Goal: Task Accomplishment & Management: Use online tool/utility

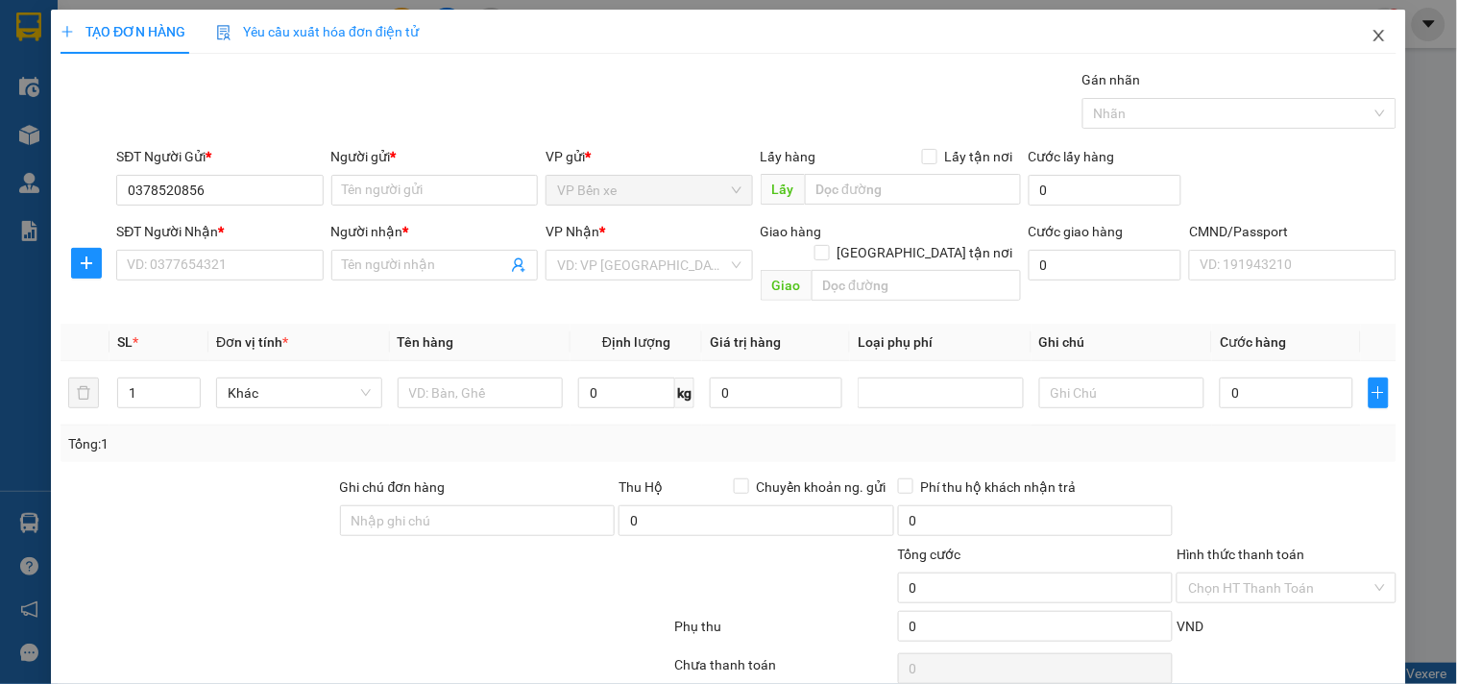
click at [1373, 33] on span "Close" at bounding box center [1379, 37] width 54 height 54
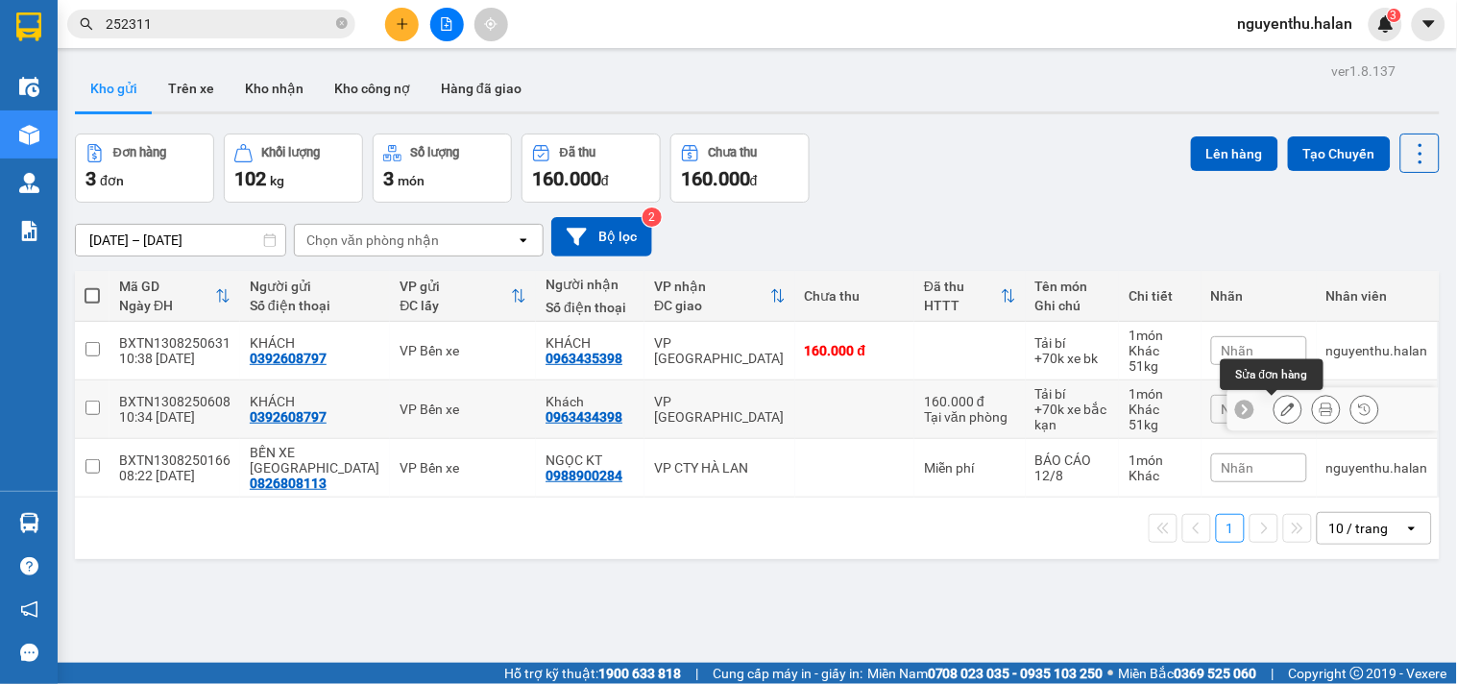
click at [1281, 410] on icon at bounding box center [1287, 408] width 13 height 13
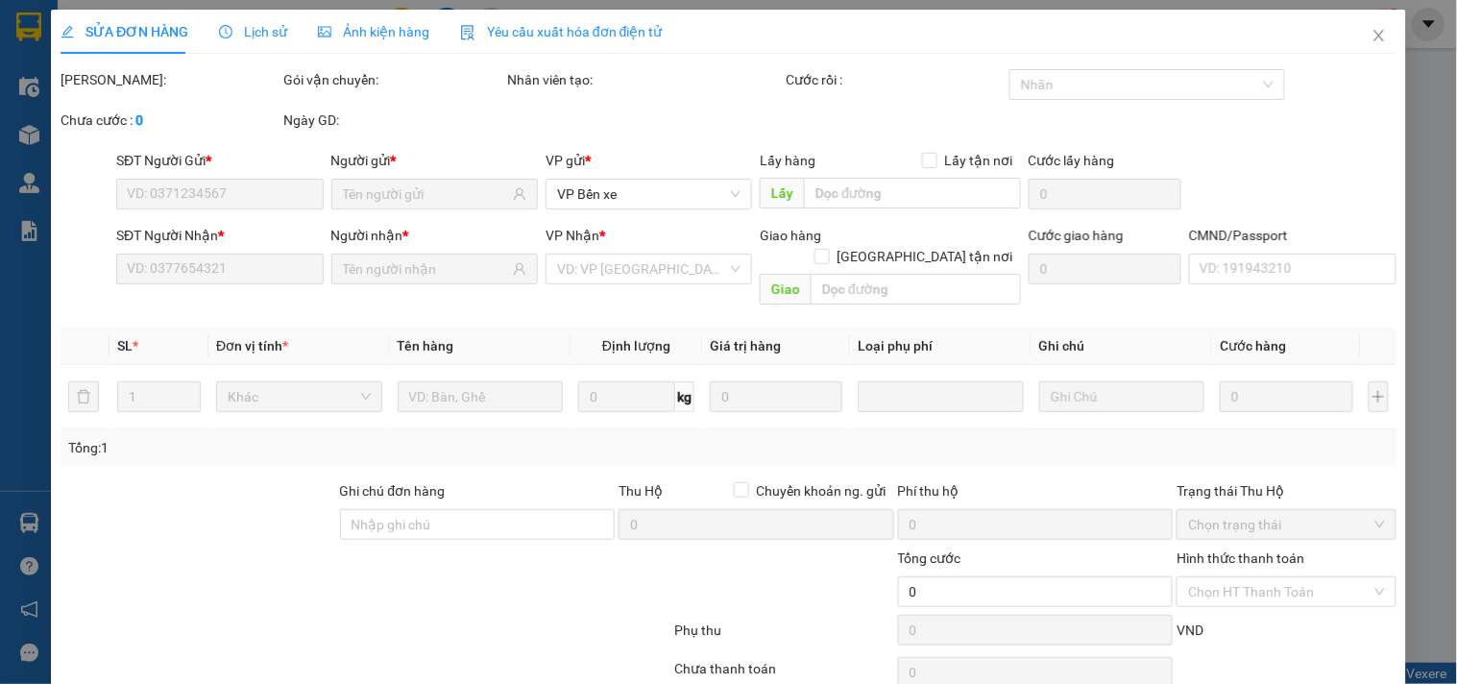
type input "0392608797"
type input "0963434398"
type input "160.000"
type input "0"
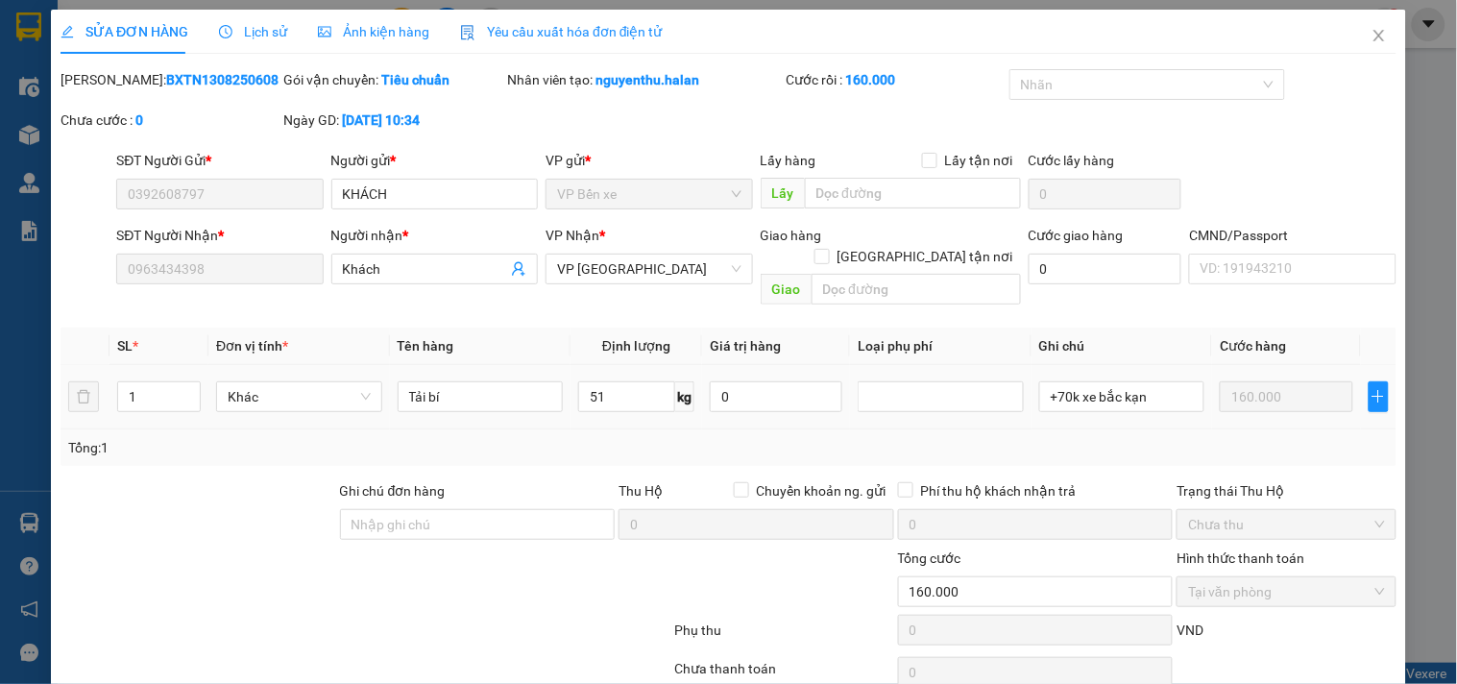
scroll to position [69, 0]
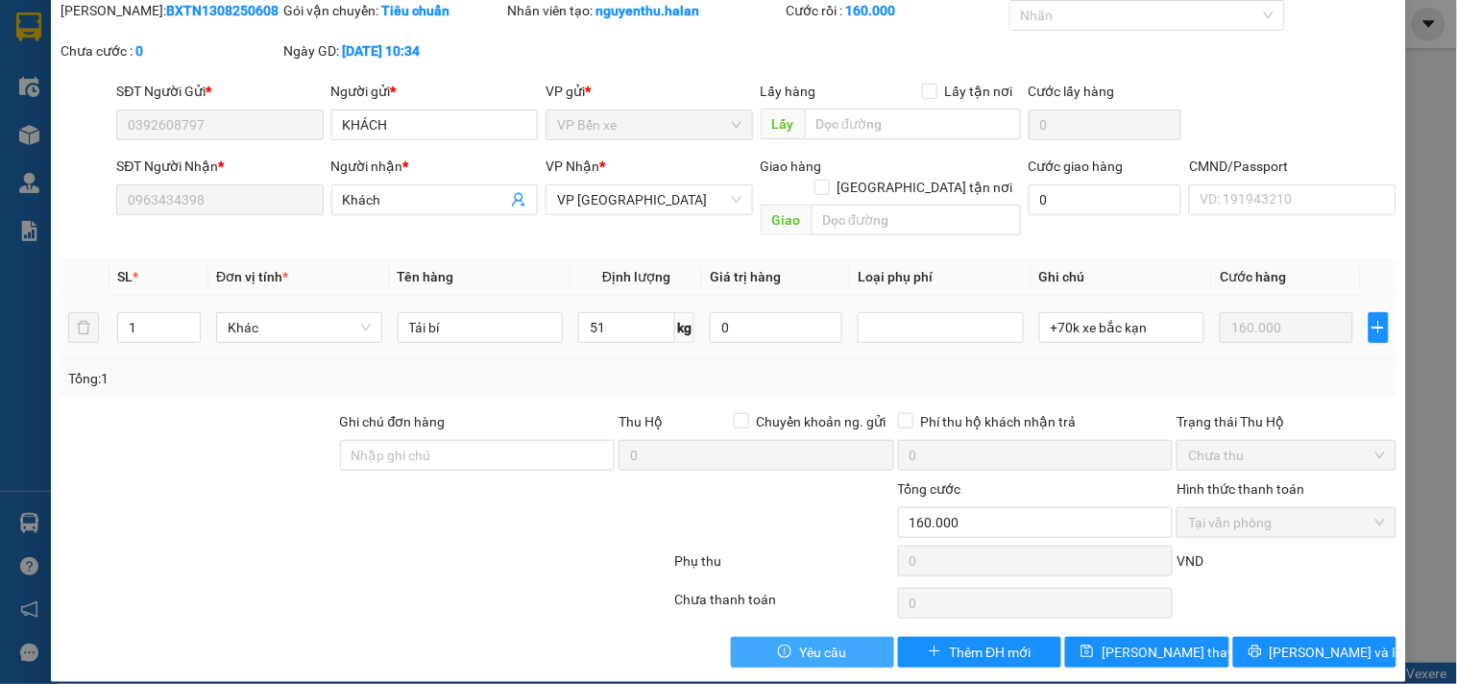
click at [782, 637] on button "Yêu cầu" at bounding box center [812, 652] width 163 height 31
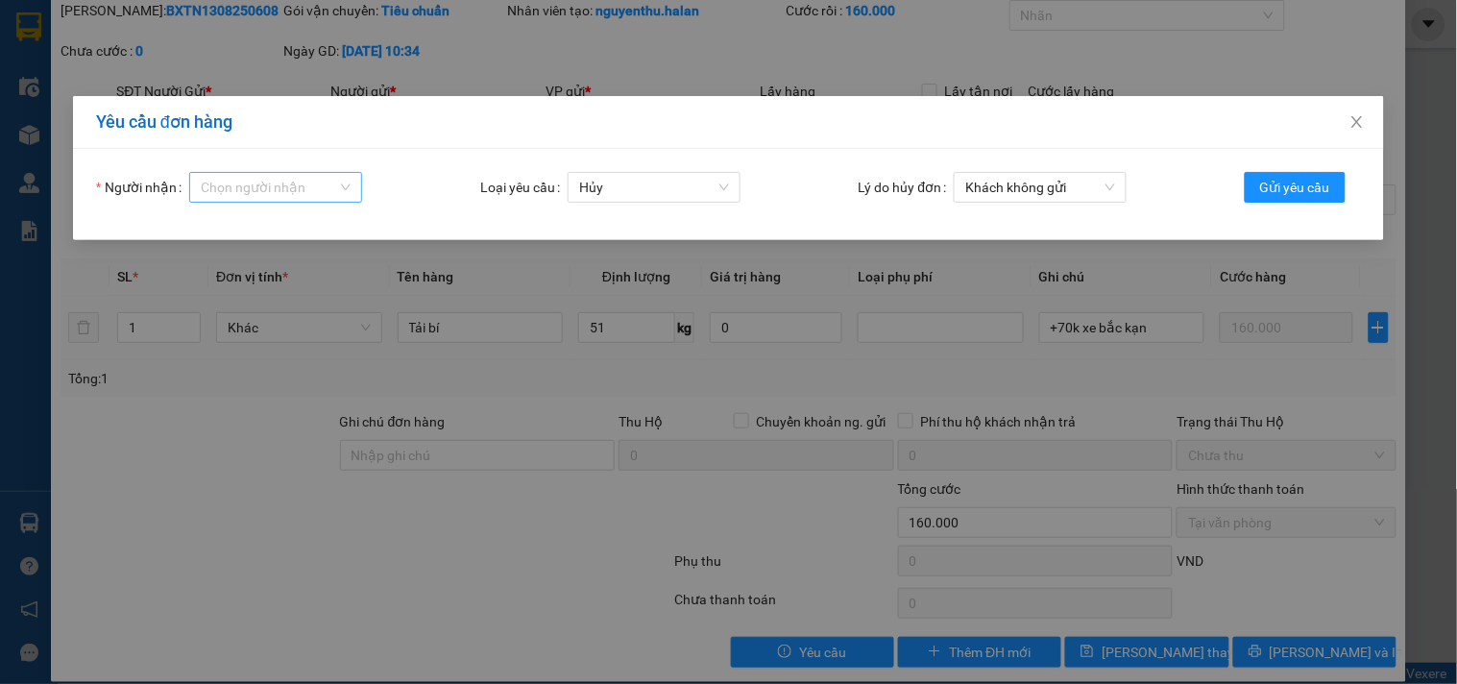
click at [271, 182] on input "Người nhận" at bounding box center [269, 187] width 136 height 29
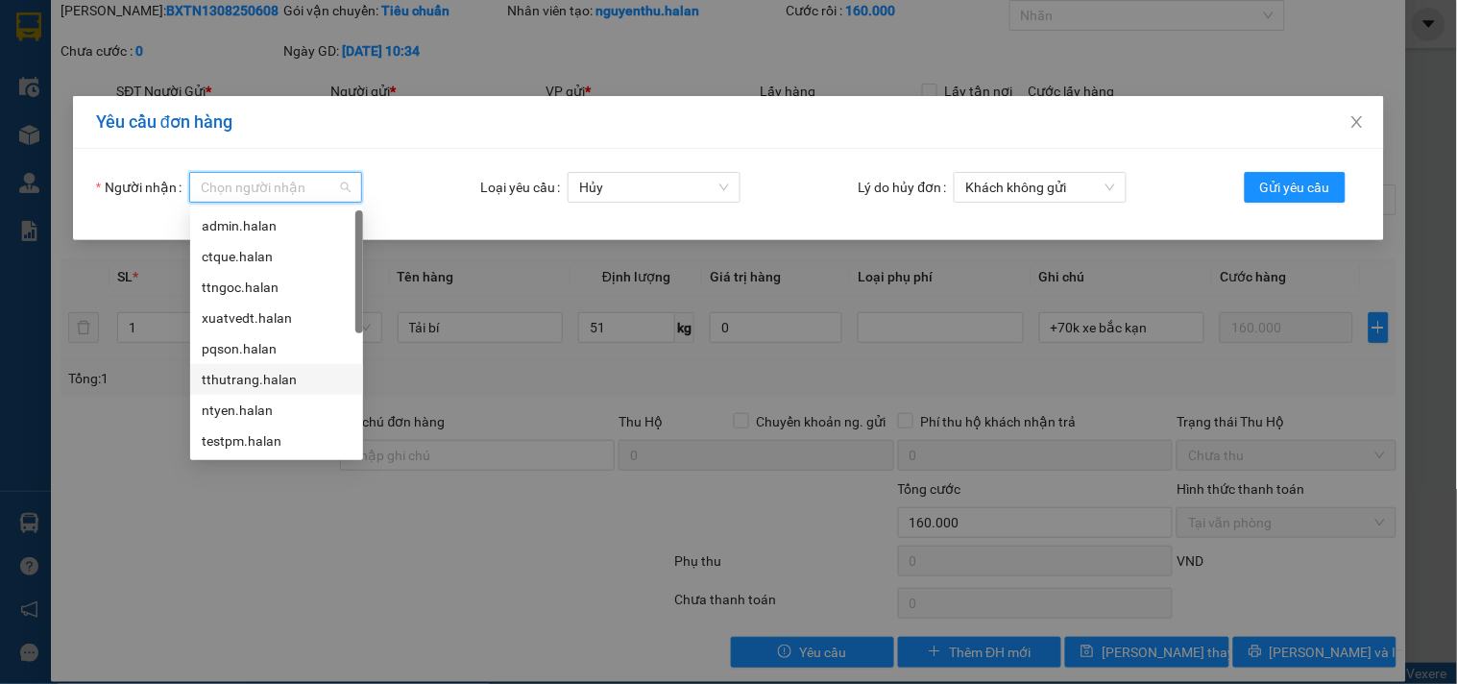
click at [259, 377] on div "tthutrang.halan" at bounding box center [277, 379] width 150 height 21
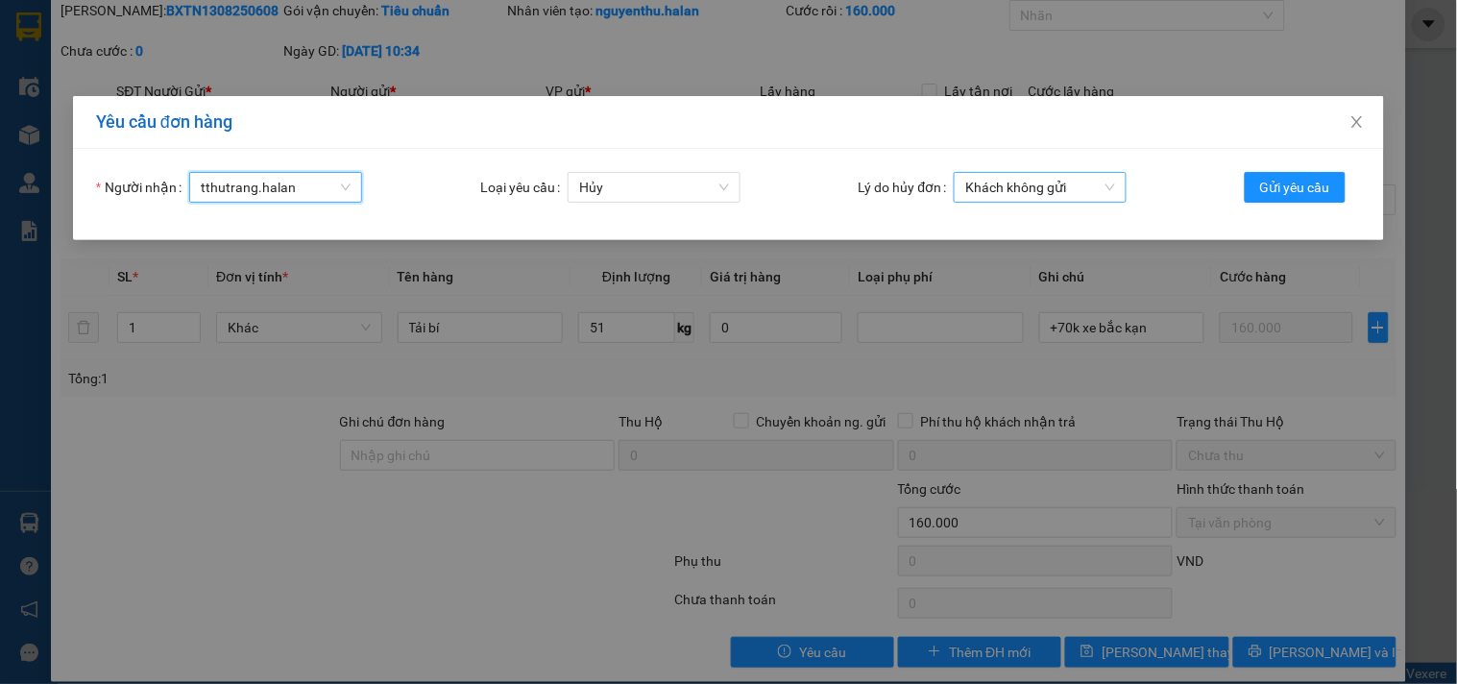
click at [1047, 188] on span "Khách không gửi" at bounding box center [1040, 187] width 150 height 29
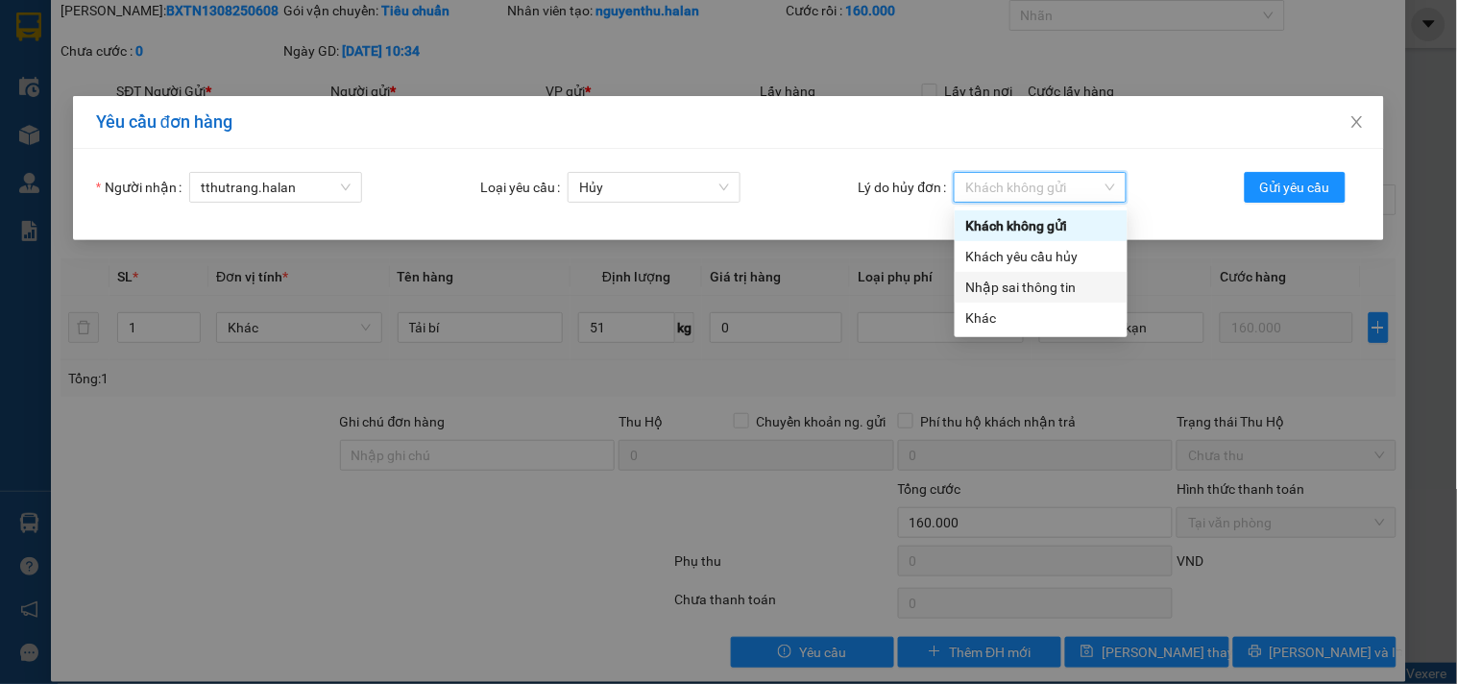
click at [1011, 281] on div "Nhập sai thông tin" at bounding box center [1041, 287] width 150 height 21
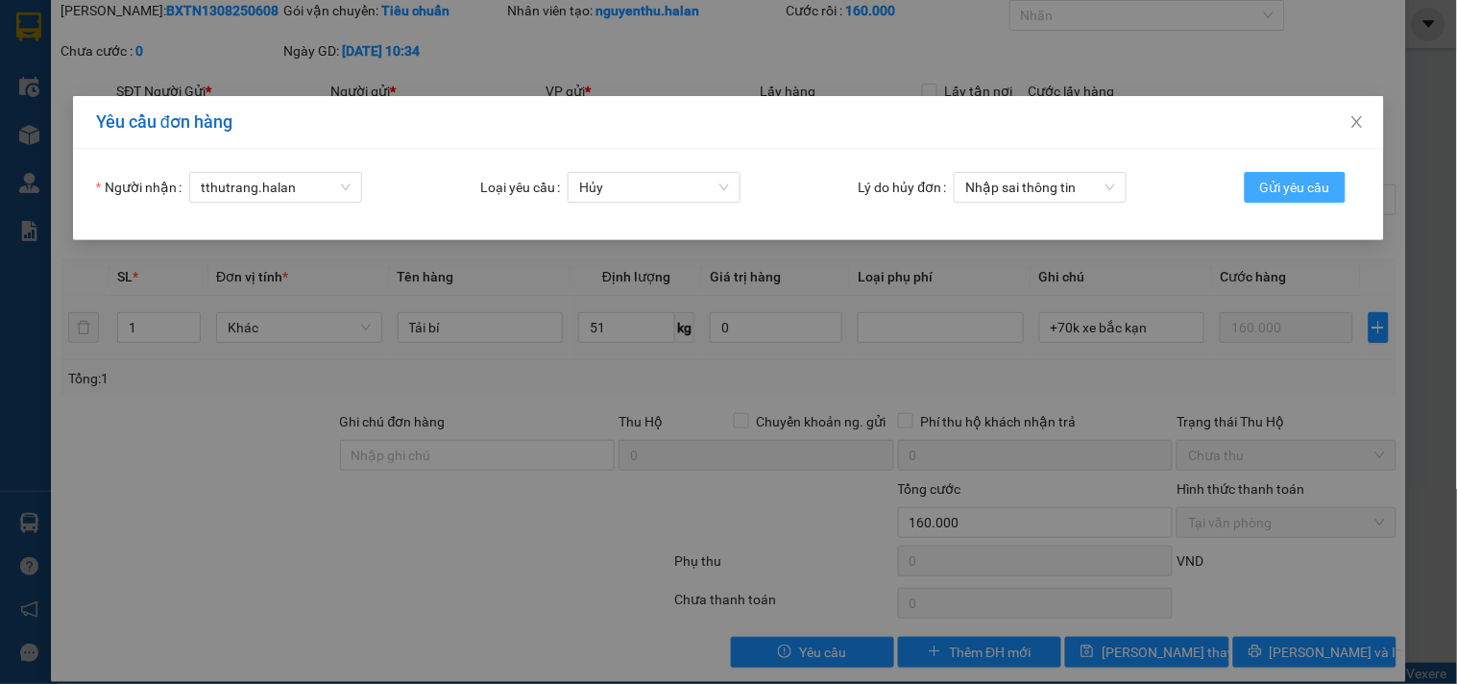
click at [1312, 194] on span "Gửi yêu cầu" at bounding box center [1295, 187] width 70 height 21
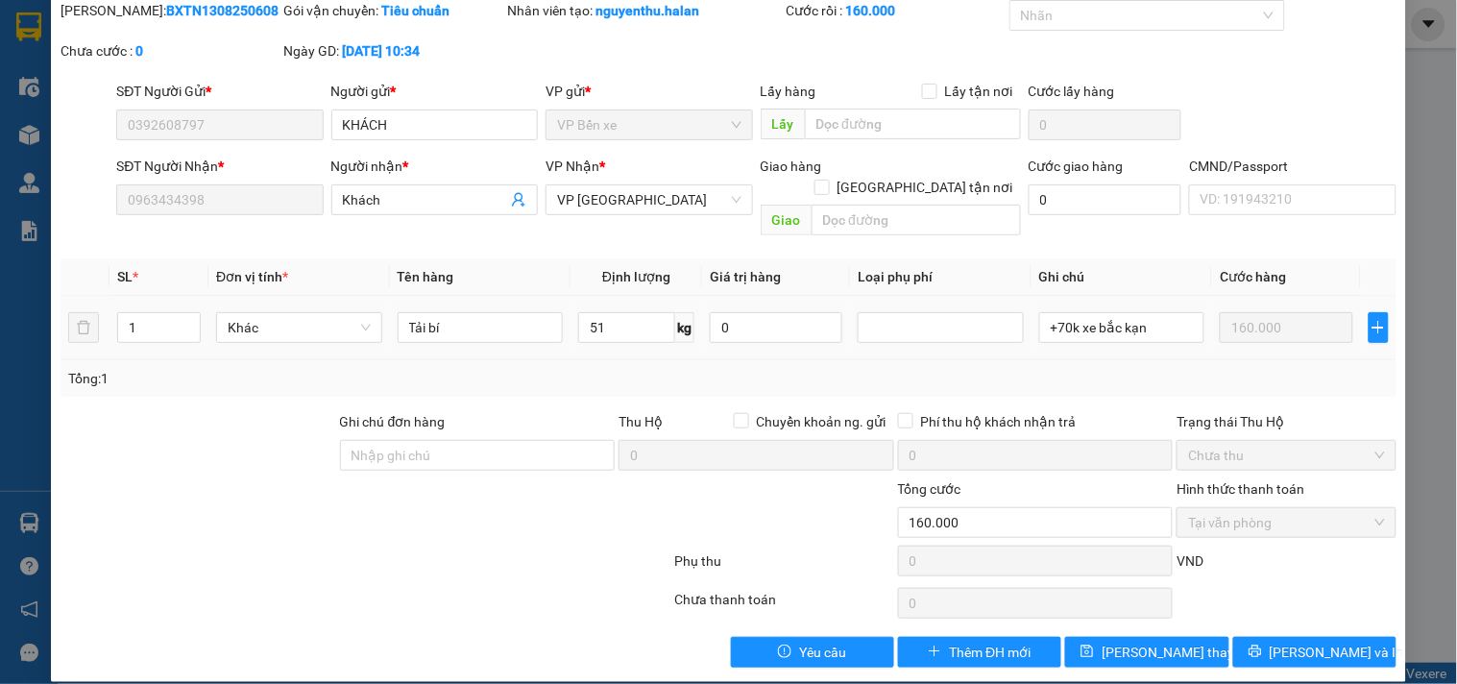
click at [174, 11] on b "BXTN1308250608" at bounding box center [222, 10] width 112 height 15
copy b "BXTN1308250608"
click at [32, 524] on div "SỬA ĐƠN HÀNG Lịch sử Ảnh kiện hàng Yêu cầu xuất hóa đơn điện tử Total Paid Fee …" at bounding box center [728, 342] width 1457 height 684
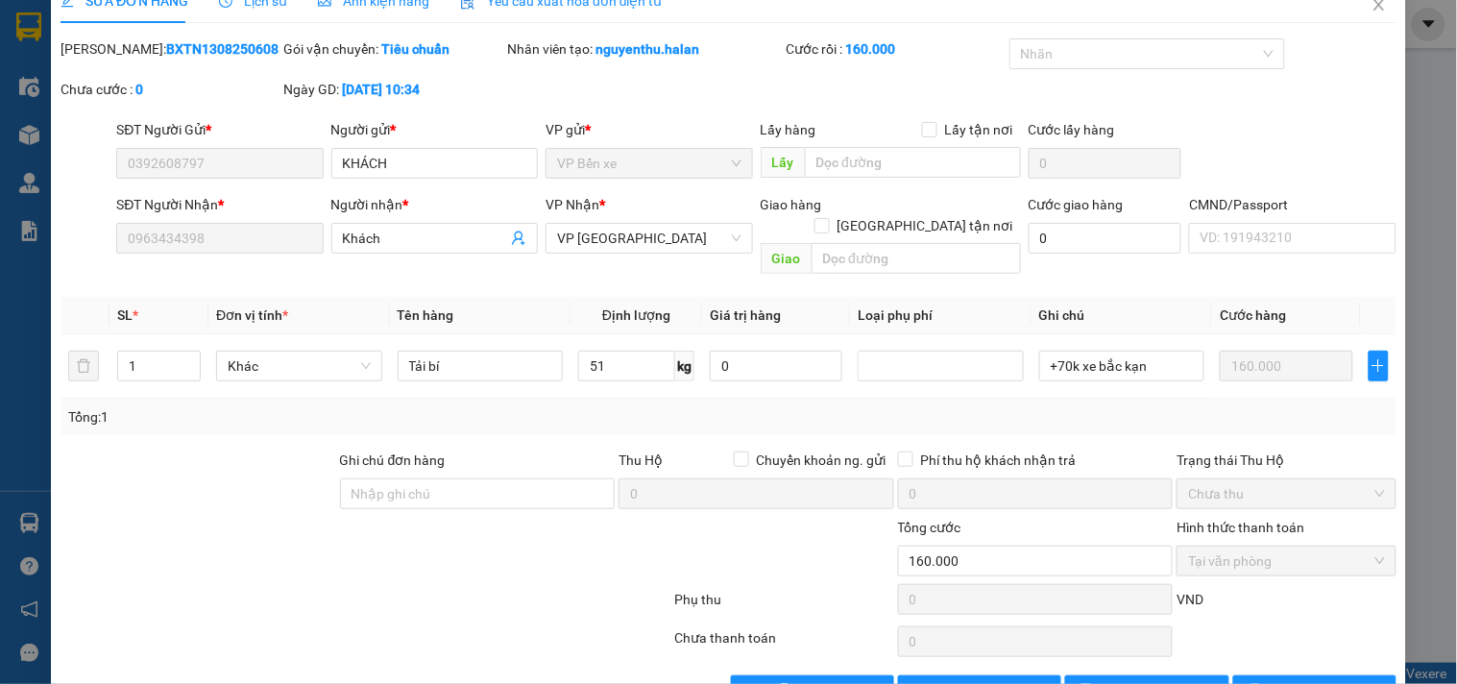
scroll to position [0, 0]
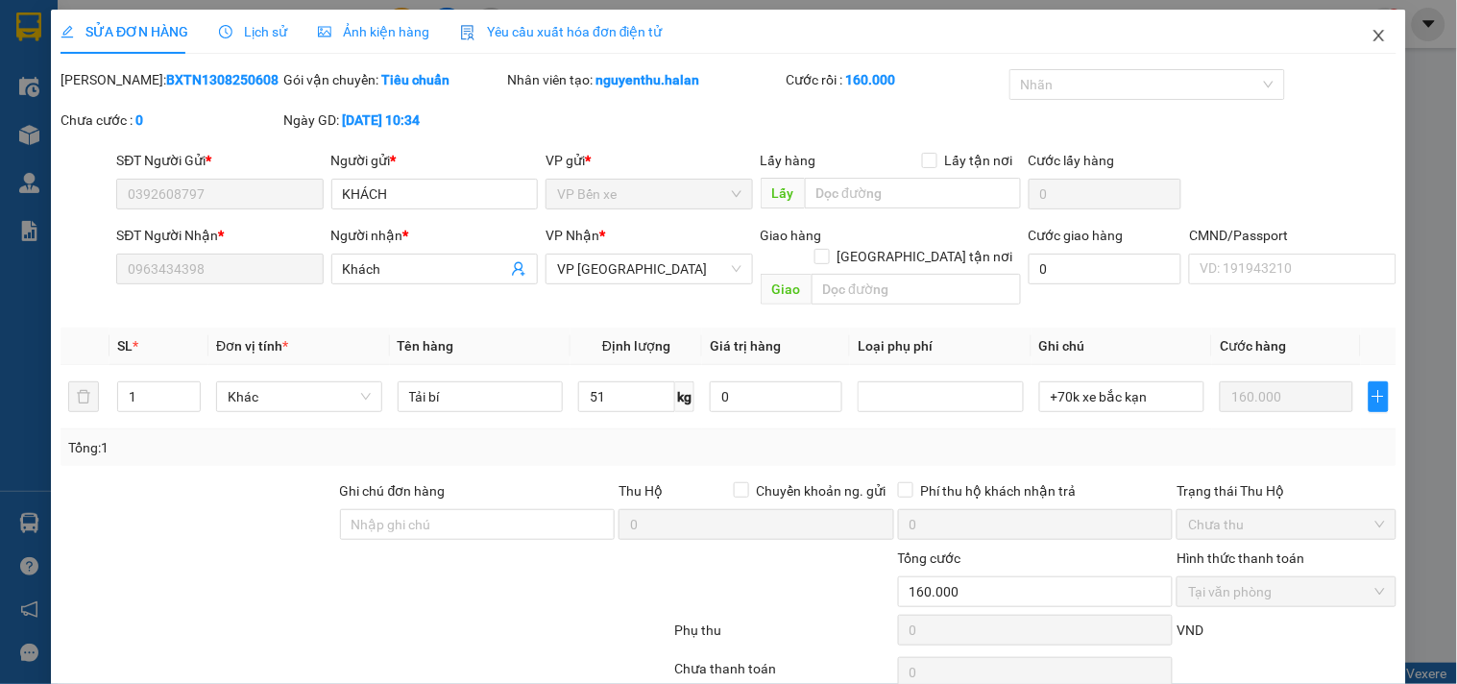
click at [1365, 26] on span "Close" at bounding box center [1379, 37] width 54 height 54
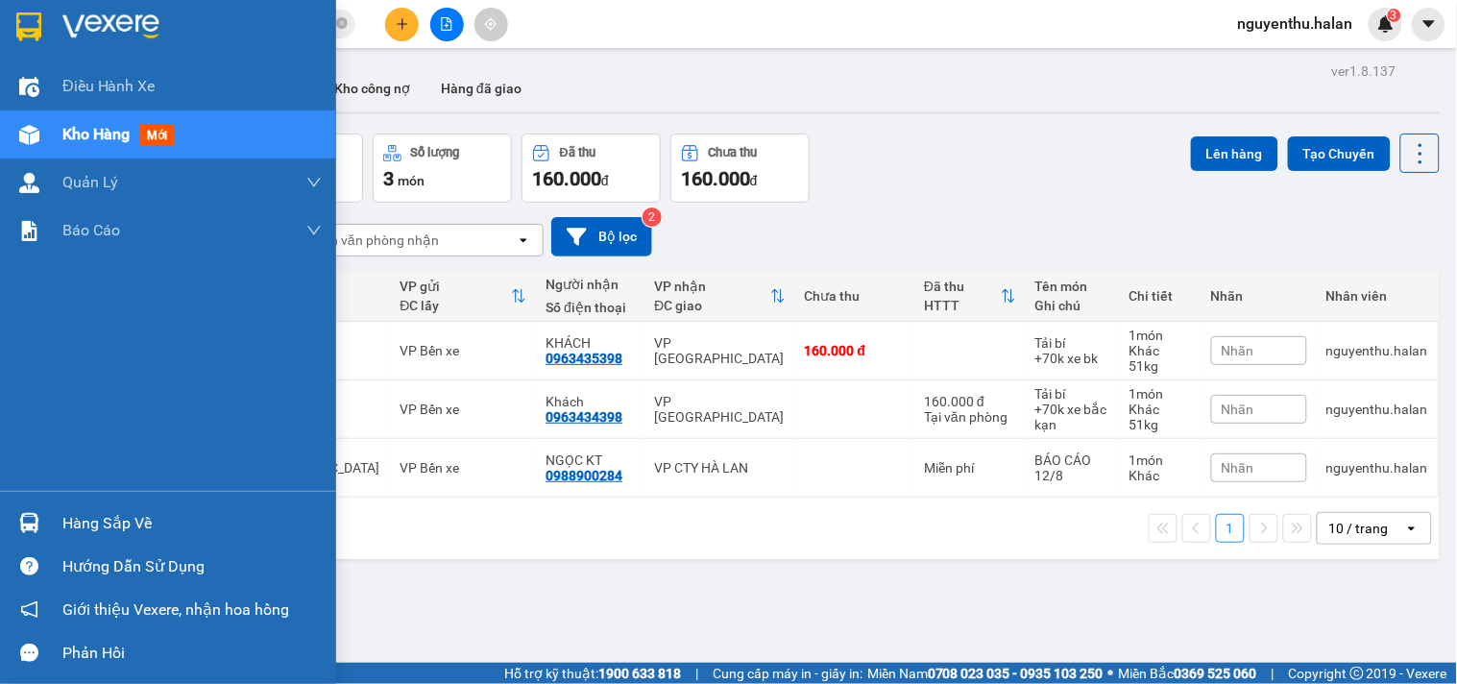
click at [108, 519] on div "Hàng sắp về" at bounding box center [191, 523] width 259 height 29
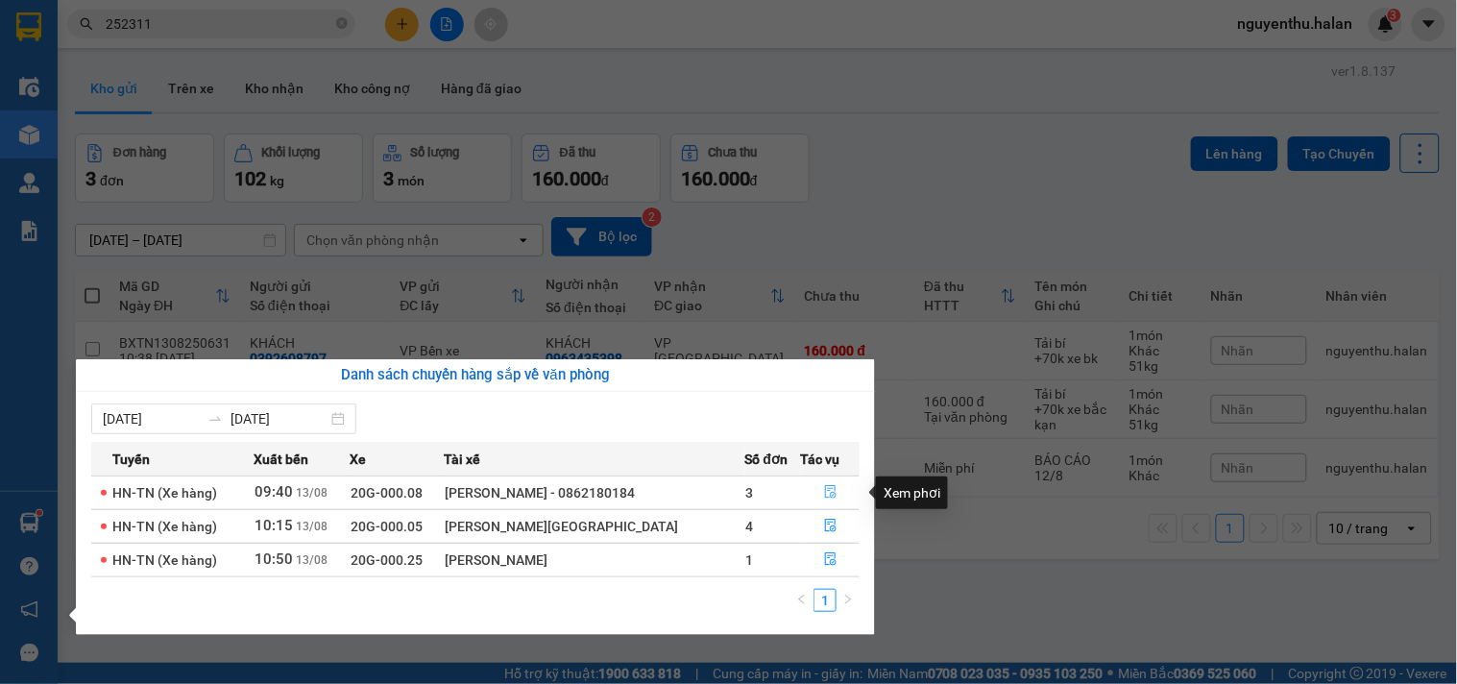
click at [820, 491] on button "button" at bounding box center [830, 492] width 57 height 31
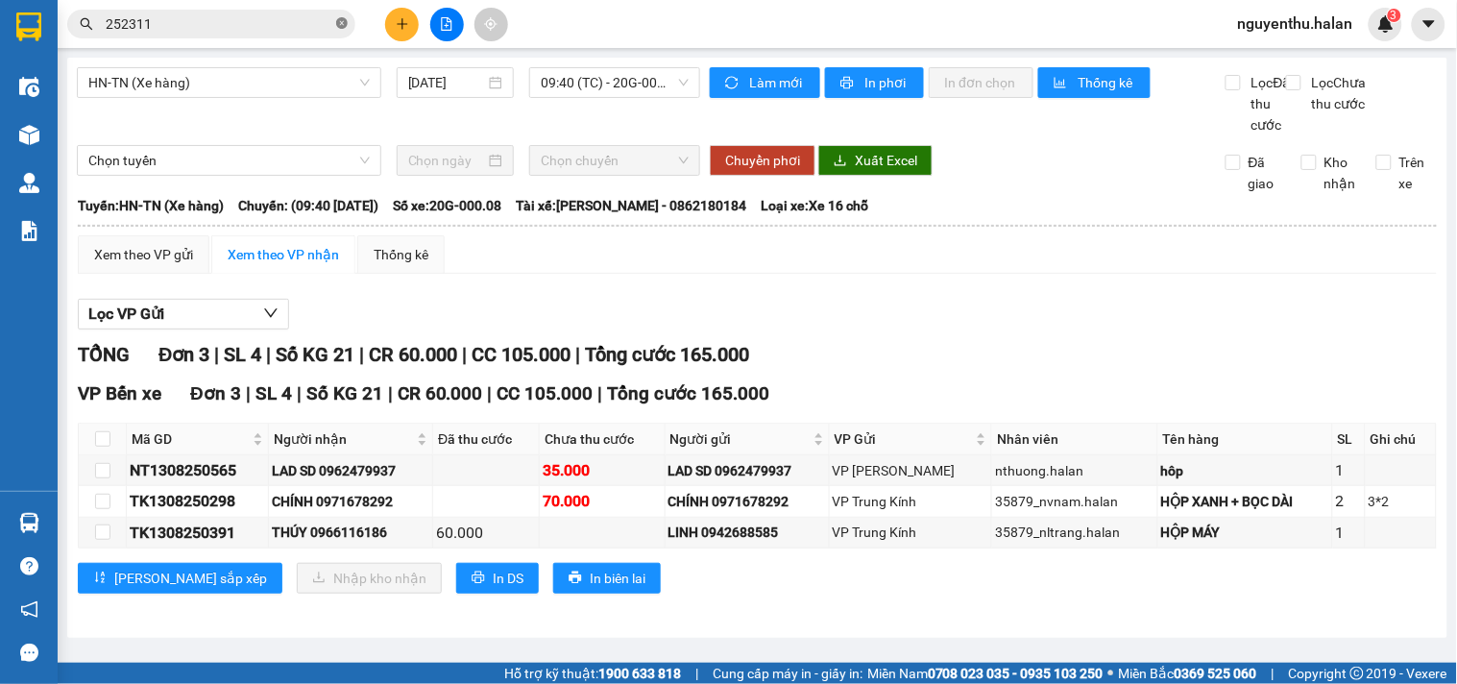
click at [341, 26] on icon "close-circle" at bounding box center [342, 23] width 12 height 12
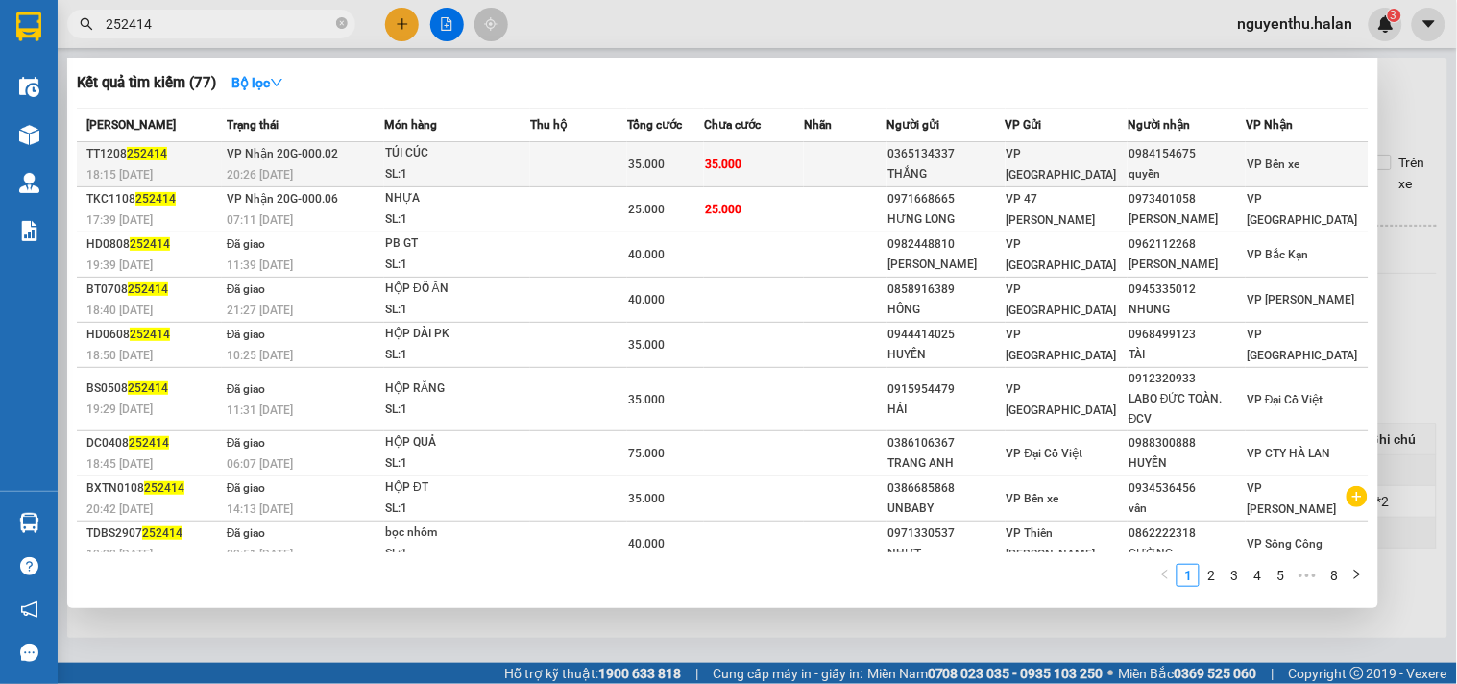
type input "252414"
click at [554, 157] on td at bounding box center [578, 164] width 97 height 45
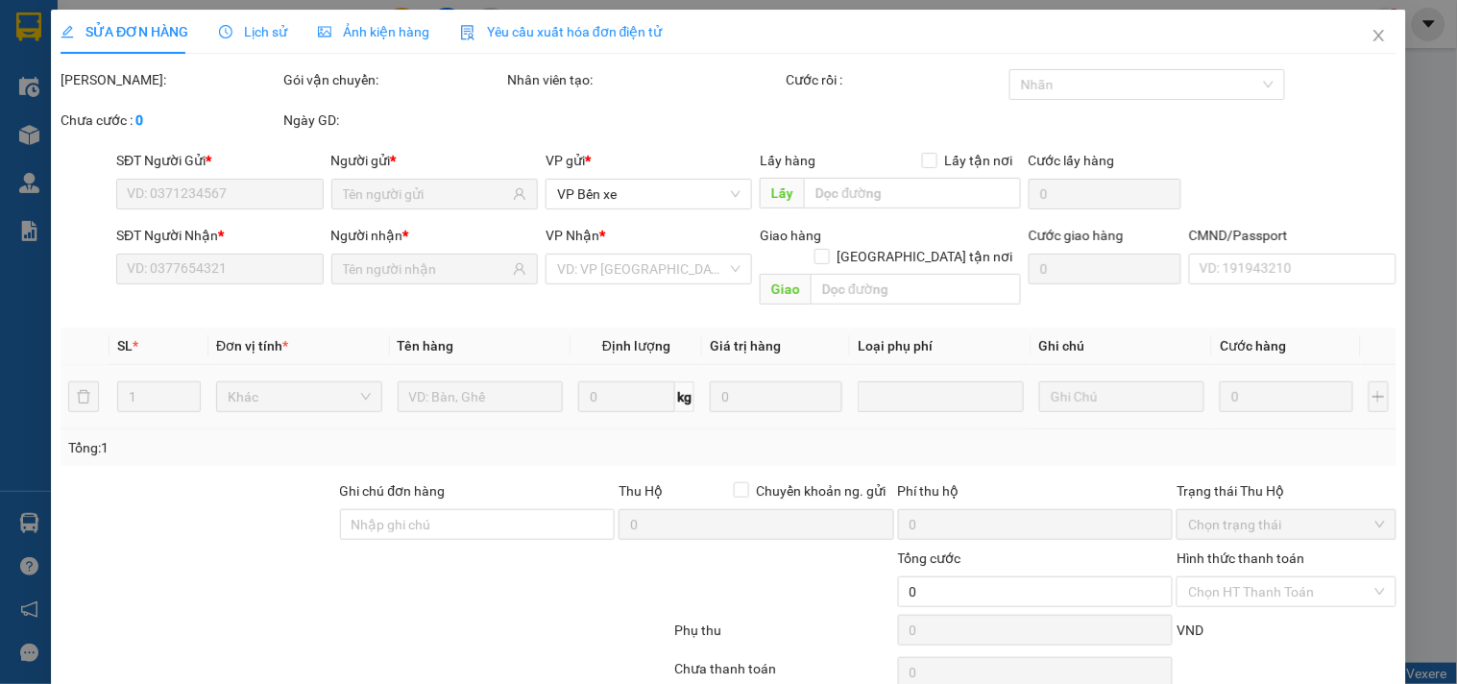
type input "0365134337"
type input "THẮNG"
type input "0984154675"
type input "quyền"
type input "35.000"
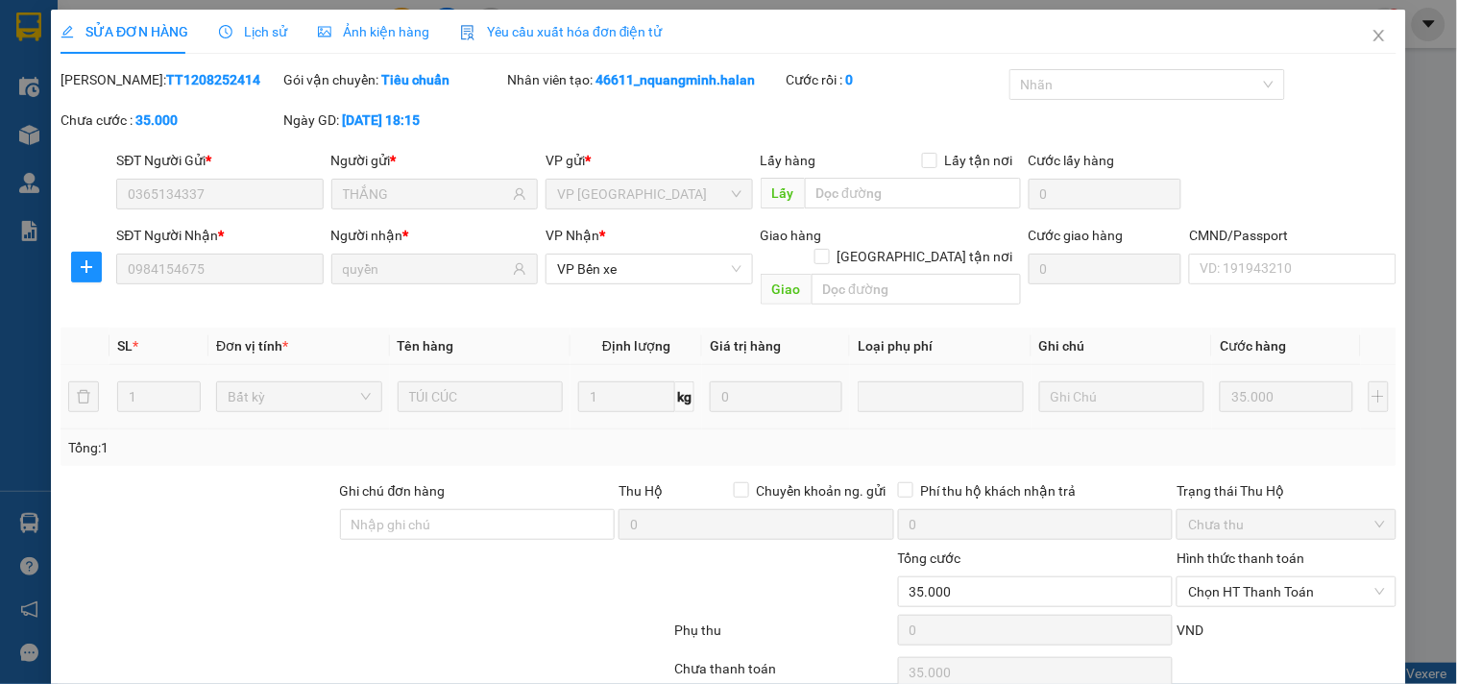
scroll to position [69, 0]
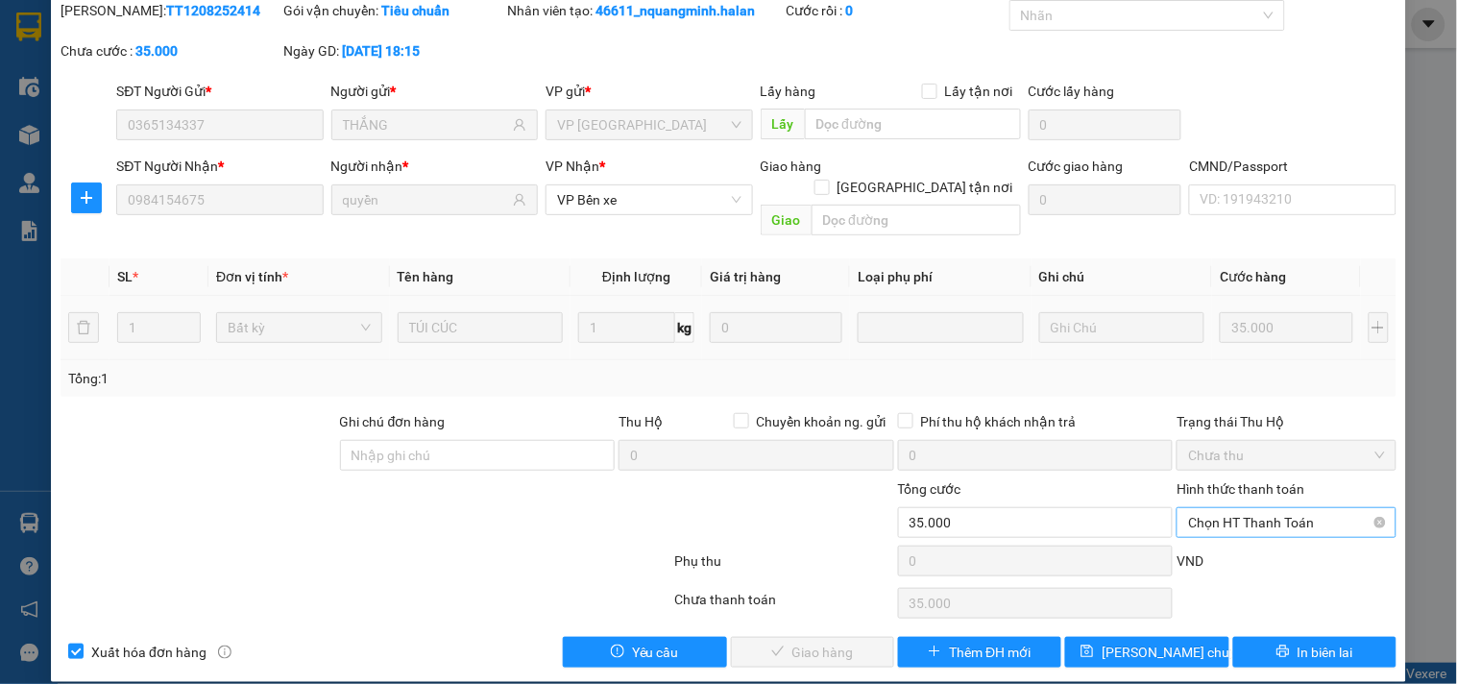
click at [1215, 508] on span "Chọn HT Thanh Toán" at bounding box center [1286, 522] width 196 height 29
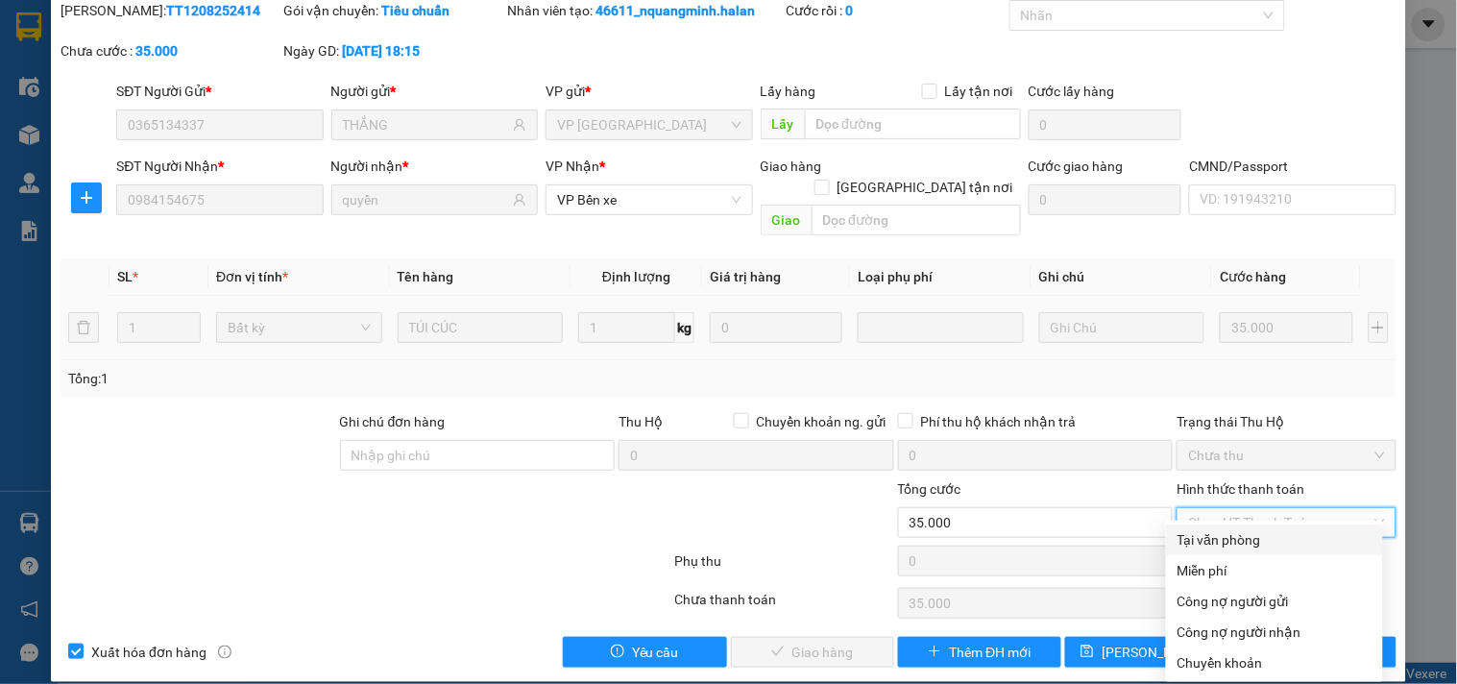
drag, startPoint x: 1224, startPoint y: 542, endPoint x: 1071, endPoint y: 587, distance: 160.1
click at [1223, 543] on div "Tại văn phòng" at bounding box center [1274, 539] width 194 height 21
type input "0"
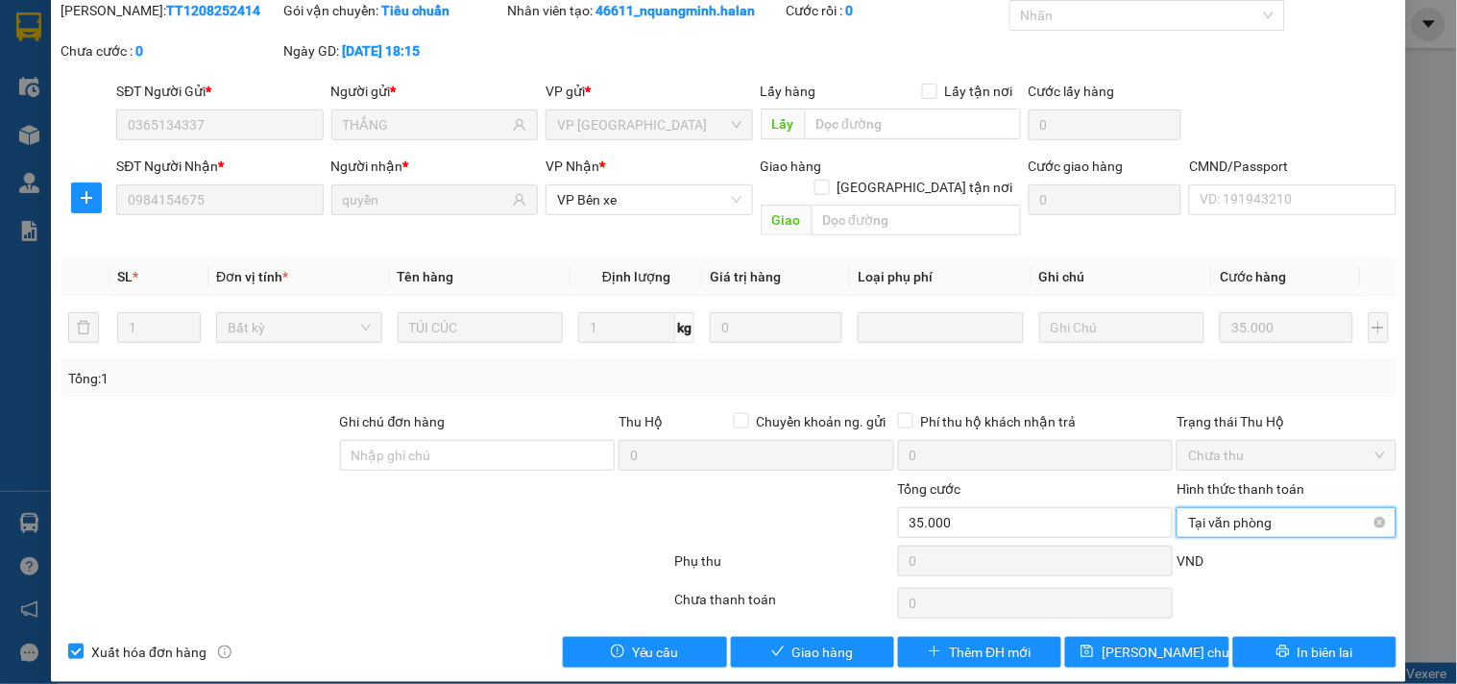
click at [1214, 508] on span "Tại văn phòng" at bounding box center [1286, 522] width 196 height 29
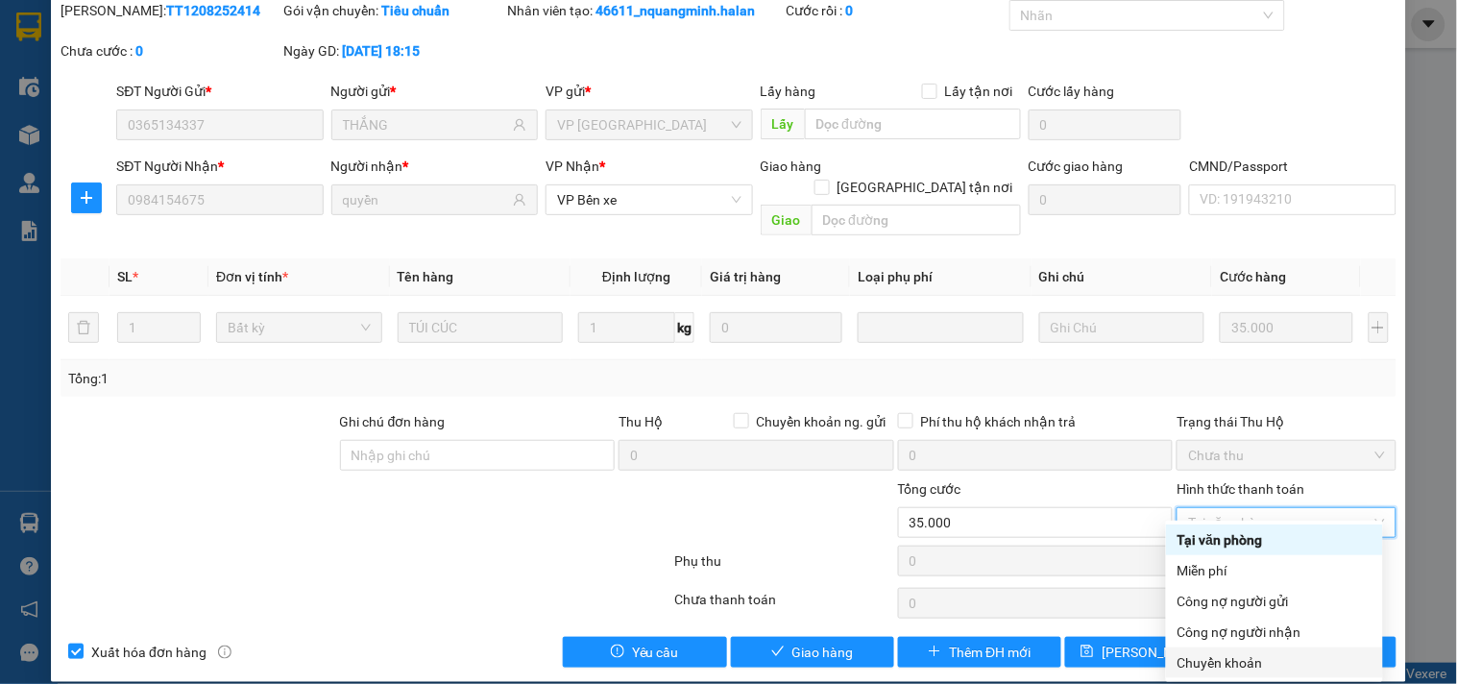
click at [1202, 660] on div "Chuyển khoản" at bounding box center [1274, 662] width 194 height 21
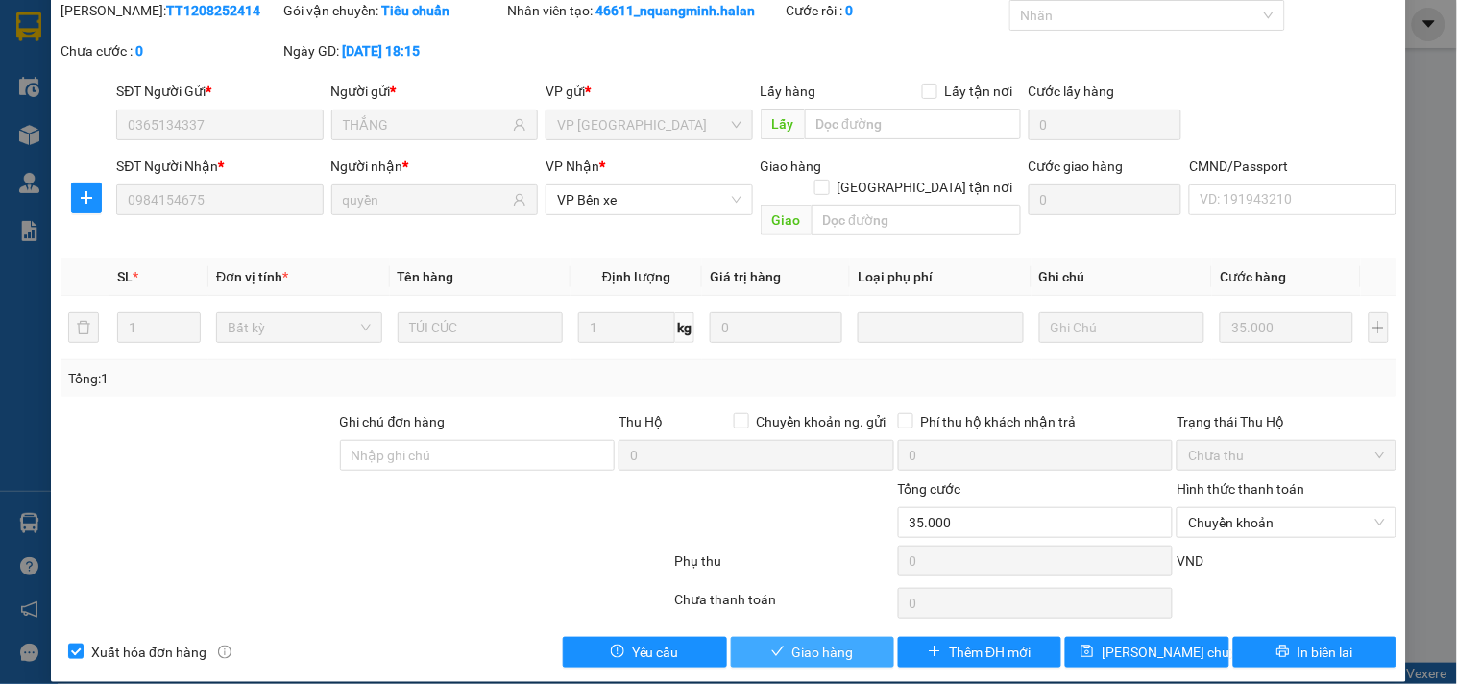
click at [761, 642] on button "Giao hàng" at bounding box center [812, 652] width 163 height 31
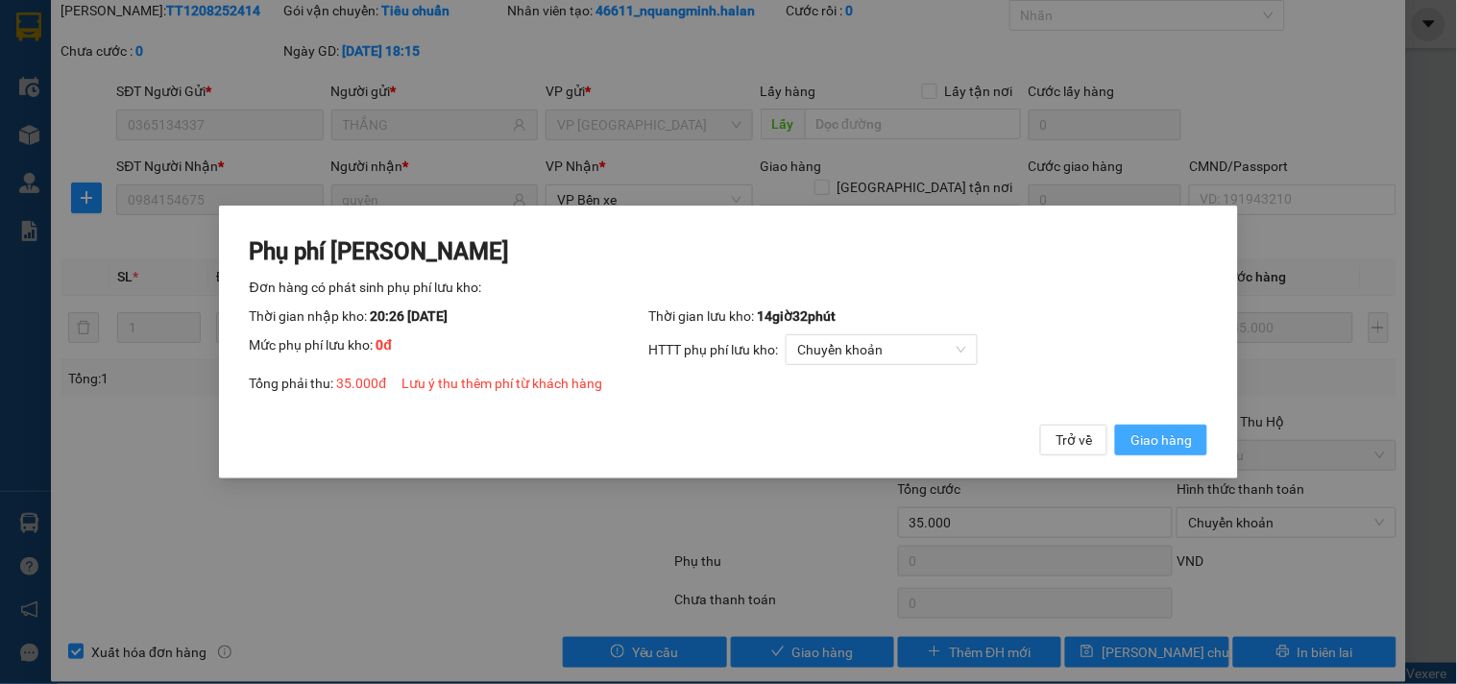
click at [1150, 442] on span "Giao hàng" at bounding box center [1160, 439] width 61 height 21
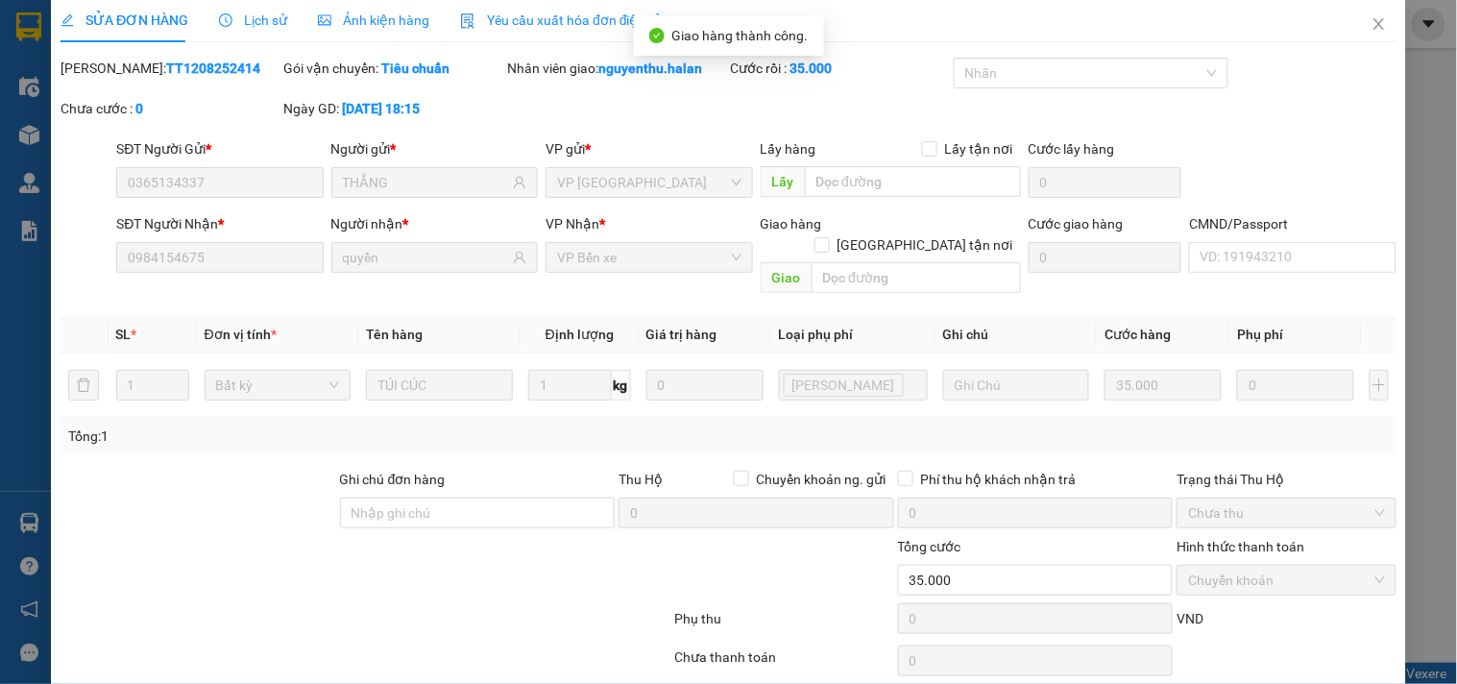
scroll to position [0, 0]
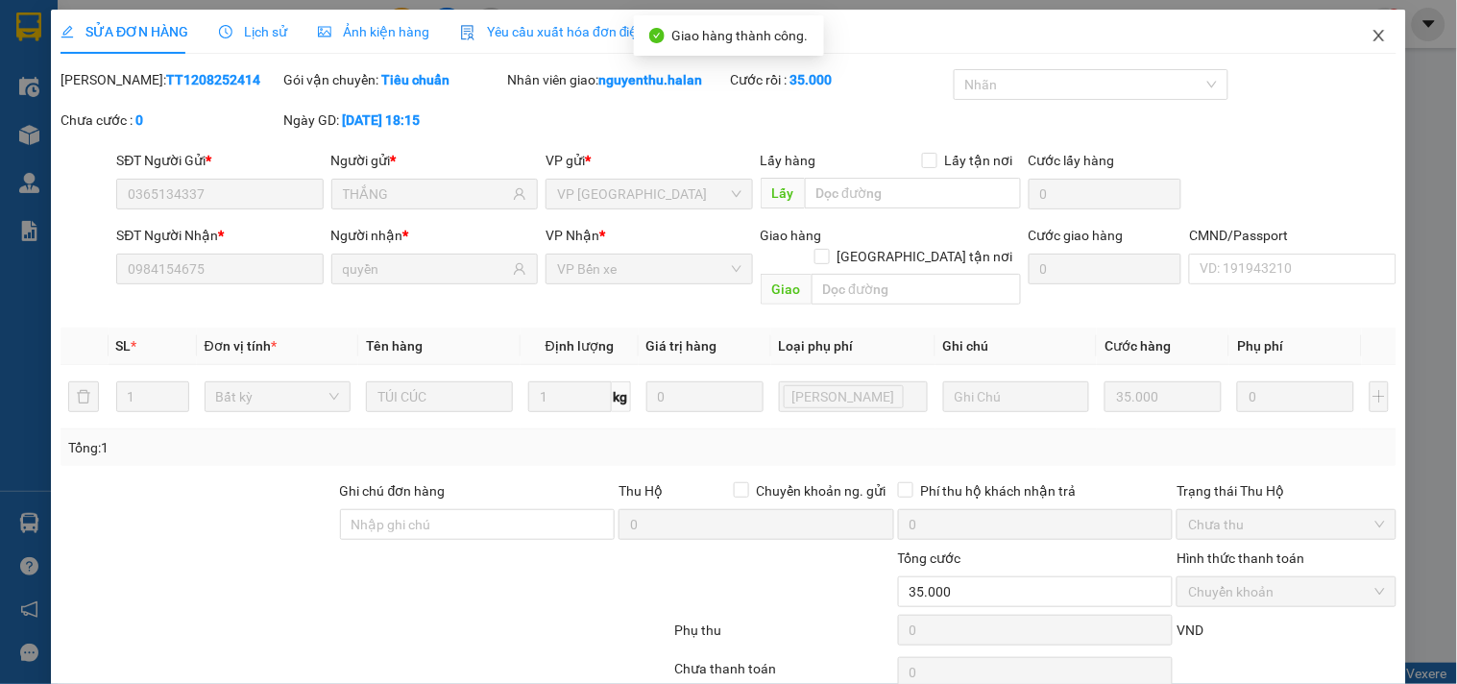
click at [1370, 27] on span "Close" at bounding box center [1379, 37] width 54 height 54
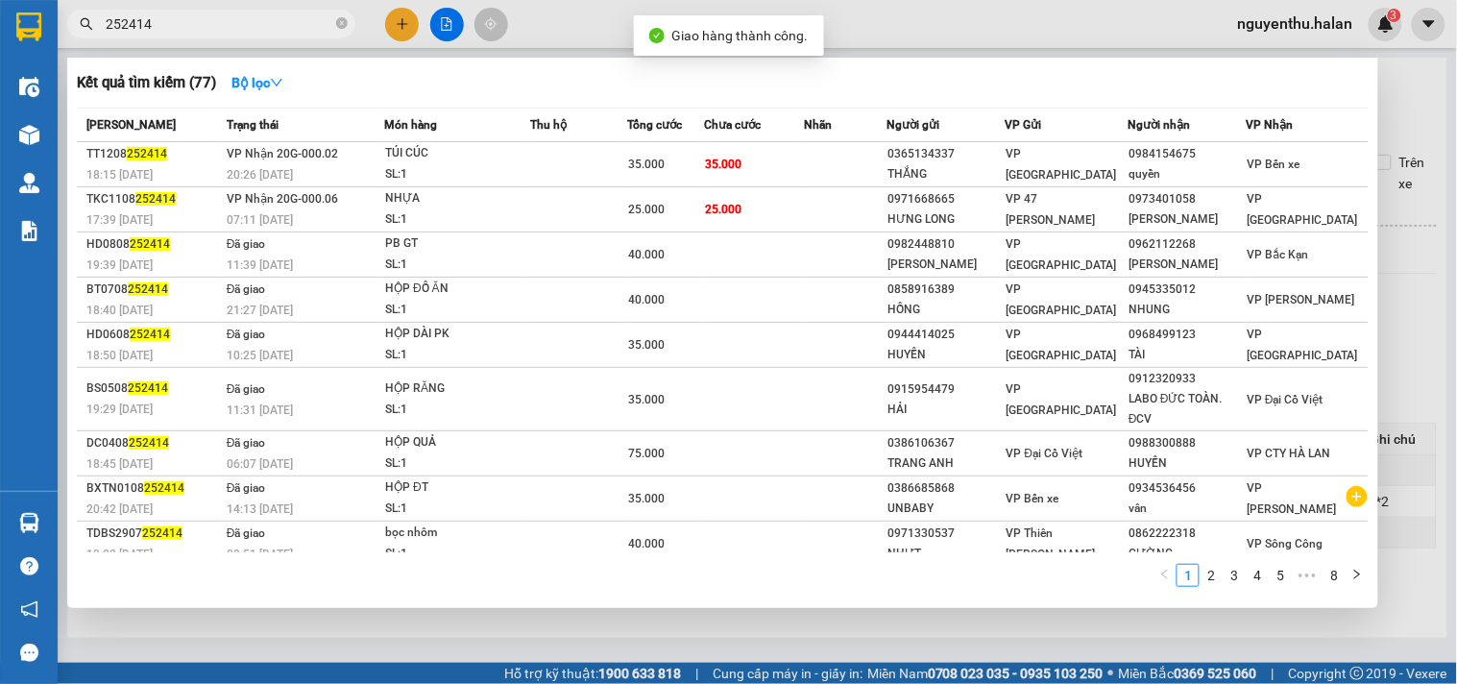
drag, startPoint x: 270, startPoint y: 20, endPoint x: 80, endPoint y: 11, distance: 190.4
click at [80, 11] on span "252414" at bounding box center [211, 24] width 288 height 29
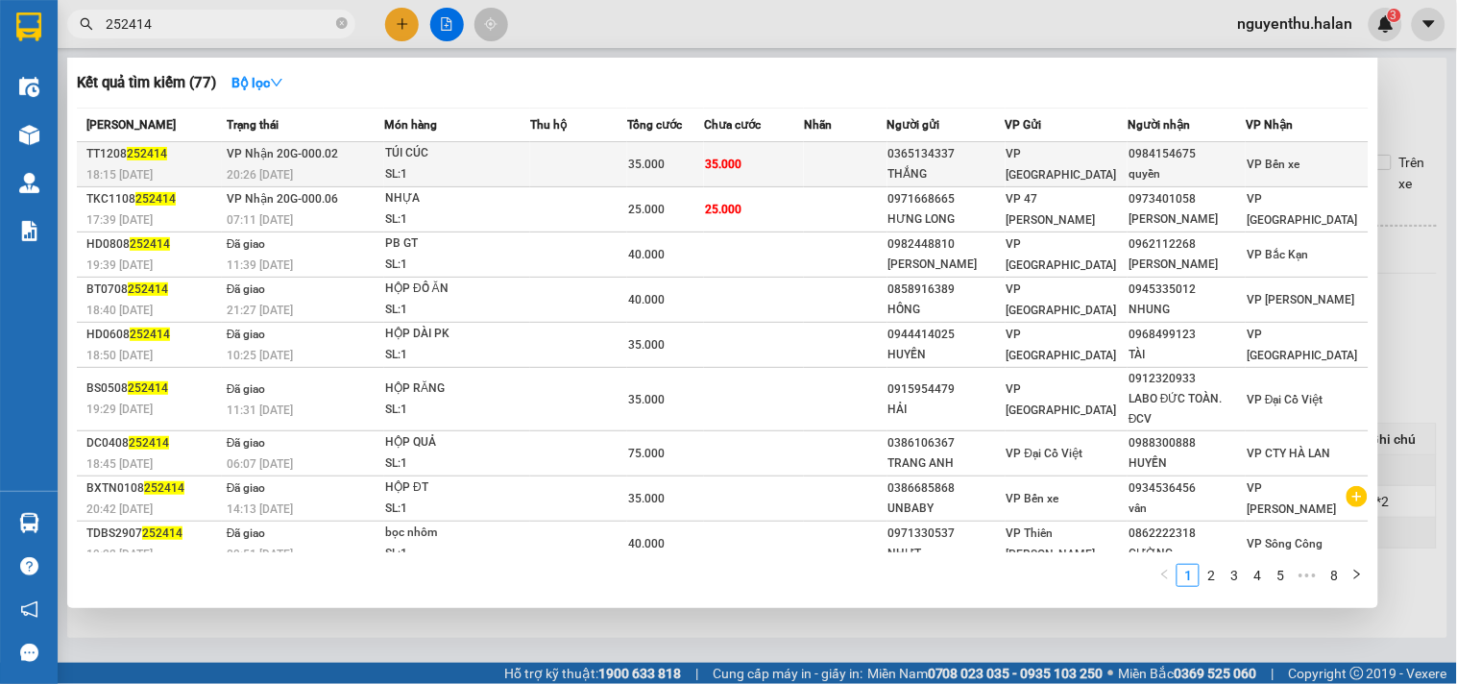
click at [443, 152] on div "TÚI CÚC" at bounding box center [457, 153] width 144 height 21
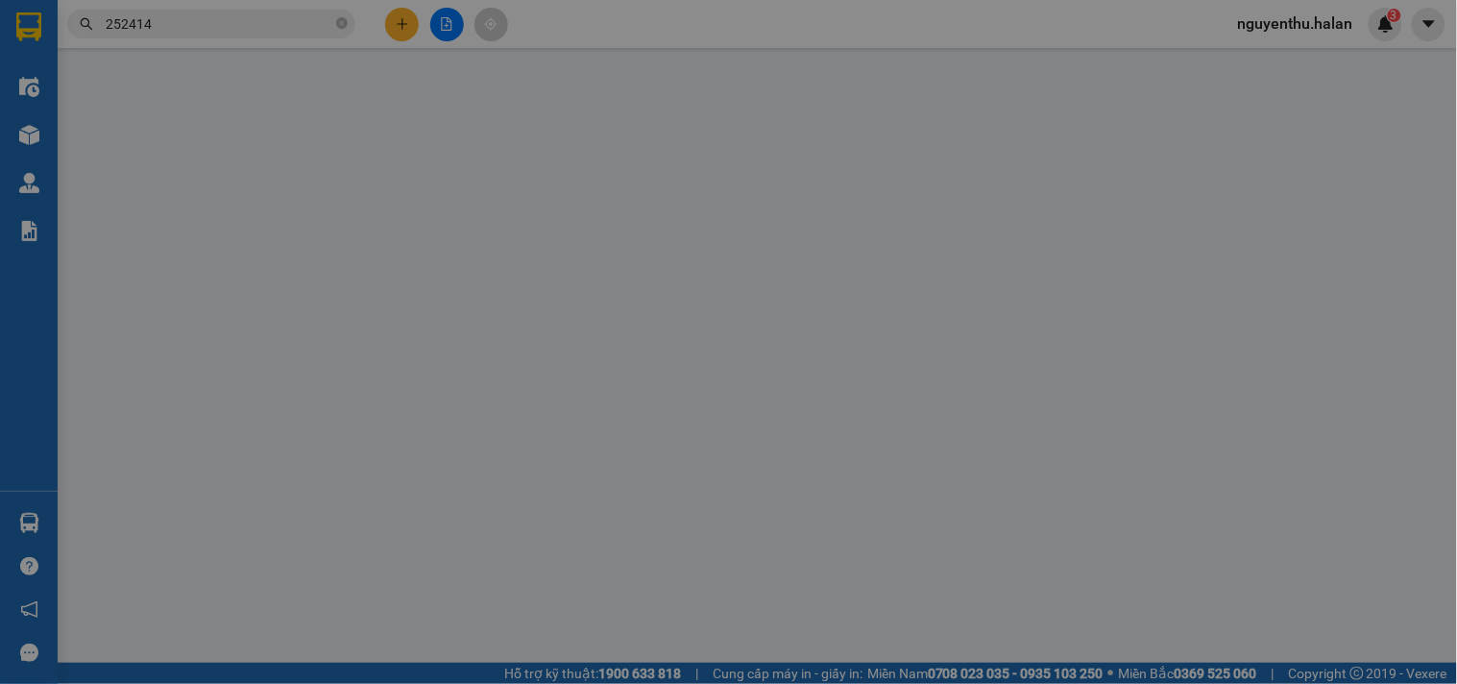
type input "0365134337"
type input "THẮNG"
type input "0984154675"
type input "quyền"
type input "35.000"
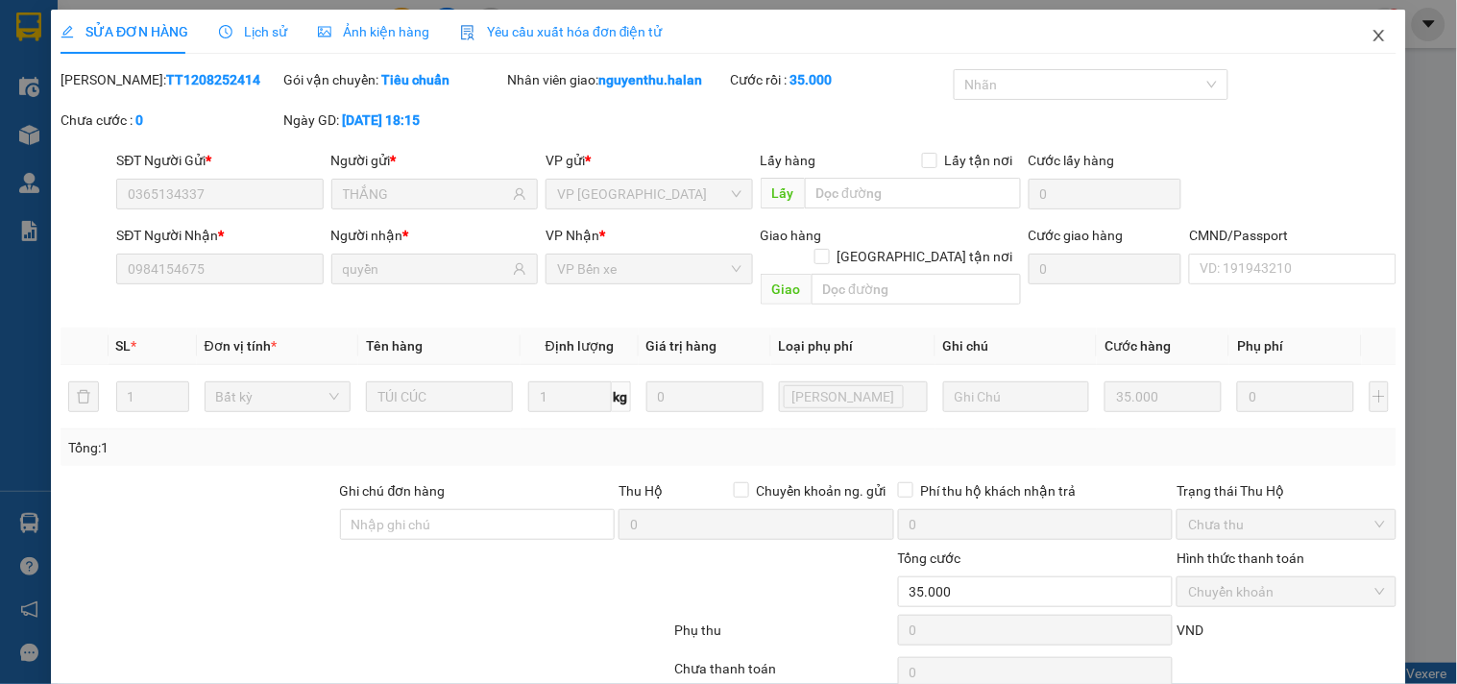
click at [1352, 38] on span "Close" at bounding box center [1379, 37] width 54 height 54
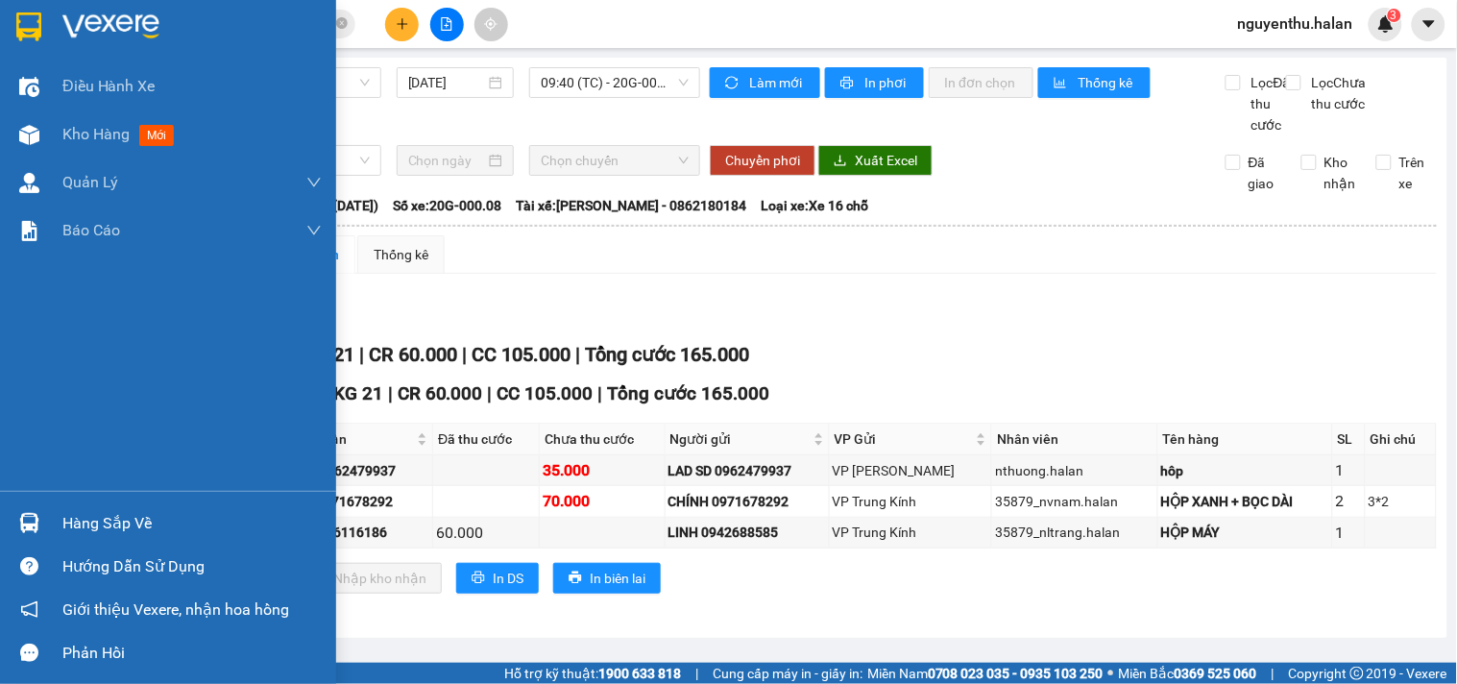
click at [117, 521] on div "Hàng sắp về" at bounding box center [191, 523] width 259 height 29
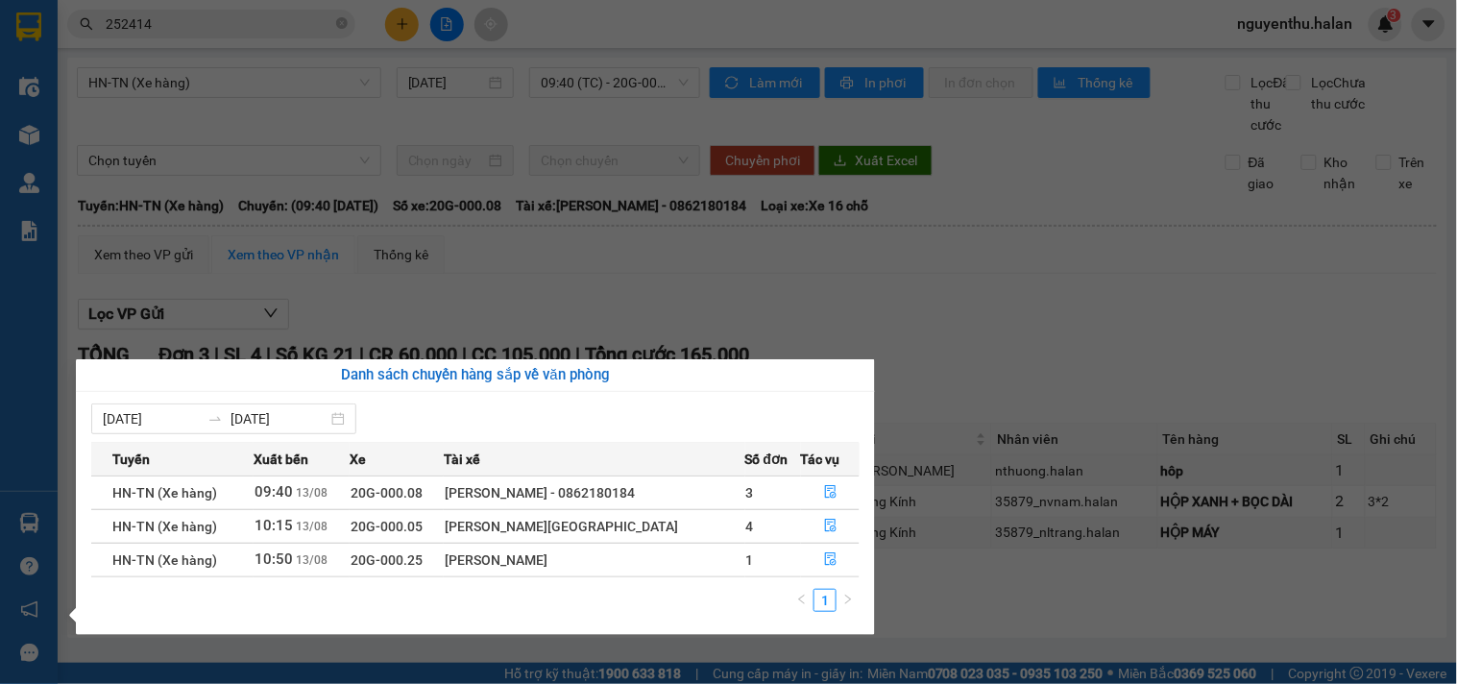
click at [569, 303] on section "Kết quả tìm kiếm ( 77 ) Bộ lọc Mã ĐH Trạng thái Món hàng Thu hộ Tổng cước Chưa …" at bounding box center [728, 342] width 1457 height 684
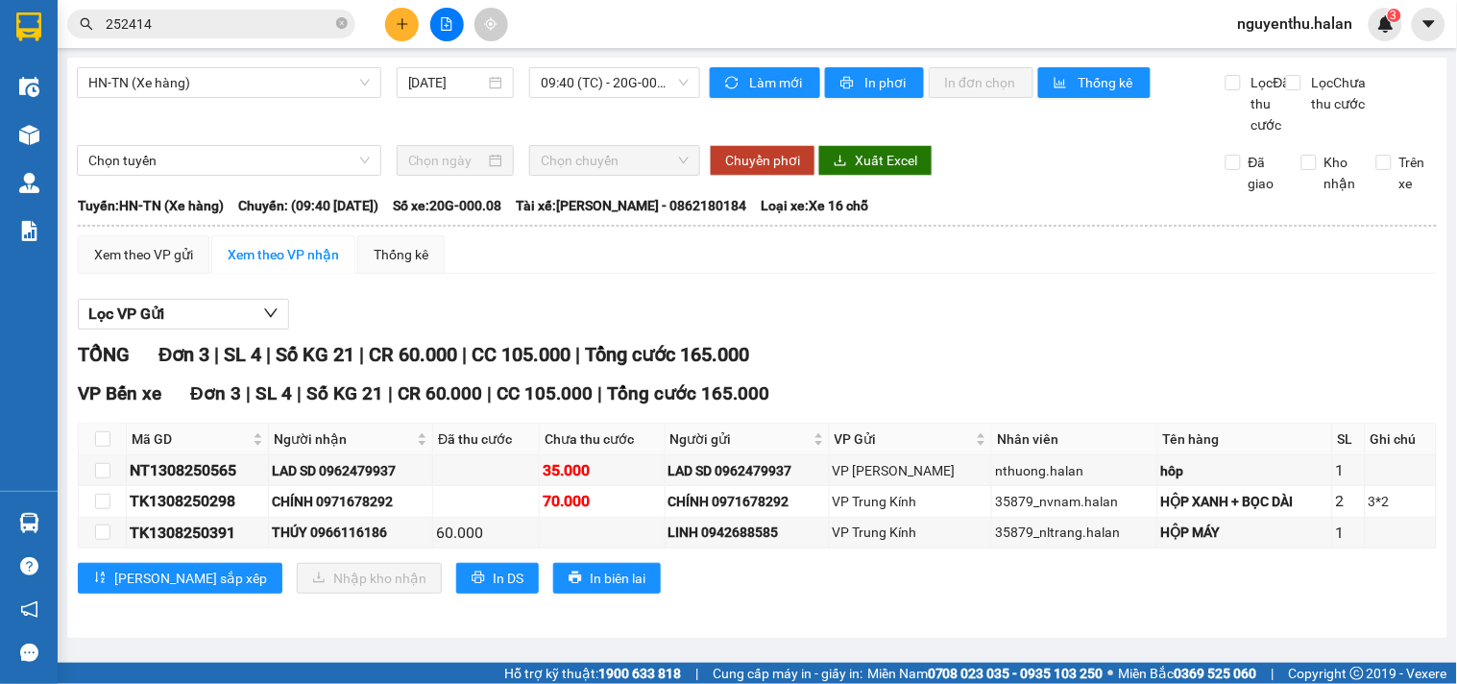
click at [390, 26] on button at bounding box center [402, 25] width 34 height 34
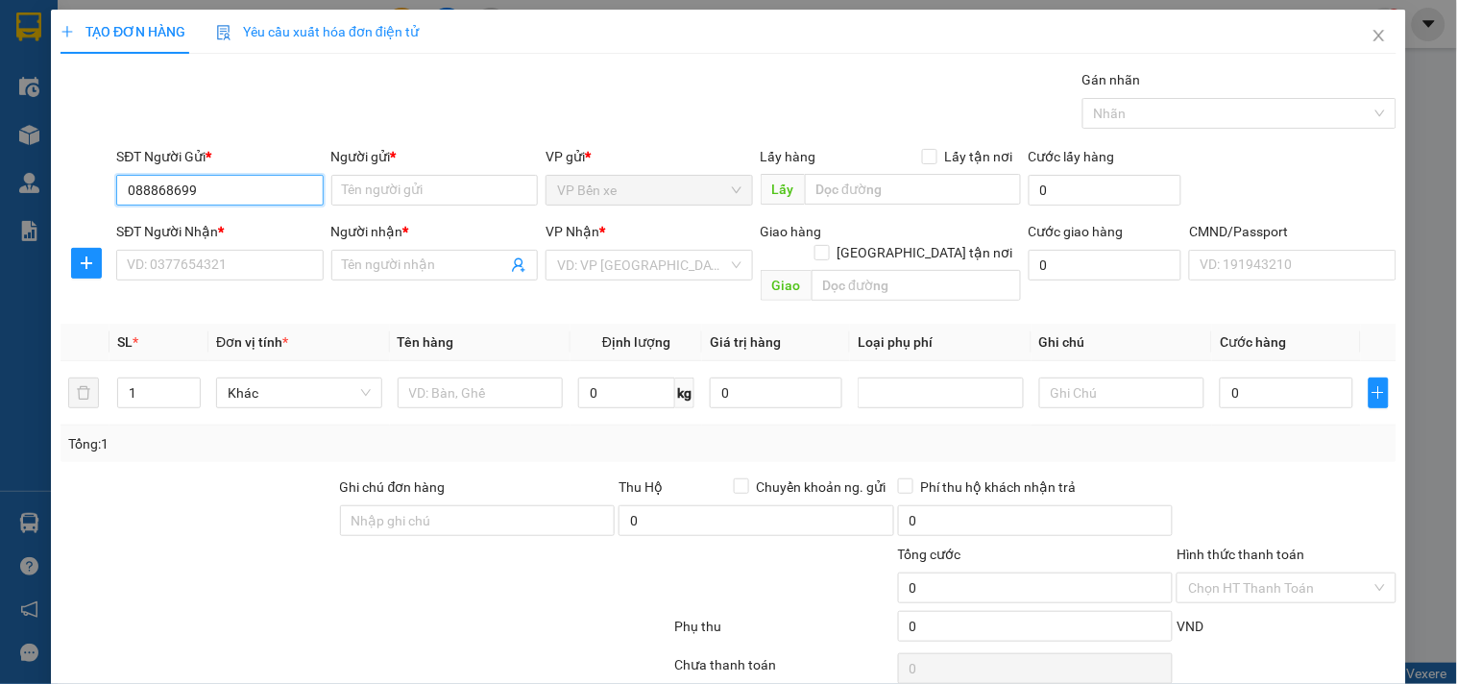
type input "0888686993"
click at [182, 218] on div "0888686993 - LÂM" at bounding box center [218, 228] width 182 height 21
type input "LÂM"
type input "0888686993"
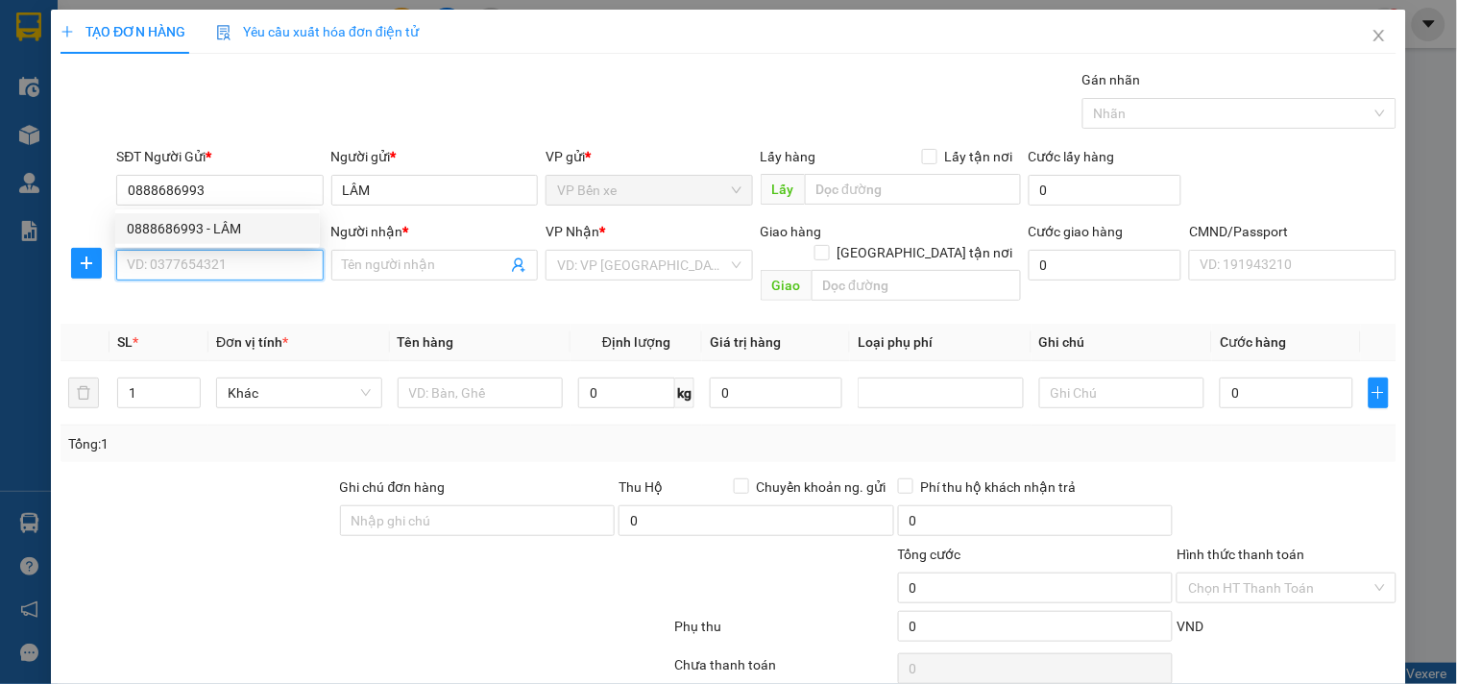
click at [213, 269] on input "SĐT Người Nhận *" at bounding box center [219, 265] width 206 height 31
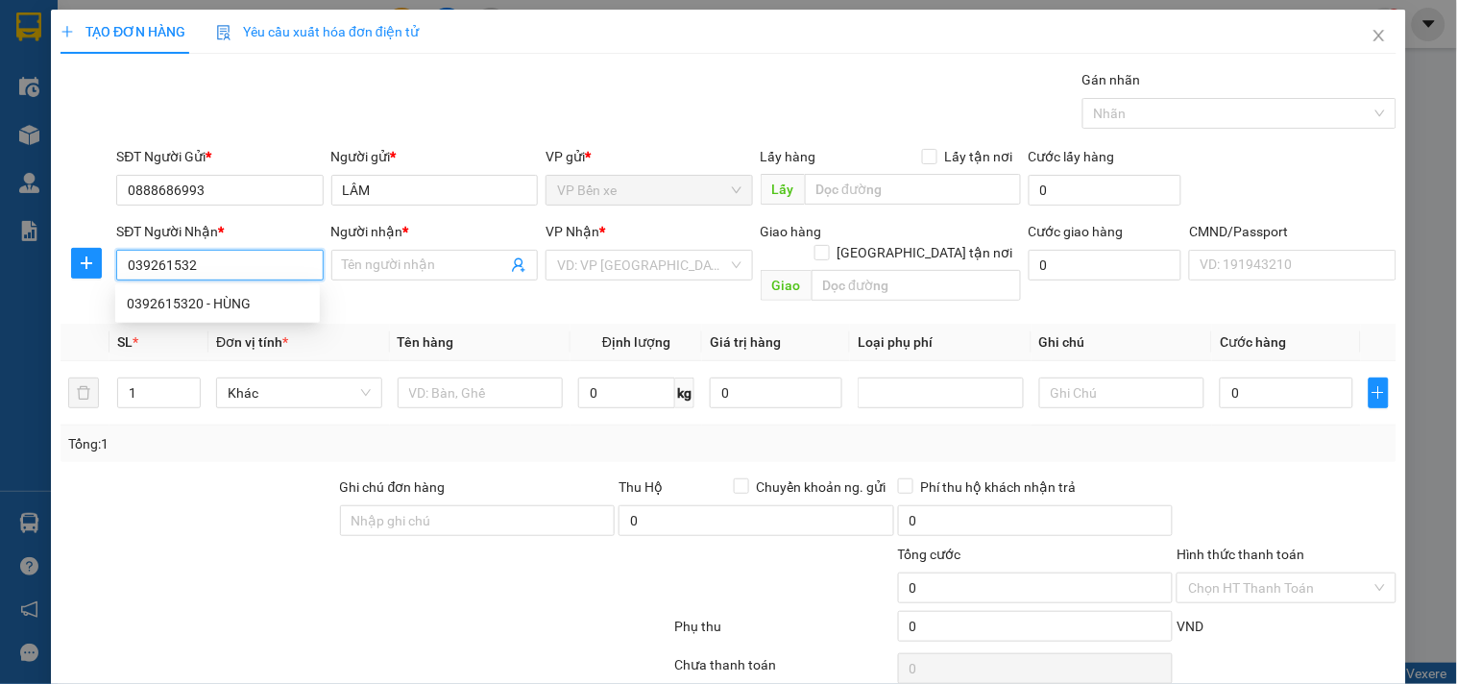
type input "0392615320"
click at [207, 301] on div "0392615320 - HÙNG" at bounding box center [218, 303] width 182 height 21
type input "HÙNG"
type input "0392615320"
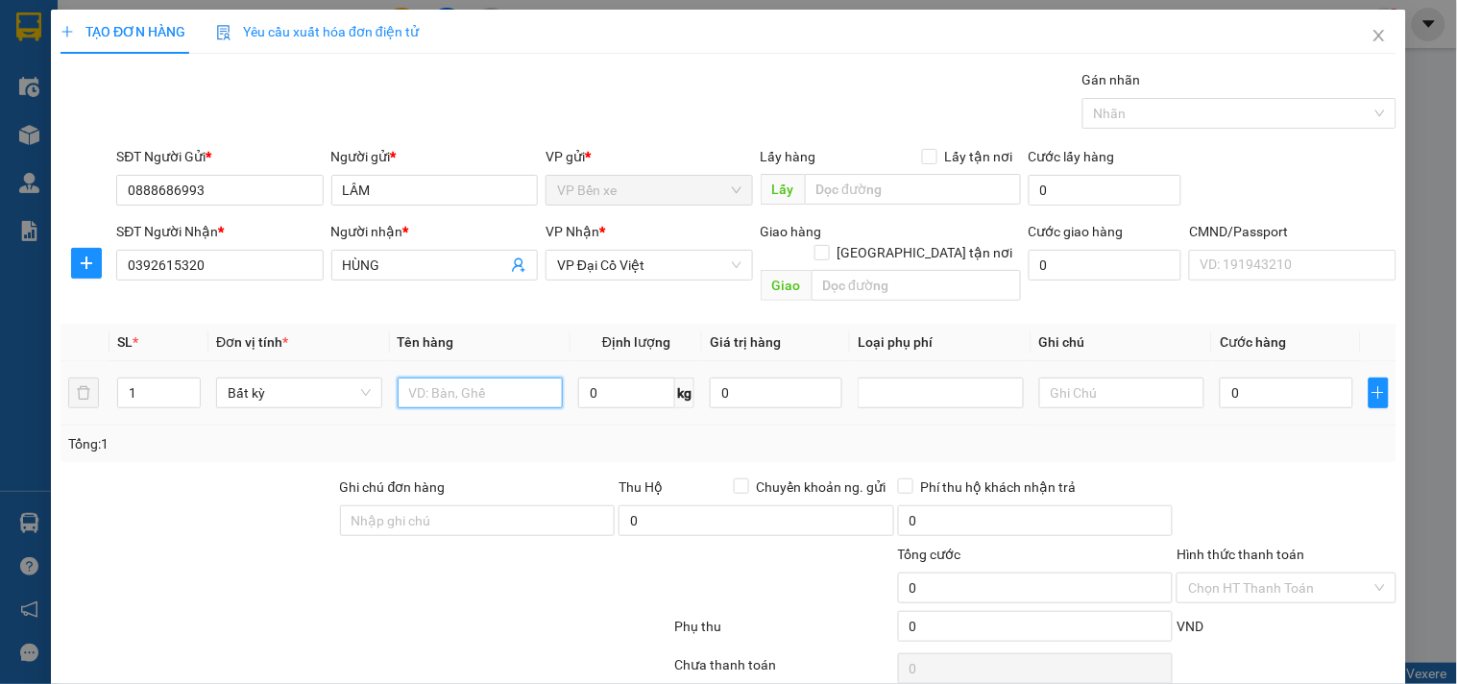
click at [485, 377] on input "text" at bounding box center [481, 392] width 166 height 31
type input "H"
type input "BỌC LOA"
type input "44"
drag, startPoint x: 528, startPoint y: 421, endPoint x: 1441, endPoint y: 469, distance: 914.5
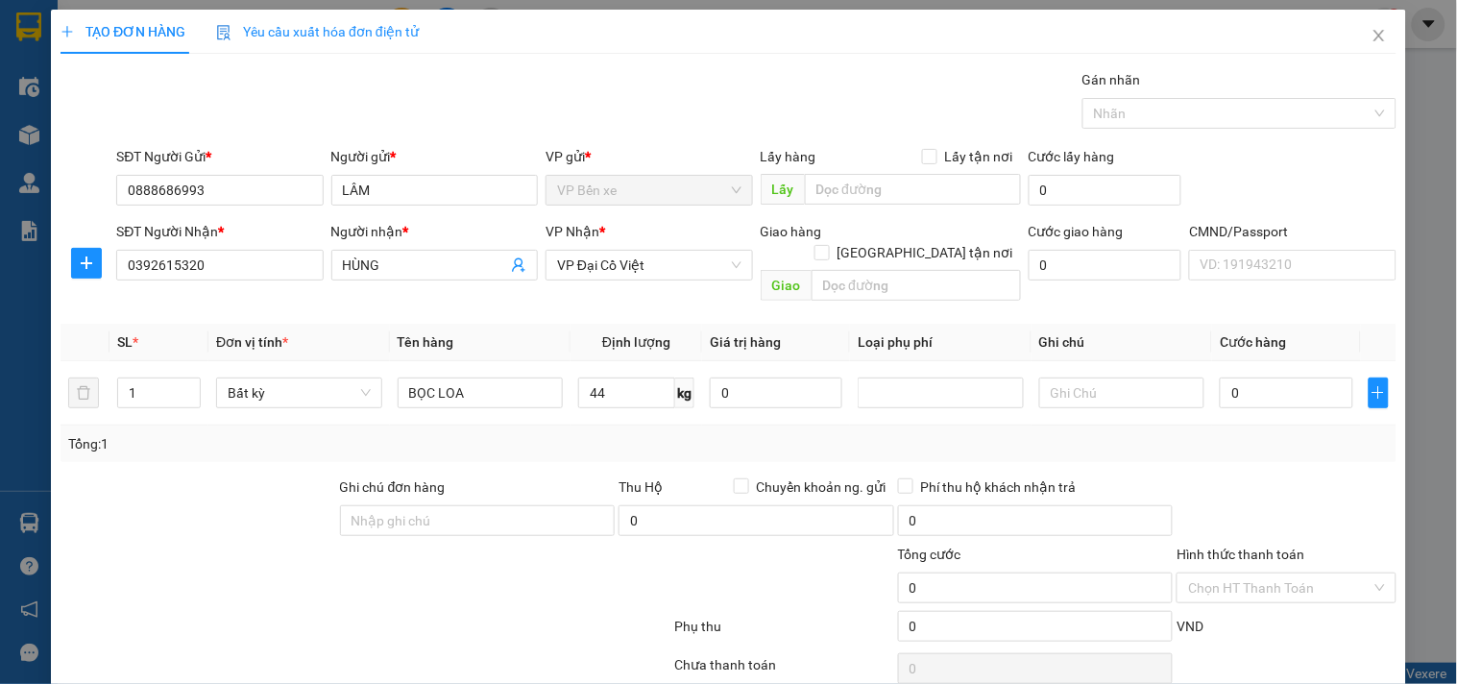
click at [529, 433] on div "Tổng: 1" at bounding box center [316, 443] width 496 height 21
type input "85.000"
click at [1308, 476] on div at bounding box center [1285, 509] width 223 height 67
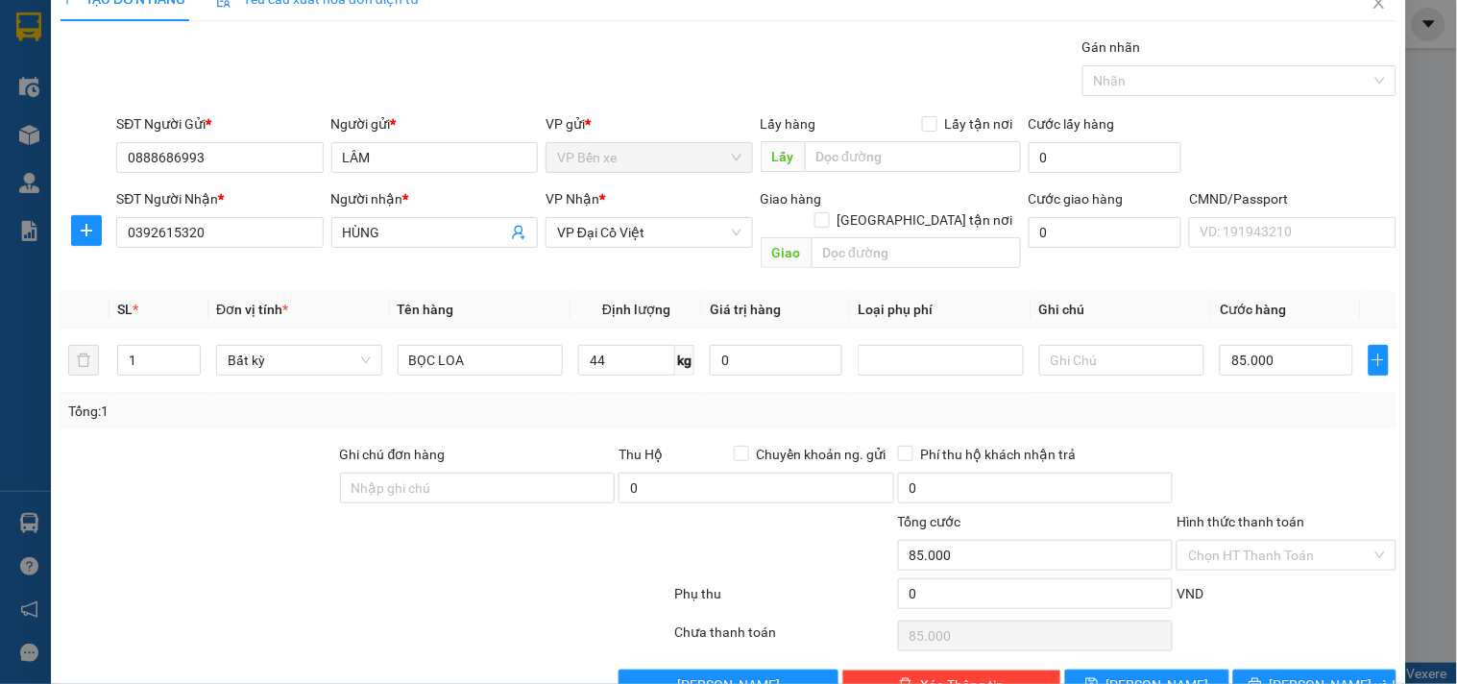
scroll to position [64, 0]
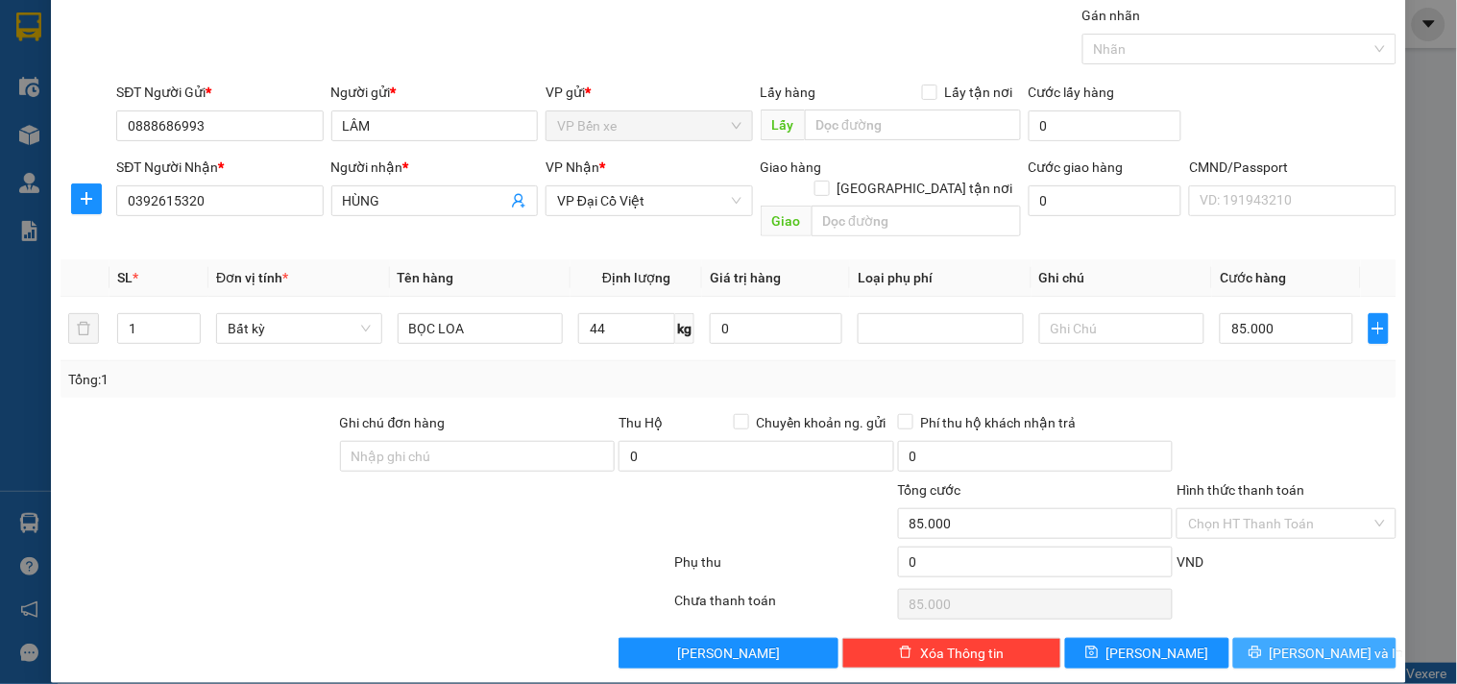
click at [1280, 638] on button "[PERSON_NAME] và In" at bounding box center [1314, 653] width 163 height 31
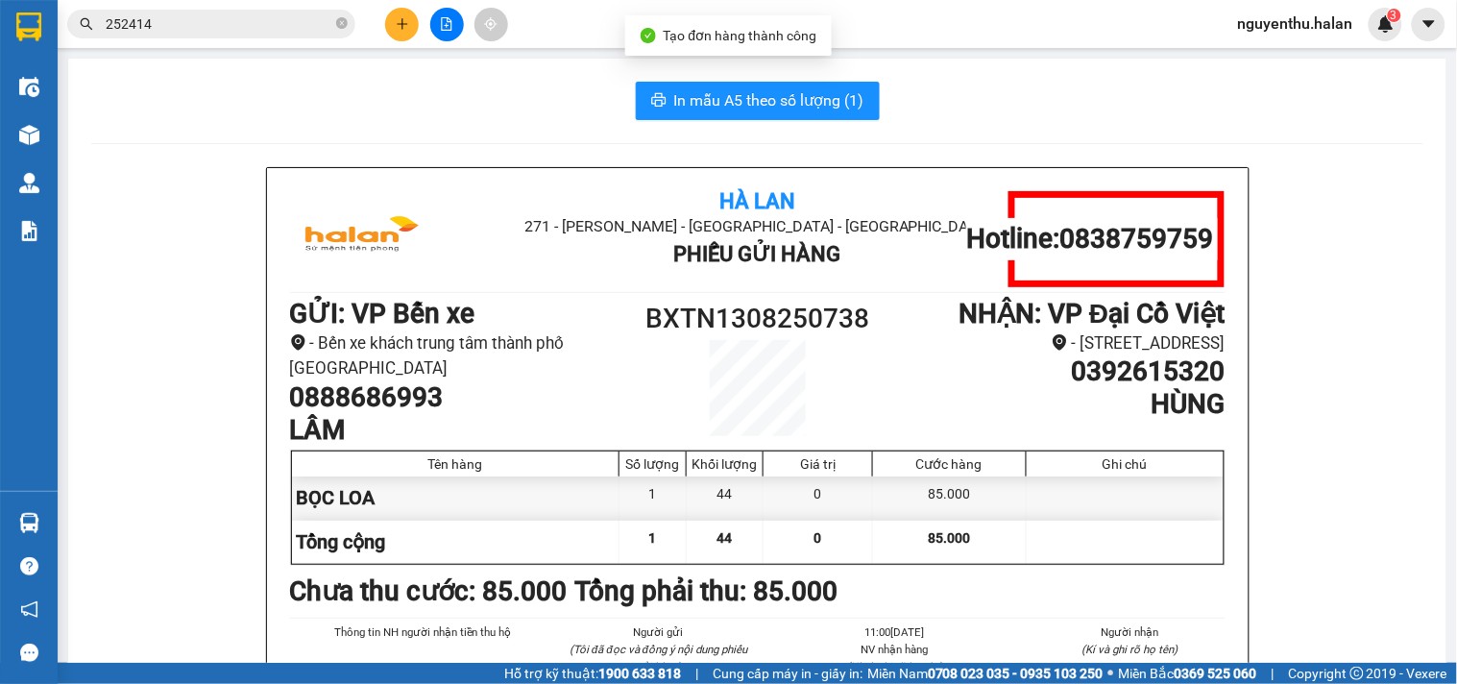
click at [728, 99] on span "In mẫu A5 theo số lượng (1)" at bounding box center [769, 100] width 190 height 24
click at [407, 24] on icon "plus" at bounding box center [402, 23] width 13 height 13
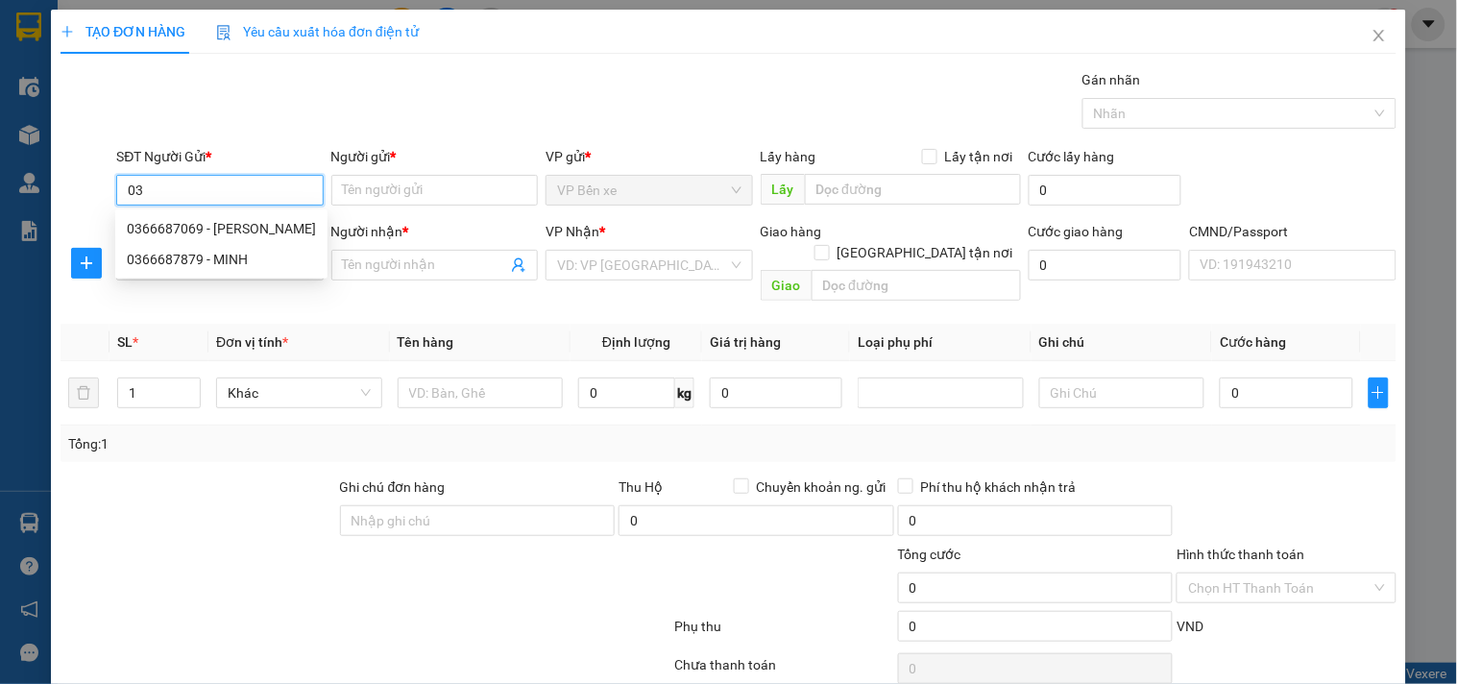
type input "0"
type input "0985263666"
click at [219, 224] on div "0985263666 - chị hà" at bounding box center [231, 228] width 209 height 21
type input "chị hà"
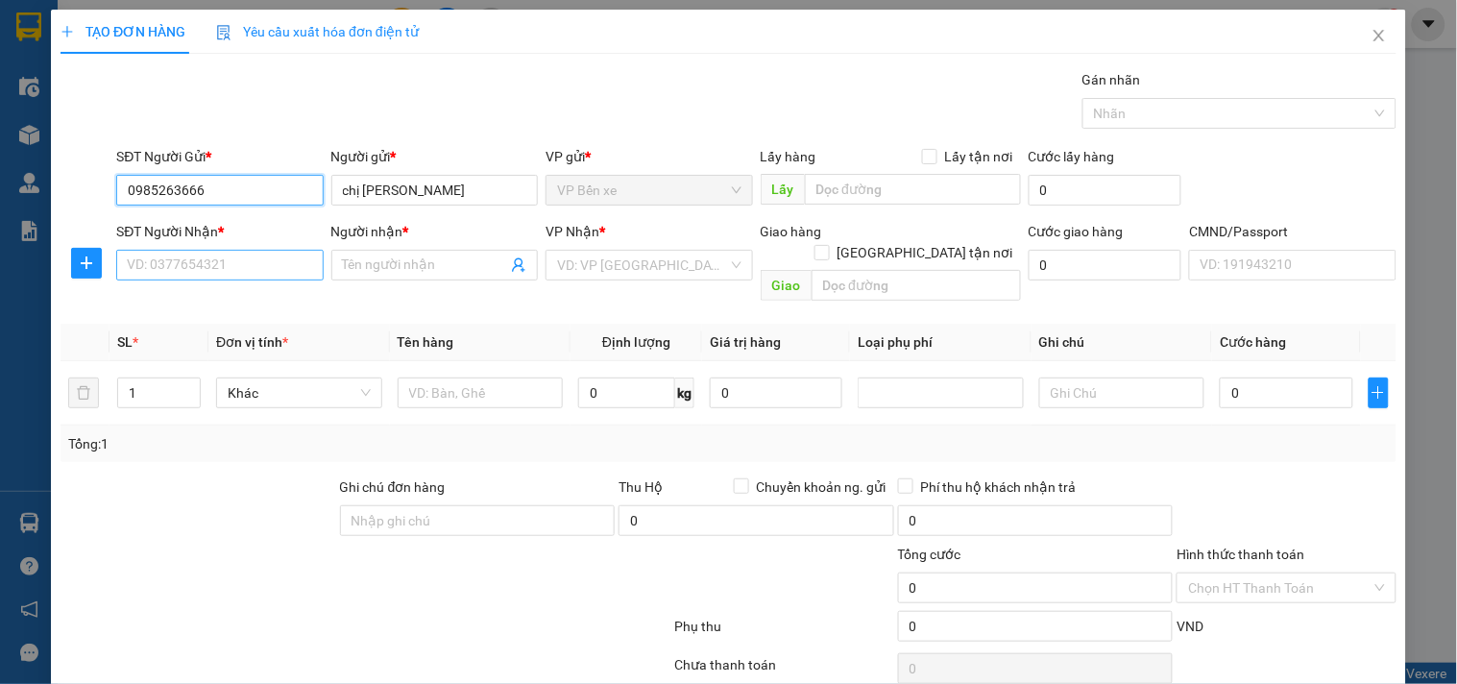
type input "0985263666"
click at [219, 254] on input "SĐT Người Nhận *" at bounding box center [219, 265] width 206 height 31
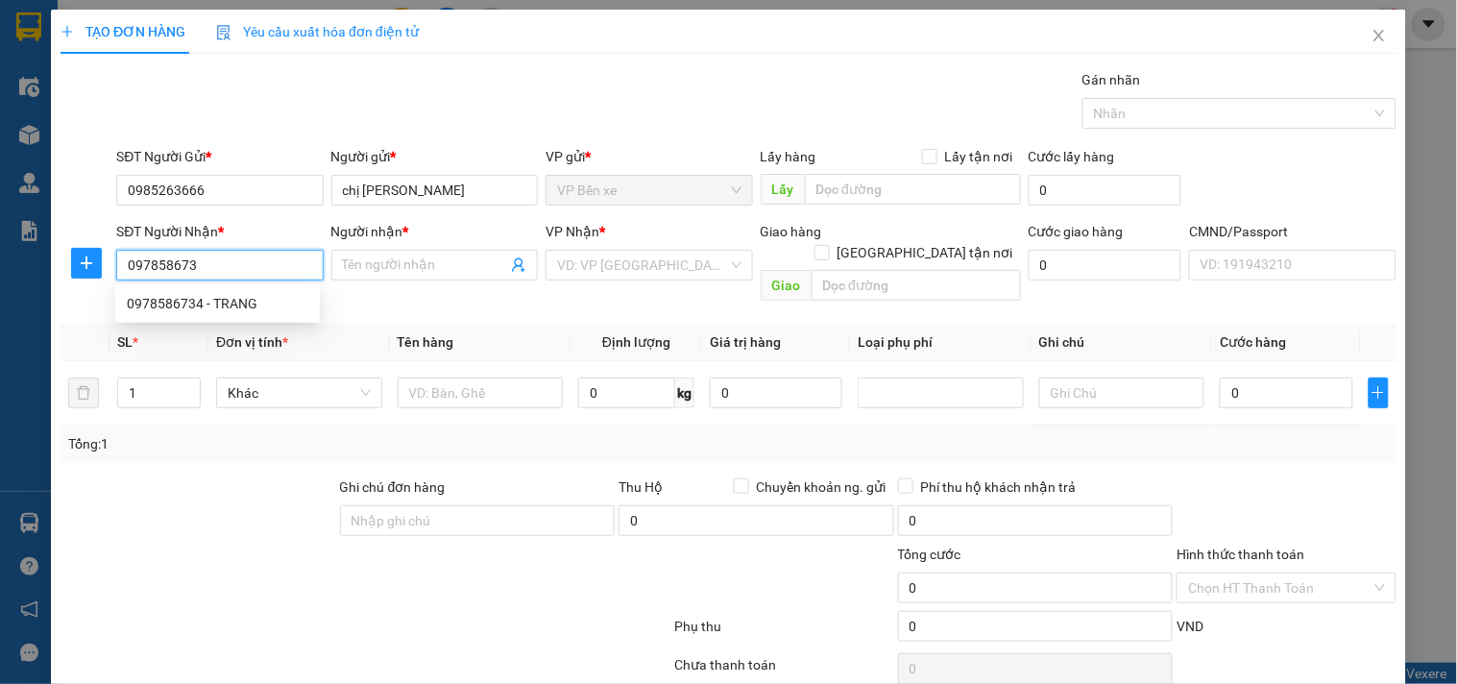
type input "0978586734"
click at [200, 303] on div "0978586734 - TRANG" at bounding box center [218, 303] width 182 height 21
type input "TRANG"
type input "0978586734"
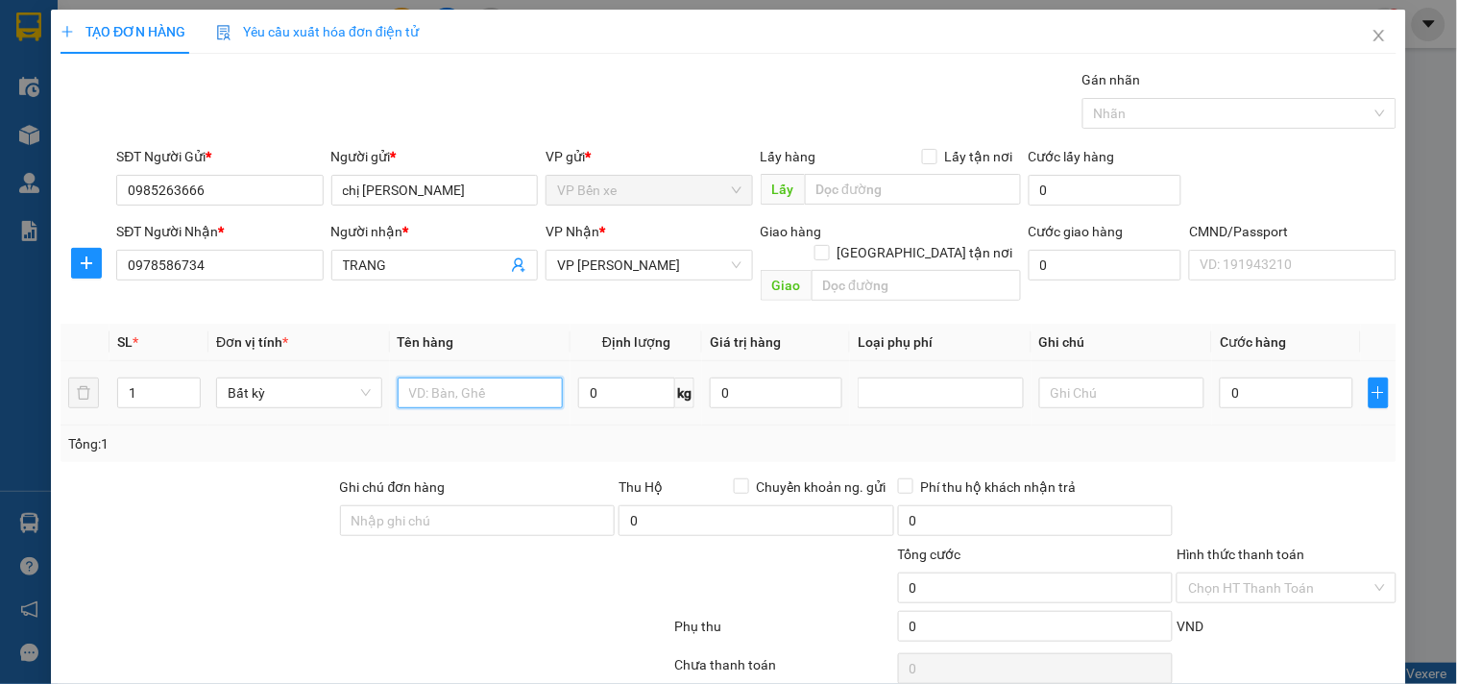
click at [461, 377] on input "text" at bounding box center [481, 392] width 166 height 31
type input "BỌC PK"
type input "1"
click at [673, 433] on div "Tổng: 1" at bounding box center [728, 443] width 1320 height 21
type input "35.000"
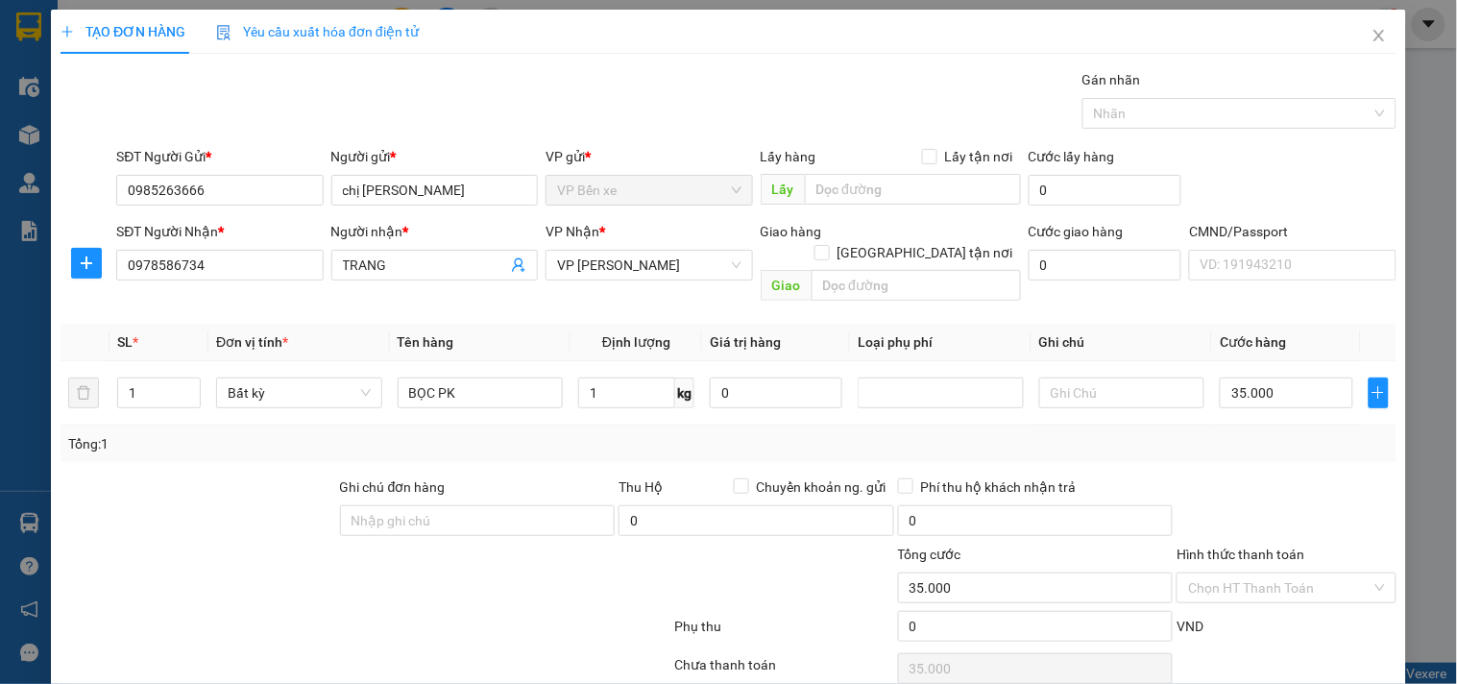
type input "35.000"
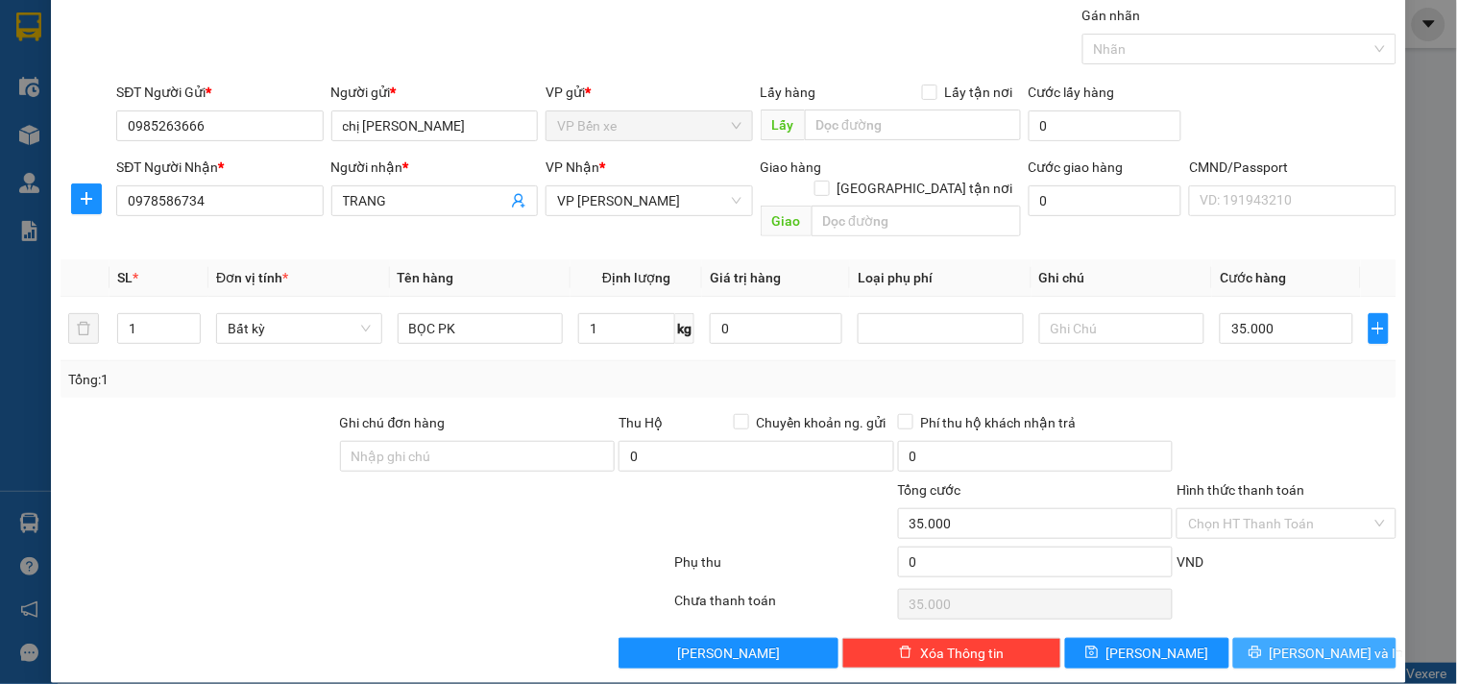
click at [1264, 638] on button "[PERSON_NAME] và In" at bounding box center [1314, 653] width 163 height 31
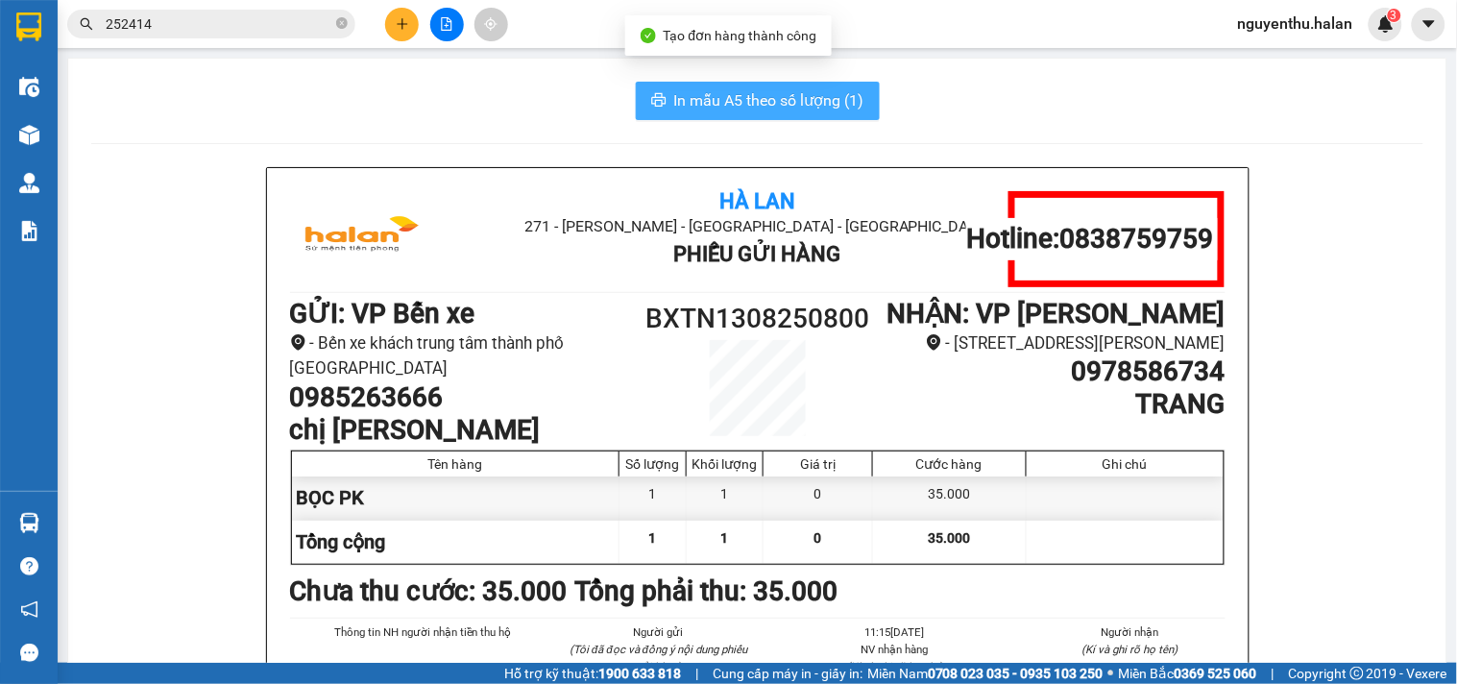
click at [787, 104] on span "In mẫu A5 theo số lượng (1)" at bounding box center [769, 100] width 190 height 24
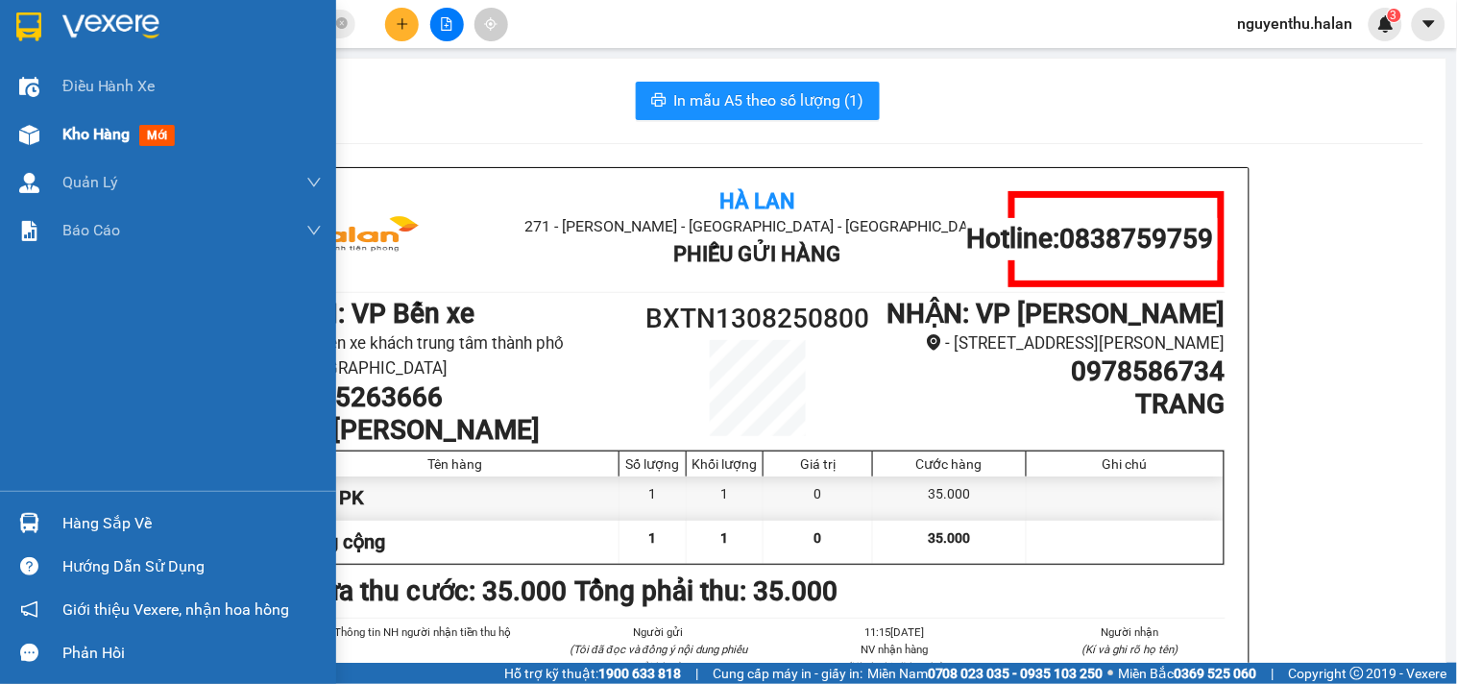
click at [85, 125] on span "Kho hàng" at bounding box center [95, 134] width 67 height 18
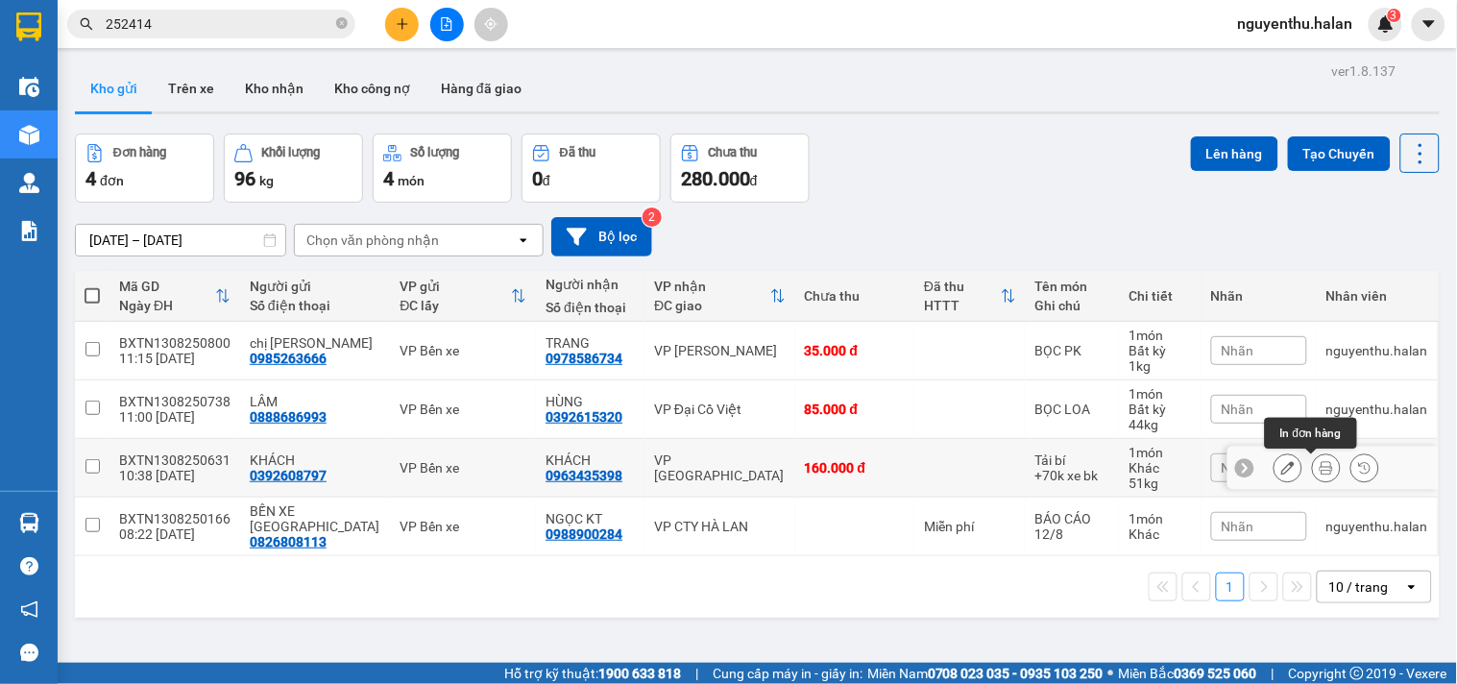
click at [1320, 472] on icon at bounding box center [1326, 467] width 13 height 13
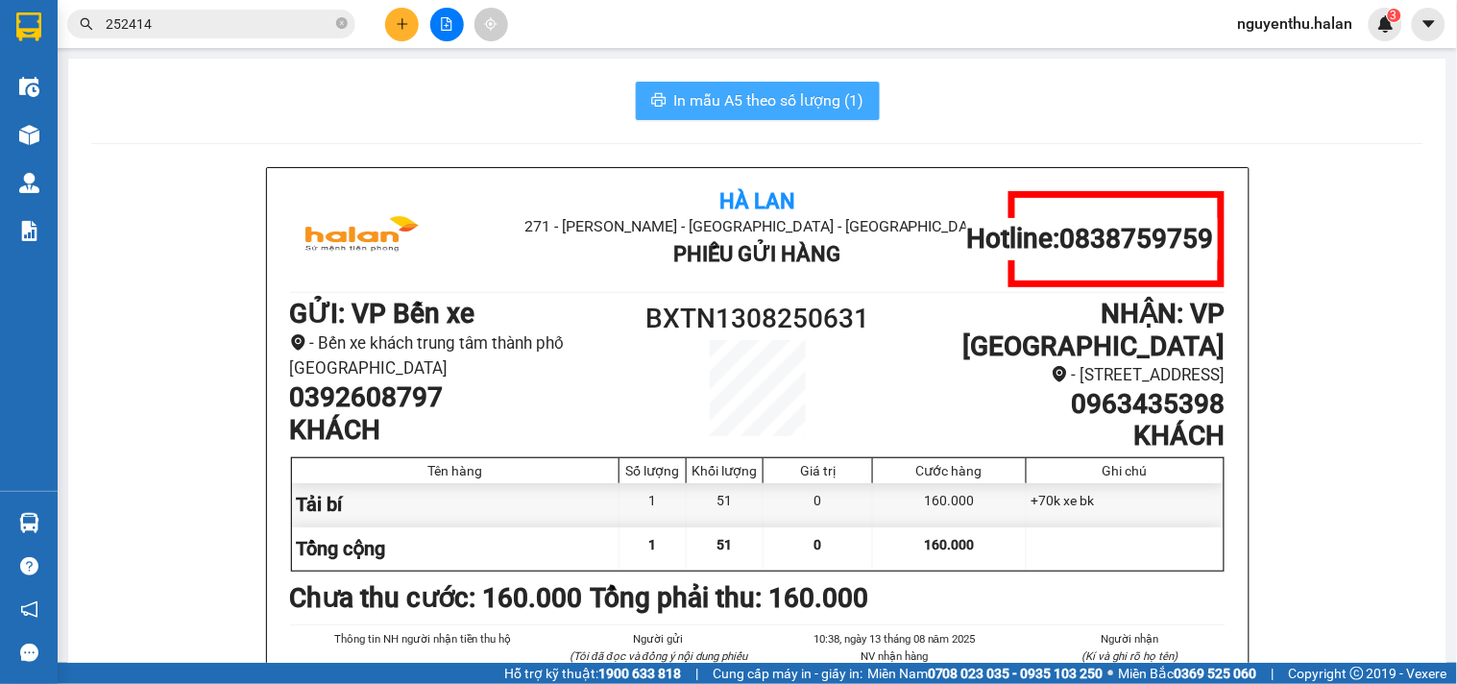
click at [750, 107] on span "In mẫu A5 theo số lượng (1)" at bounding box center [769, 100] width 190 height 24
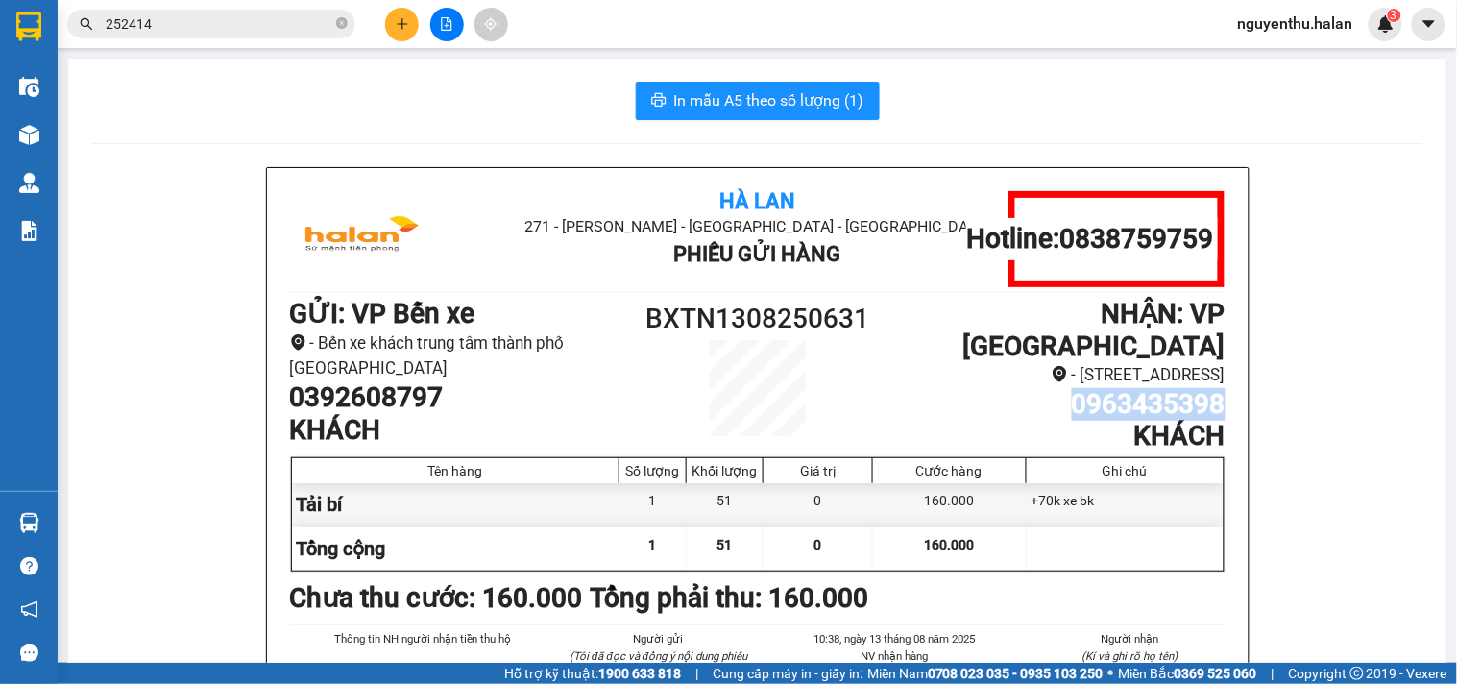
drag, startPoint x: 1067, startPoint y: 394, endPoint x: 1223, endPoint y: 392, distance: 156.5
click at [1223, 392] on div "Hà Lan 271 - Dương Tự Minh - Phường Tân Long - Thái Nguyên Phiếu Gửi Hàng Hotli…" at bounding box center [757, 497] width 981 height 659
copy h1 "0963435398"
click at [771, 307] on h1 "BXTN1308250631" at bounding box center [758, 319] width 234 height 42
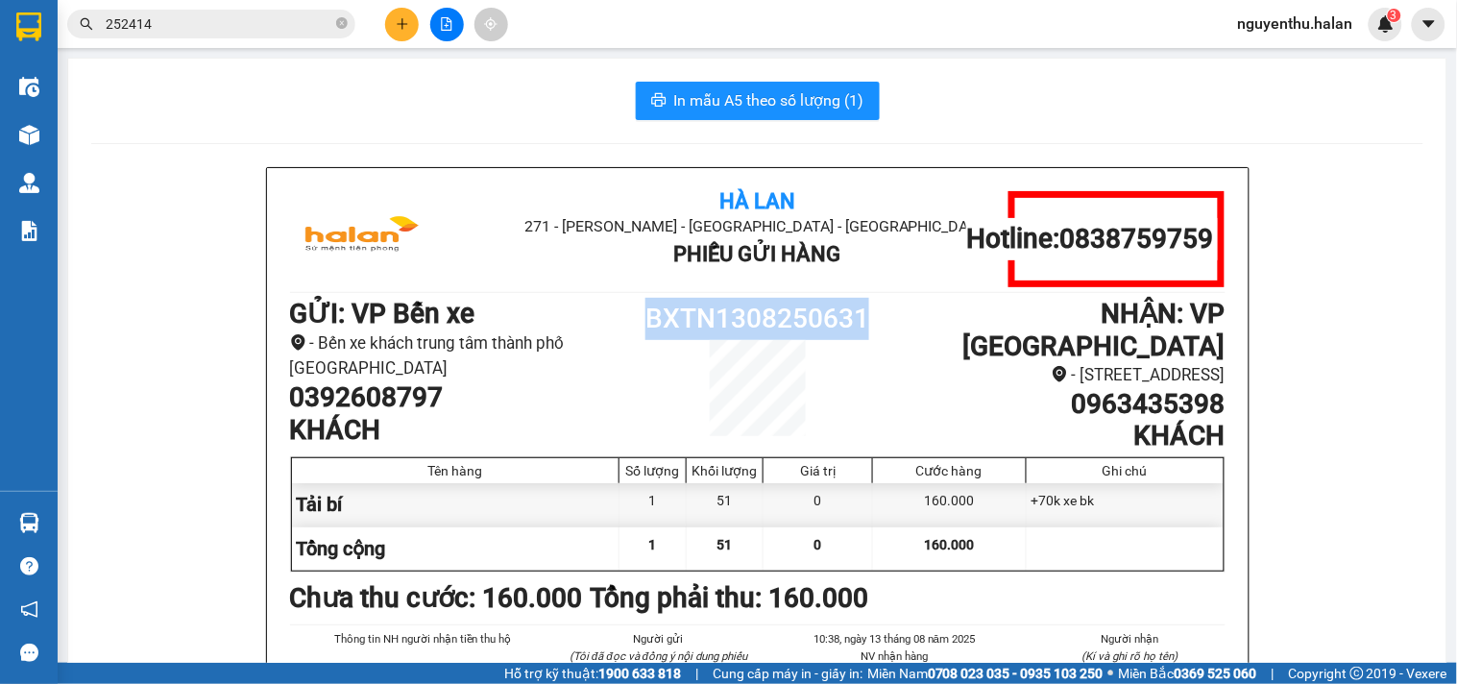
click at [771, 307] on h1 "BXTN1308250631" at bounding box center [758, 319] width 234 height 42
copy div "BXTN1308250631"
click at [338, 29] on icon "close-circle" at bounding box center [342, 23] width 12 height 12
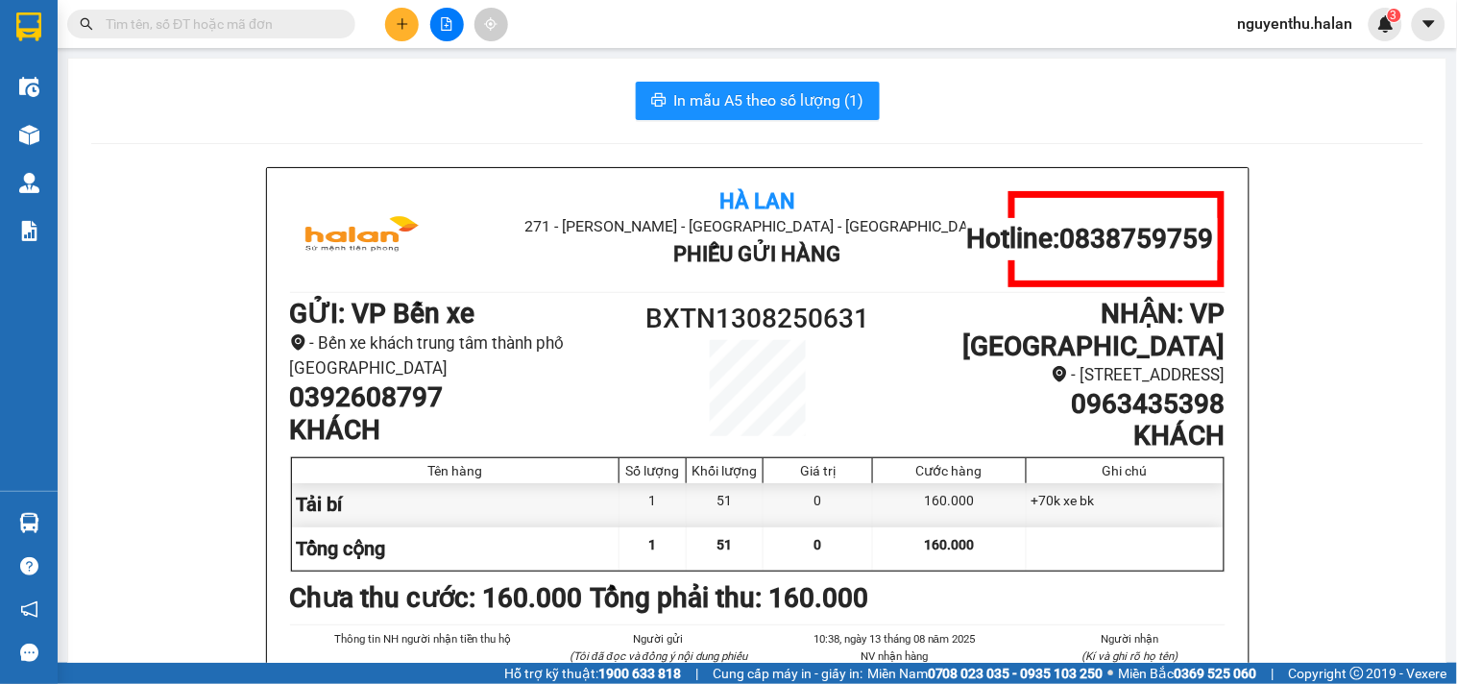
click at [298, 25] on input "text" at bounding box center [219, 23] width 227 height 21
paste input "BXTN1308250631"
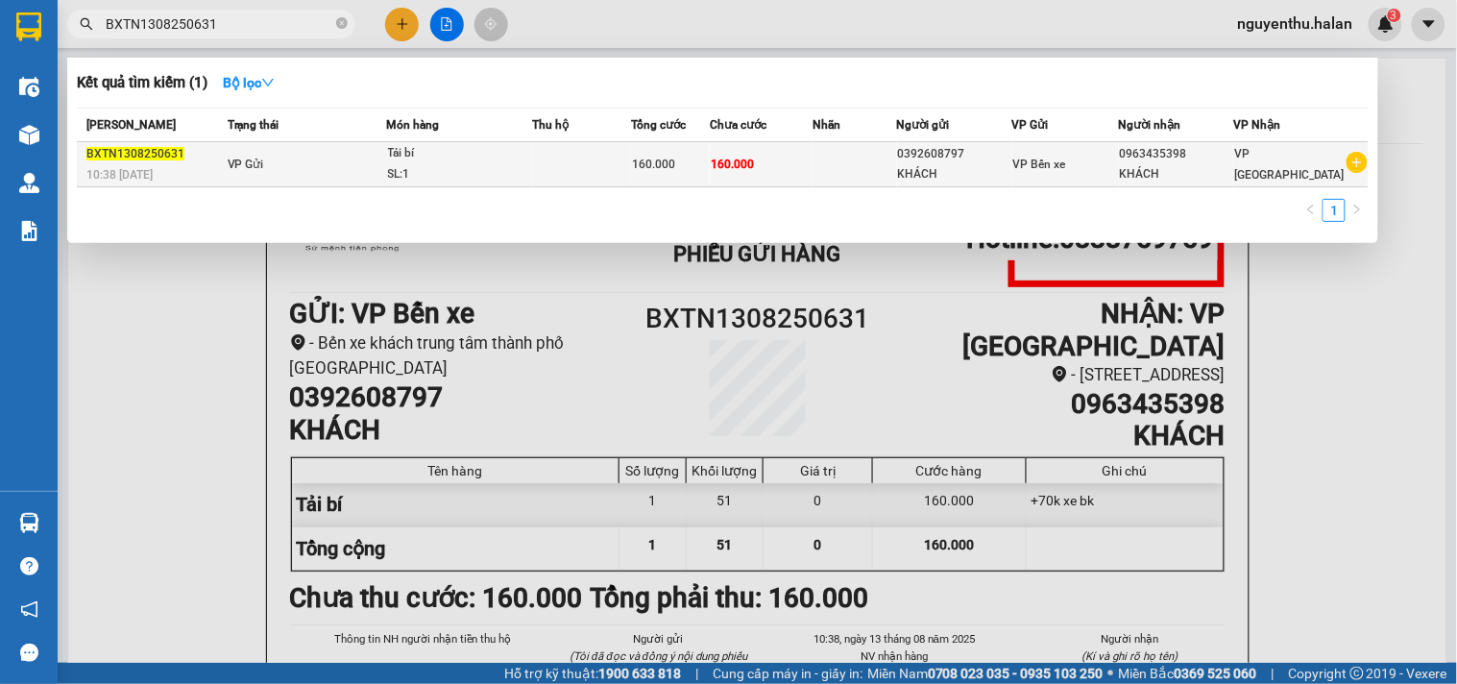
type input "BXTN1308250631"
click at [693, 163] on div "160.000" at bounding box center [670, 164] width 77 height 21
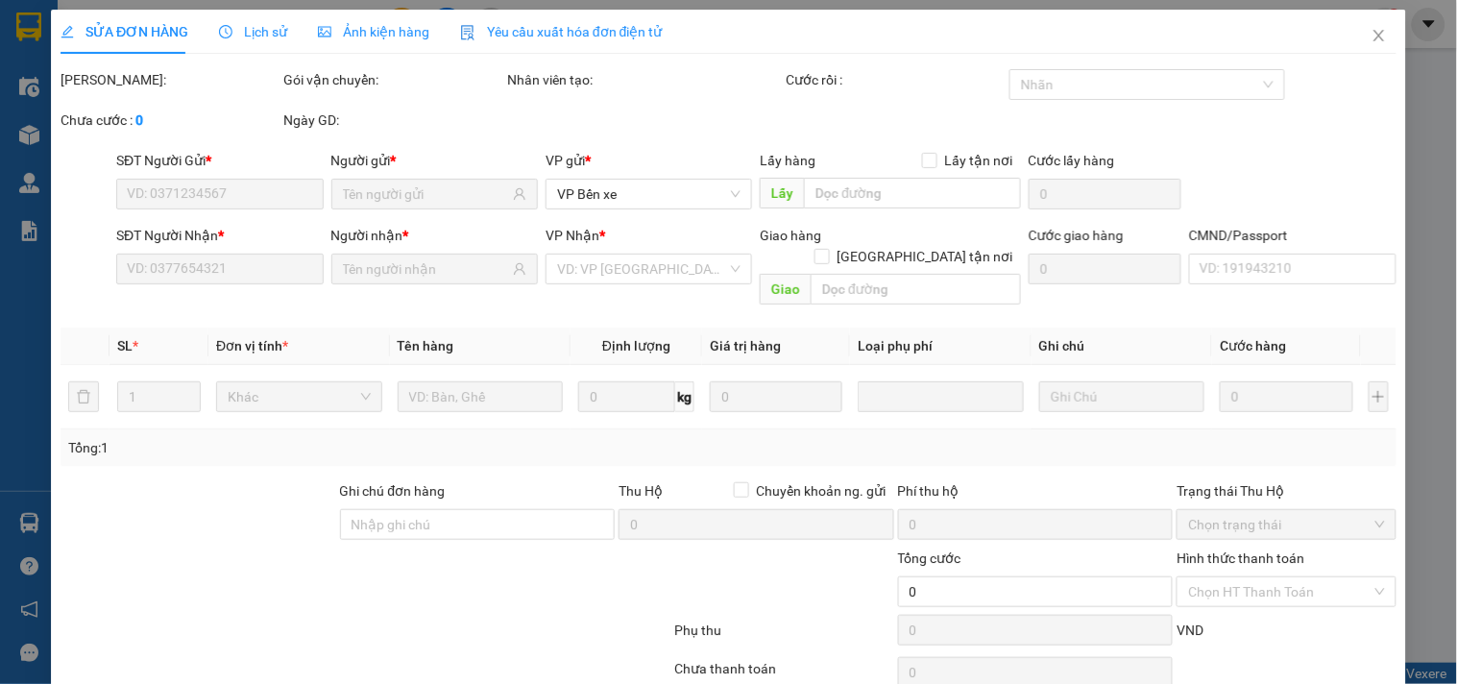
type input "0392608797"
type input "0963435398"
type input "160.000"
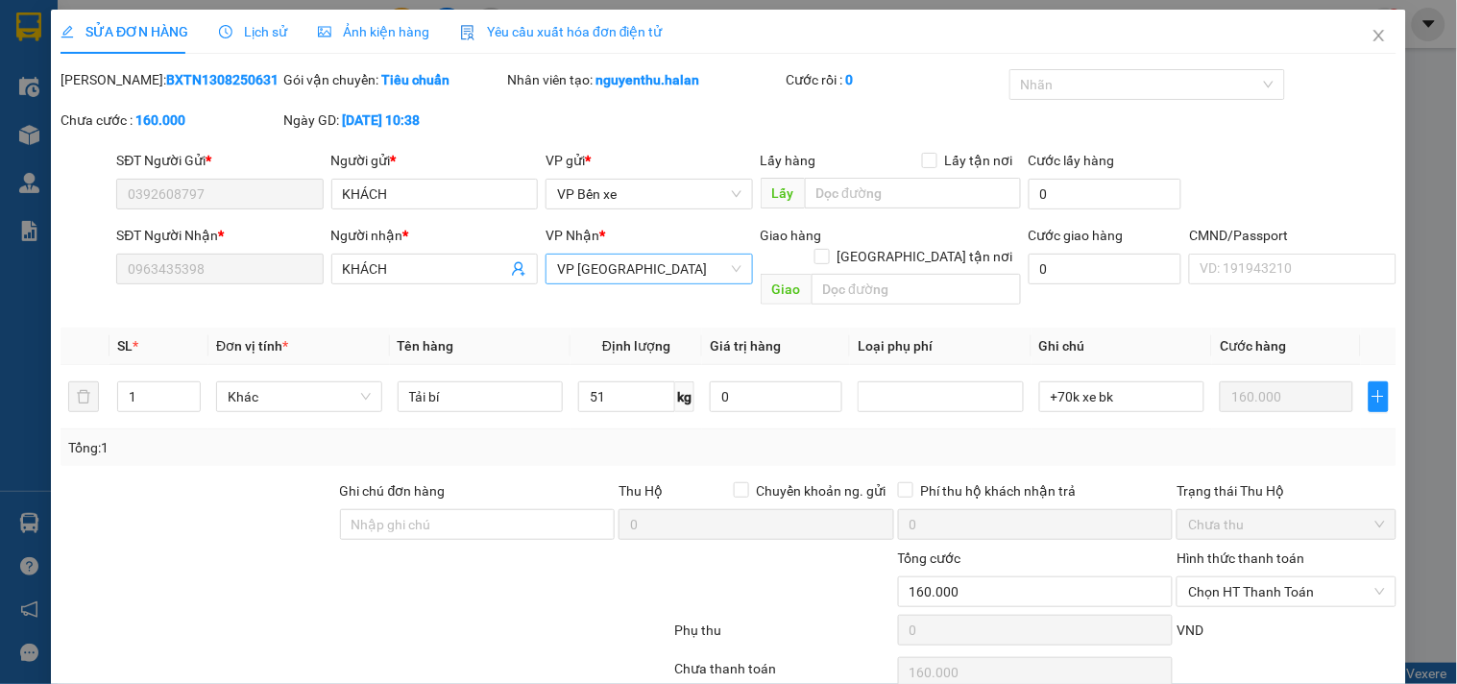
click at [632, 271] on span "VP [GEOGRAPHIC_DATA]" at bounding box center [648, 268] width 183 height 29
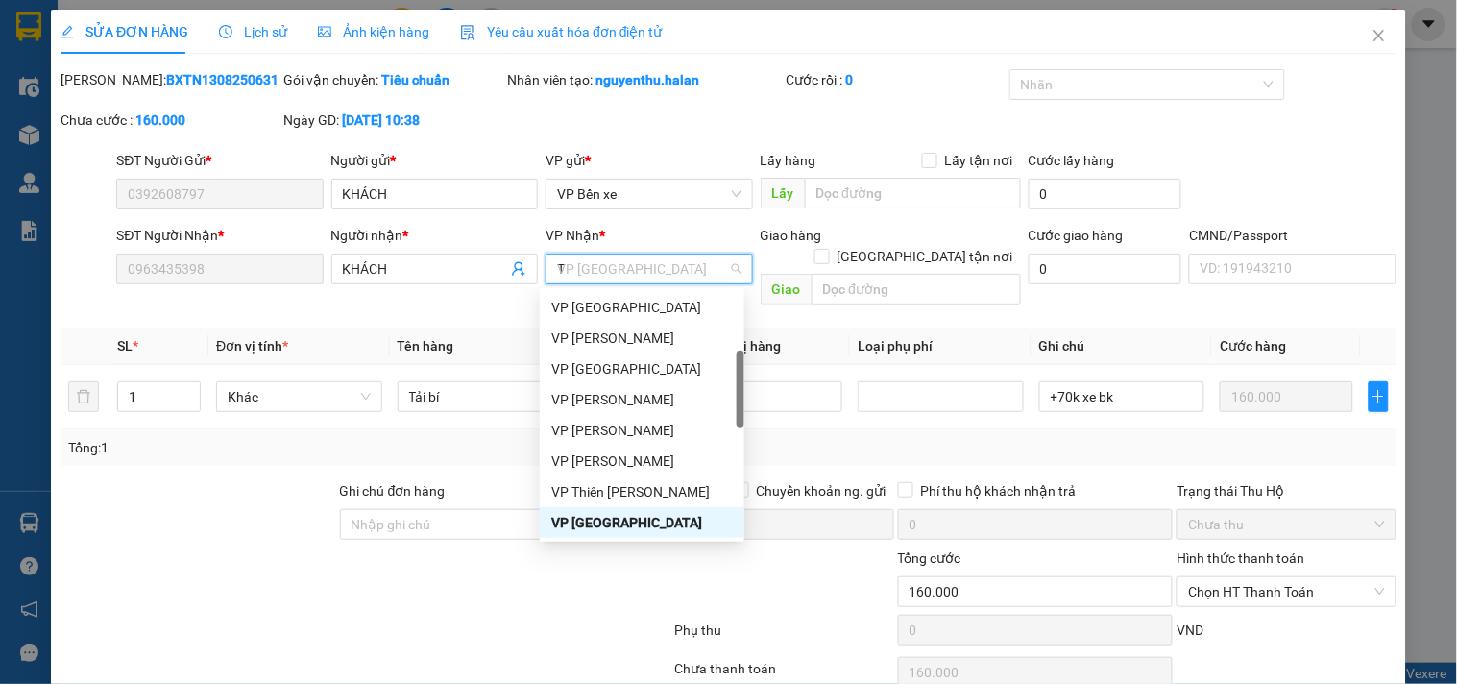
scroll to position [154, 0]
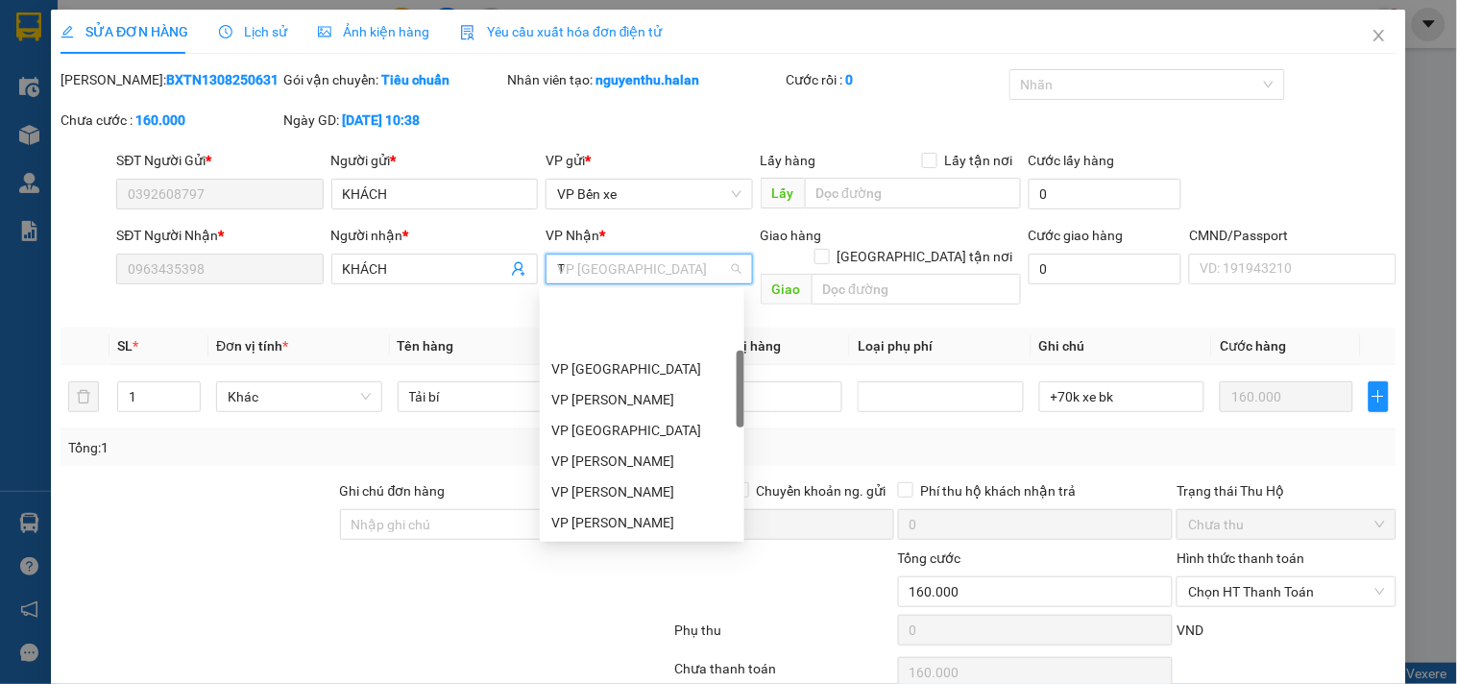
type input "TT"
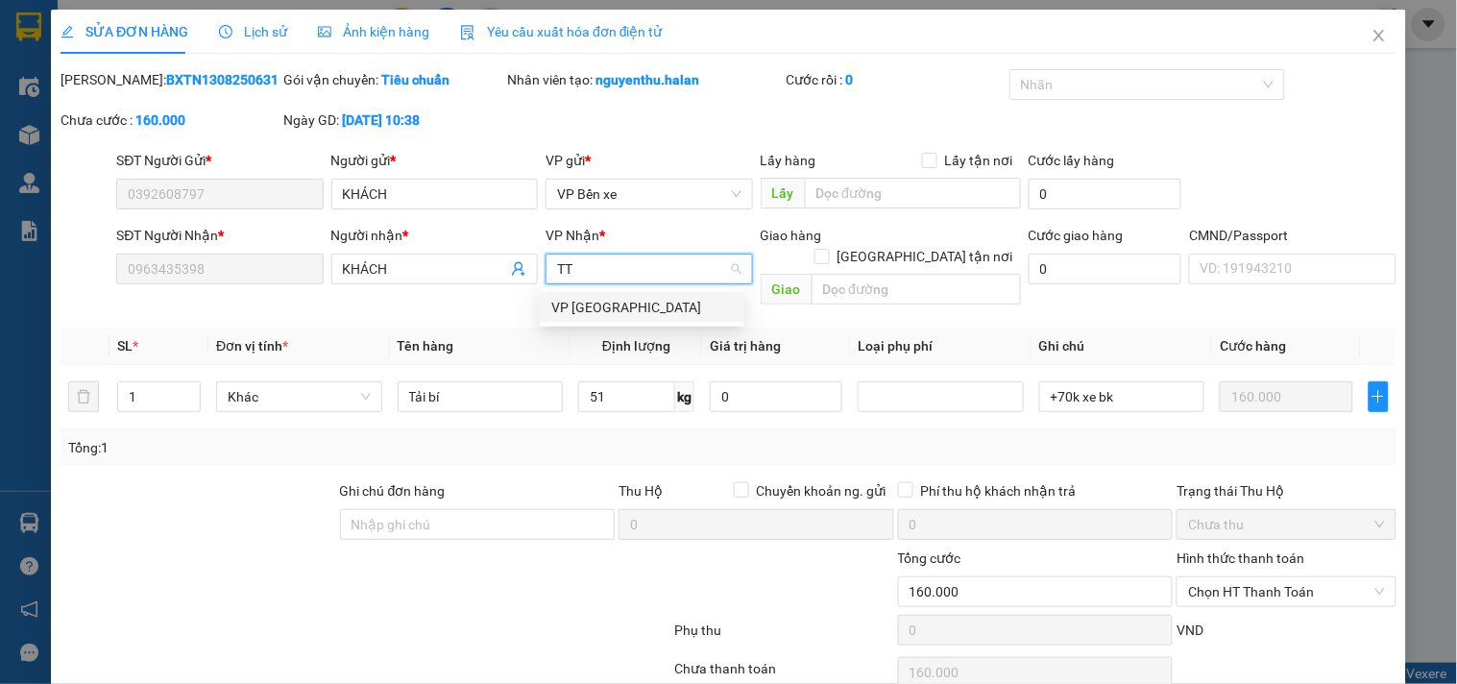
scroll to position [0, 0]
click at [626, 305] on div "VP [GEOGRAPHIC_DATA]" at bounding box center [642, 307] width 182 height 21
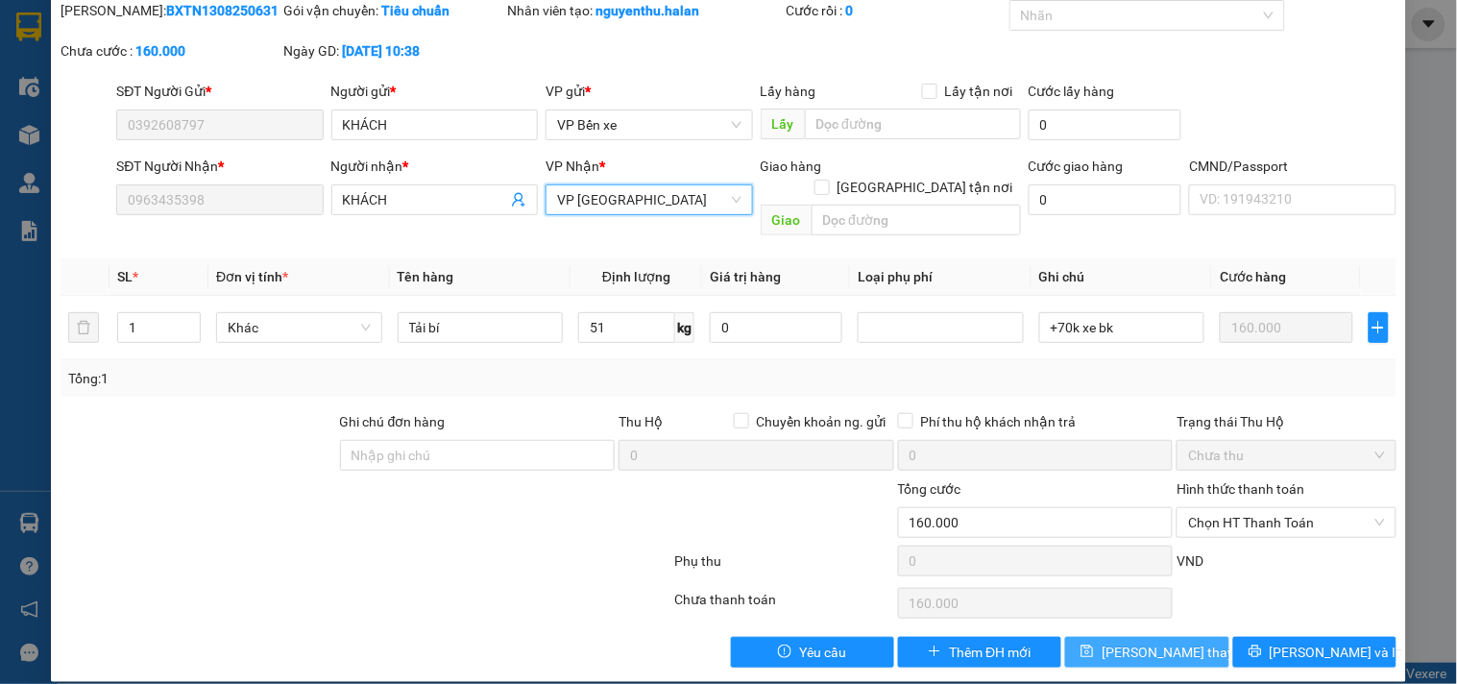
click at [1174, 642] on span "[PERSON_NAME] thay đổi" at bounding box center [1179, 652] width 154 height 21
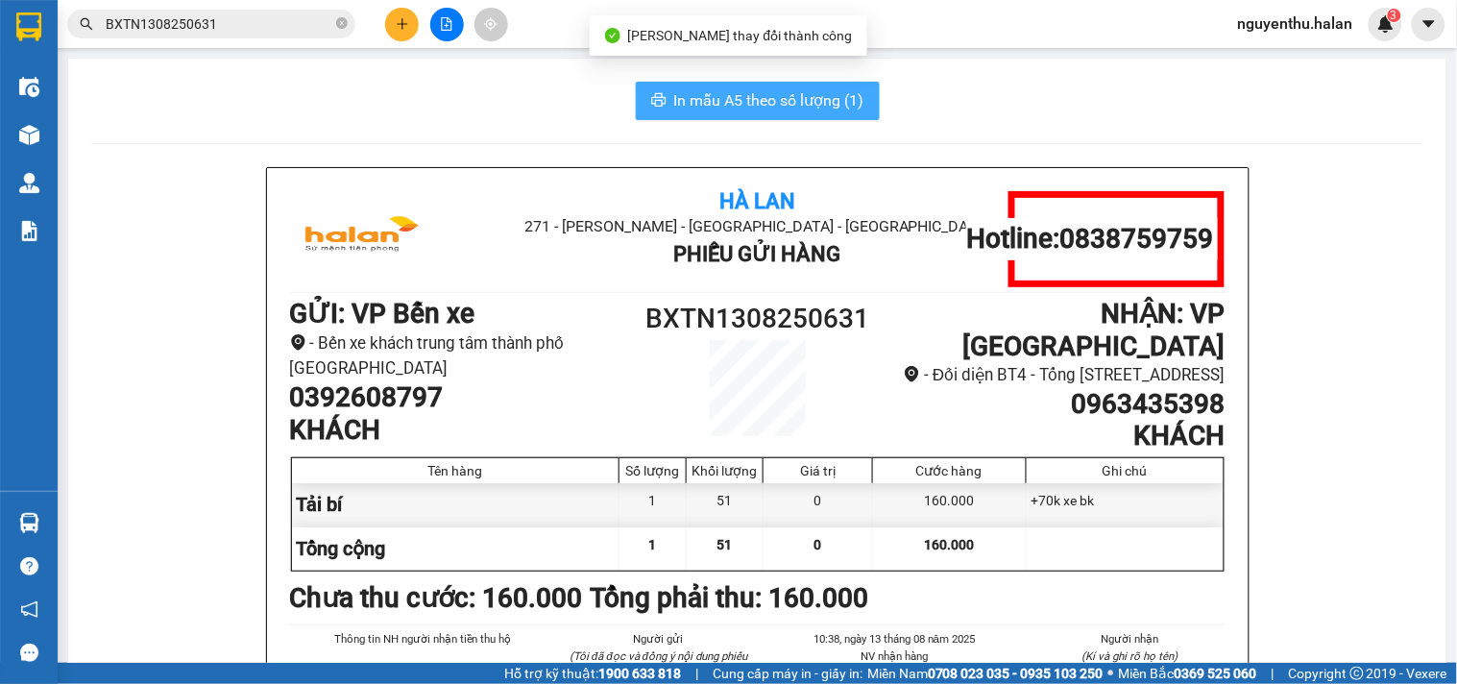
click at [768, 109] on span "In mẫu A5 theo số lượng (1)" at bounding box center [769, 100] width 190 height 24
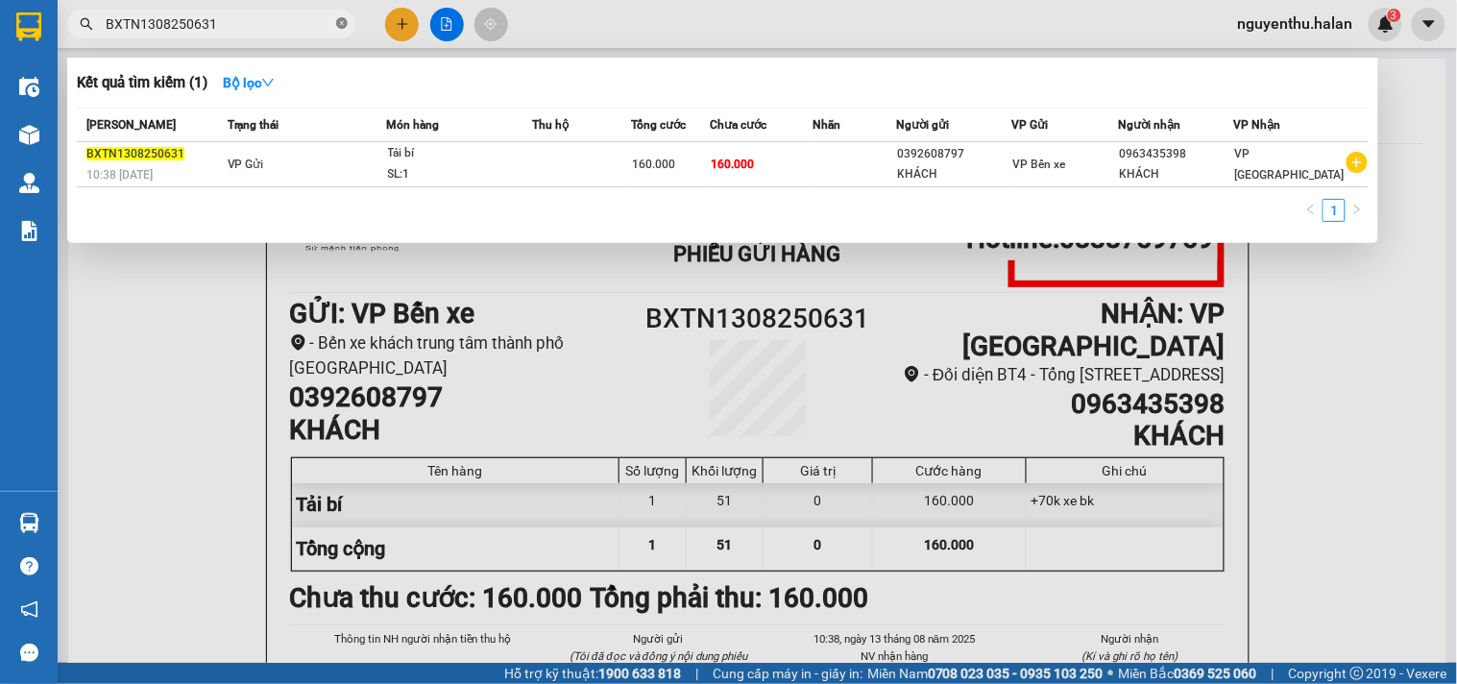
click at [339, 17] on icon "close-circle" at bounding box center [342, 23] width 12 height 12
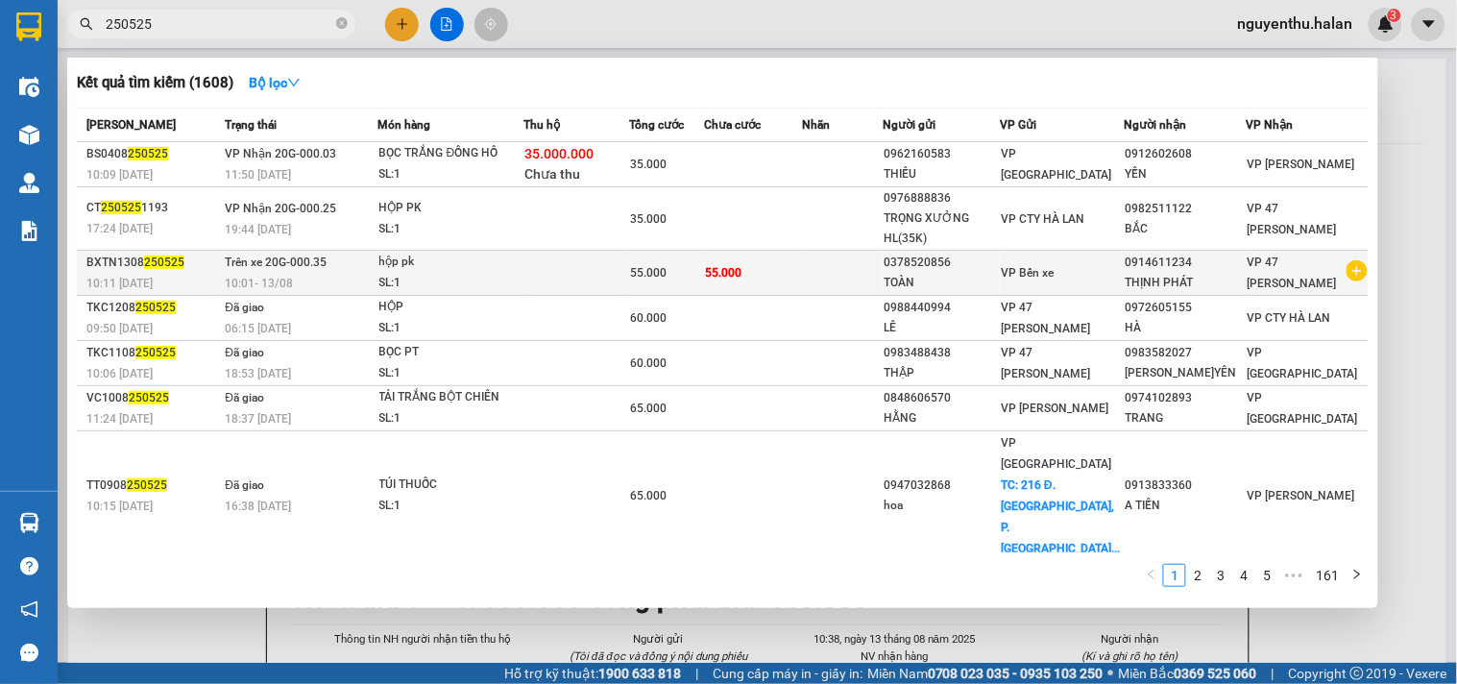
type input "250525"
click at [726, 278] on span "55.000" at bounding box center [724, 272] width 36 height 13
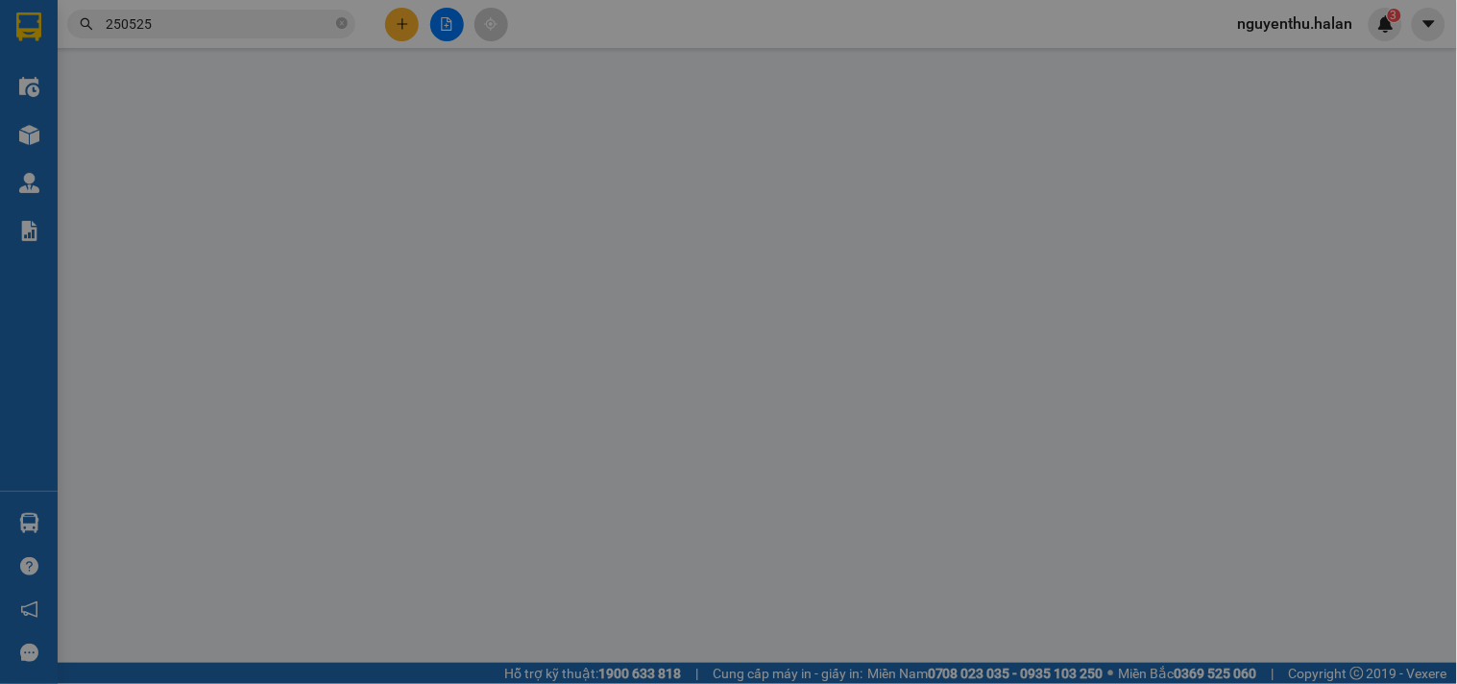
type input "0378520856"
type input "0914611234"
type input "55.000"
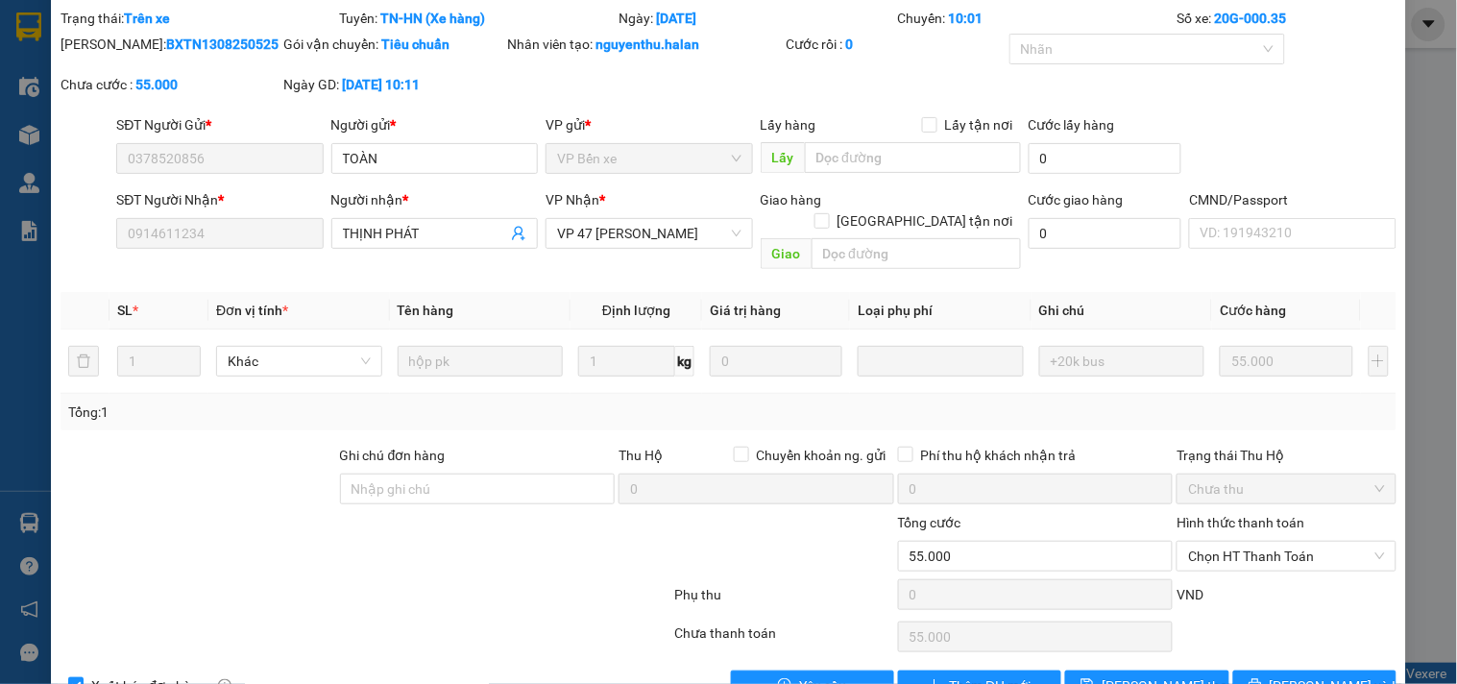
scroll to position [94, 0]
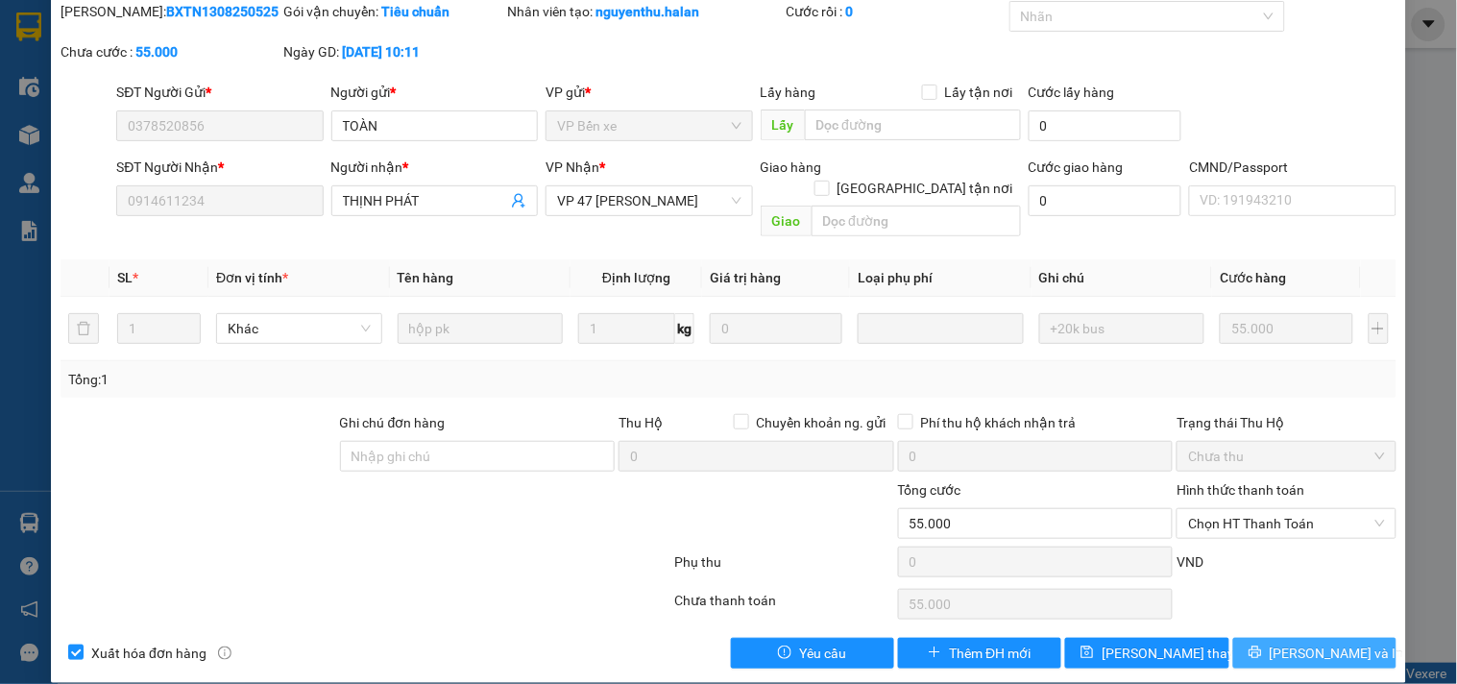
drag, startPoint x: 1255, startPoint y: 628, endPoint x: 1245, endPoint y: 615, distance: 17.1
click at [1254, 638] on button "[PERSON_NAME] và In" at bounding box center [1314, 653] width 163 height 31
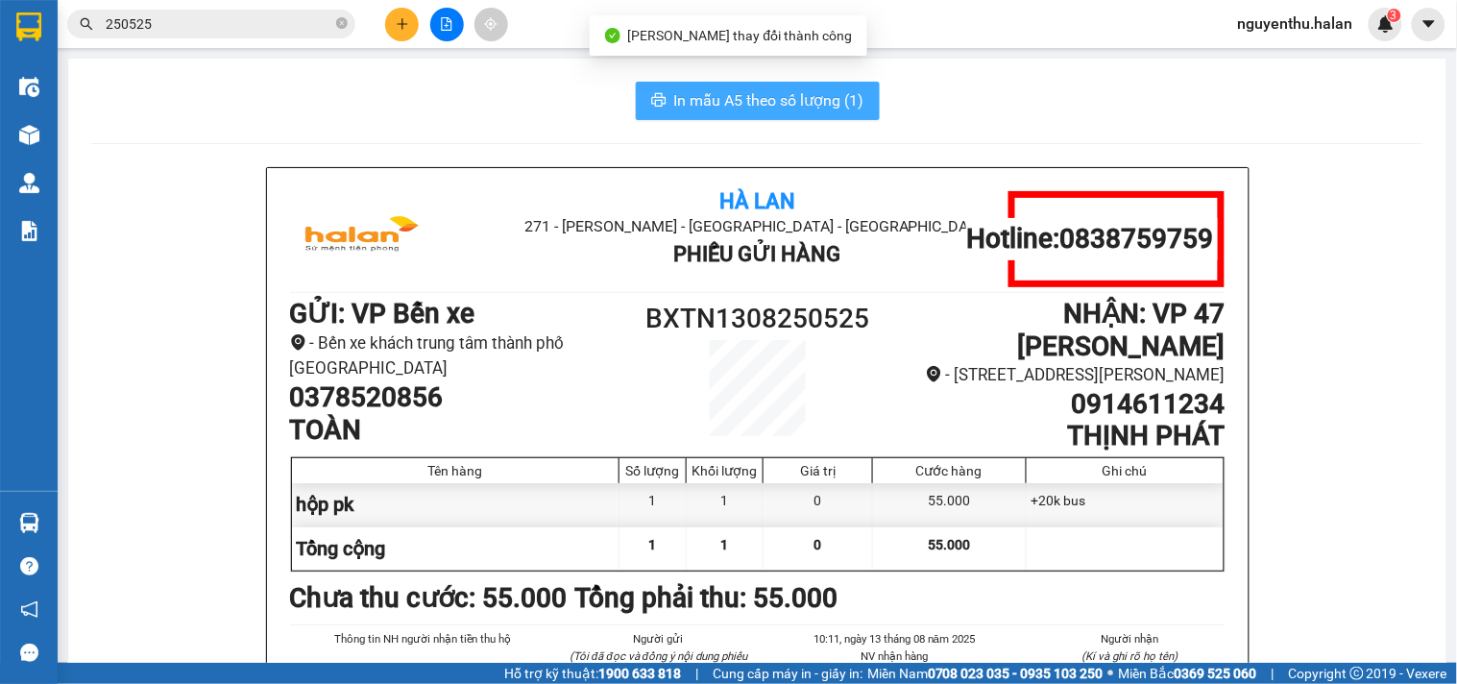
click at [713, 98] on span "In mẫu A5 theo số lượng (1)" at bounding box center [769, 100] width 190 height 24
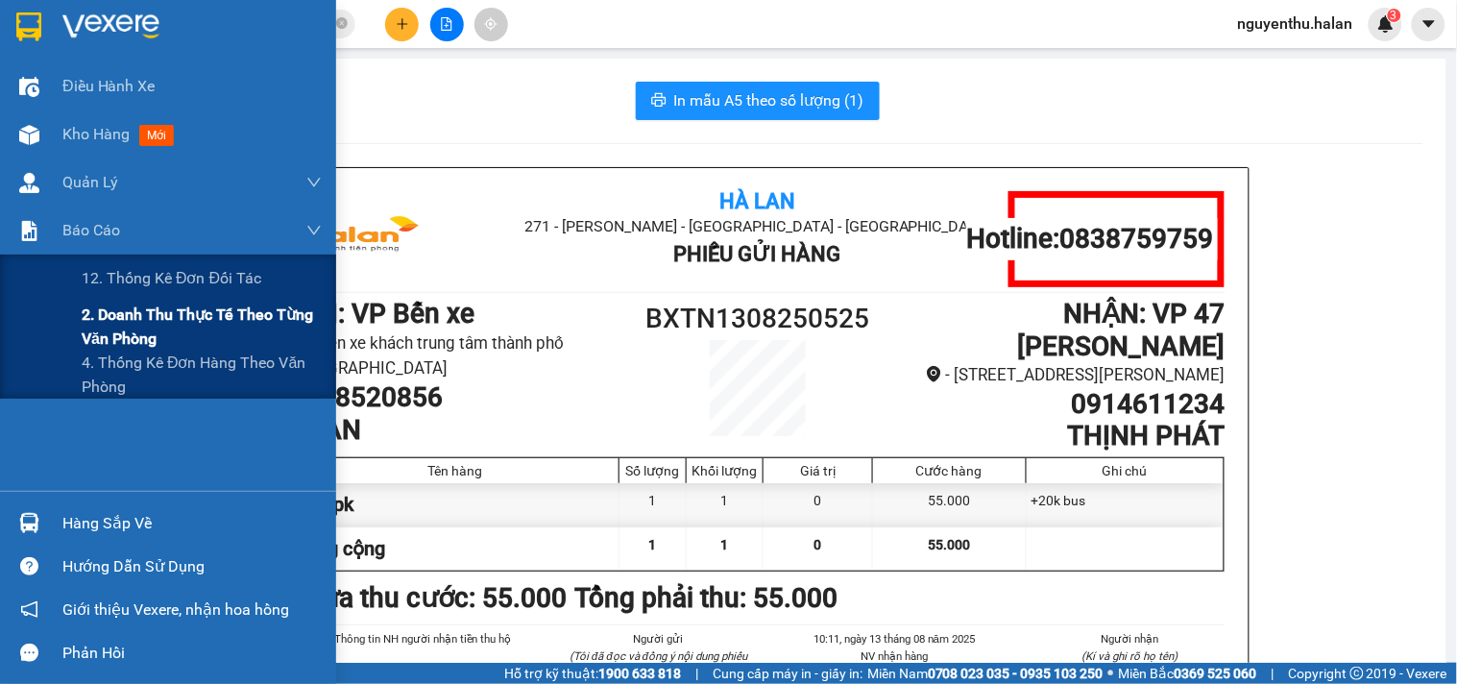
click at [123, 332] on span "2. Doanh thu thực tế theo từng văn phòng" at bounding box center [202, 327] width 240 height 48
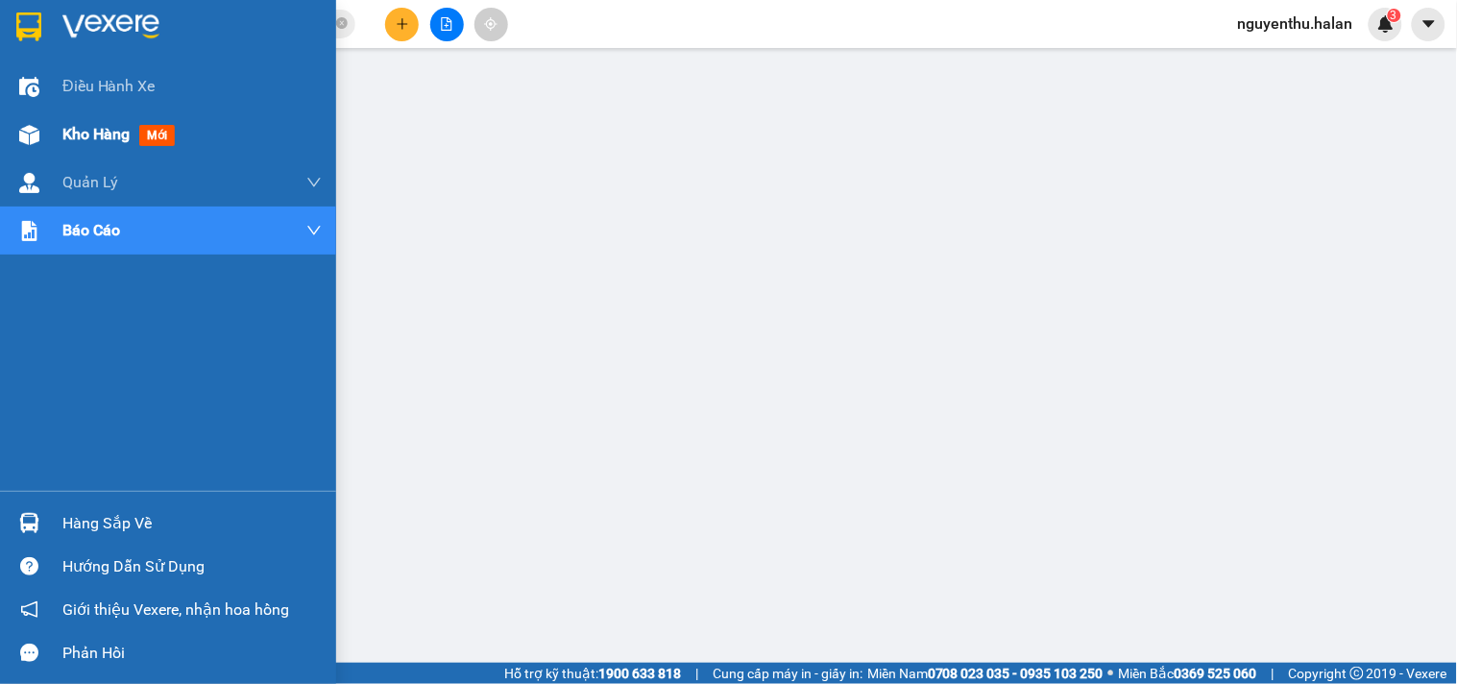
click at [48, 132] on div "Kho hàng mới" at bounding box center [168, 134] width 336 height 48
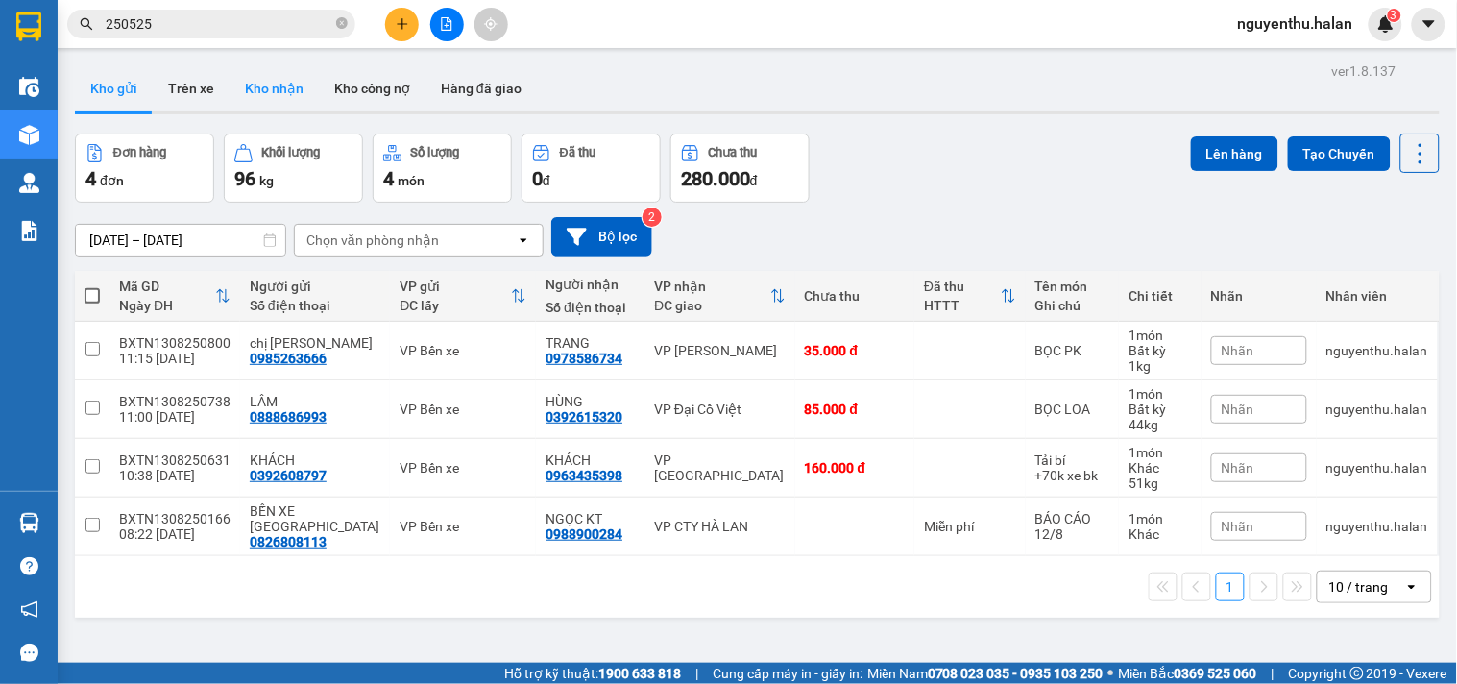
click at [272, 86] on button "Kho nhận" at bounding box center [274, 88] width 89 height 46
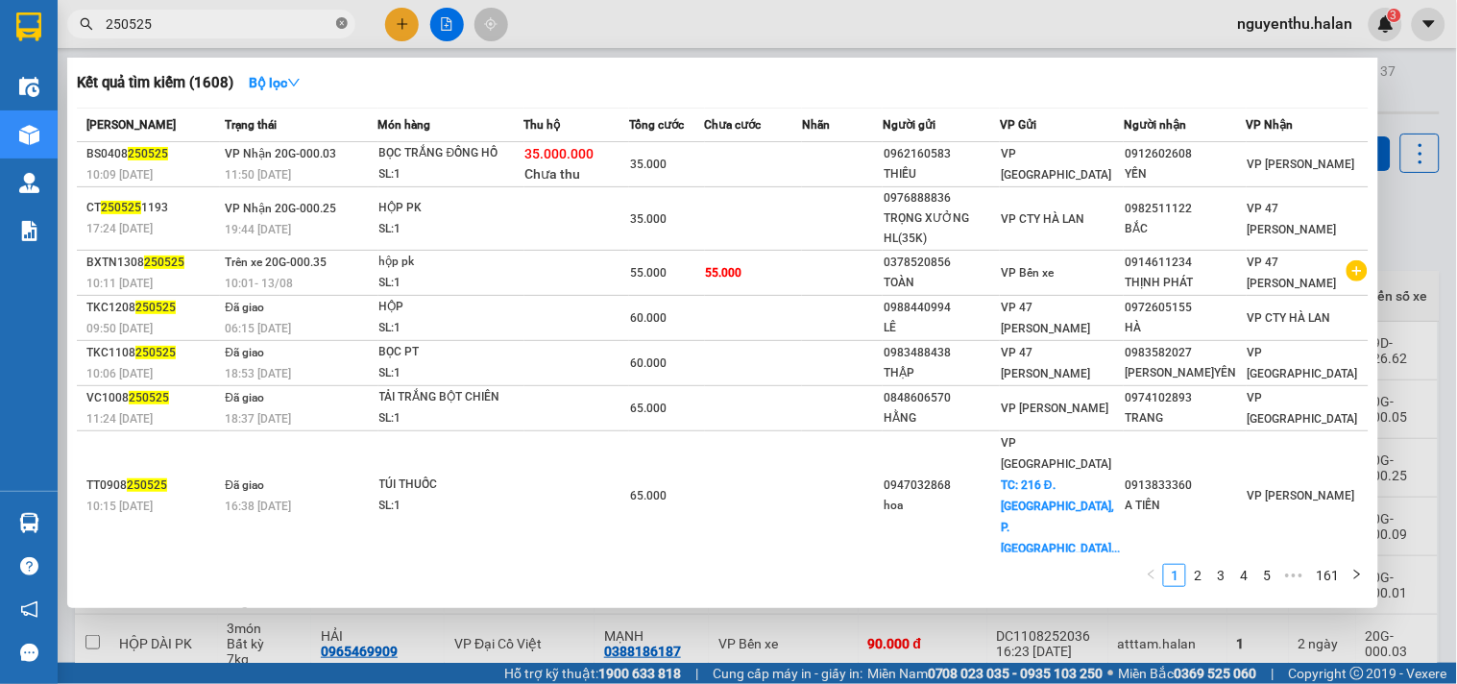
click at [342, 27] on icon "close-circle" at bounding box center [342, 23] width 12 height 12
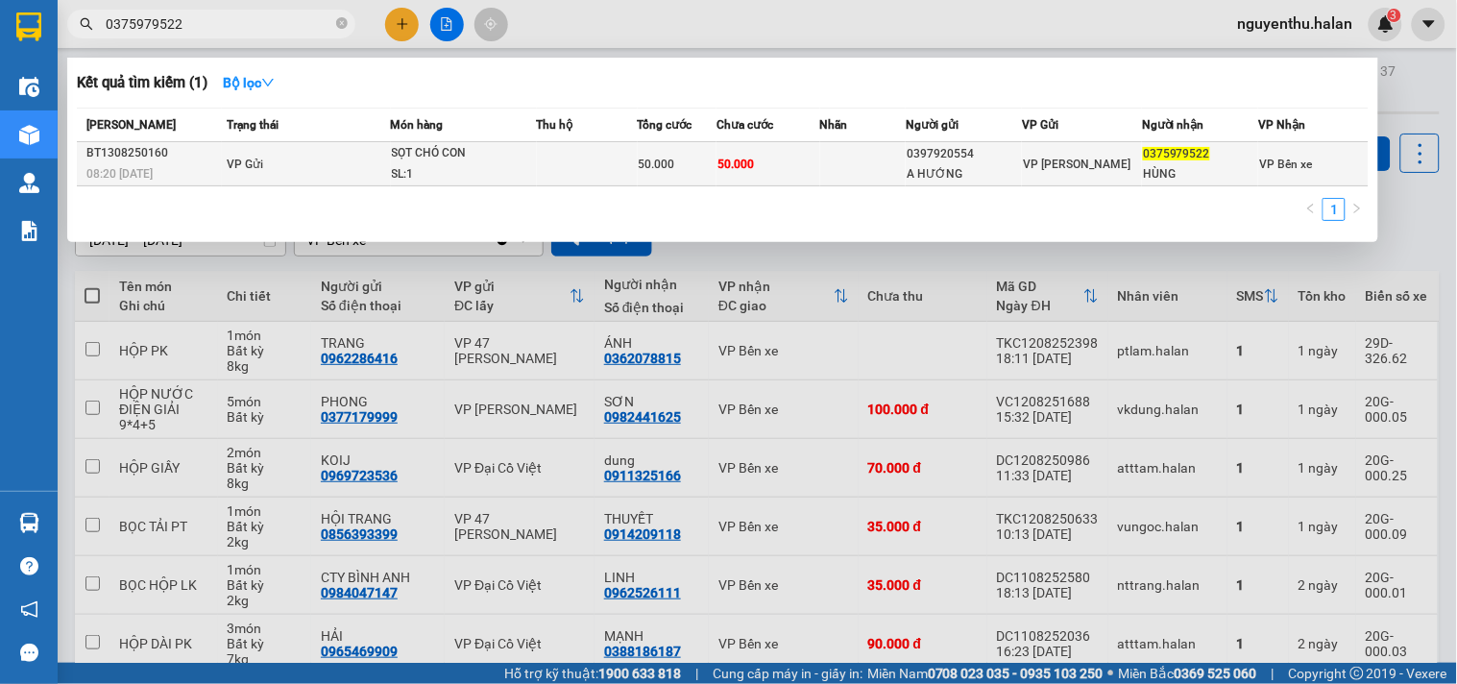
type input "0375979522"
click at [676, 144] on td "50.000" at bounding box center [677, 164] width 79 height 44
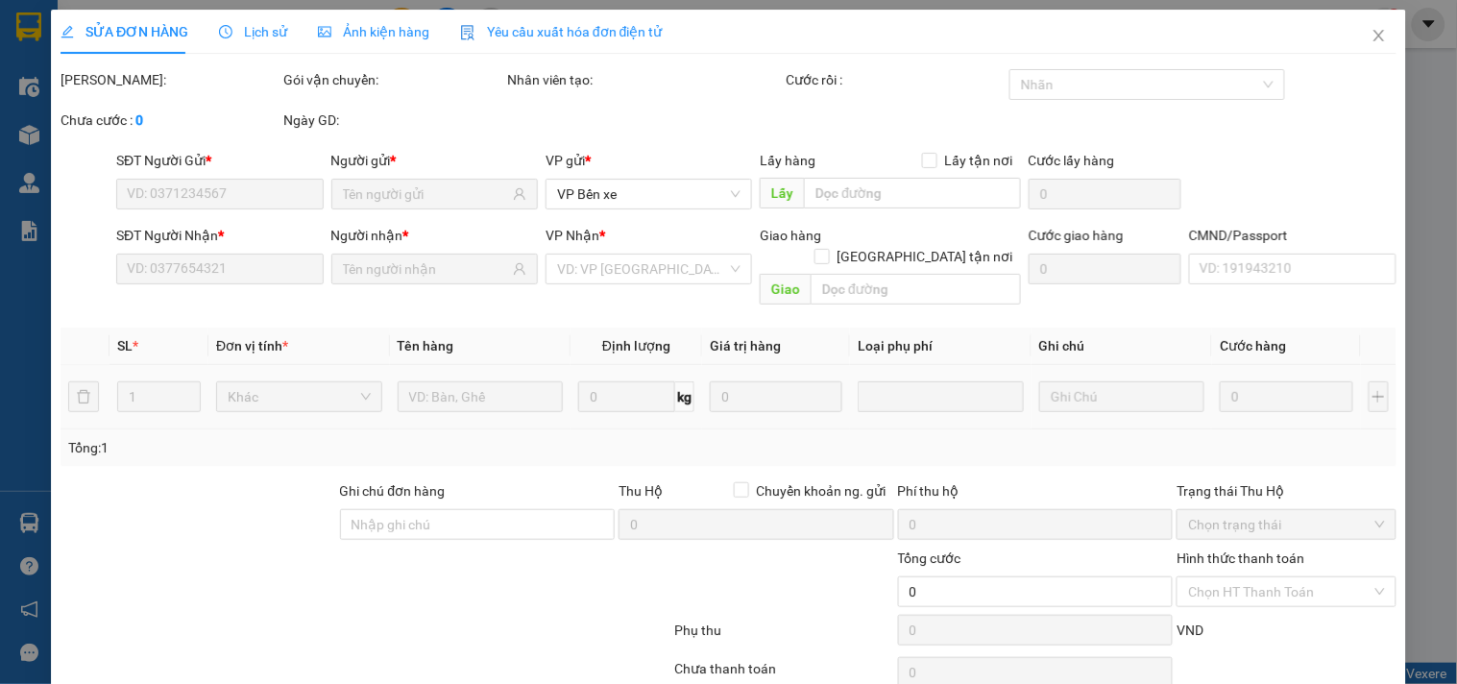
type input "0397920554"
type input "A HƯỚNG"
type input "0375979522"
type input "HÙNG"
type input "50.000"
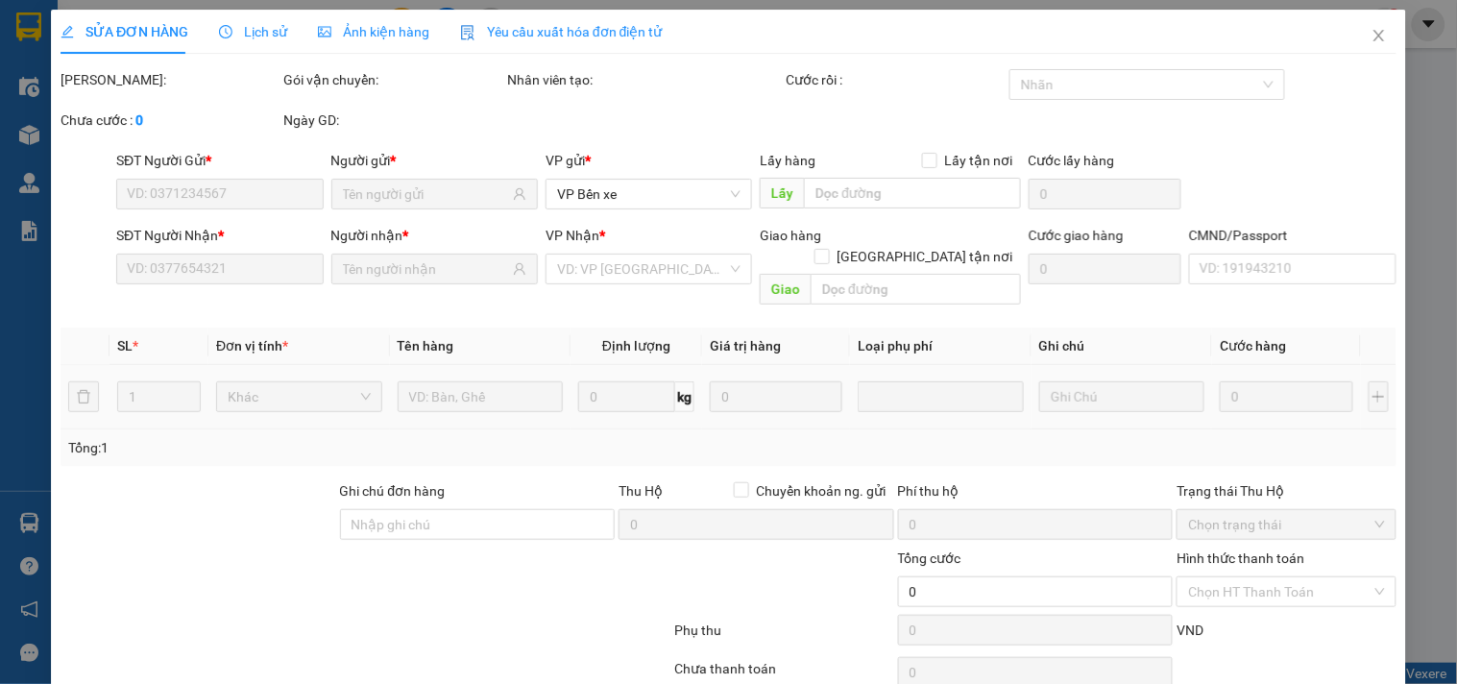
type input "50.000"
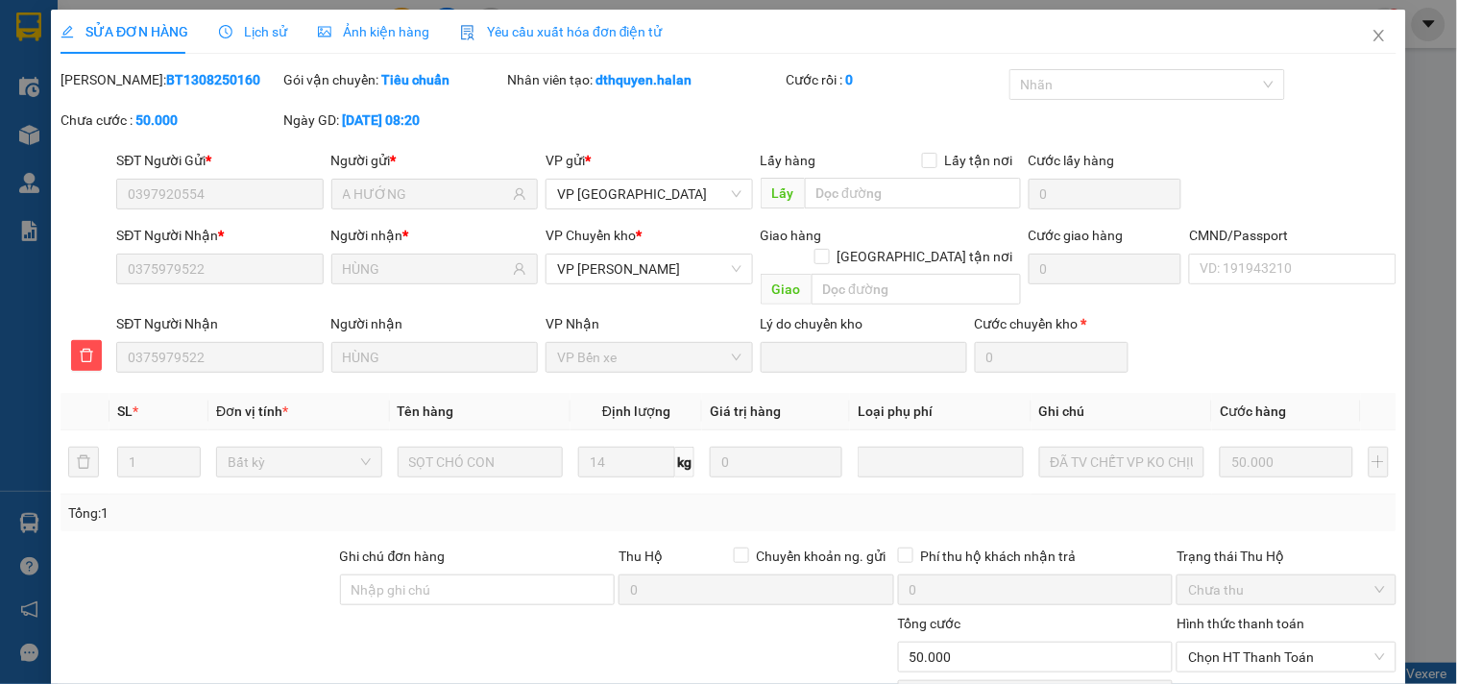
click at [254, 32] on span "Lịch sử" at bounding box center [253, 31] width 68 height 15
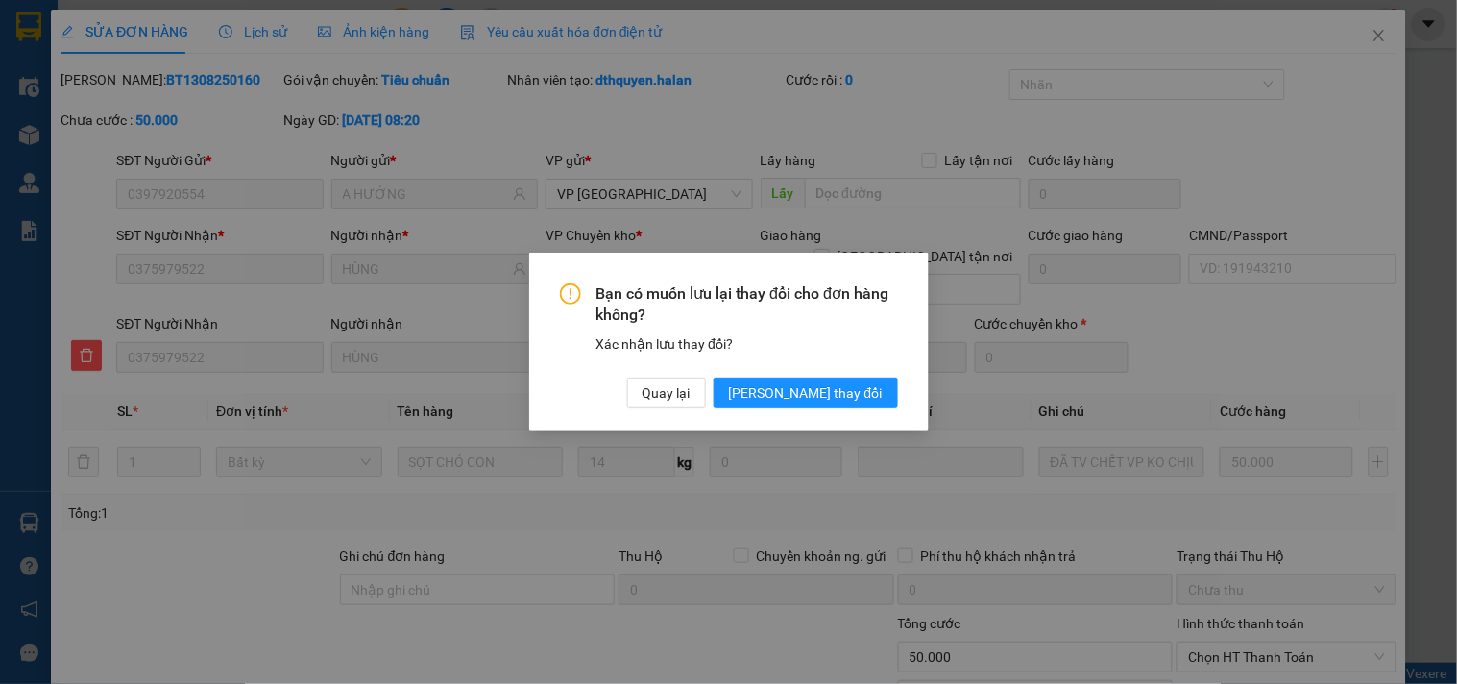
click at [917, 133] on div "Bạn có muốn lưu lại thay đổi cho đơn hàng không? Xác nhận lưu thay đổi? Quay lạ…" at bounding box center [728, 342] width 1457 height 684
click at [690, 389] on span "Quay lại" at bounding box center [666, 392] width 48 height 21
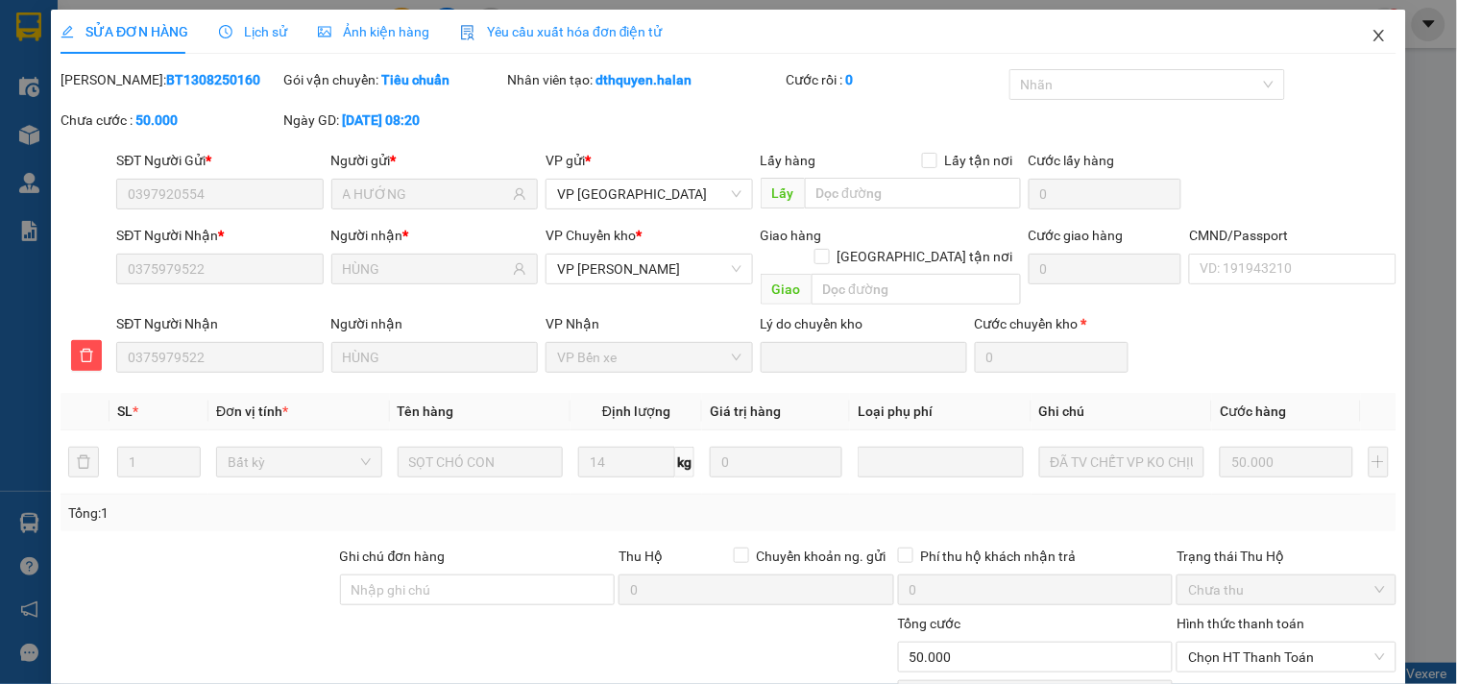
click at [1371, 36] on icon "close" at bounding box center [1378, 35] width 15 height 15
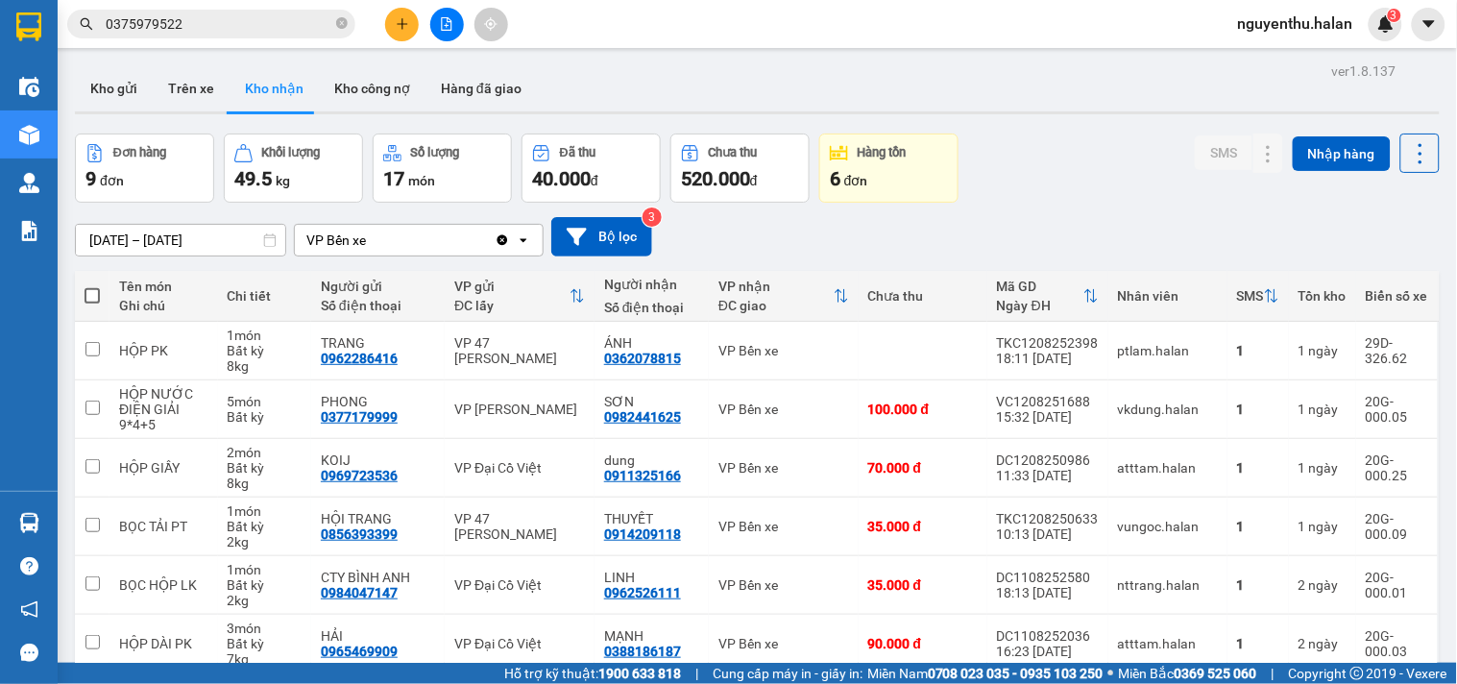
click at [232, 20] on input "0375979522" at bounding box center [219, 23] width 227 height 21
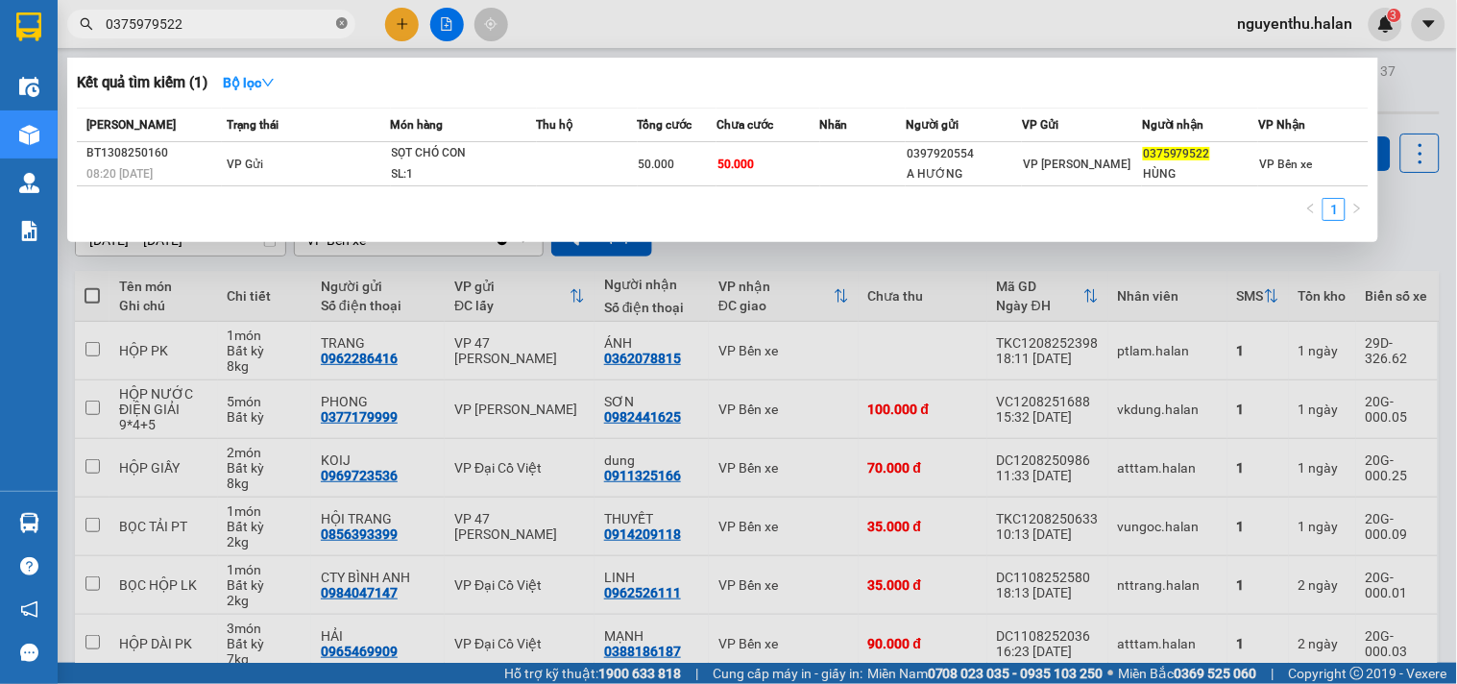
click at [340, 20] on icon "close-circle" at bounding box center [342, 23] width 12 height 12
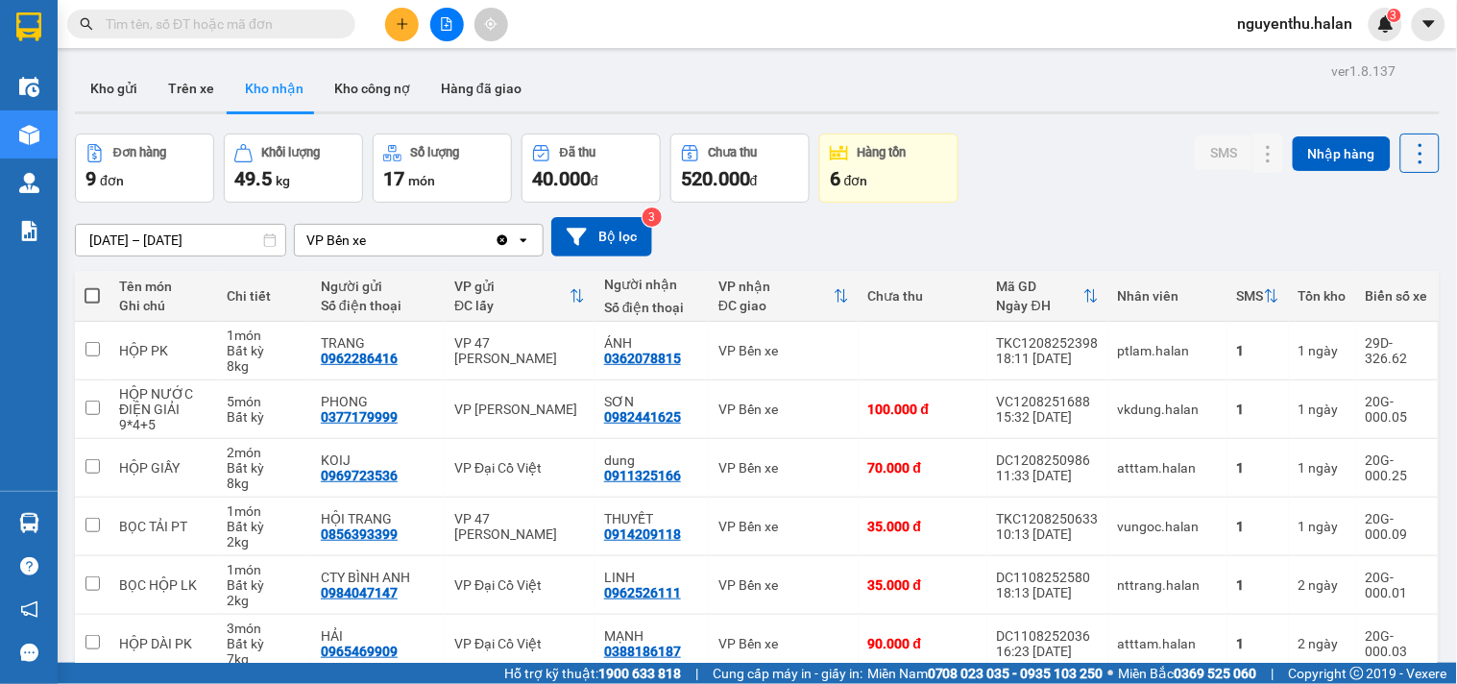
click at [322, 16] on input "text" at bounding box center [219, 23] width 227 height 21
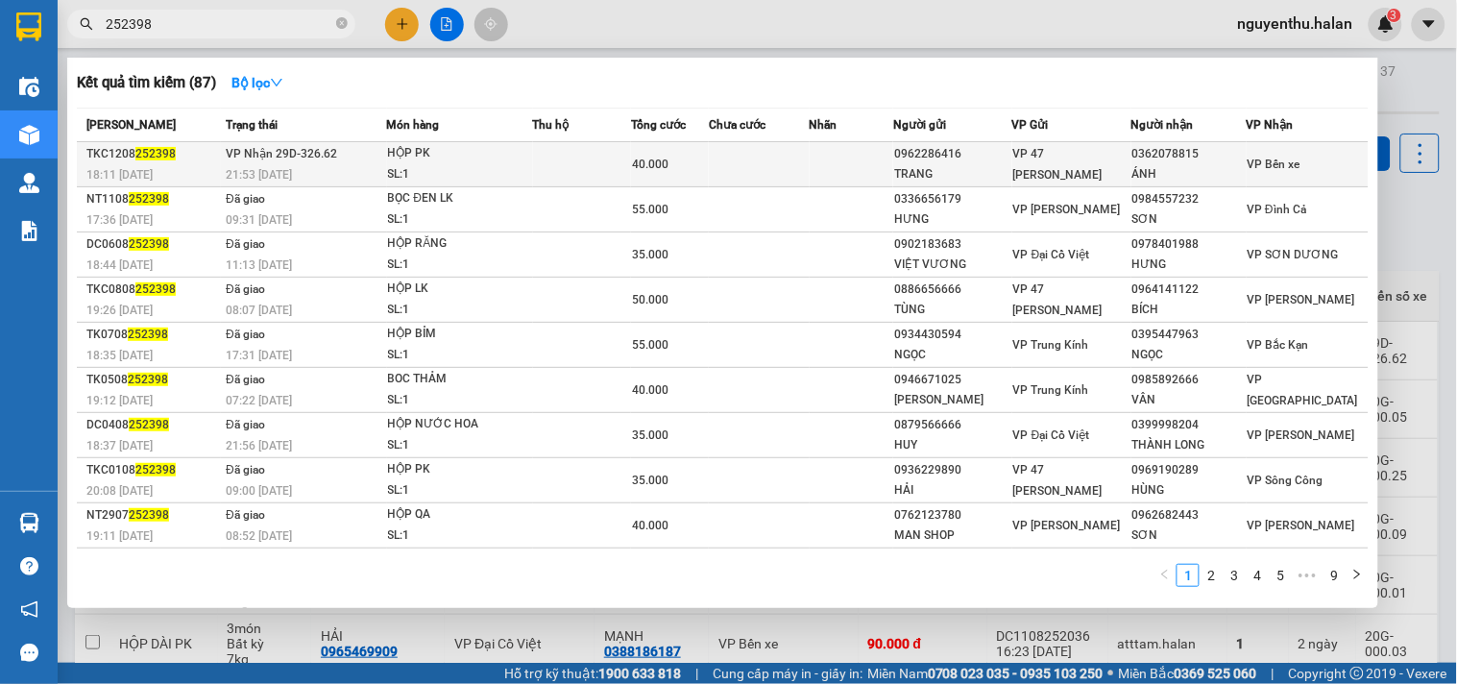
type input "252398"
click at [474, 170] on div "SL: 1" at bounding box center [460, 174] width 144 height 21
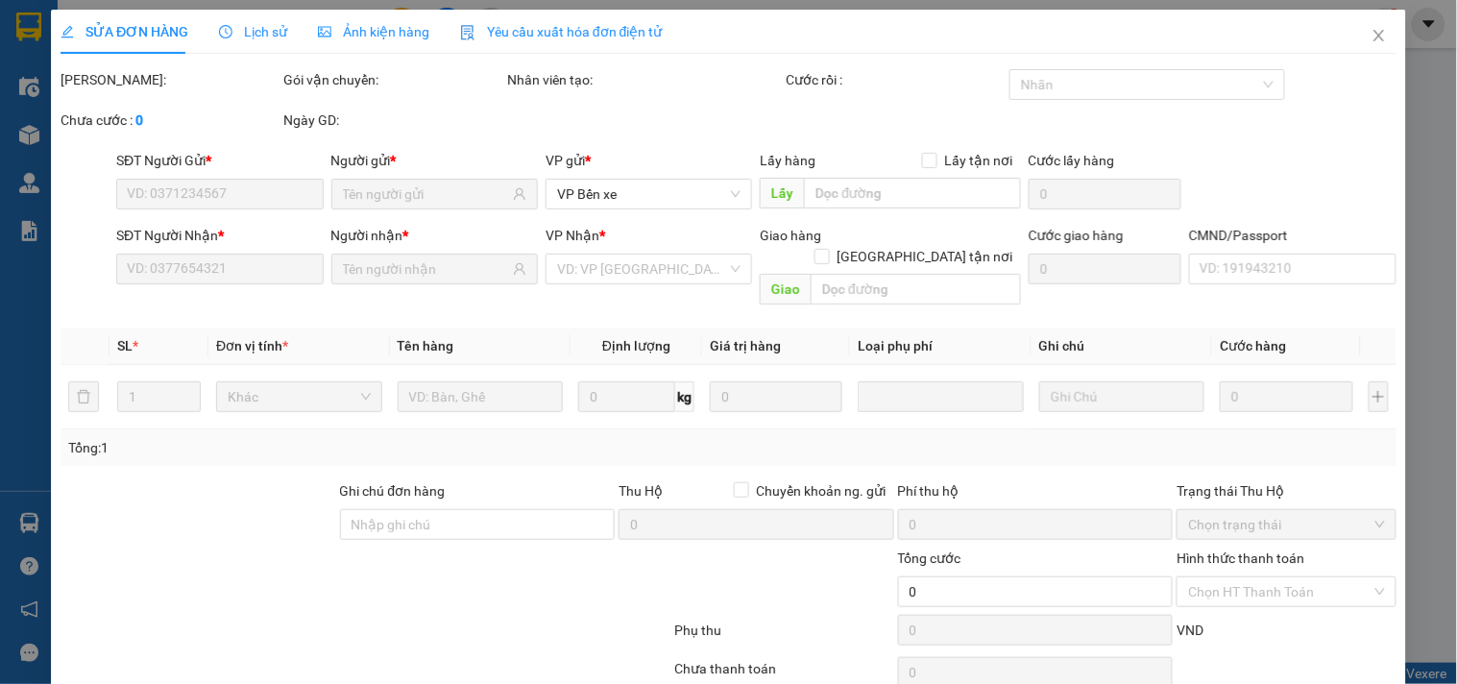
type input "0962286416"
type input "TRANG"
type input "0362078815"
type input "ÁNH"
type input "40.000"
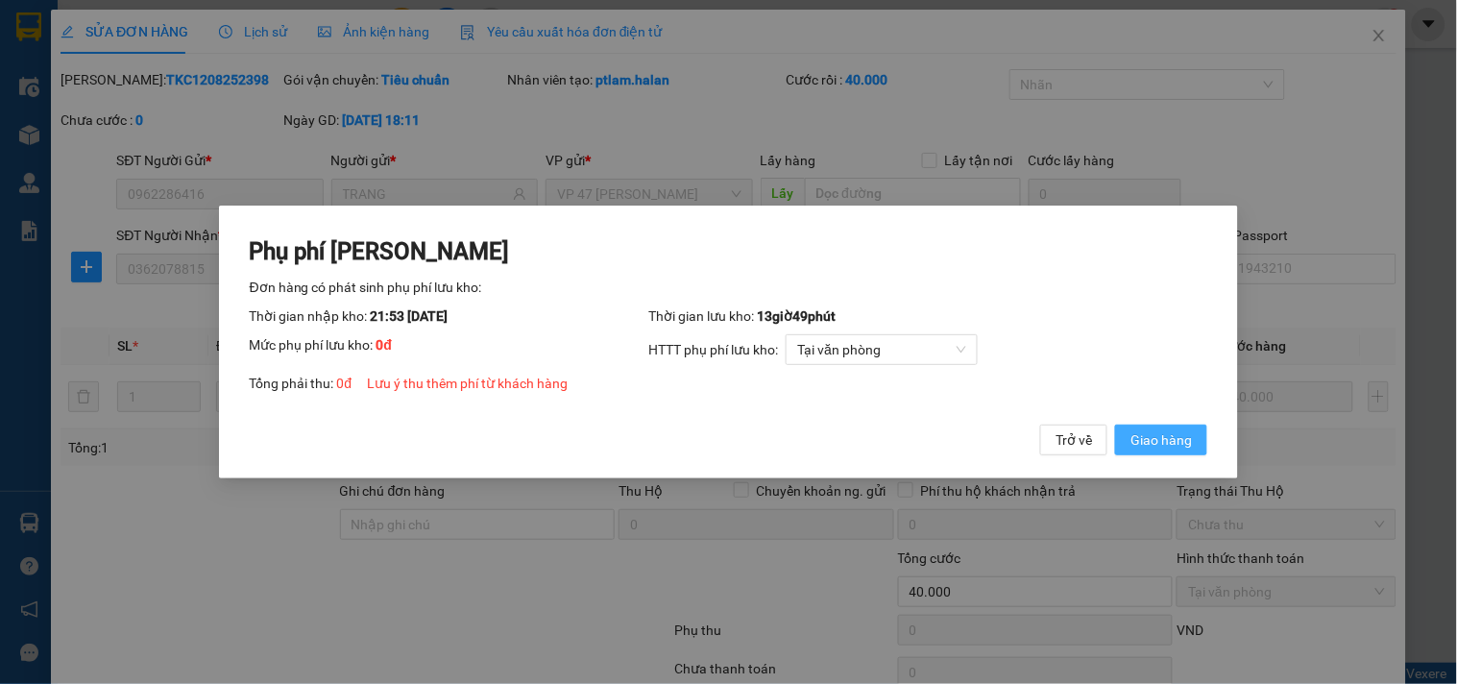
click at [1150, 435] on span "Giao hàng" at bounding box center [1160, 439] width 61 height 21
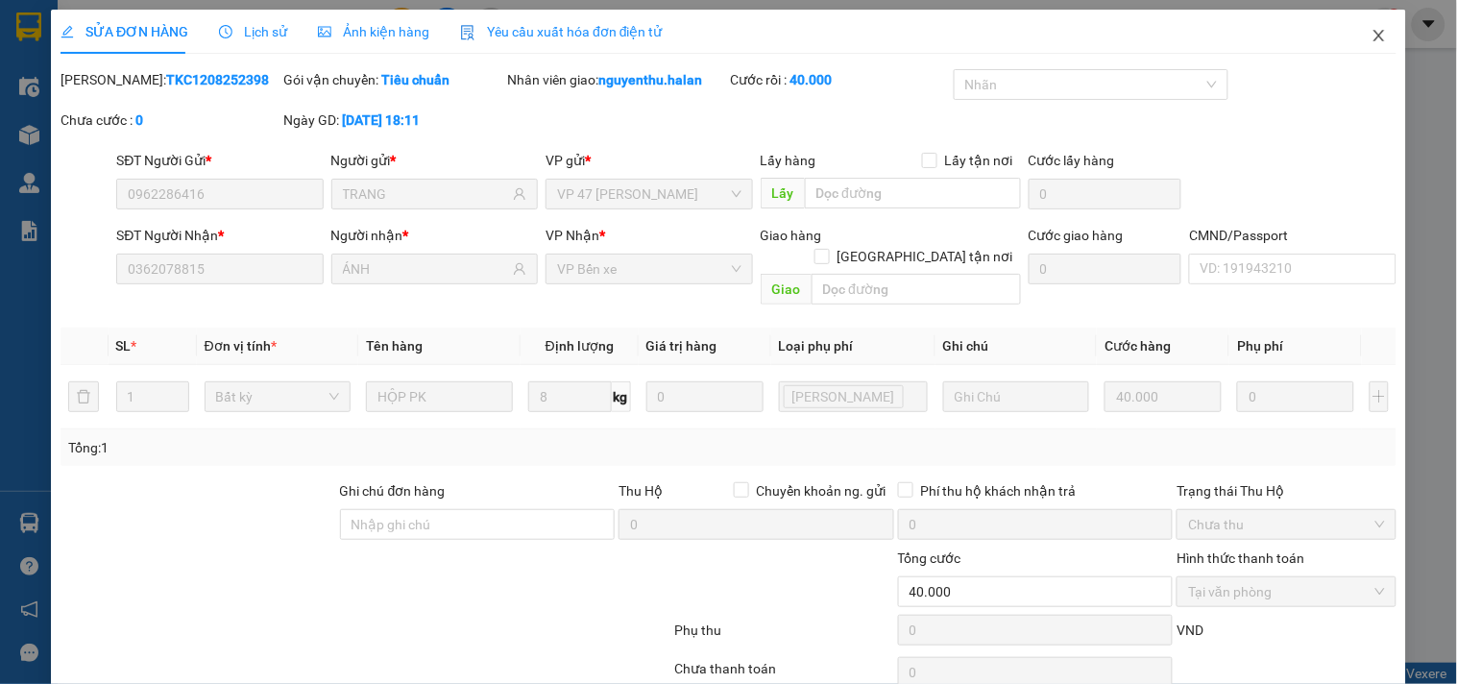
click at [1371, 36] on icon "close" at bounding box center [1378, 35] width 15 height 15
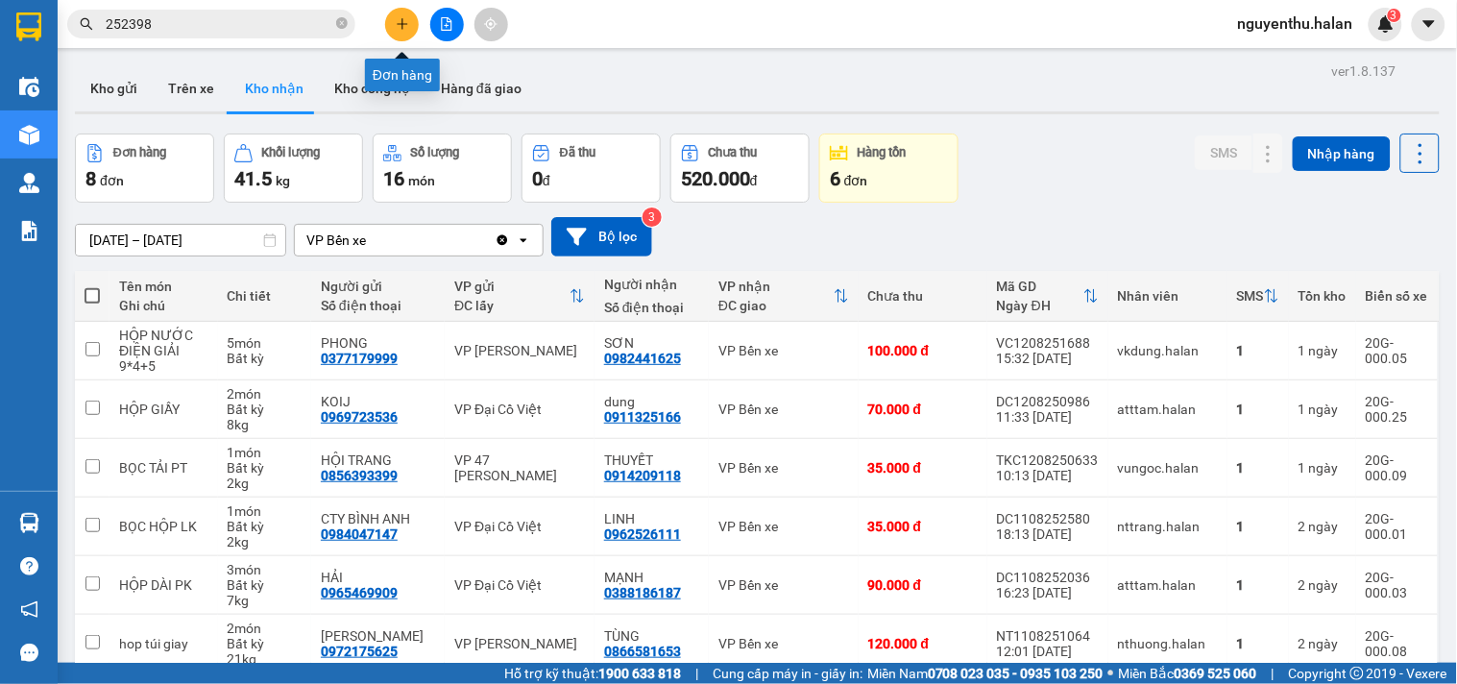
click at [404, 33] on button at bounding box center [402, 25] width 34 height 34
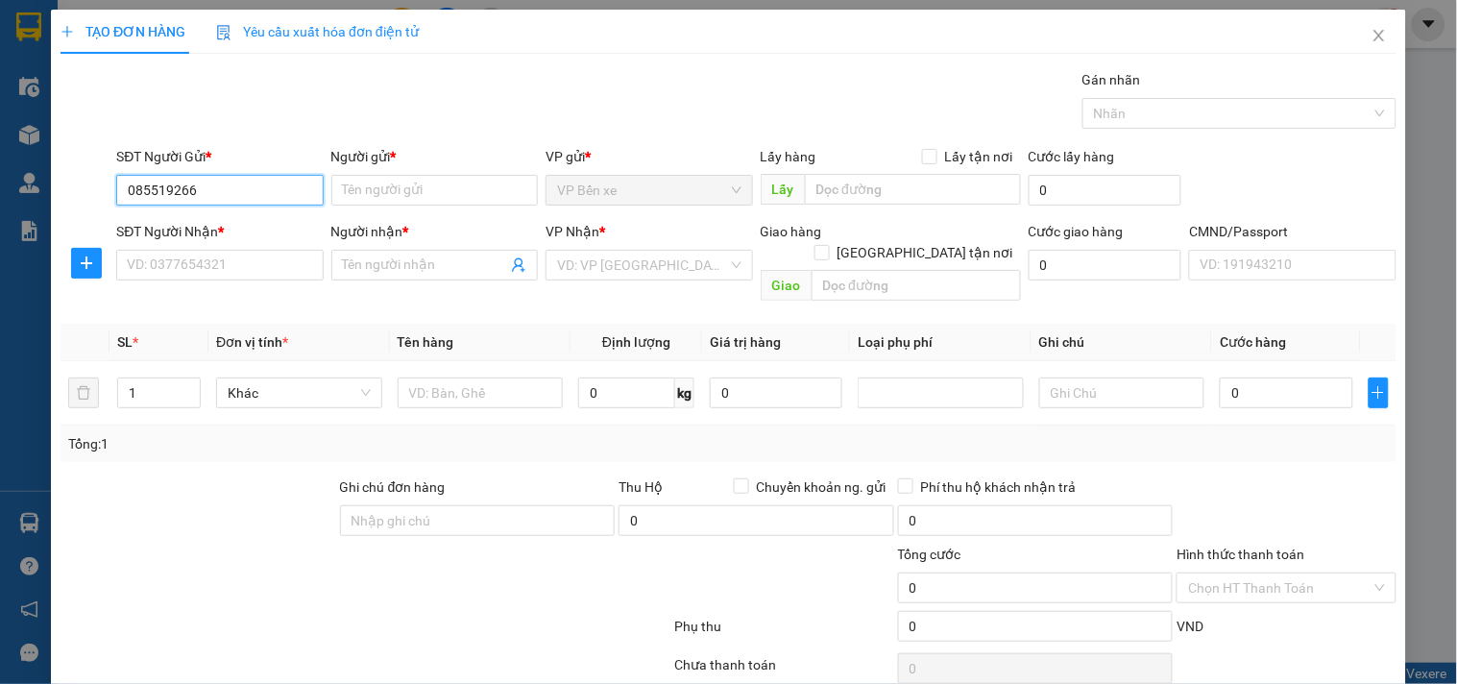
type input "0855192666"
click at [237, 231] on div "0855192666 - VTECH TN" at bounding box center [257, 228] width 261 height 21
type input "VTECH TN"
type input "0855192666"
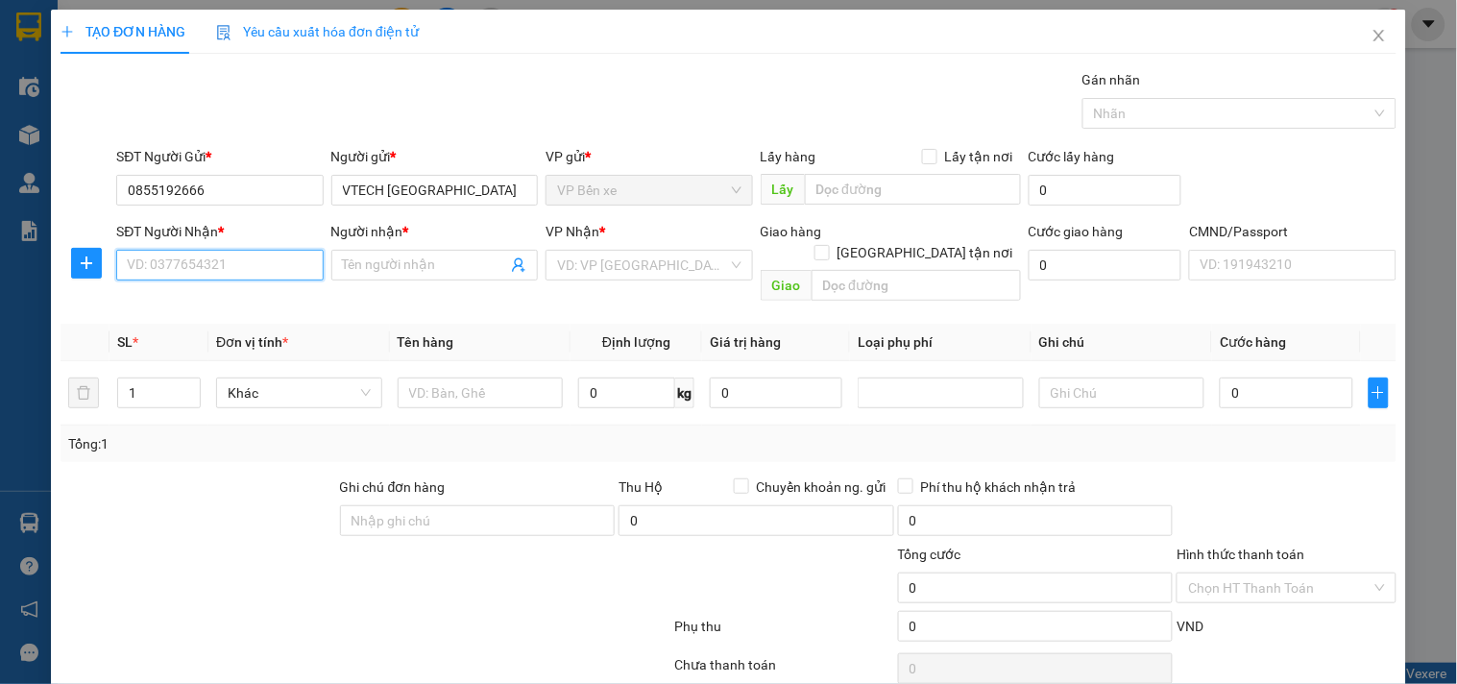
click at [264, 271] on input "SĐT Người Nhận *" at bounding box center [219, 265] width 206 height 31
type input "0868680667"
click at [229, 295] on div "0868680667 - LƯỢNG" at bounding box center [218, 303] width 182 height 21
type input "LƯỢNG"
type input "0868680667"
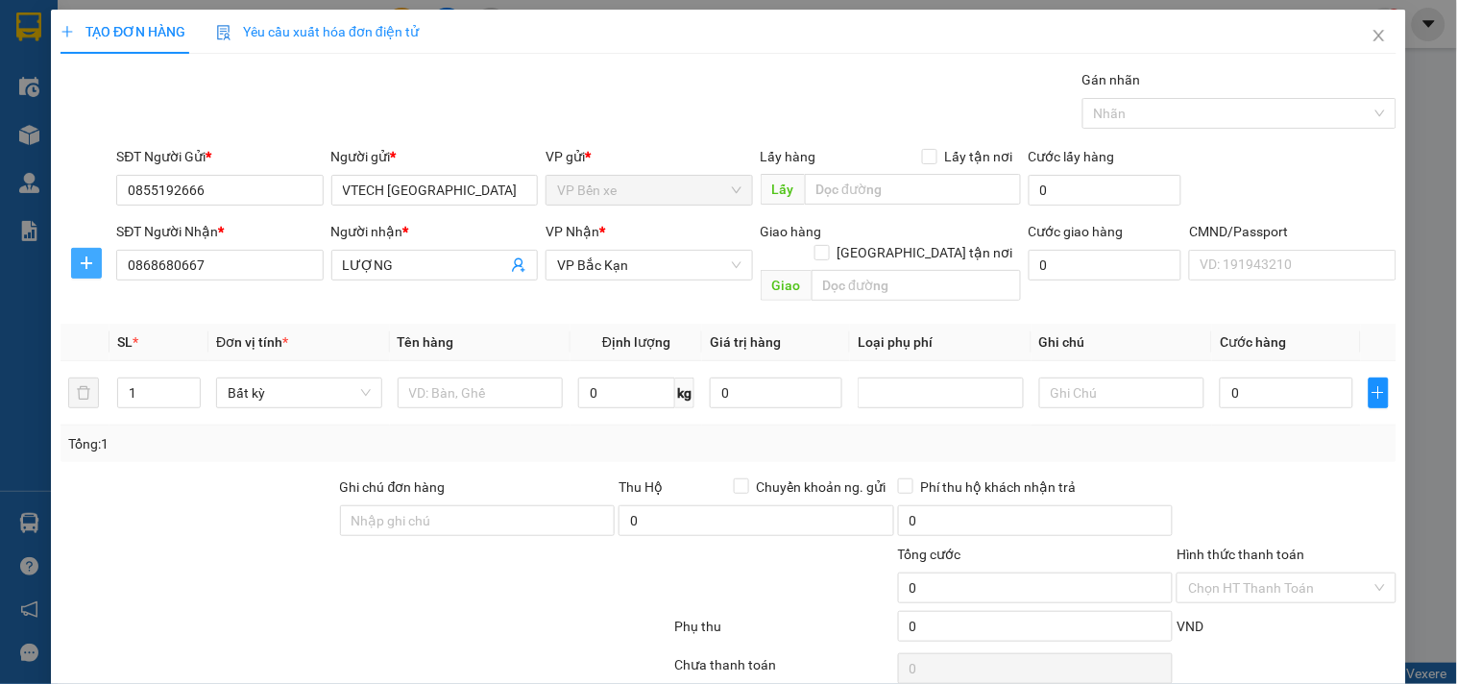
click at [72, 265] on span "plus" at bounding box center [86, 262] width 29 height 15
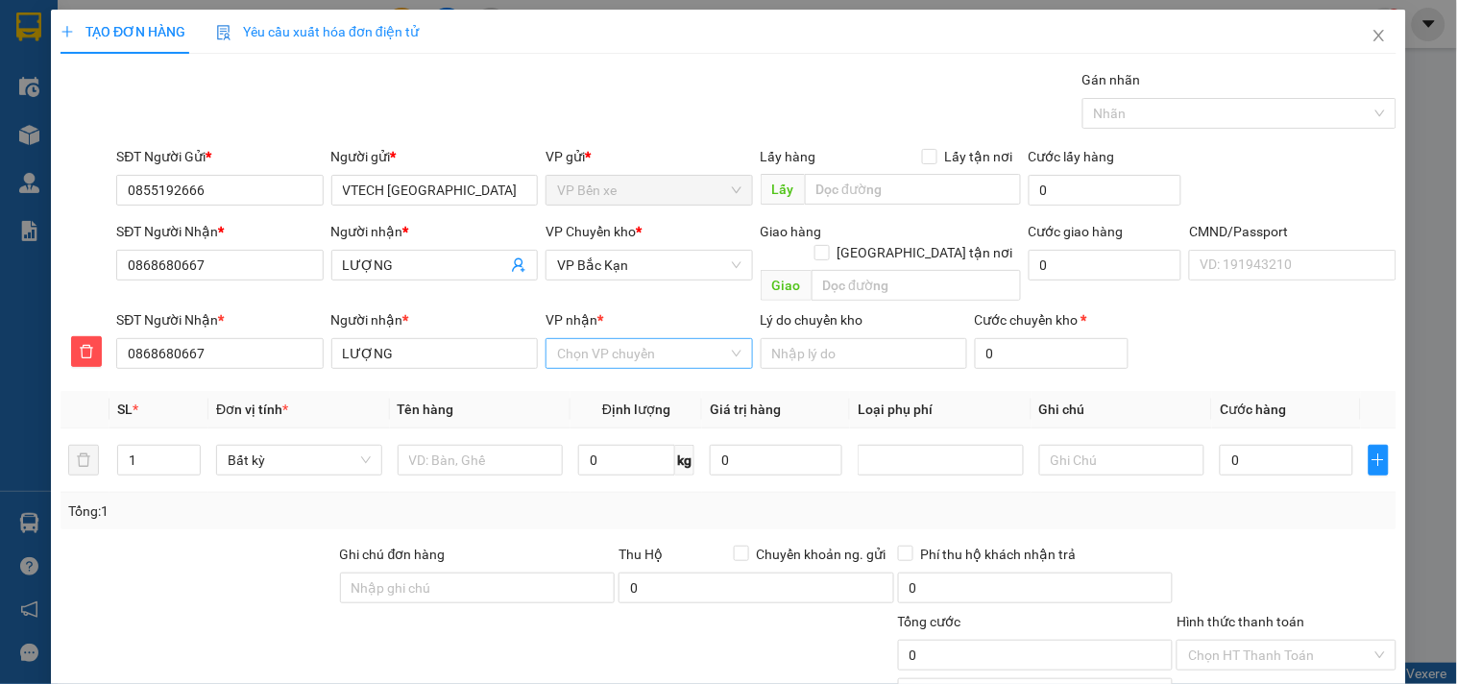
click at [591, 339] on input "VP nhận *" at bounding box center [642, 353] width 170 height 29
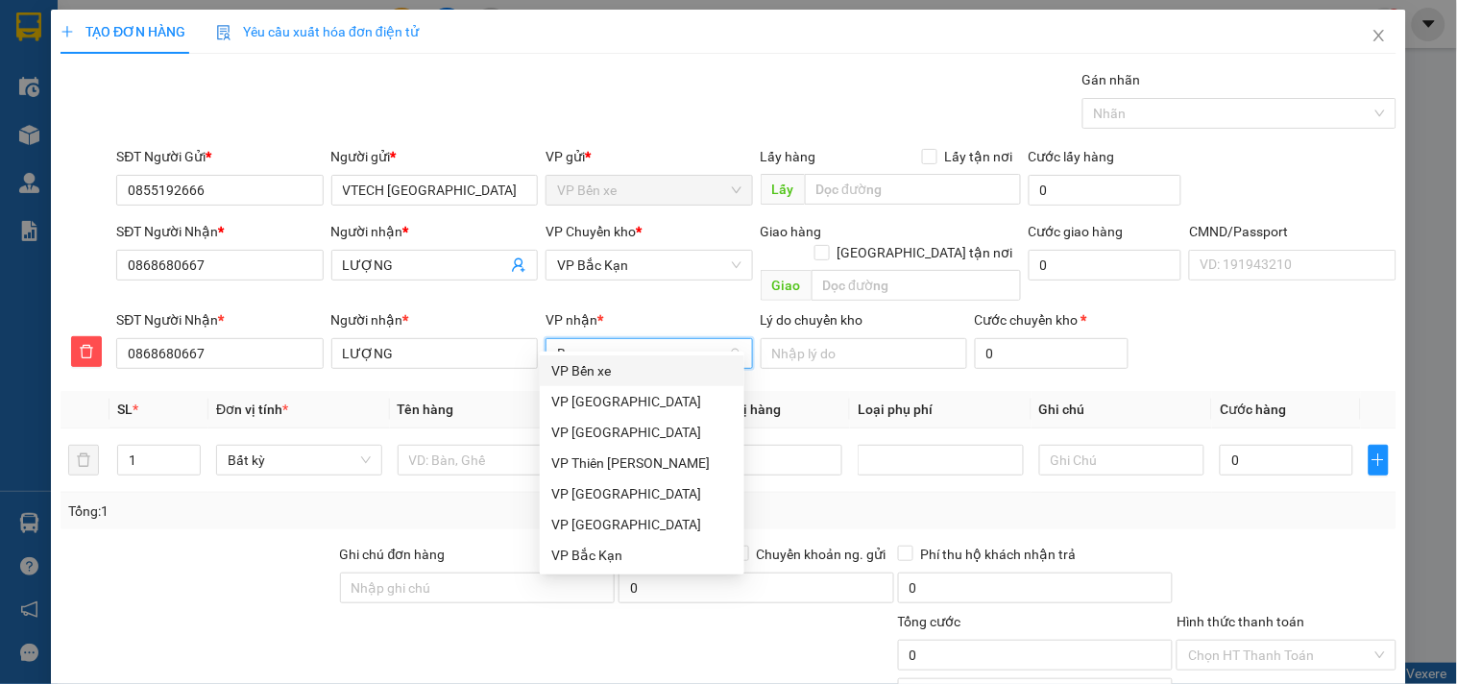
type input "BK"
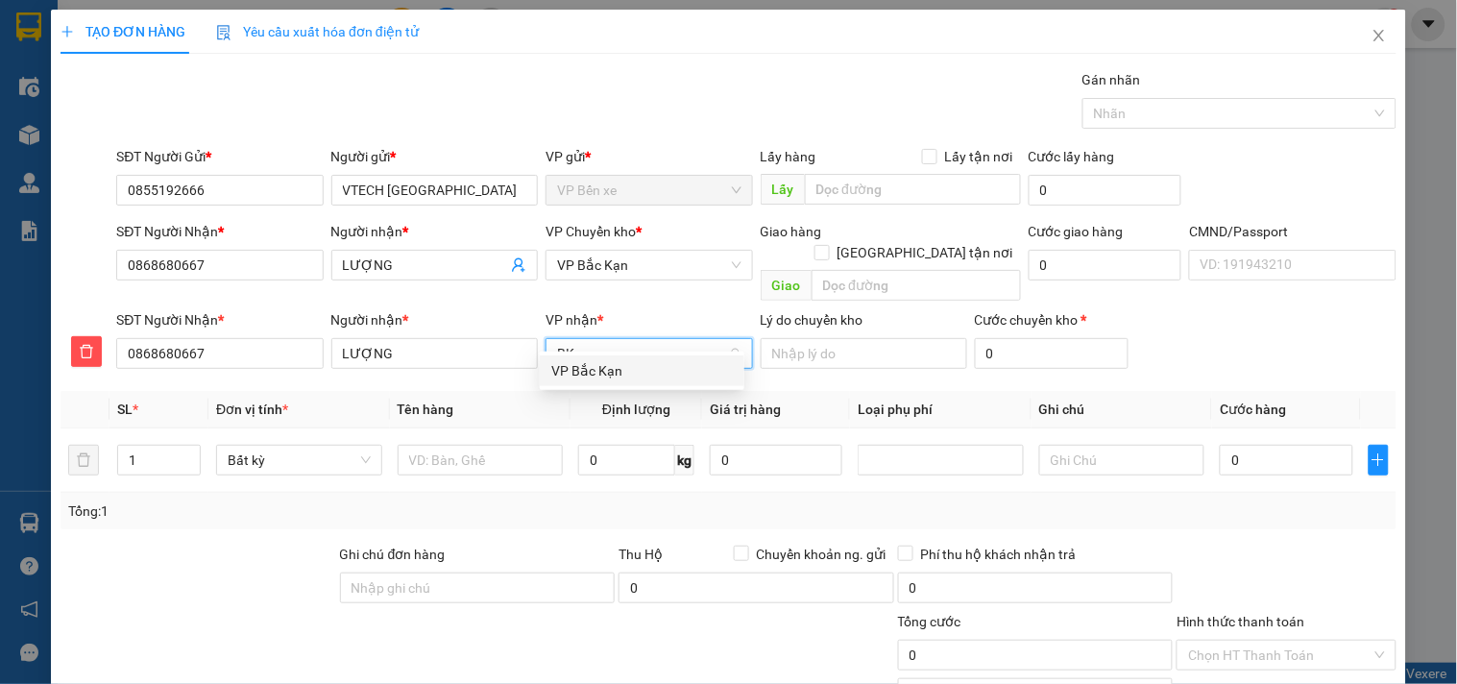
click at [577, 370] on div "VP Bắc Kạn" at bounding box center [642, 370] width 182 height 21
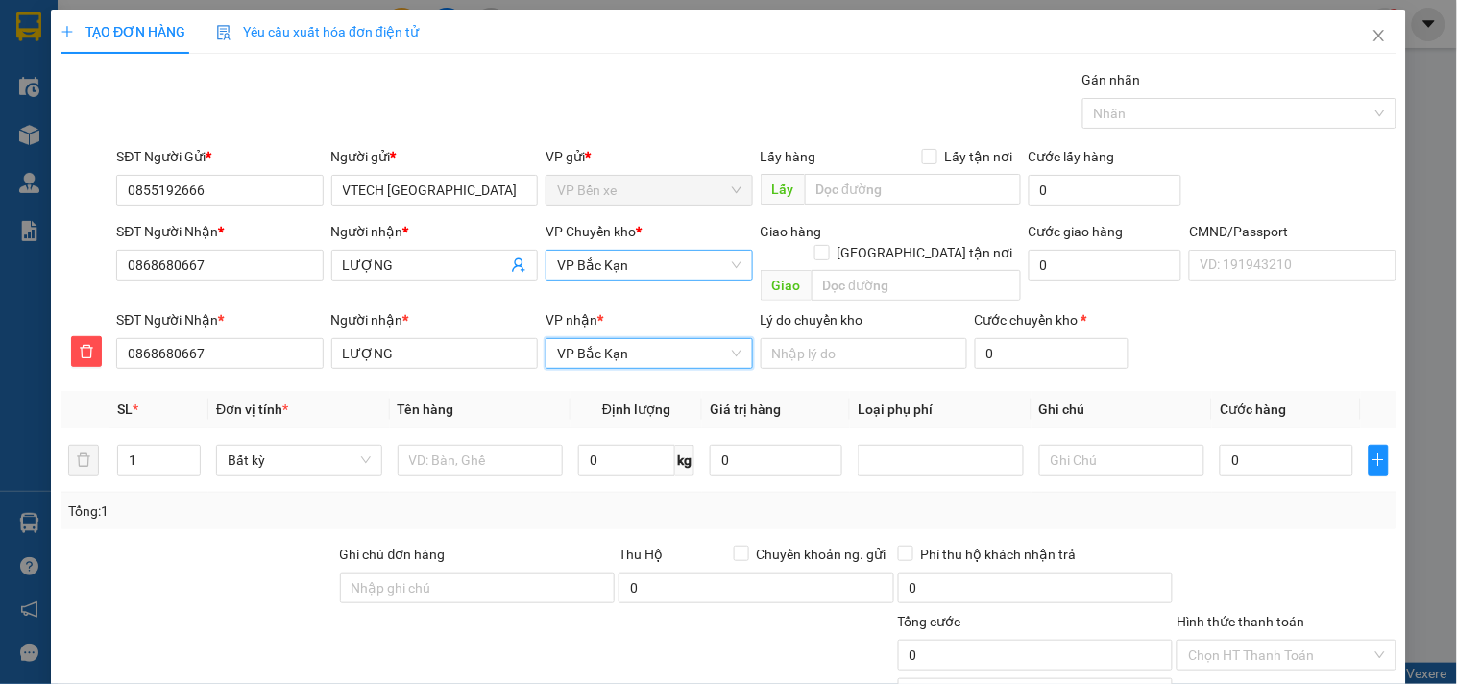
click at [579, 270] on span "VP Bắc Kạn" at bounding box center [648, 265] width 183 height 29
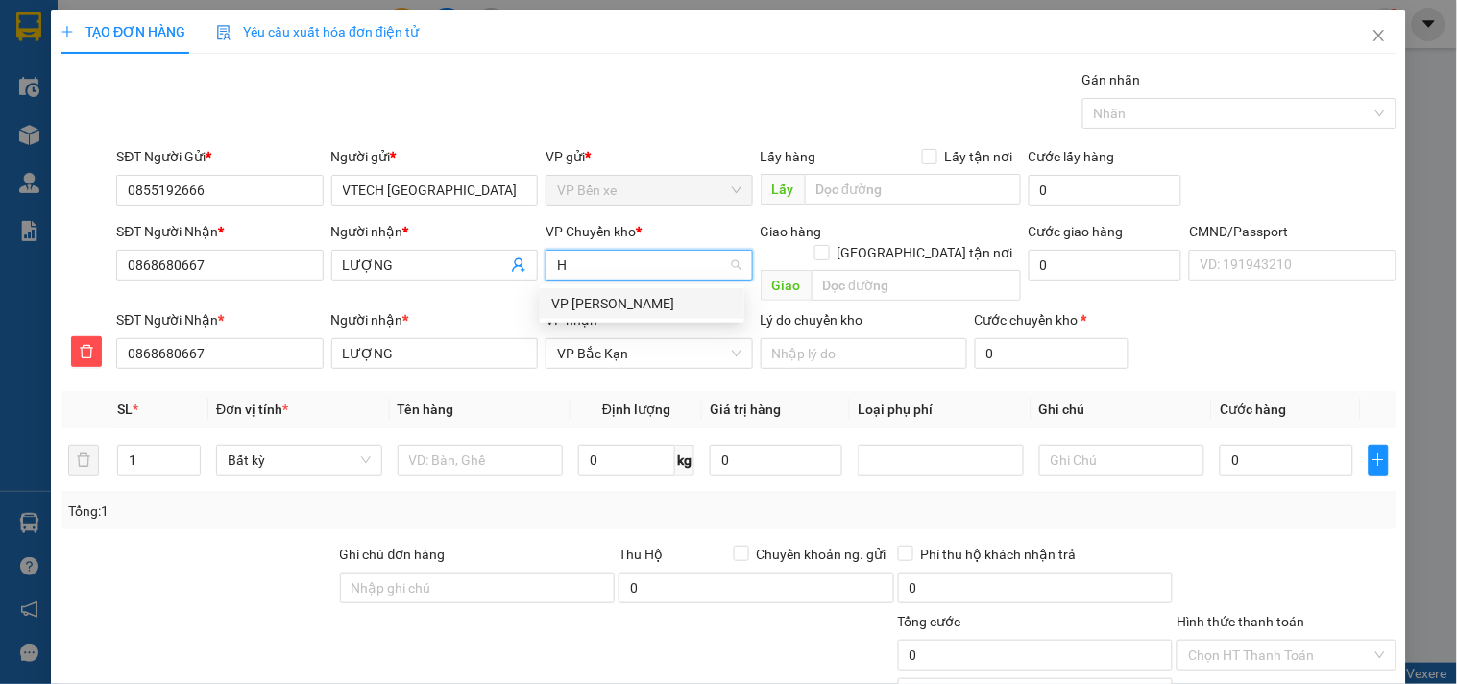
type input "HG"
click at [581, 302] on div "VP [PERSON_NAME]" at bounding box center [642, 303] width 182 height 21
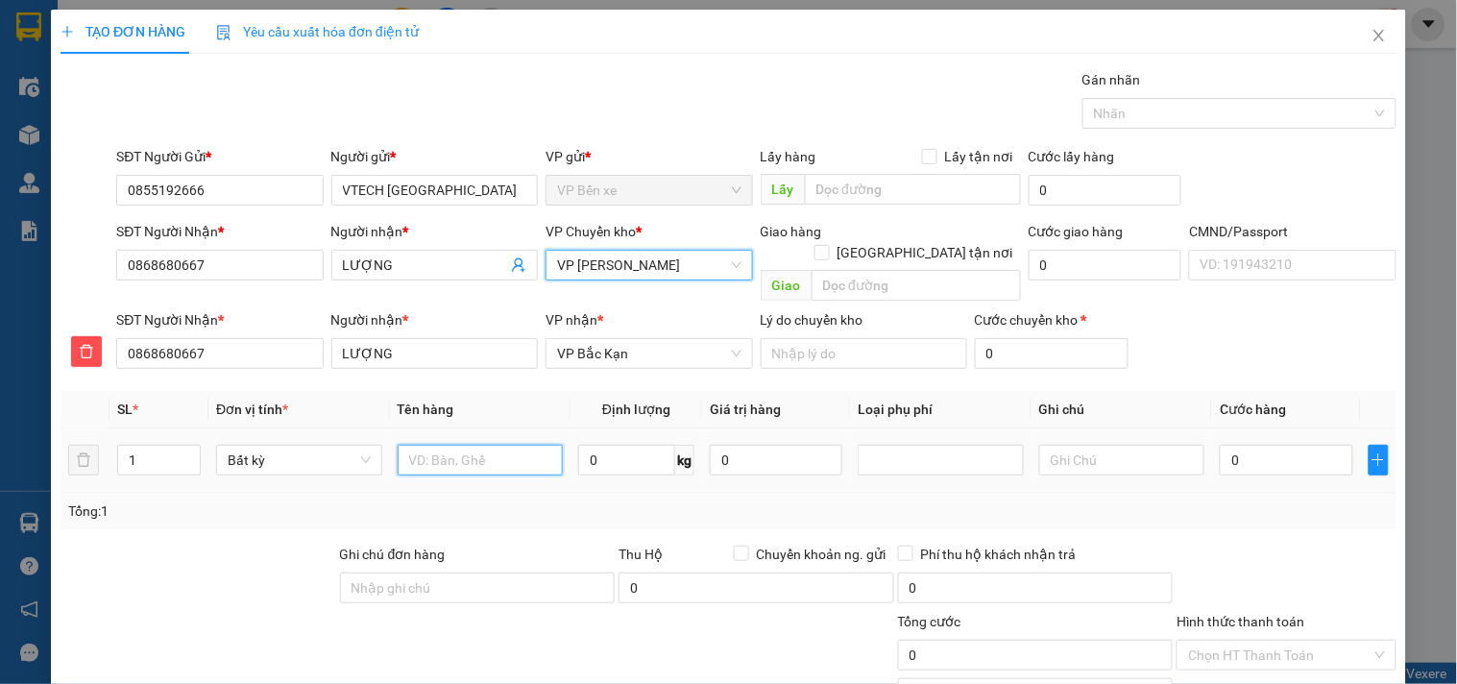
click at [500, 445] on input "text" at bounding box center [481, 460] width 166 height 31
type input "HỘP ĐT"
type input "1"
click at [545, 467] on td "HỘP ĐT" at bounding box center [481, 460] width 182 height 64
type input "35.000"
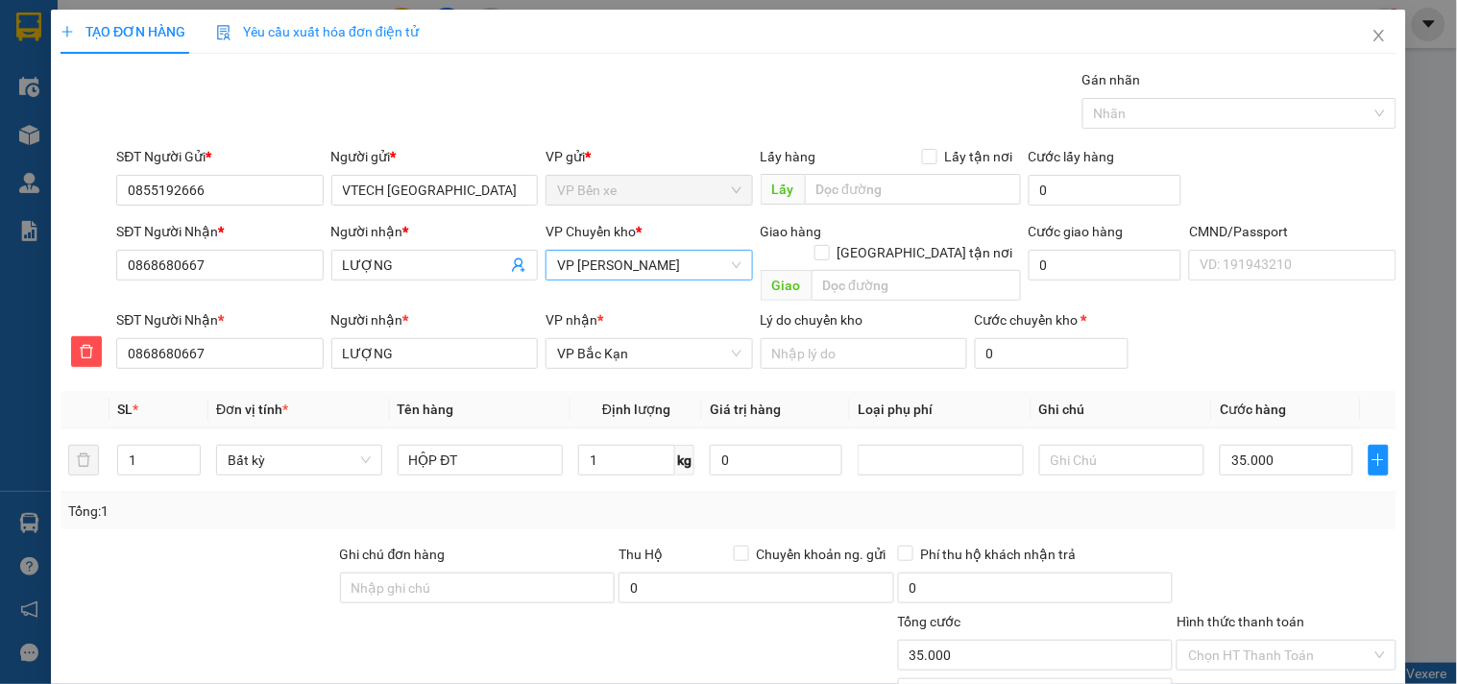
type input "35.000"
drag, startPoint x: 1237, startPoint y: 638, endPoint x: 1278, endPoint y: 581, distance: 70.1
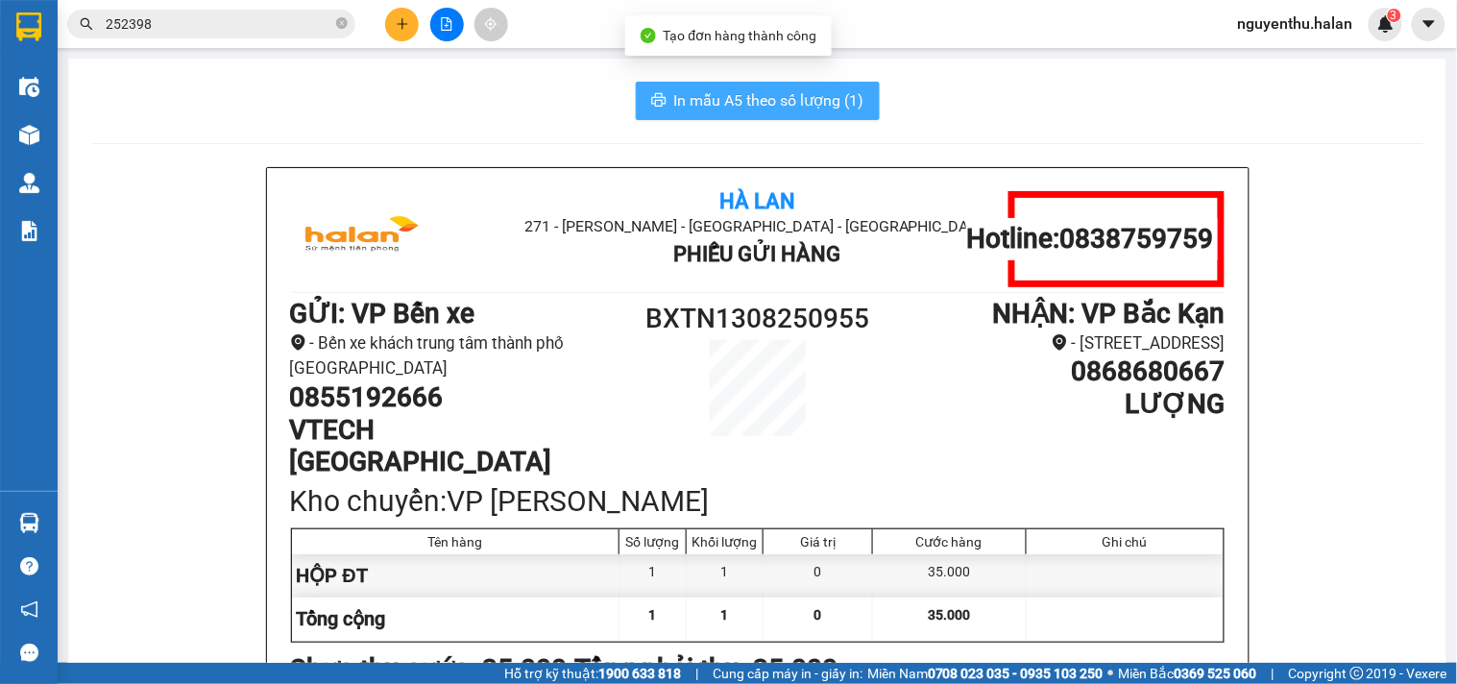
click at [735, 100] on span "In mẫu A5 theo số lượng (1)" at bounding box center [769, 100] width 190 height 24
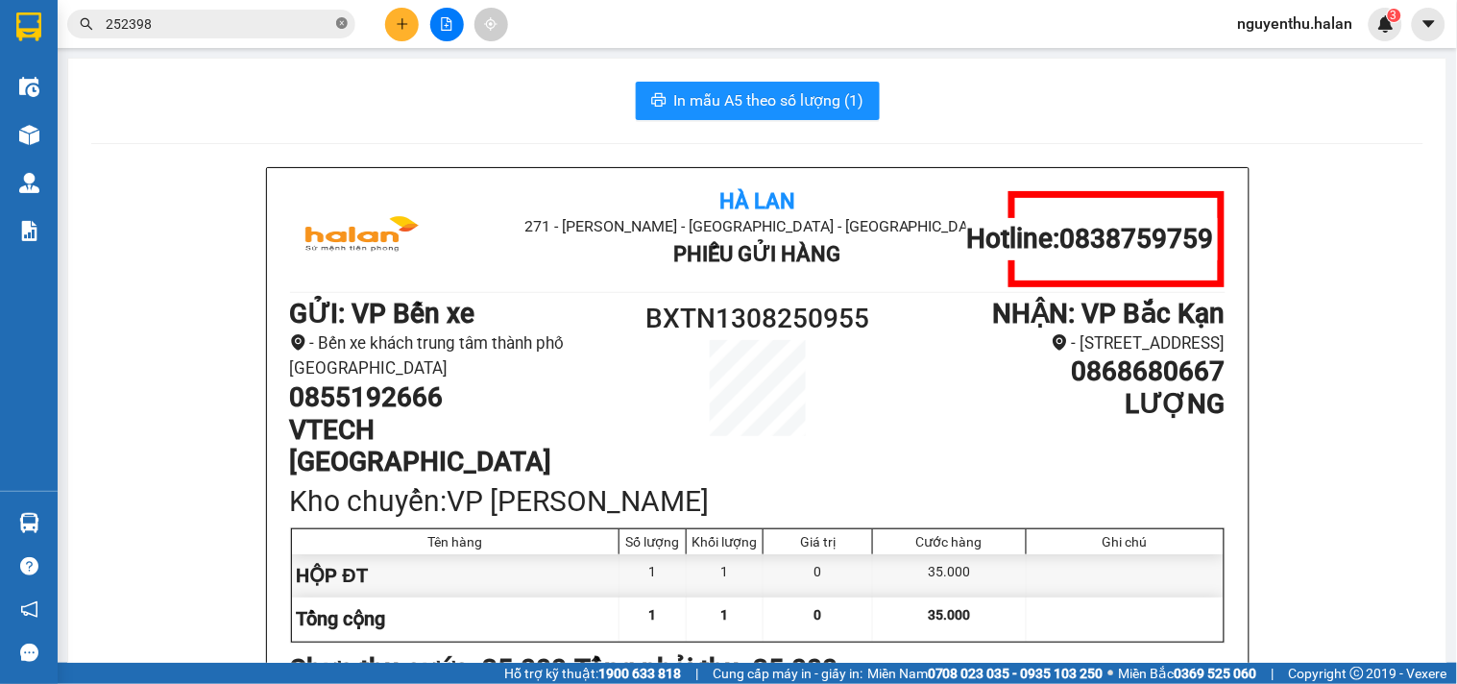
click at [340, 20] on icon "close-circle" at bounding box center [342, 23] width 12 height 12
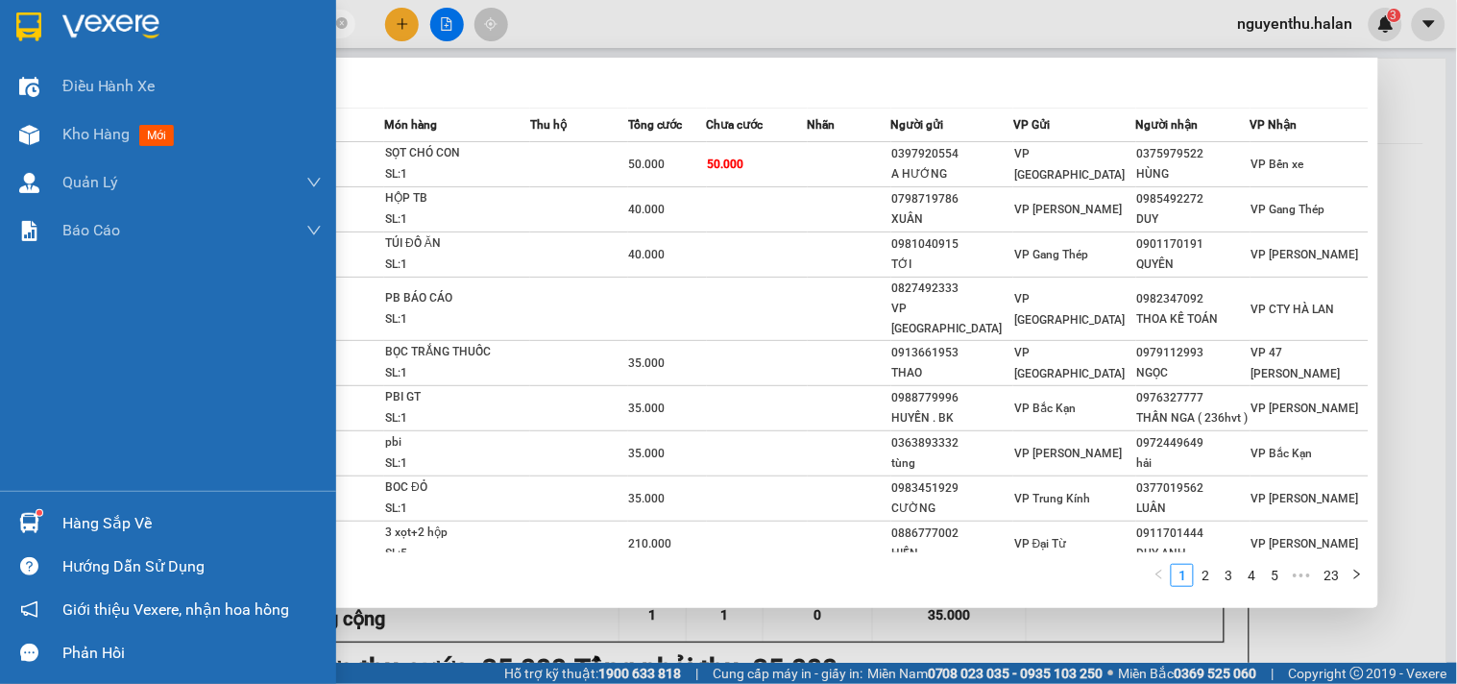
type input "250160"
click at [31, 543] on div "Hàng sắp về" at bounding box center [168, 522] width 336 height 43
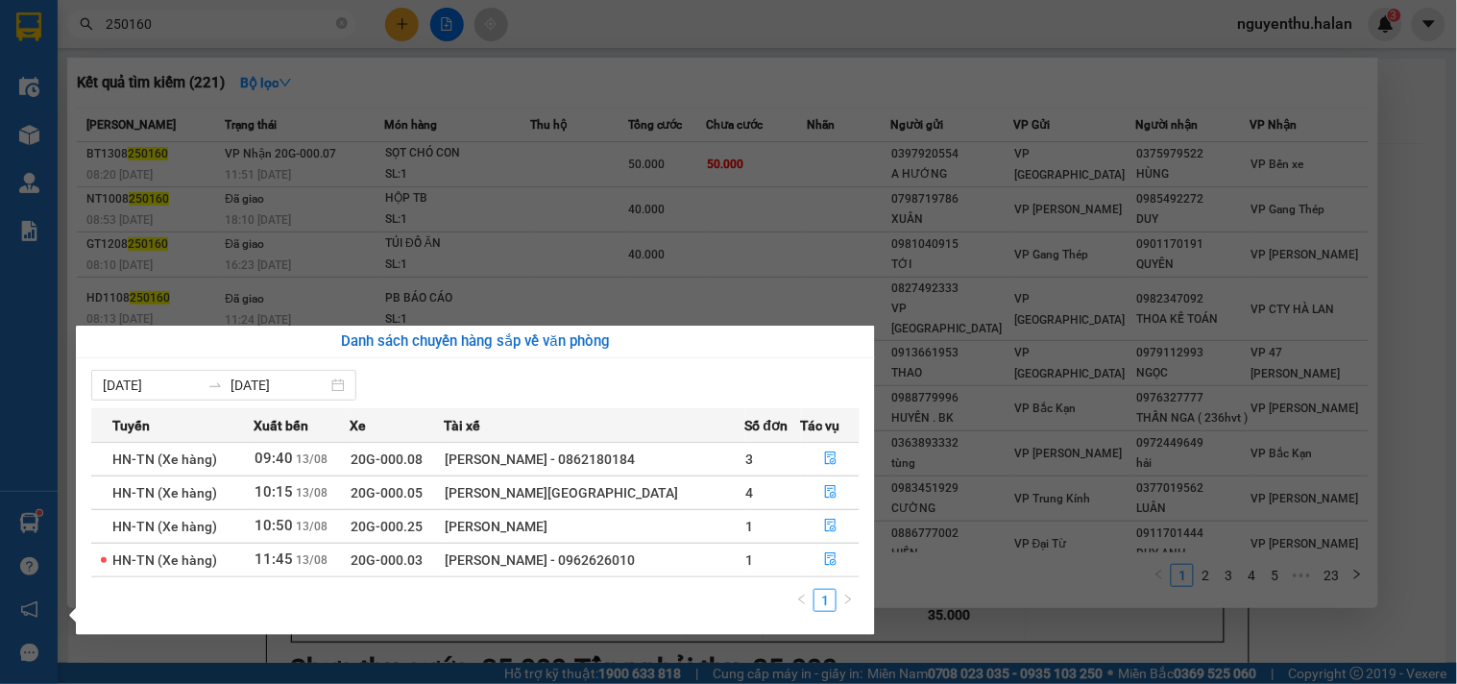
click at [764, 30] on section "Kết quả tìm kiếm ( 221 ) Bộ lọc Mã ĐH Trạng thái Món hàng Thu hộ Tổng cước Chưa…" at bounding box center [728, 342] width 1457 height 684
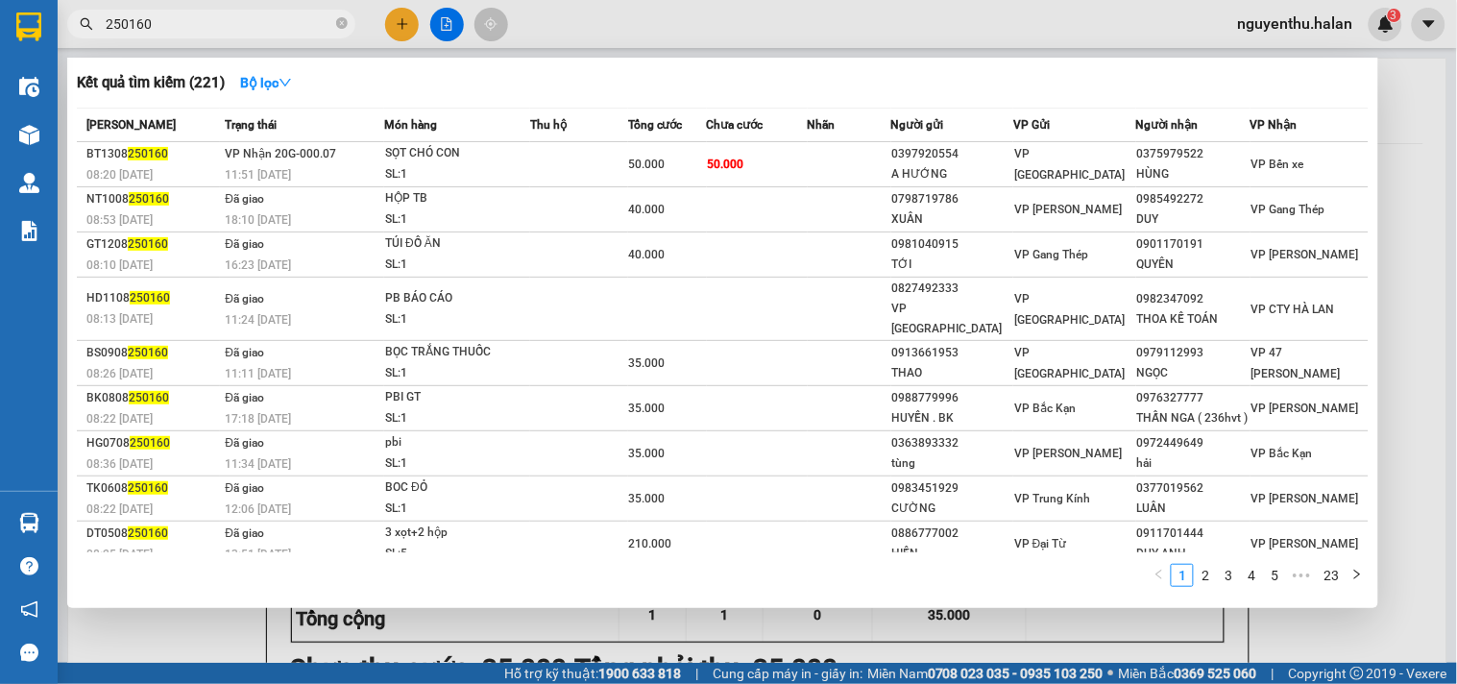
click at [534, 25] on div at bounding box center [728, 342] width 1457 height 684
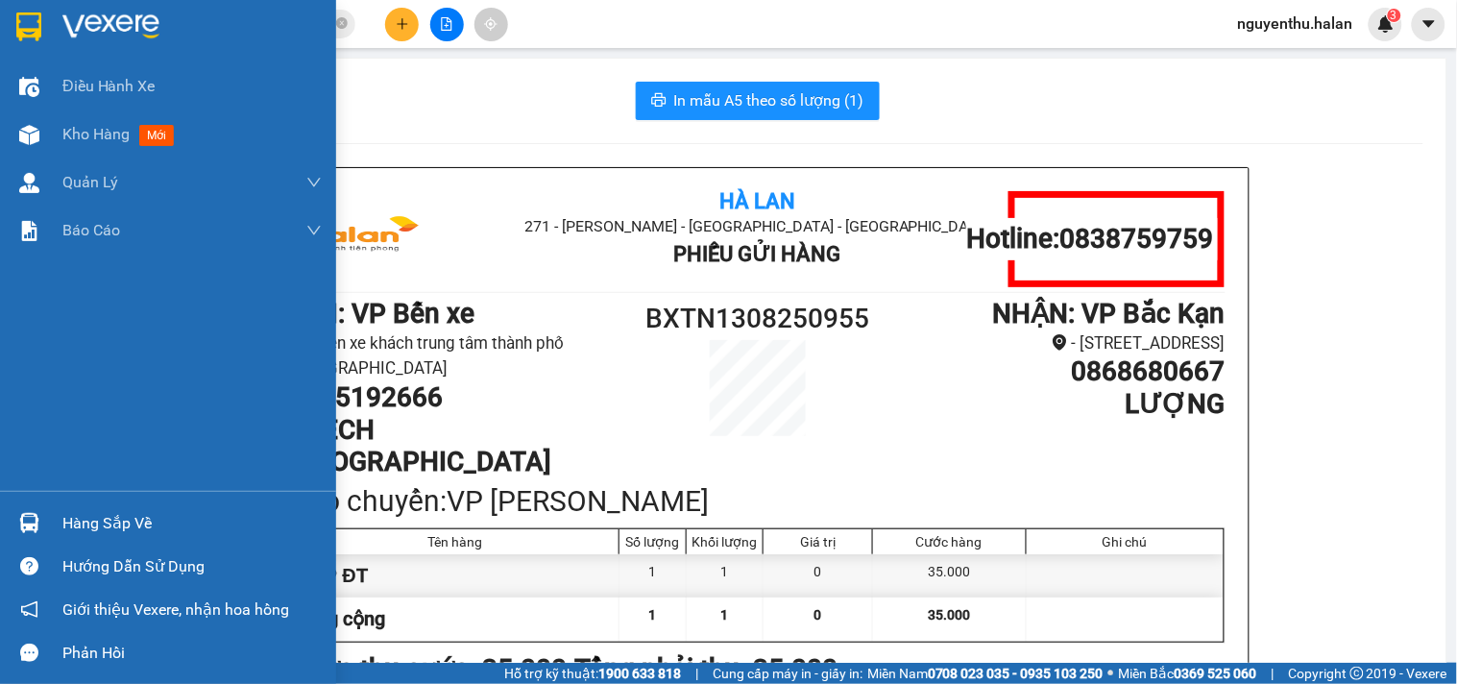
click at [62, 526] on div "Hàng sắp về" at bounding box center [191, 523] width 259 height 29
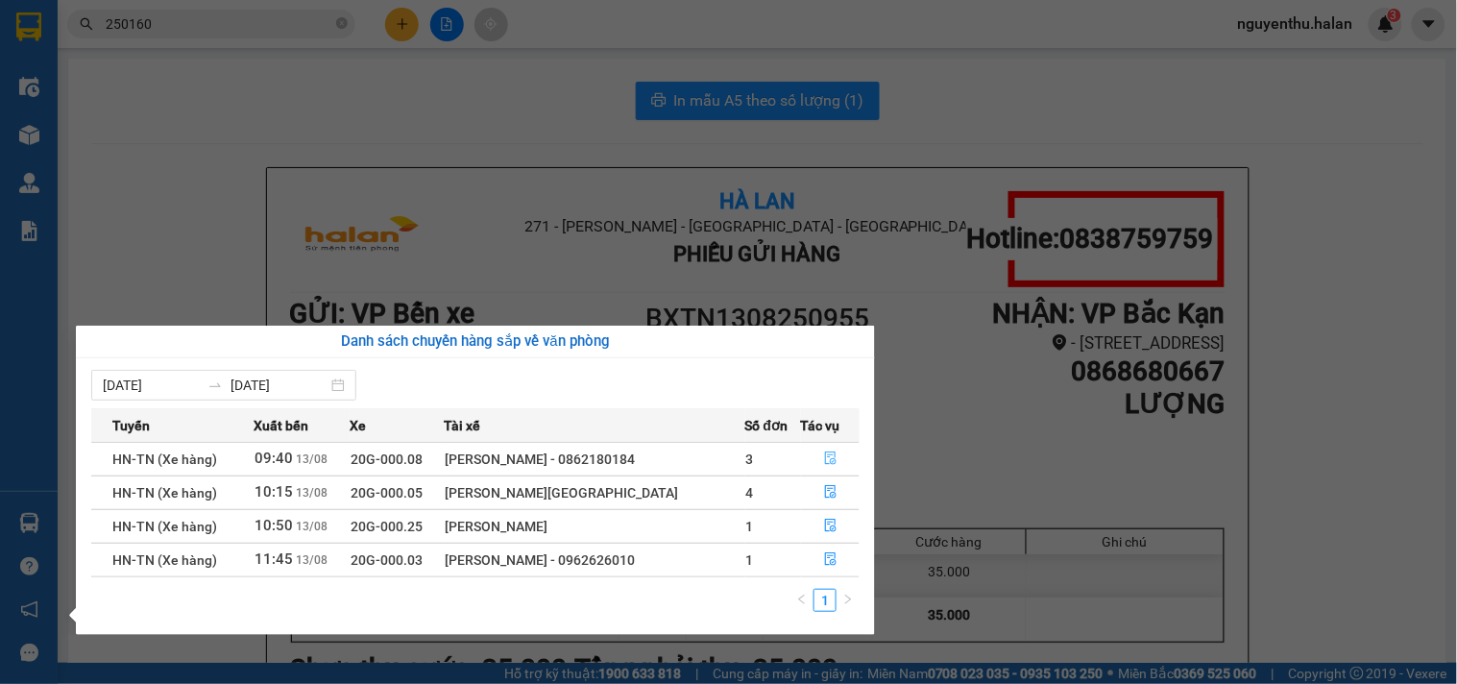
click at [826, 448] on button "button" at bounding box center [830, 459] width 57 height 31
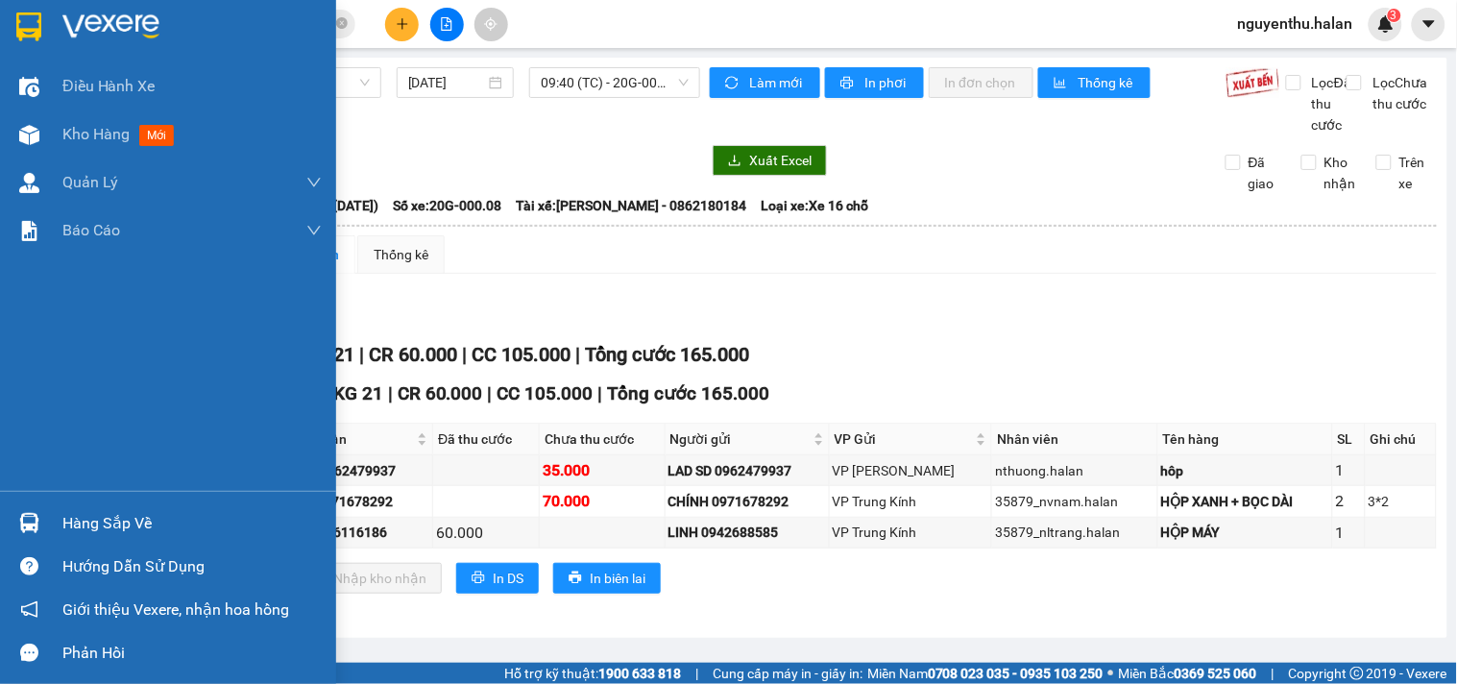
click at [61, 524] on div "Hàng sắp về" at bounding box center [168, 522] width 336 height 43
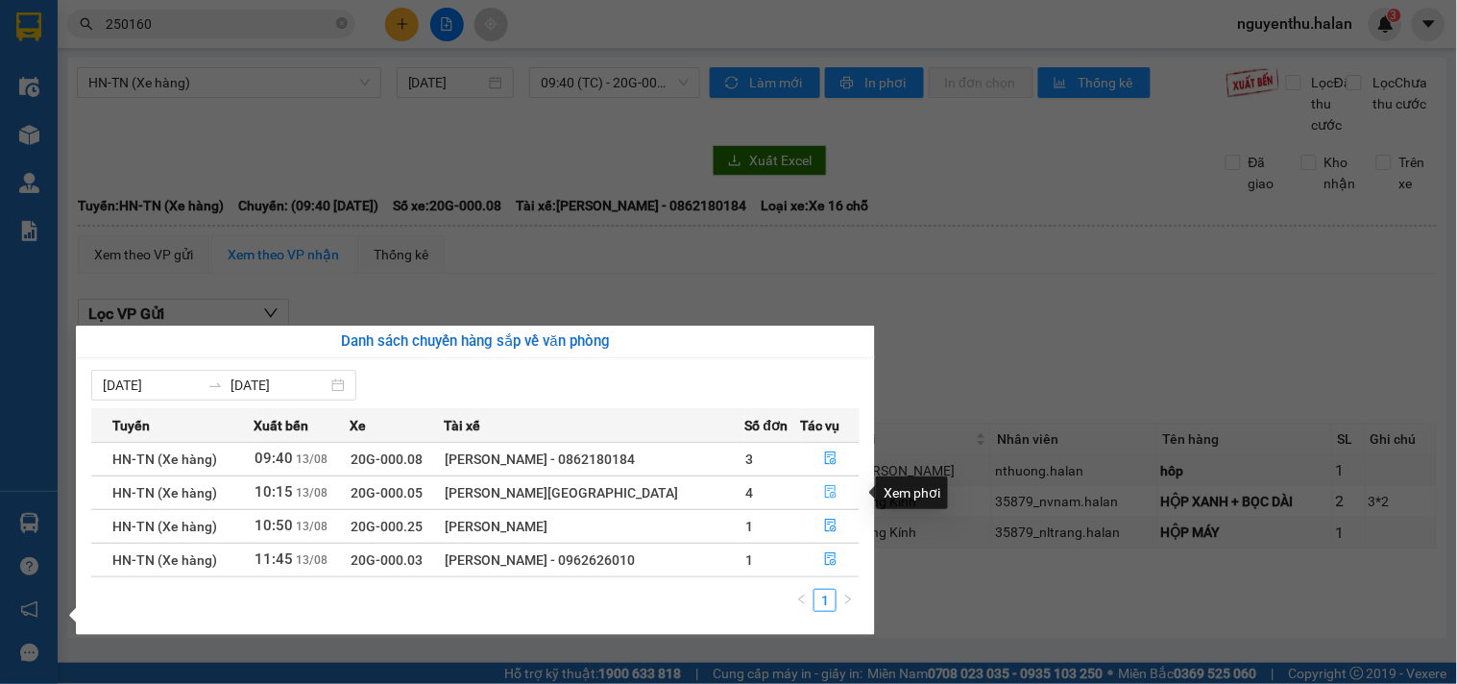
click at [825, 495] on icon "file-done" at bounding box center [831, 491] width 12 height 13
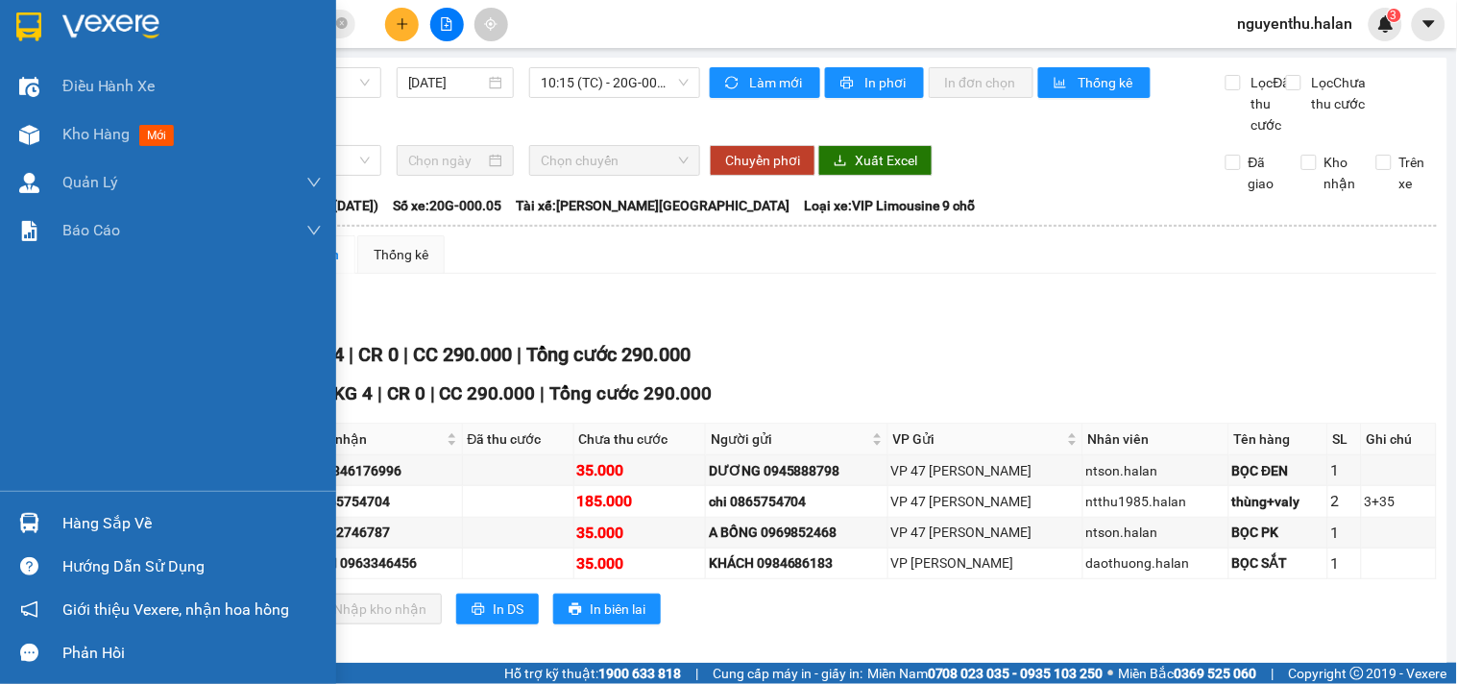
click at [51, 514] on div "Hàng sắp về" at bounding box center [168, 522] width 336 height 43
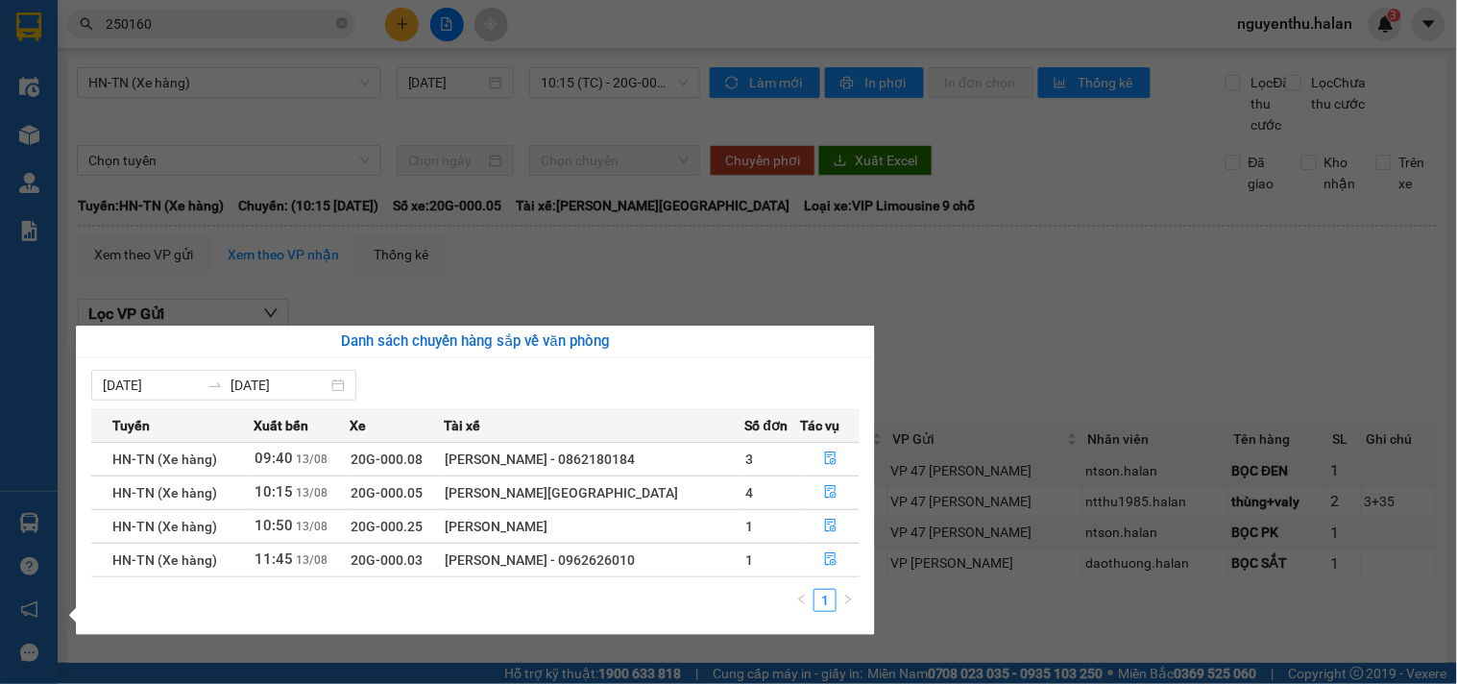
click at [61, 533] on div "Danh sách chuyến hàng sắp về văn phòng 07/08/2025 13/08/2025 Tuyến Xuất bến Xe …" at bounding box center [467, 480] width 813 height 309
click at [39, 536] on div "Điều hành xe Kho hàng mới Quản Lý Quản lý chuyến Quản lý kiểm kho Báo cáo 12. T…" at bounding box center [29, 342] width 58 height 684
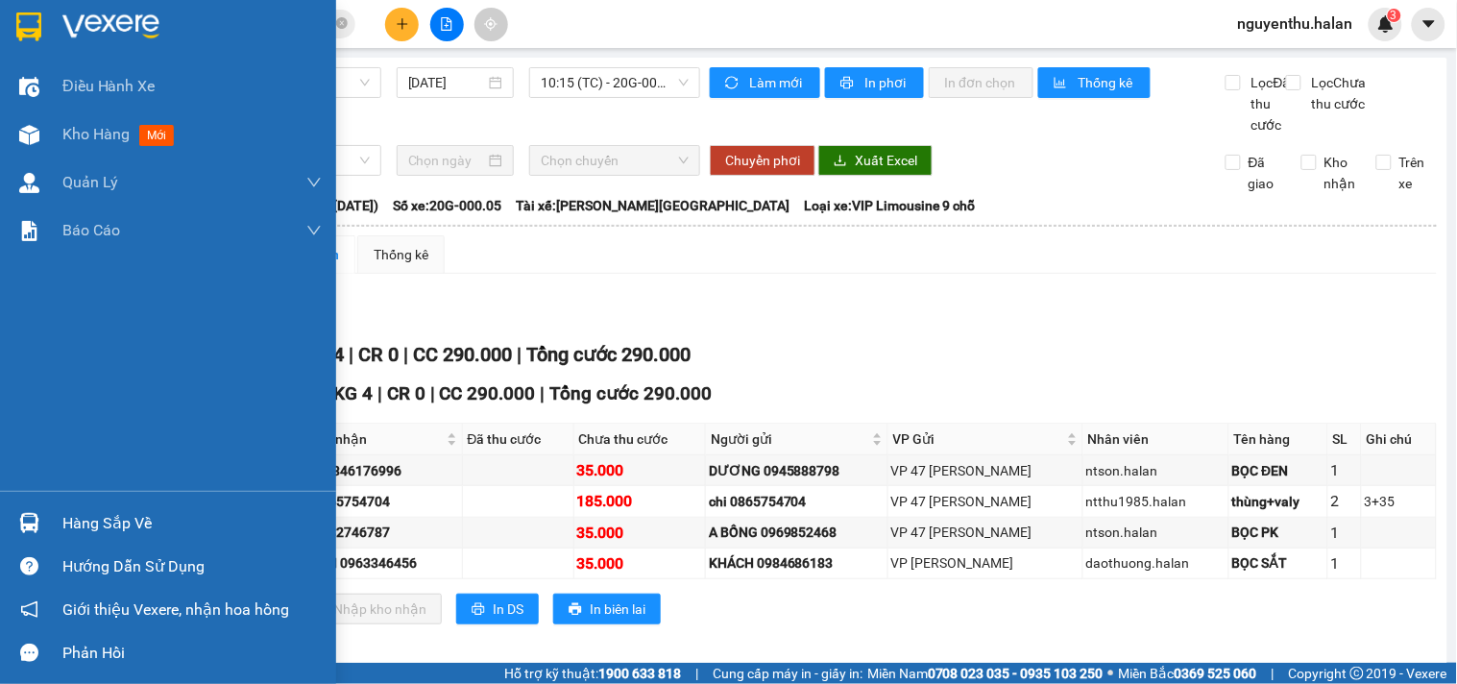
click at [62, 523] on div "Hàng sắp về" at bounding box center [191, 523] width 259 height 29
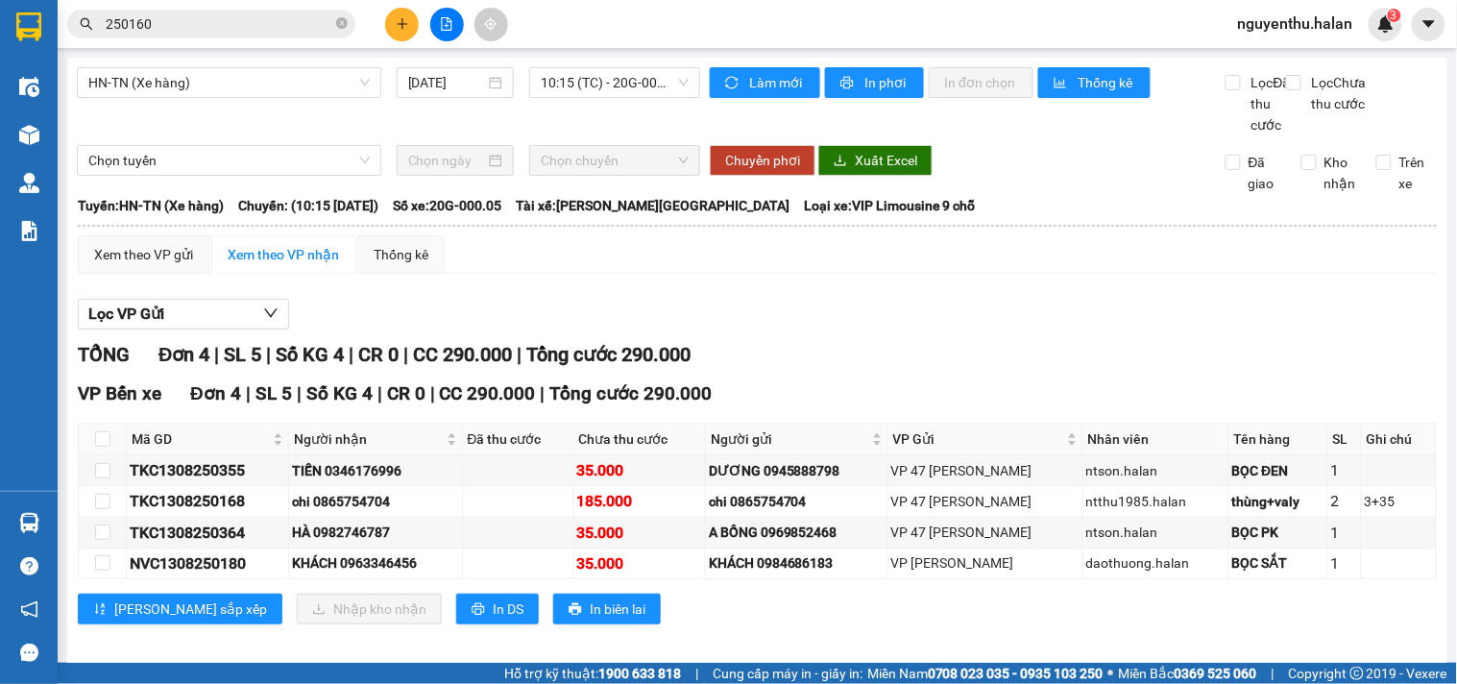
click at [231, 133] on section "Kết quả tìm kiếm ( 221 ) Bộ lọc Mã ĐH Trạng thái Món hàng Thu hộ Tổng cước Chưa…" at bounding box center [728, 342] width 1457 height 684
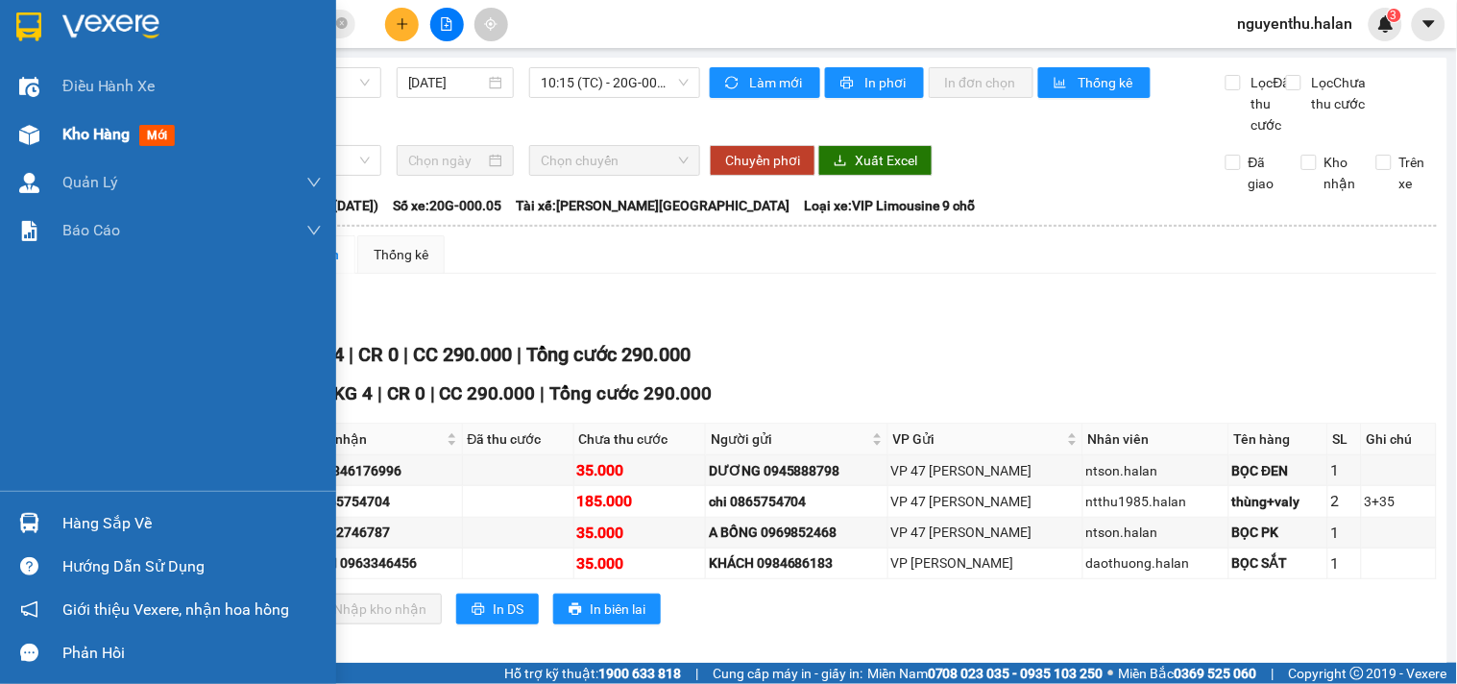
click at [44, 130] on div at bounding box center [29, 135] width 34 height 34
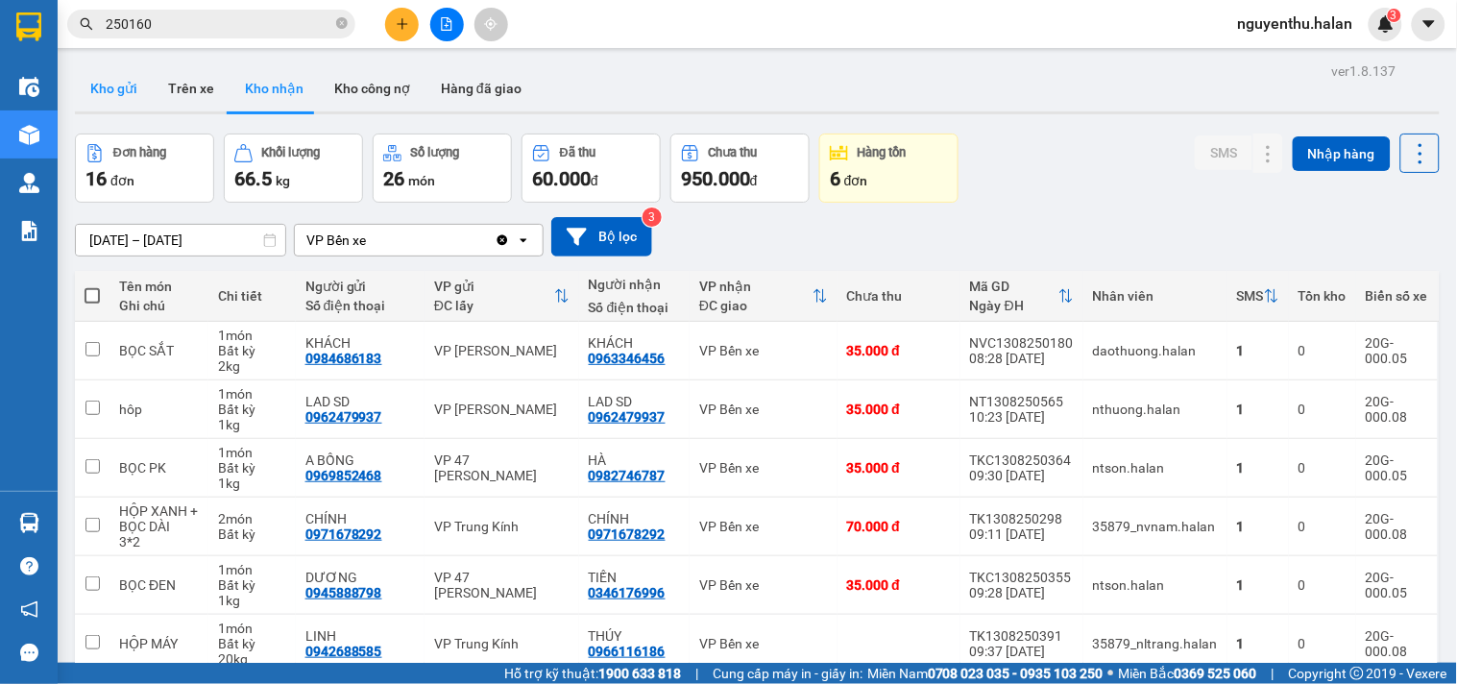
click at [97, 97] on button "Kho gửi" at bounding box center [114, 88] width 78 height 46
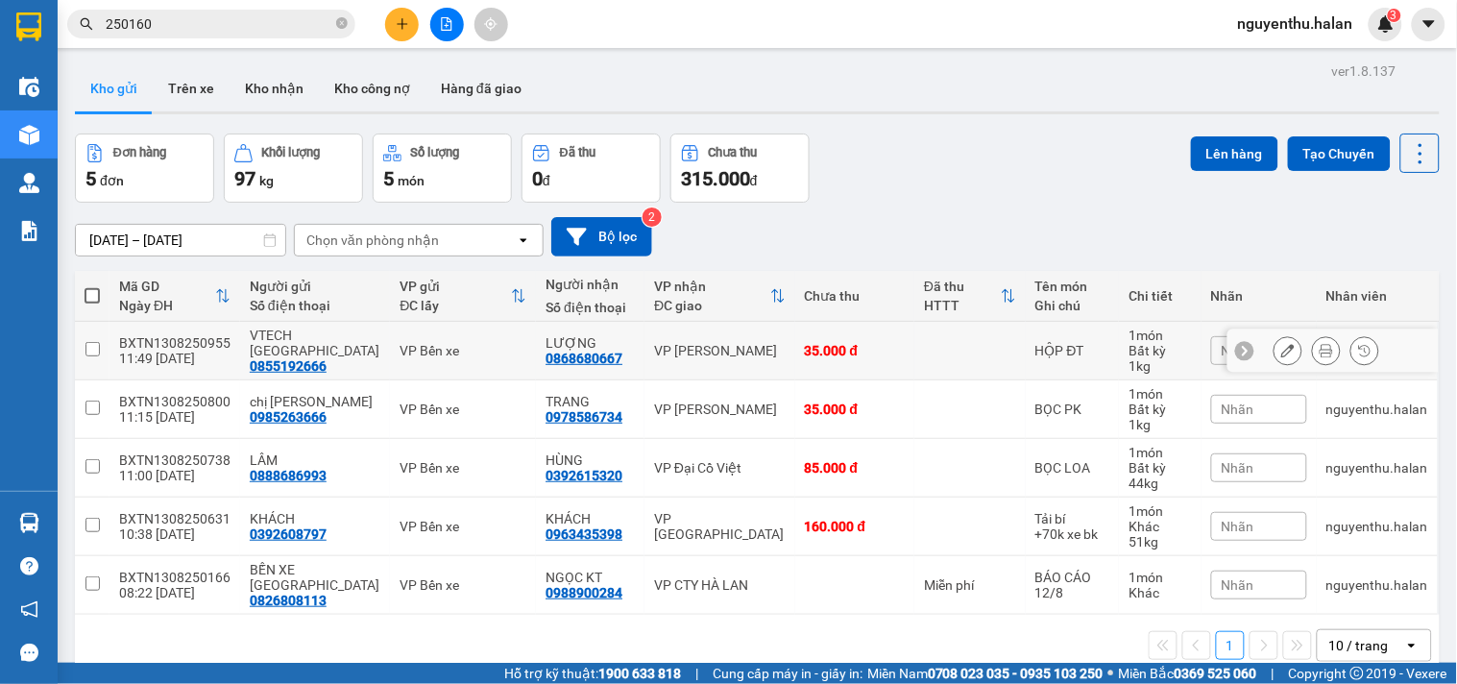
click at [130, 358] on div "11:49 13/08" at bounding box center [174, 358] width 111 height 15
checkbox input "true"
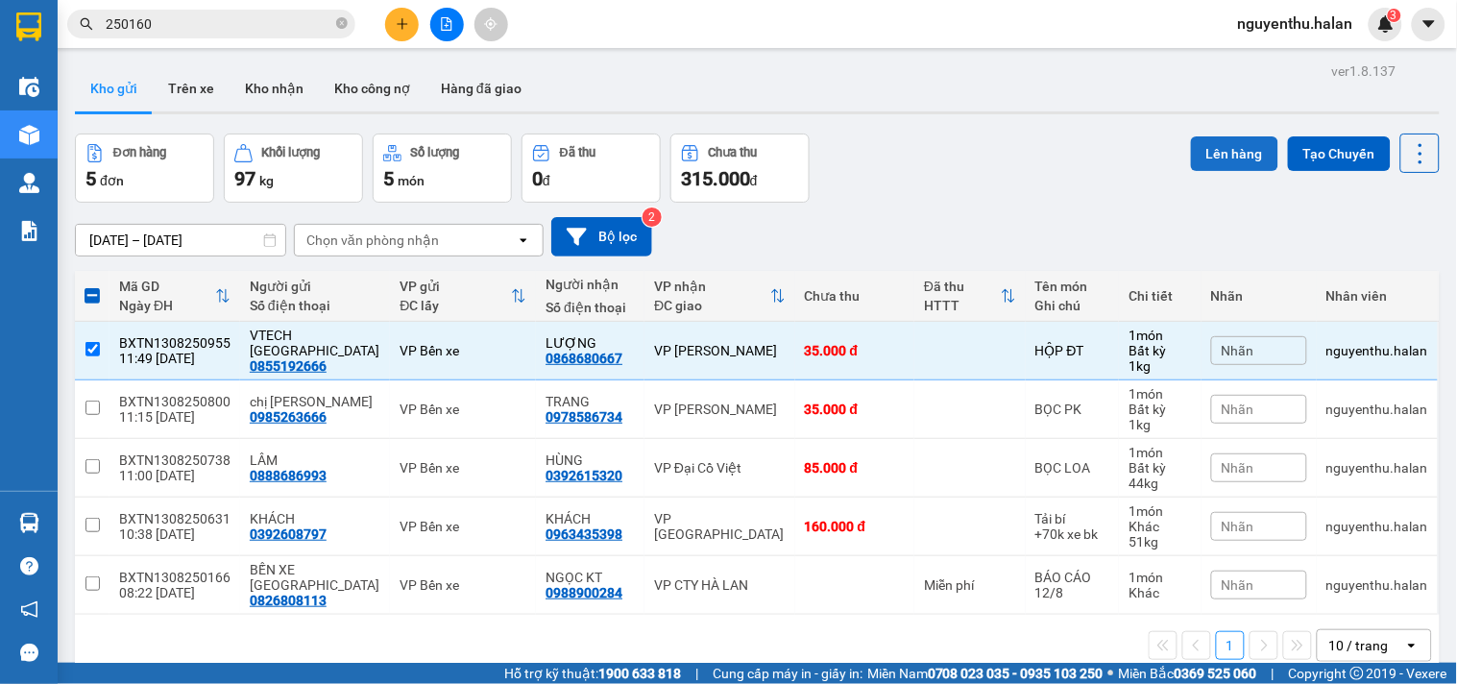
click at [1222, 154] on button "Lên hàng" at bounding box center [1234, 153] width 87 height 35
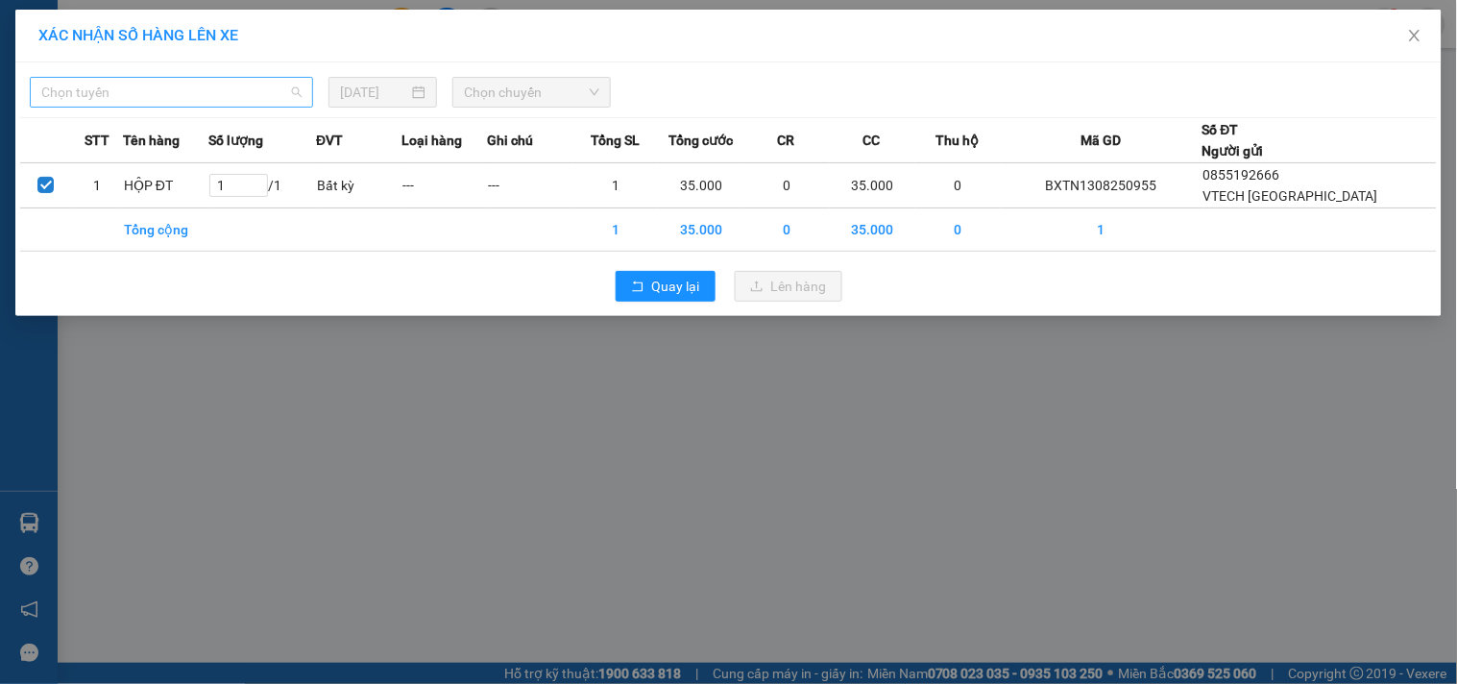
click at [174, 99] on span "Chọn tuyến" at bounding box center [171, 92] width 260 height 29
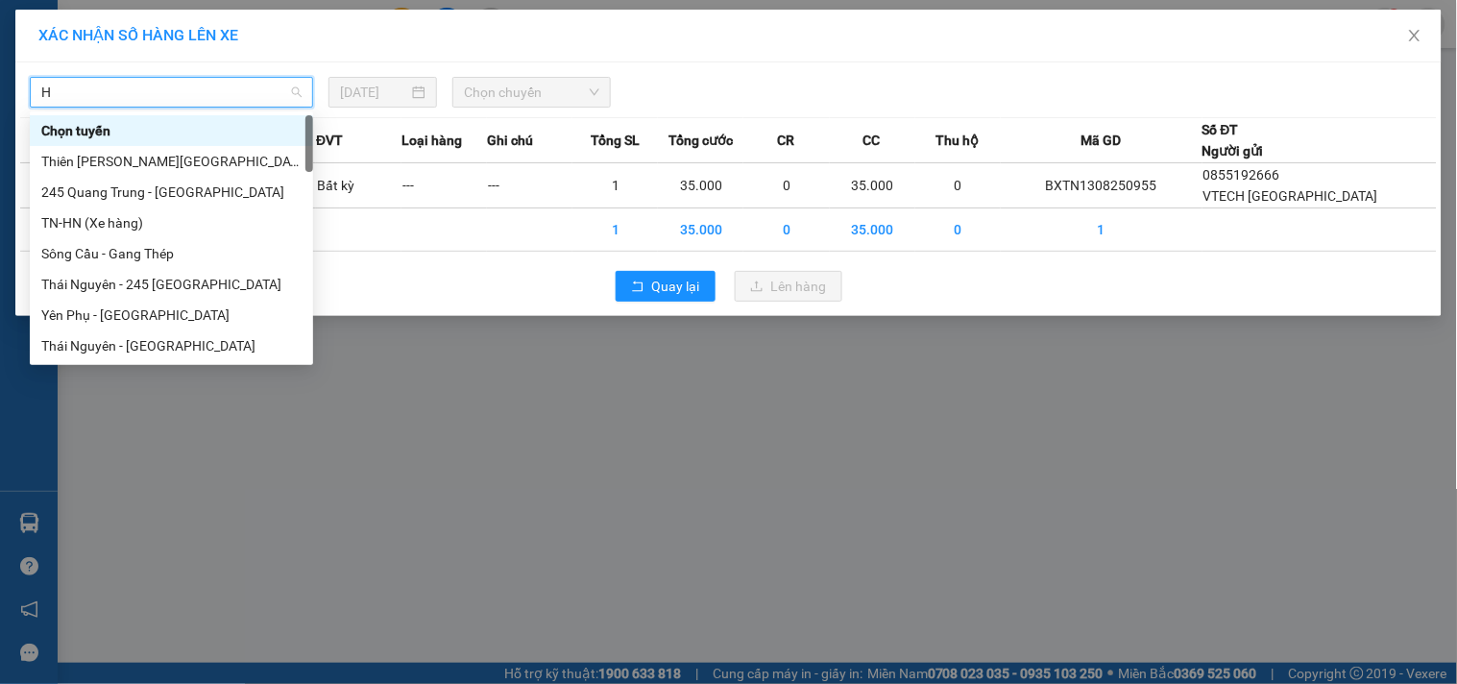
type input "HN"
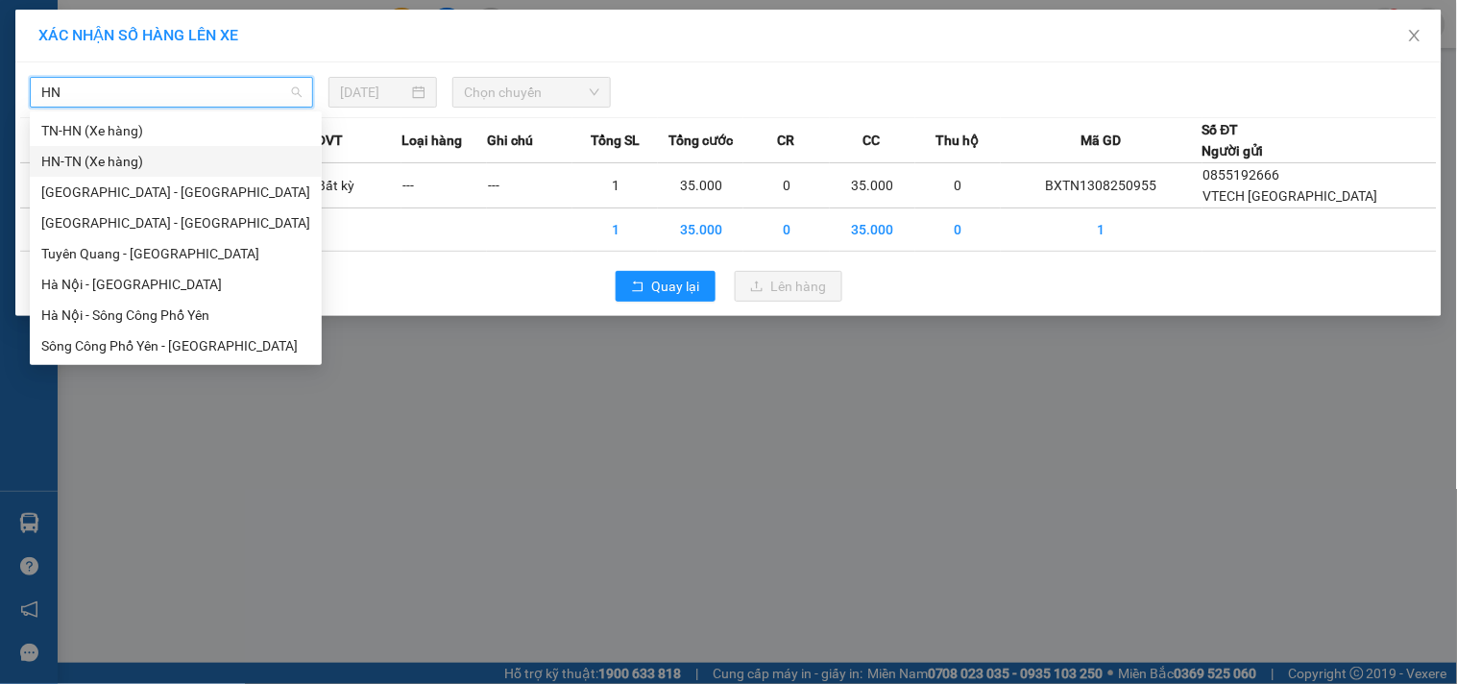
click at [140, 155] on div "HN-TN (Xe hàng)" at bounding box center [175, 161] width 269 height 21
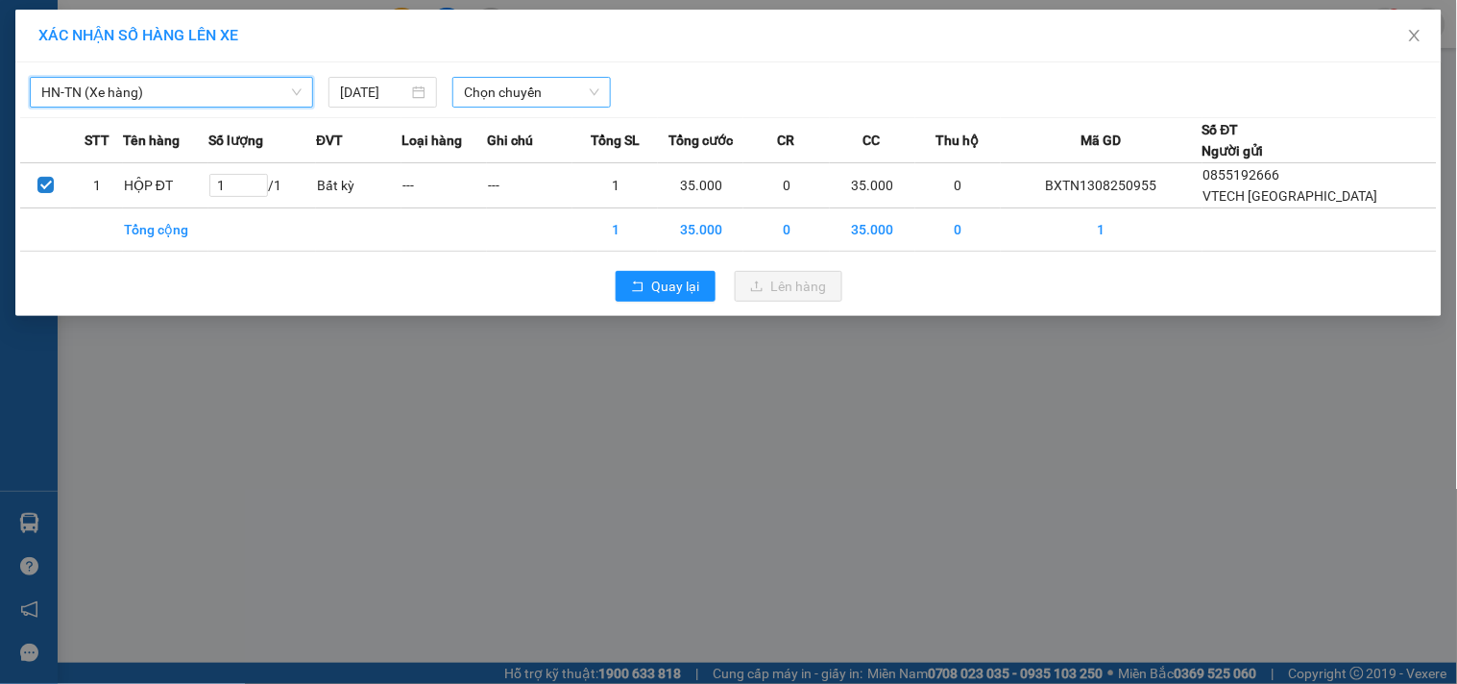
click at [504, 91] on span "Chọn chuyến" at bounding box center [531, 92] width 135 height 29
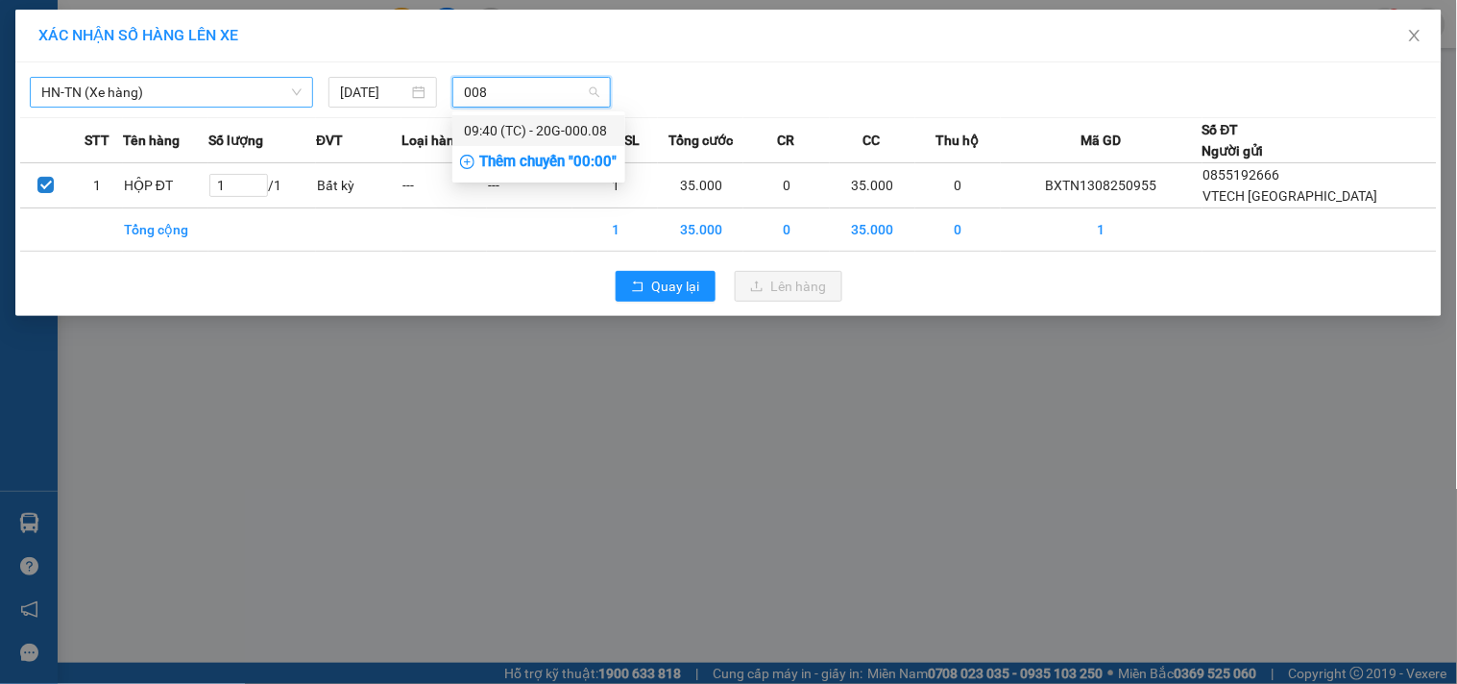
click at [517, 128] on div "09:40 (TC) - 20G-000.08" at bounding box center [539, 130] width 150 height 21
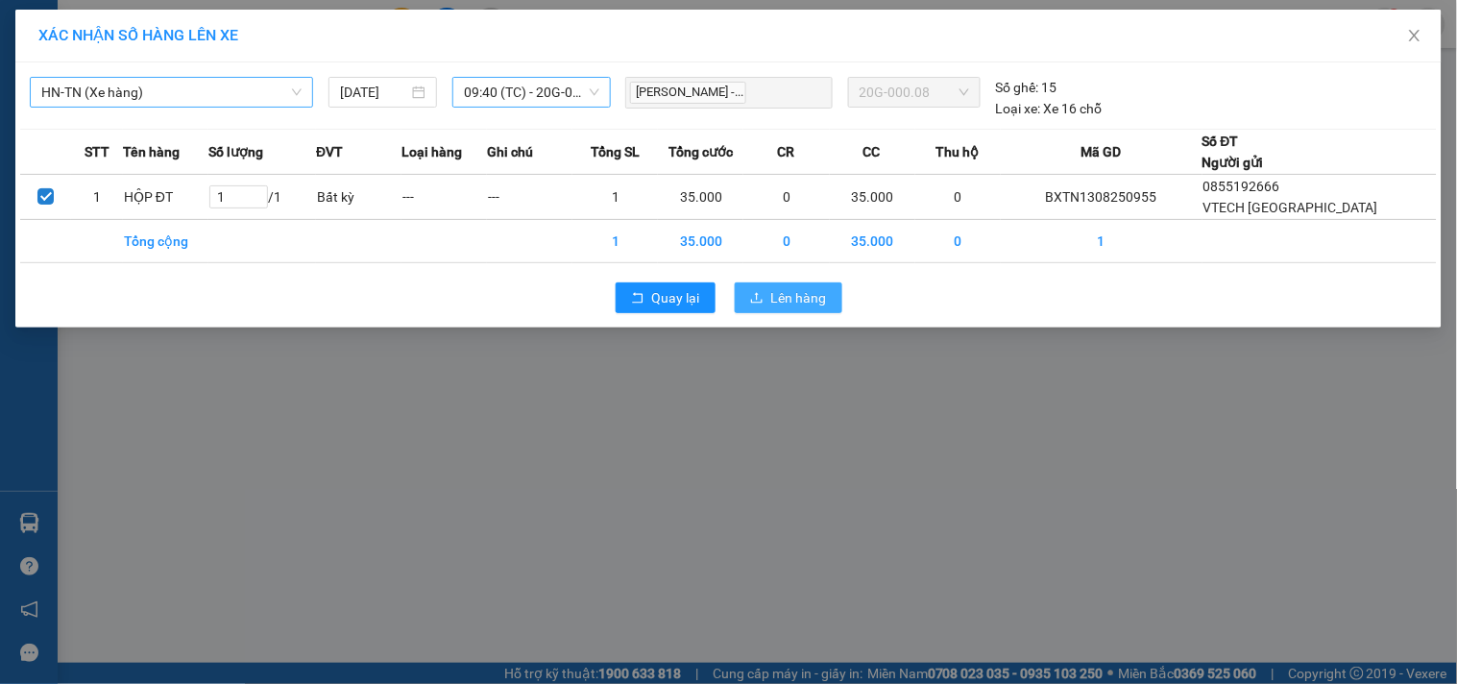
click at [780, 295] on span "Lên hàng" at bounding box center [799, 297] width 56 height 21
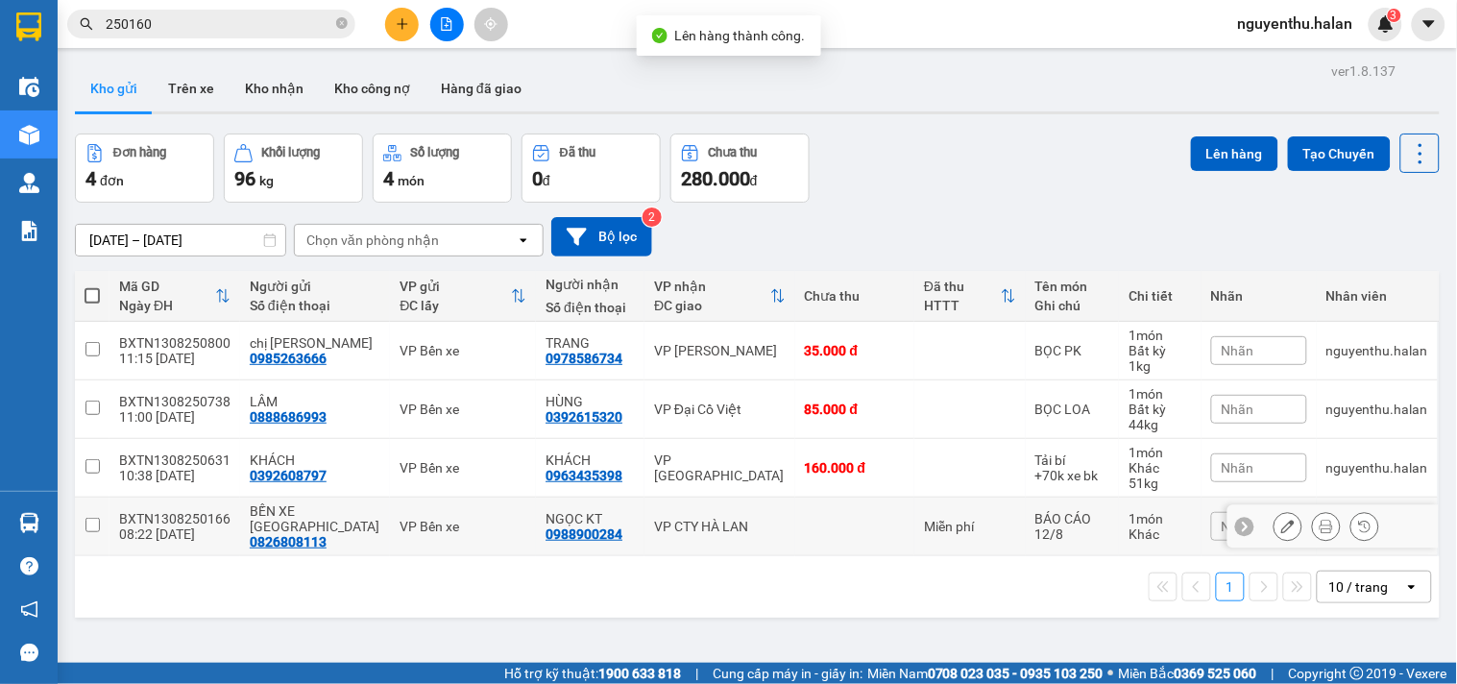
click at [154, 526] on div "08:22 [DATE]" at bounding box center [174, 533] width 111 height 15
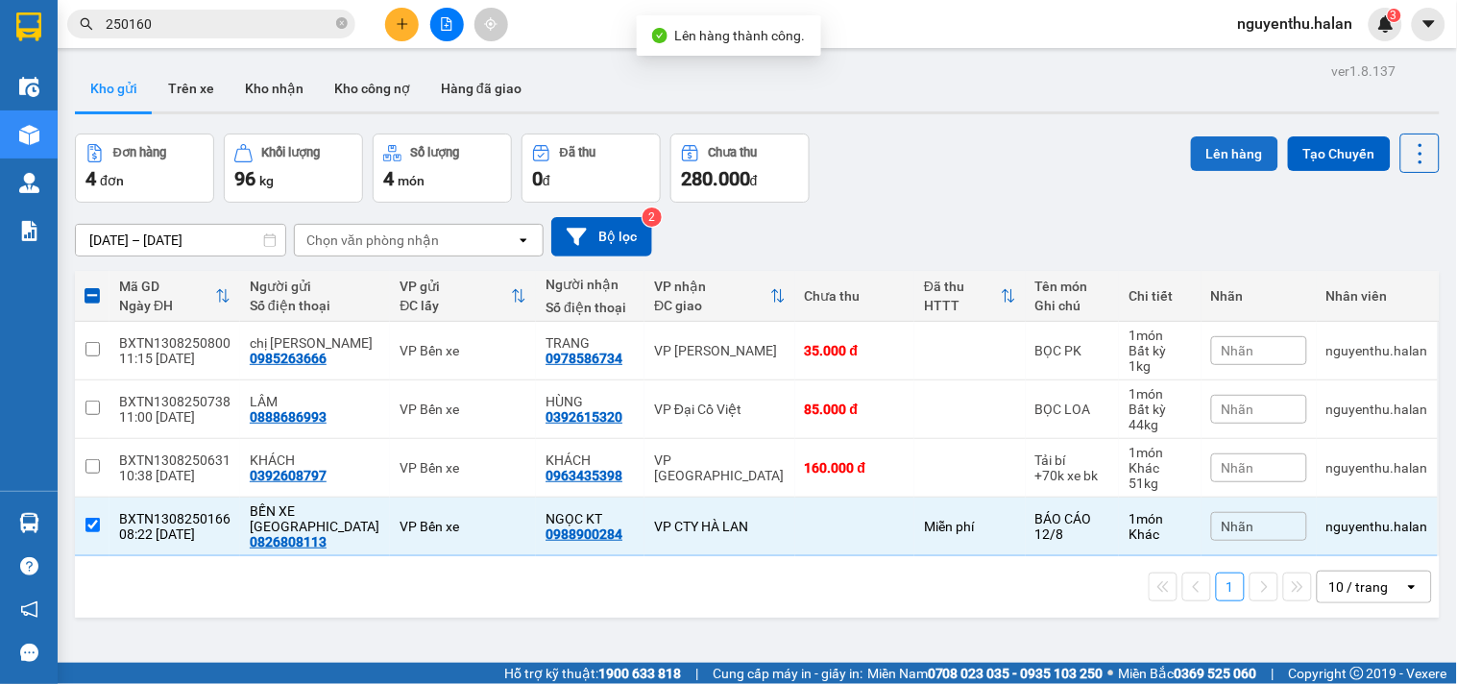
click at [1199, 150] on button "Lên hàng" at bounding box center [1234, 153] width 87 height 35
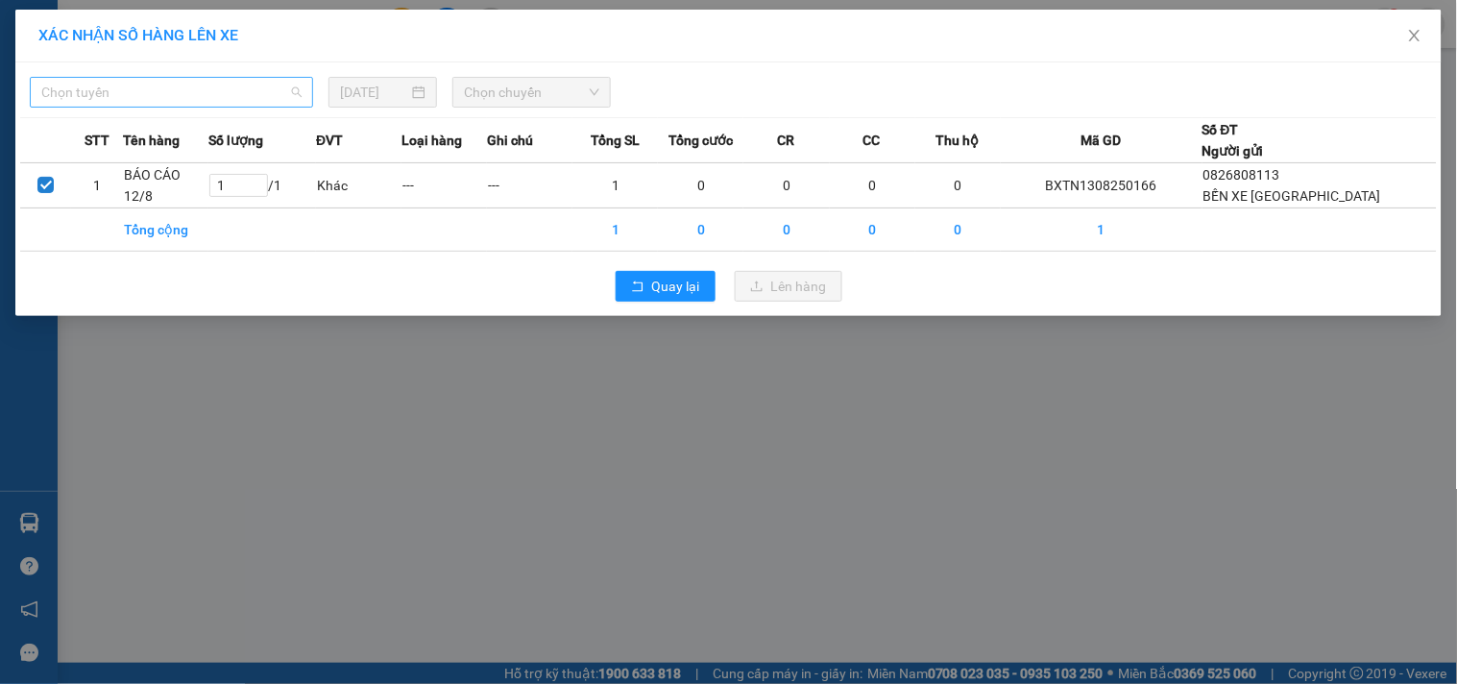
click at [274, 85] on span "Chọn tuyến" at bounding box center [171, 92] width 260 height 29
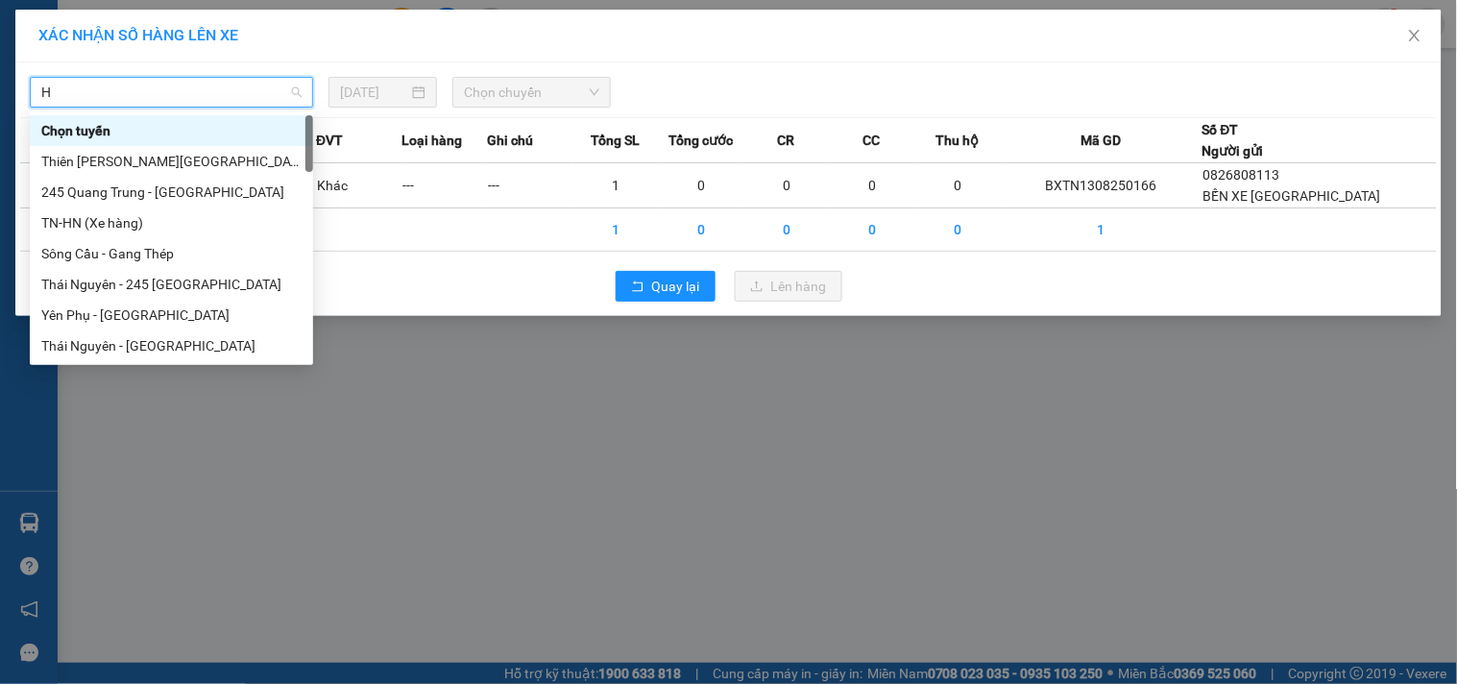
type input "HN"
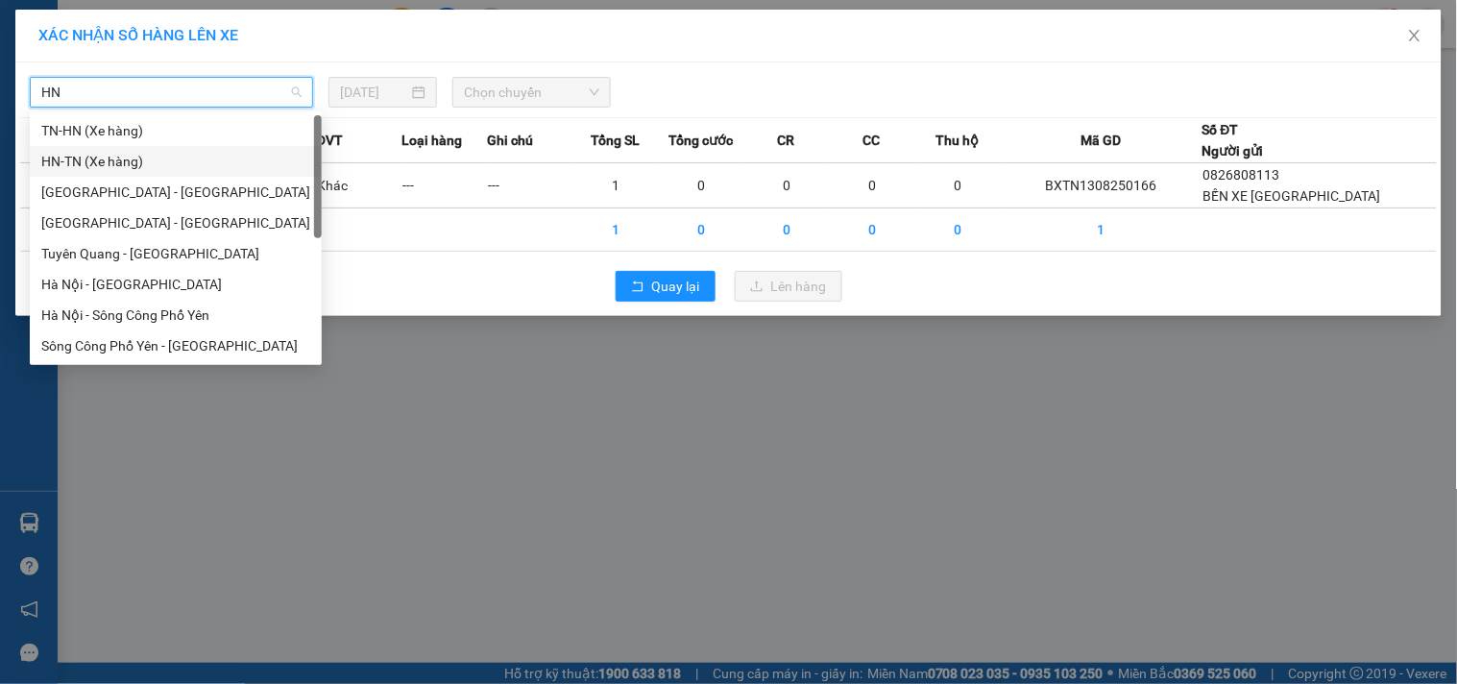
click at [269, 154] on div "HN-TN (Xe hàng)" at bounding box center [175, 161] width 269 height 21
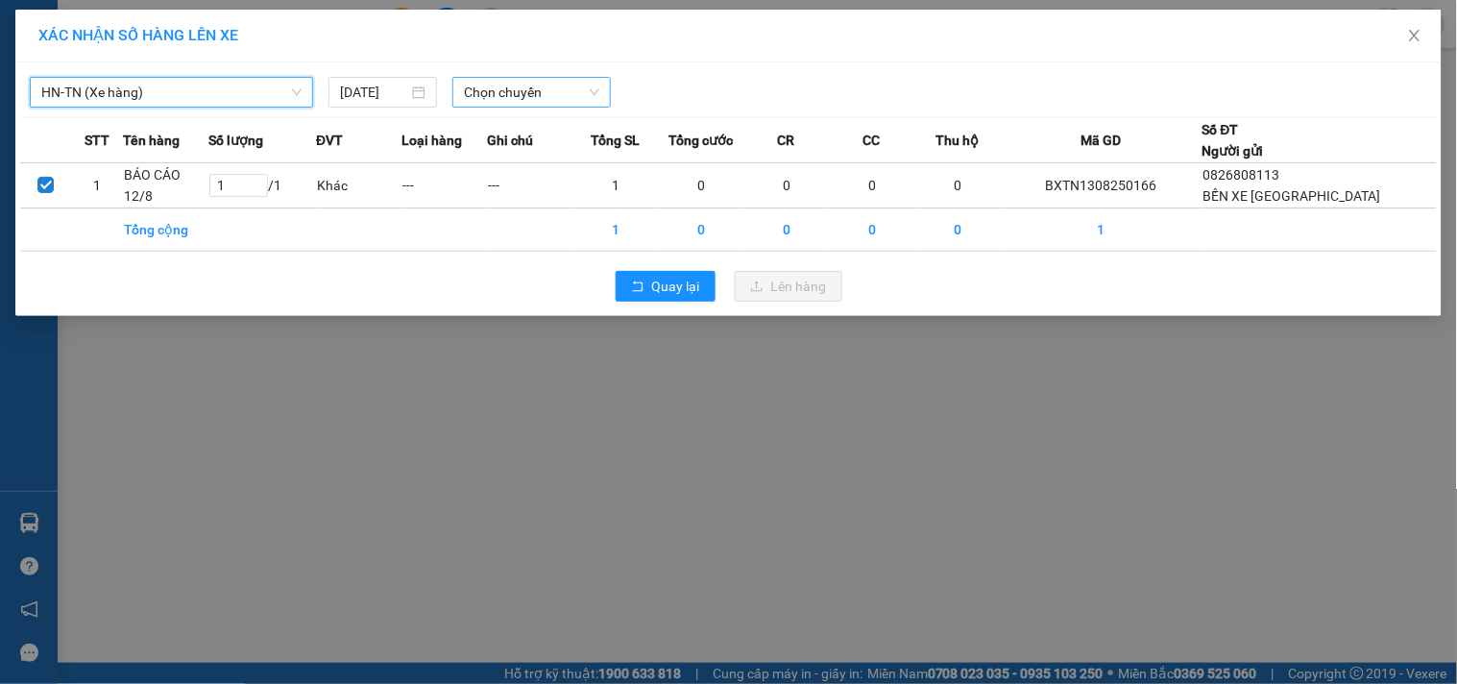
click at [486, 102] on span "Chọn chuyến" at bounding box center [531, 92] width 135 height 29
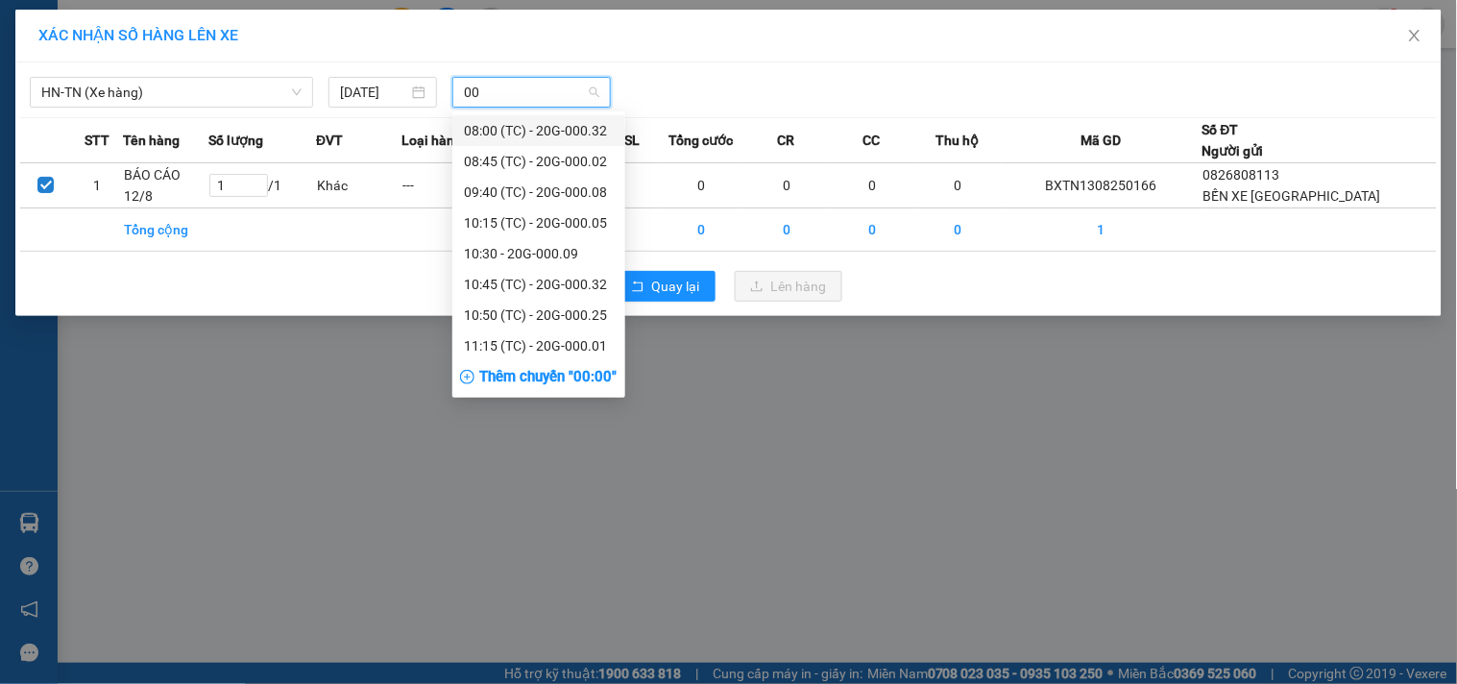
type input "008"
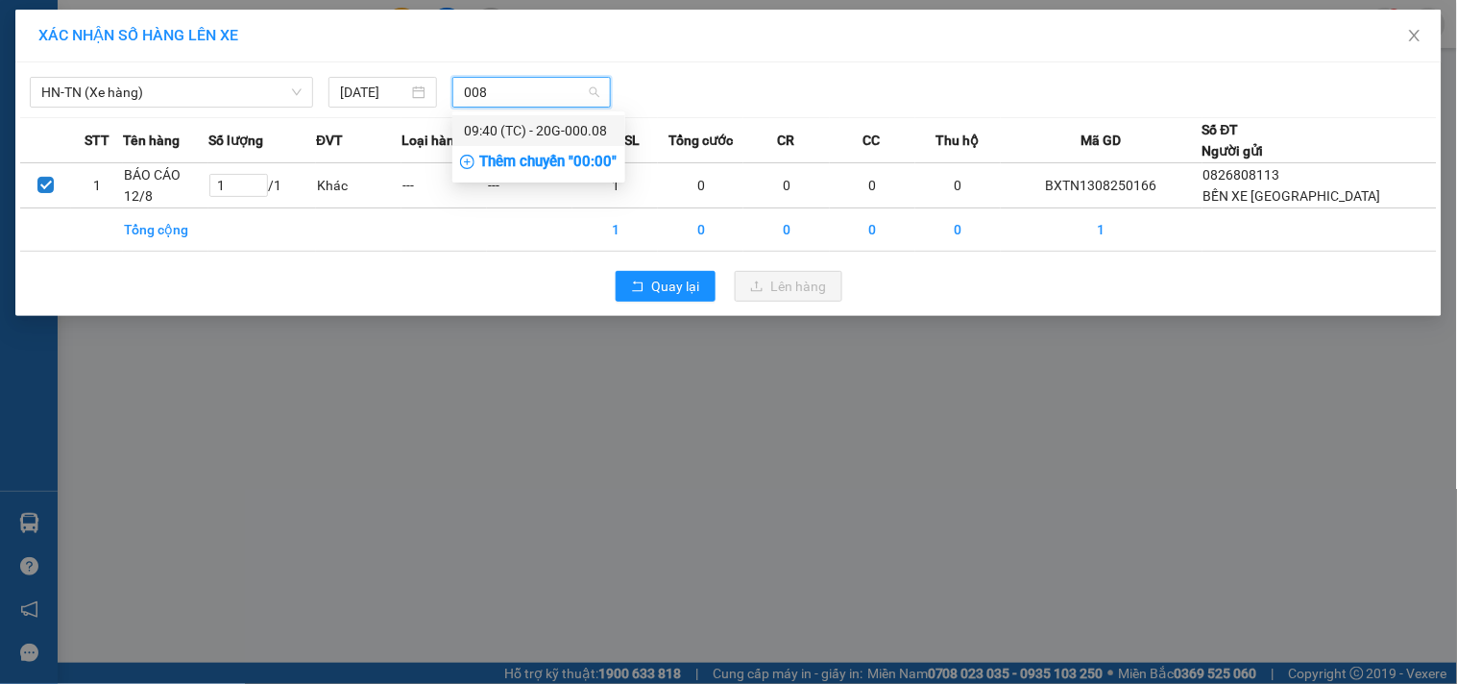
click at [515, 135] on div "09:40 (TC) - 20G-000.08" at bounding box center [539, 130] width 150 height 21
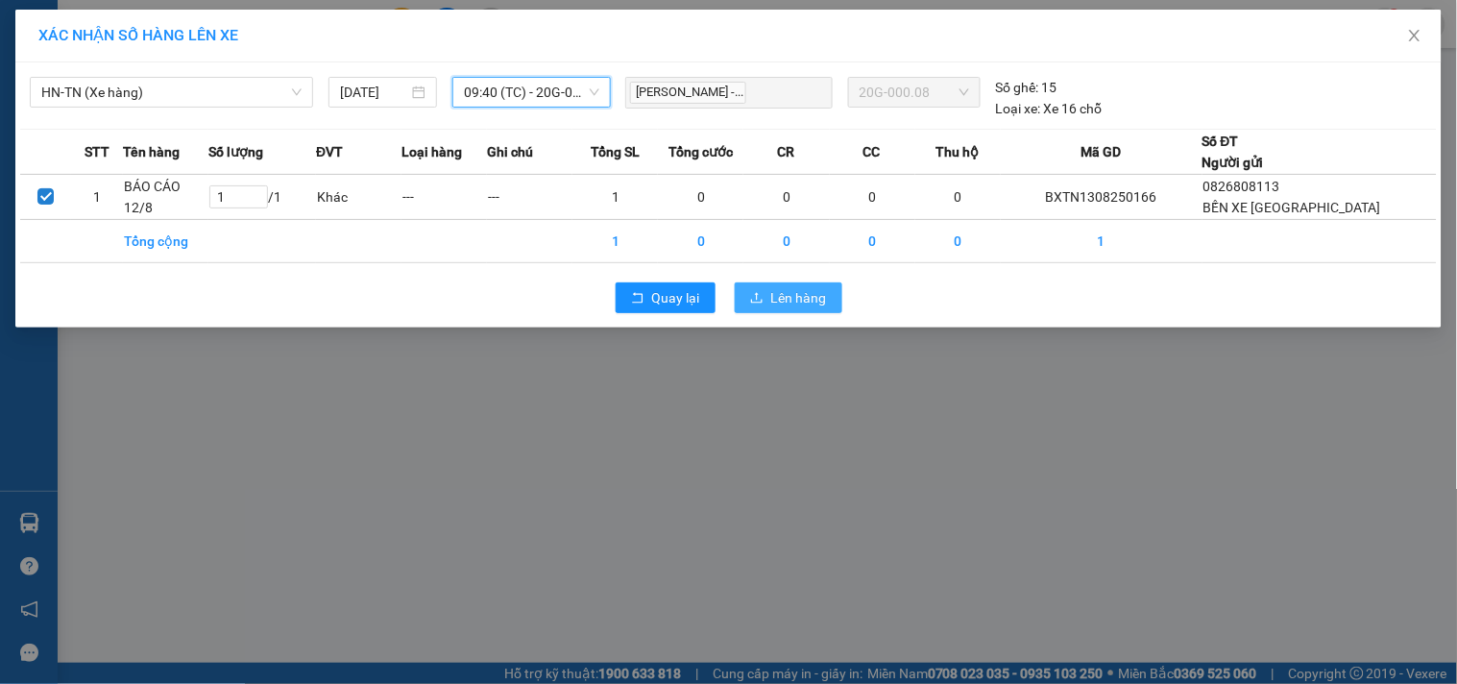
click at [805, 296] on span "Lên hàng" at bounding box center [799, 297] width 56 height 21
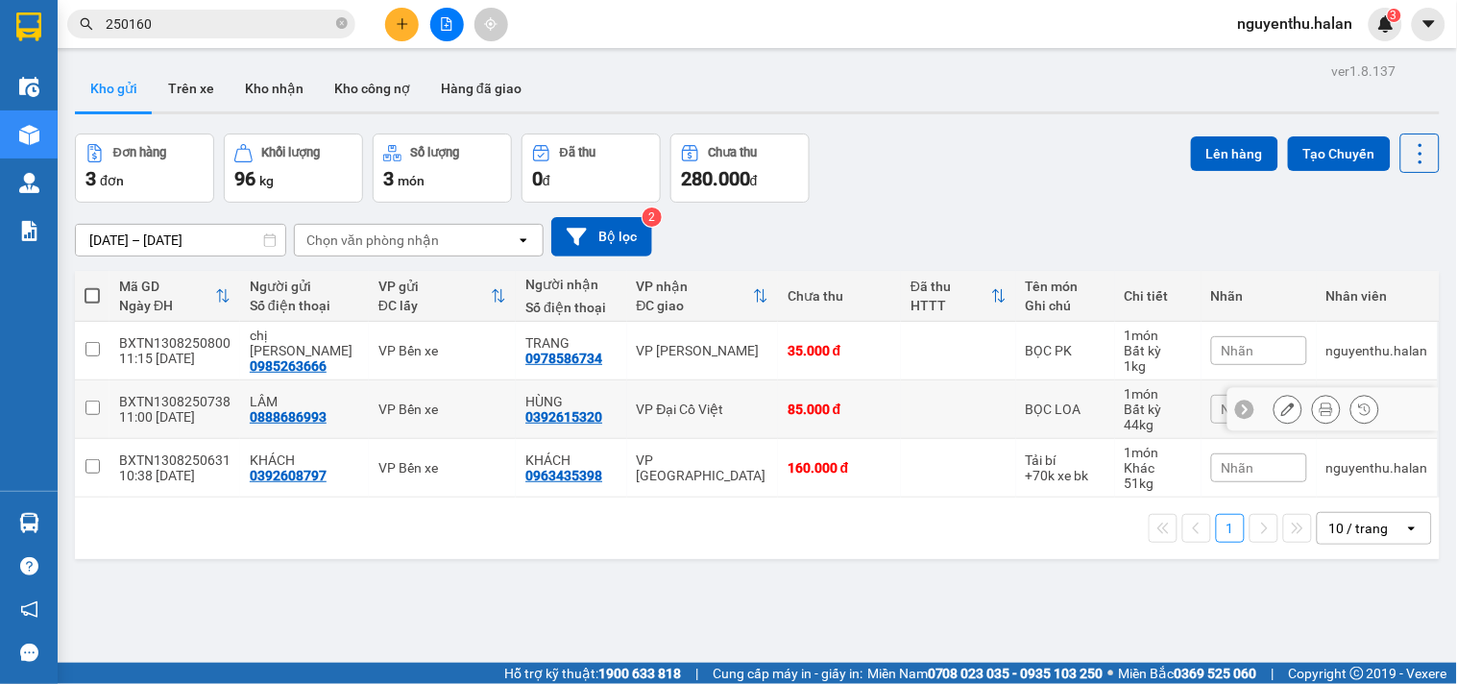
click at [112, 405] on td "BXTN1308250738 11:00 13/08" at bounding box center [174, 409] width 131 height 59
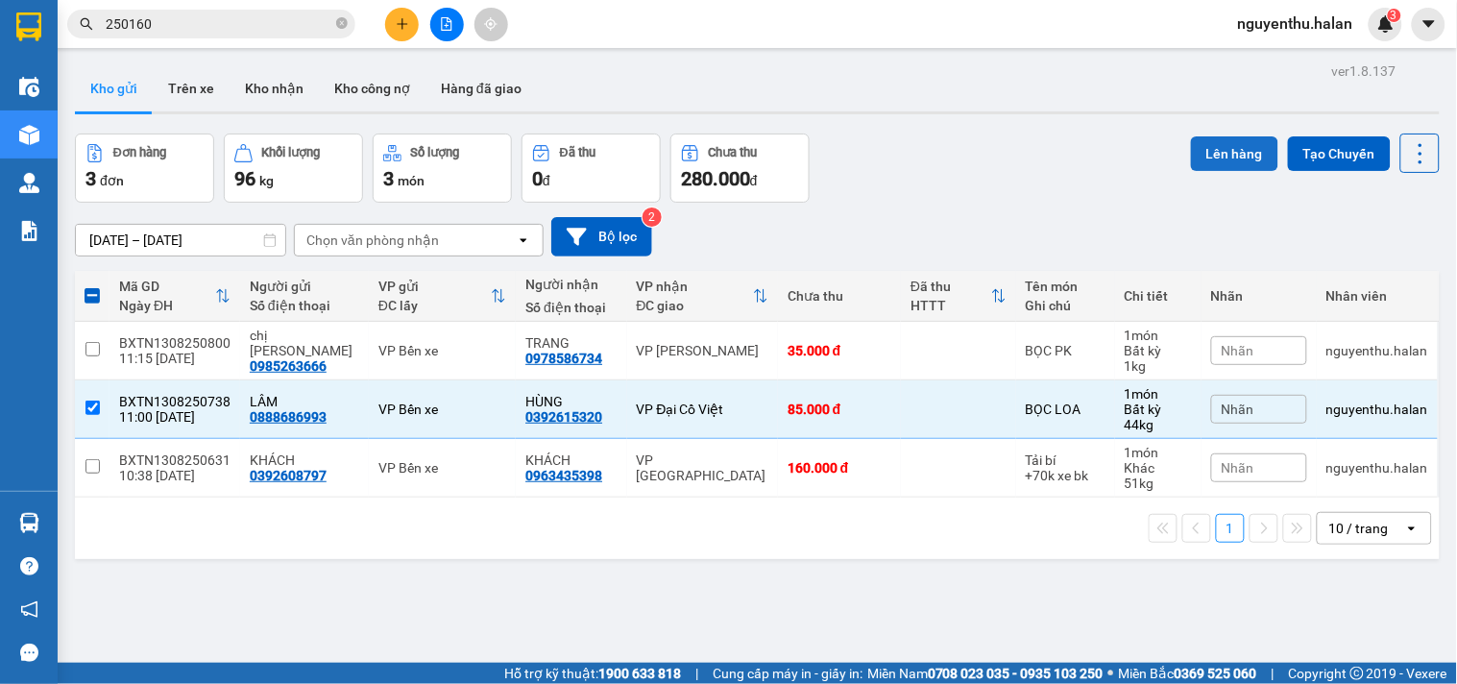
click at [1231, 157] on button "Lên hàng" at bounding box center [1234, 153] width 87 height 35
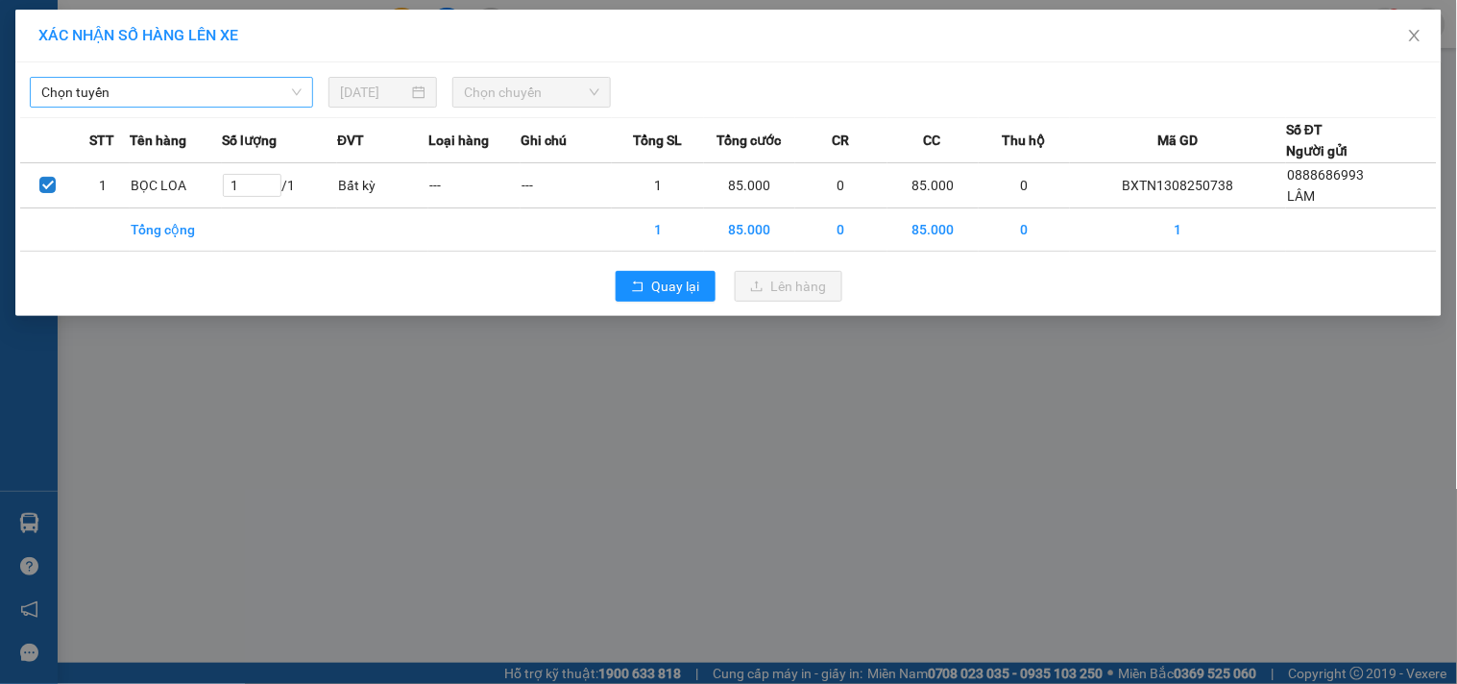
click at [173, 101] on span "Chọn tuyến" at bounding box center [171, 92] width 260 height 29
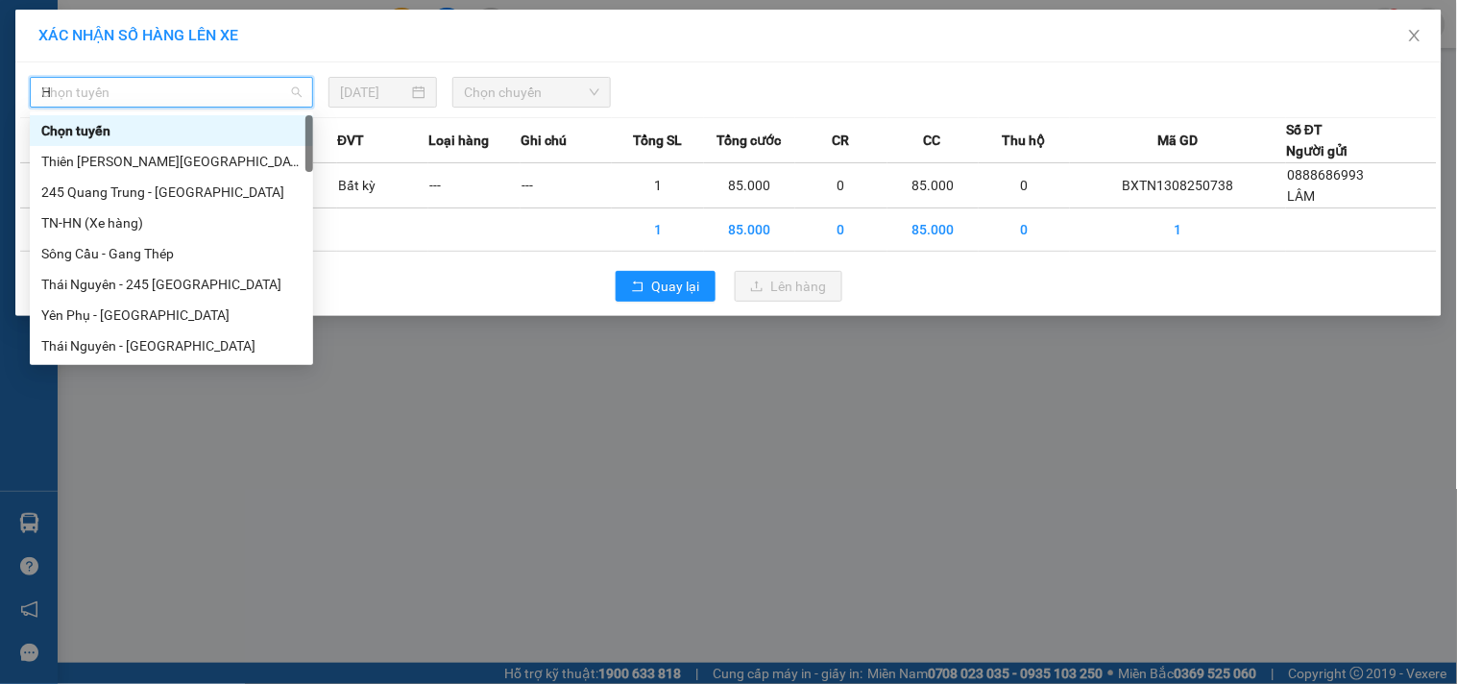
type input "HN"
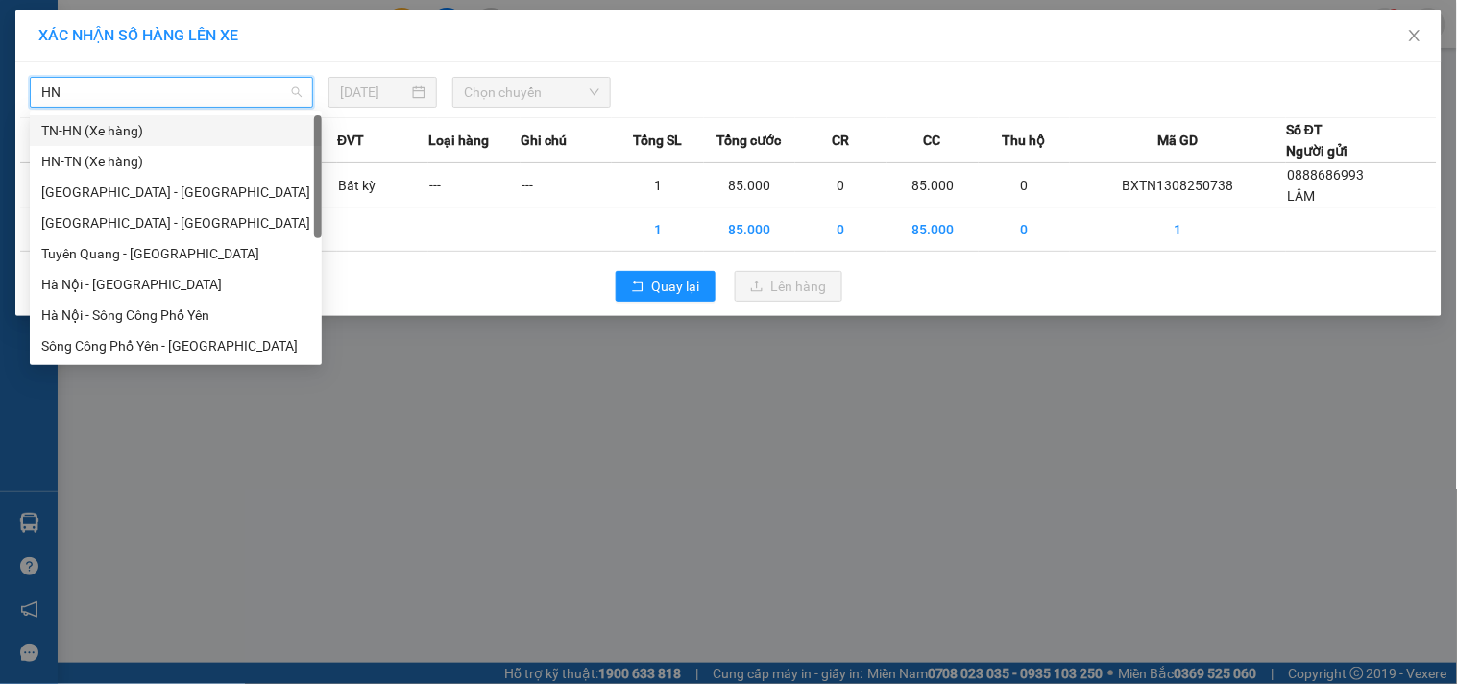
click at [103, 120] on div "TN-HN (Xe hàng)" at bounding box center [175, 130] width 269 height 21
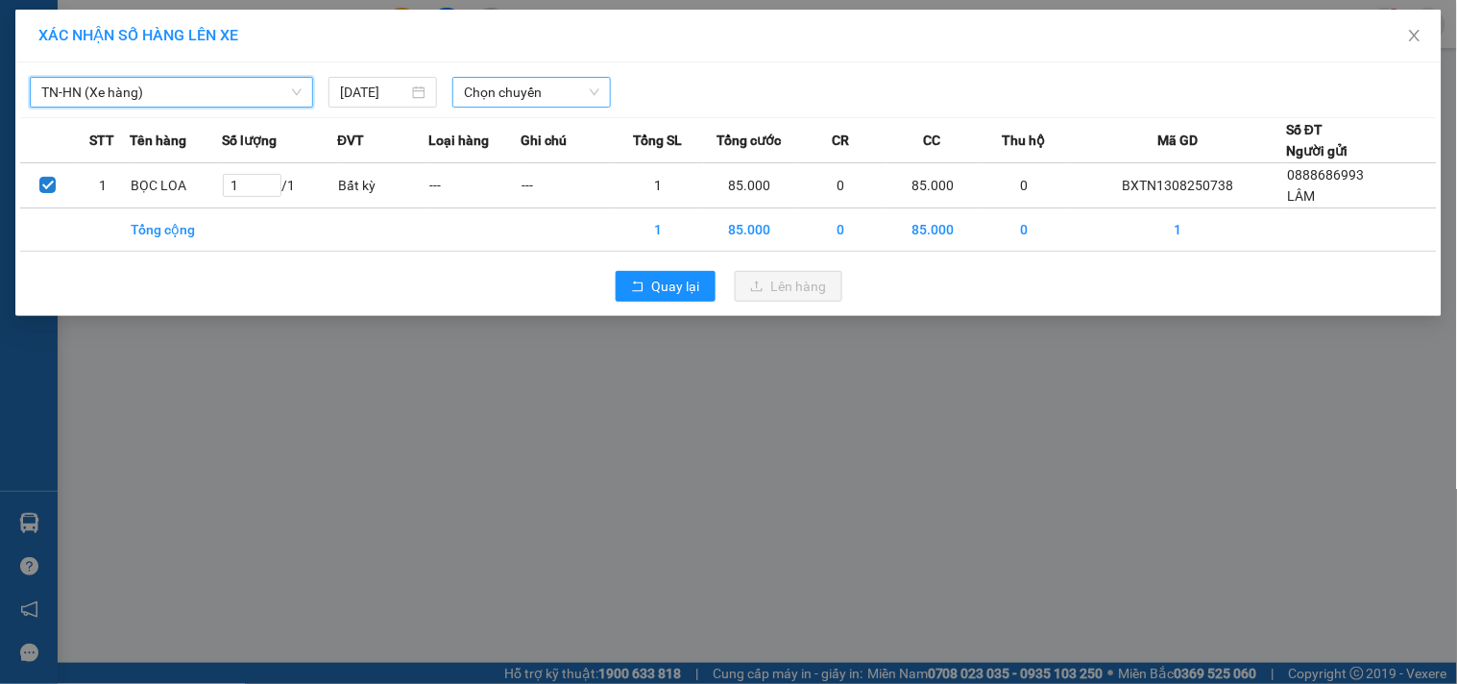
click at [542, 96] on span "Chọn chuyến" at bounding box center [531, 92] width 135 height 29
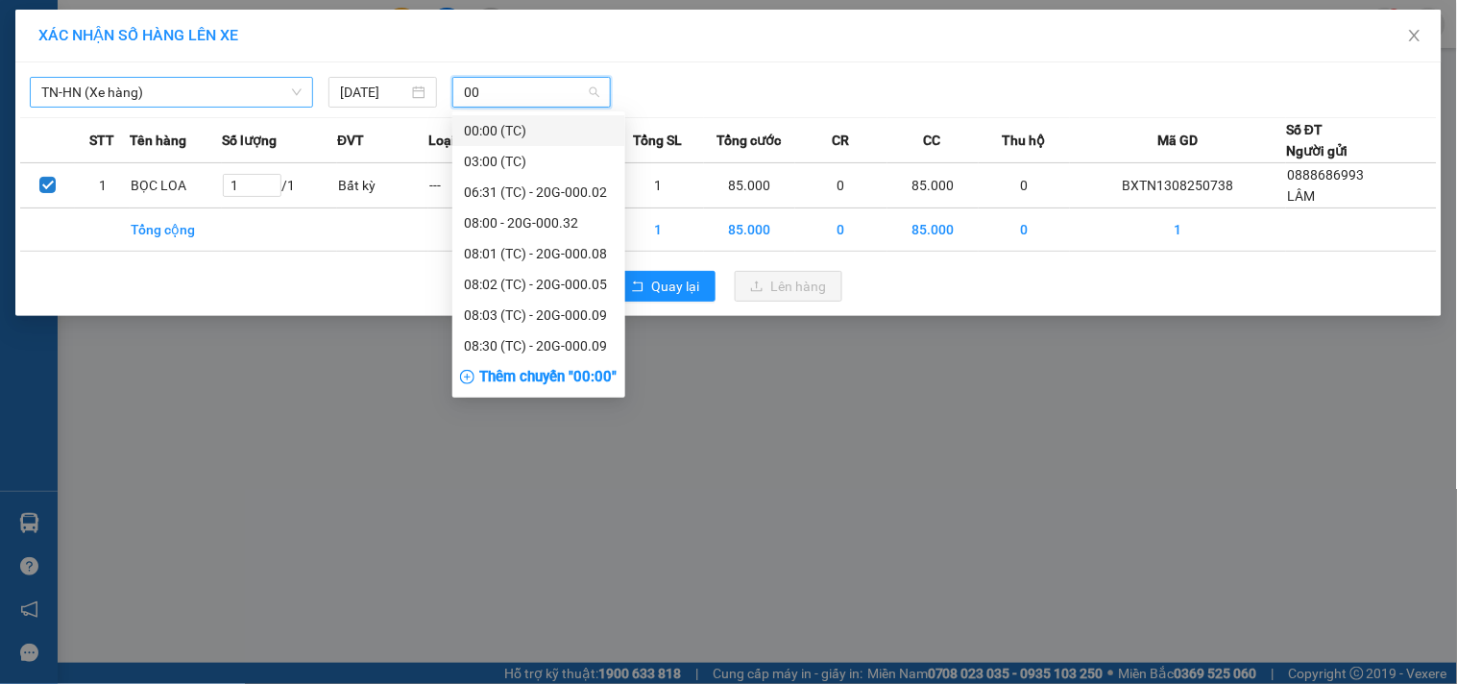
type input "007"
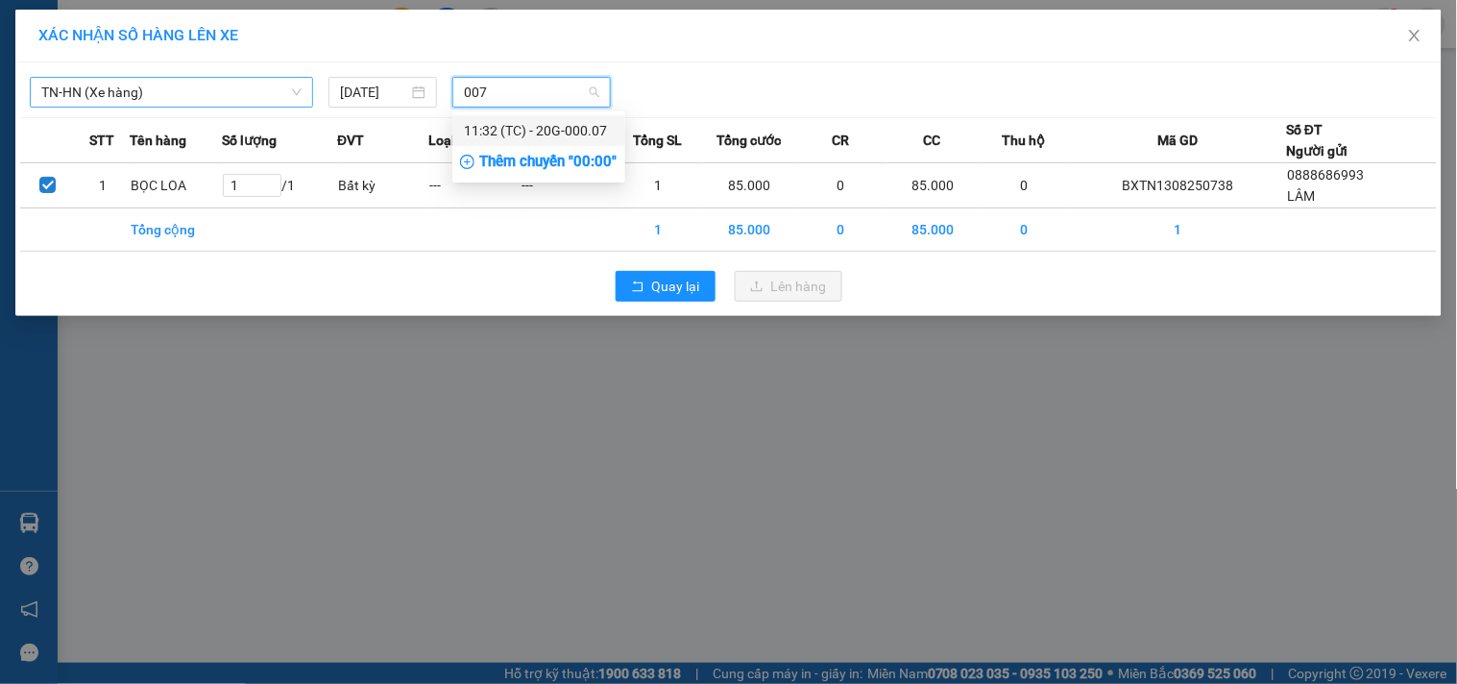
click at [519, 127] on div "11:32 (TC) - 20G-000.07" at bounding box center [539, 130] width 150 height 21
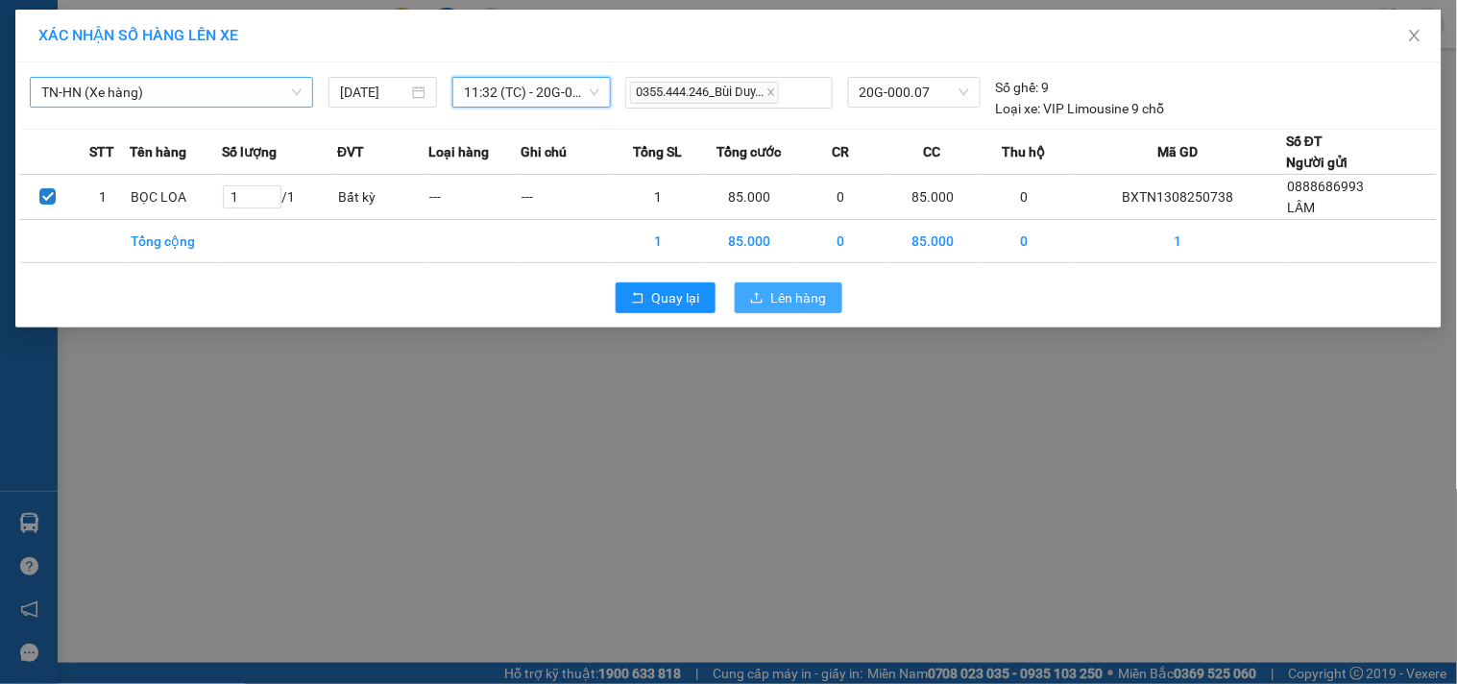
click at [769, 298] on button "Lên hàng" at bounding box center [789, 297] width 108 height 31
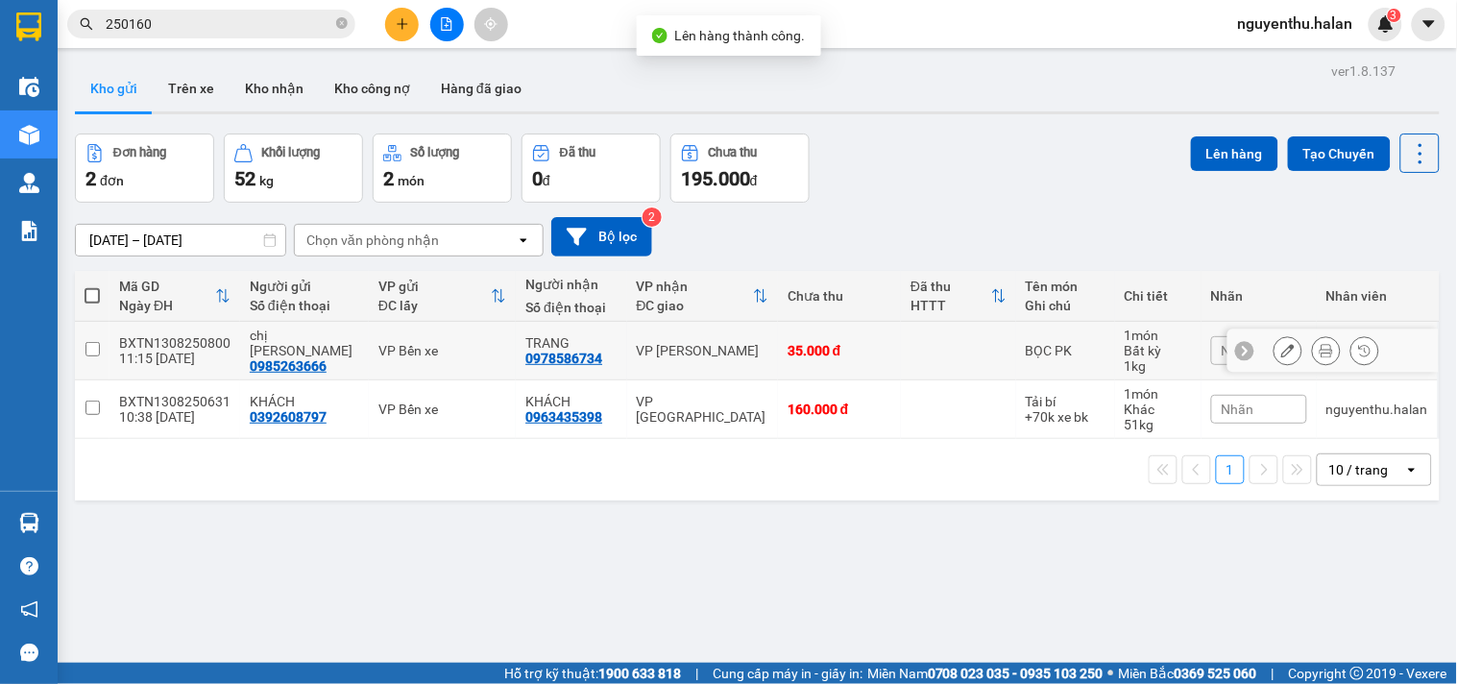
click at [139, 351] on div "11:15 13/08" at bounding box center [174, 358] width 111 height 15
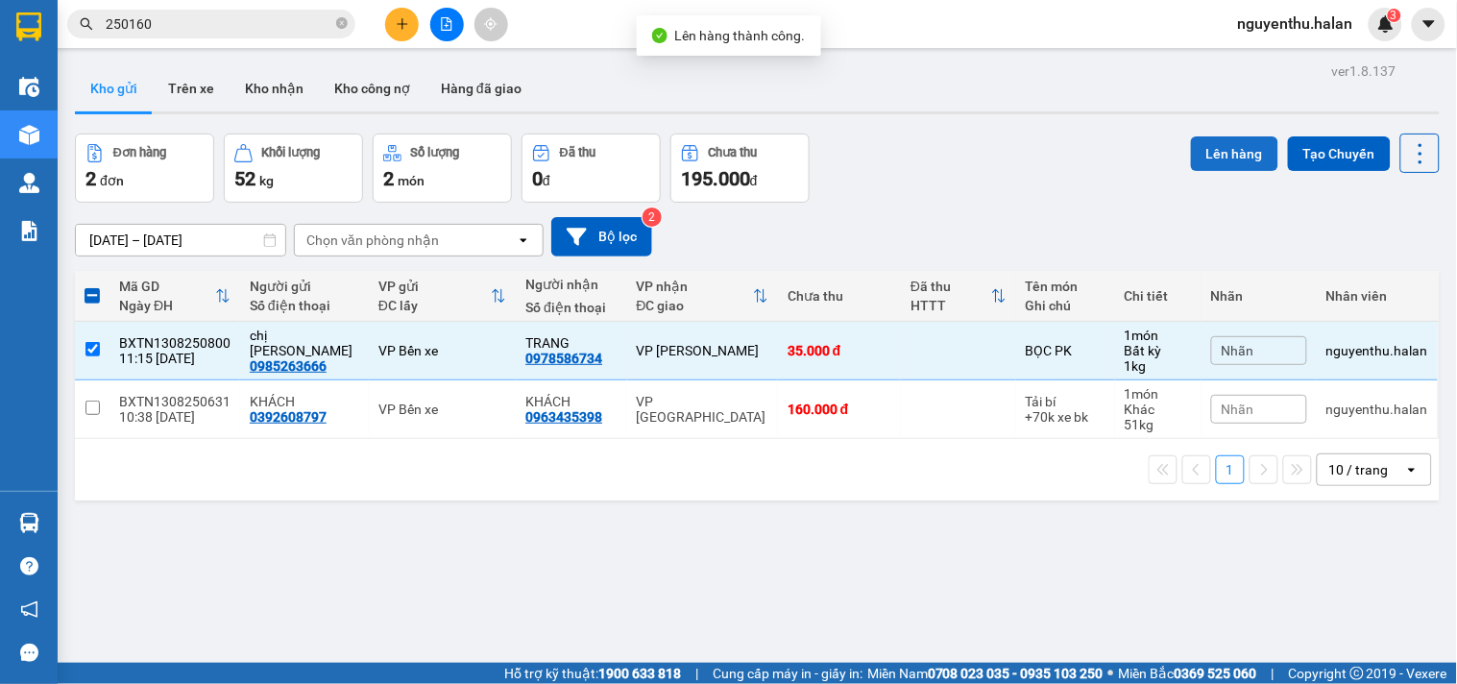
click at [1213, 144] on button "Lên hàng" at bounding box center [1234, 153] width 87 height 35
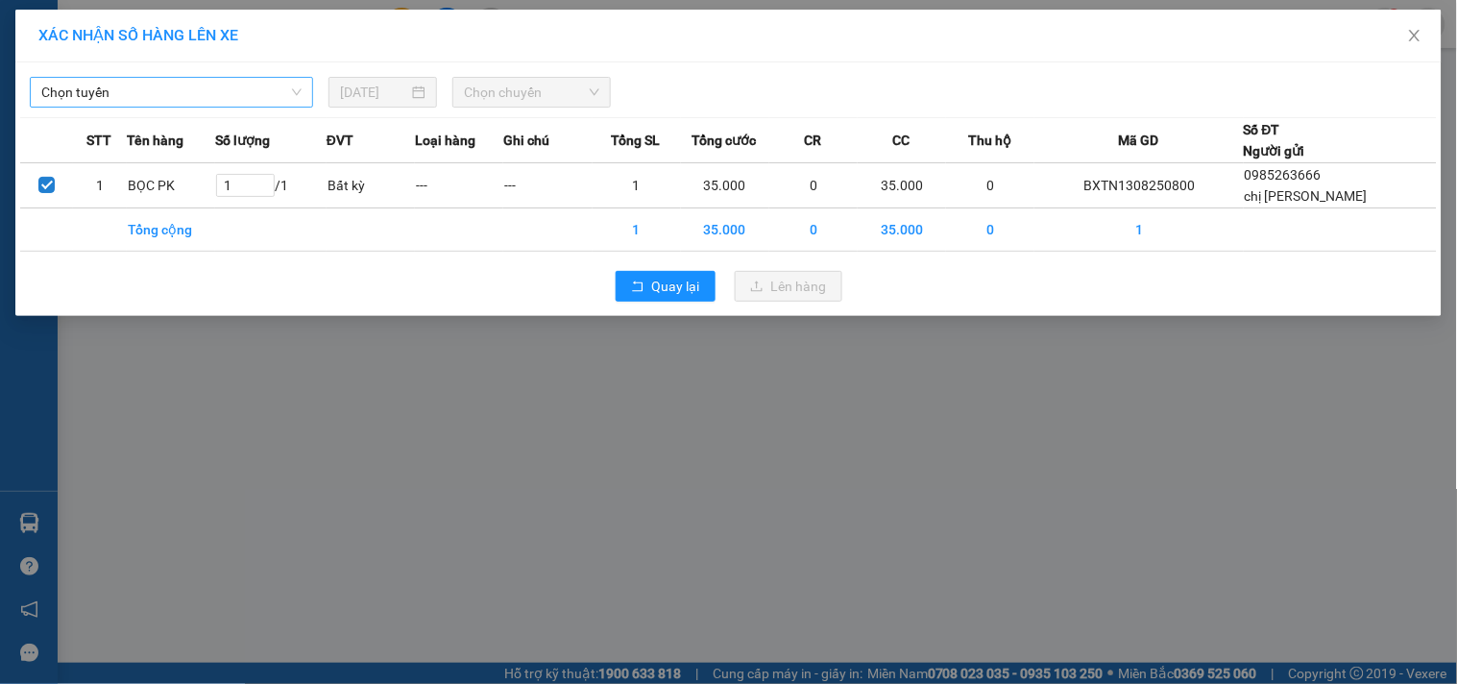
click at [157, 100] on span "Chọn tuyến" at bounding box center [171, 92] width 260 height 29
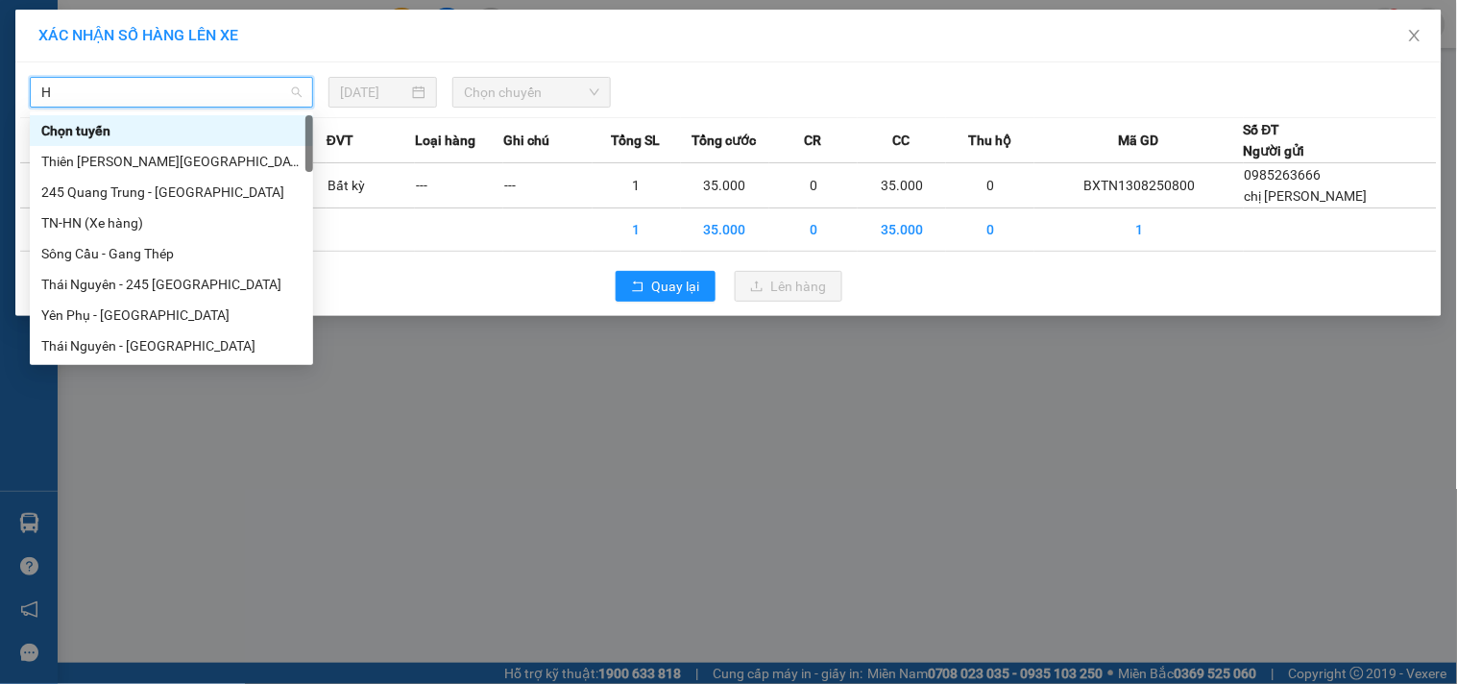
type input "HN"
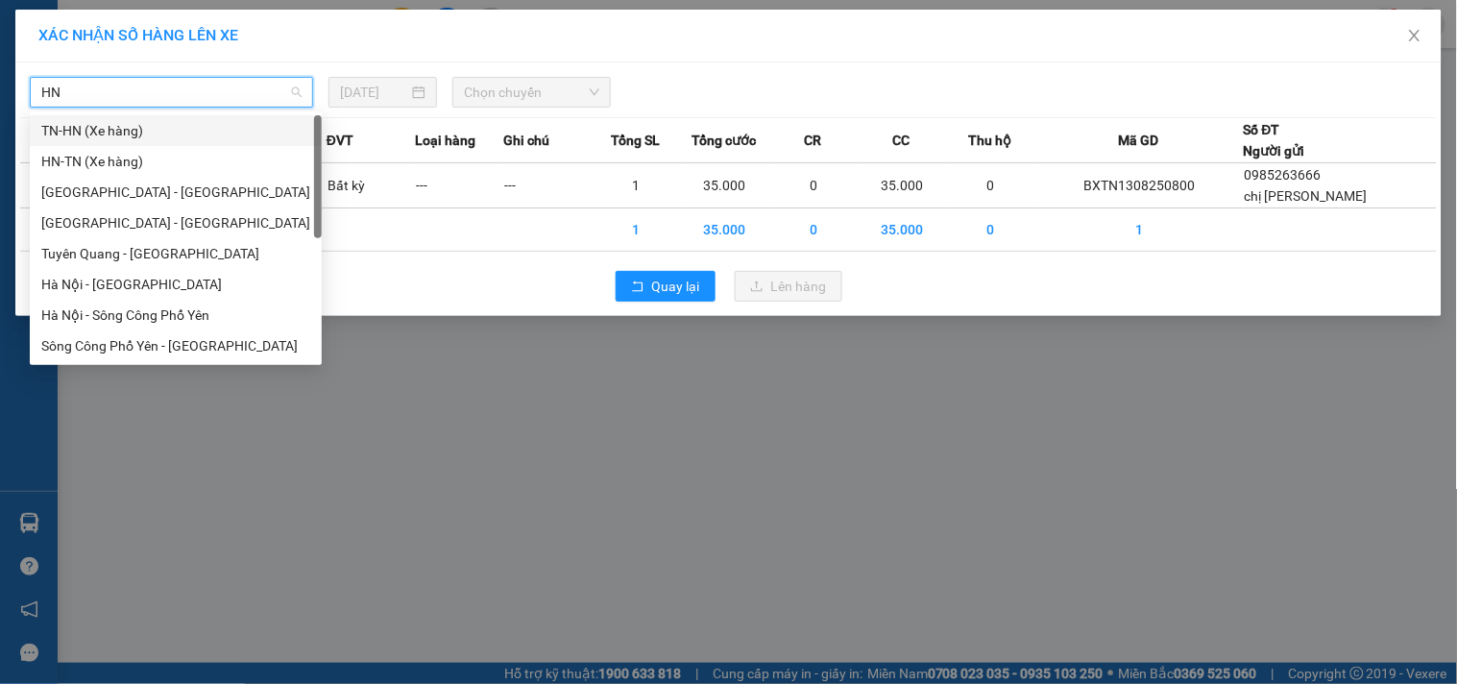
click at [109, 123] on div "TN-HN (Xe hàng)" at bounding box center [175, 130] width 269 height 21
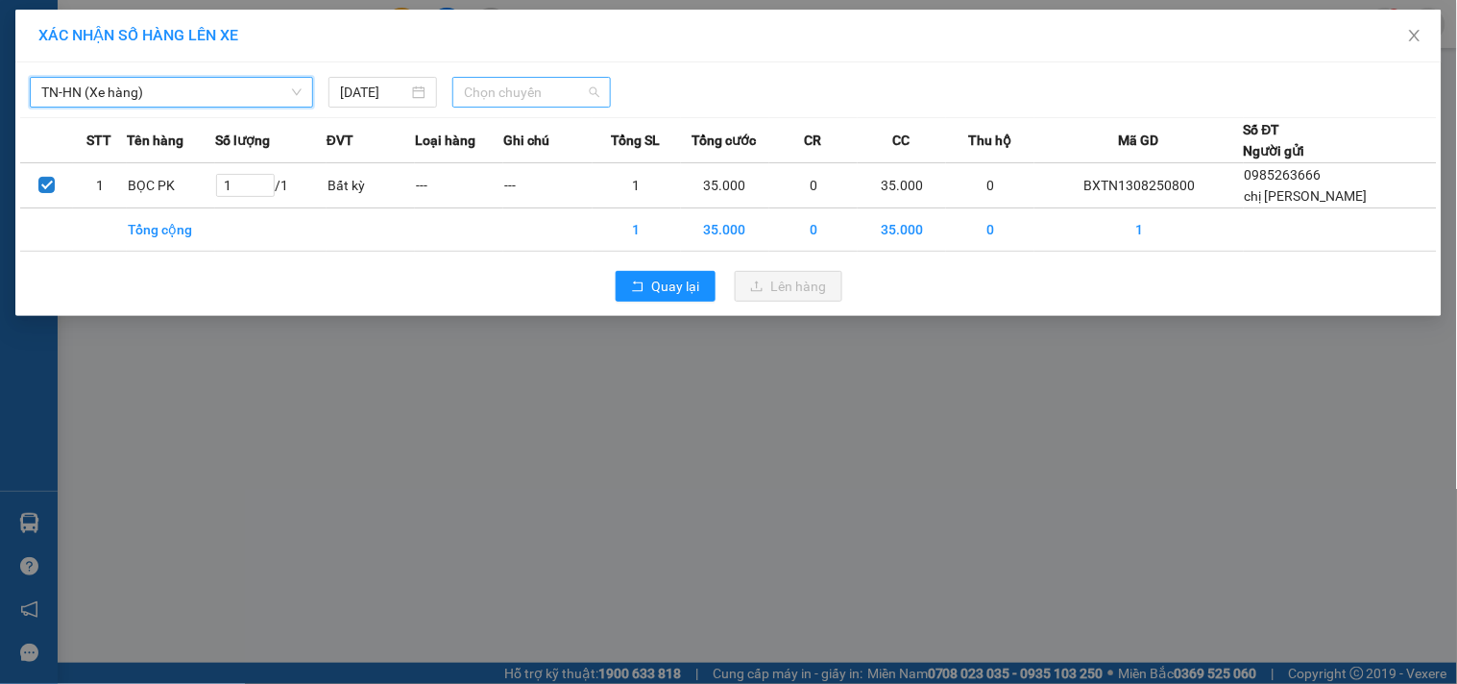
click at [499, 84] on span "Chọn chuyến" at bounding box center [531, 92] width 135 height 29
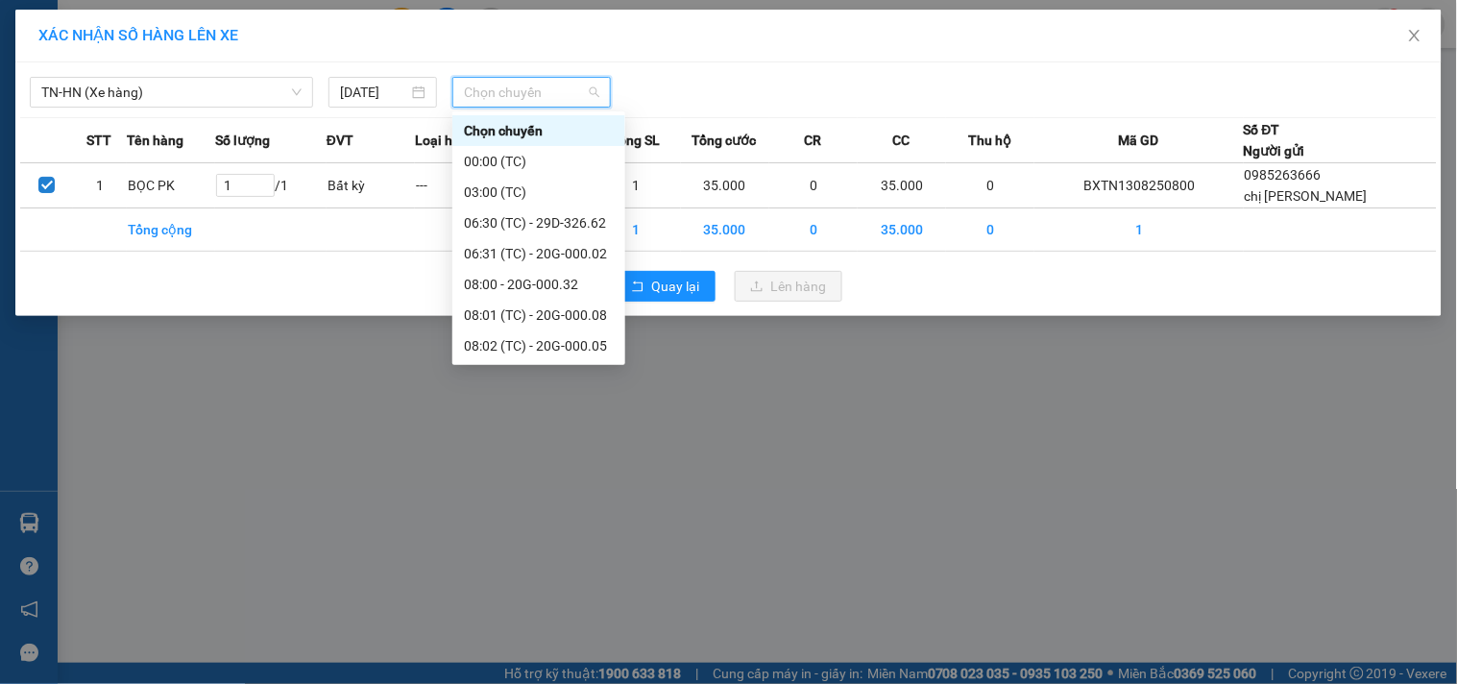
click at [564, 673] on div "11:31 (TC) - 29G-003.96" at bounding box center [539, 683] width 150 height 21
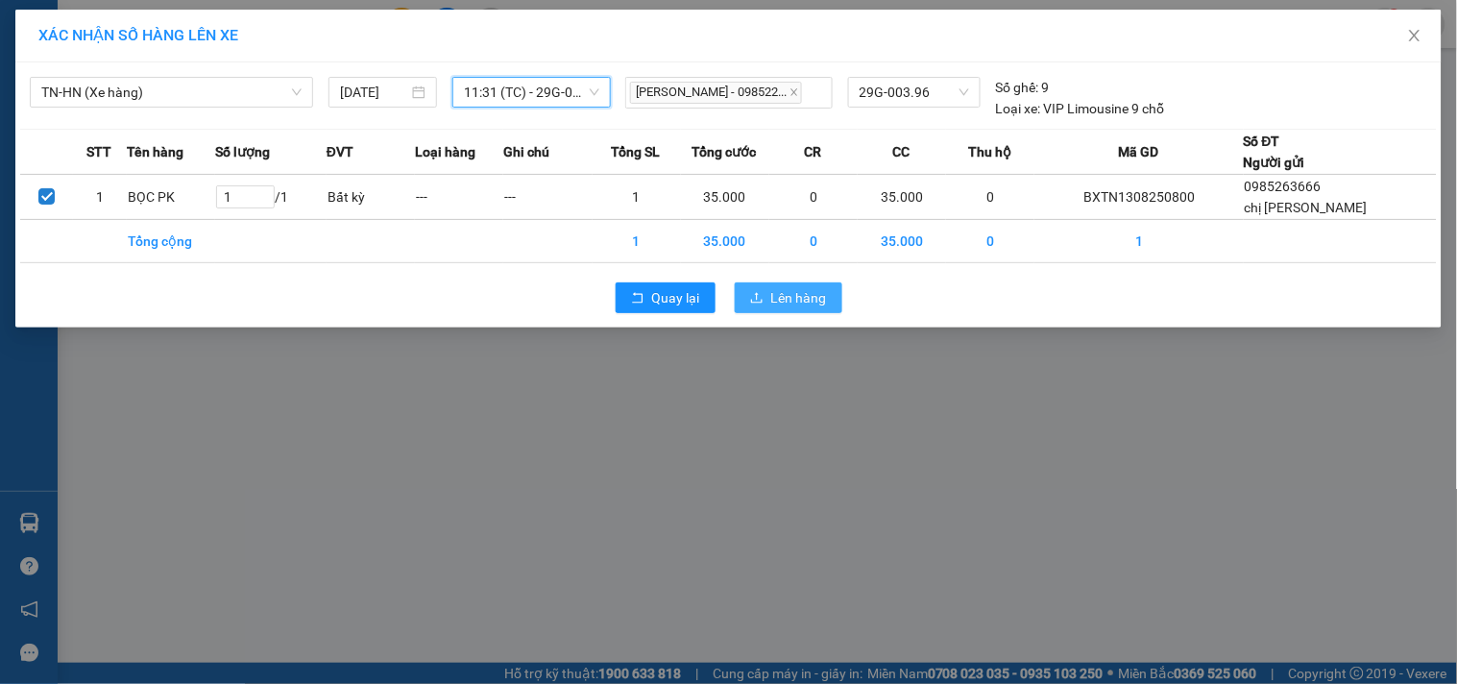
click at [783, 302] on span "Lên hàng" at bounding box center [799, 297] width 56 height 21
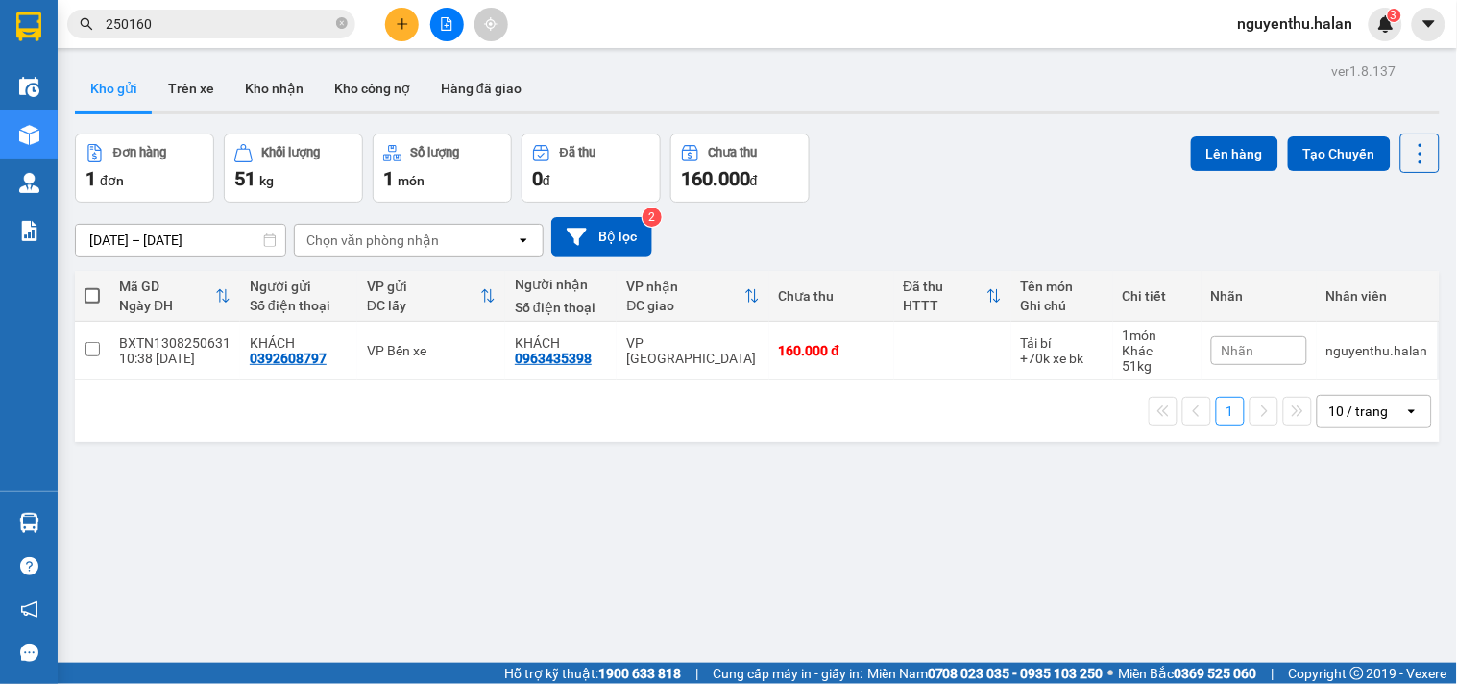
click at [406, 10] on button at bounding box center [402, 25] width 34 height 34
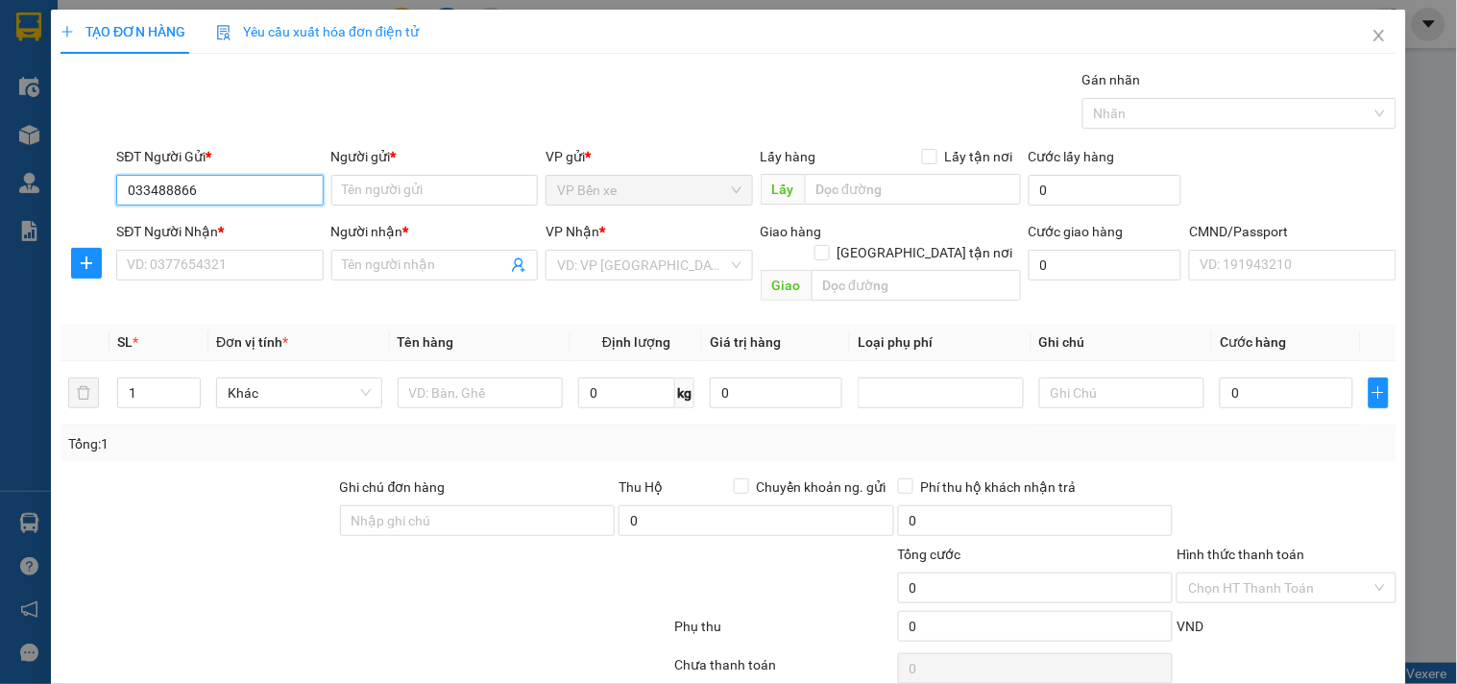
type input "0334888666"
click at [213, 221] on div "0334888666 - TÂN" at bounding box center [218, 228] width 182 height 21
type input "TÂN"
type input "0334888666"
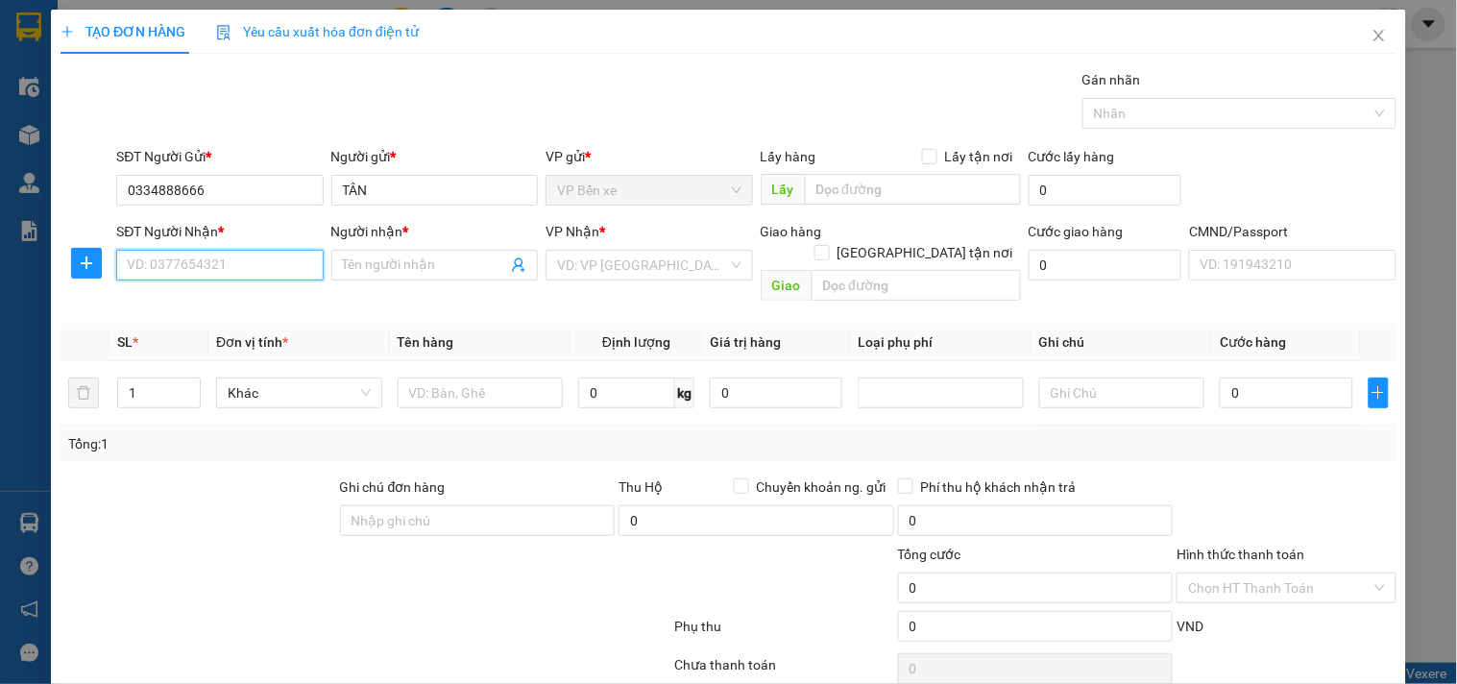
click at [216, 261] on input "SĐT Người Nhận *" at bounding box center [219, 265] width 206 height 31
type input "0966806818"
click at [195, 296] on div "0966806818 - tuấn" at bounding box center [218, 303] width 182 height 21
type input "tuấn"
type input "0966806818"
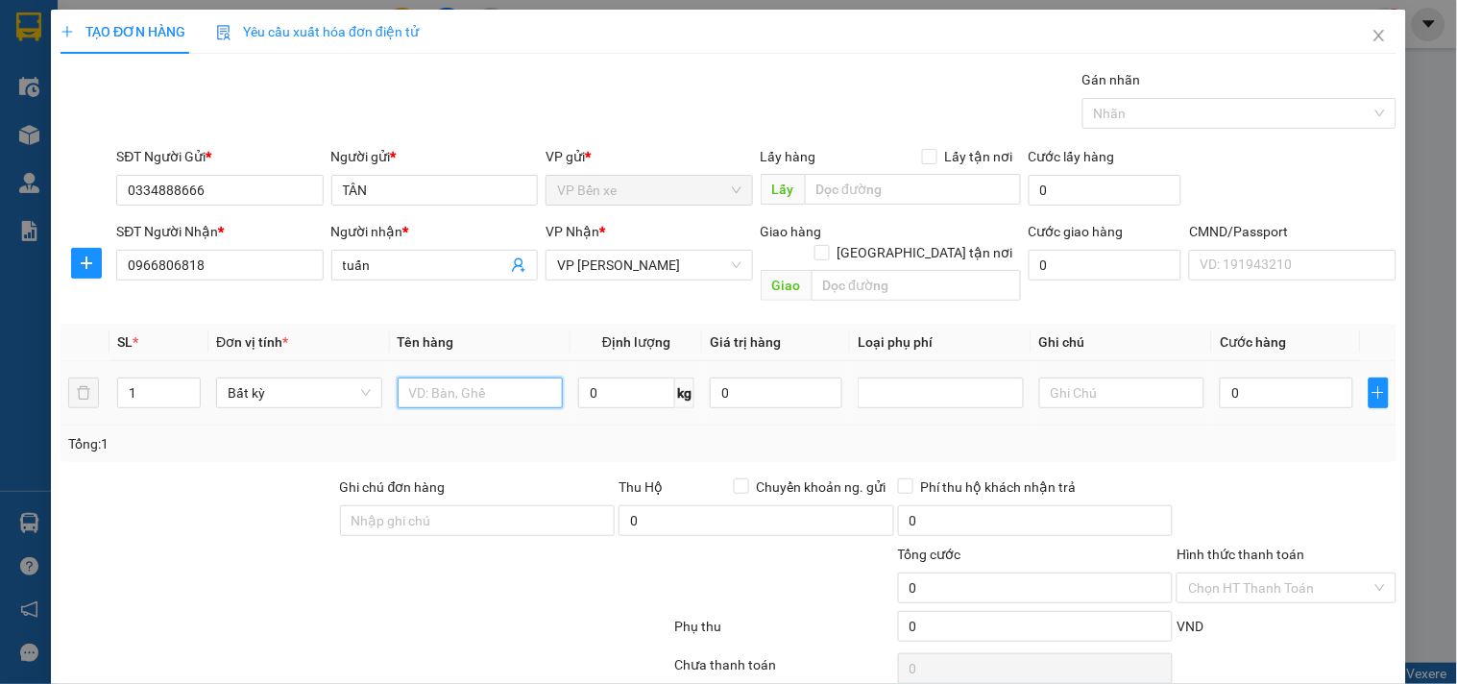
click at [481, 377] on input "text" at bounding box center [481, 392] width 166 height 31
type input "XỐP ĐỒ ĂN"
type input "21"
type input "65.000"
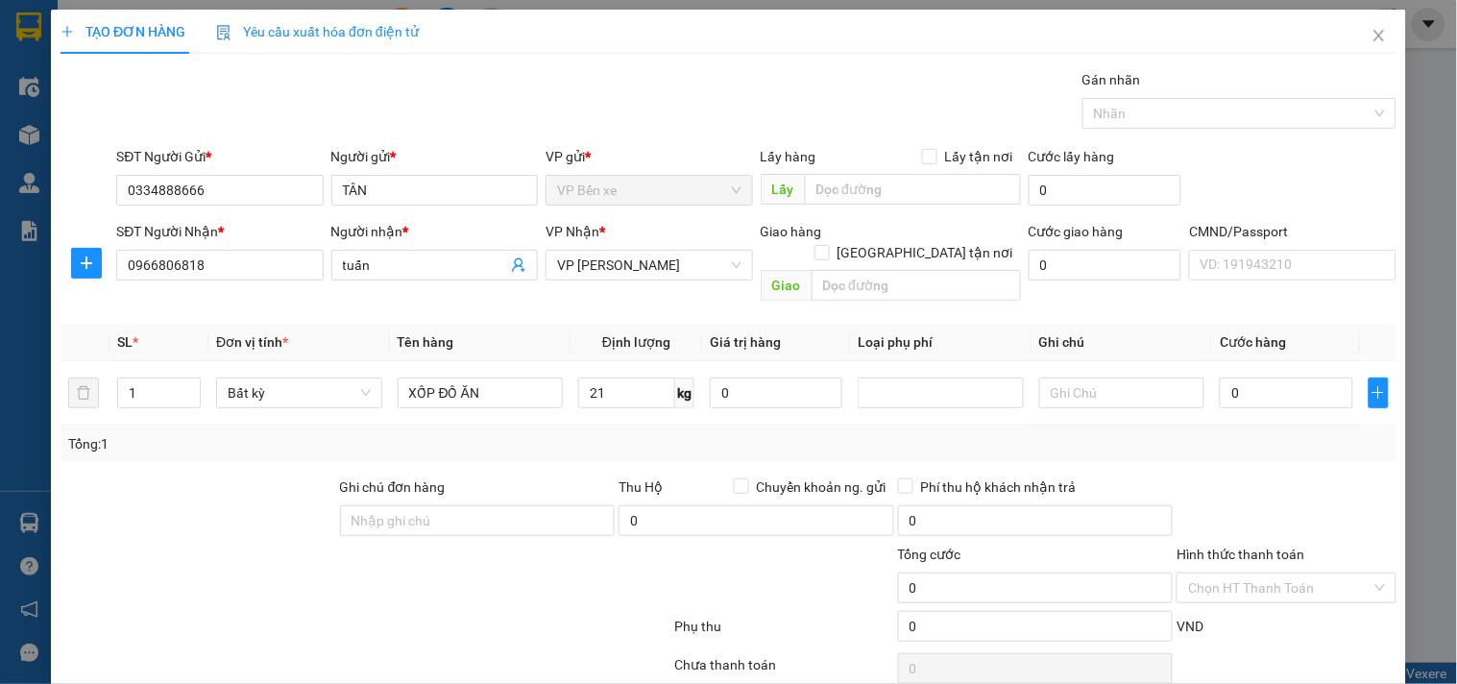
type input "65.000"
click at [835, 433] on div "Tổng: 1" at bounding box center [728, 443] width 1320 height 21
click at [1031, 448] on div "Transit Pickup Surcharge Ids Transit Deliver Surcharge Ids Transit Deliver Surc…" at bounding box center [729, 401] width 1336 height 664
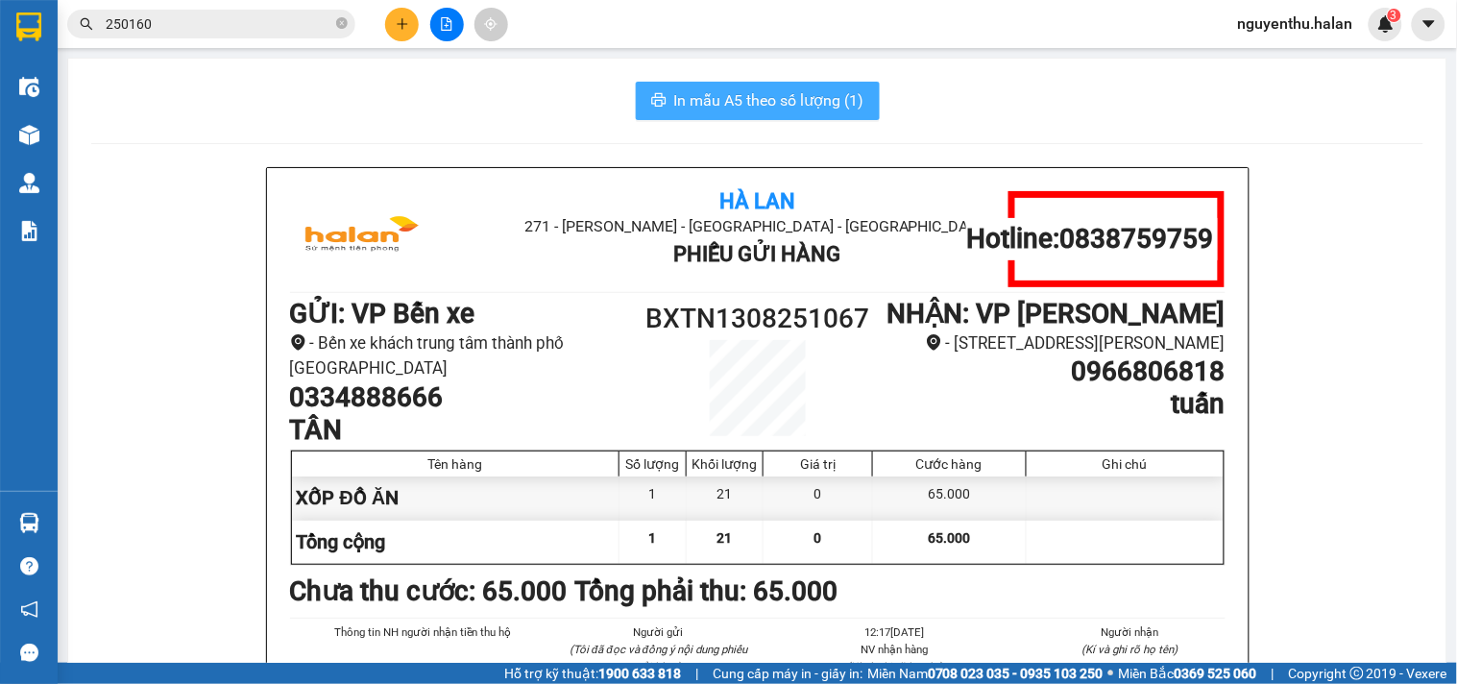
click at [763, 109] on span "In mẫu A5 theo số lượng (1)" at bounding box center [769, 100] width 190 height 24
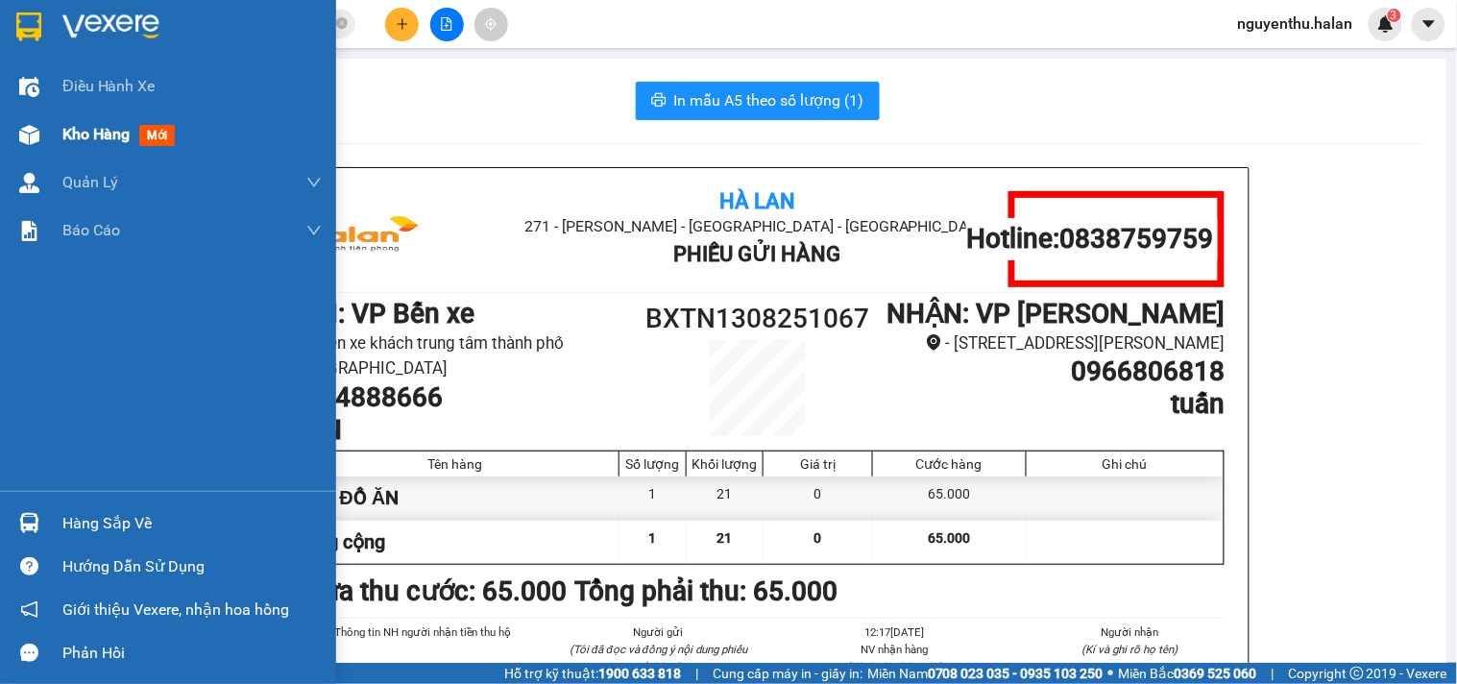
click at [127, 137] on span "Kho hàng" at bounding box center [95, 134] width 67 height 18
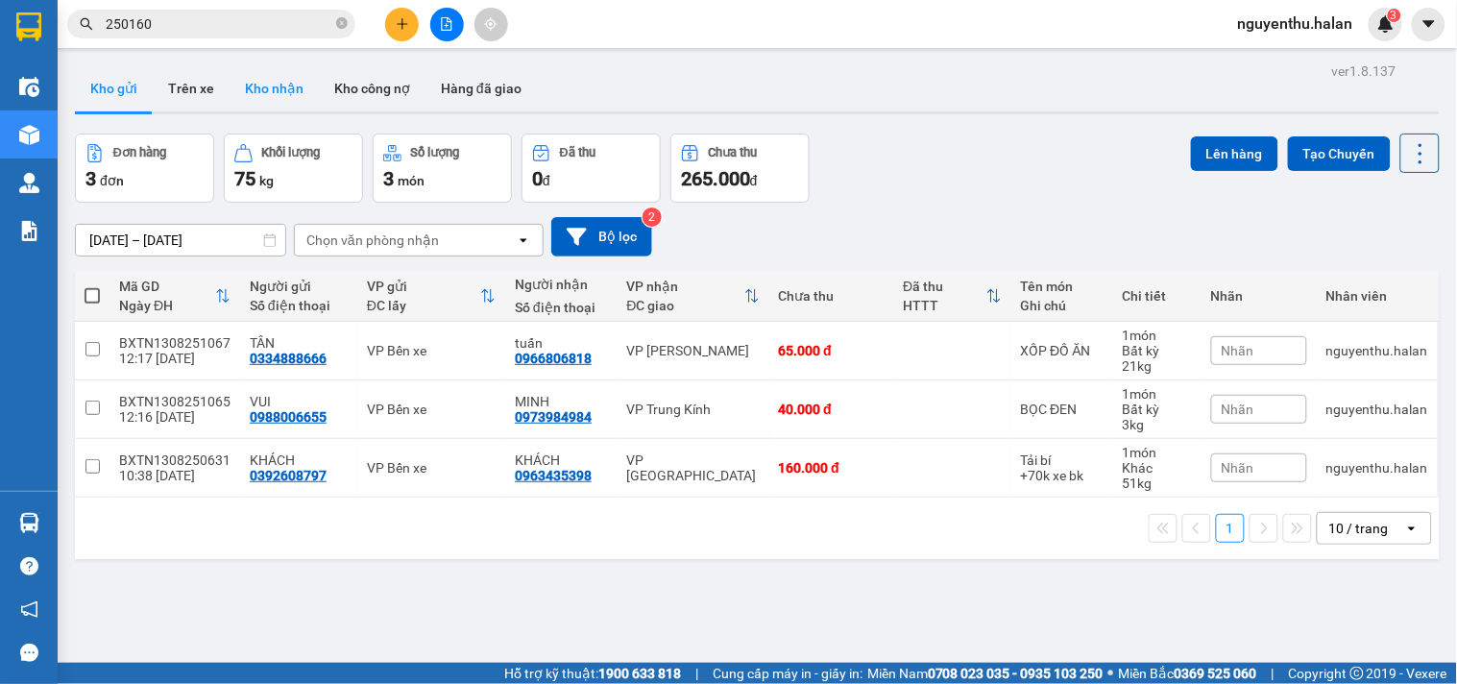
click at [277, 94] on button "Kho nhận" at bounding box center [274, 88] width 89 height 46
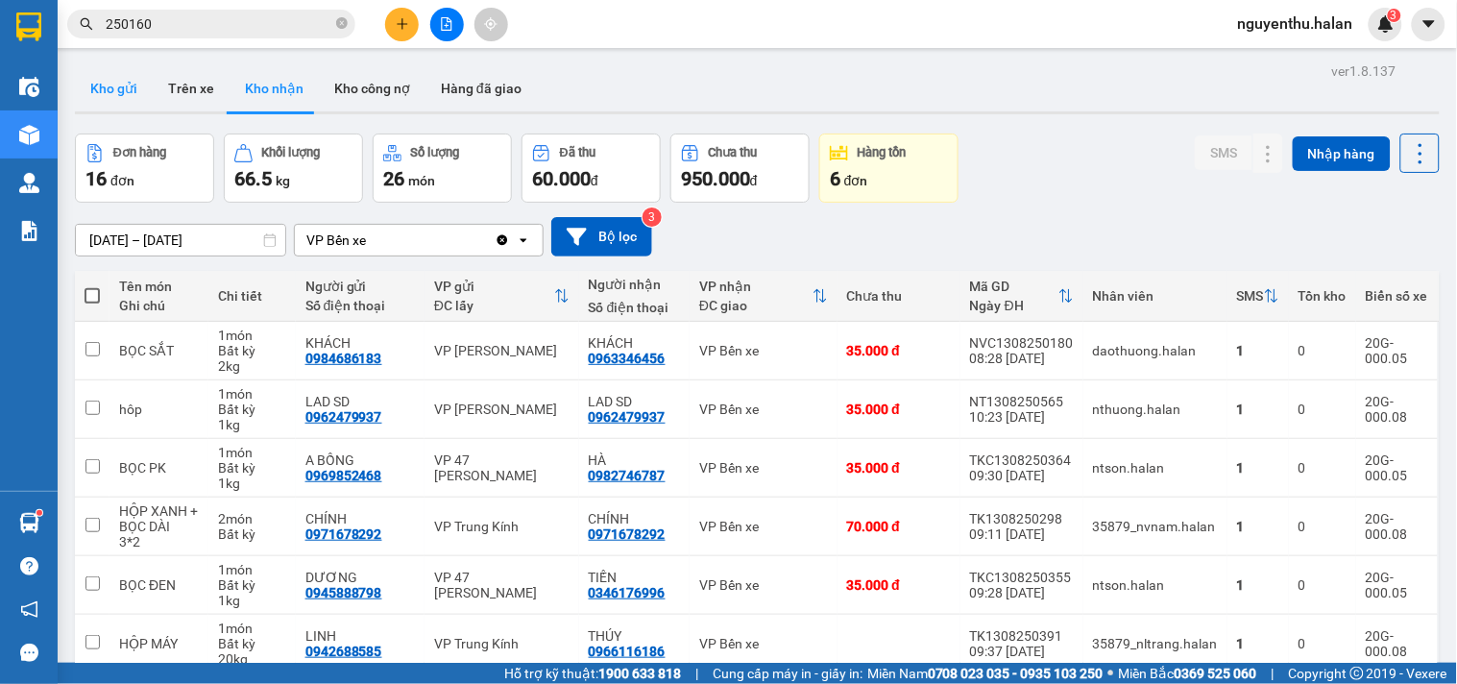
click at [133, 79] on button "Kho gửi" at bounding box center [114, 88] width 78 height 46
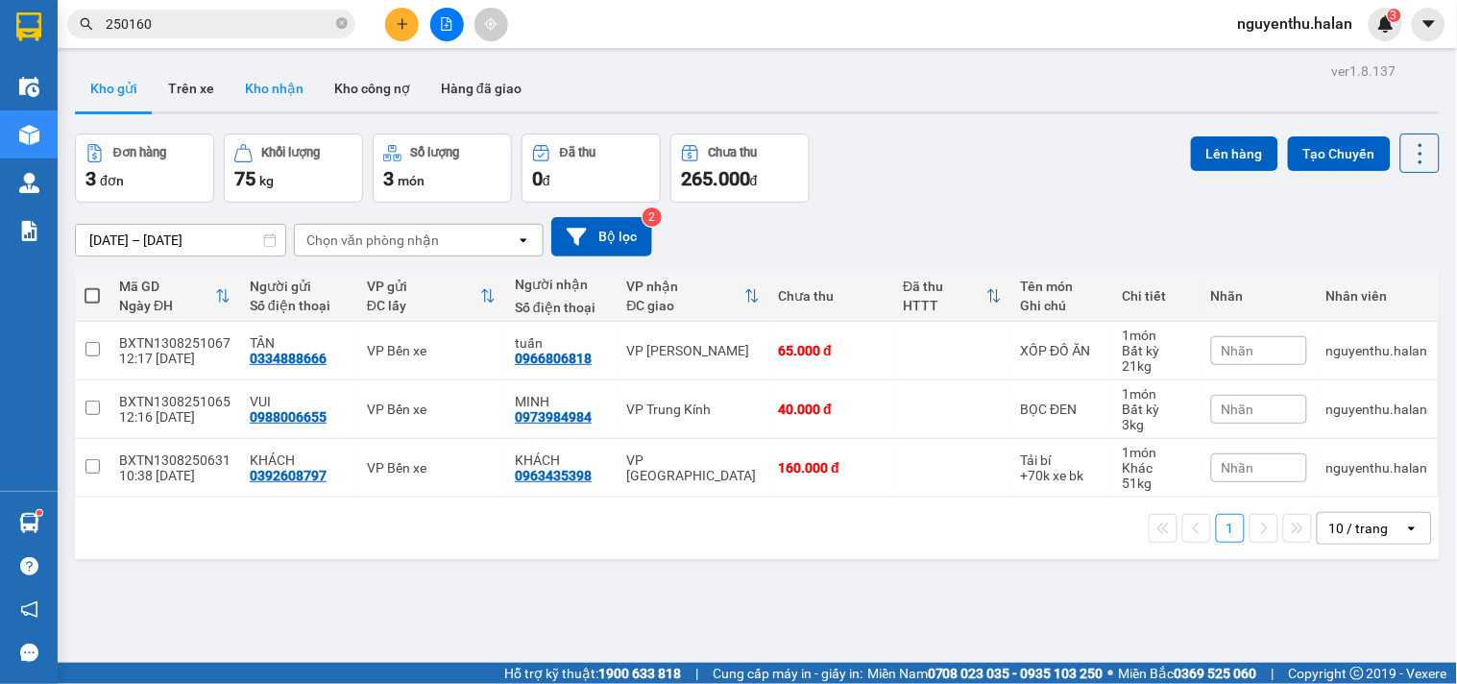
click at [277, 91] on button "Kho nhận" at bounding box center [274, 88] width 89 height 46
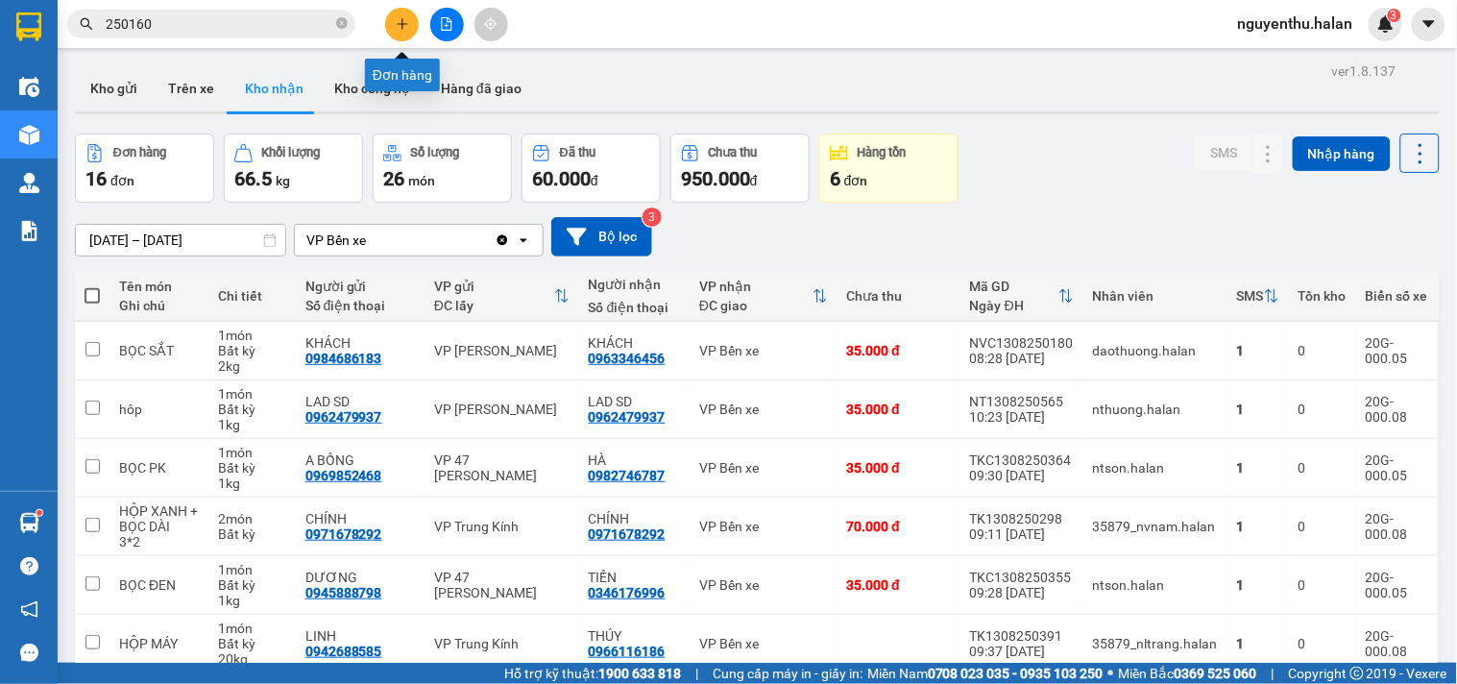
click at [407, 25] on icon "plus" at bounding box center [402, 23] width 13 height 13
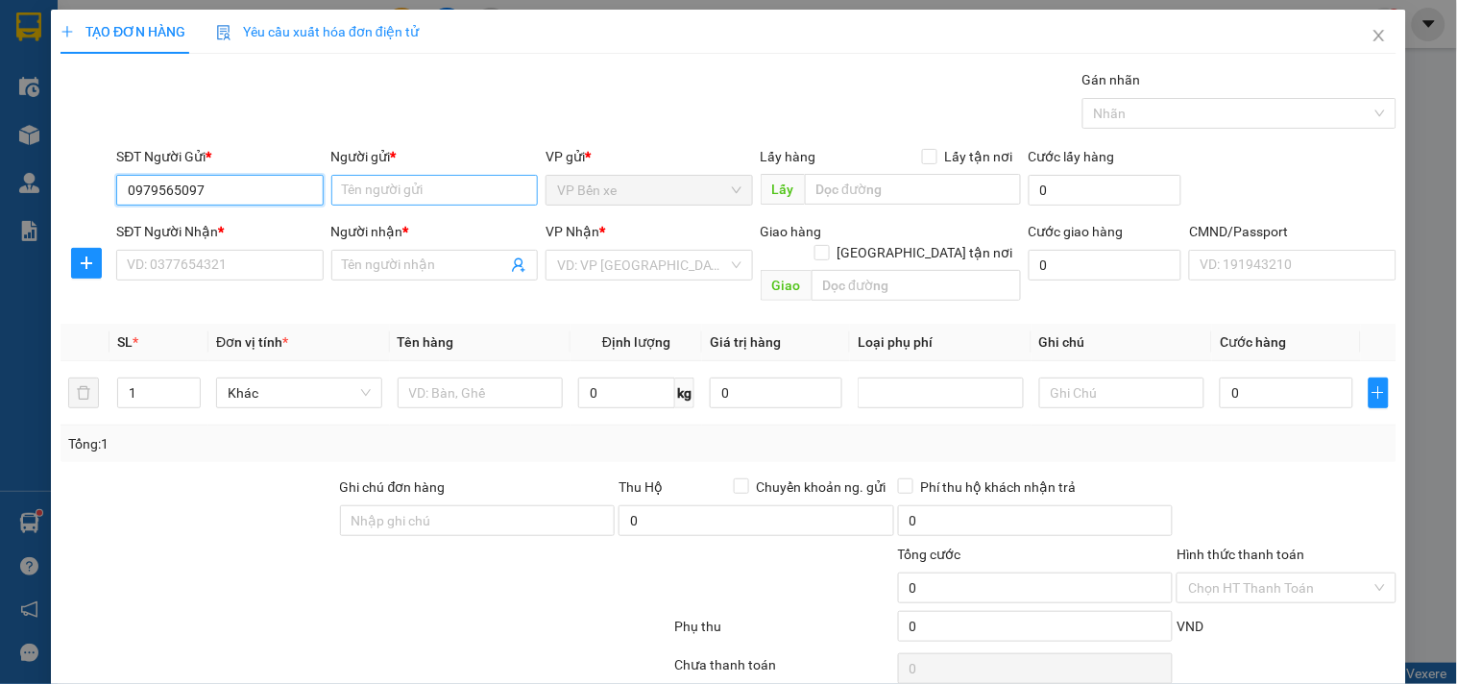
type input "0979565097"
click at [375, 183] on input "Người gửi *" at bounding box center [434, 190] width 206 height 31
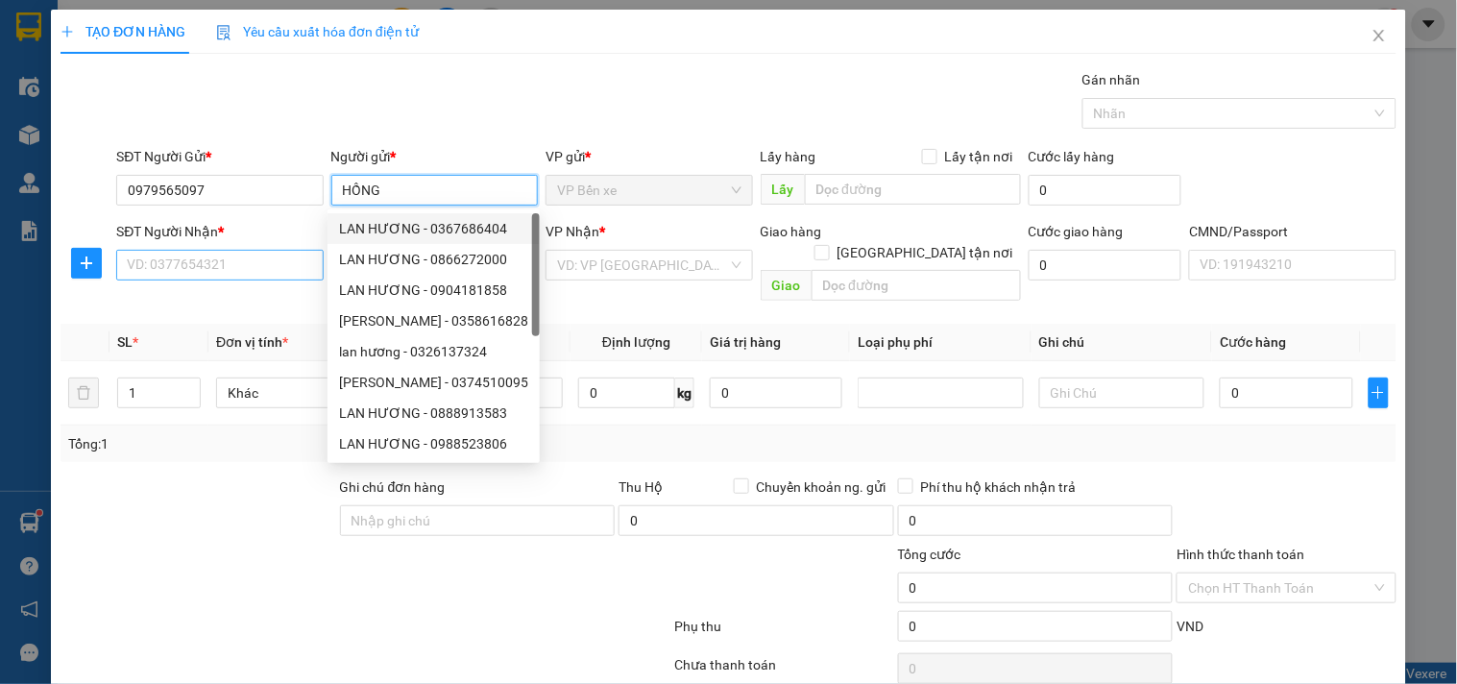
type input "HỒNG"
click at [199, 260] on input "SĐT Người Nhận *" at bounding box center [219, 265] width 206 height 31
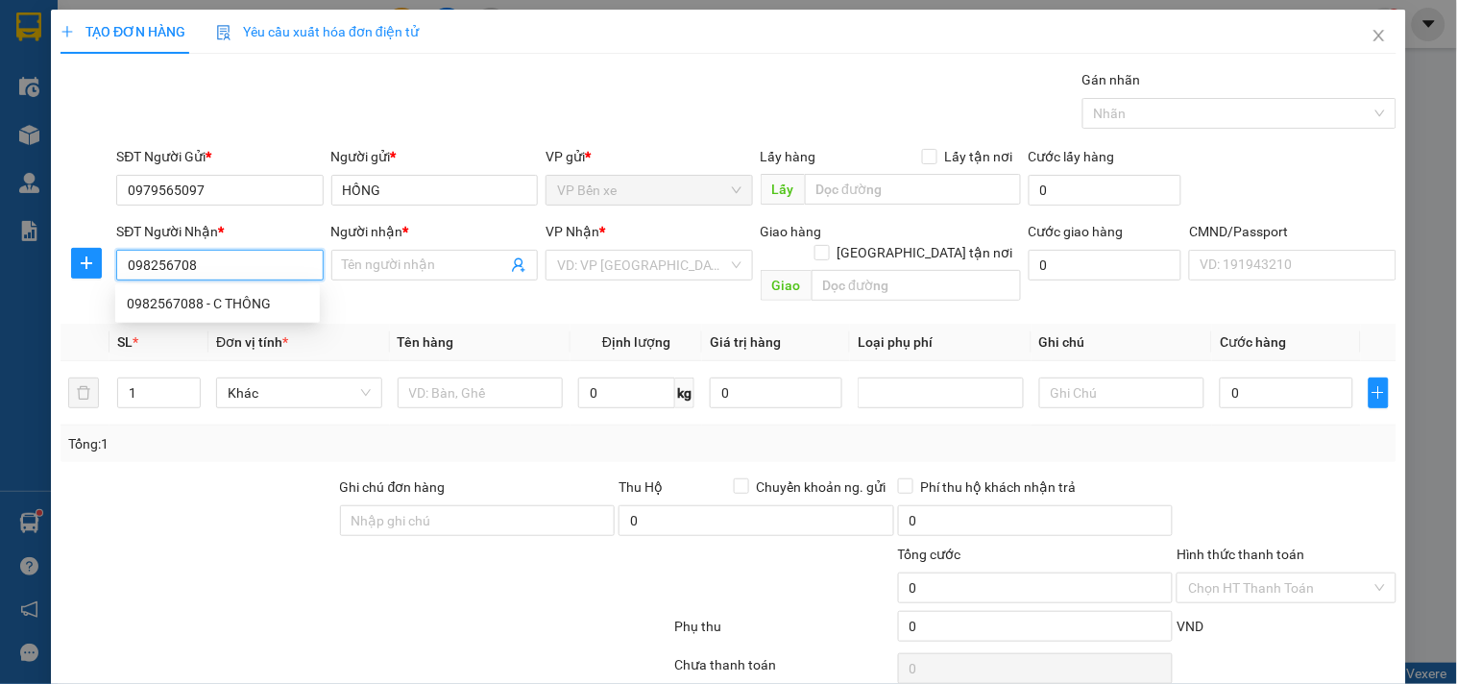
type input "0982567088"
click at [212, 310] on div "0982567088 - C THÔNG" at bounding box center [218, 303] width 182 height 21
type input "C THÔNG"
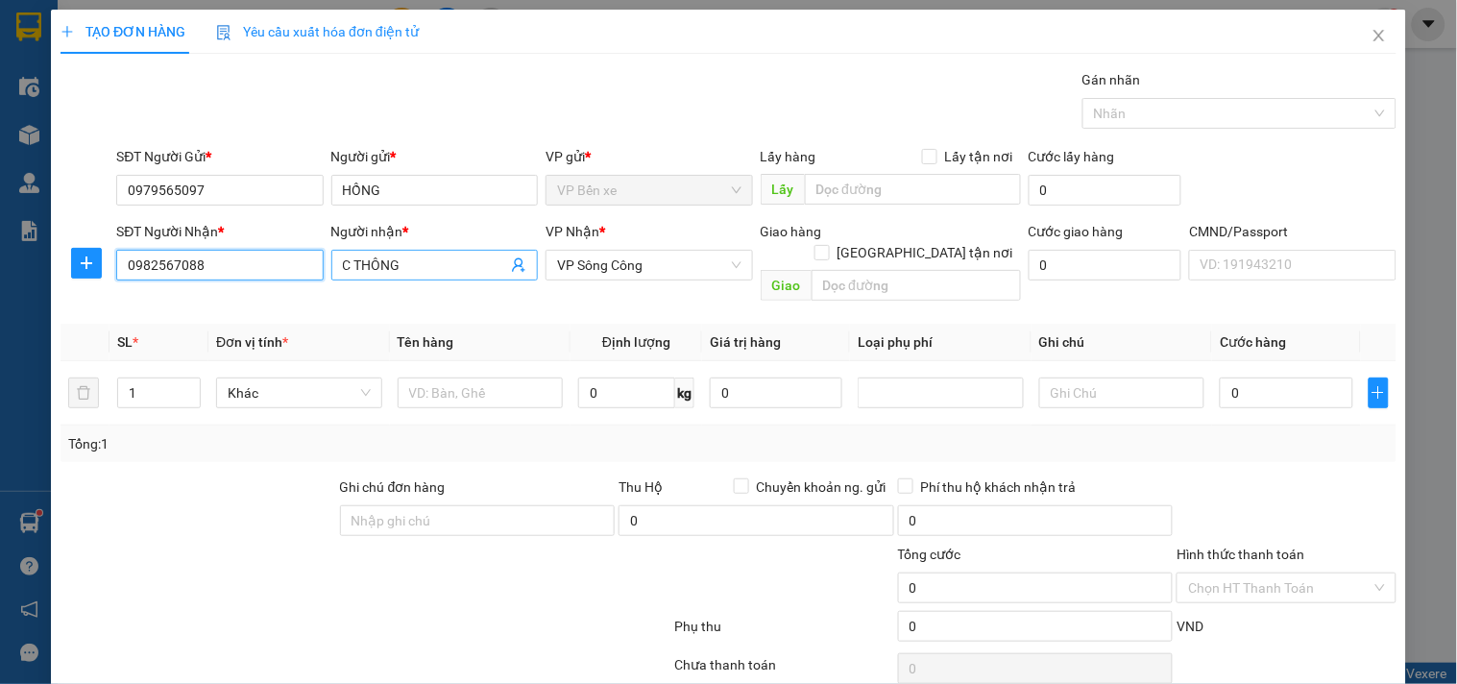
type input "0982567088"
click at [378, 254] on input "C THÔNG" at bounding box center [425, 264] width 164 height 21
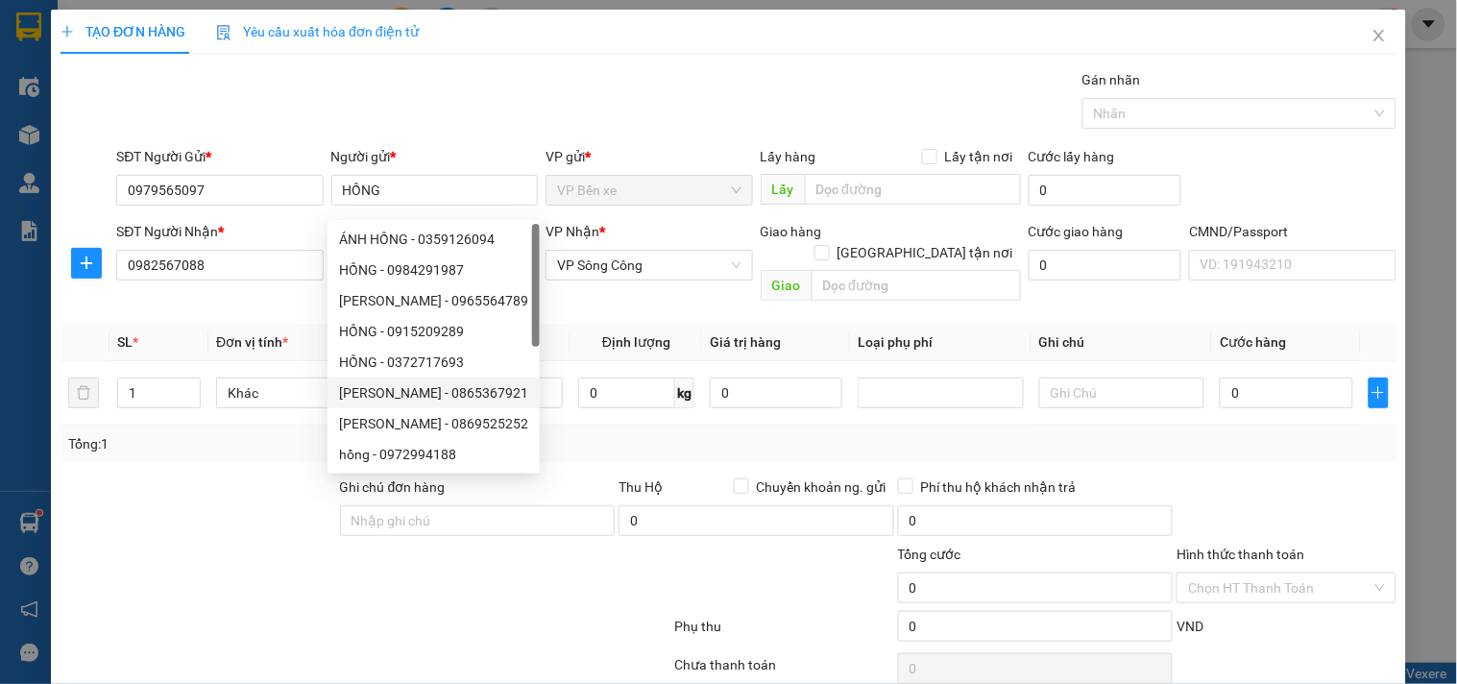
type input "C THOONG"
click at [608, 324] on th "Định lượng" at bounding box center [636, 342] width 132 height 37
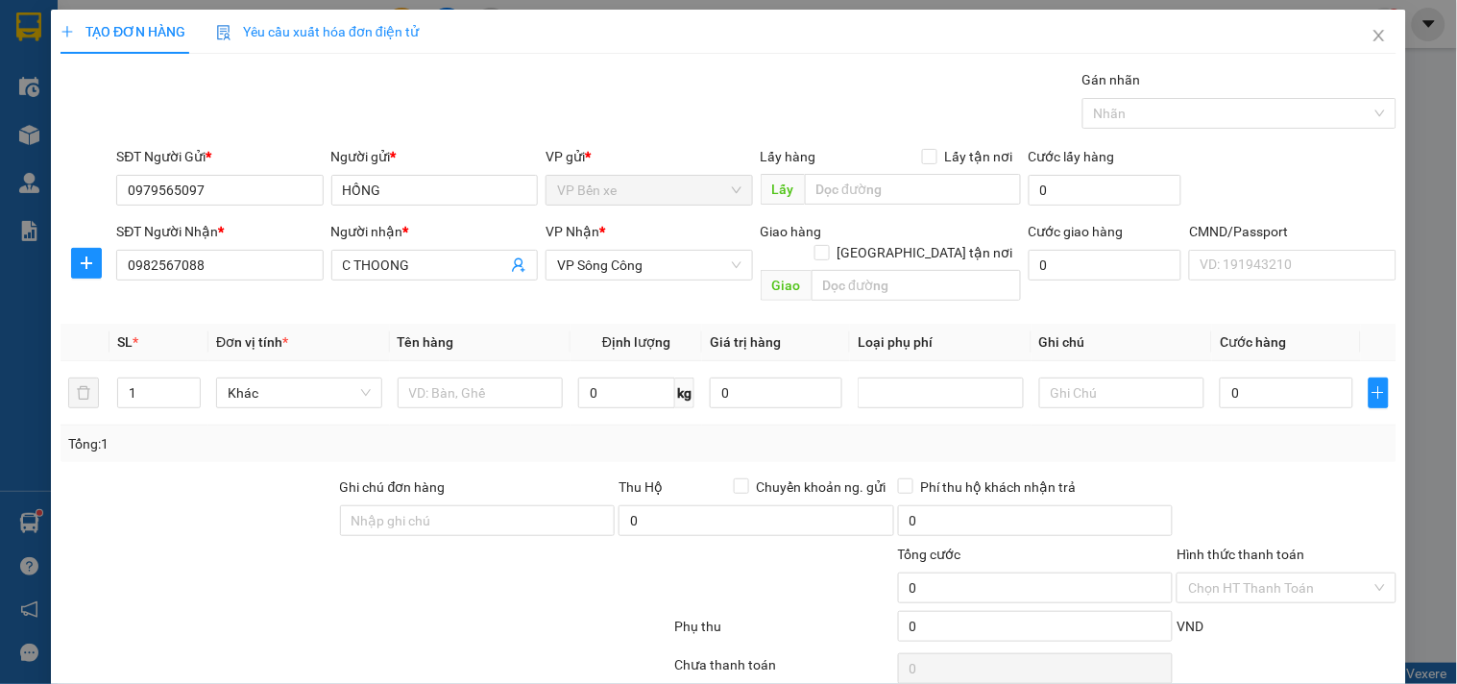
click at [63, 248] on div at bounding box center [87, 263] width 52 height 31
click at [79, 255] on icon "plus" at bounding box center [86, 262] width 15 height 15
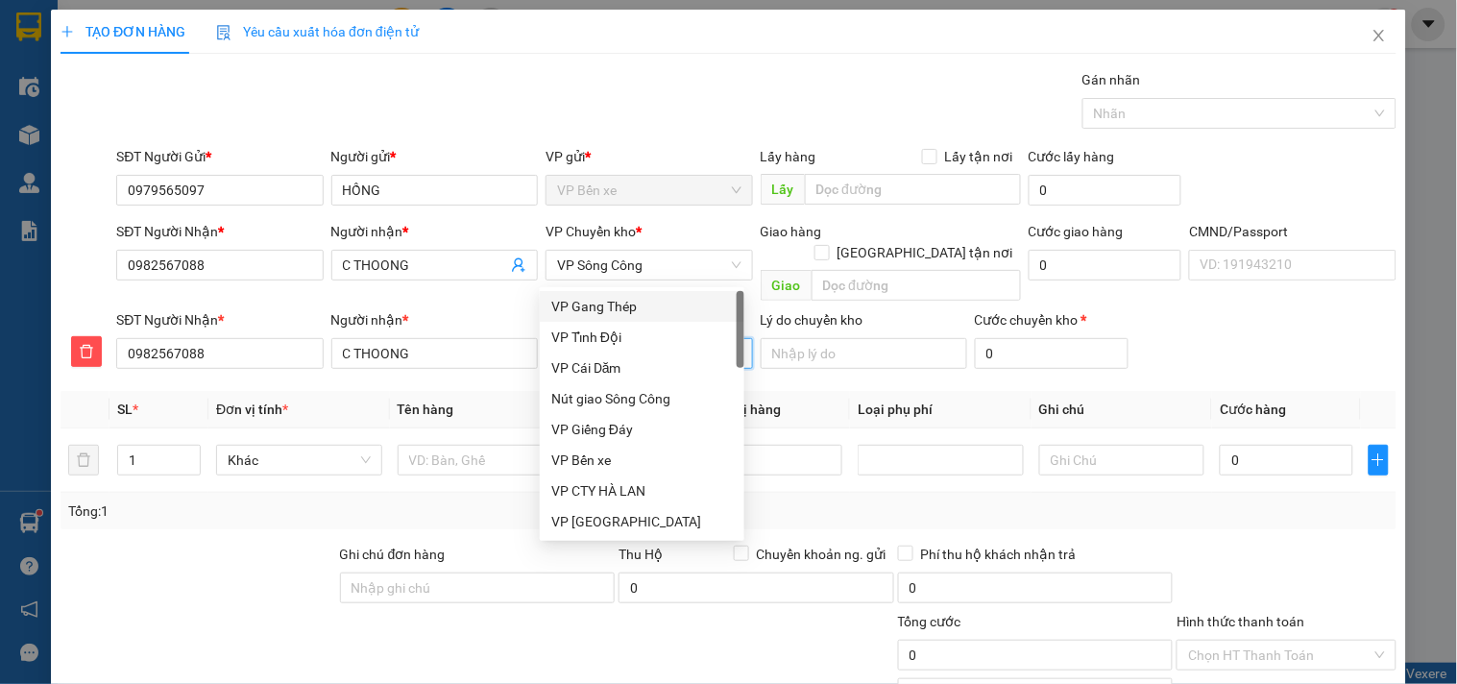
click at [629, 339] on input "VP nhận *" at bounding box center [642, 353] width 170 height 29
type input "SC"
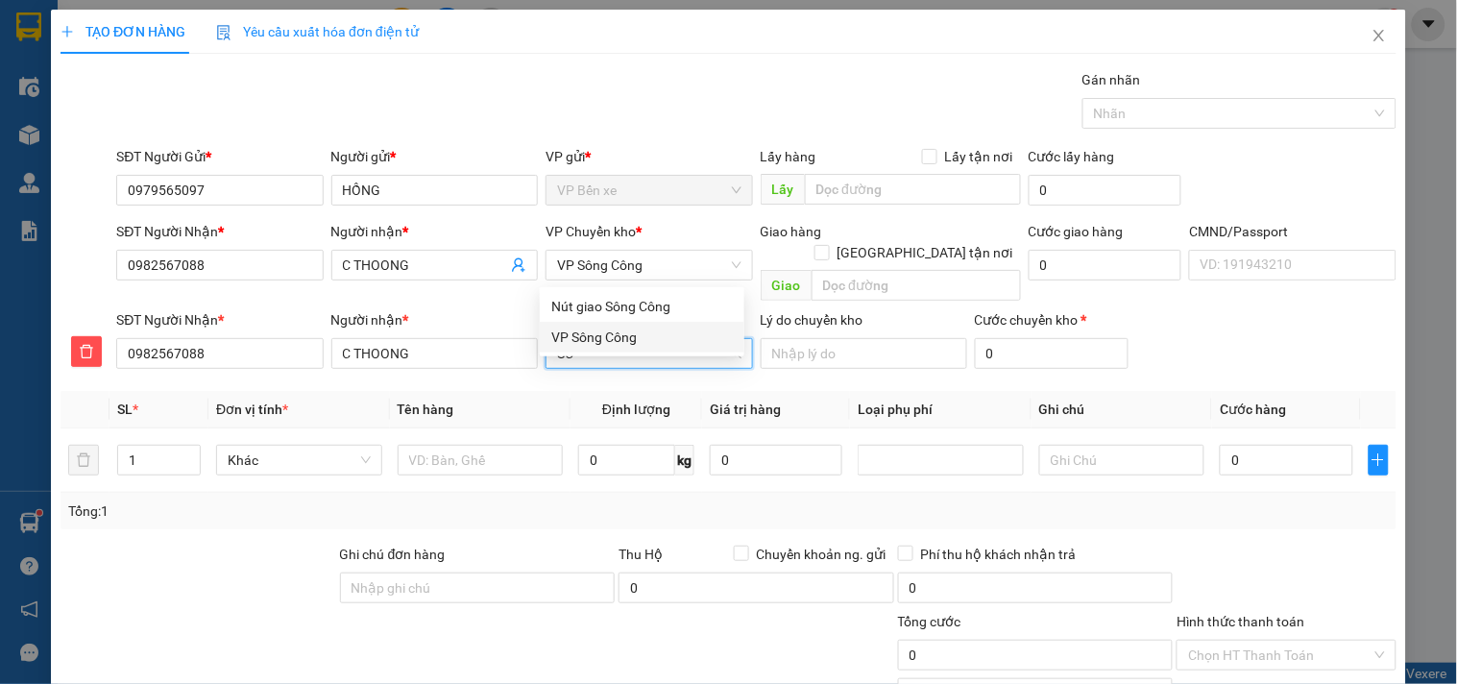
drag, startPoint x: 621, startPoint y: 338, endPoint x: 608, endPoint y: 231, distance: 107.4
click at [620, 338] on div "VP Sông Công" at bounding box center [642, 337] width 182 height 21
click at [606, 251] on span "VP Sông Công" at bounding box center [648, 265] width 183 height 29
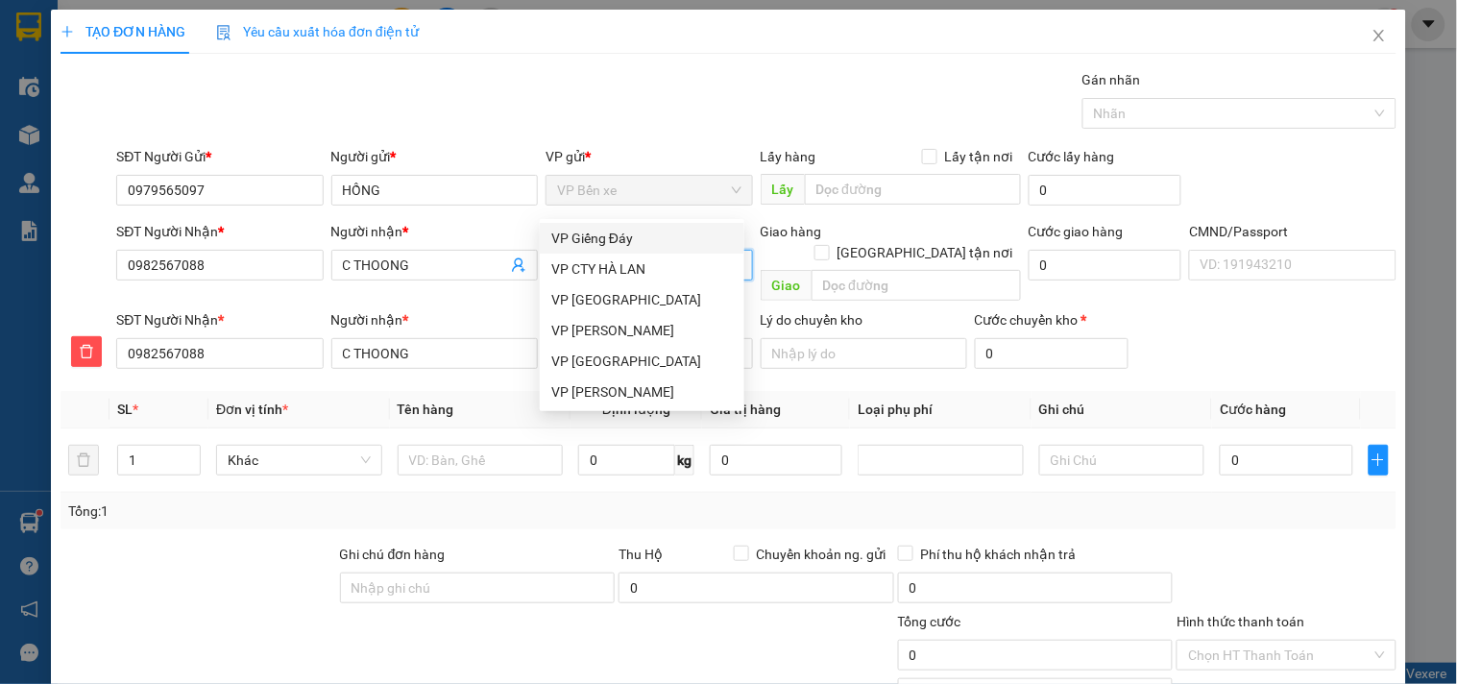
type input "YB"
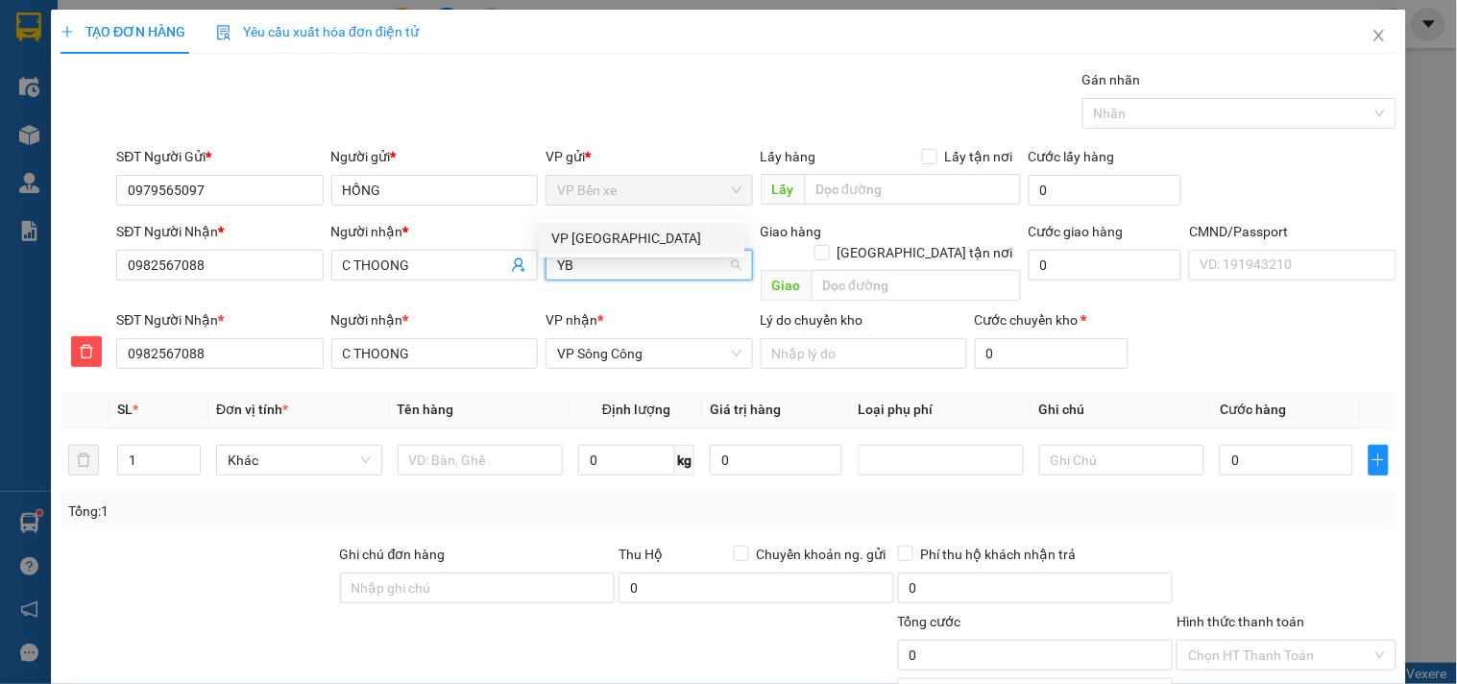
click at [597, 226] on div "VP [GEOGRAPHIC_DATA]" at bounding box center [642, 238] width 205 height 31
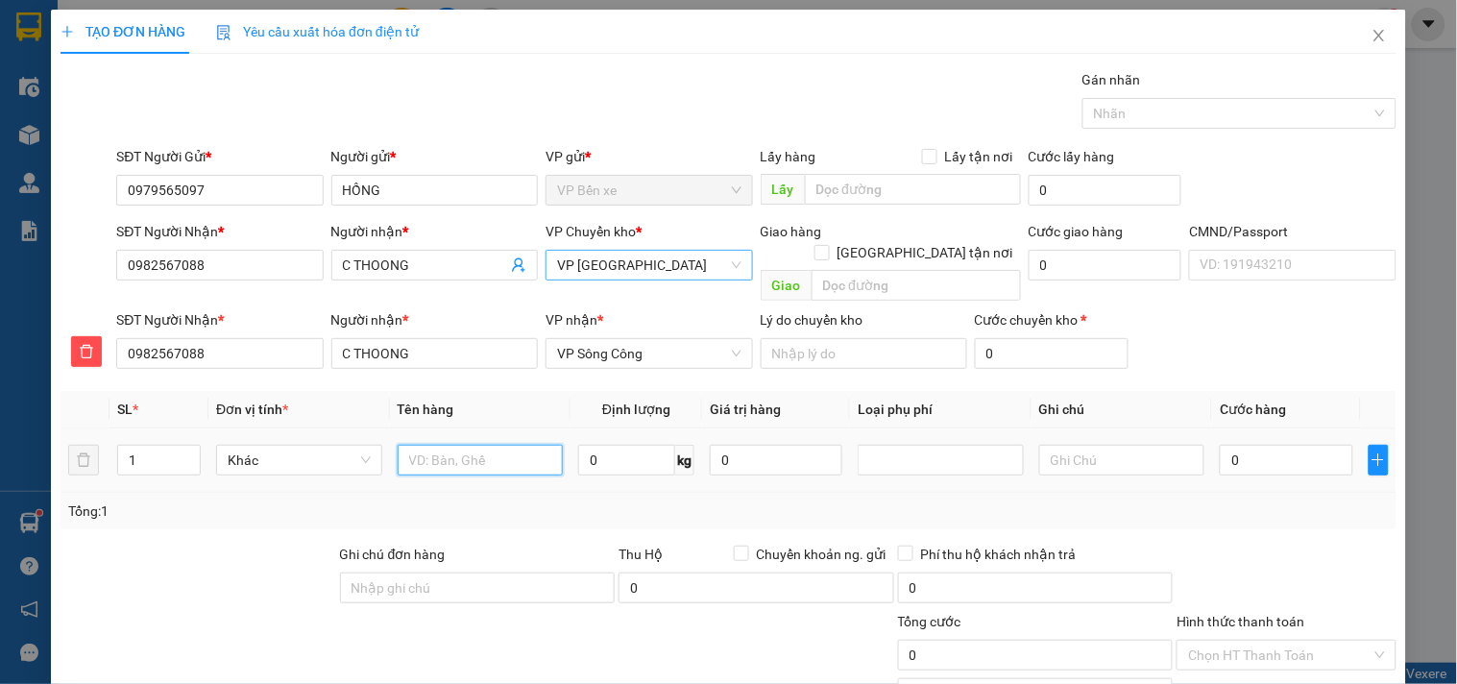
click at [466, 445] on input "text" at bounding box center [481, 460] width 166 height 31
type input "TÚI MỲ"
click at [1229, 445] on input "0" at bounding box center [1286, 460] width 133 height 31
click at [1226, 428] on td "20.000" at bounding box center [1286, 460] width 148 height 64
drag, startPoint x: 1256, startPoint y: 630, endPoint x: 1271, endPoint y: 583, distance: 49.2
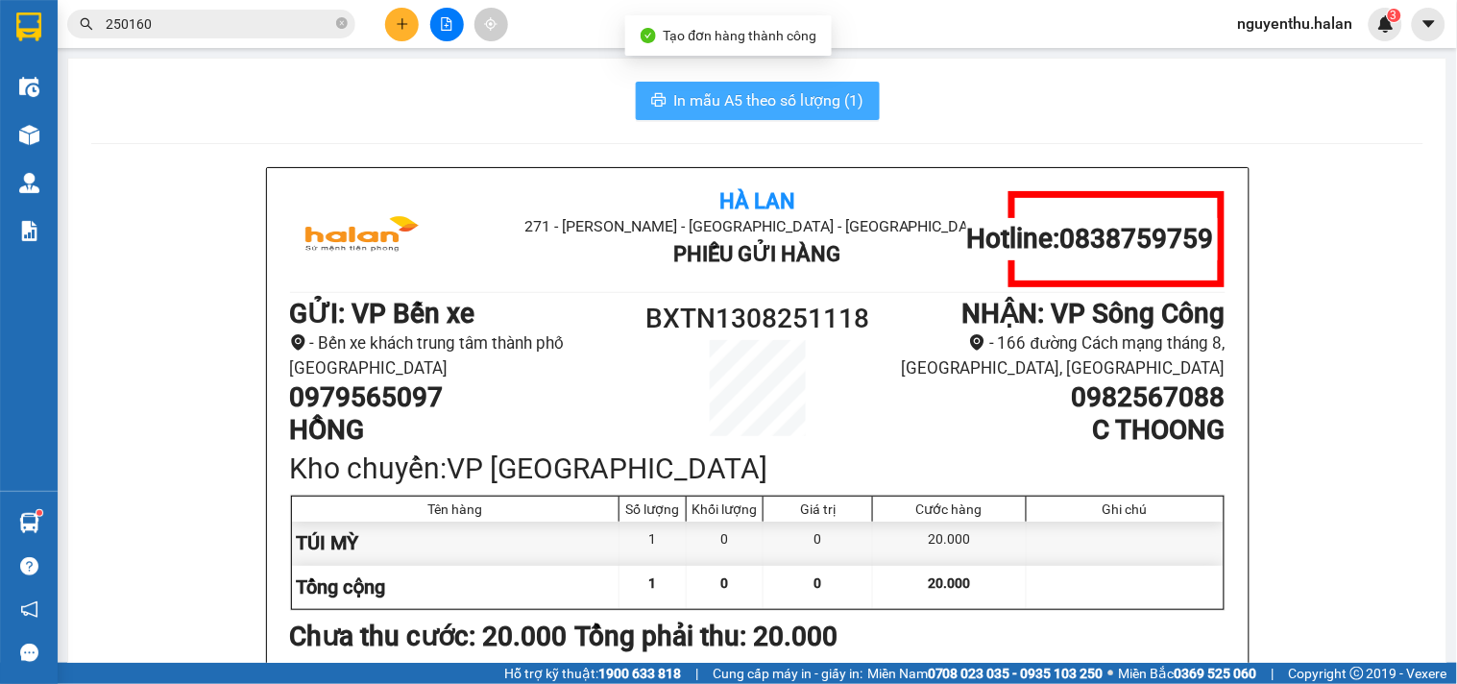
click at [834, 89] on span "In mẫu A5 theo số lượng (1)" at bounding box center [769, 100] width 190 height 24
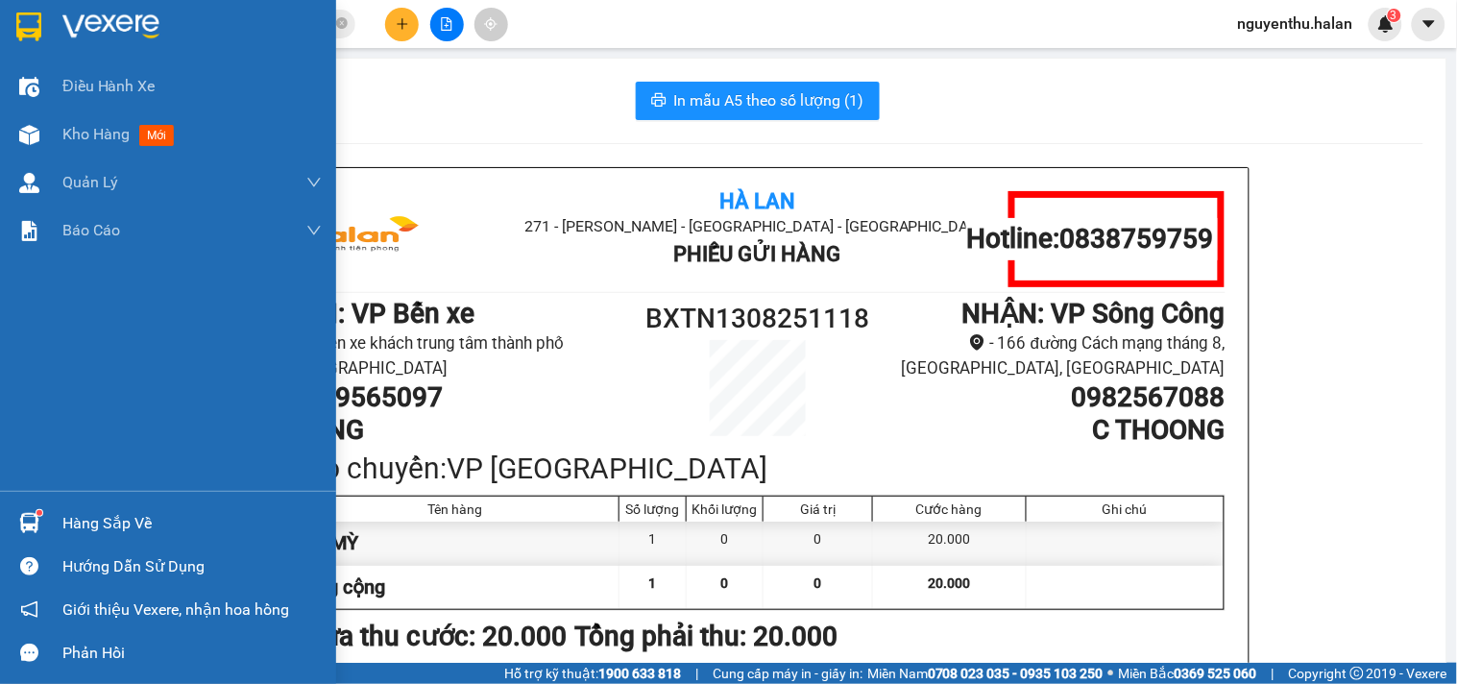
click at [111, 535] on div "Hàng sắp về" at bounding box center [191, 523] width 259 height 29
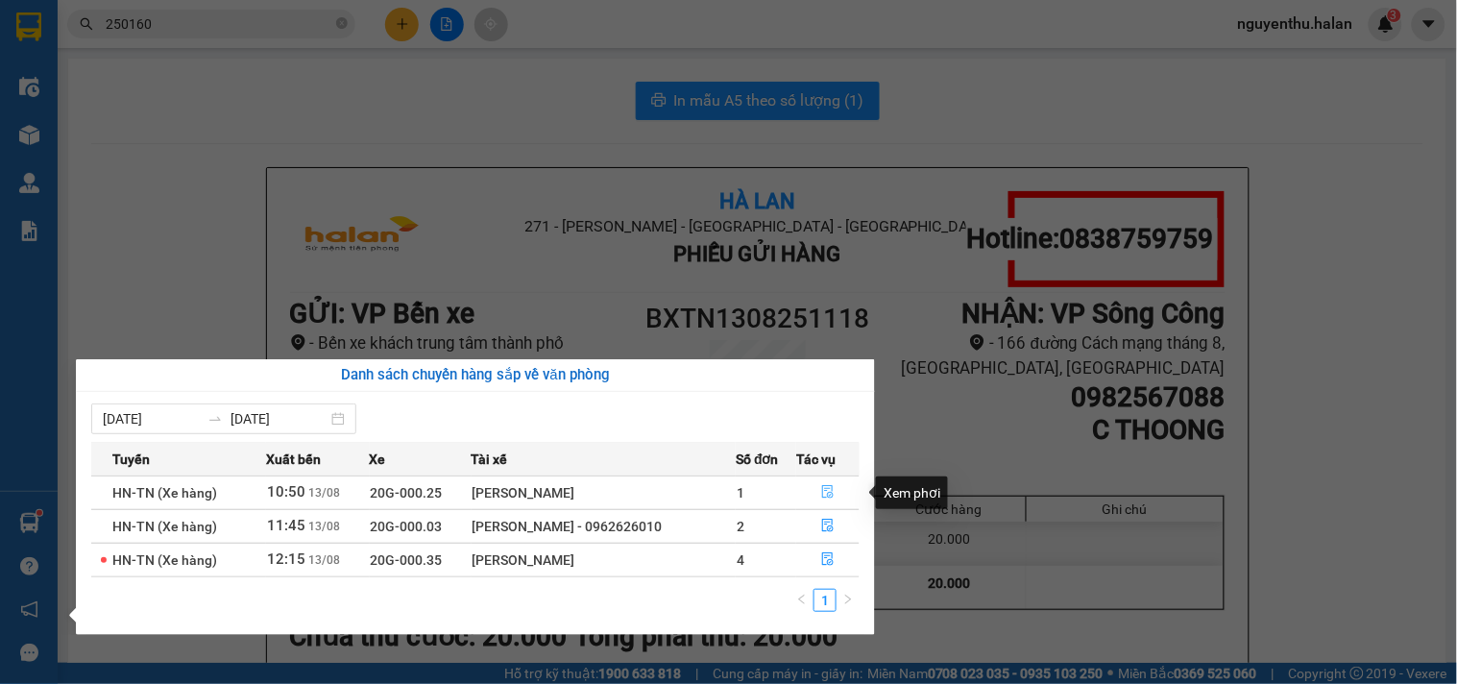
click at [835, 485] on button "button" at bounding box center [827, 492] width 61 height 31
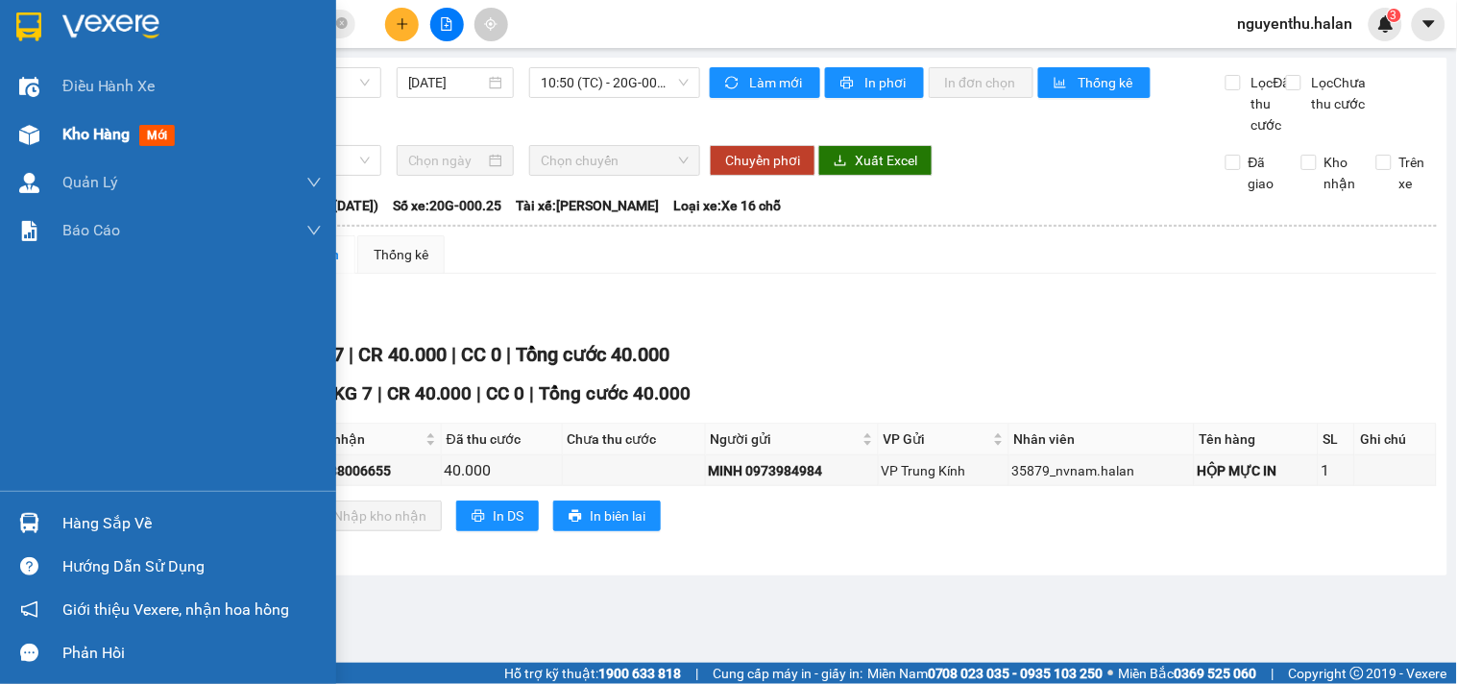
click at [82, 139] on span "Kho hàng" at bounding box center [95, 134] width 67 height 18
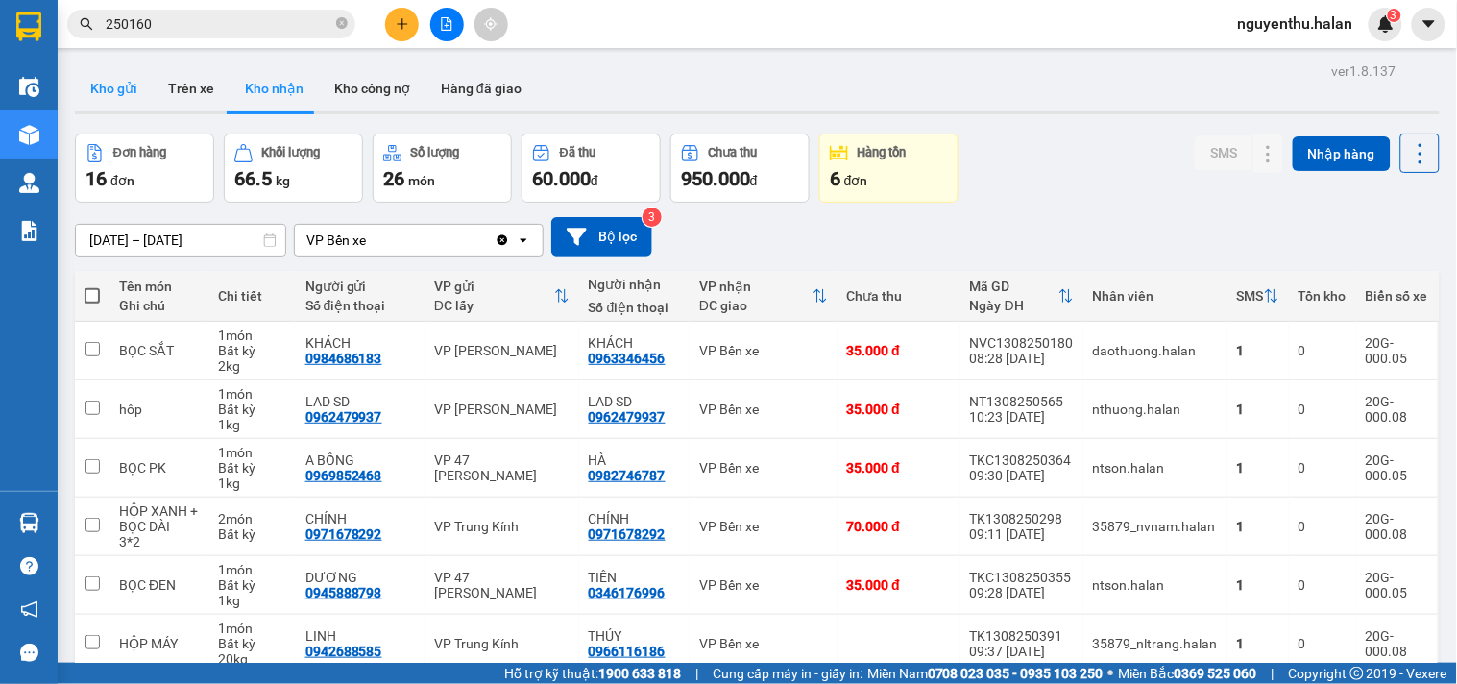
click at [133, 78] on button "Kho gửi" at bounding box center [114, 88] width 78 height 46
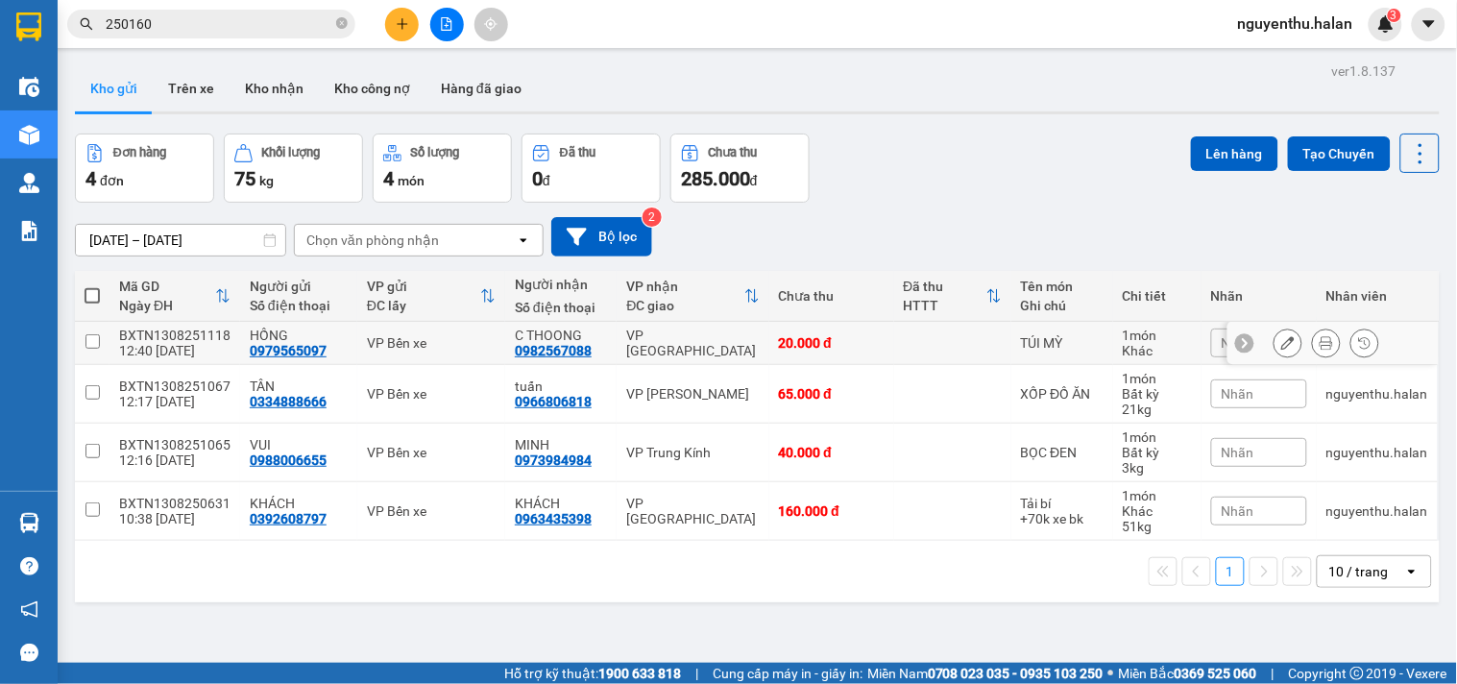
click at [112, 351] on td "BXTN1308251118 12:40 13/08" at bounding box center [174, 343] width 131 height 43
checkbox input "true"
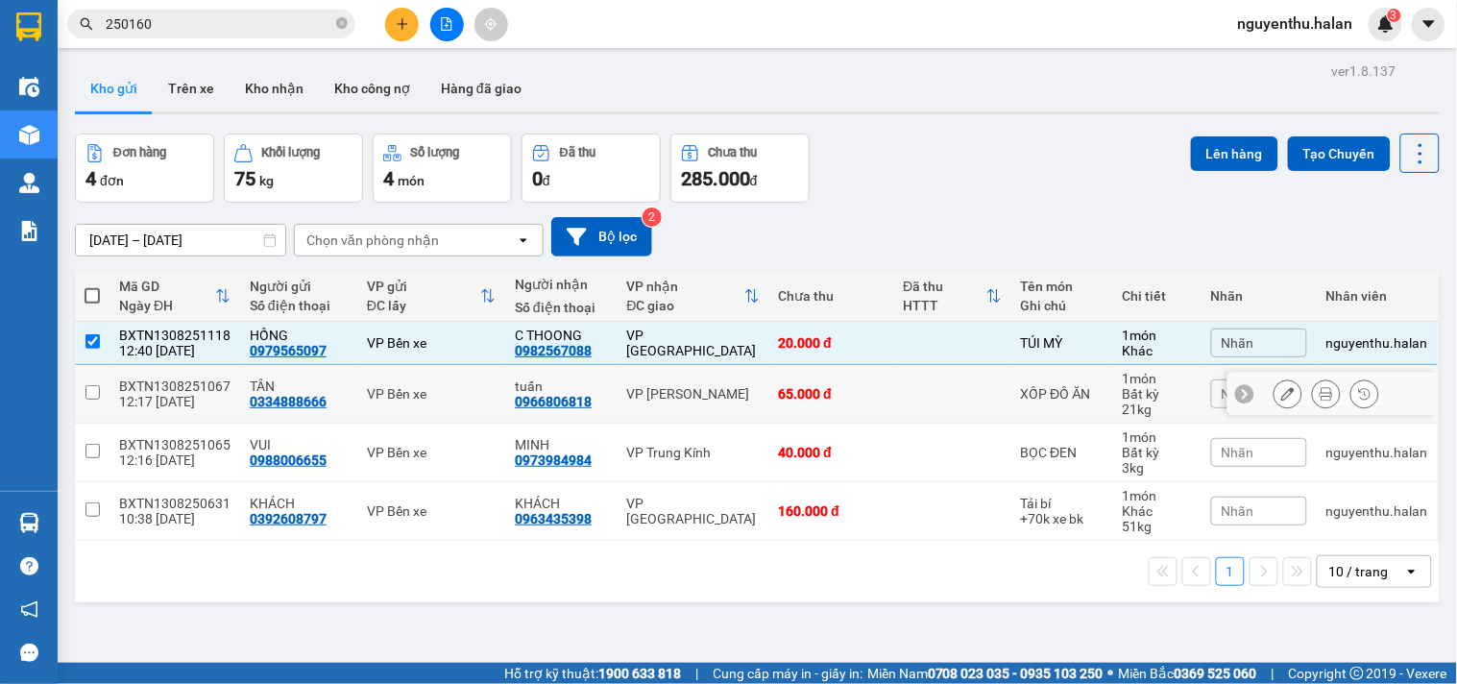
click at [126, 398] on div "12:17 13/08" at bounding box center [174, 401] width 111 height 15
checkbox input "true"
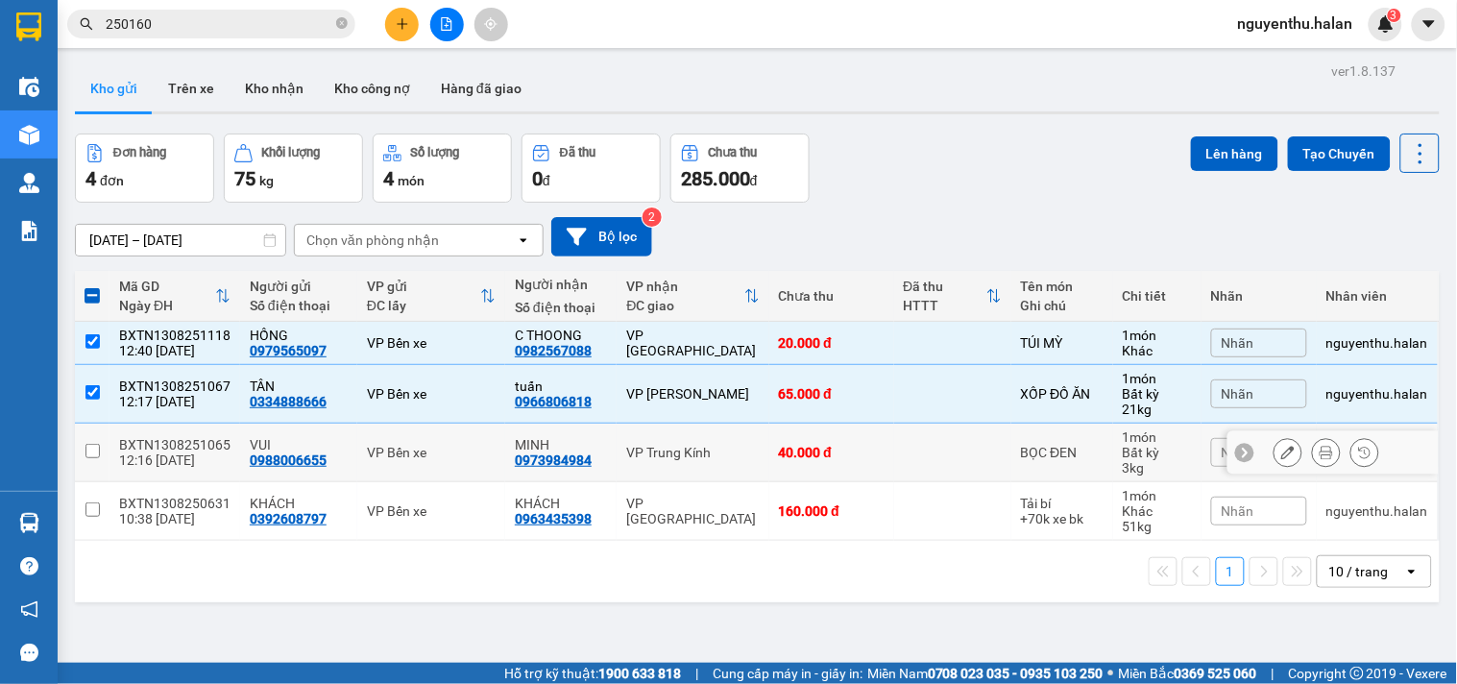
click at [130, 445] on div "BXTN1308251065" at bounding box center [174, 444] width 111 height 15
checkbox input "true"
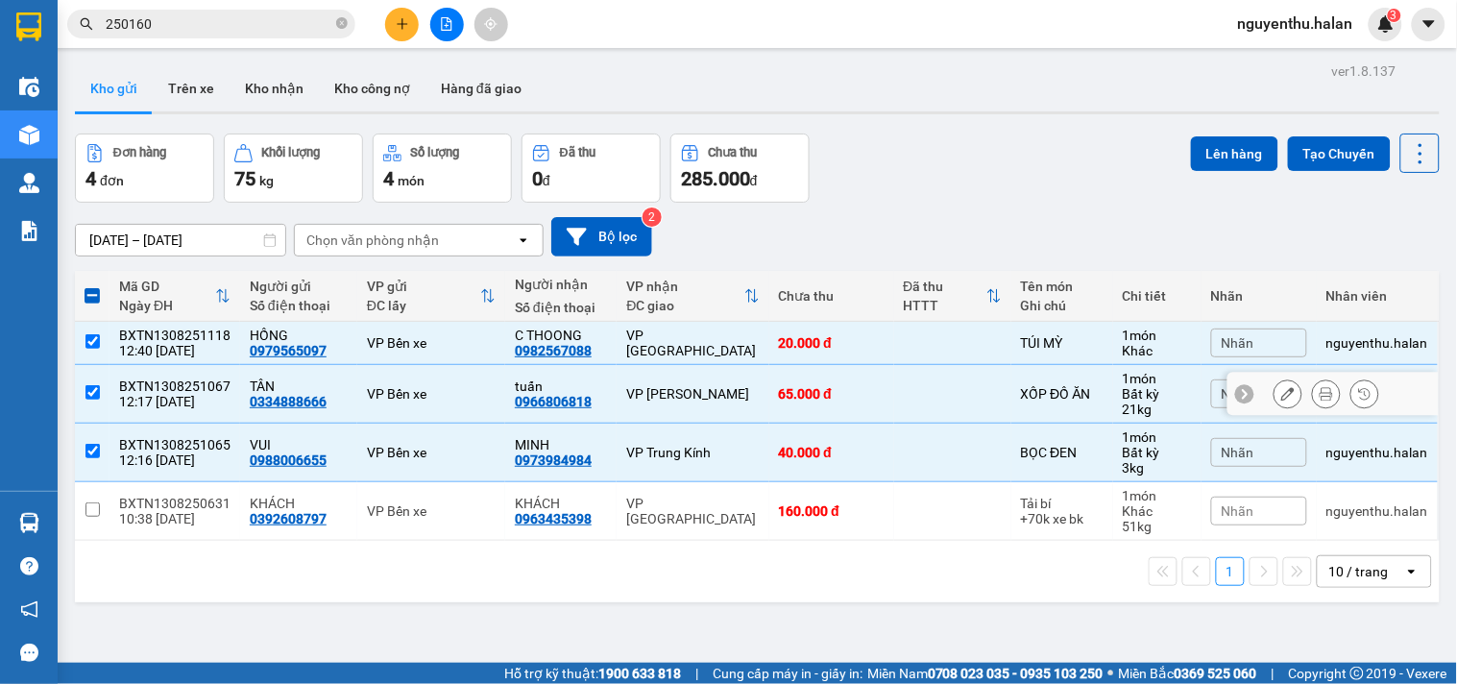
click at [171, 394] on div "12:17 13/08" at bounding box center [174, 401] width 111 height 15
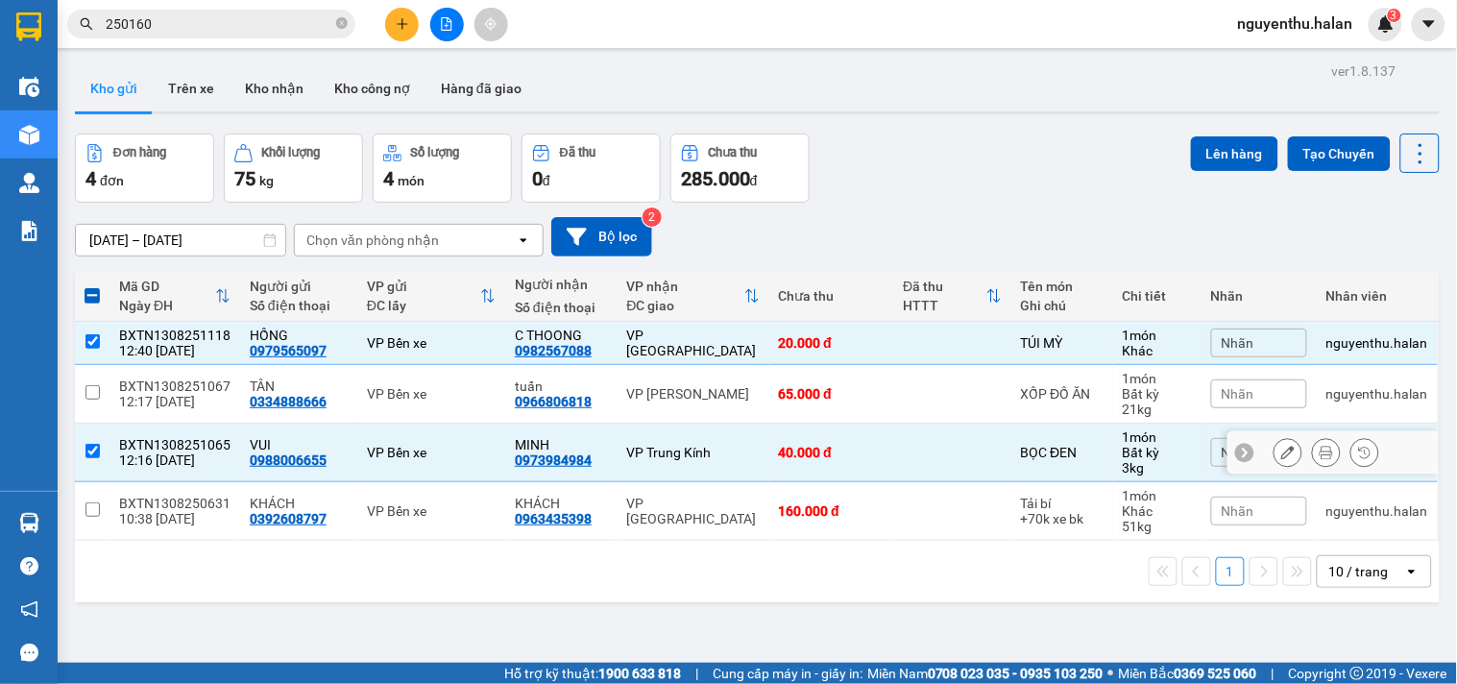
click at [169, 445] on div "BXTN1308251065" at bounding box center [174, 444] width 111 height 15
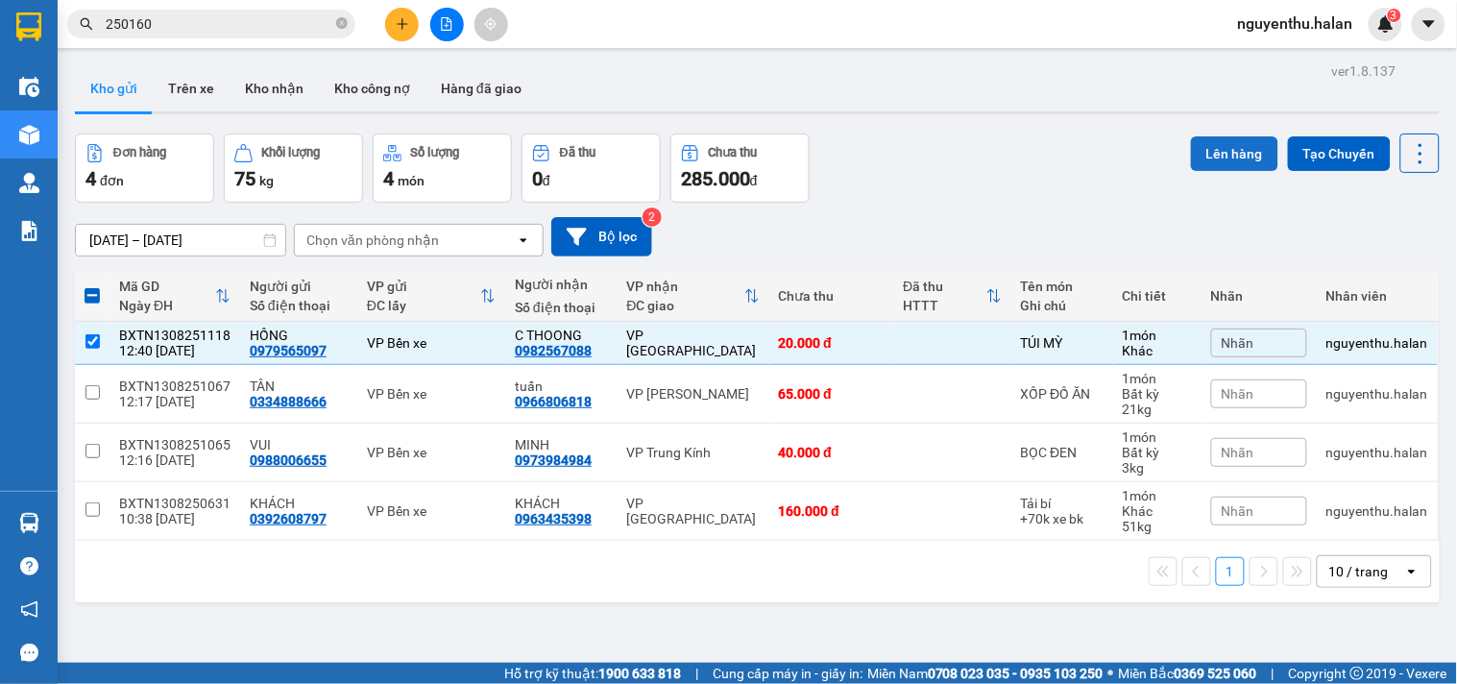
click at [1223, 151] on button "Lên hàng" at bounding box center [1234, 153] width 87 height 35
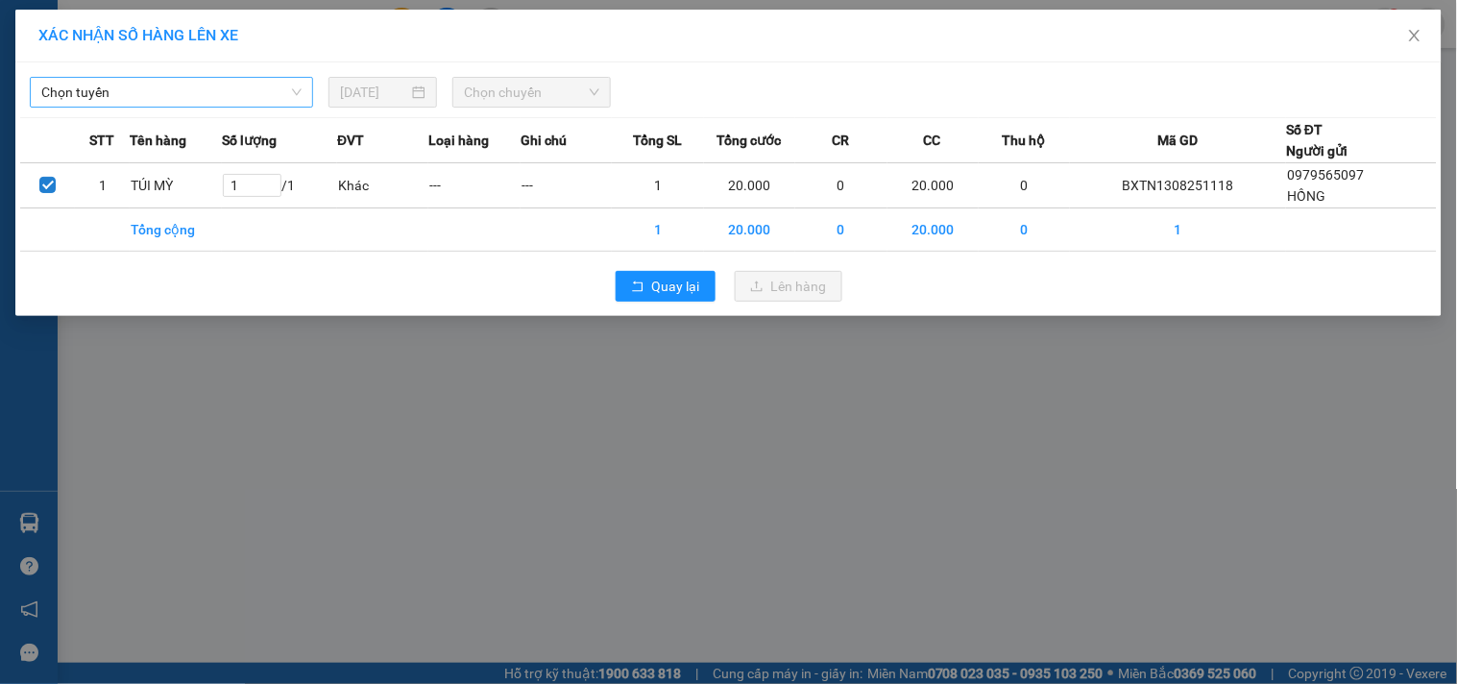
click at [222, 92] on span "Chọn tuyến" at bounding box center [171, 92] width 260 height 29
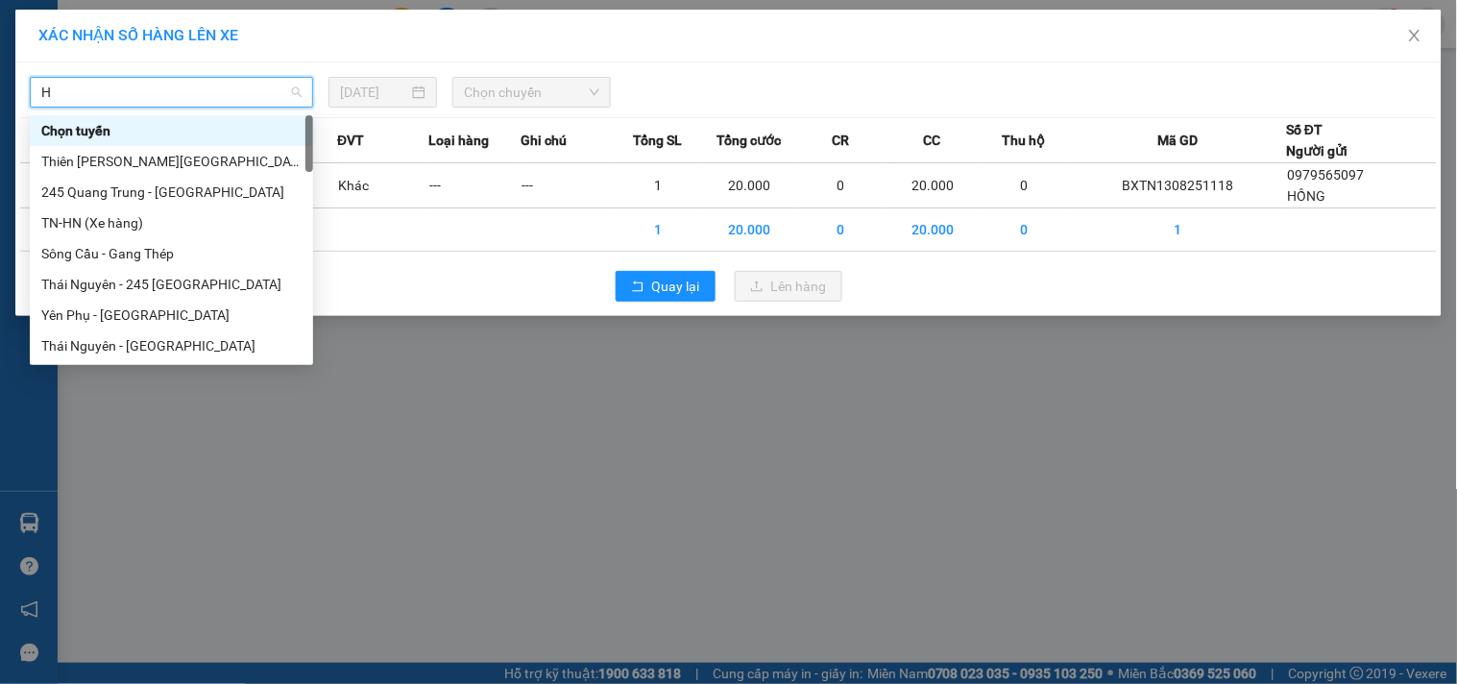
type input "HN"
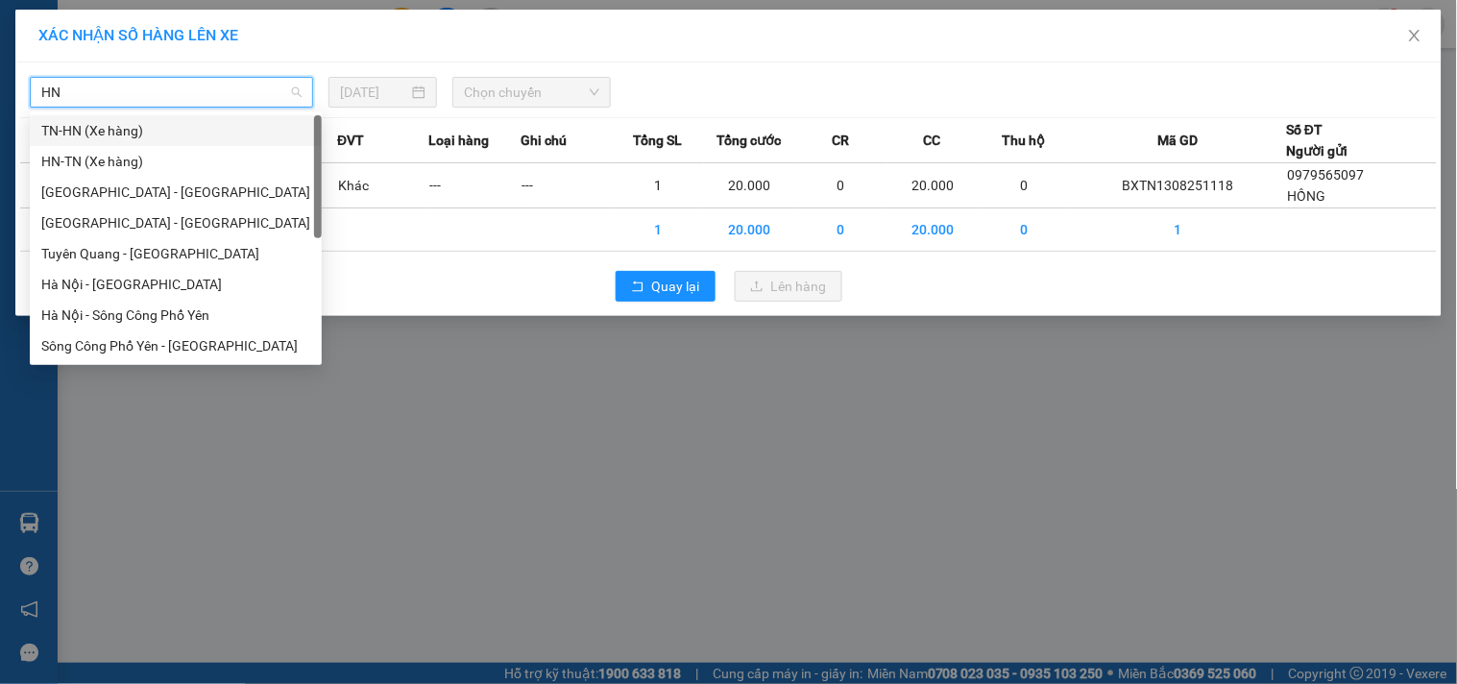
click at [126, 137] on div "TN-HN (Xe hàng)" at bounding box center [175, 130] width 269 height 21
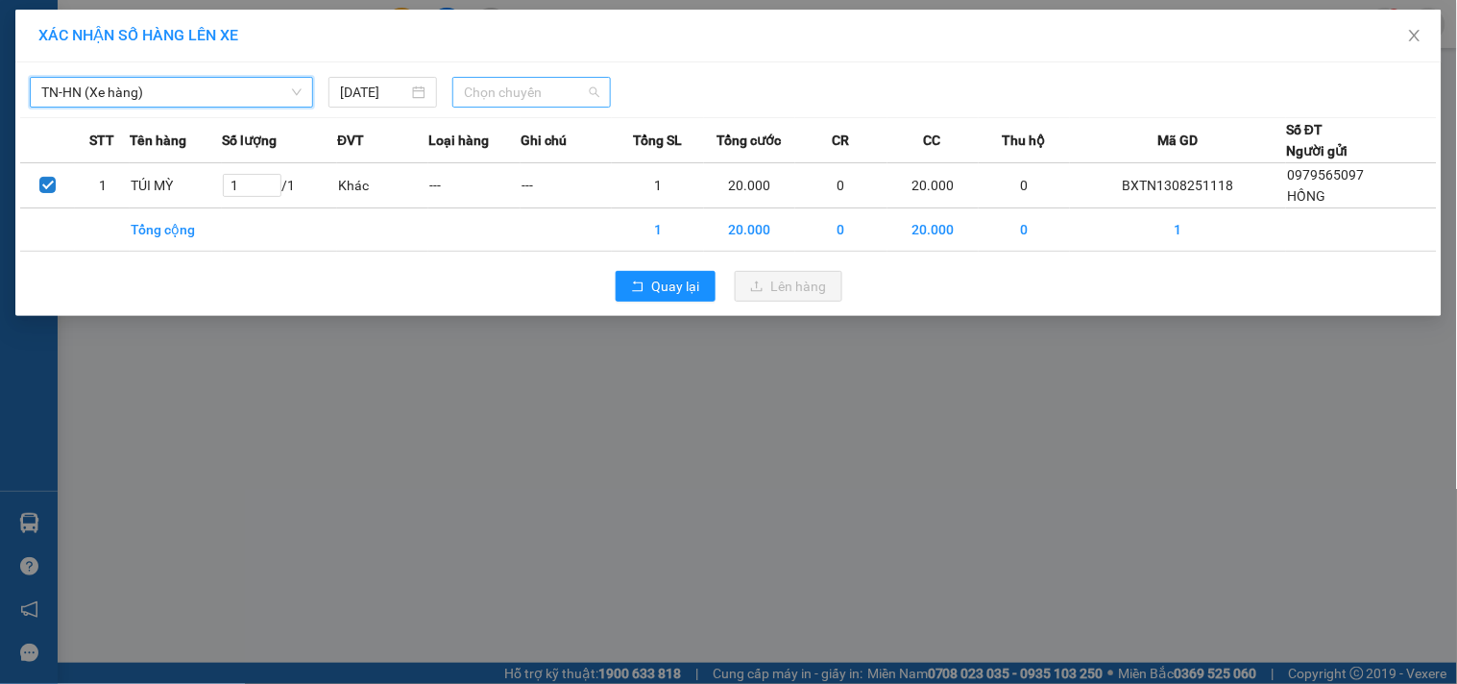
click at [531, 88] on span "Chọn chuyến" at bounding box center [531, 92] width 135 height 29
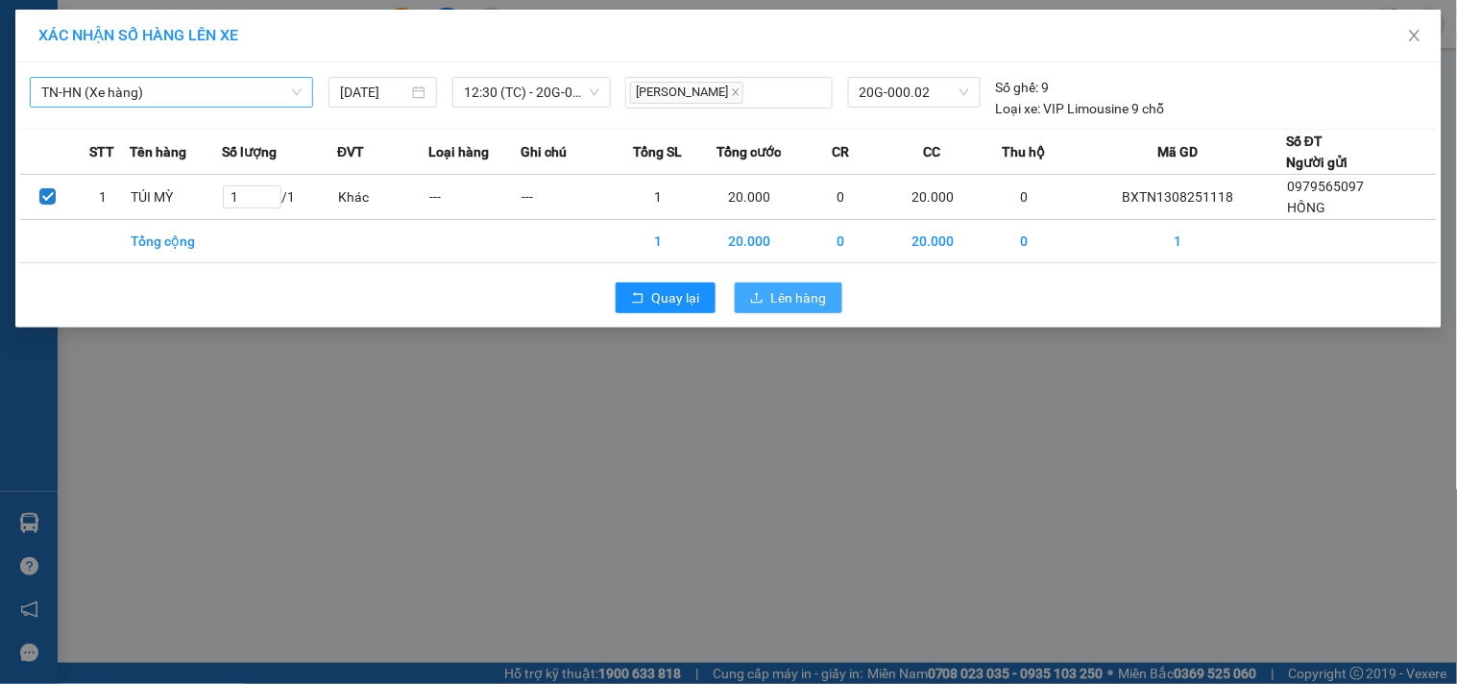
click at [795, 296] on span "Lên hàng" at bounding box center [799, 297] width 56 height 21
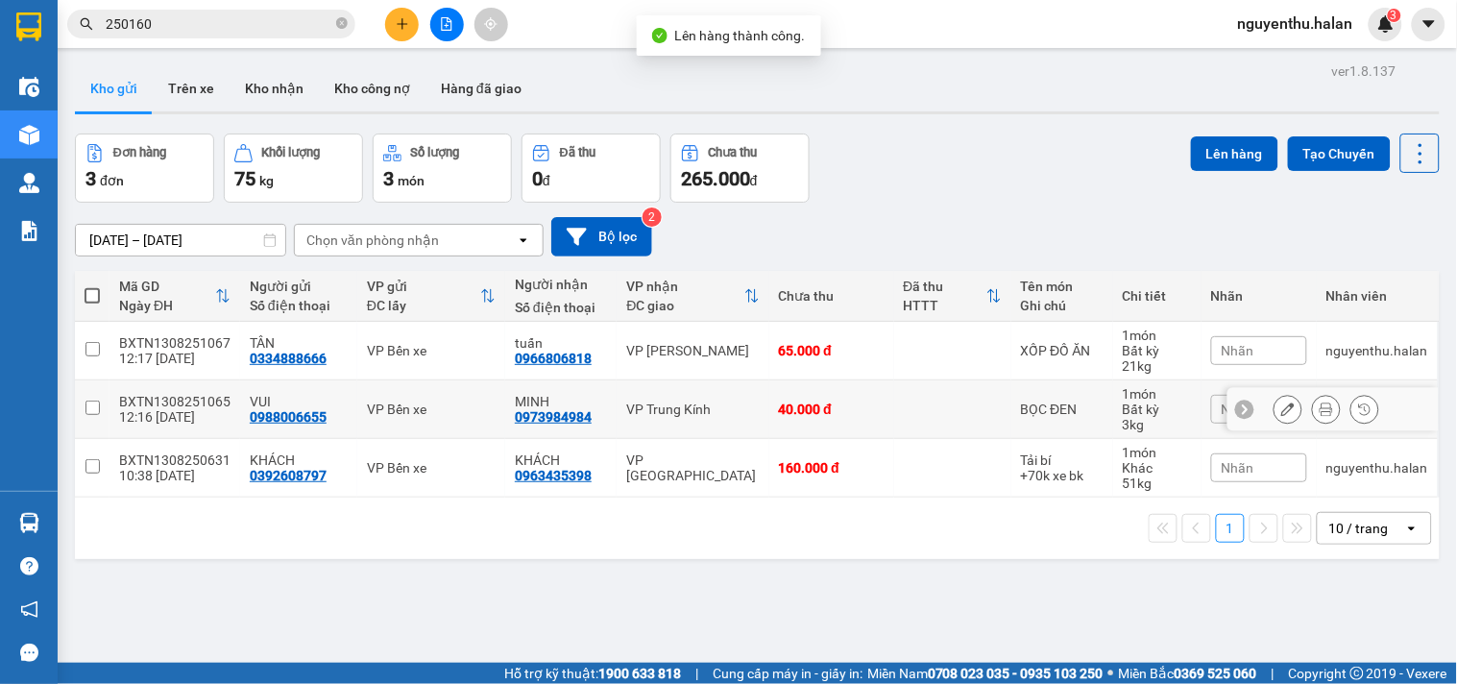
click at [250, 410] on div "0988006655" at bounding box center [288, 416] width 77 height 15
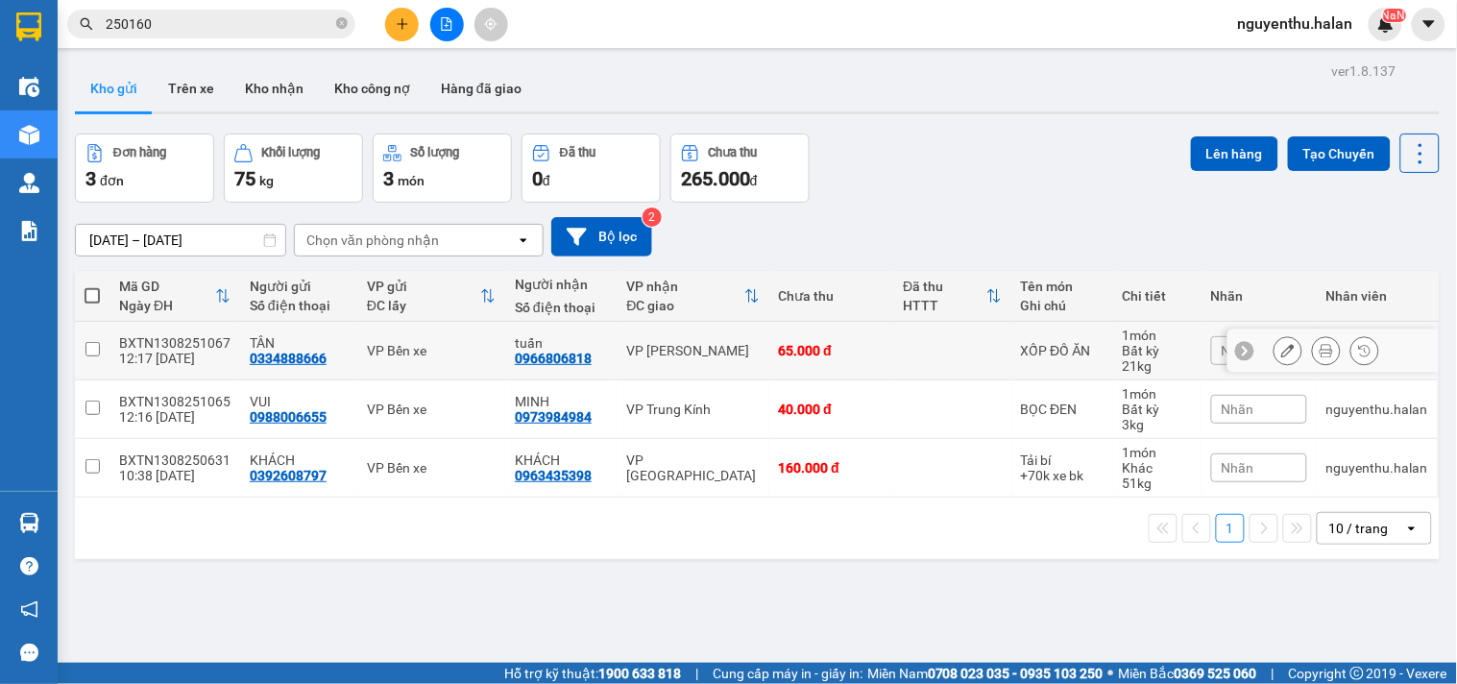
click at [151, 351] on div "12:17 13/08" at bounding box center [174, 358] width 111 height 15
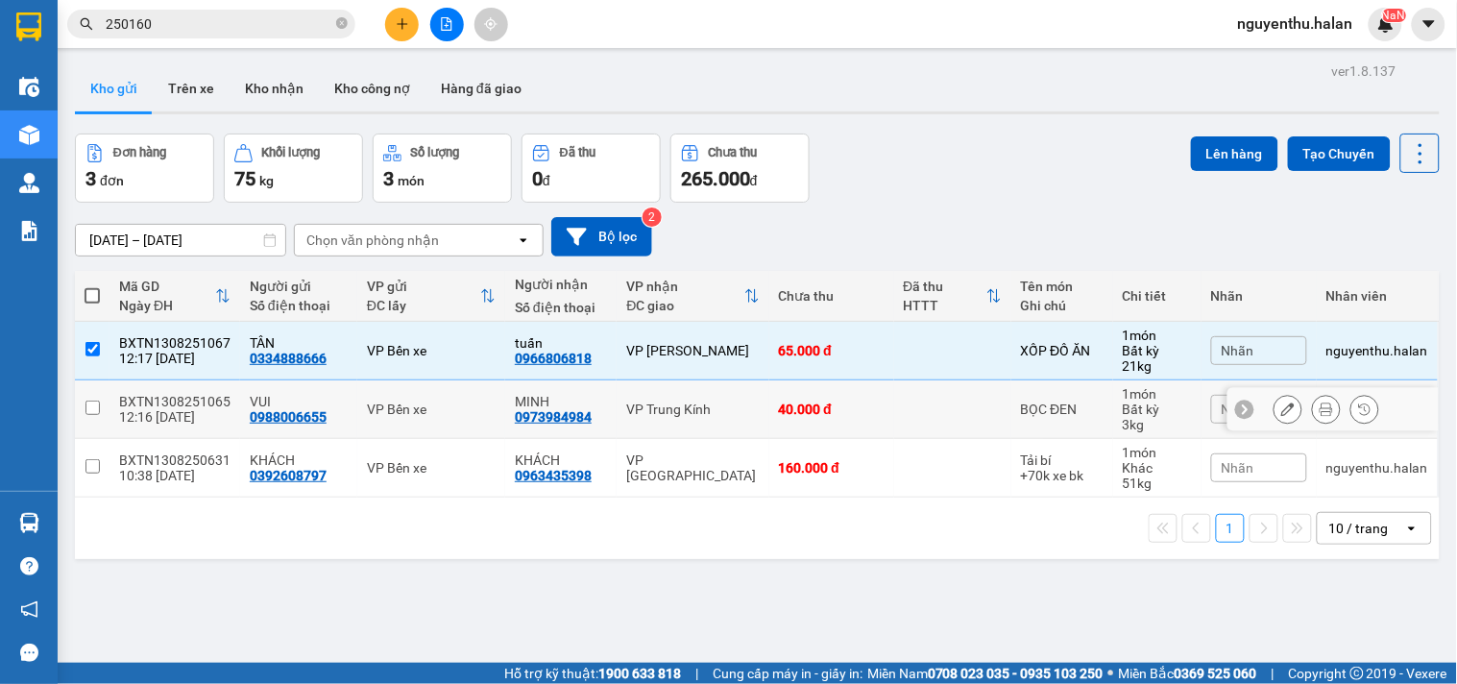
click at [117, 415] on td "BXTN1308251065 12:16 13/08" at bounding box center [174, 409] width 131 height 59
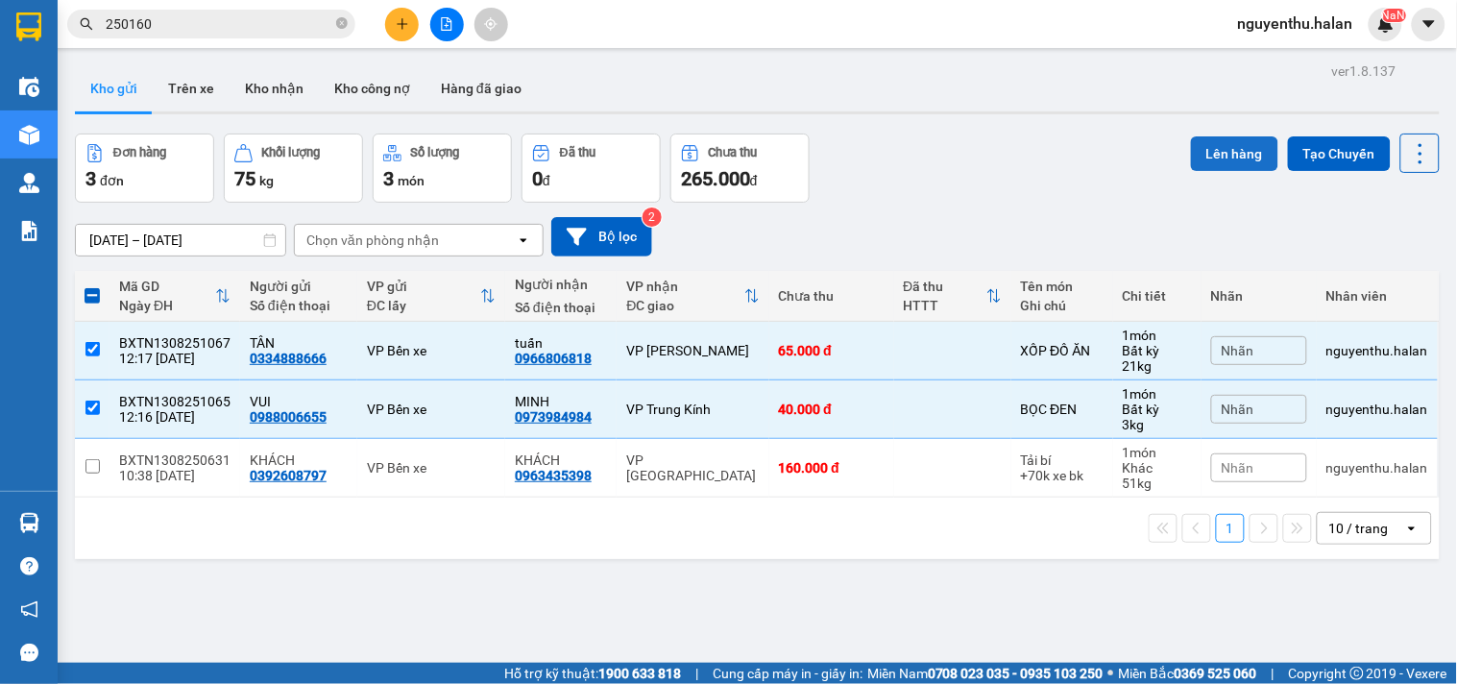
click at [1207, 149] on button "Lên hàng" at bounding box center [1234, 153] width 87 height 35
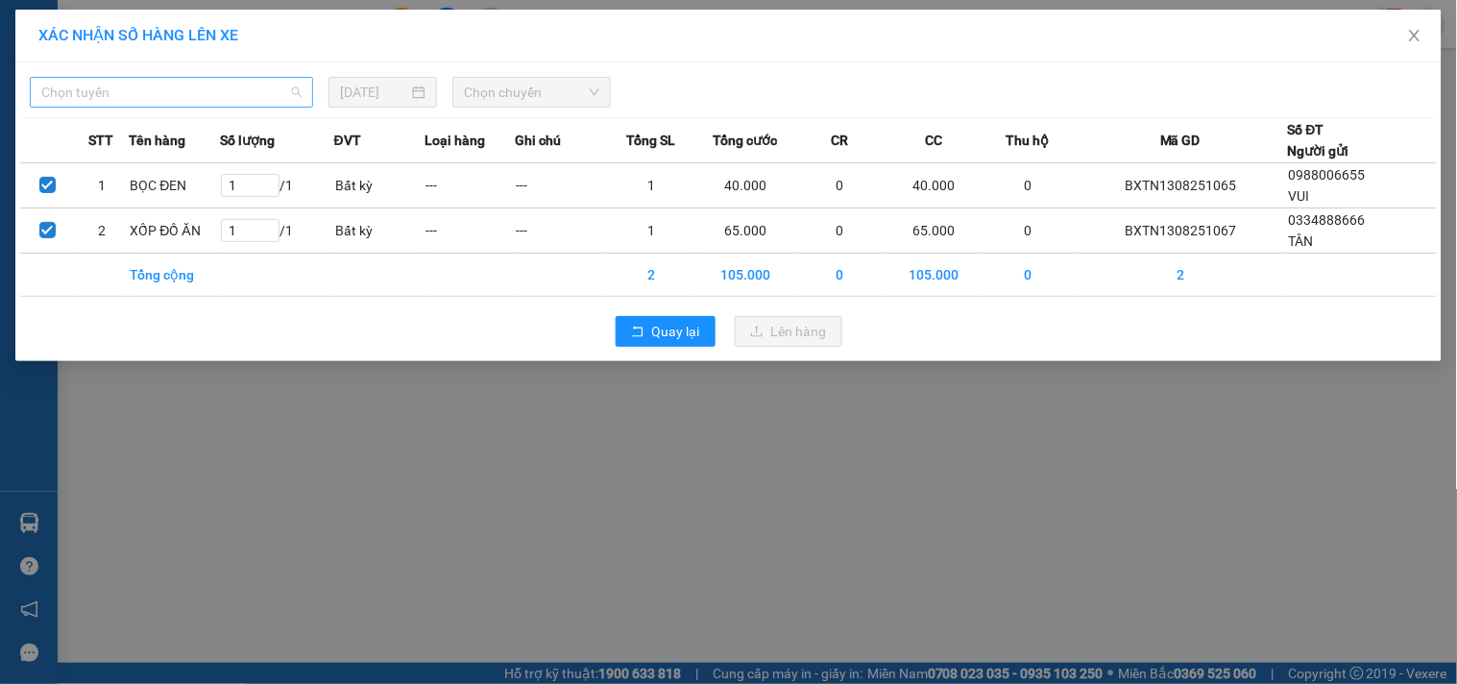
click at [117, 93] on span "Chọn tuyến" at bounding box center [171, 92] width 260 height 29
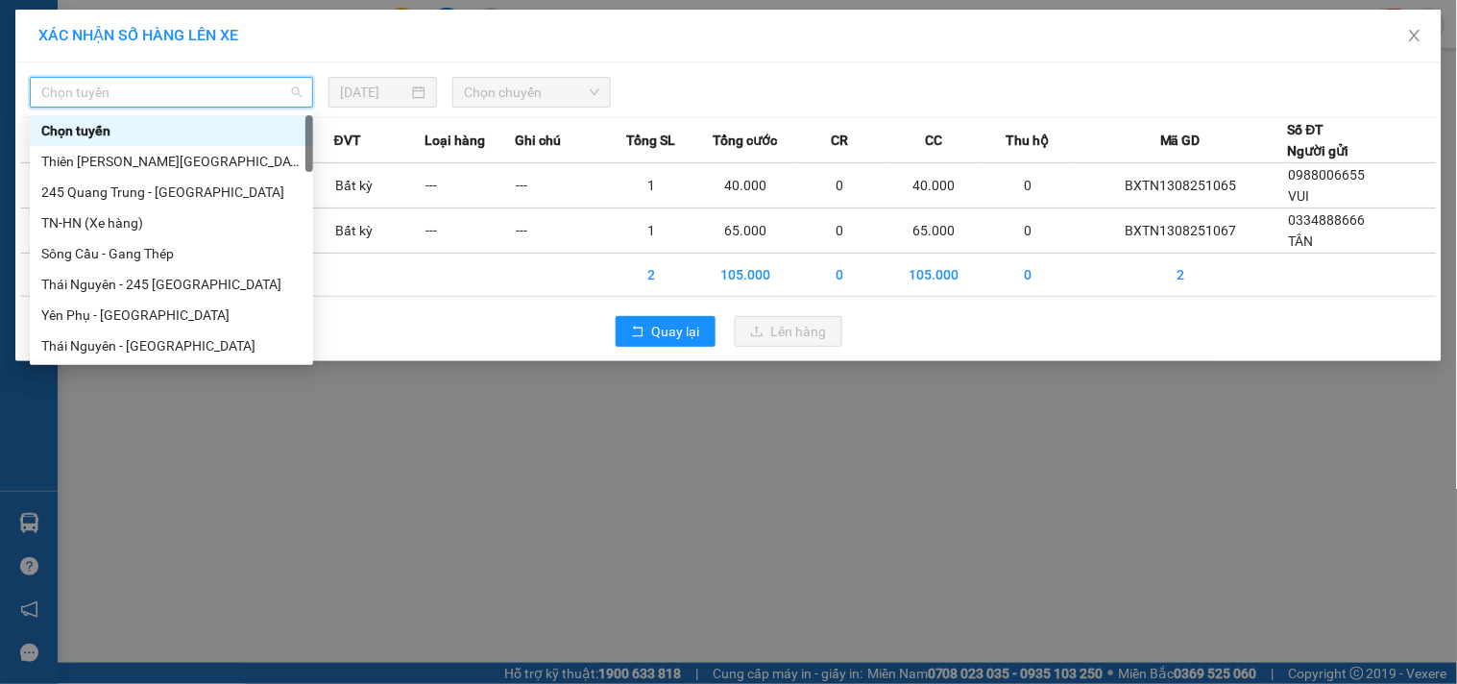
type input "G"
type input "HN"
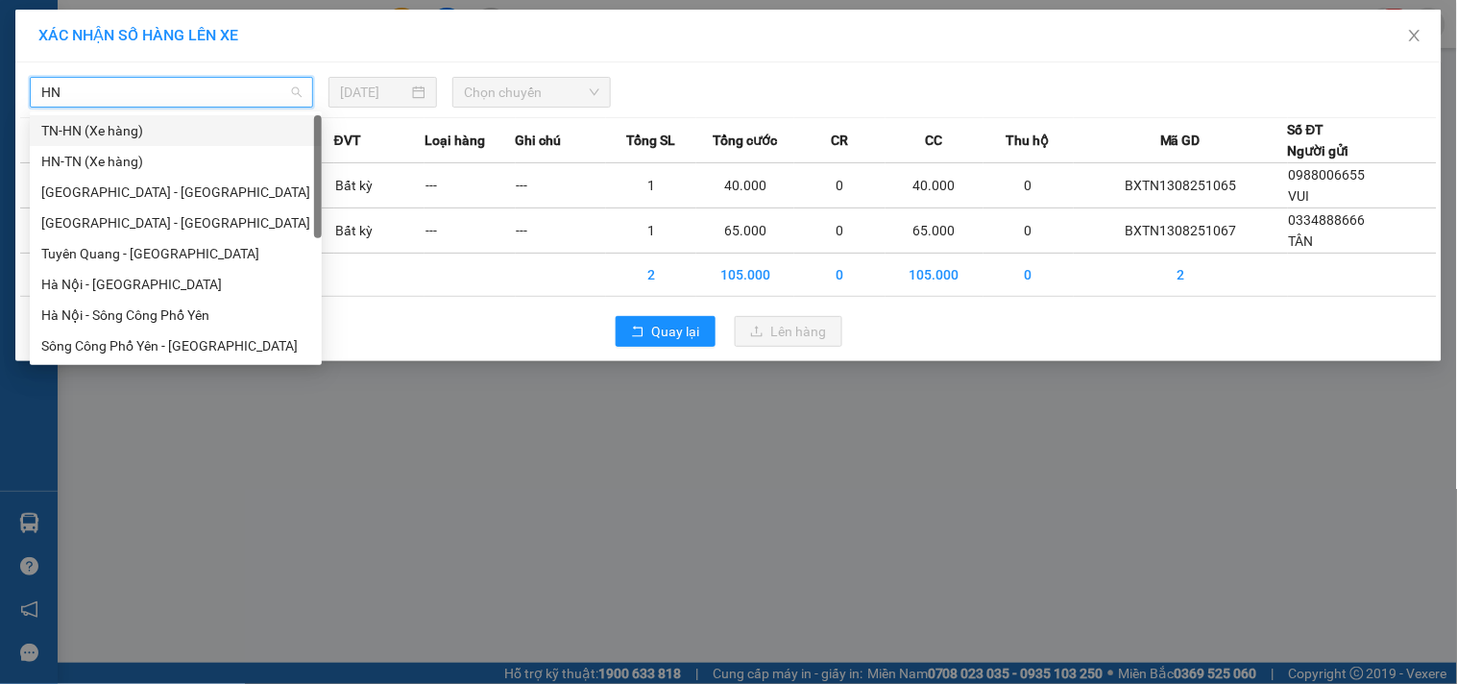
click at [125, 126] on div "TN-HN (Xe hàng)" at bounding box center [175, 130] width 269 height 21
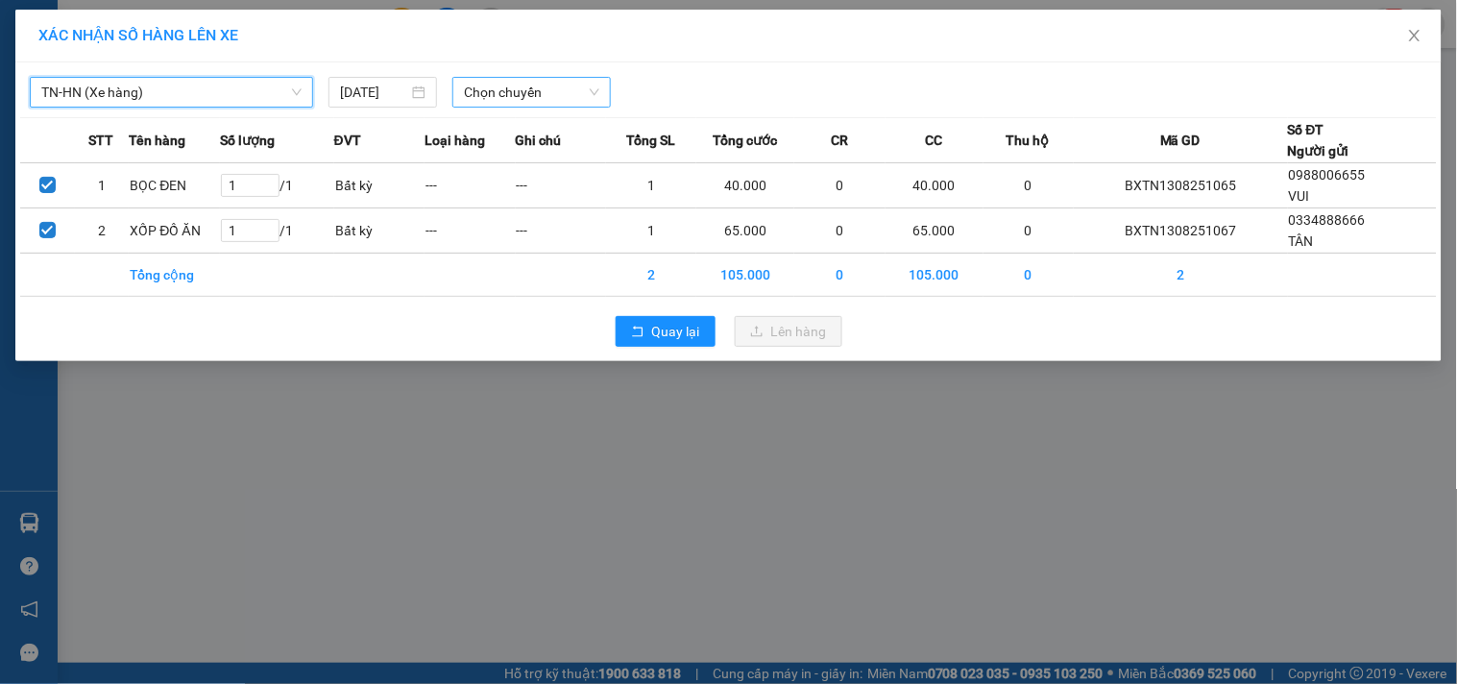
click at [521, 85] on span "Chọn chuyến" at bounding box center [531, 92] width 135 height 29
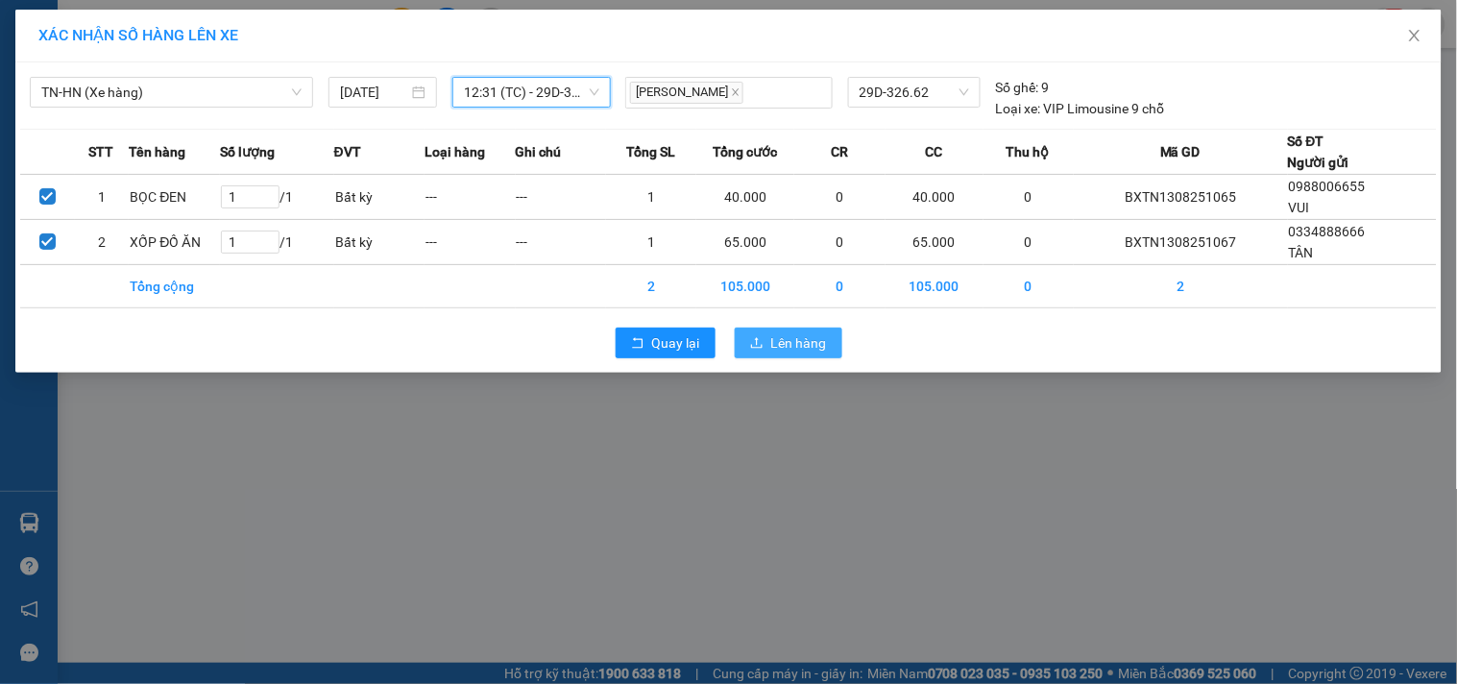
click at [783, 332] on span "Lên hàng" at bounding box center [799, 342] width 56 height 21
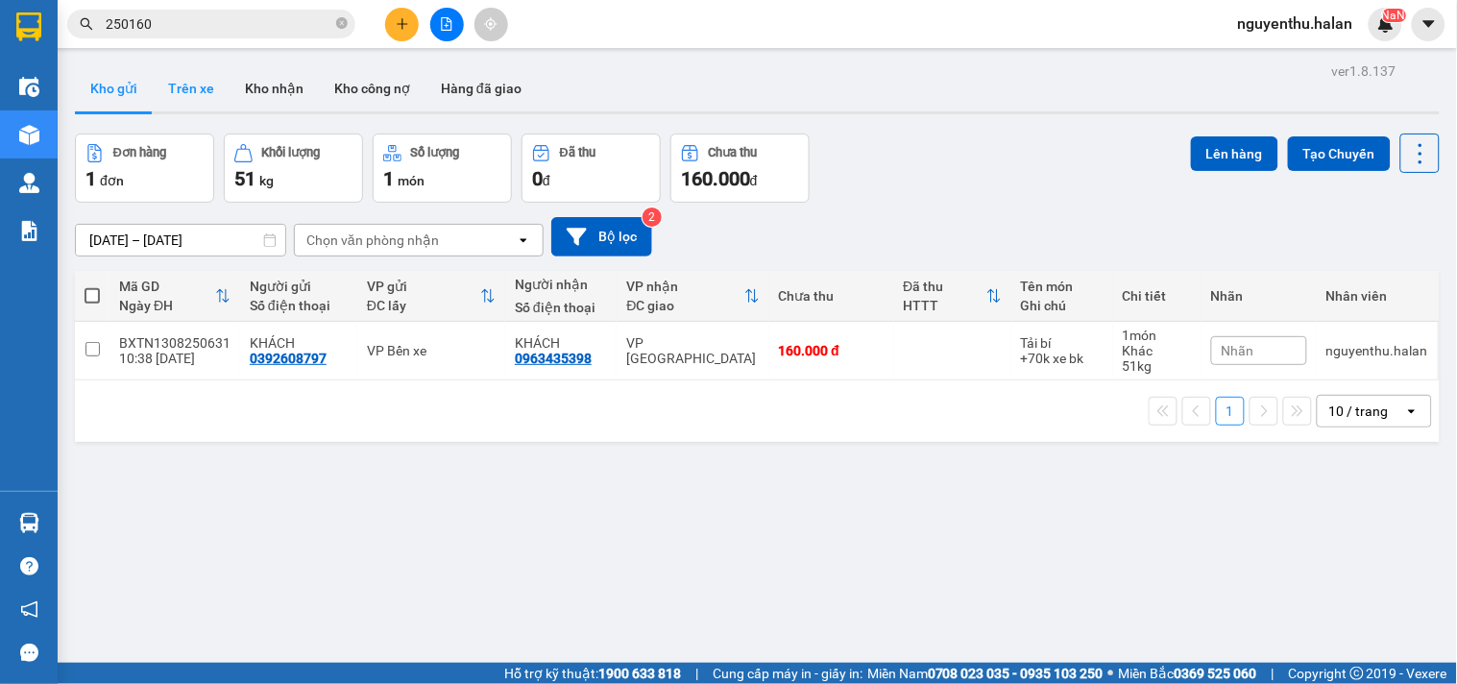
click at [179, 97] on button "Trên xe" at bounding box center [191, 88] width 77 height 46
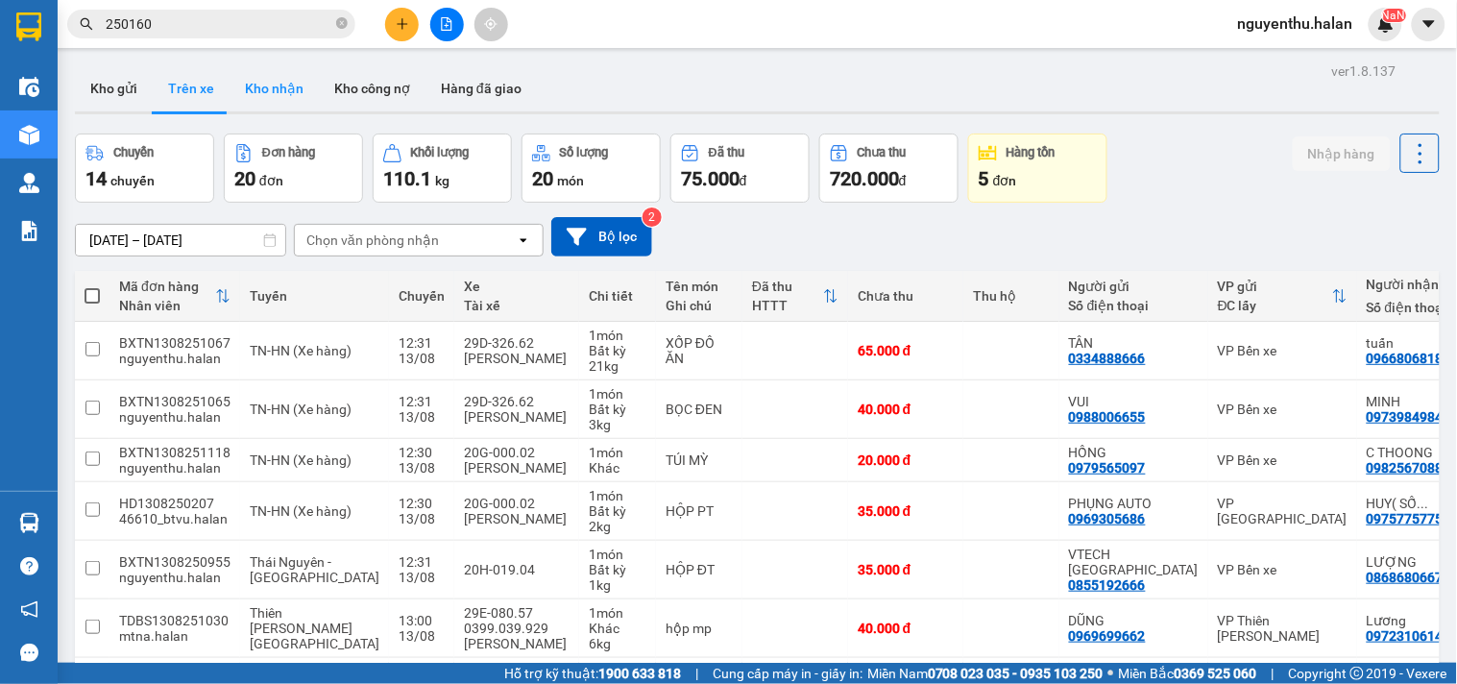
click at [281, 73] on button "Kho nhận" at bounding box center [274, 88] width 89 height 46
type input "[DATE] – [DATE]"
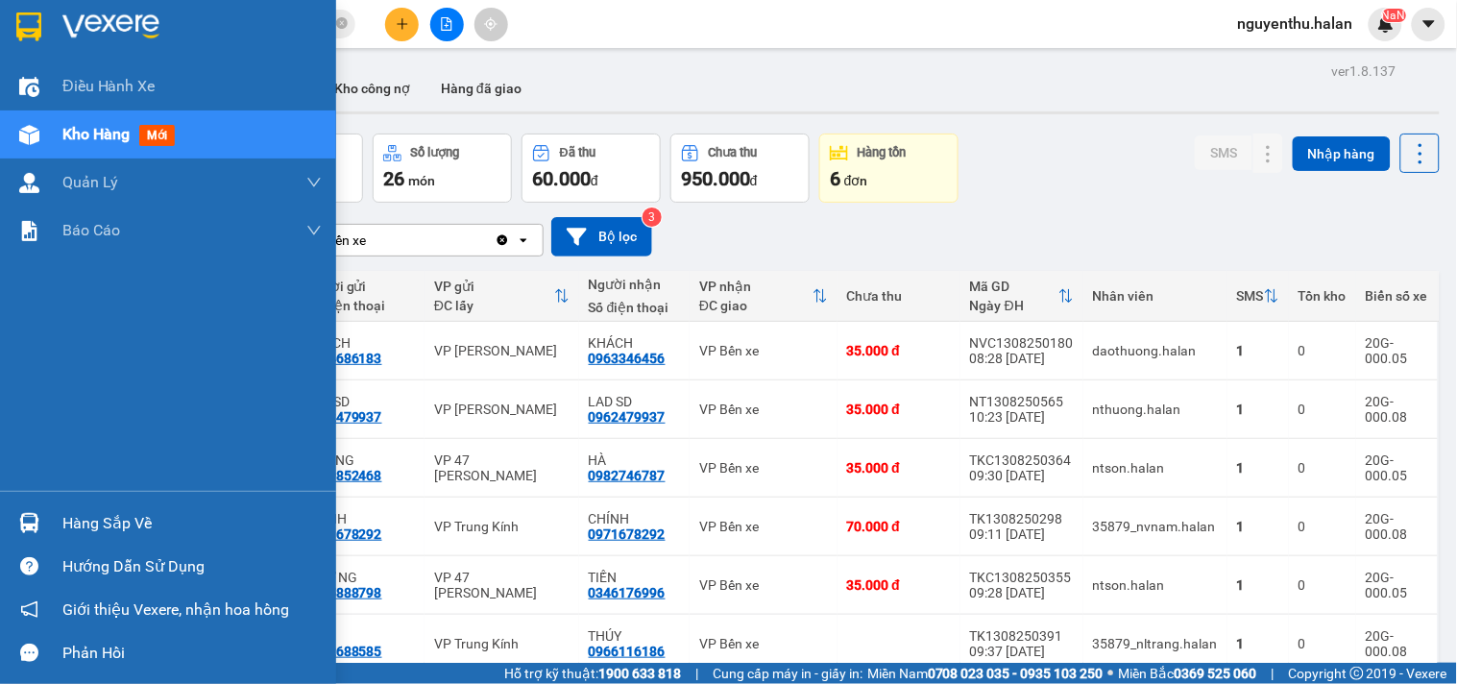
click at [88, 520] on div "Hàng sắp về" at bounding box center [191, 523] width 259 height 29
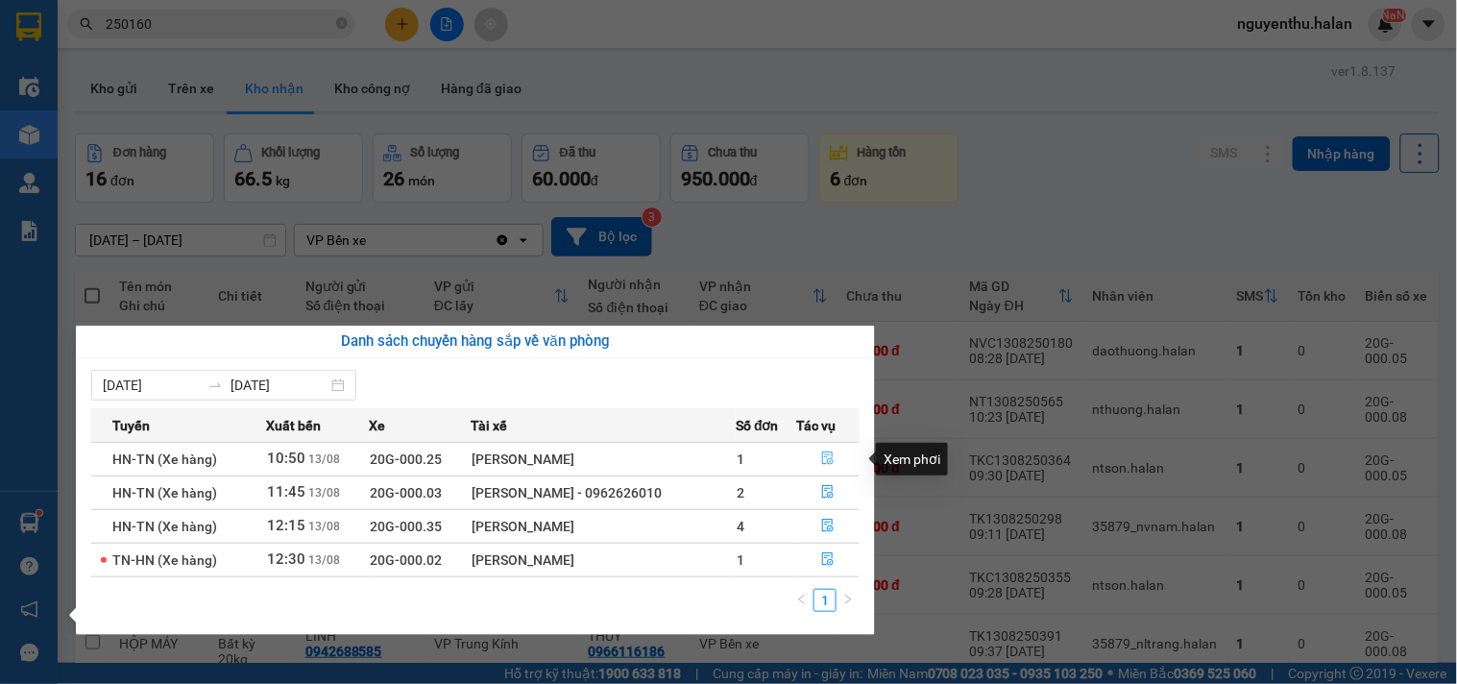
click at [832, 464] on icon "file-done" at bounding box center [827, 457] width 13 height 13
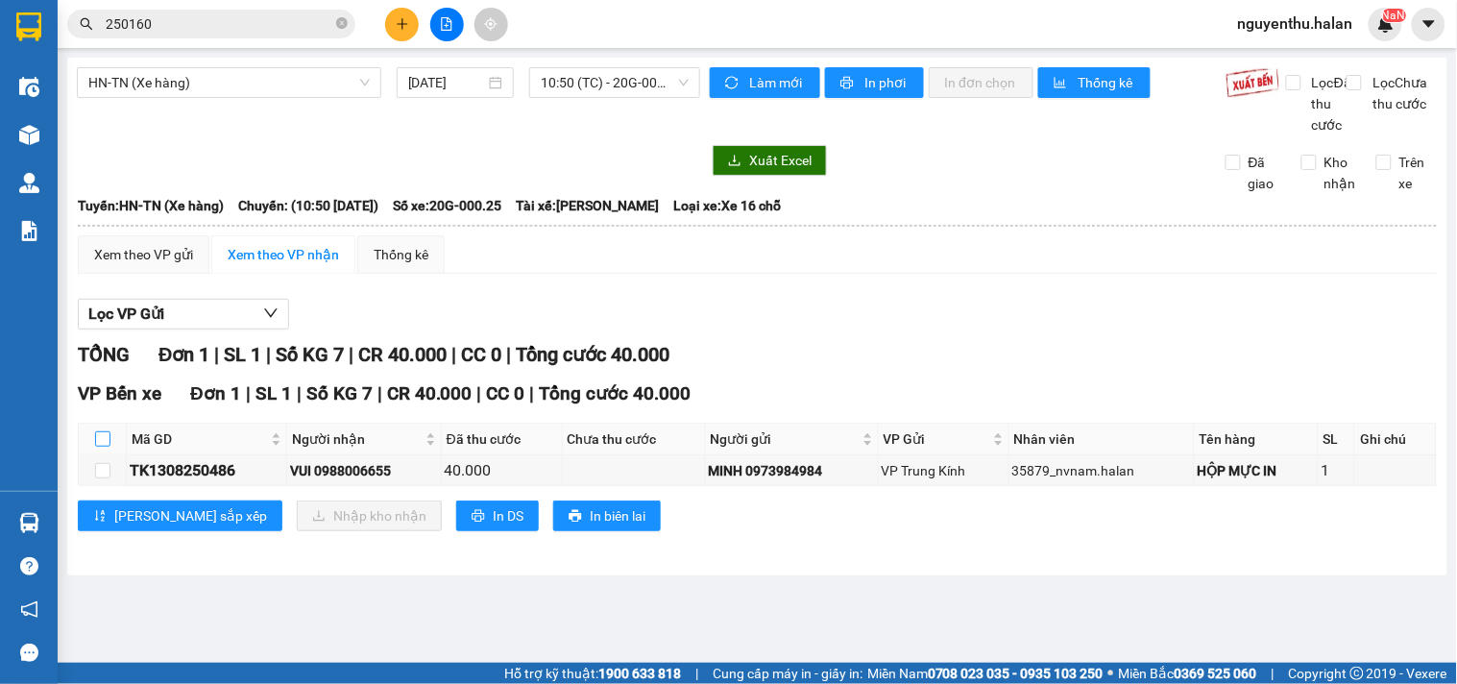
click at [102, 447] on input "checkbox" at bounding box center [102, 438] width 15 height 15
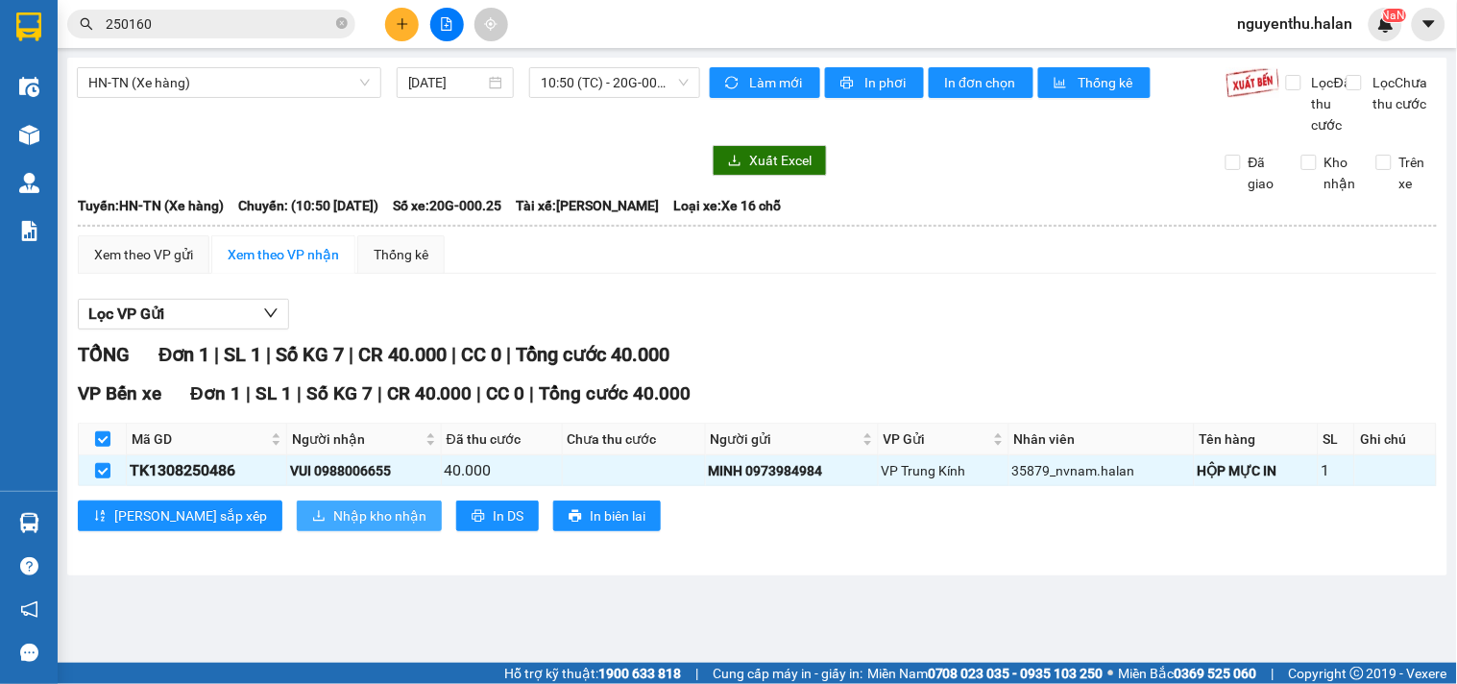
click at [297, 531] on button "Nhập kho nhận" at bounding box center [369, 515] width 145 height 31
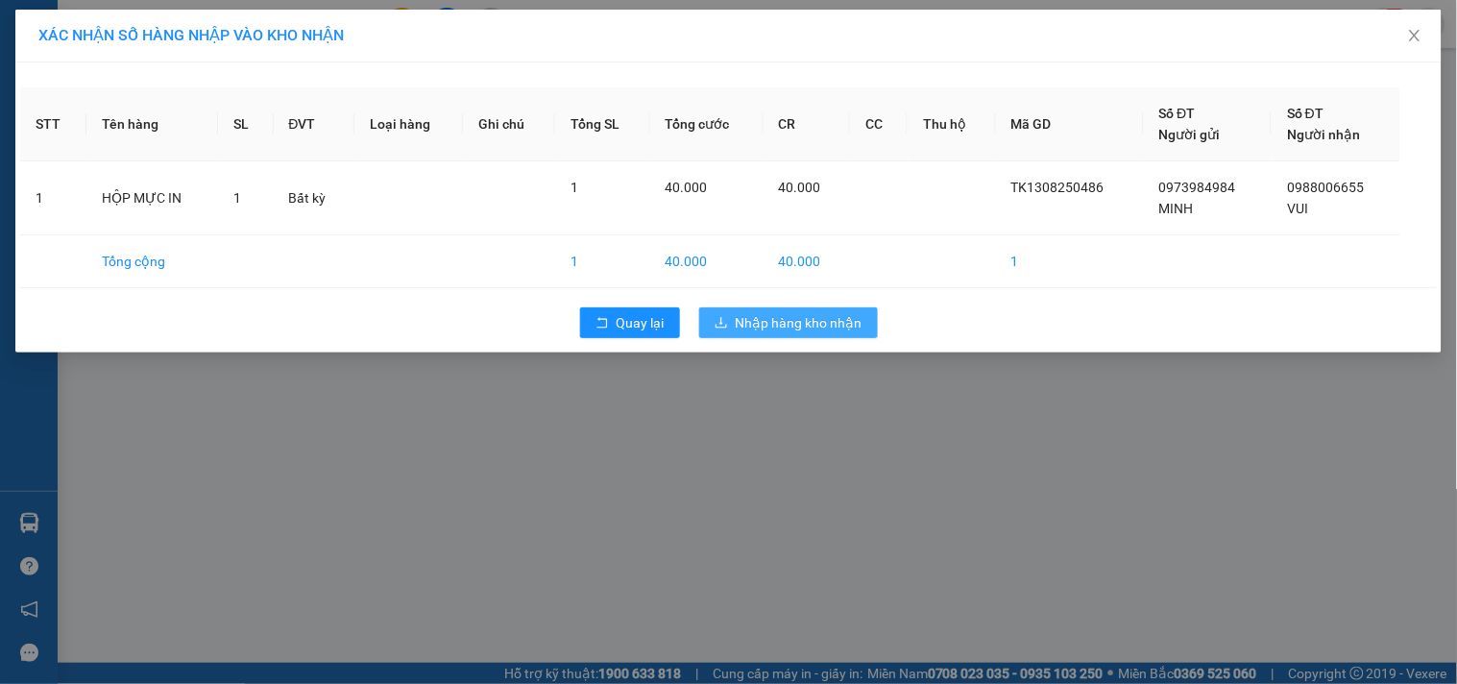
click at [726, 324] on icon "download" at bounding box center [720, 322] width 13 height 13
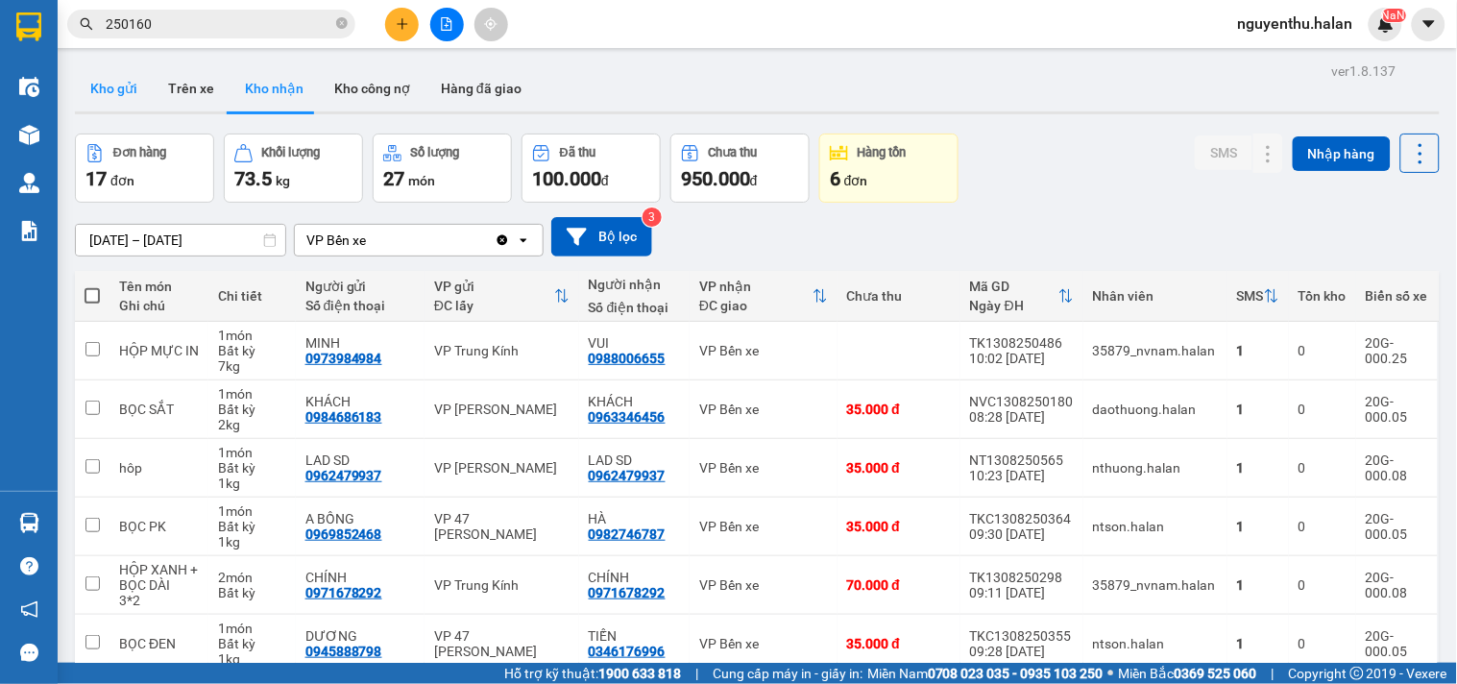
click at [86, 85] on button "Kho gửi" at bounding box center [114, 88] width 78 height 46
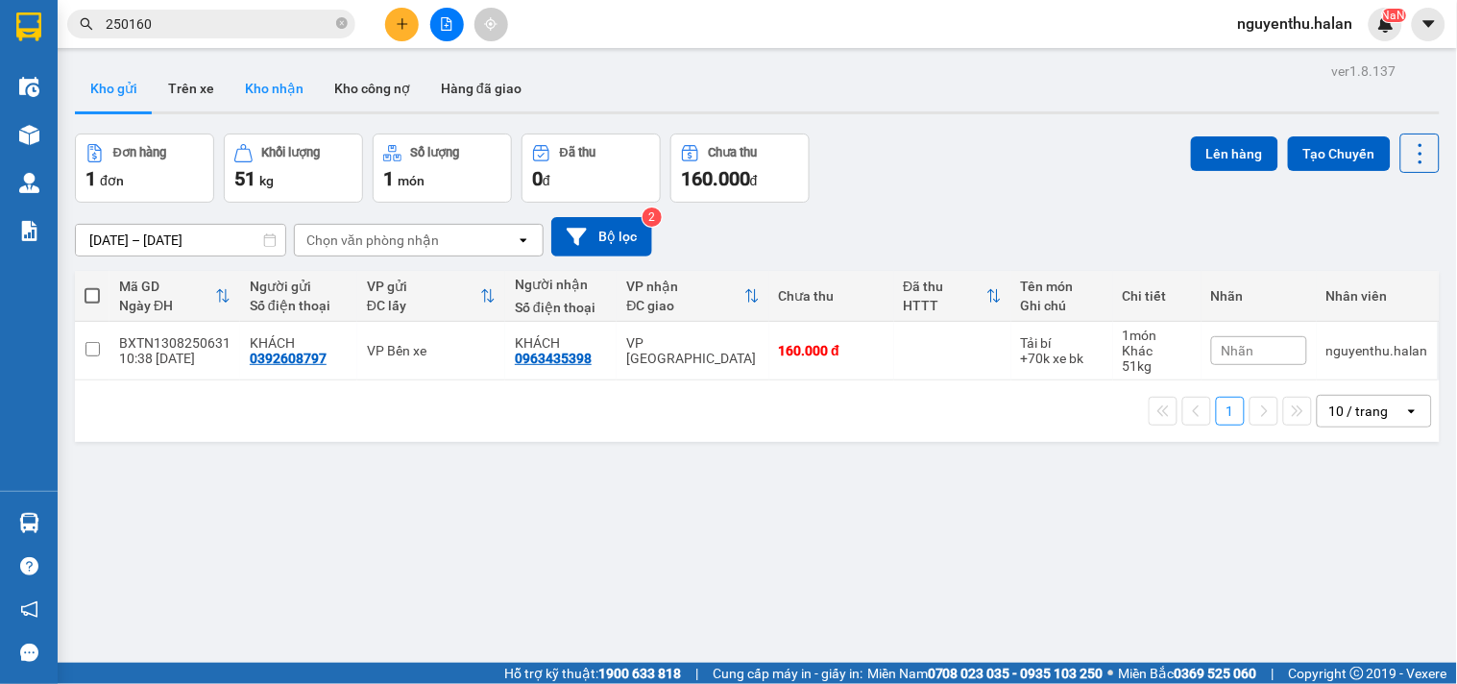
click at [261, 74] on button "Kho nhận" at bounding box center [274, 88] width 89 height 46
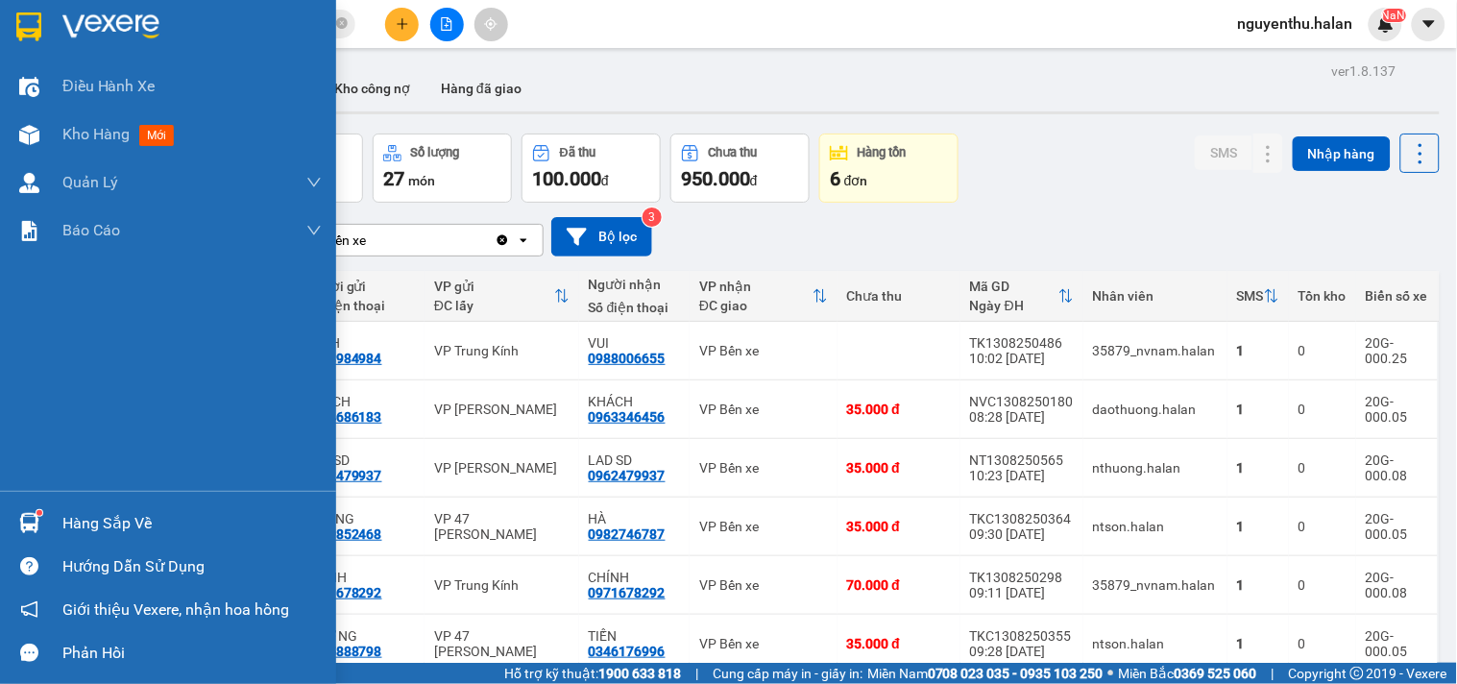
click at [89, 510] on div "Hàng sắp về" at bounding box center [191, 523] width 259 height 29
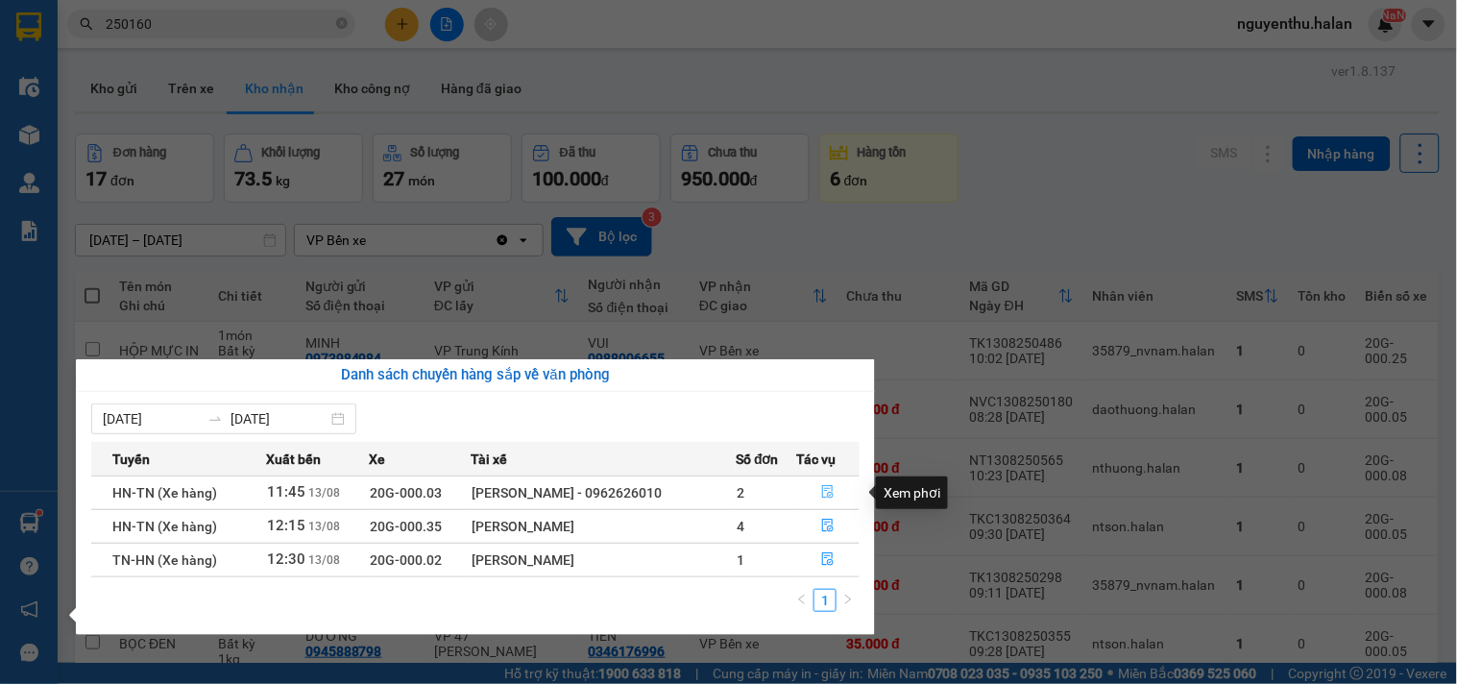
click at [840, 491] on button "button" at bounding box center [827, 492] width 61 height 31
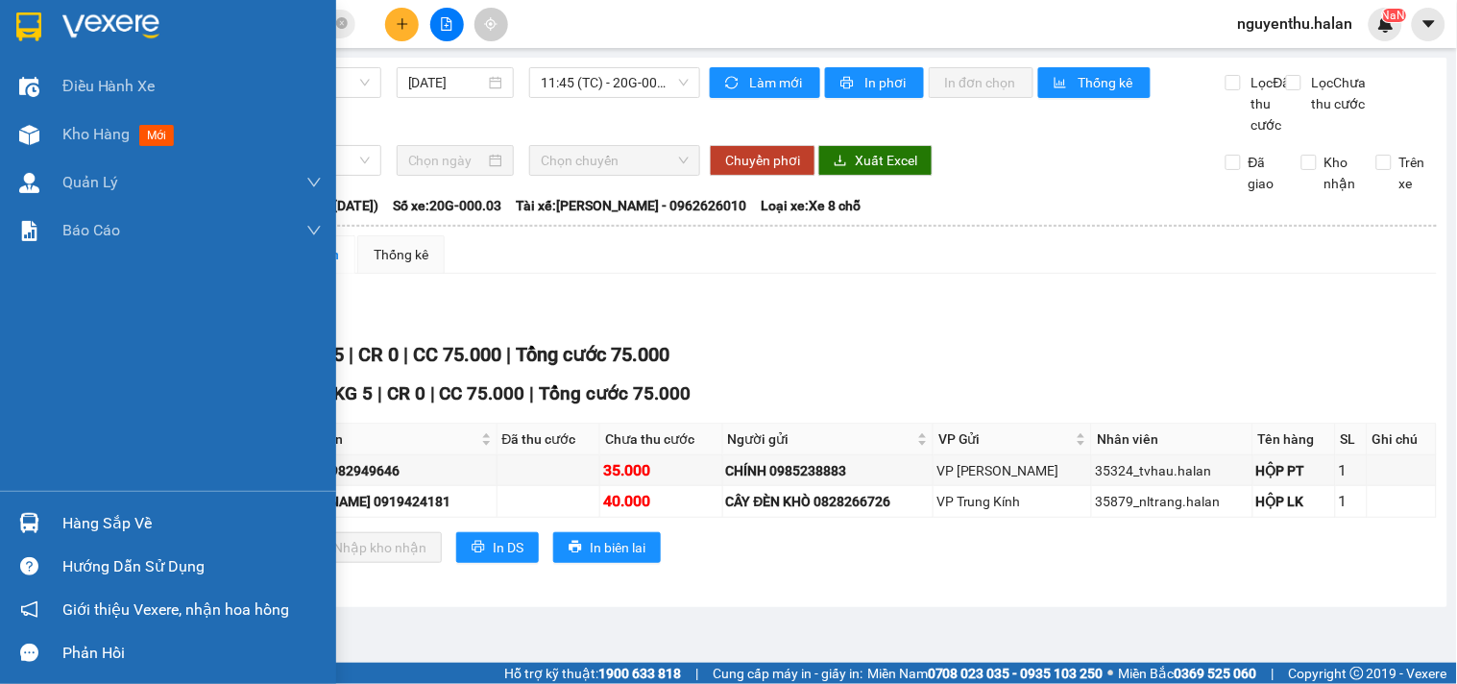
click at [71, 516] on div "Hàng sắp về" at bounding box center [191, 523] width 259 height 29
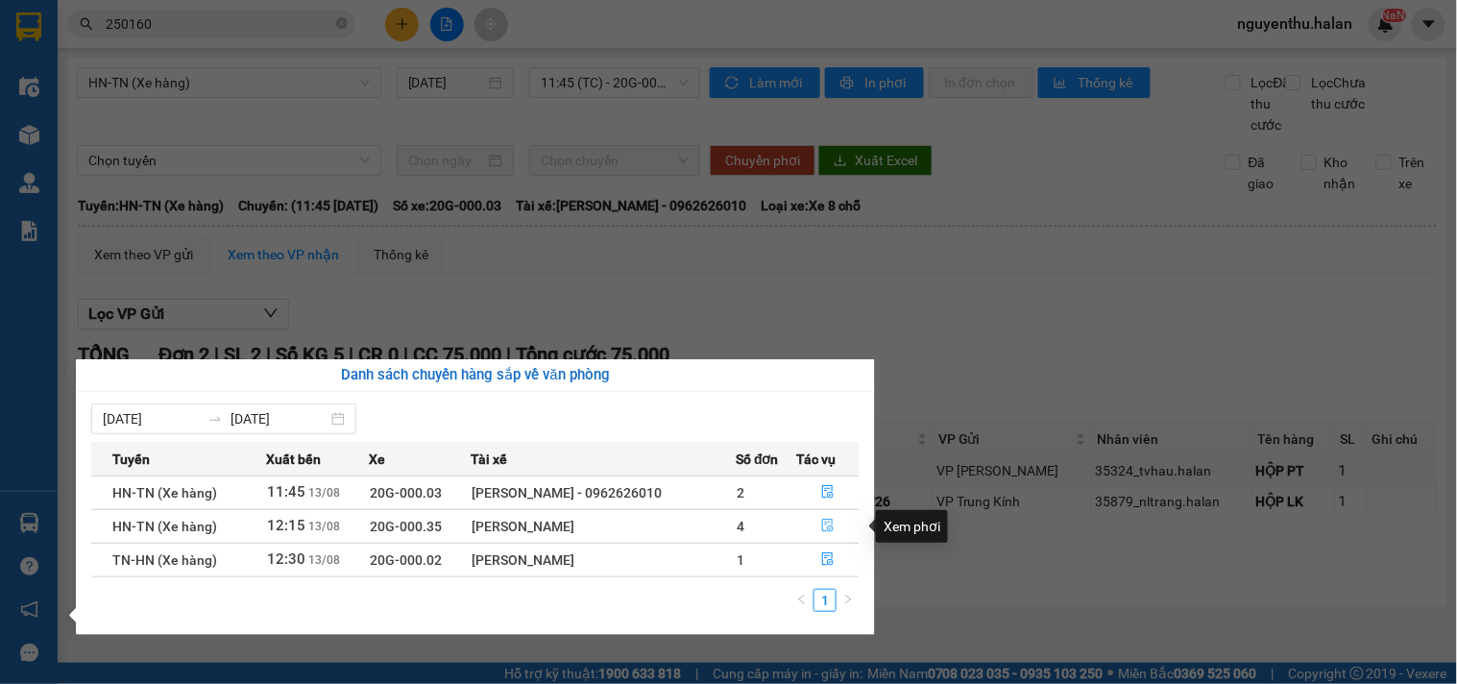
click at [831, 522] on icon "file-done" at bounding box center [828, 525] width 12 height 13
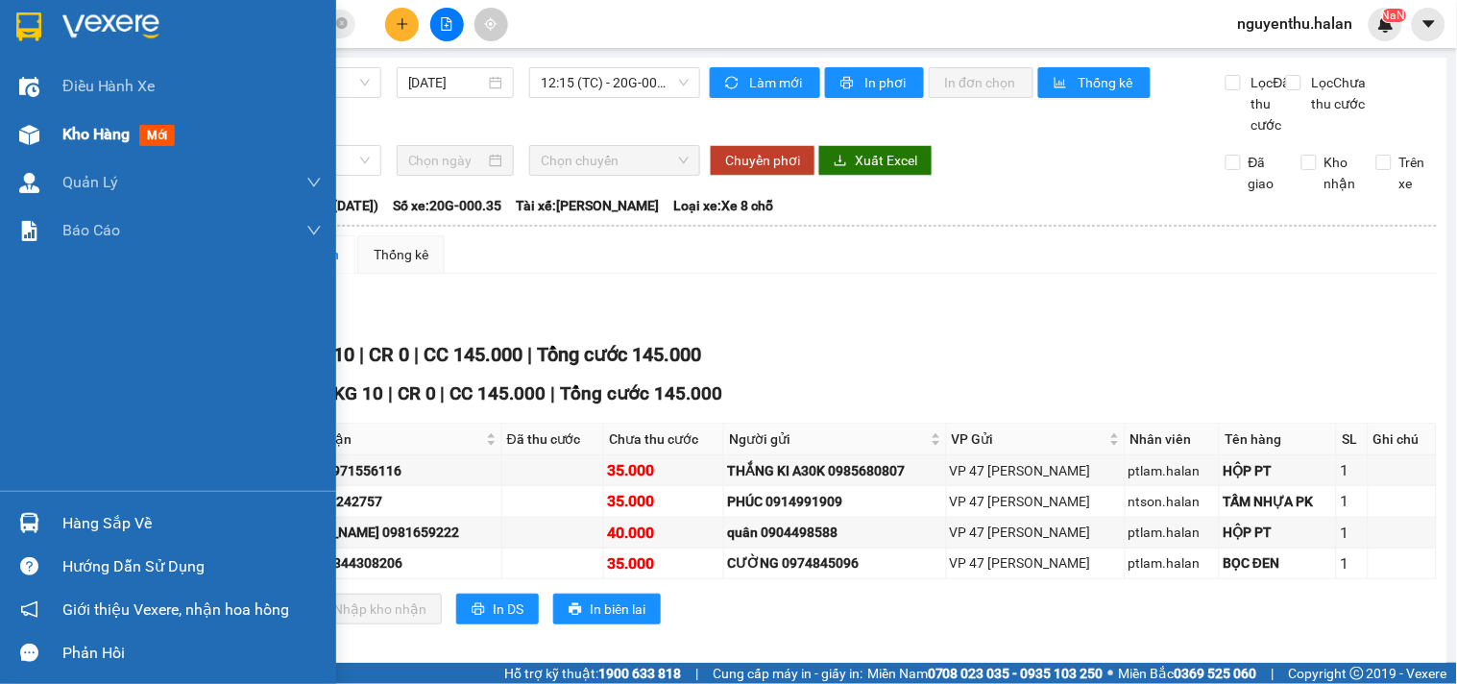
click at [67, 130] on span "Kho hàng" at bounding box center [95, 134] width 67 height 18
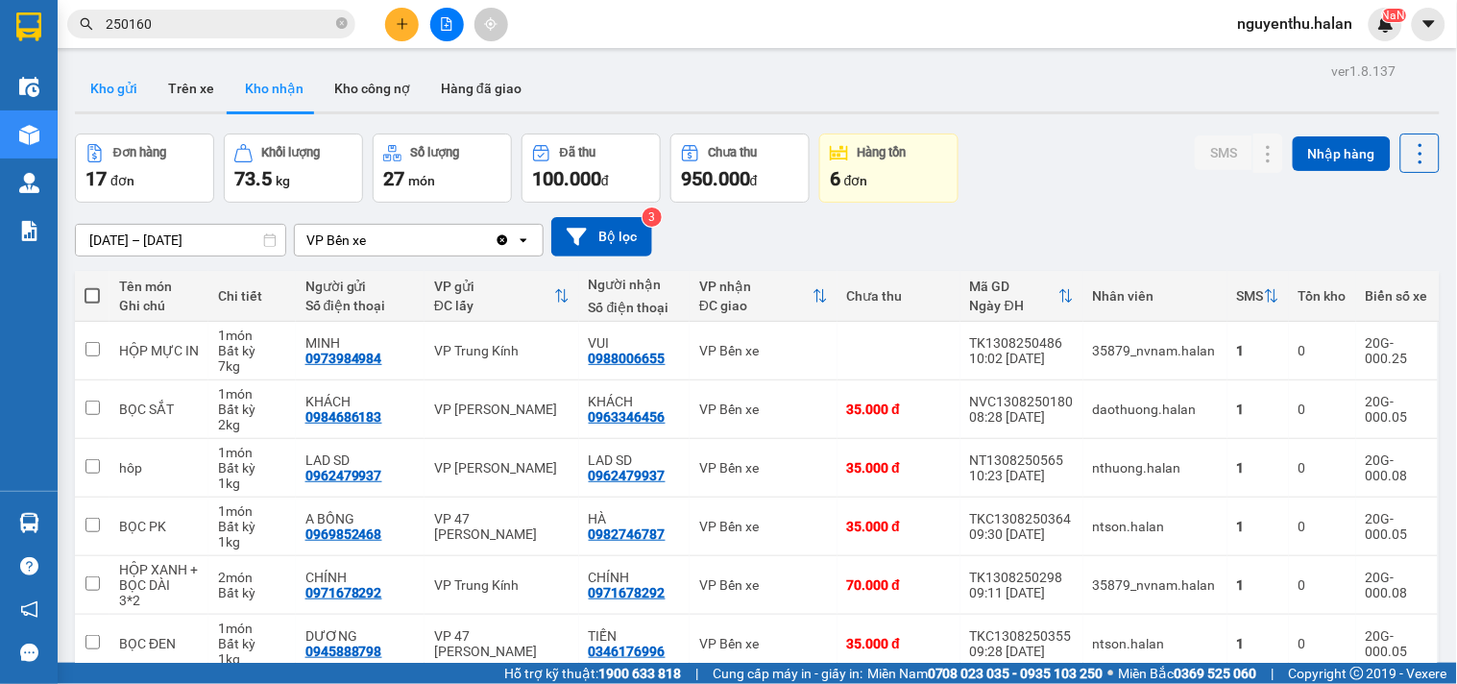
click at [127, 86] on button "Kho gửi" at bounding box center [114, 88] width 78 height 46
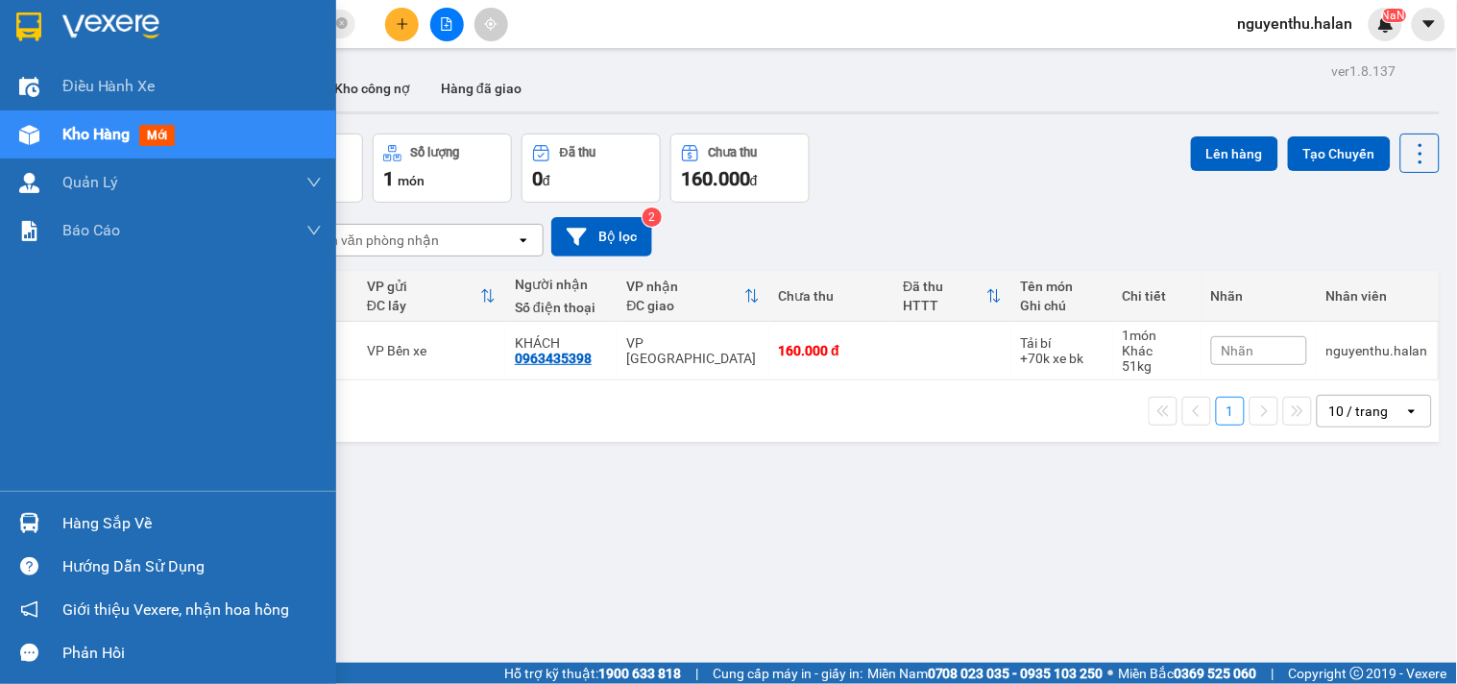
click at [77, 521] on div "Hàng sắp về" at bounding box center [191, 523] width 259 height 29
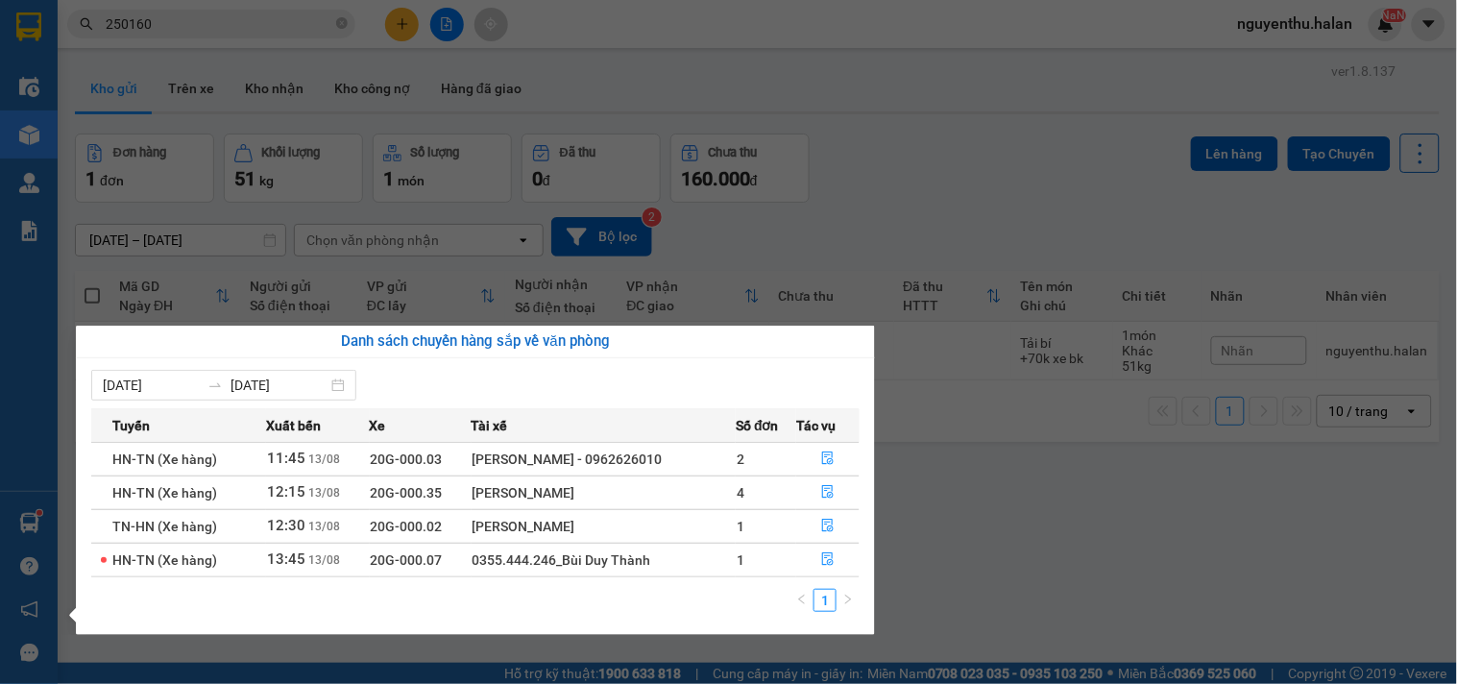
click at [398, 25] on section "Kết quả tìm kiếm ( 221 ) Bộ lọc Mã ĐH Trạng thái Món hàng Thu hộ Tổng cước Chưa…" at bounding box center [728, 342] width 1457 height 684
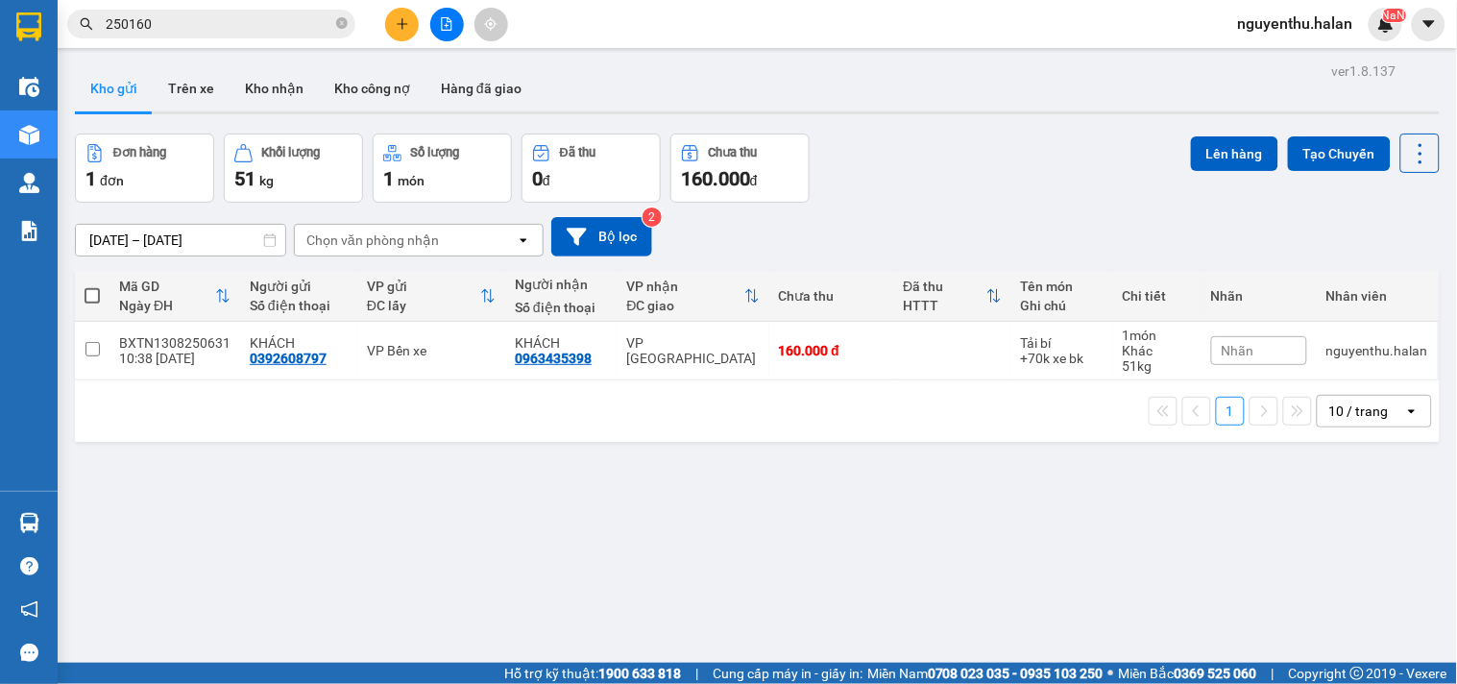
click at [400, 22] on icon "plus" at bounding box center [402, 23] width 13 height 13
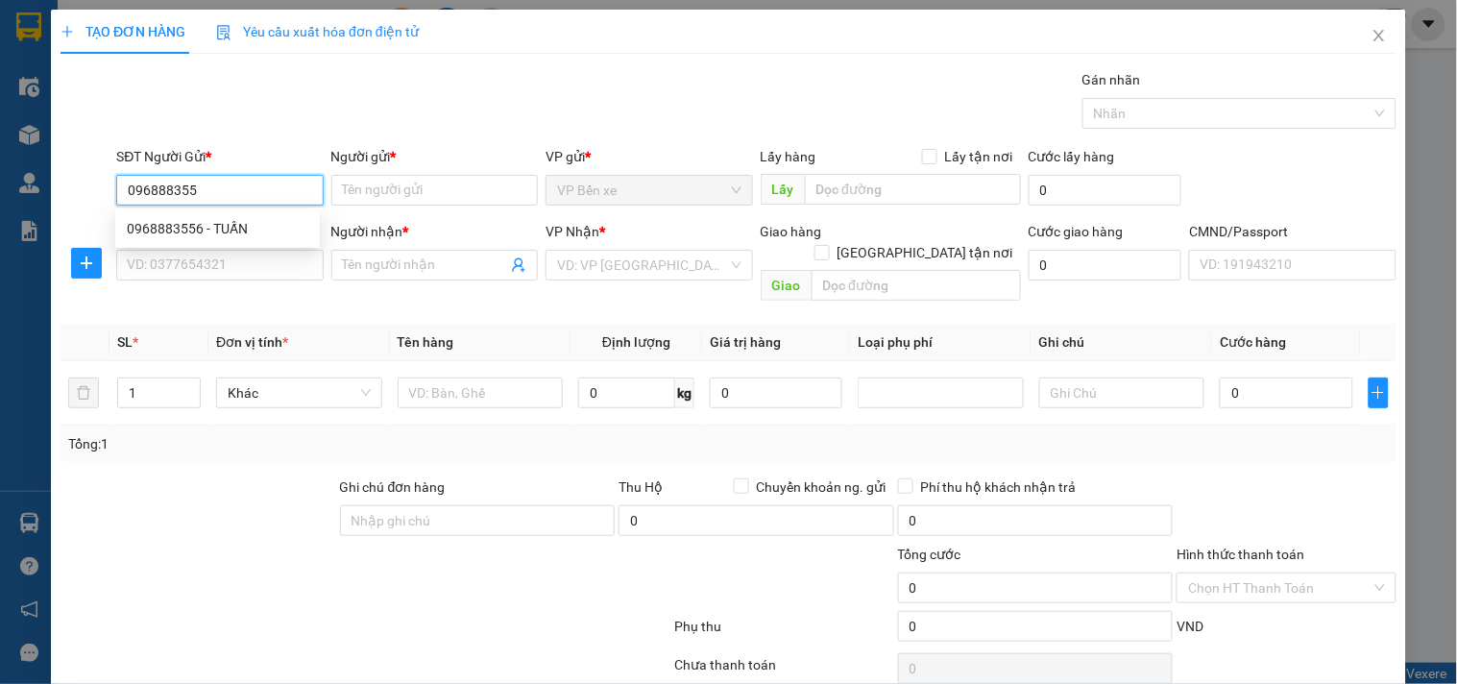
type input "0968883556"
click at [187, 215] on div "0968883556 - TUẤN" at bounding box center [217, 228] width 205 height 31
type input "TUẤN"
type input "0968883556"
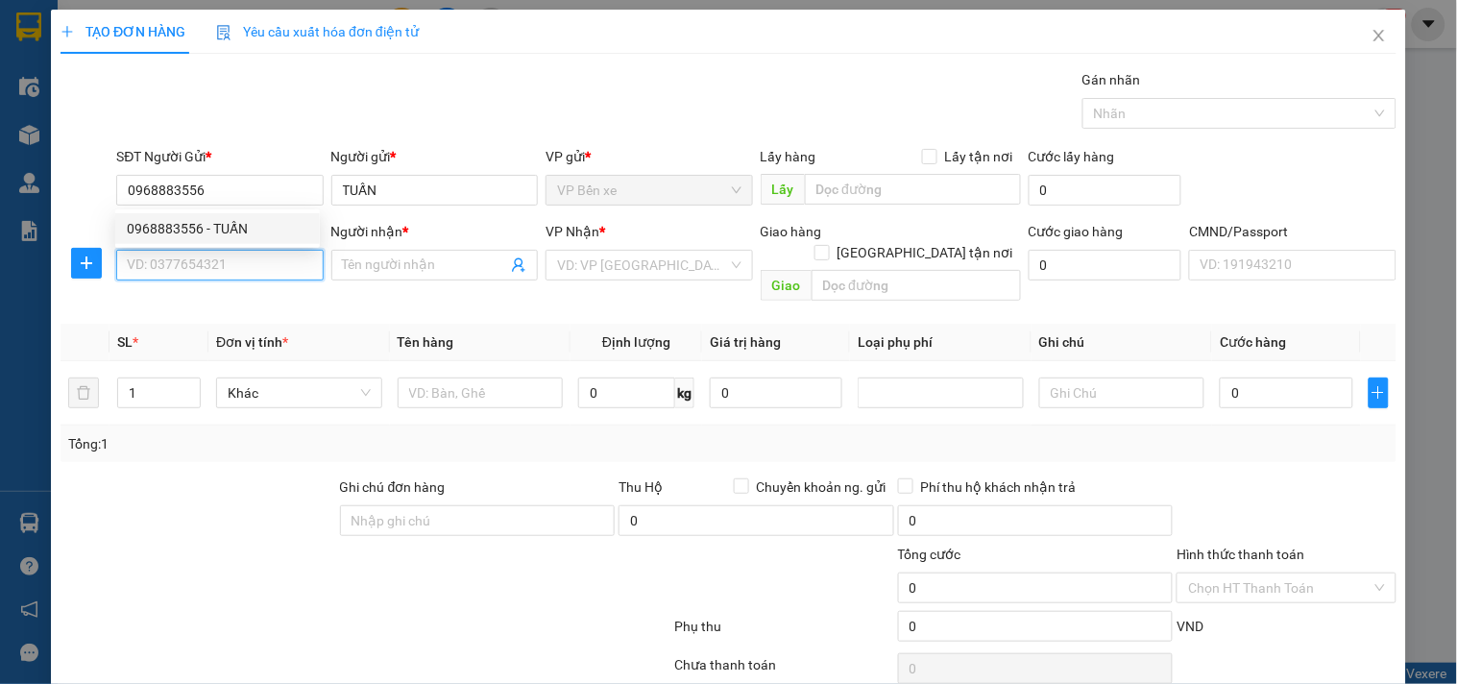
click at [206, 261] on input "SĐT Người Nhận *" at bounding box center [219, 265] width 206 height 31
type input "0986792448"
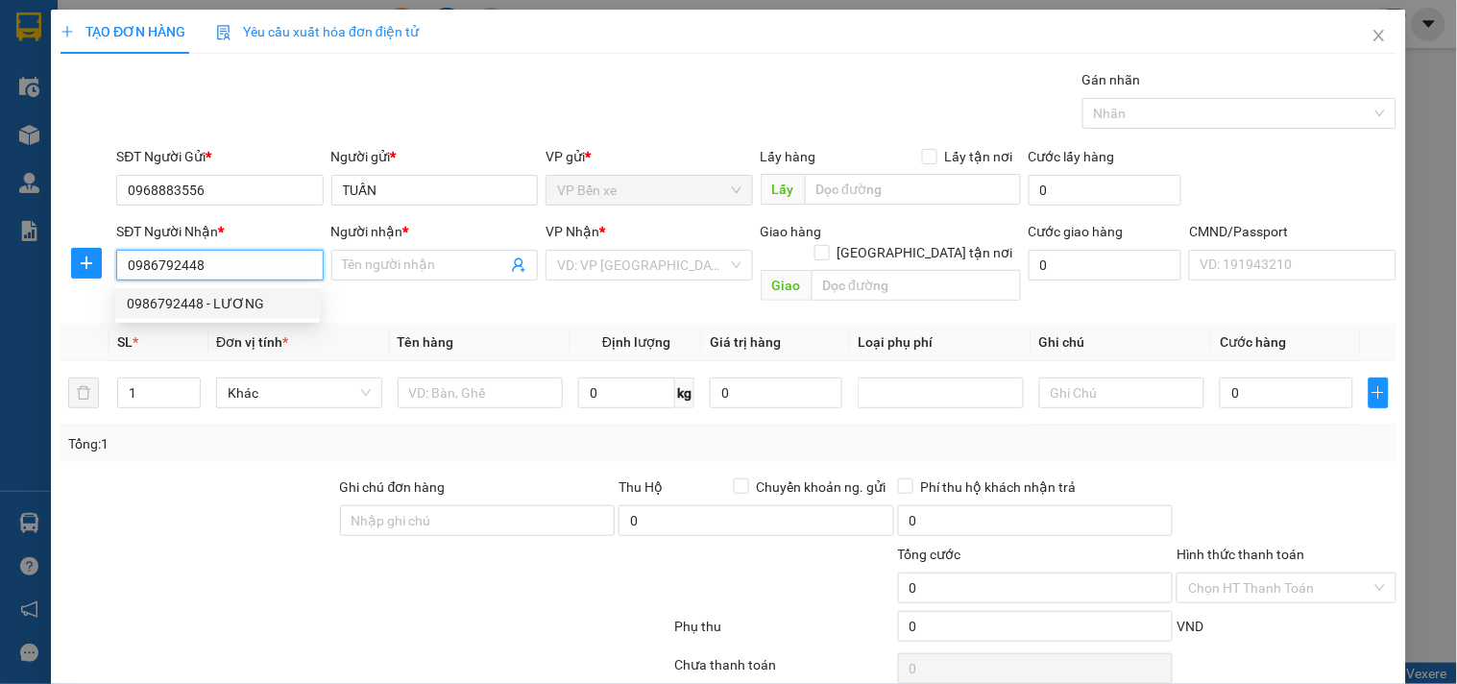
click at [209, 293] on div "0986792448 - LƯƠNG" at bounding box center [218, 303] width 182 height 21
type input "LƯƠNG"
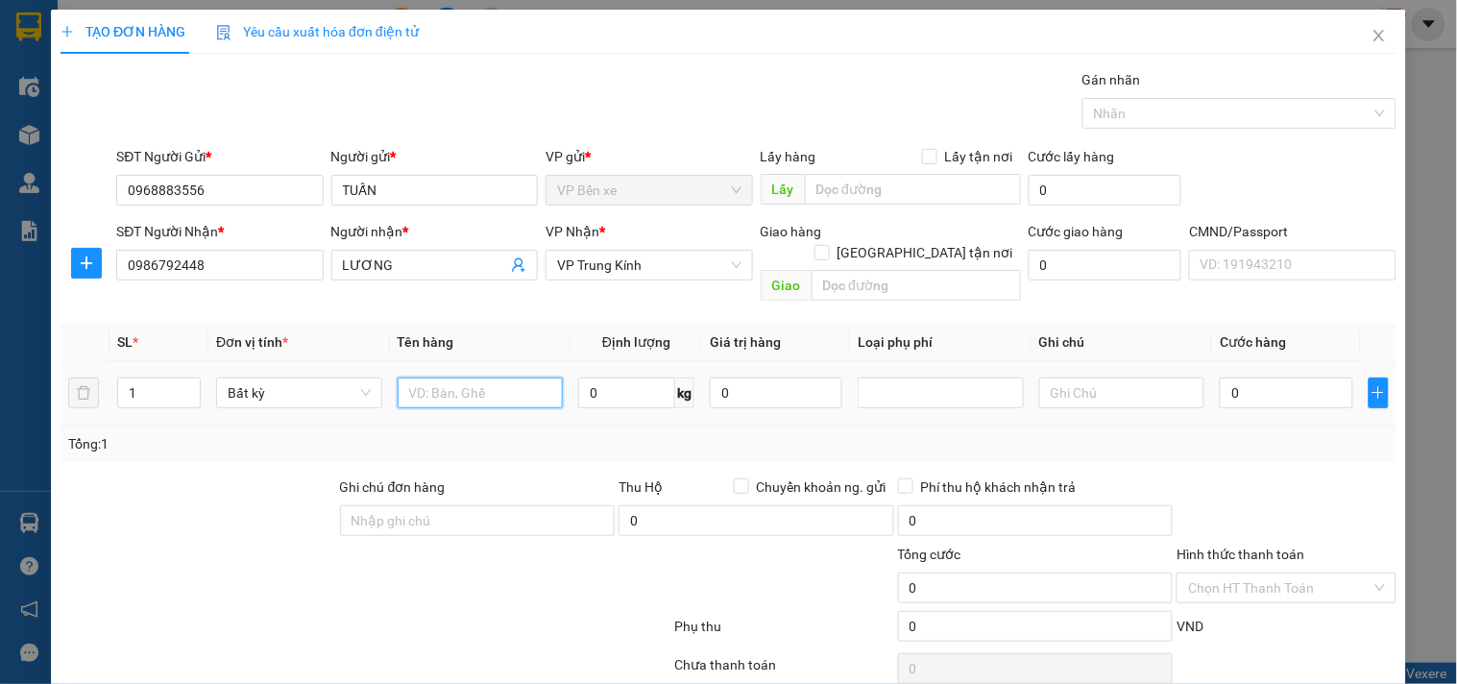
click at [458, 377] on input "text" at bounding box center [481, 392] width 166 height 31
click at [582, 425] on div "Tổng: 1" at bounding box center [729, 443] width 1336 height 36
drag, startPoint x: 1263, startPoint y: 630, endPoint x: 1208, endPoint y: 584, distance: 71.6
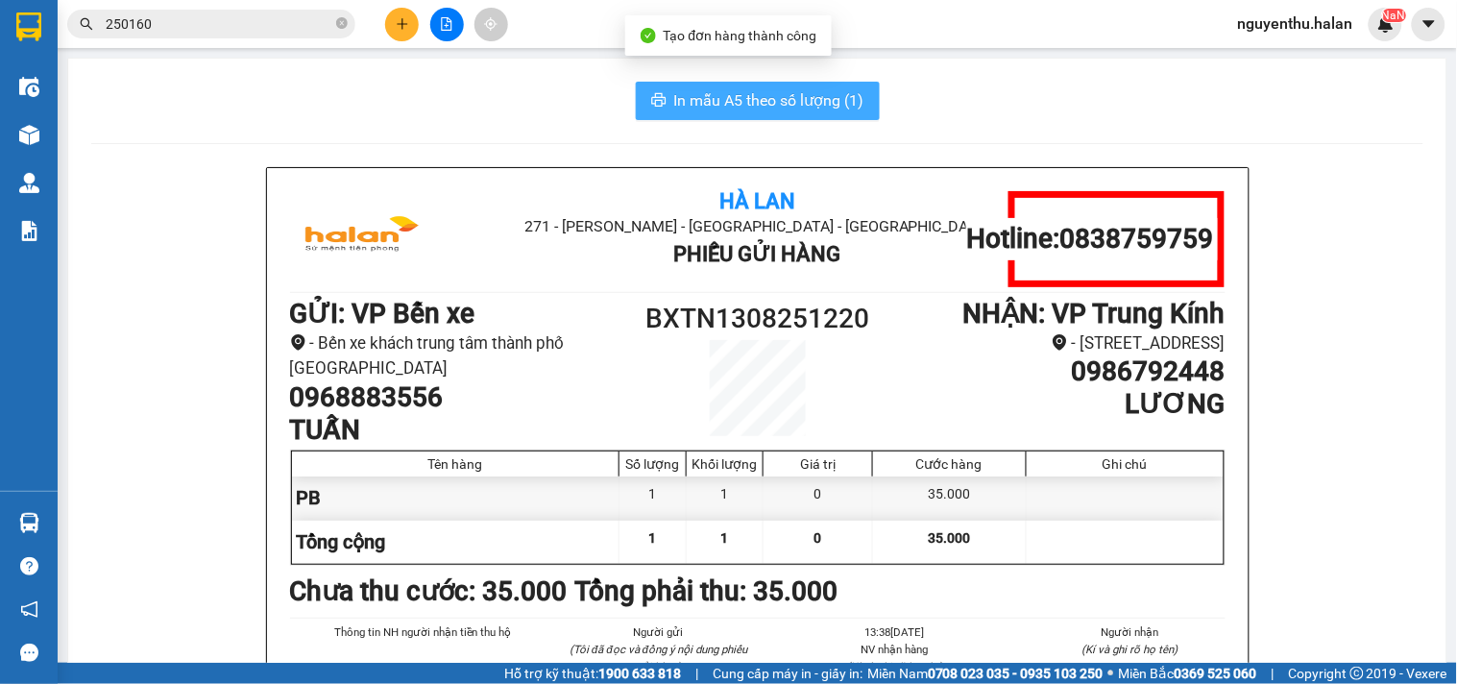
click at [683, 109] on span "In mẫu A5 theo số lượng (1)" at bounding box center [769, 100] width 190 height 24
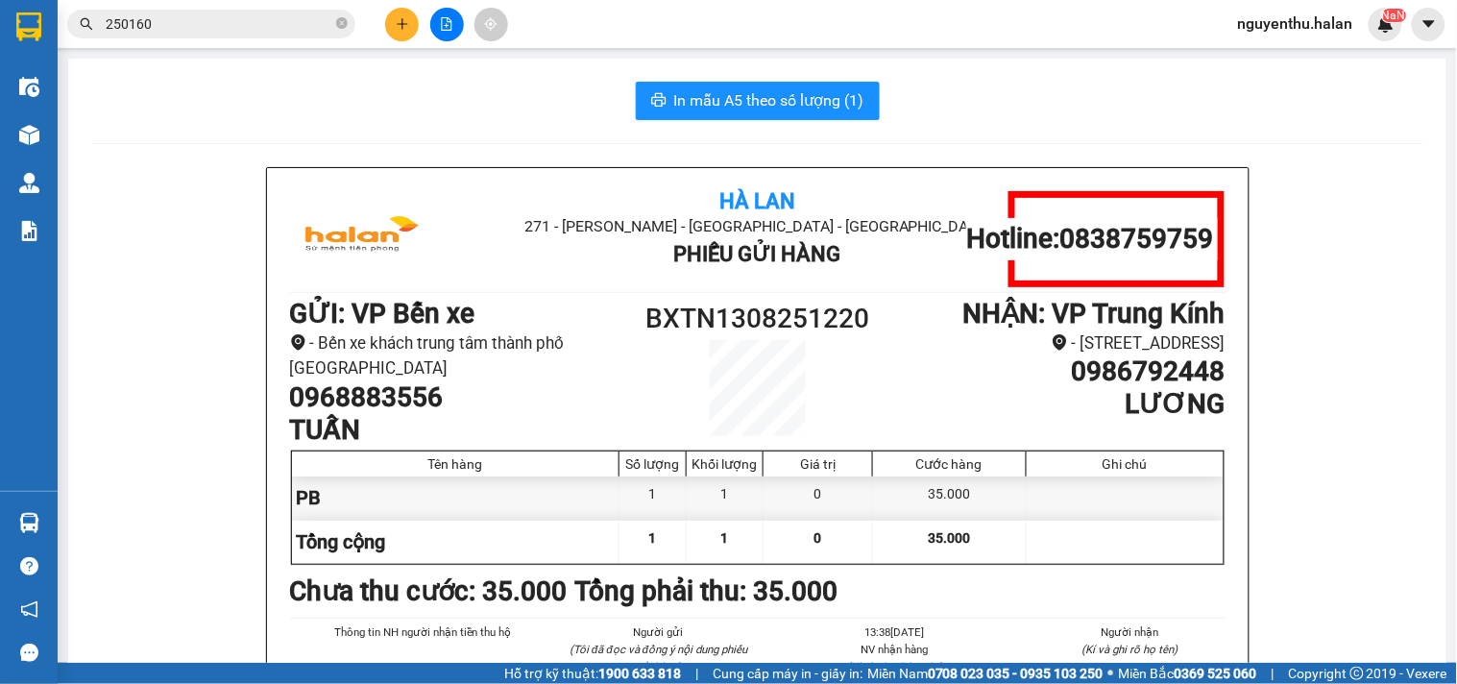
click at [392, 407] on h1 "0968883556" at bounding box center [465, 397] width 351 height 33
click at [400, 24] on icon "plus" at bounding box center [402, 23] width 11 height 1
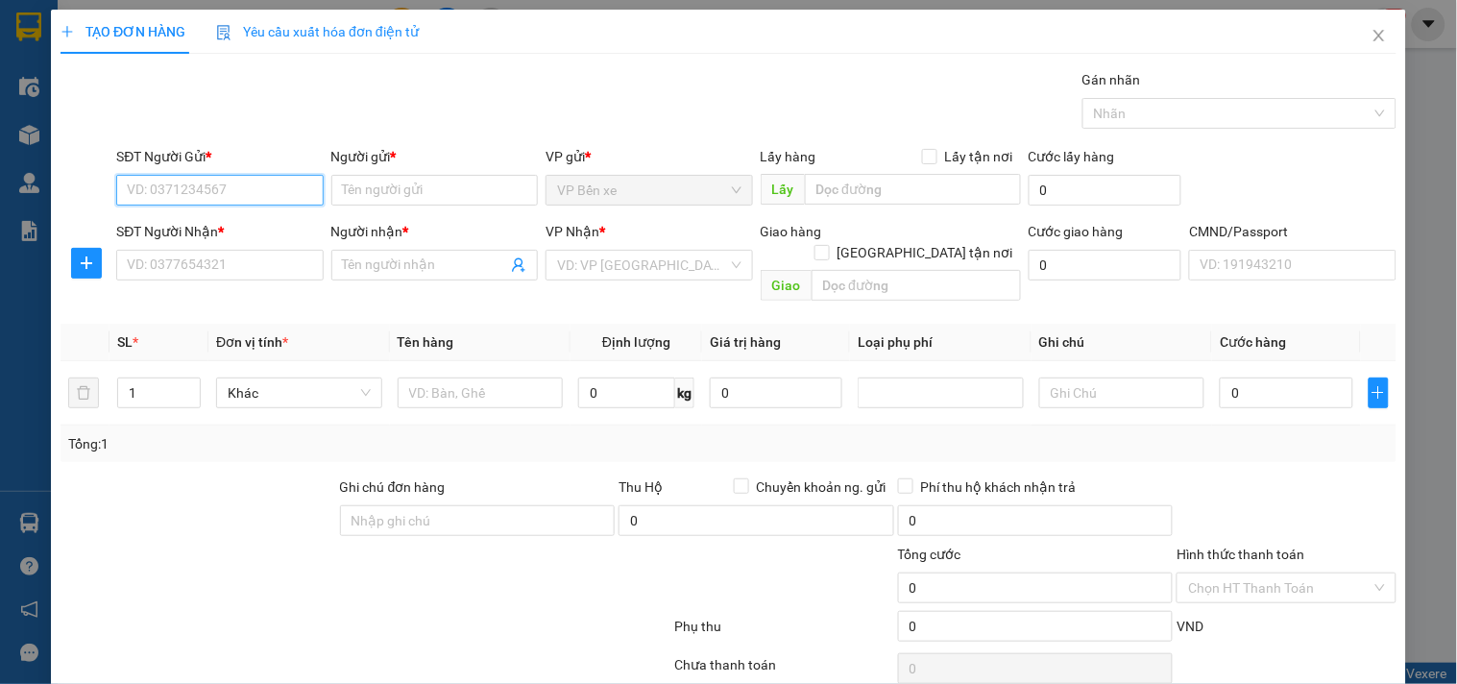
click at [265, 198] on input "SĐT Người Gửi *" at bounding box center [219, 190] width 206 height 31
paste input "0968883556"
type input "0968883556"
click at [235, 221] on div "0968883556 - TUẤN" at bounding box center [218, 228] width 182 height 21
type input "TUẤN"
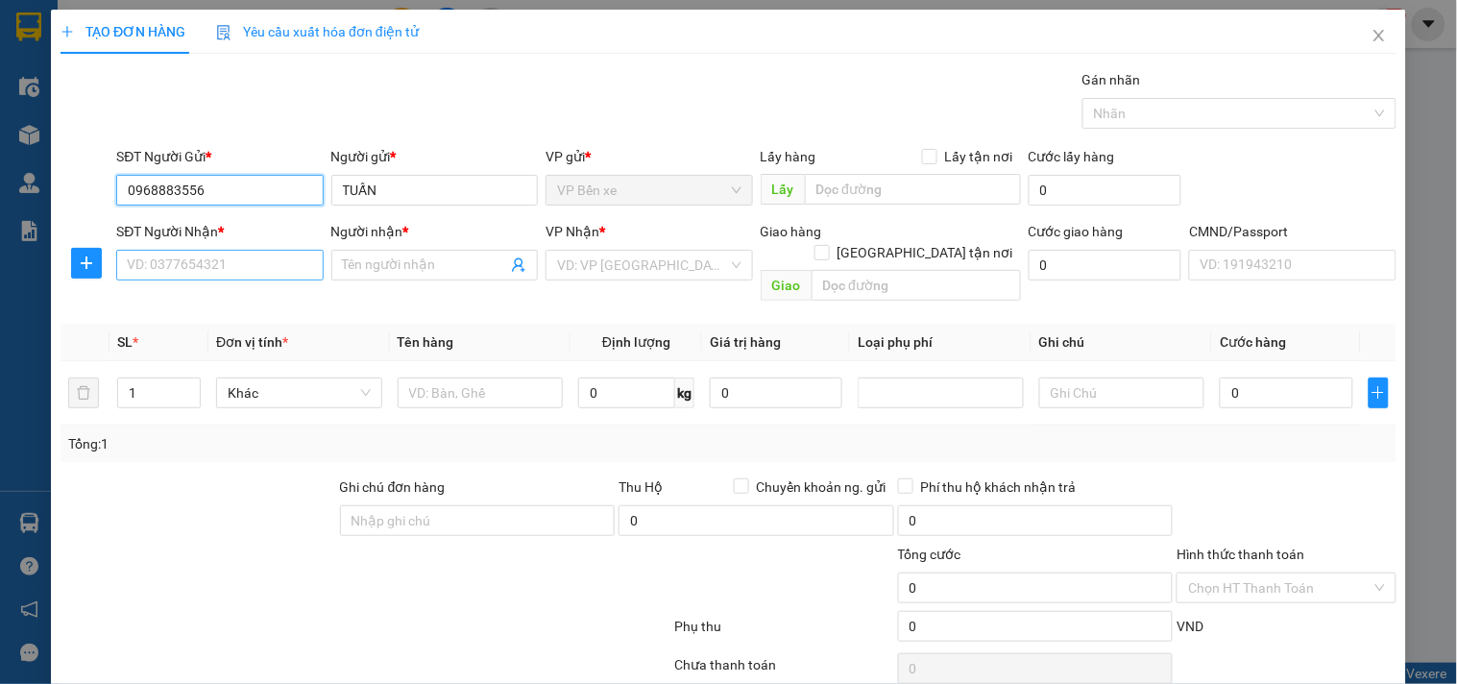
type input "0968883556"
click at [254, 266] on input "SĐT Người Nhận *" at bounding box center [219, 265] width 206 height 31
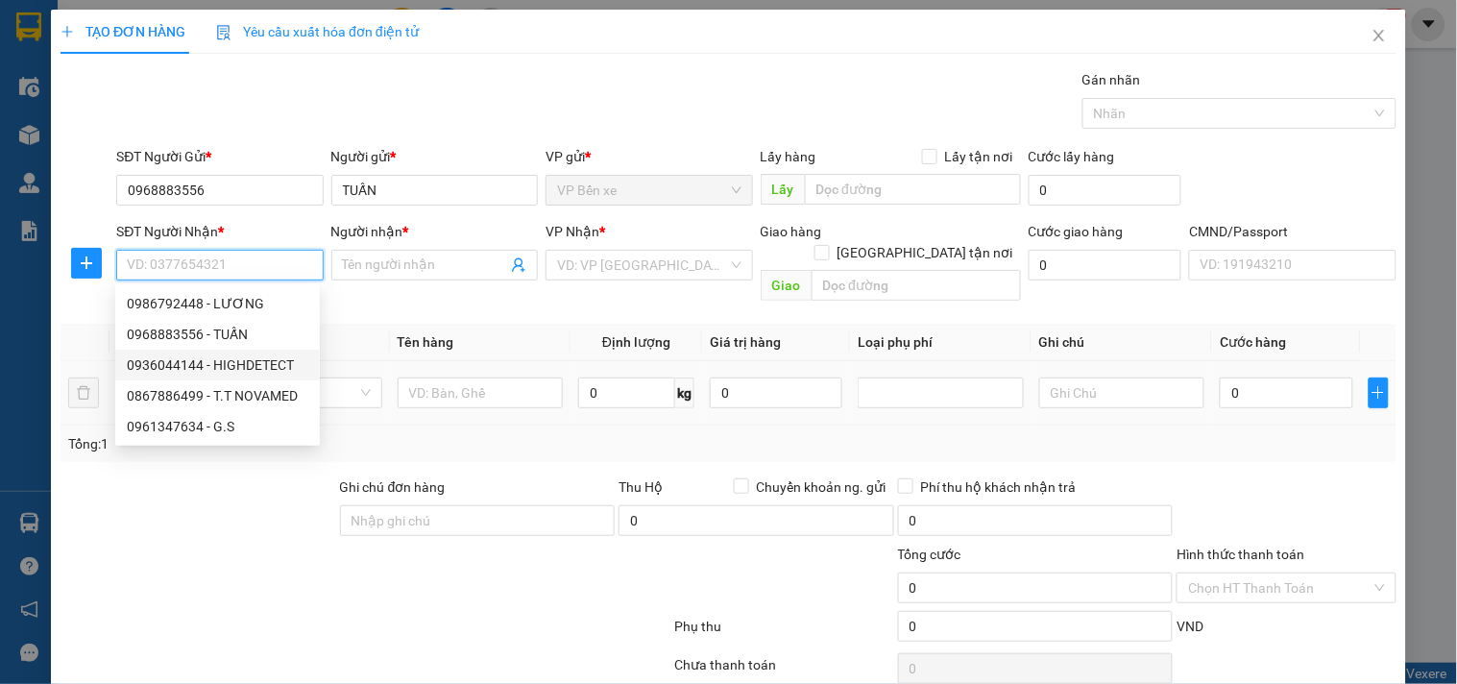
click at [255, 354] on div "0936044144 - HIGHDETECT" at bounding box center [218, 364] width 182 height 21
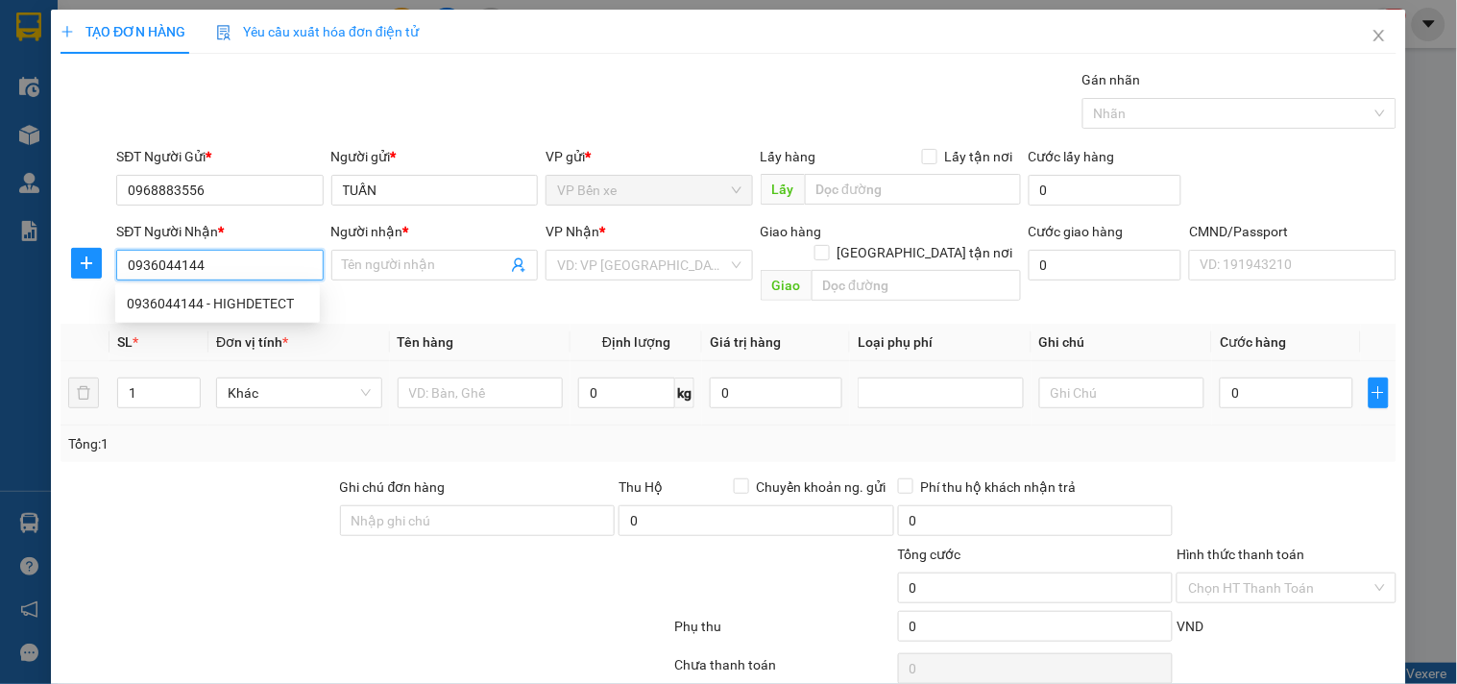
type input "0936044144"
type input "HIGHDETECT"
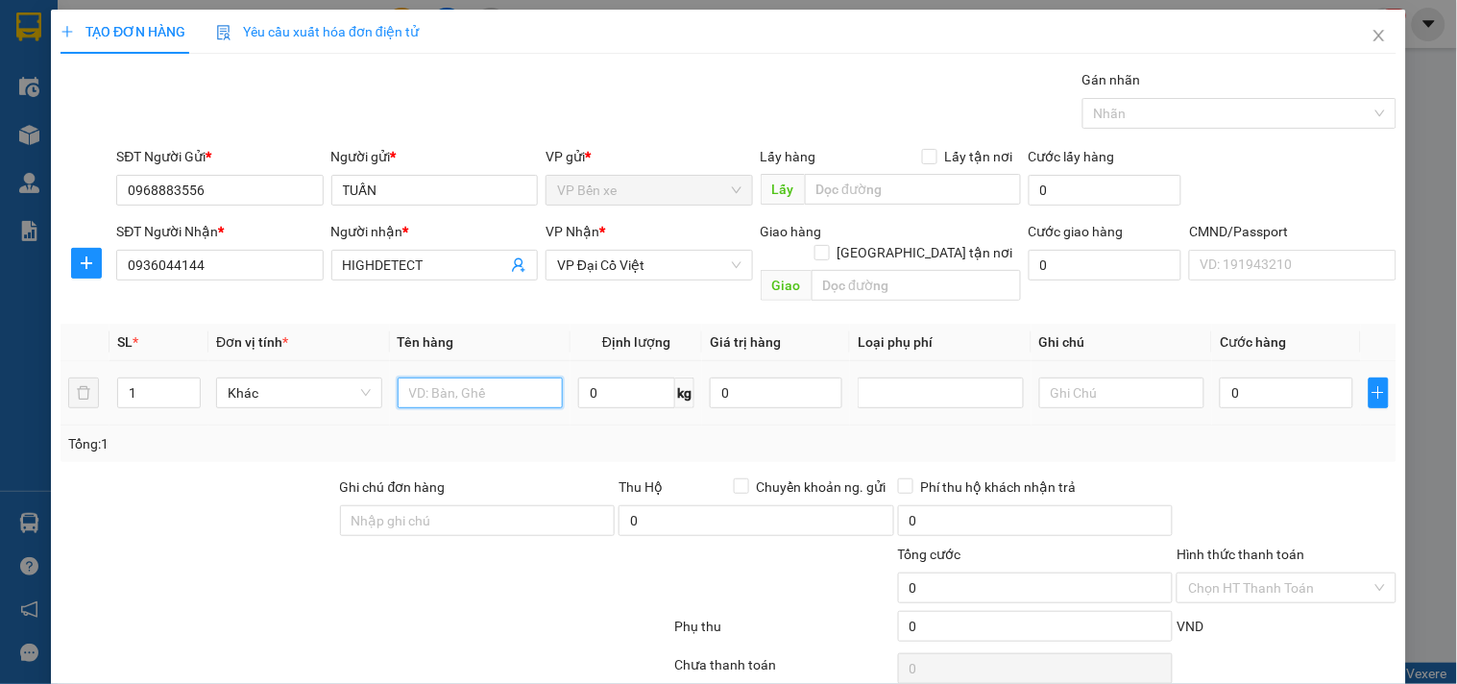
click at [455, 377] on input "text" at bounding box center [481, 392] width 166 height 31
type input "XỐP MẪU"
type input "1"
click at [481, 377] on input "XỐP MẪU" at bounding box center [481, 392] width 166 height 31
type input "XỐP MẪU"
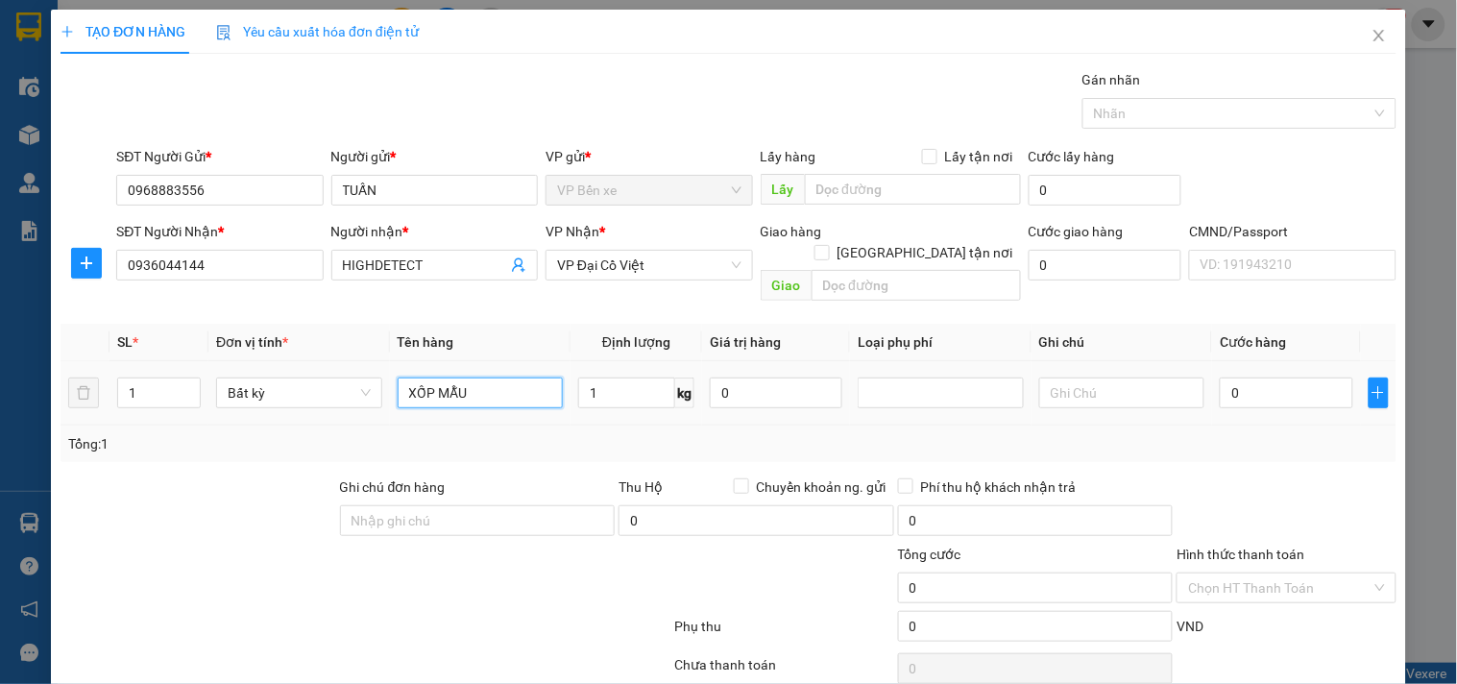
type input "35.000"
type input "XỐP MẪU XN"
drag, startPoint x: 629, startPoint y: 423, endPoint x: 649, endPoint y: 423, distance: 20.2
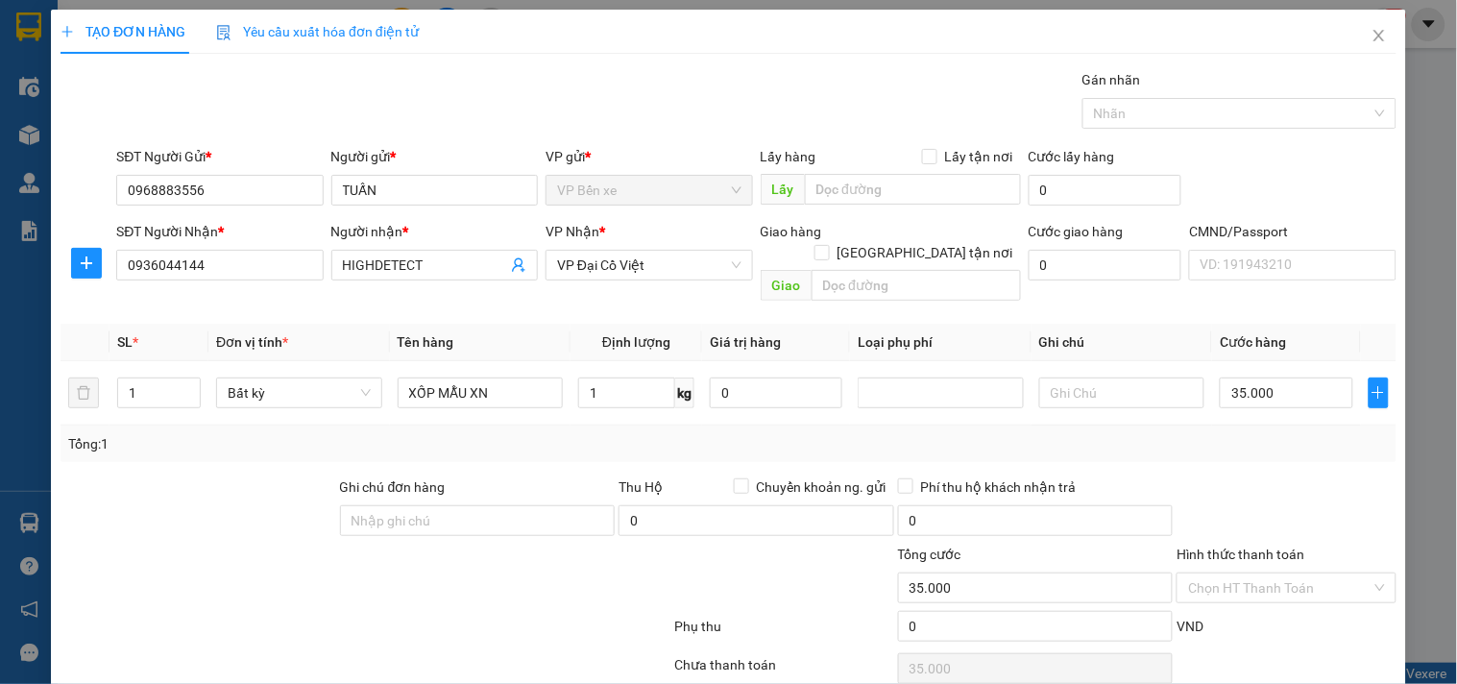
click at [630, 433] on div "Tổng: 1" at bounding box center [728, 443] width 1320 height 21
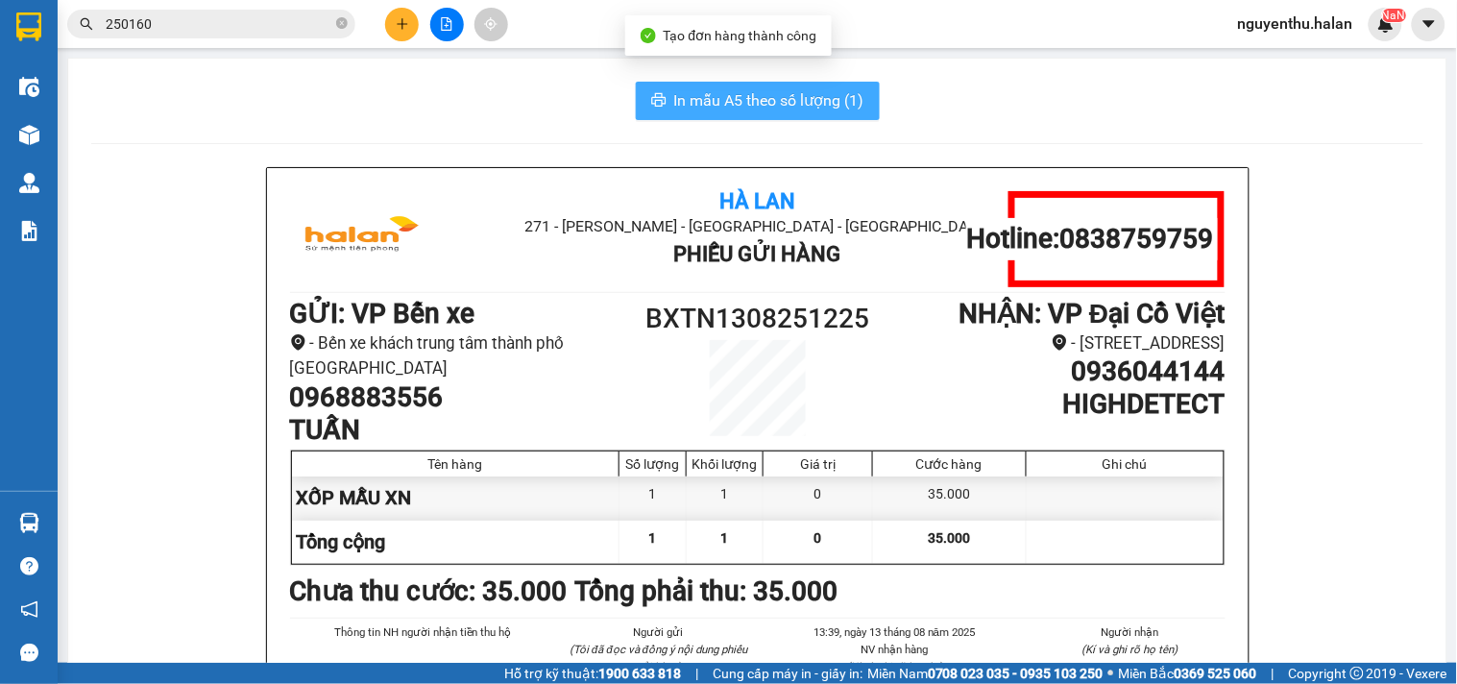
click at [746, 93] on span "In mẫu A5 theo số lượng (1)" at bounding box center [769, 100] width 190 height 24
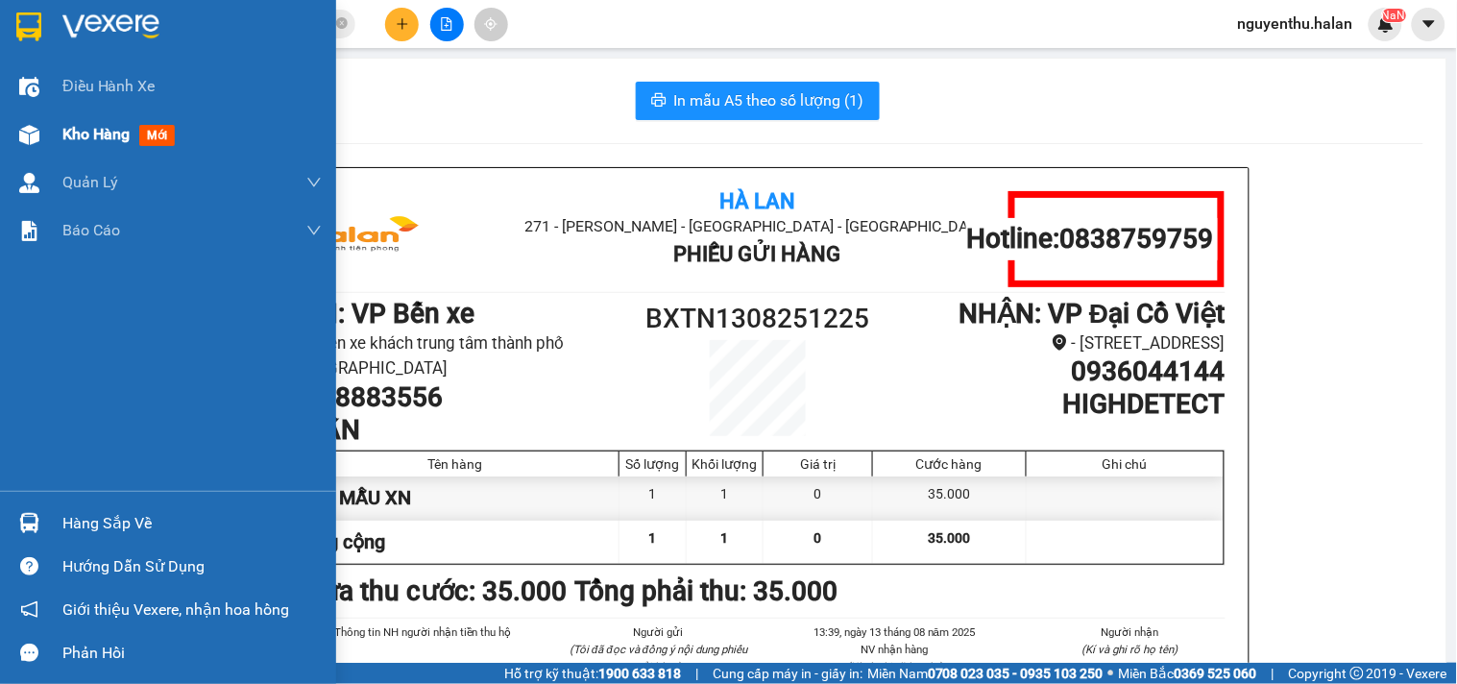
click at [71, 130] on span "Kho hàng" at bounding box center [95, 134] width 67 height 18
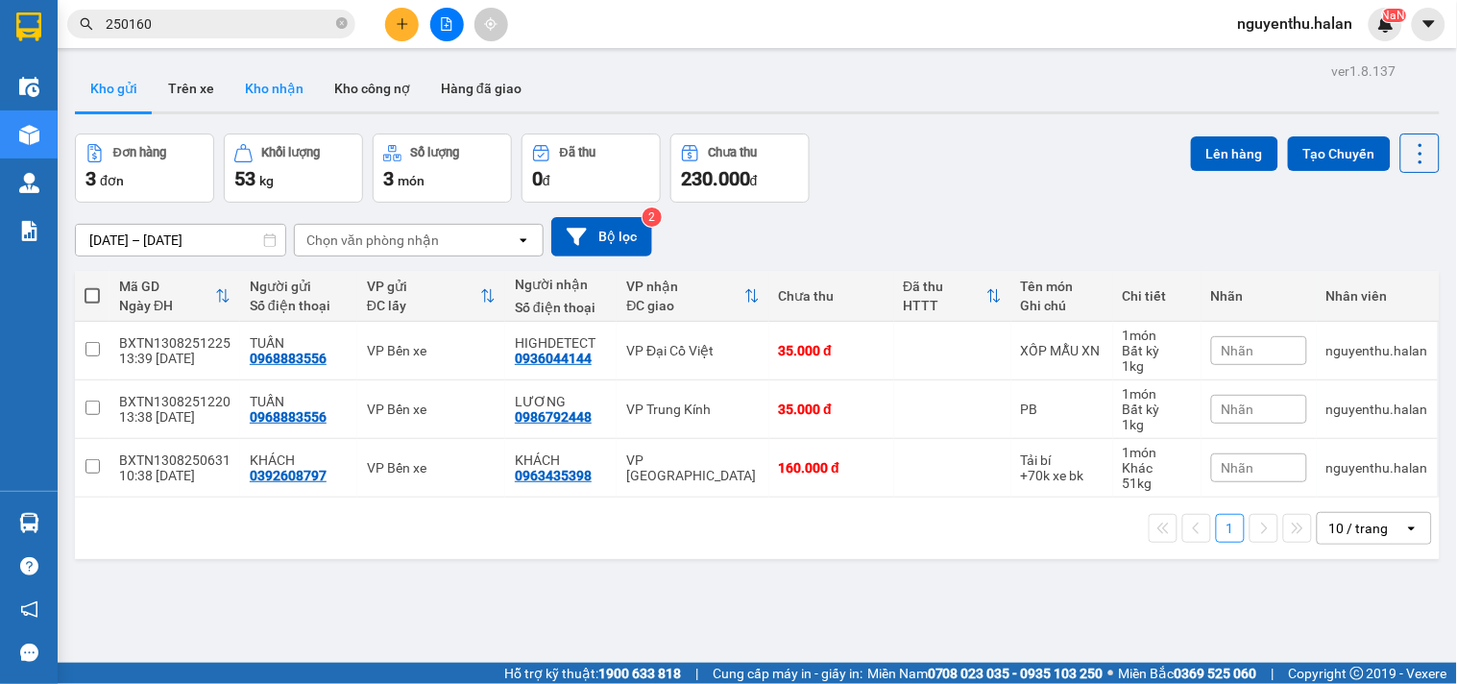
click at [261, 69] on button "Kho nhận" at bounding box center [274, 88] width 89 height 46
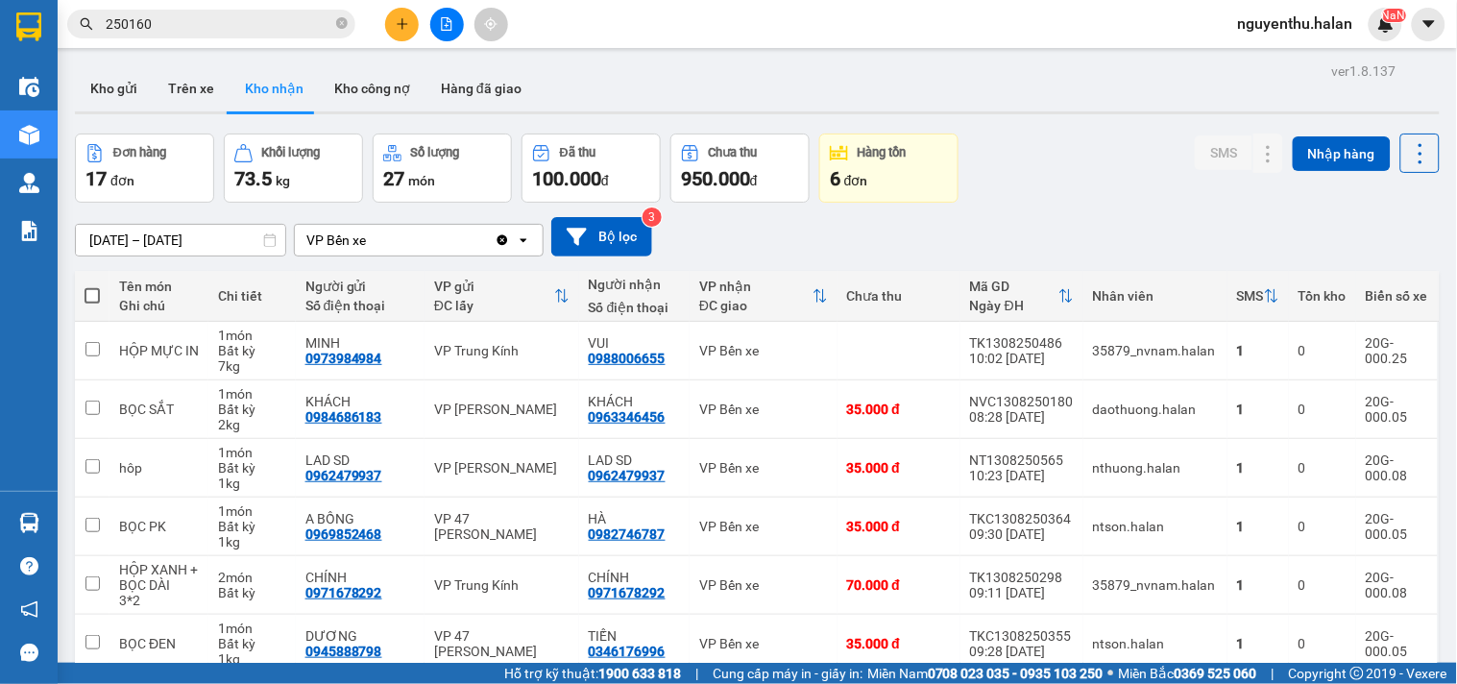
scroll to position [721, 0]
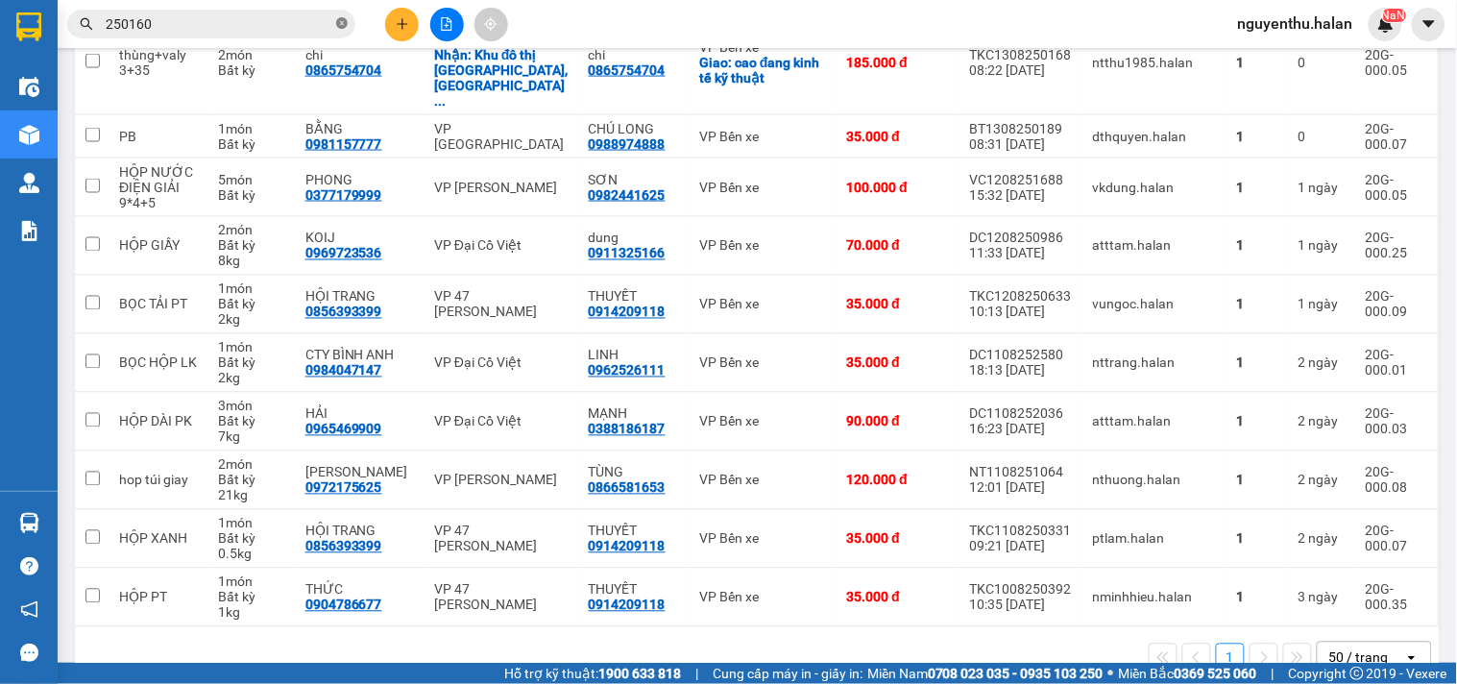
click at [344, 19] on icon "close-circle" at bounding box center [342, 23] width 12 height 12
click at [292, 29] on input "text" at bounding box center [219, 23] width 227 height 21
click at [291, 17] on input "text" at bounding box center [219, 23] width 227 height 21
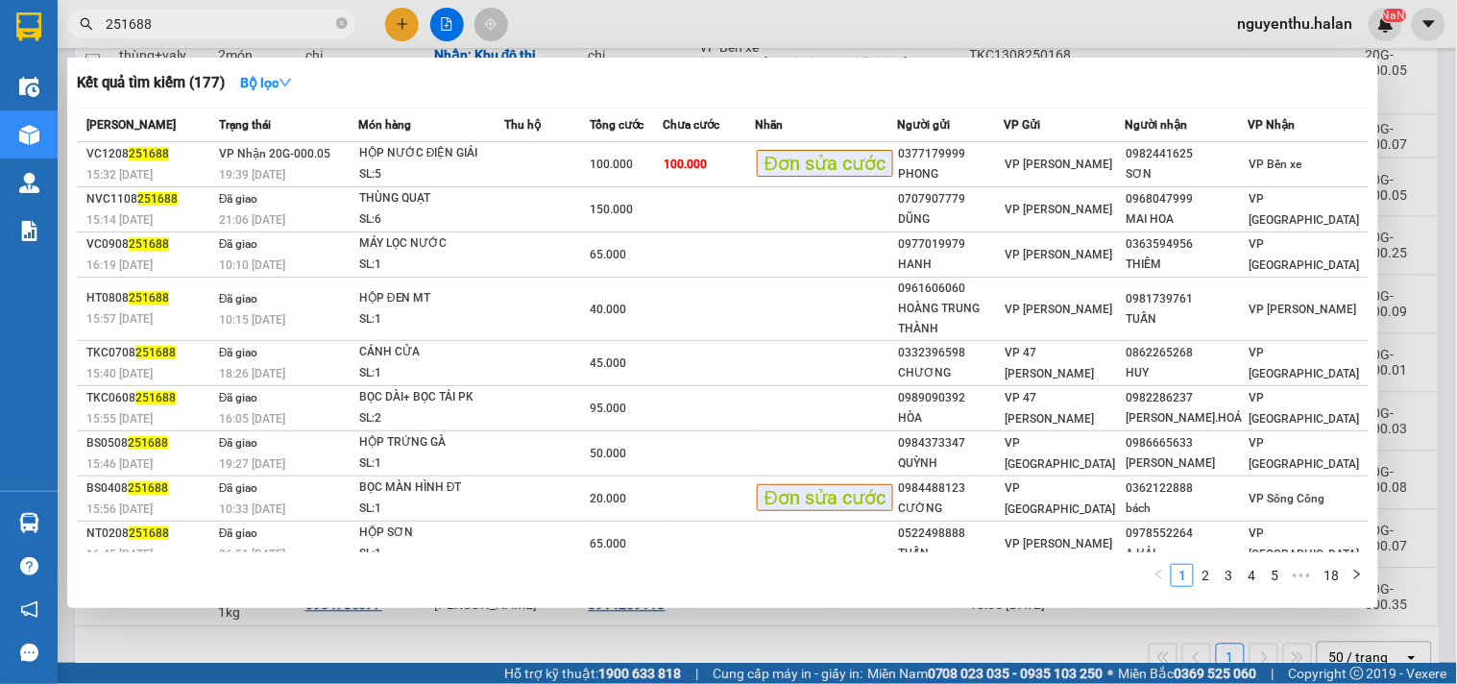
type input "251688"
click at [559, 24] on div at bounding box center [728, 342] width 1457 height 684
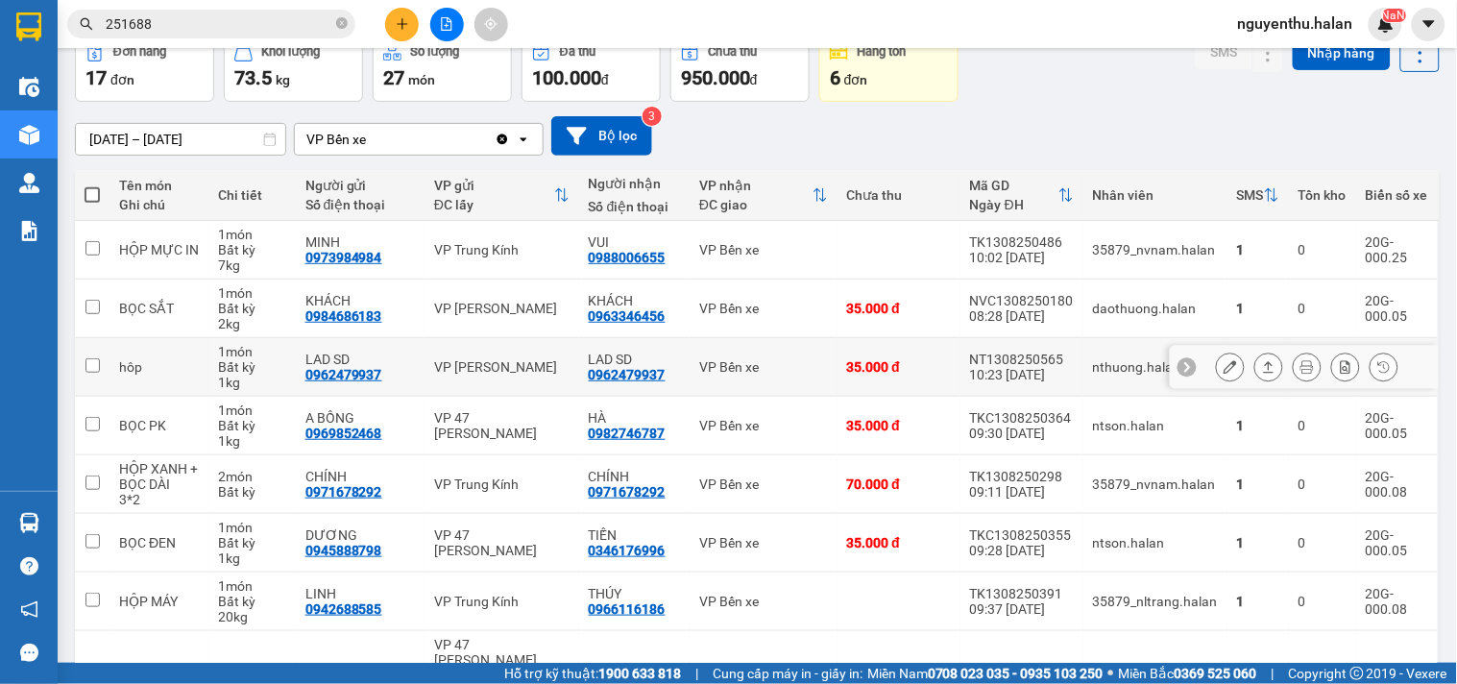
scroll to position [0, 0]
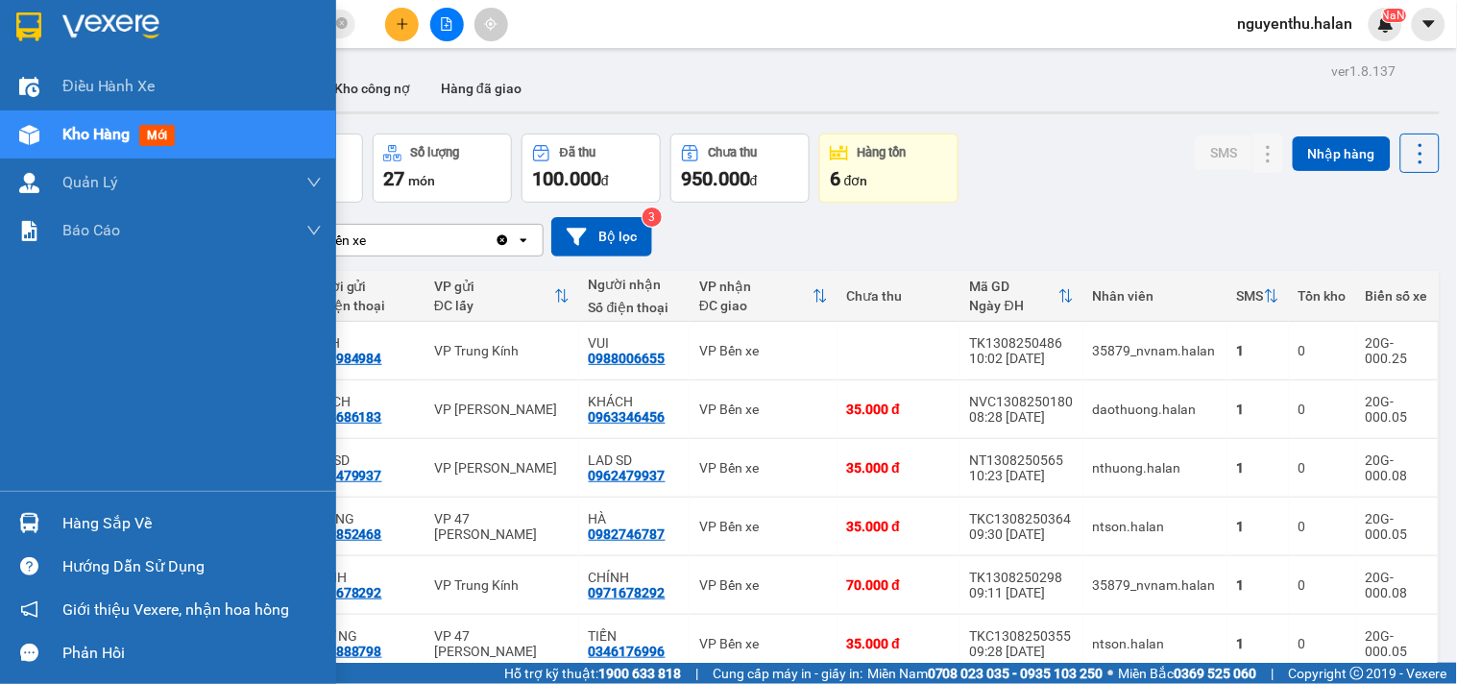
click at [83, 532] on div "Hàng sắp về" at bounding box center [191, 523] width 259 height 29
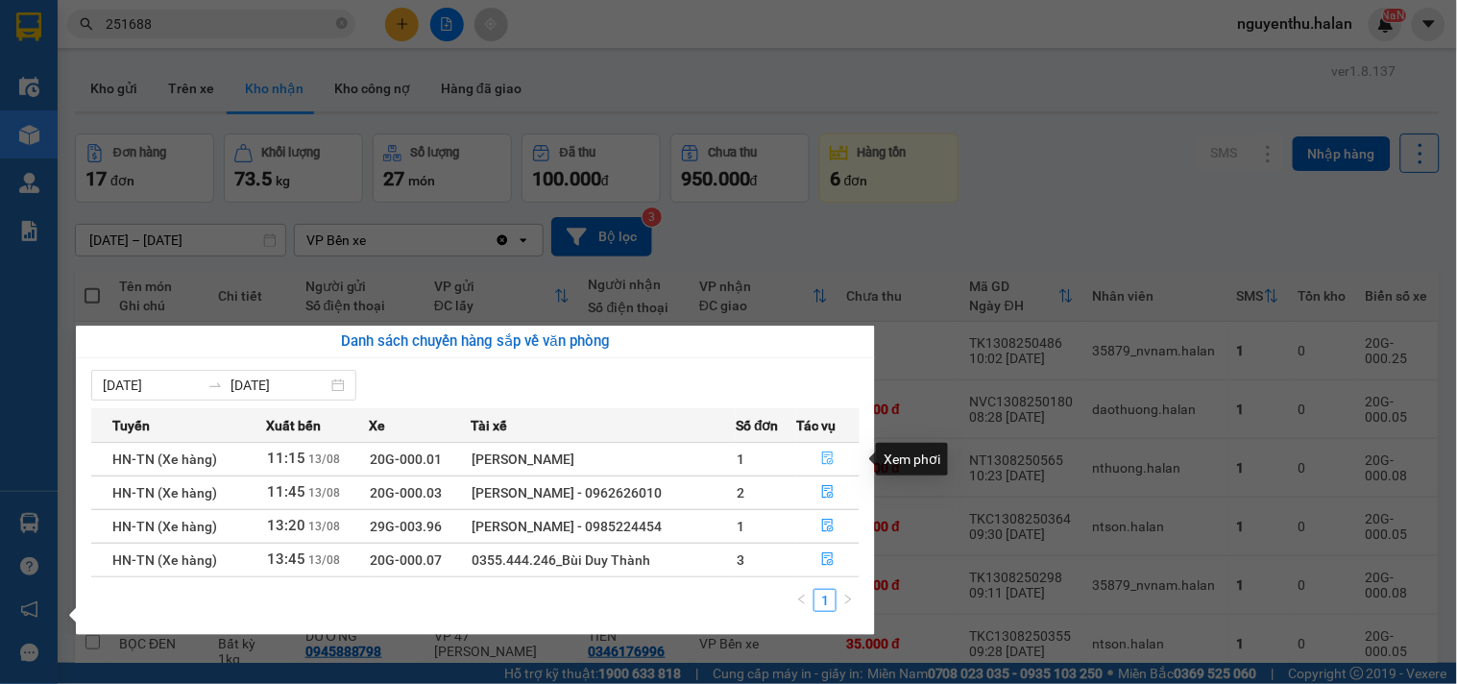
click at [828, 454] on icon "file-done" at bounding box center [827, 457] width 13 height 13
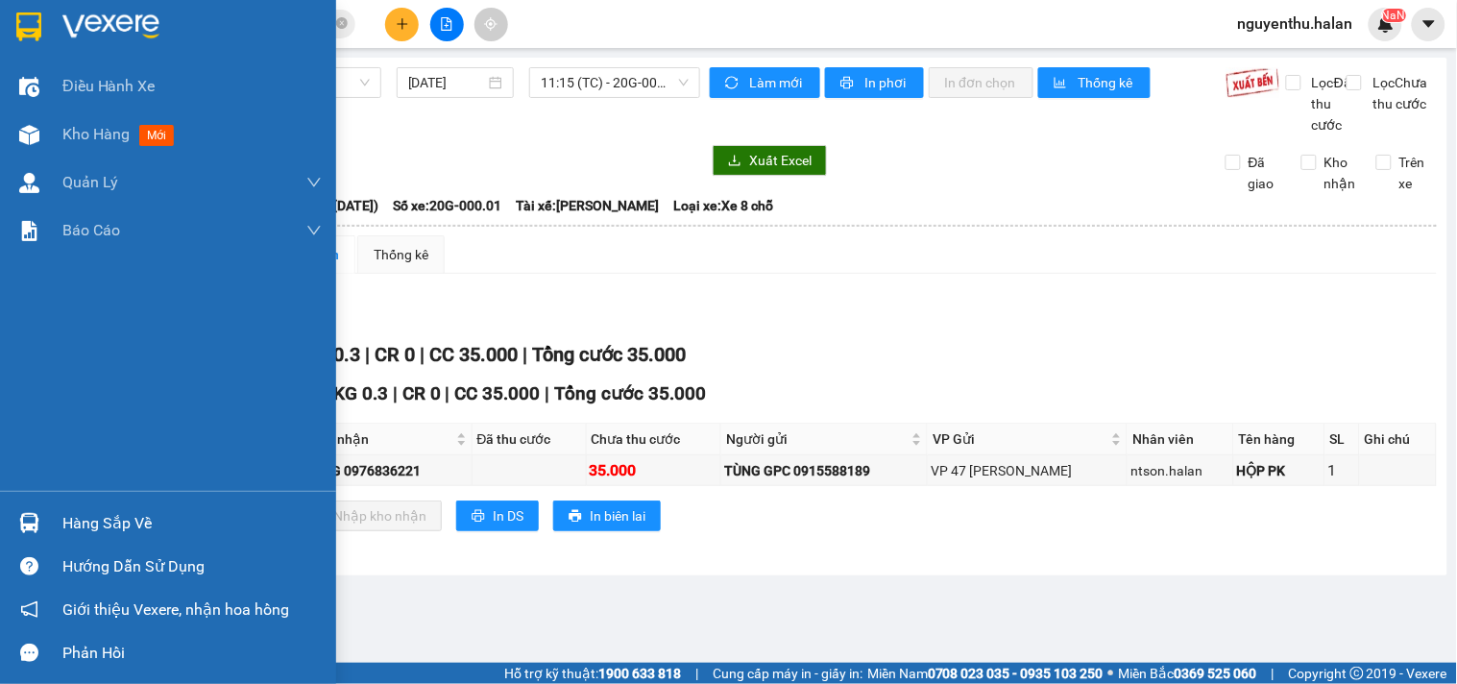
click at [99, 523] on div "Hàng sắp về" at bounding box center [191, 523] width 259 height 29
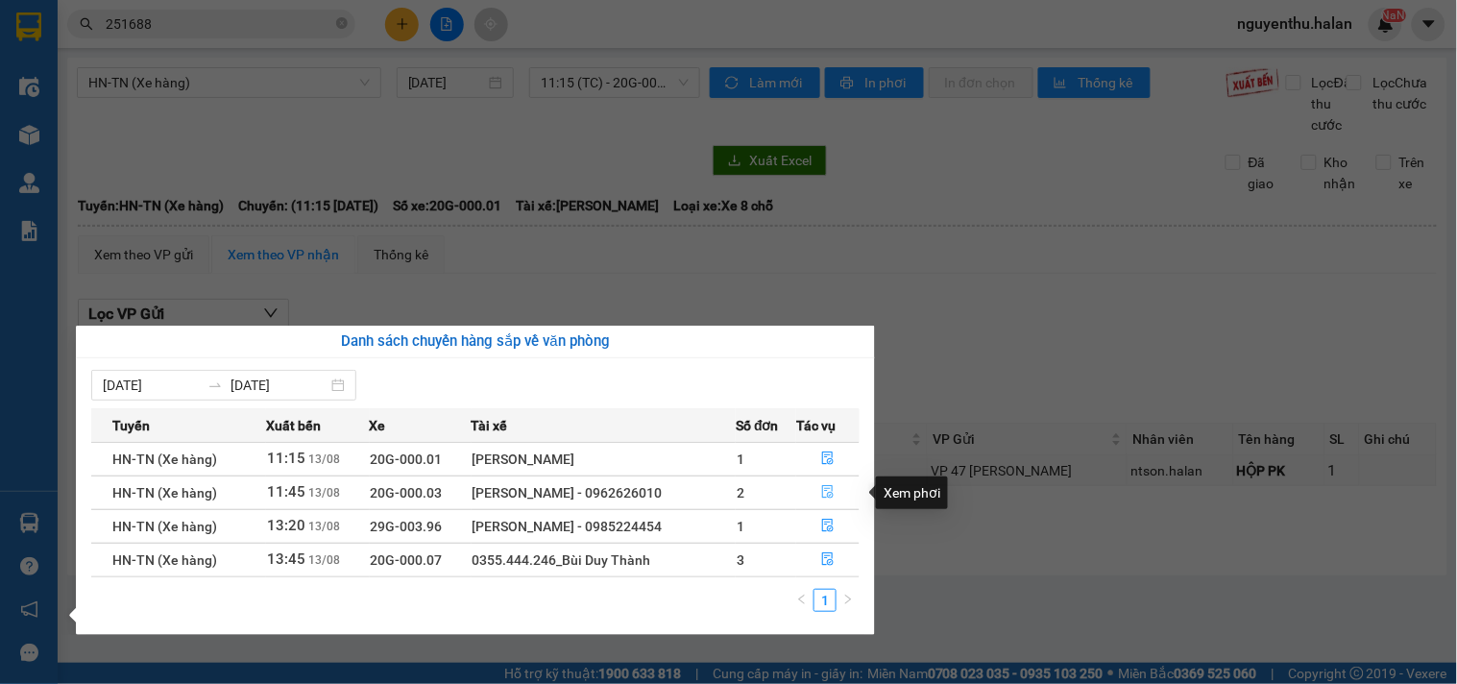
click at [822, 490] on icon "file-done" at bounding box center [828, 491] width 12 height 13
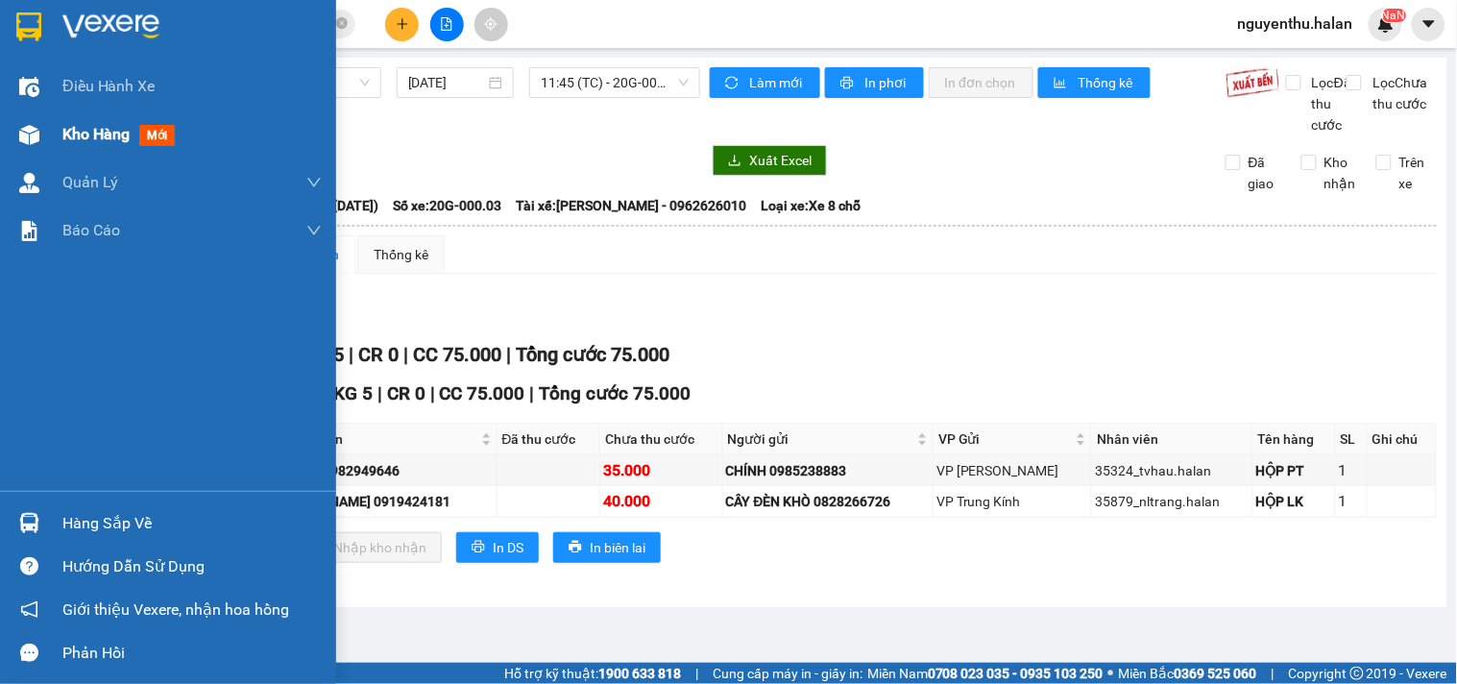
click at [59, 139] on div "Kho hàng mới" at bounding box center [168, 134] width 336 height 48
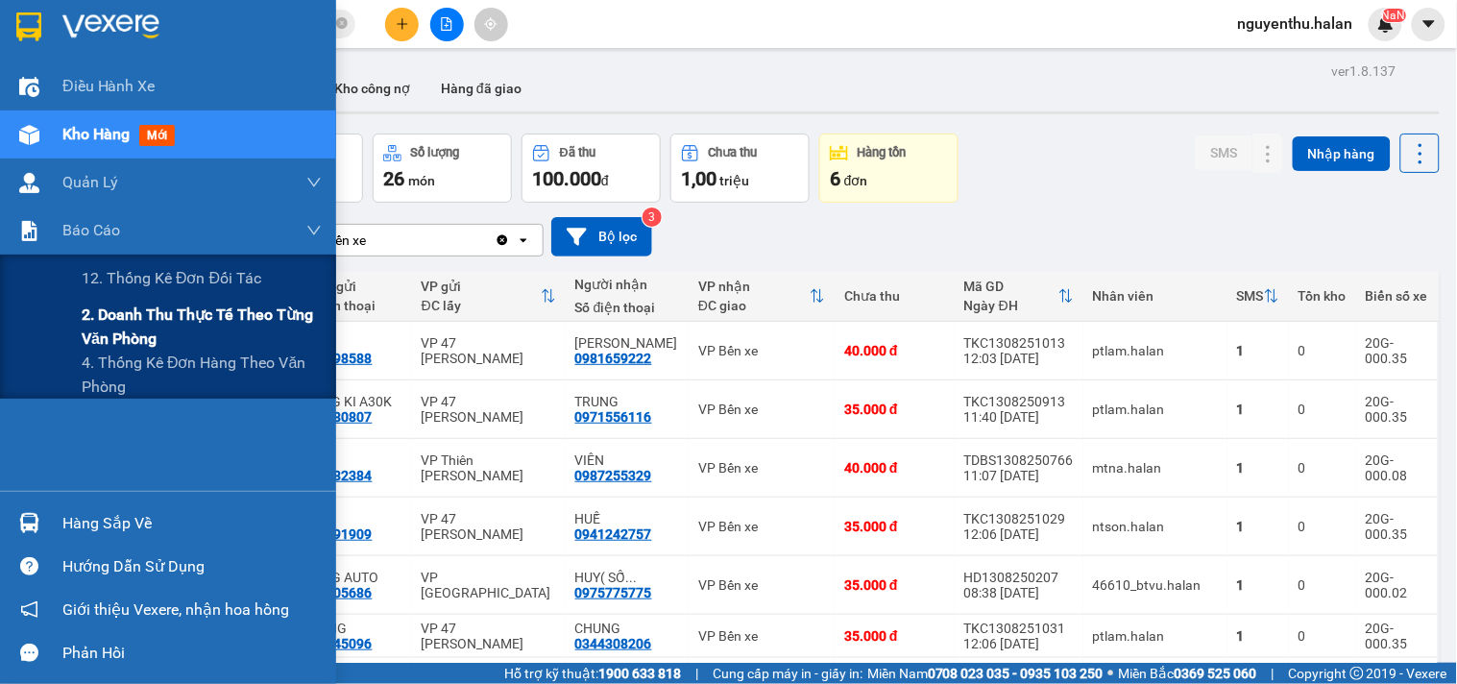
click at [107, 327] on span "2. Doanh thu thực tế theo từng văn phòng" at bounding box center [202, 327] width 240 height 48
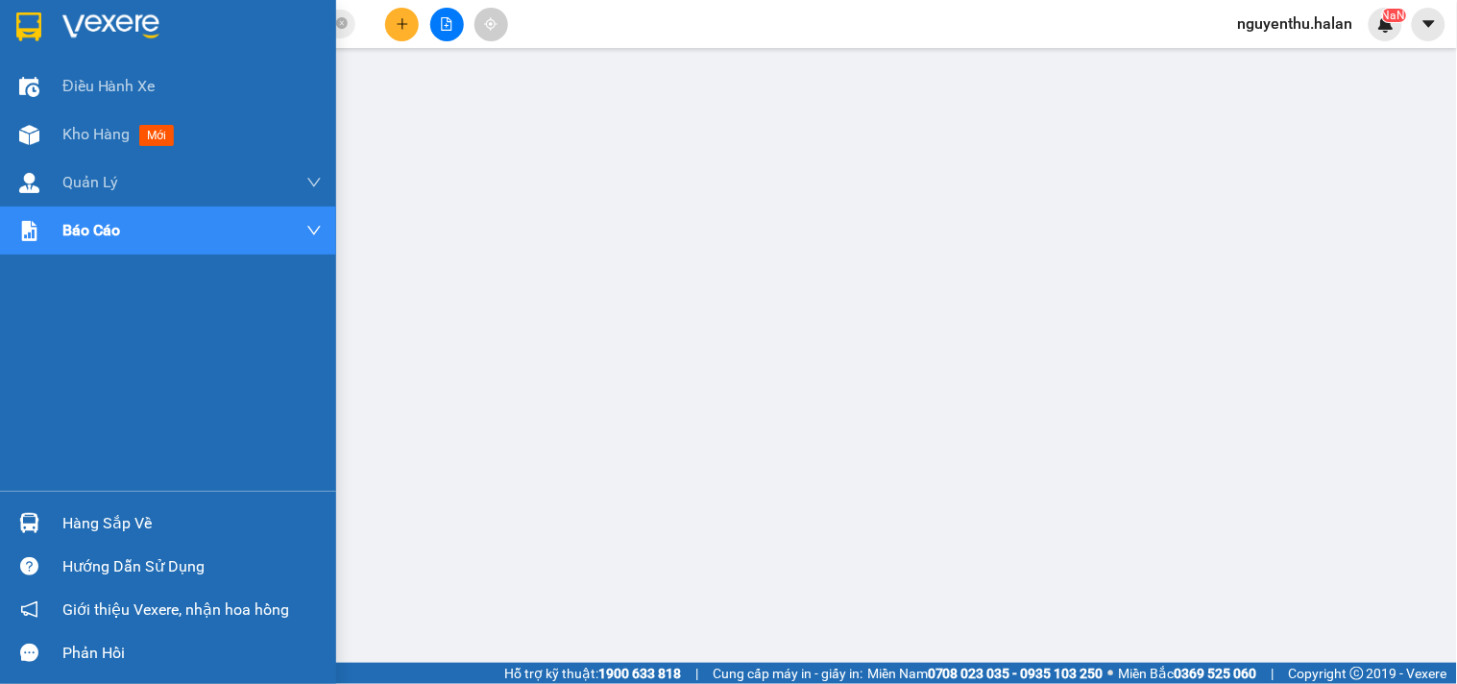
click at [88, 516] on div "Hàng sắp về" at bounding box center [191, 523] width 259 height 29
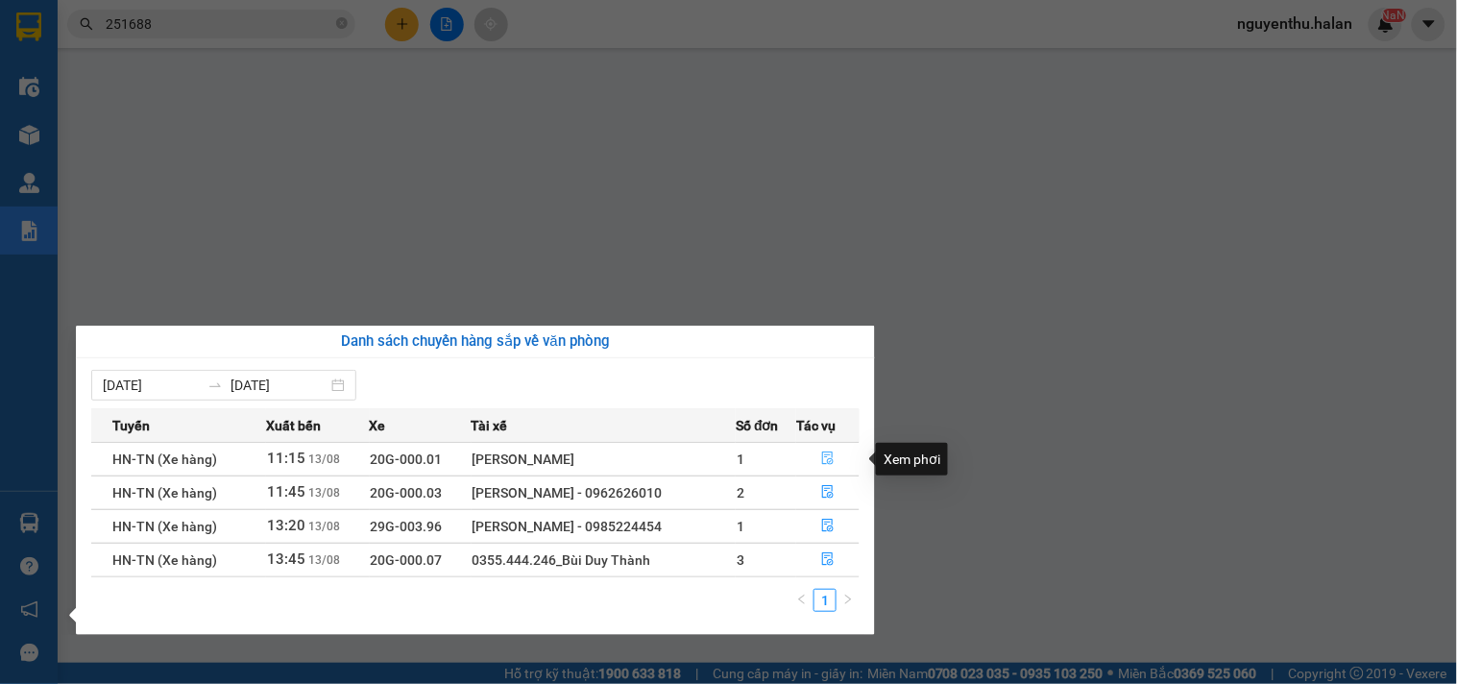
click at [830, 459] on icon "file-done" at bounding box center [828, 457] width 12 height 13
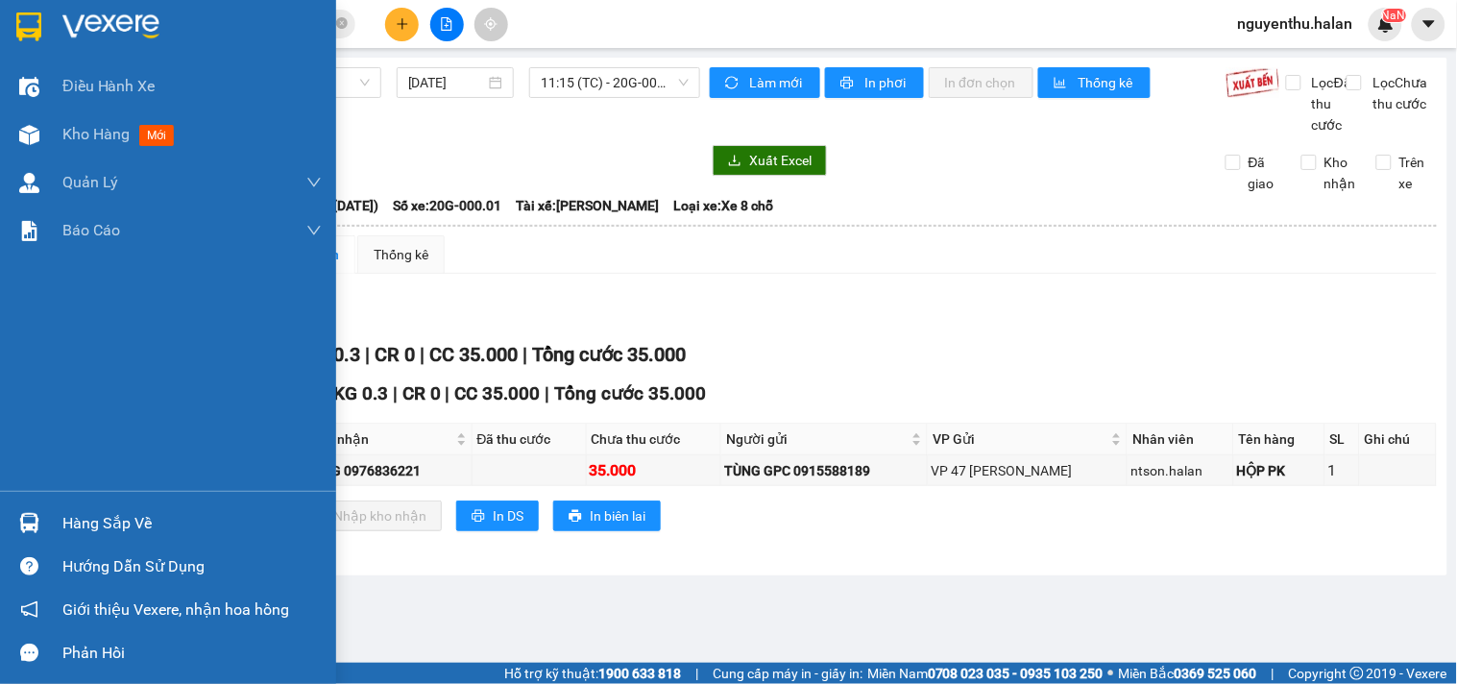
click at [86, 520] on div "Hàng sắp về" at bounding box center [191, 523] width 259 height 29
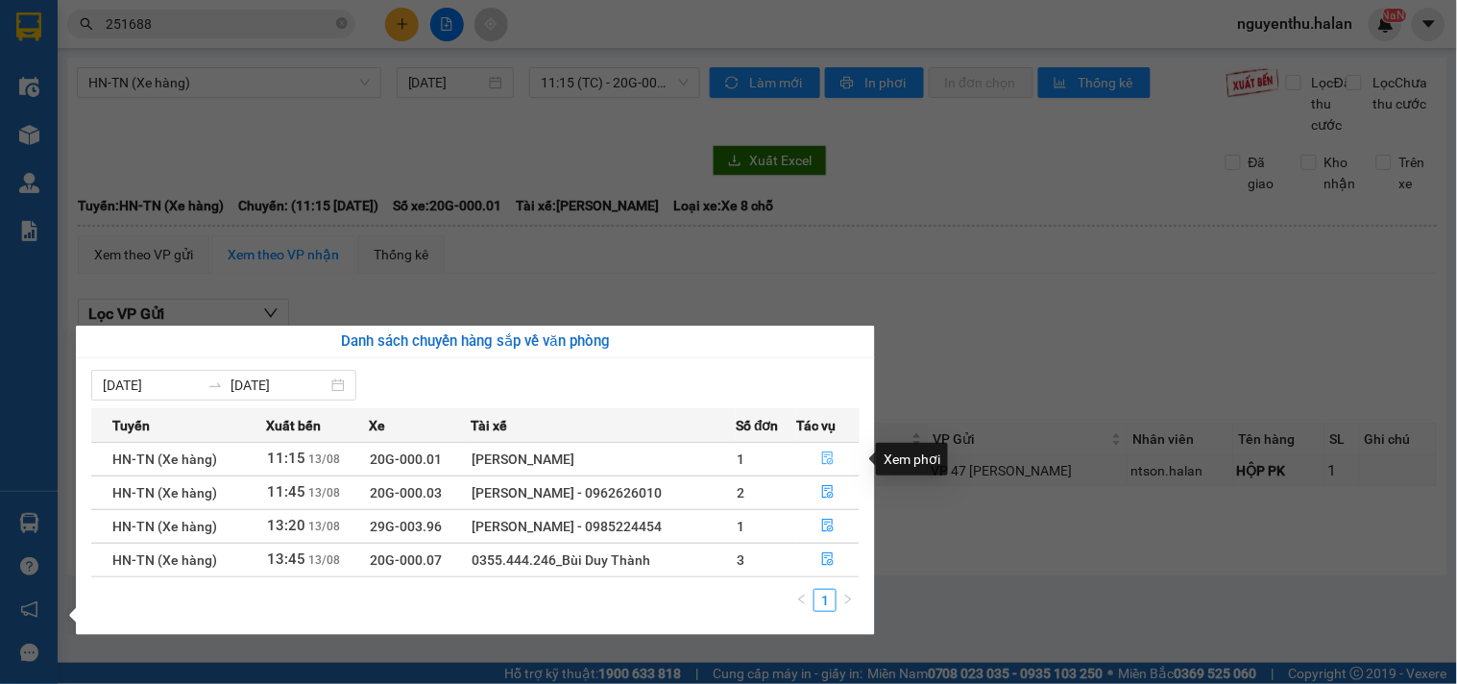
click at [828, 456] on icon "file-done" at bounding box center [827, 457] width 13 height 13
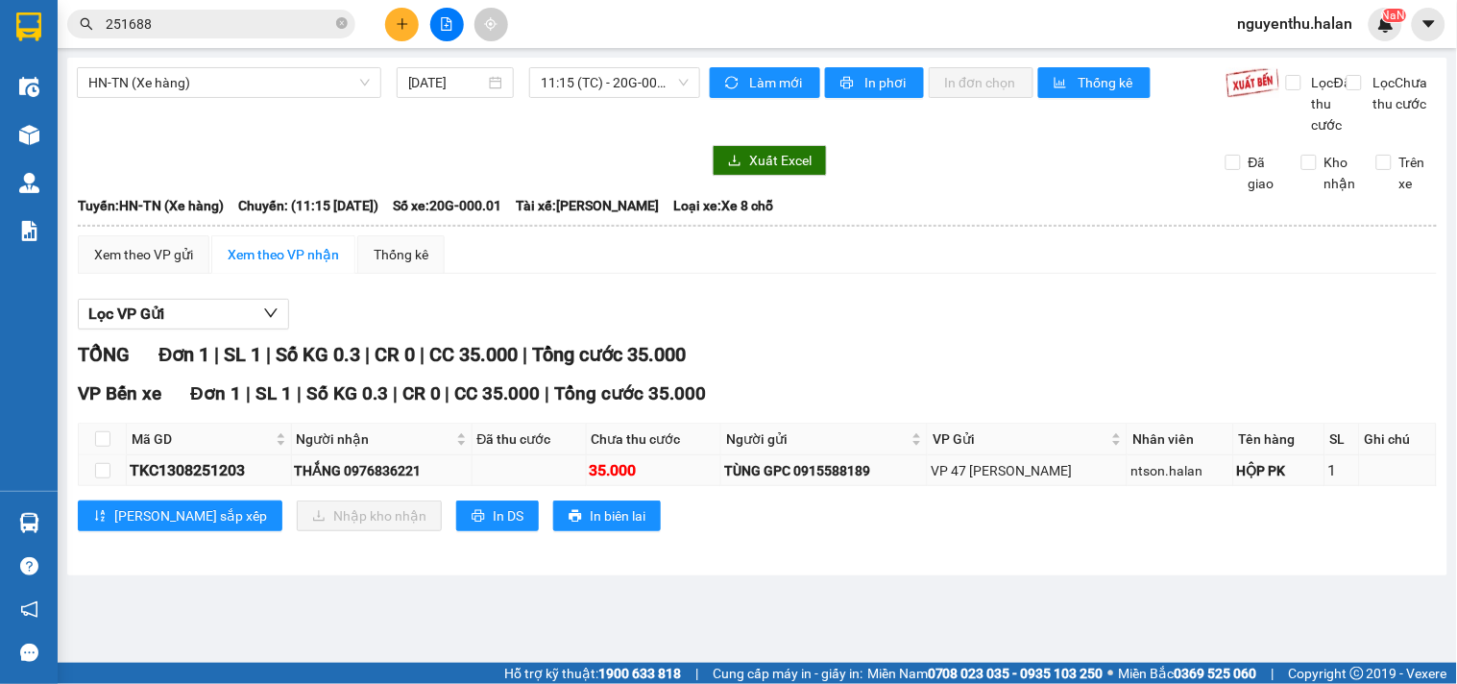
click at [231, 482] on div "TKC1308251203" at bounding box center [209, 470] width 158 height 24
copy div "TKC1308251203"
click at [346, 23] on icon "close-circle" at bounding box center [342, 23] width 12 height 12
click at [254, 31] on input "text" at bounding box center [219, 23] width 227 height 21
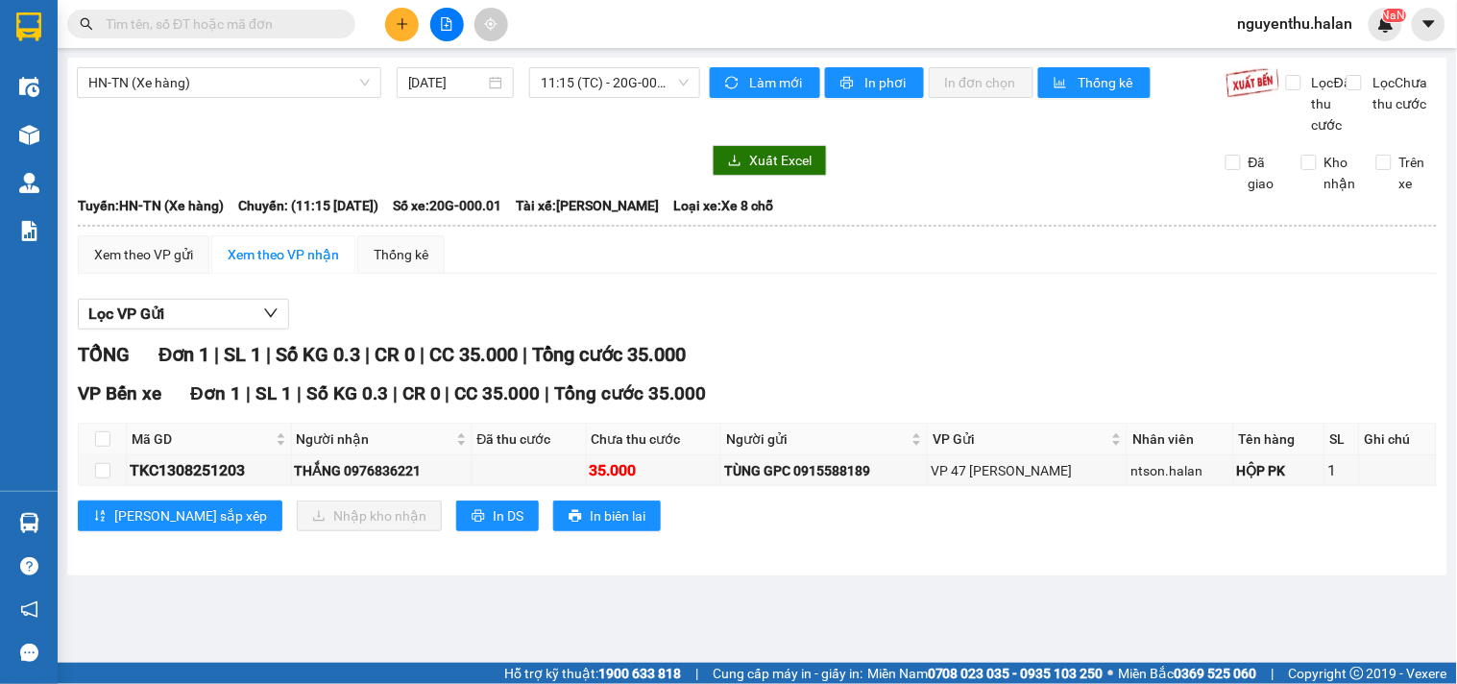
paste input "TKC1308251203"
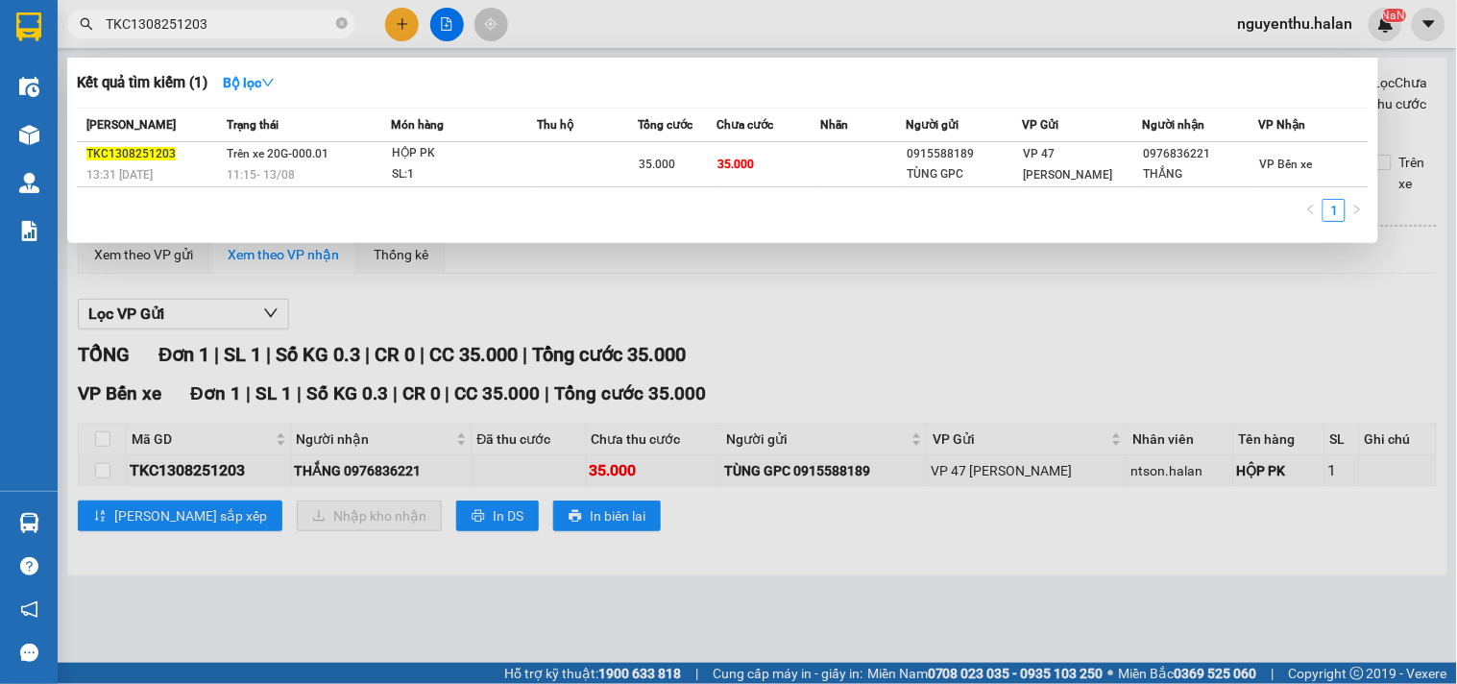
type input "TKC1308251203"
click at [693, 22] on div at bounding box center [728, 342] width 1457 height 684
click at [269, 25] on input "TKC1308251203" at bounding box center [219, 23] width 227 height 21
click at [579, 13] on div at bounding box center [728, 342] width 1457 height 684
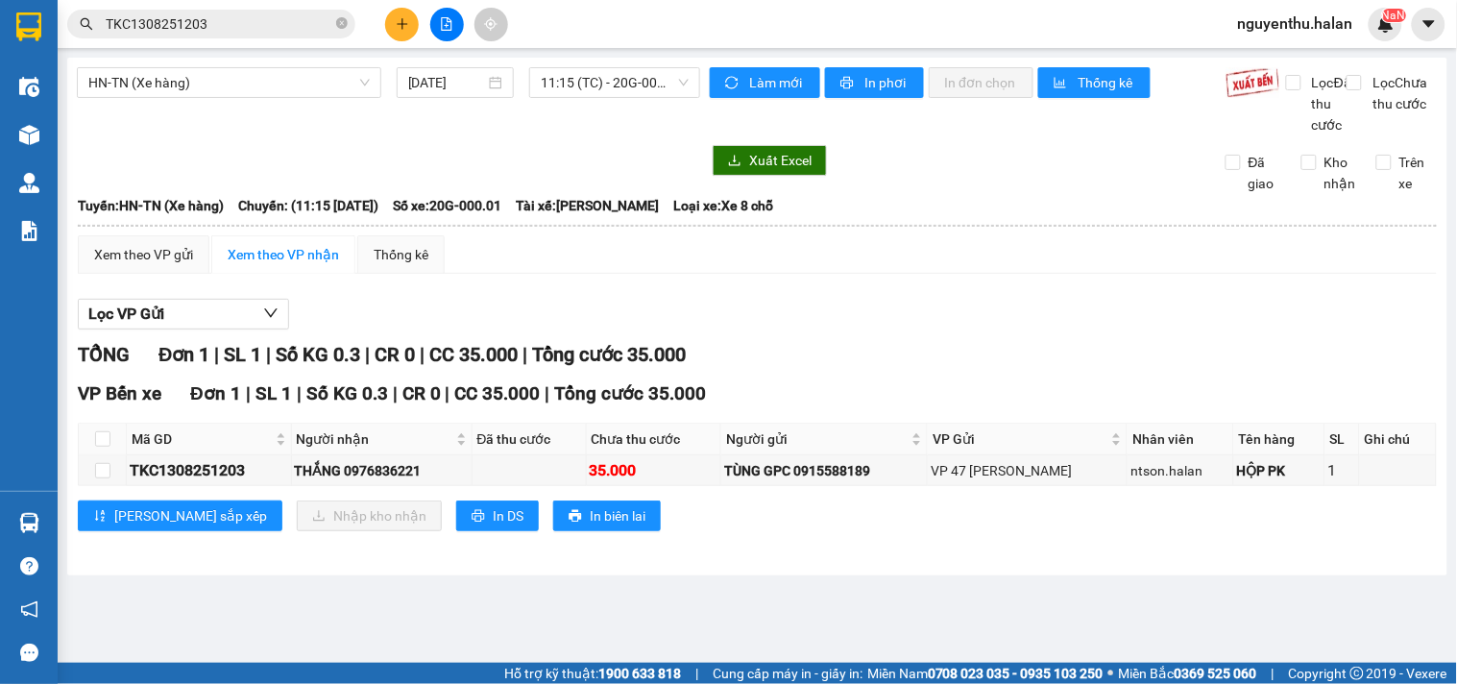
click at [400, 23] on icon "plus" at bounding box center [402, 23] width 11 height 1
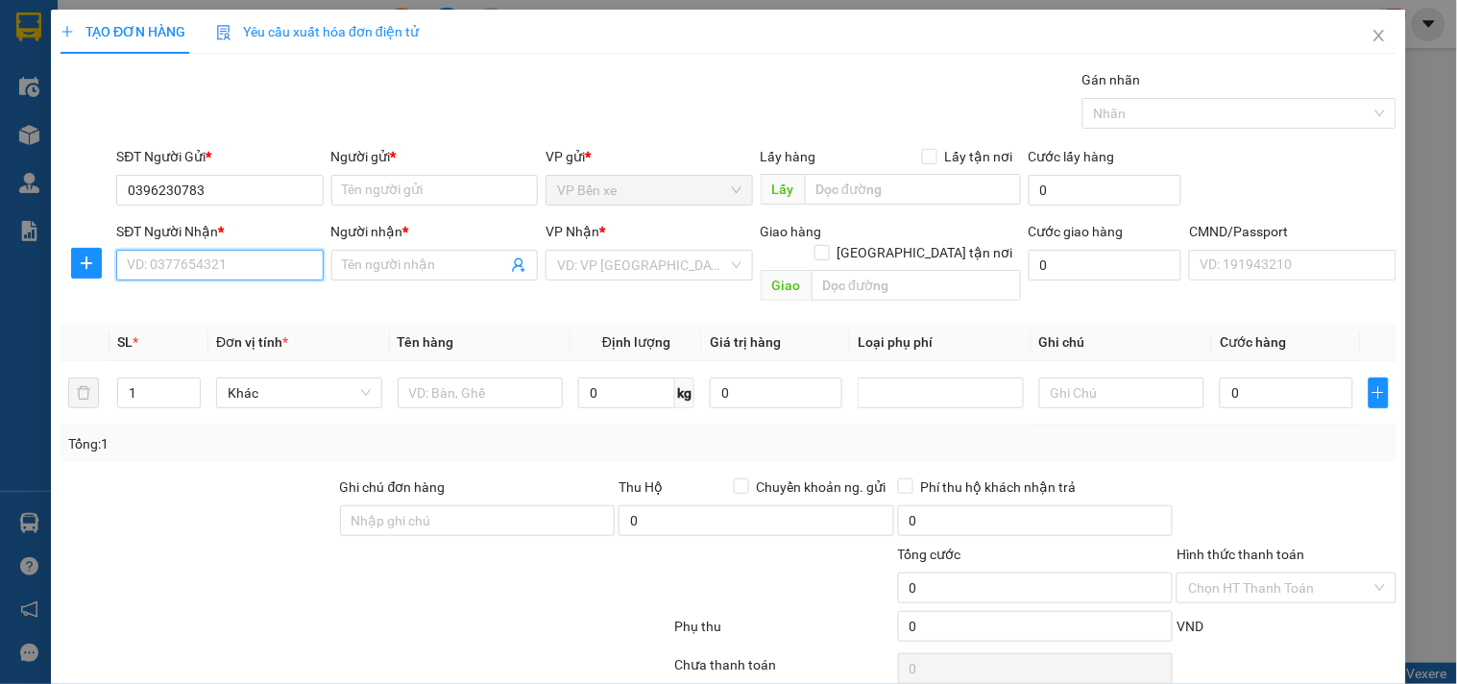
click at [302, 260] on input "SĐT Người Nhận *" at bounding box center [219, 265] width 206 height 31
click at [257, 192] on input "0396230783" at bounding box center [219, 190] width 206 height 31
click at [158, 186] on input "0396230783" at bounding box center [219, 190] width 206 height 31
click at [215, 192] on input "0396230783" at bounding box center [219, 190] width 206 height 31
click at [147, 186] on input "0396230783" at bounding box center [219, 190] width 206 height 31
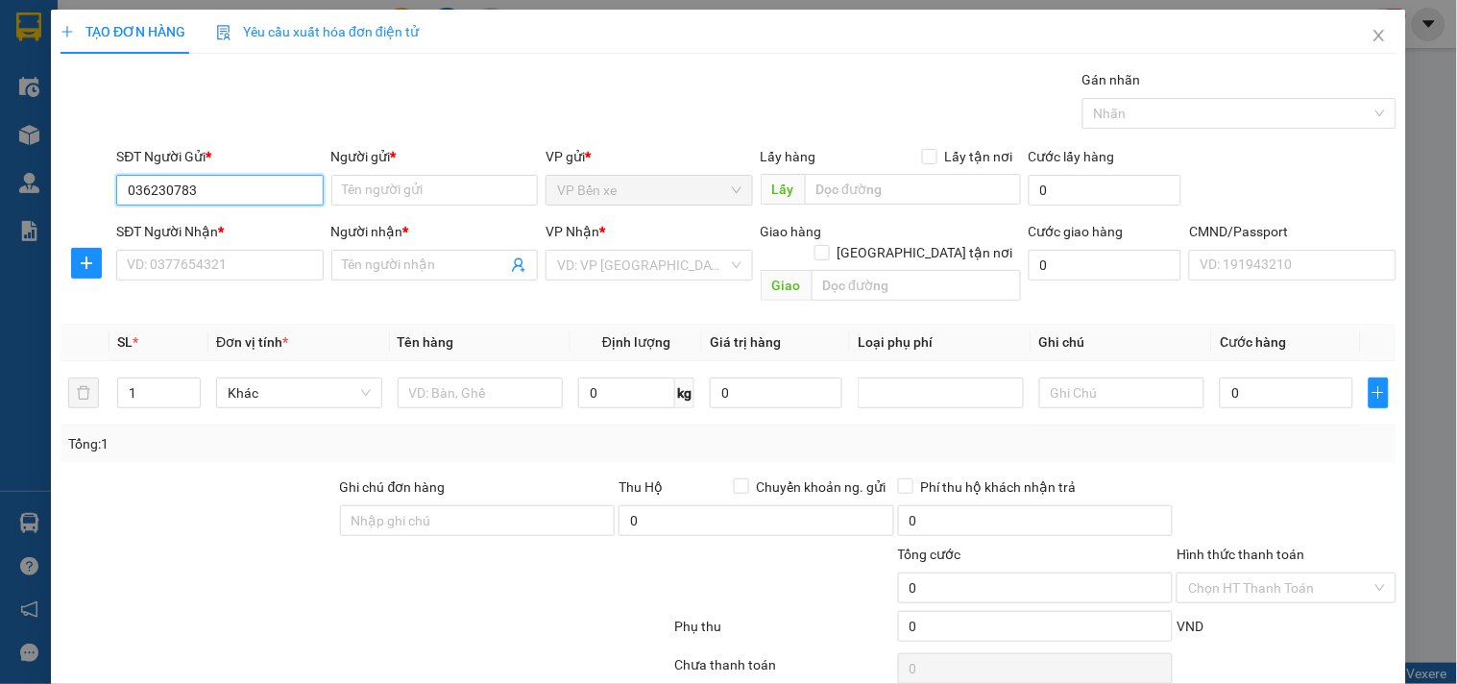
click at [163, 190] on input "036230783" at bounding box center [219, 190] width 206 height 31
type input "0362000783"
click at [225, 196] on input "0362000783" at bounding box center [219, 190] width 206 height 31
click at [209, 214] on div "0362000783 - TUẤN" at bounding box center [217, 228] width 205 height 31
type input "TUẤN"
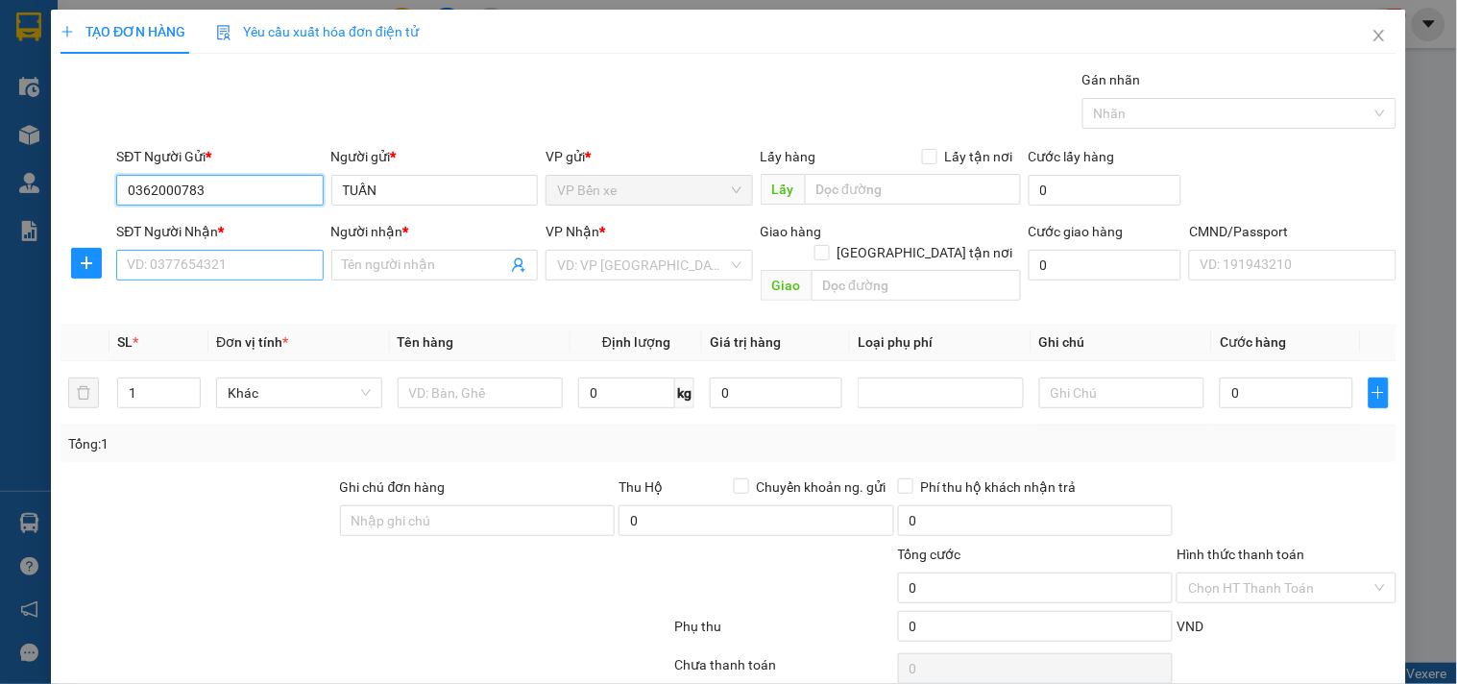
type input "0362000783"
click at [247, 254] on input "SĐT Người Nhận *" at bounding box center [219, 265] width 206 height 31
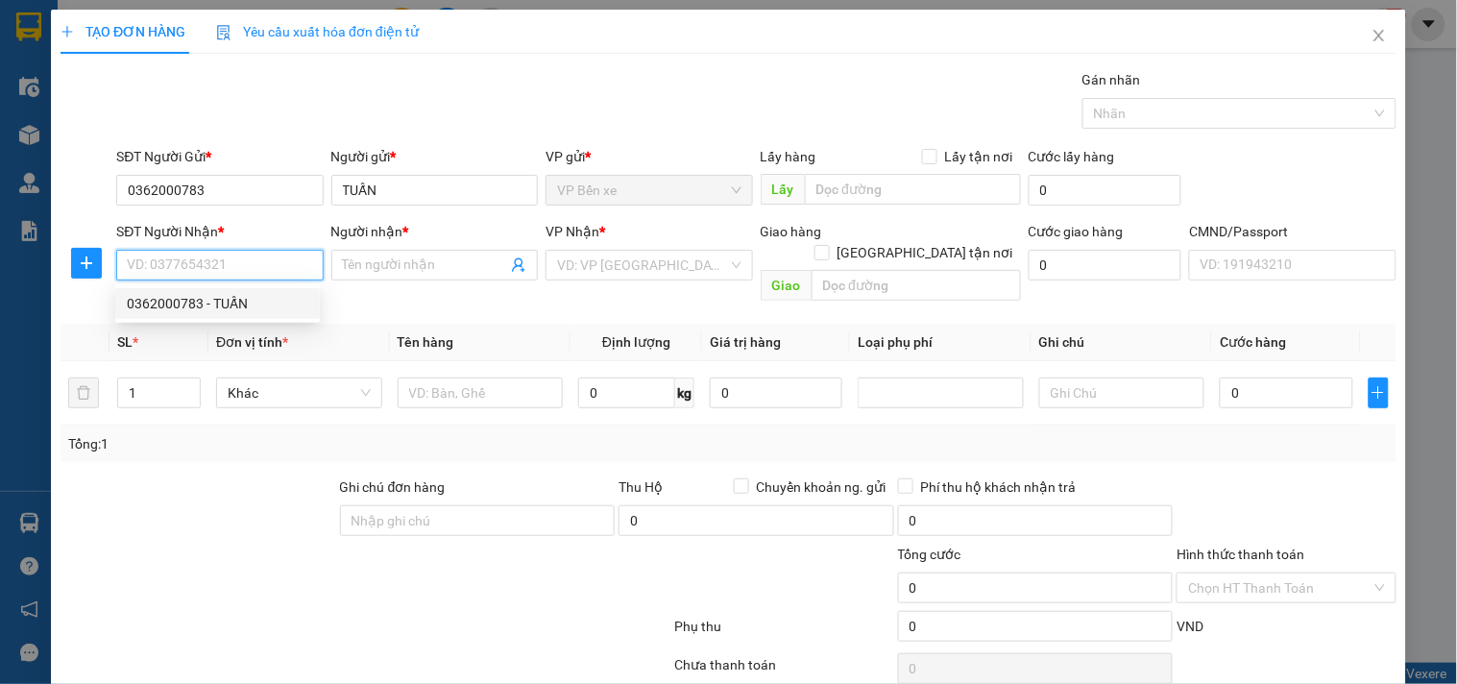
click at [236, 305] on div "0362000783 - TUẤN" at bounding box center [218, 303] width 182 height 21
type input "0362000783"
type input "TUẤN"
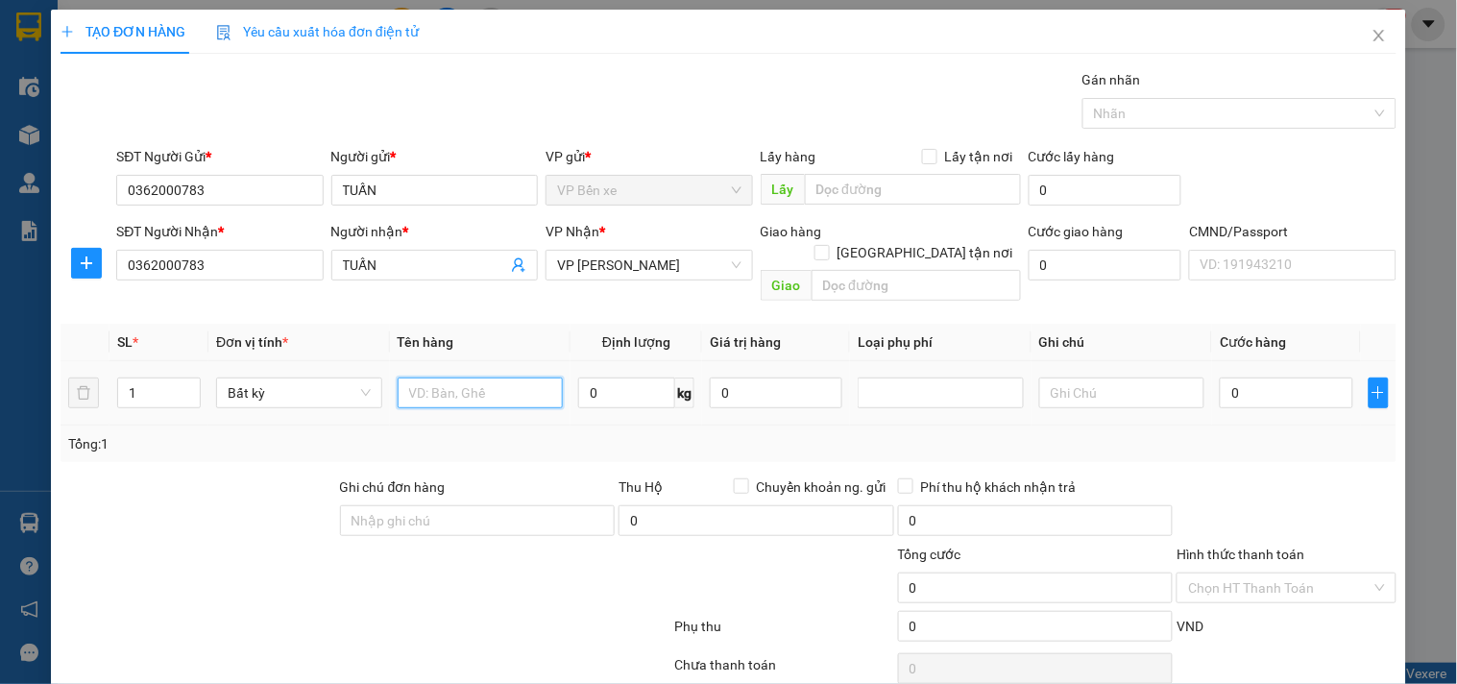
click at [517, 377] on input "text" at bounding box center [481, 392] width 166 height 31
type input "XỐP ĐỒ ĂN"
type input "14"
click at [581, 425] on div "Tổng: 1" at bounding box center [729, 443] width 1336 height 36
type input "50.000"
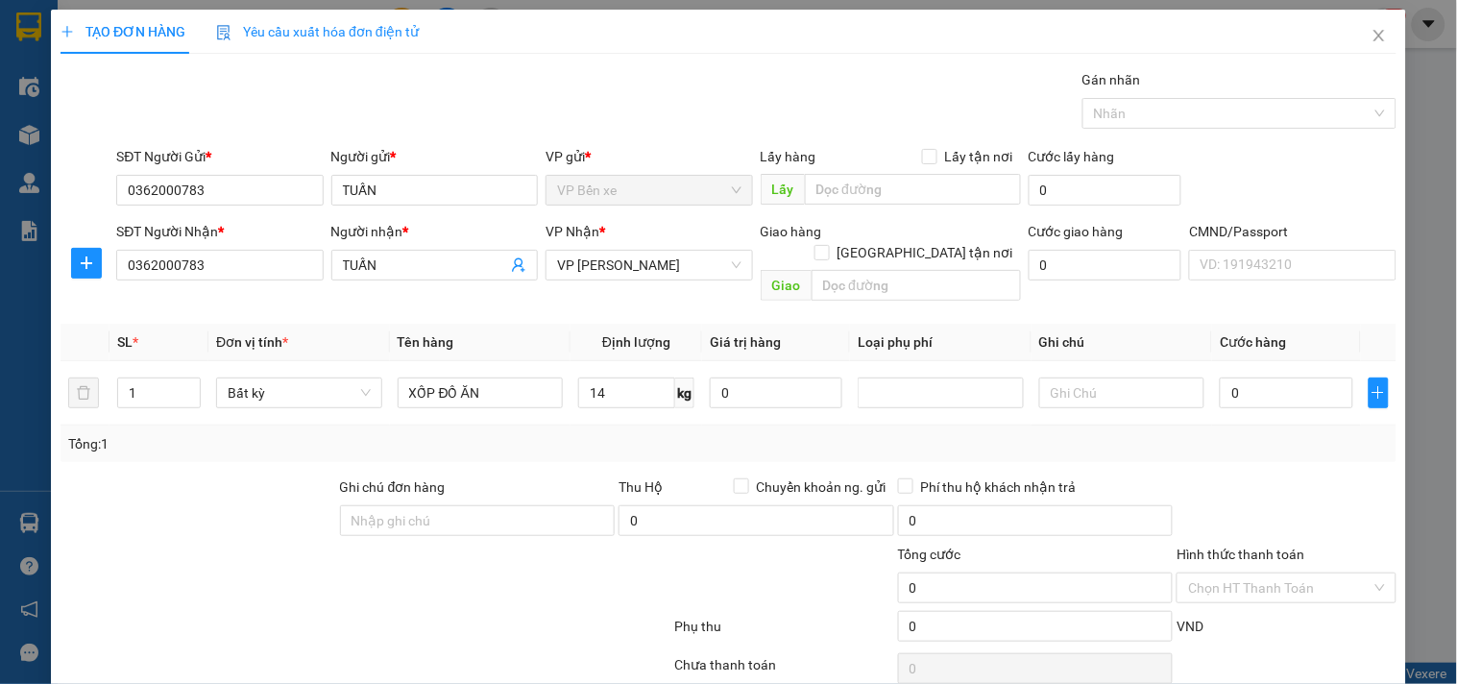
type input "50.000"
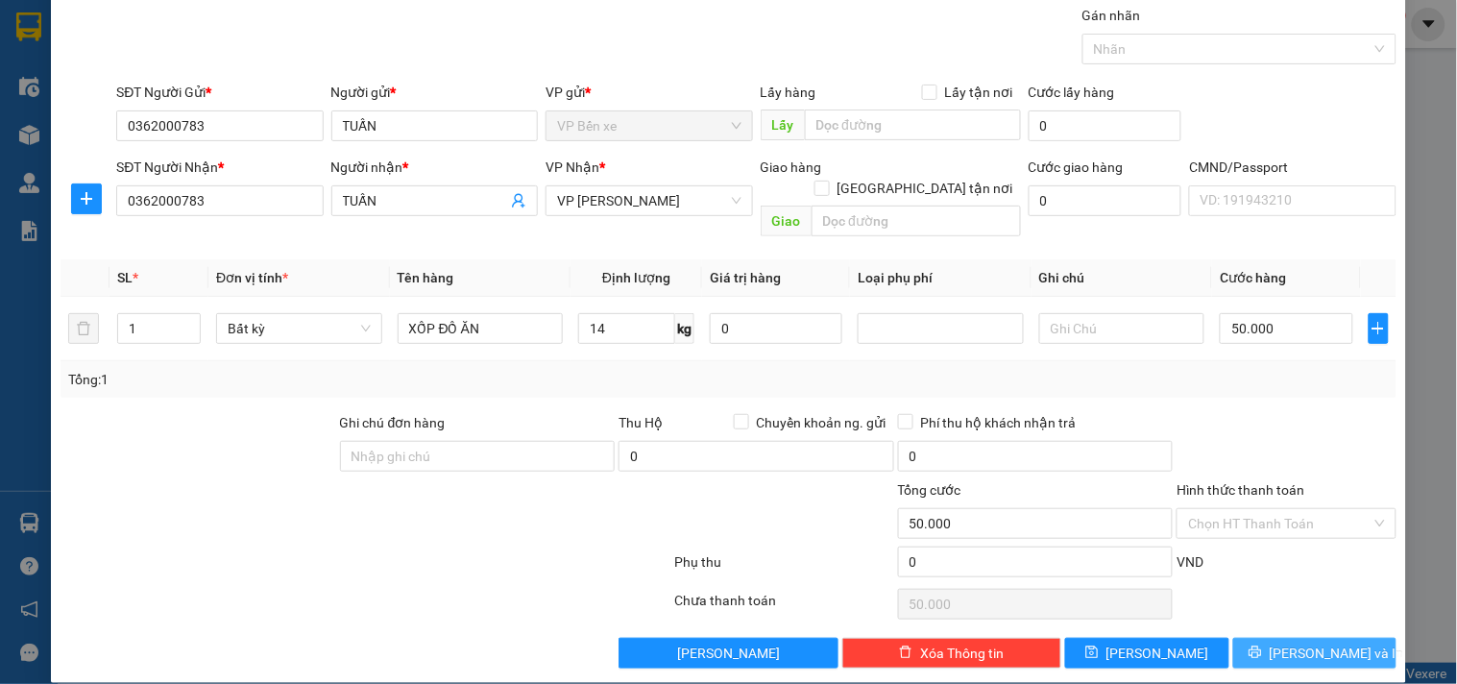
click at [1262, 645] on icon "printer" at bounding box center [1254, 651] width 13 height 13
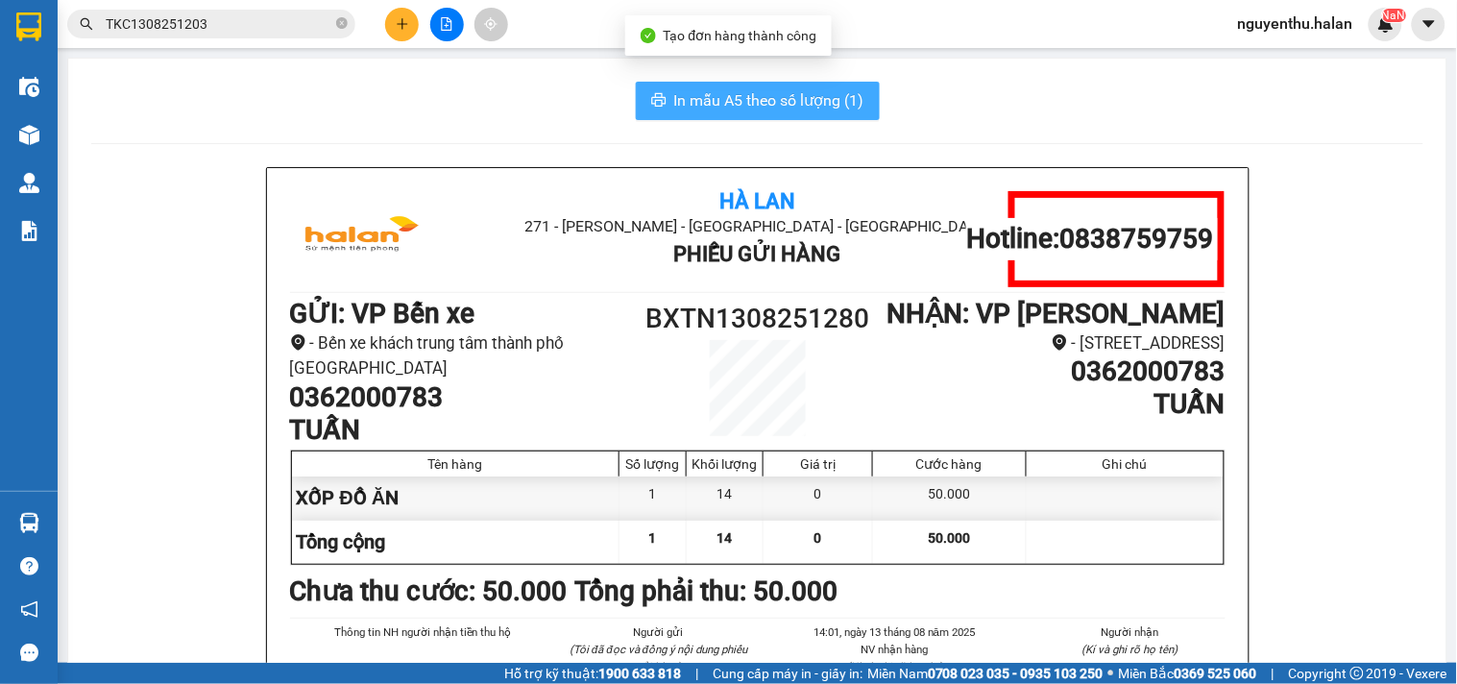
click at [751, 109] on span "In mẫu A5 theo số lượng (1)" at bounding box center [769, 100] width 190 height 24
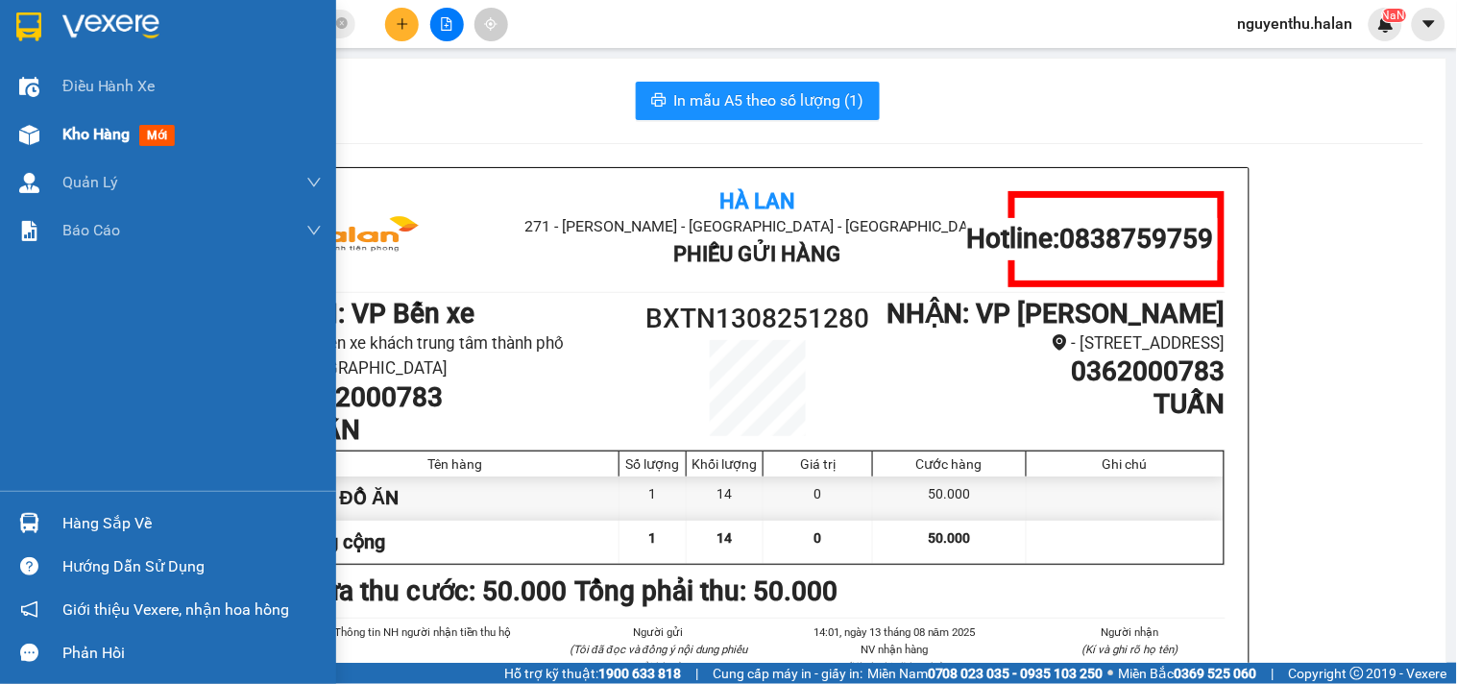
drag, startPoint x: 55, startPoint y: 136, endPoint x: 1339, endPoint y: 0, distance: 1291.2
click at [53, 136] on div "Kho hàng mới" at bounding box center [168, 134] width 336 height 48
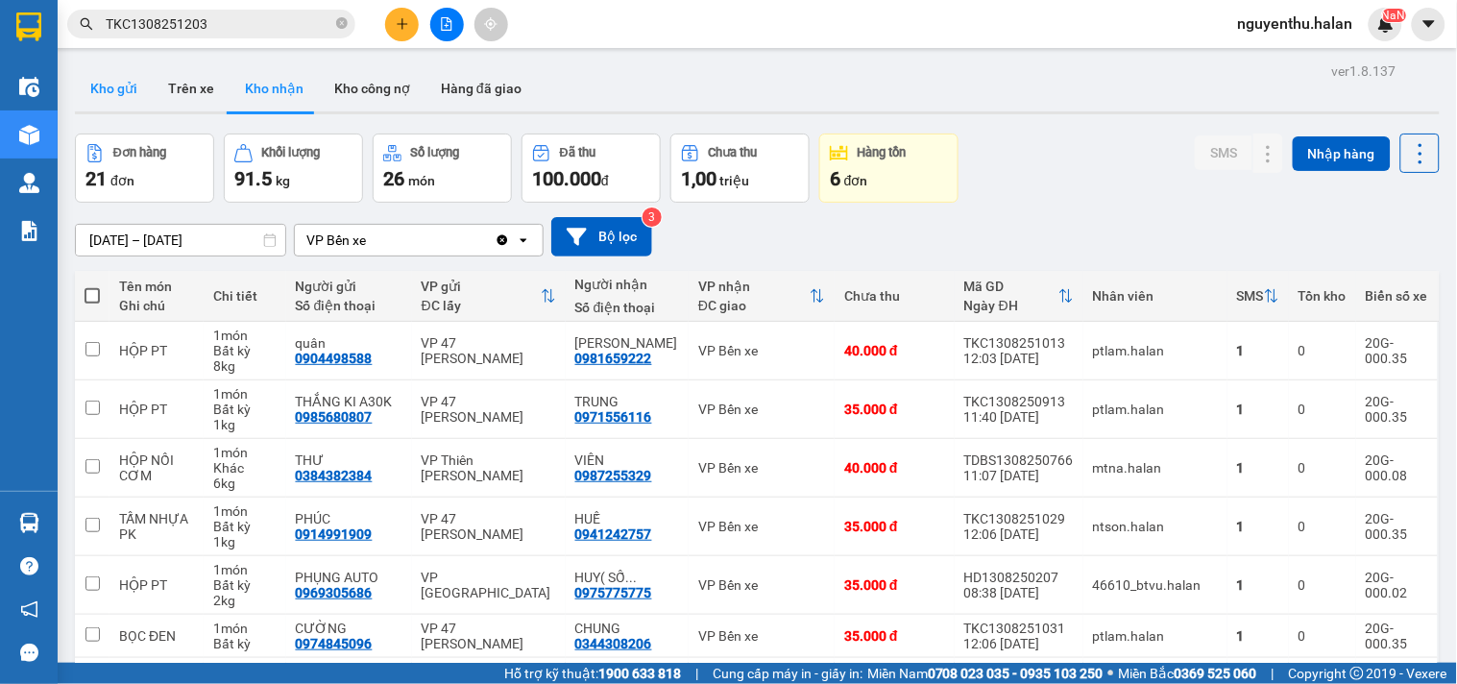
click at [113, 92] on button "Kho gửi" at bounding box center [114, 88] width 78 height 46
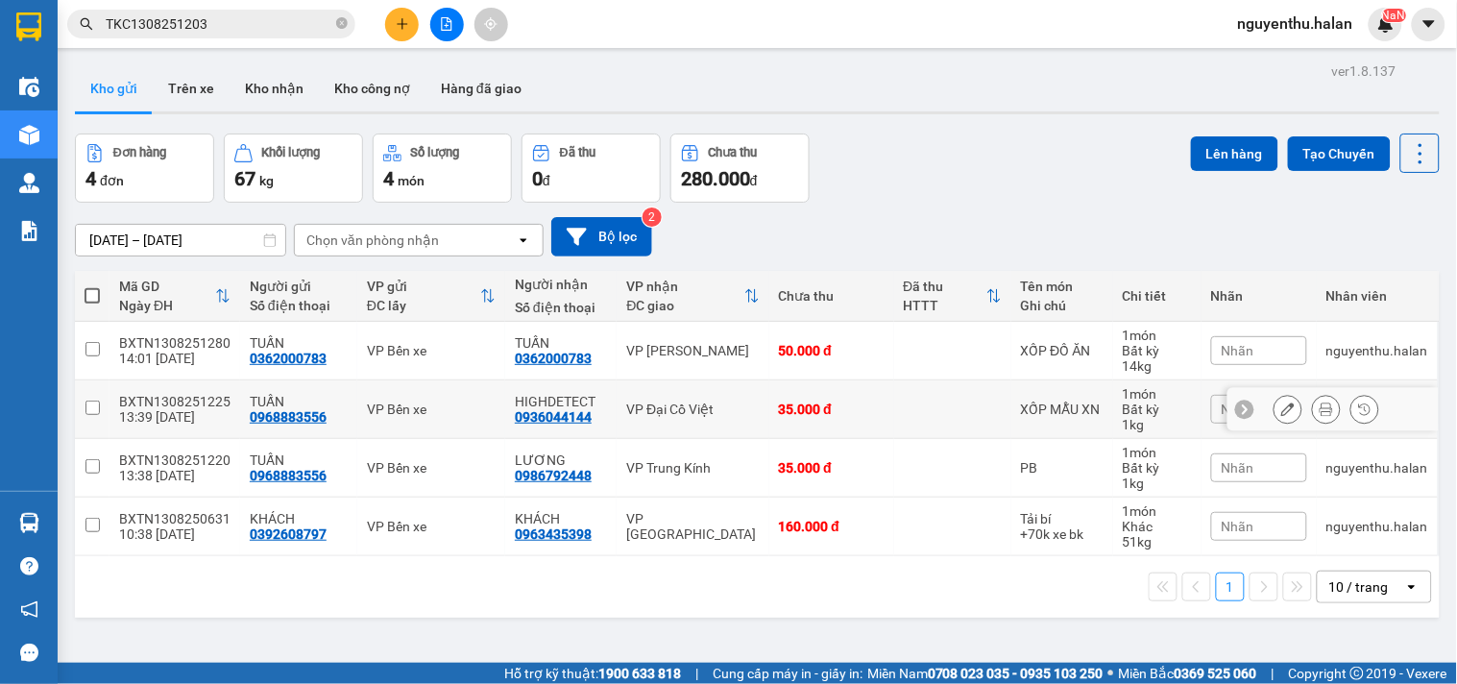
click at [138, 400] on div "BXTN1308251225" at bounding box center [174, 401] width 111 height 15
checkbox input "true"
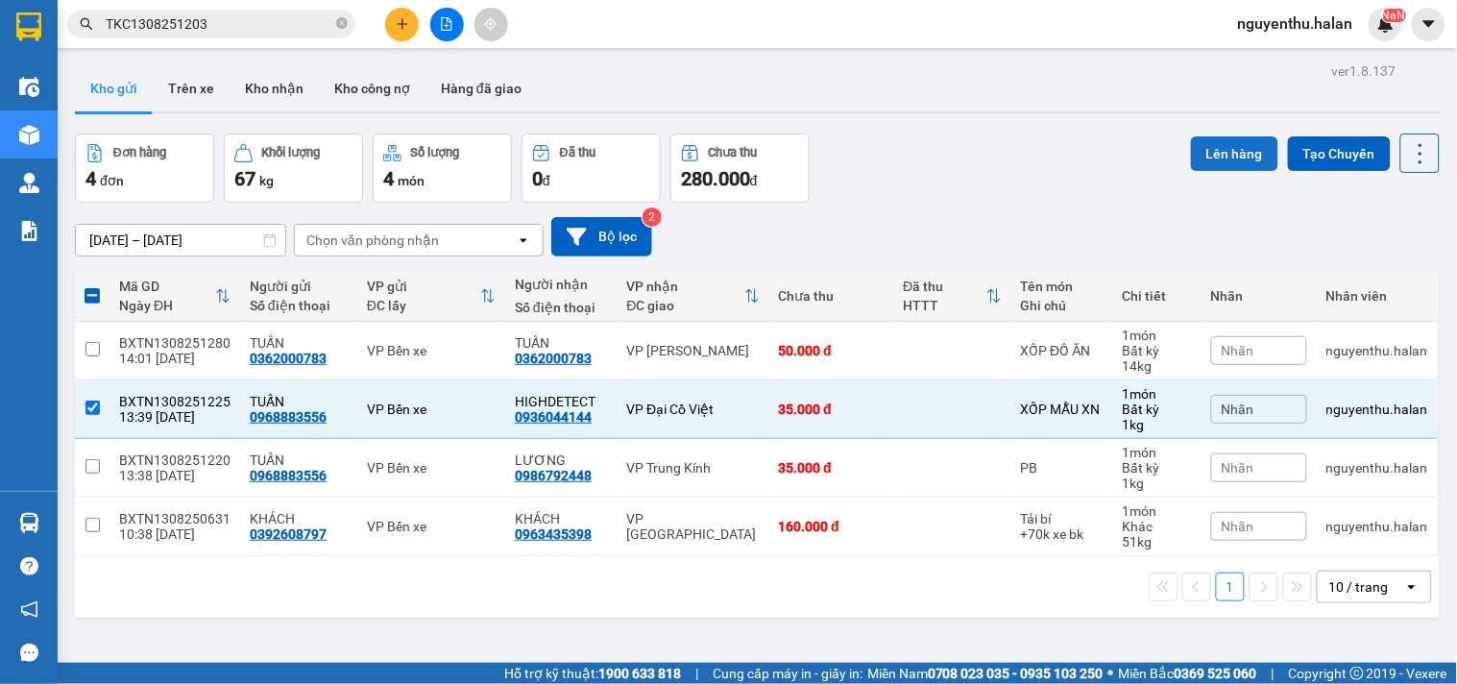
click at [1203, 152] on button "Lên hàng" at bounding box center [1234, 153] width 87 height 35
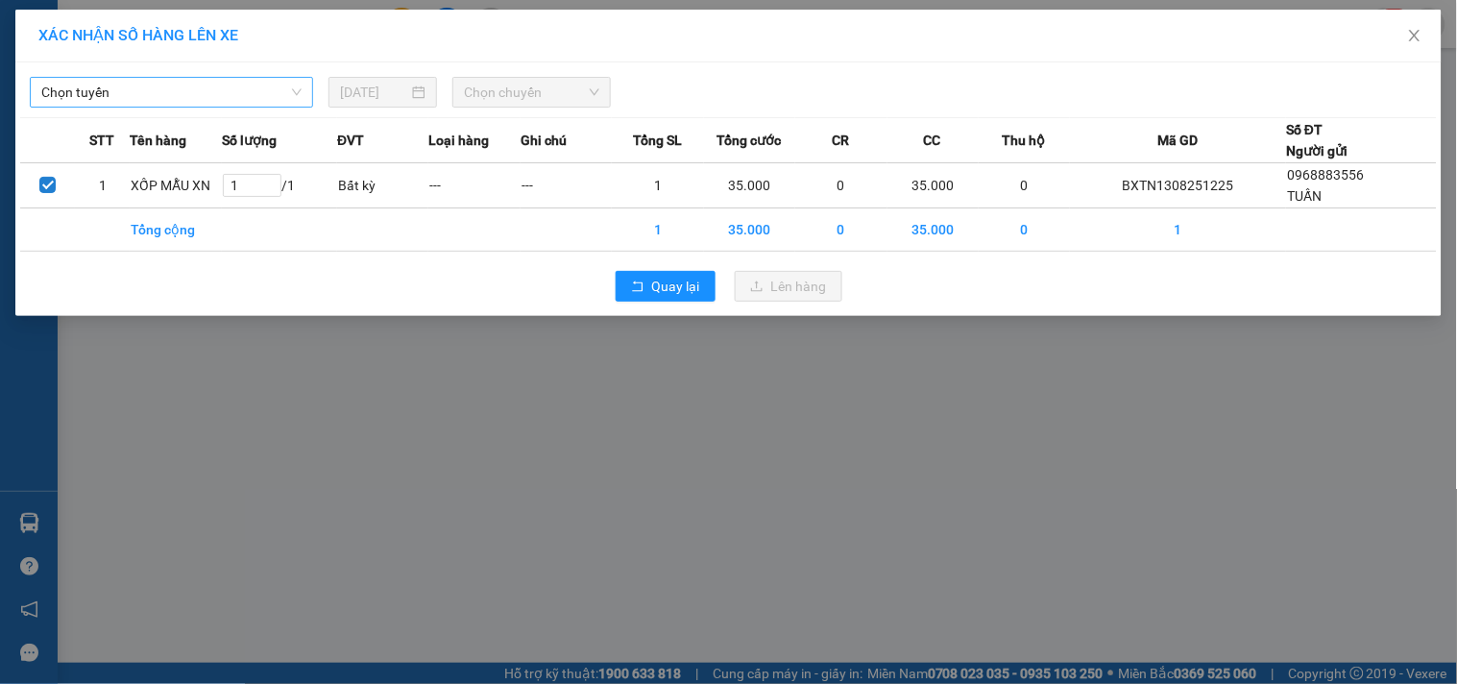
click at [224, 98] on span "Chọn tuyến" at bounding box center [171, 92] width 260 height 29
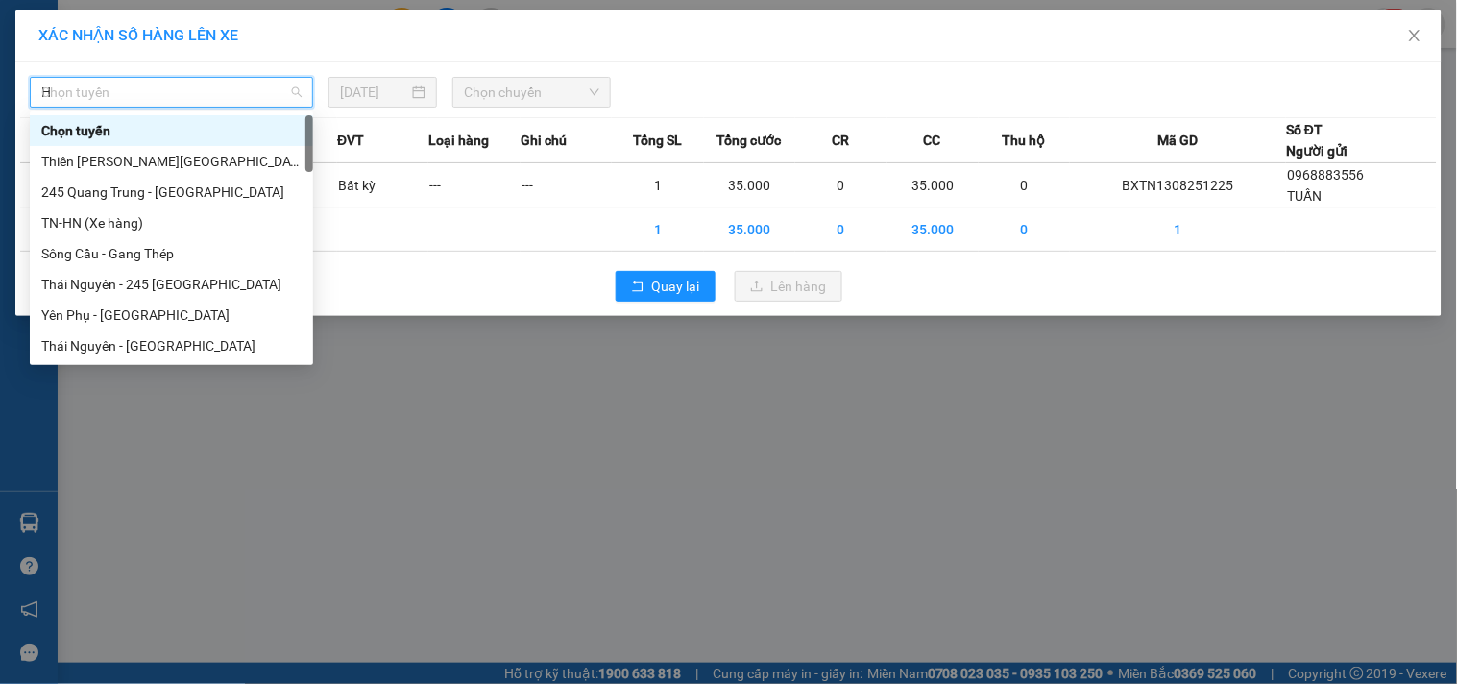
type input "HN"
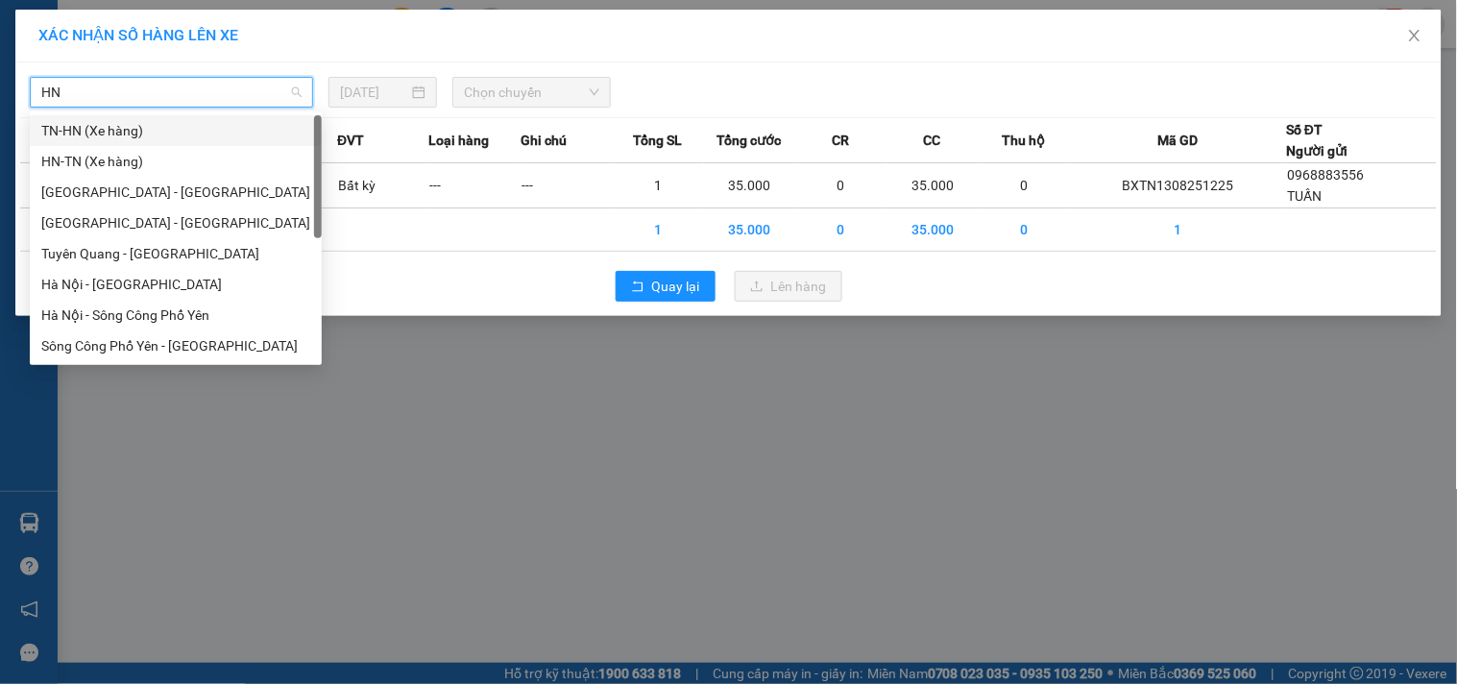
click at [167, 133] on div "TN-HN (Xe hàng)" at bounding box center [175, 130] width 269 height 21
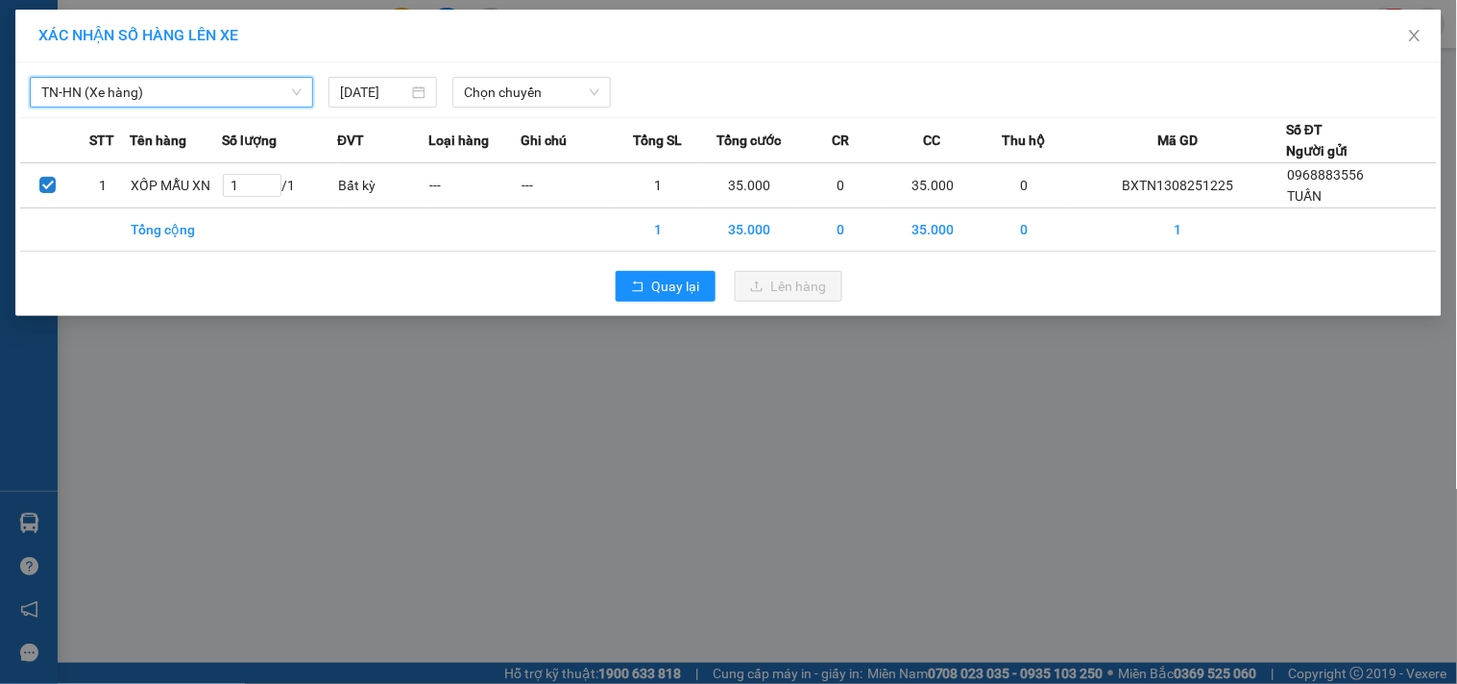
click at [526, 109] on div "TN-HN (Xe hàng) TN-HN (Xe hàng) [DATE] Chọn chuyến STT Tên hàng Số lượng ĐVT Lo…" at bounding box center [728, 189] width 1426 height 254
click at [526, 93] on span "Chọn chuyến" at bounding box center [531, 92] width 135 height 29
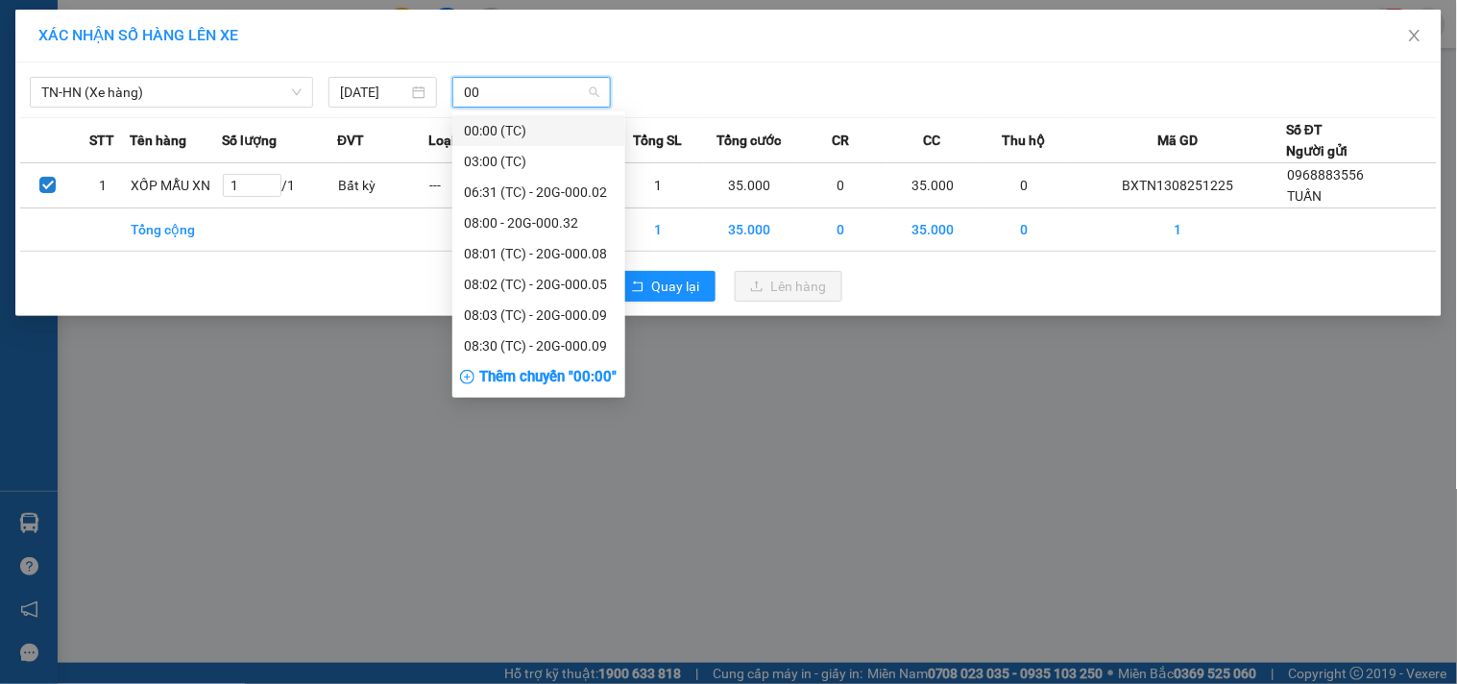
type input "008"
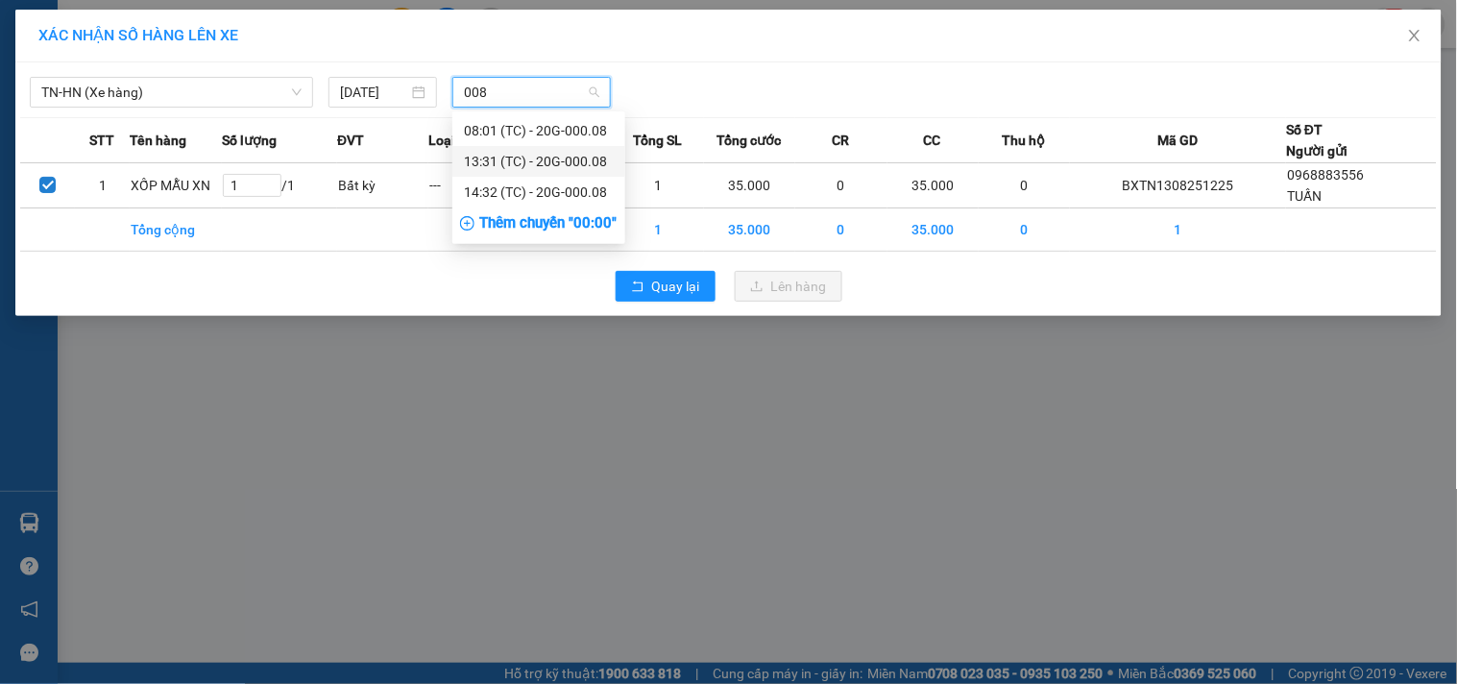
click at [532, 151] on div "13:31 (TC) - 20G-000.08" at bounding box center [539, 161] width 150 height 21
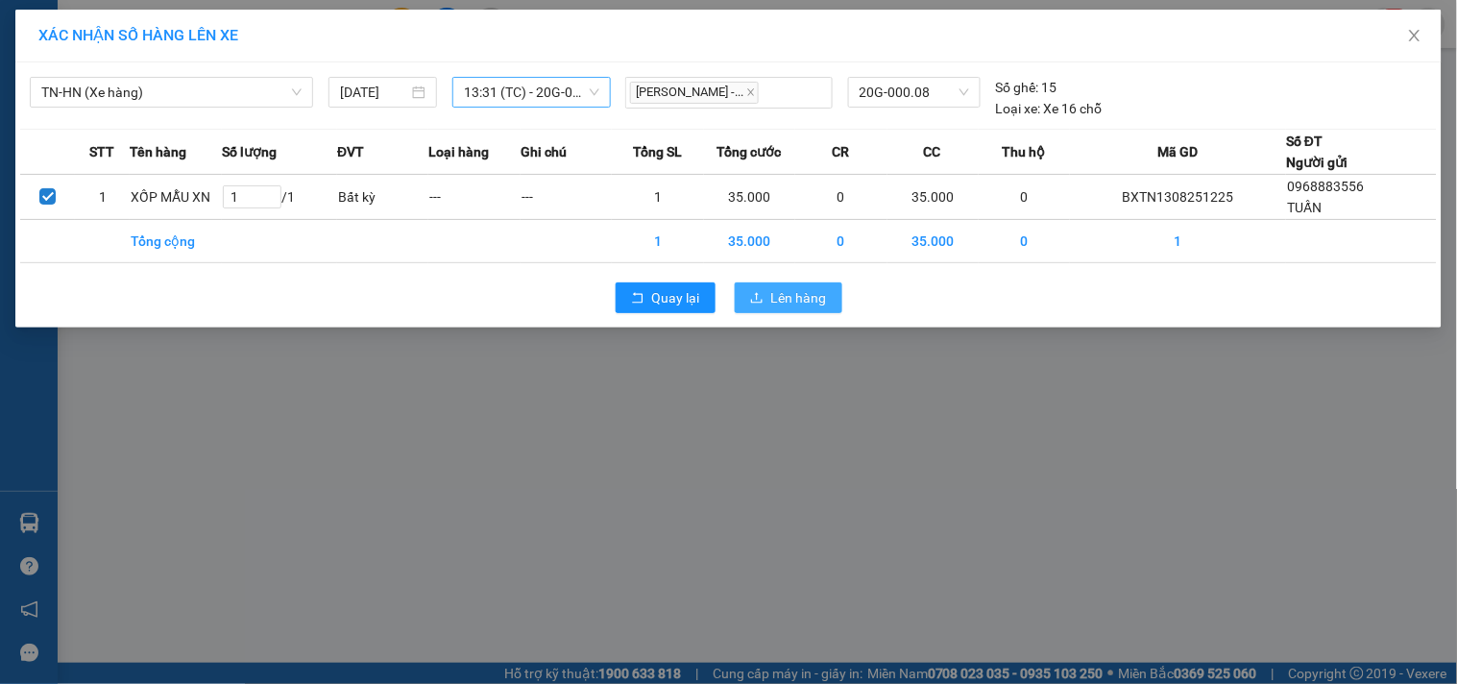
click at [763, 293] on icon "upload" at bounding box center [756, 297] width 13 height 13
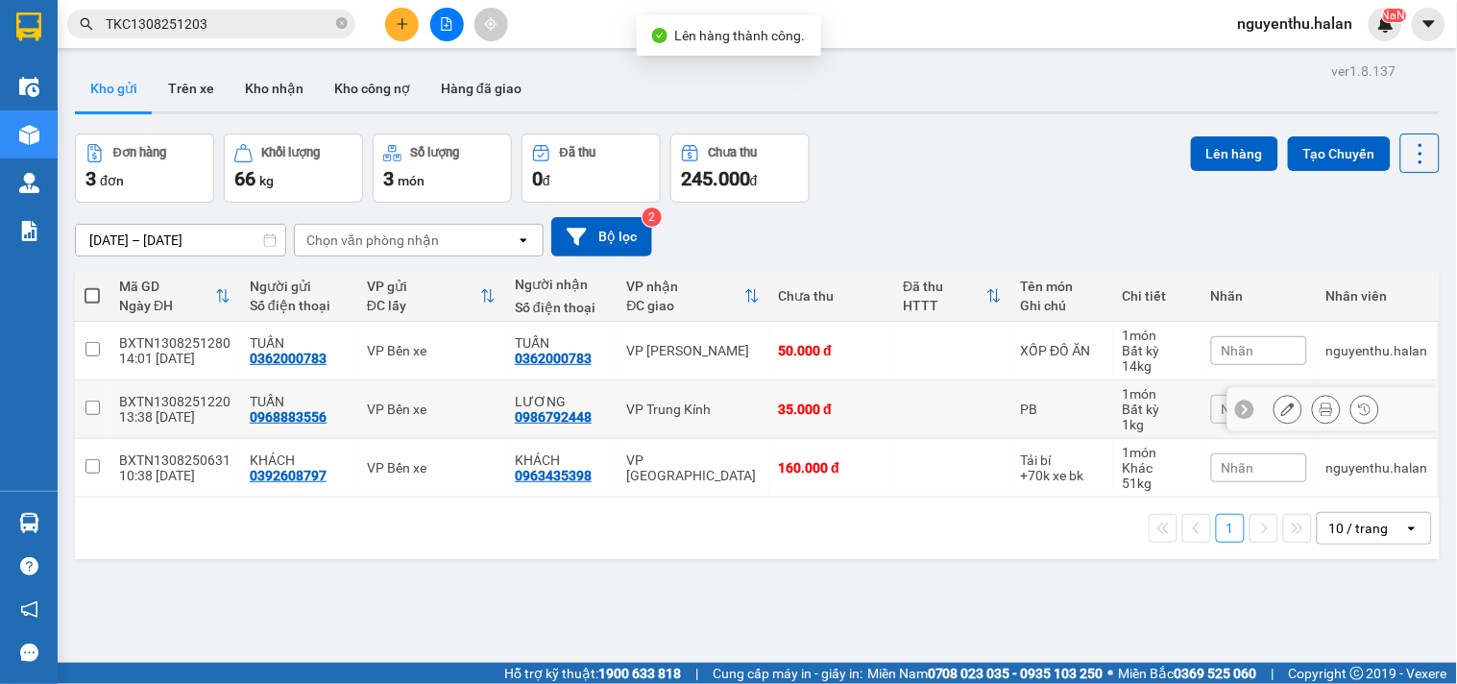
click at [163, 409] on div "13:38 [DATE]" at bounding box center [174, 416] width 111 height 15
checkbox input "true"
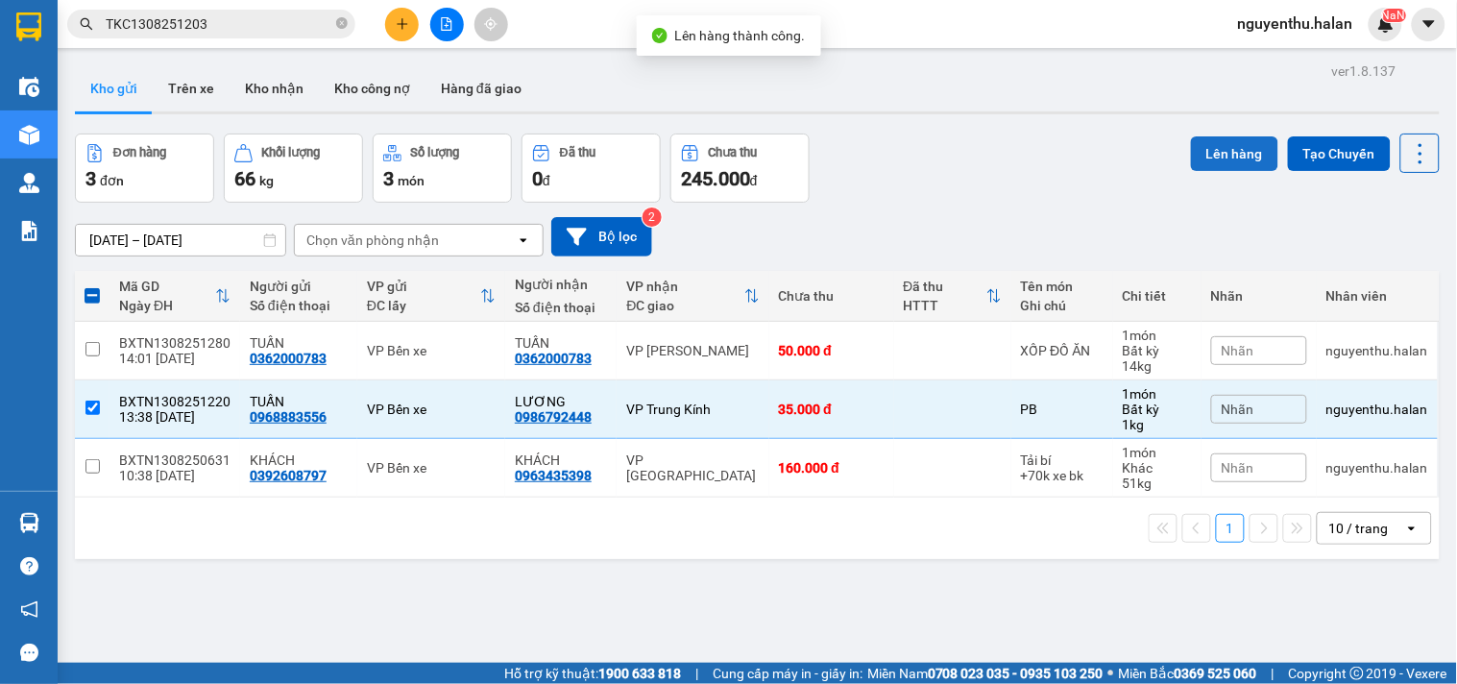
click at [1237, 161] on button "Lên hàng" at bounding box center [1234, 153] width 87 height 35
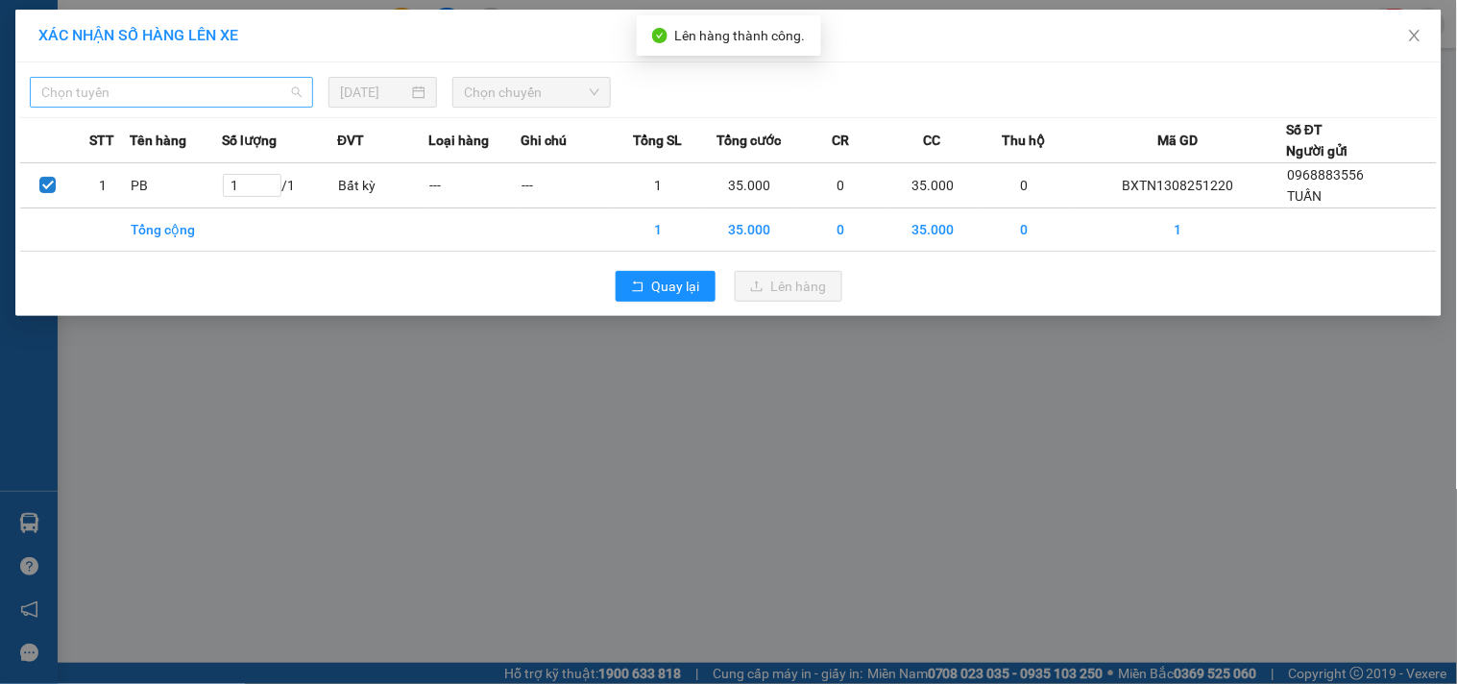
click at [218, 87] on span "Chọn tuyến" at bounding box center [171, 92] width 260 height 29
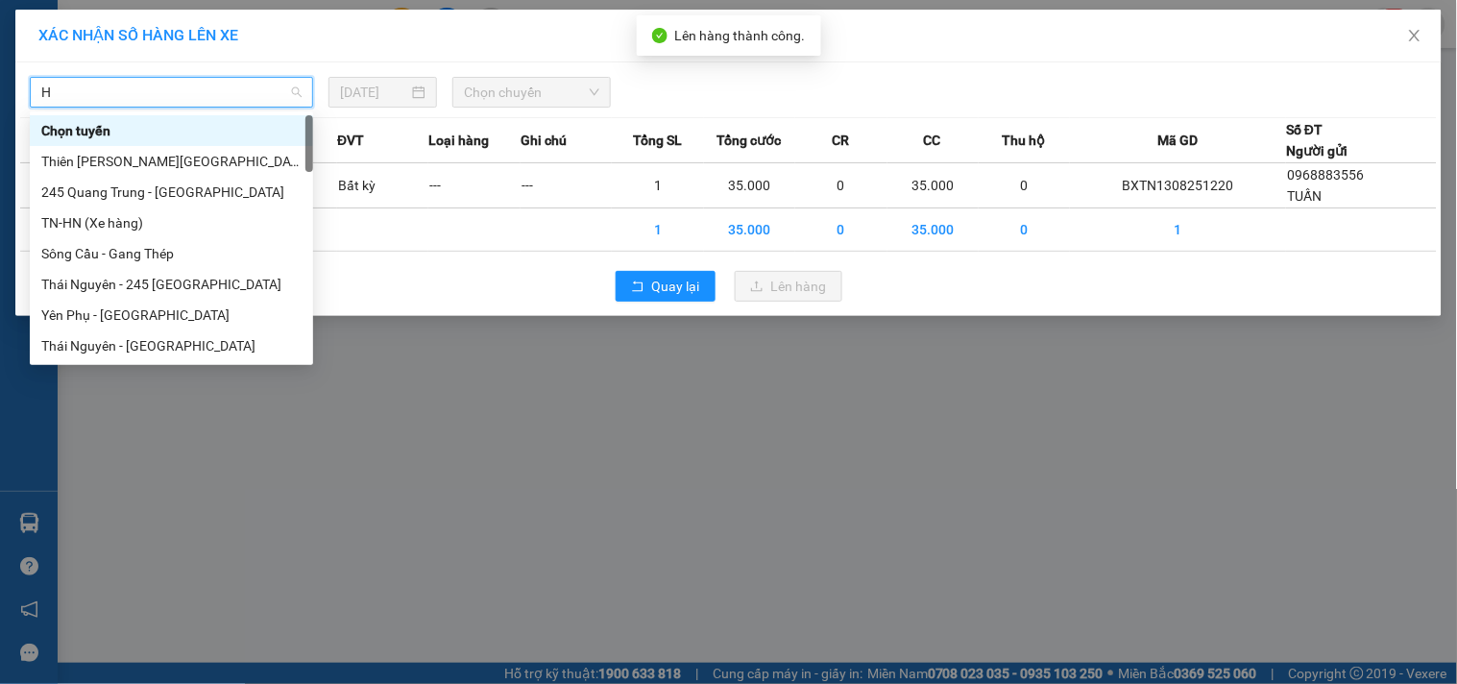
type input "HN"
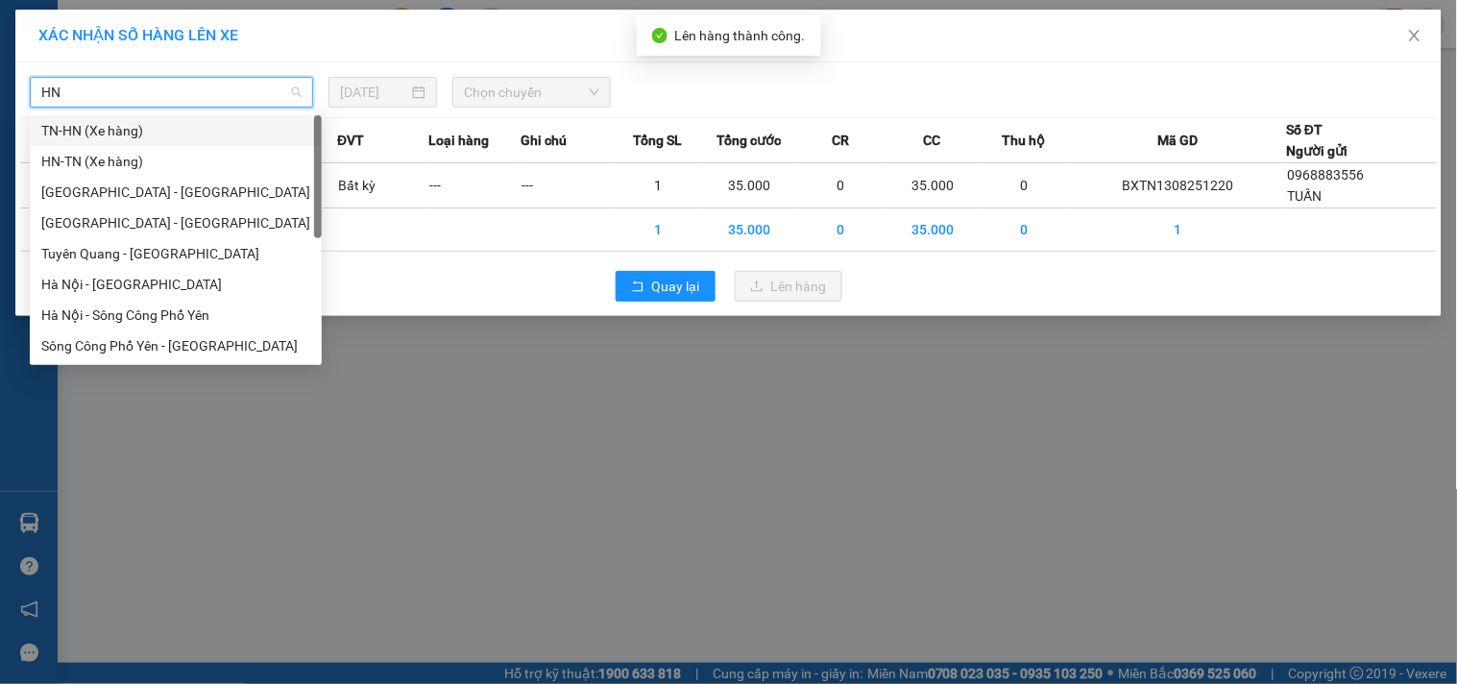
click at [164, 120] on div "TN-HN (Xe hàng)" at bounding box center [175, 130] width 269 height 21
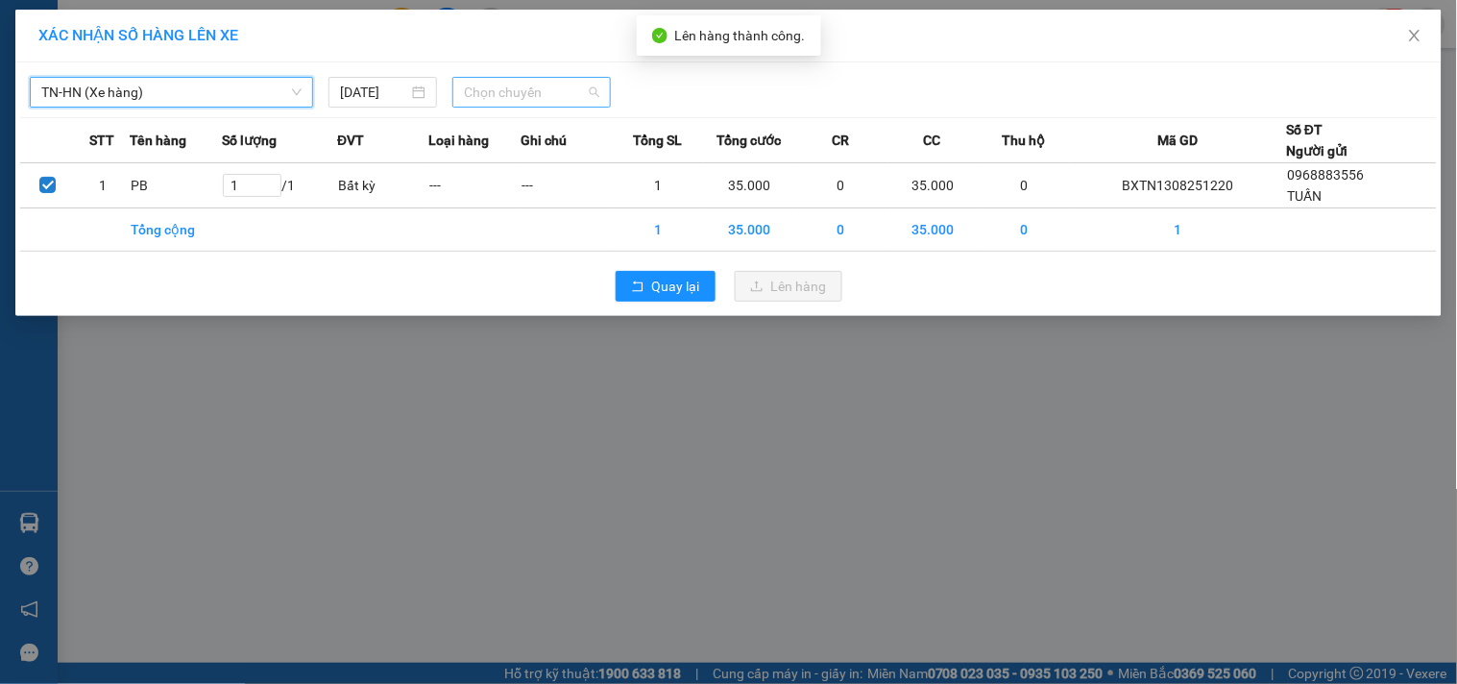
click at [484, 81] on span "Chọn chuyến" at bounding box center [531, 92] width 135 height 29
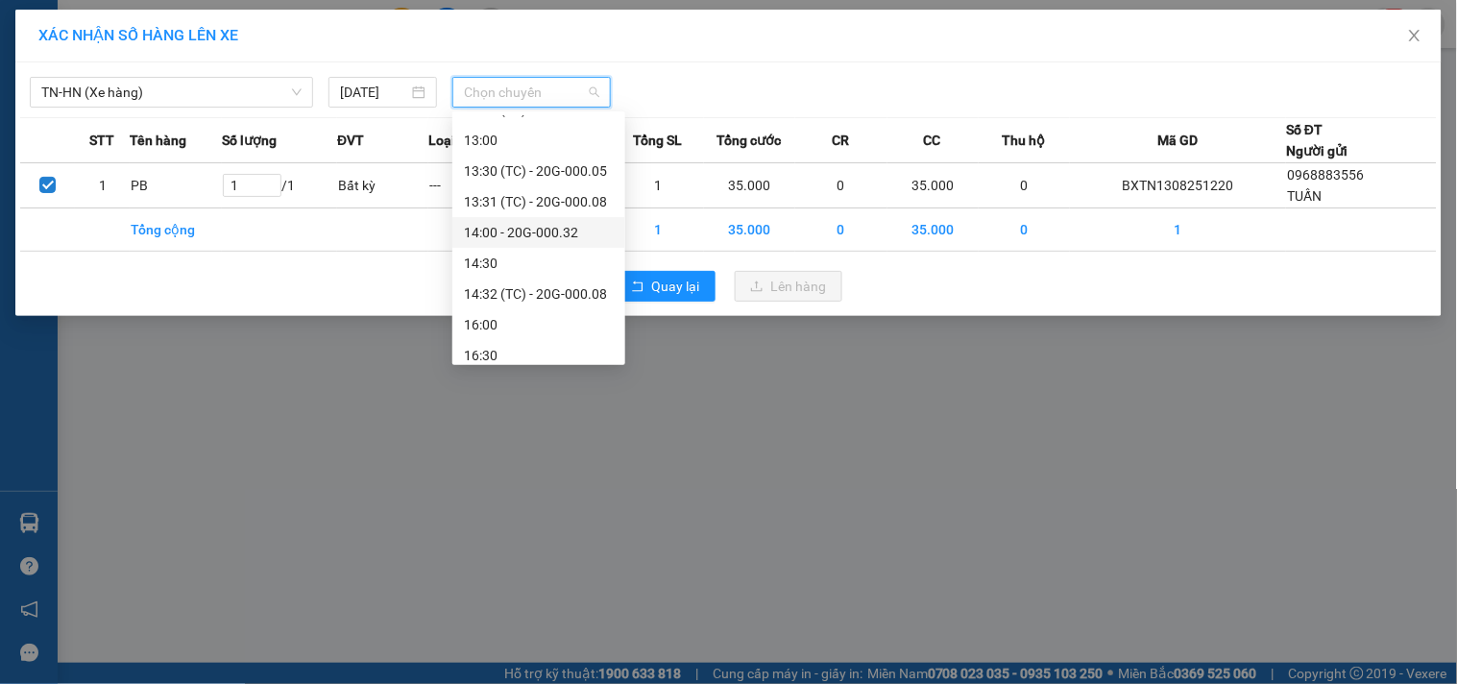
scroll to position [676, 0]
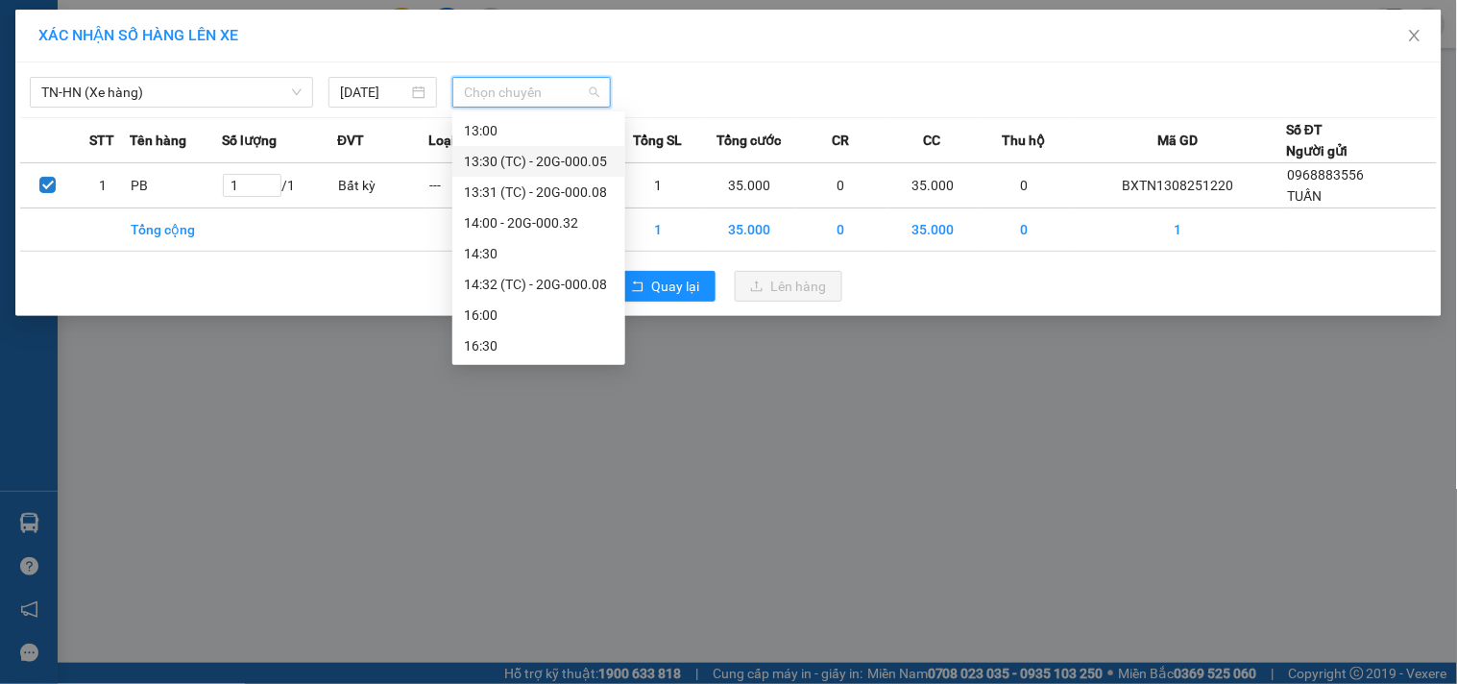
click at [539, 157] on div "13:30 (TC) - 20G-000.05" at bounding box center [539, 161] width 150 height 21
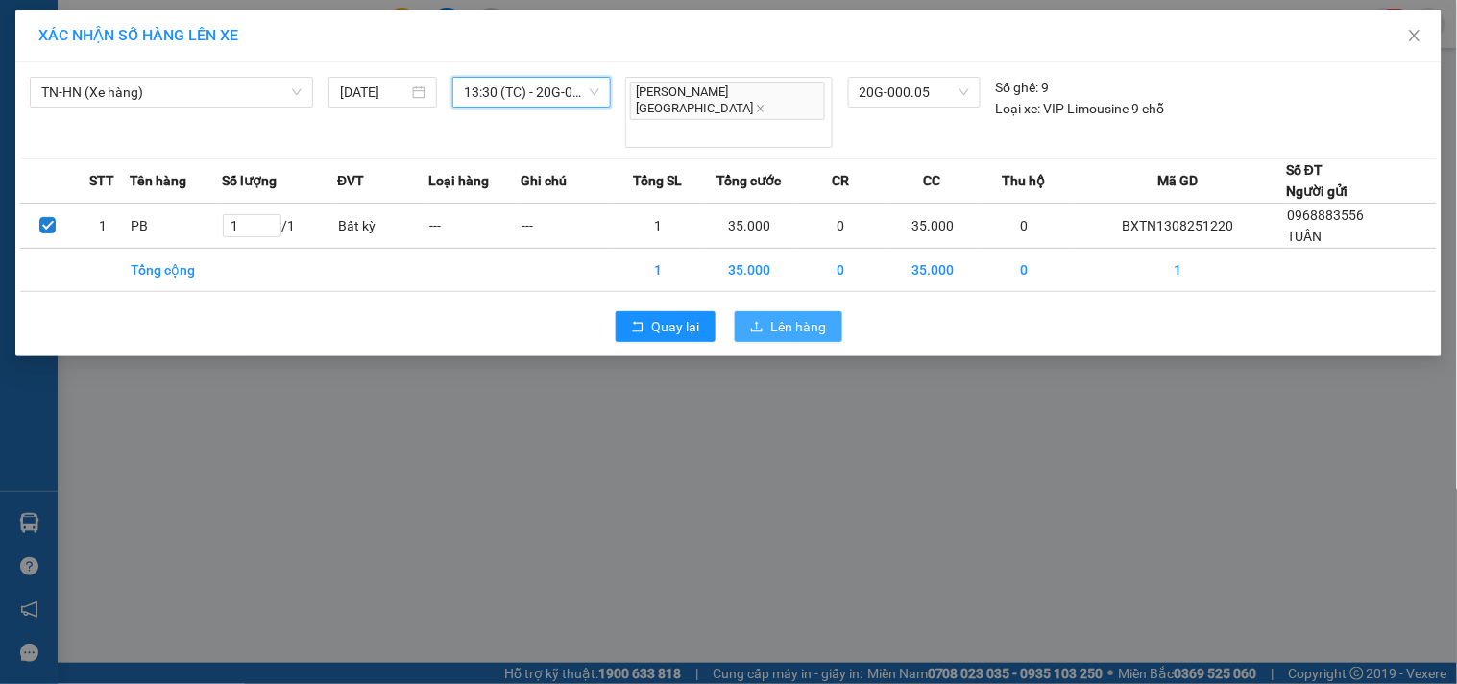
click at [818, 316] on span "Lên hàng" at bounding box center [799, 326] width 56 height 21
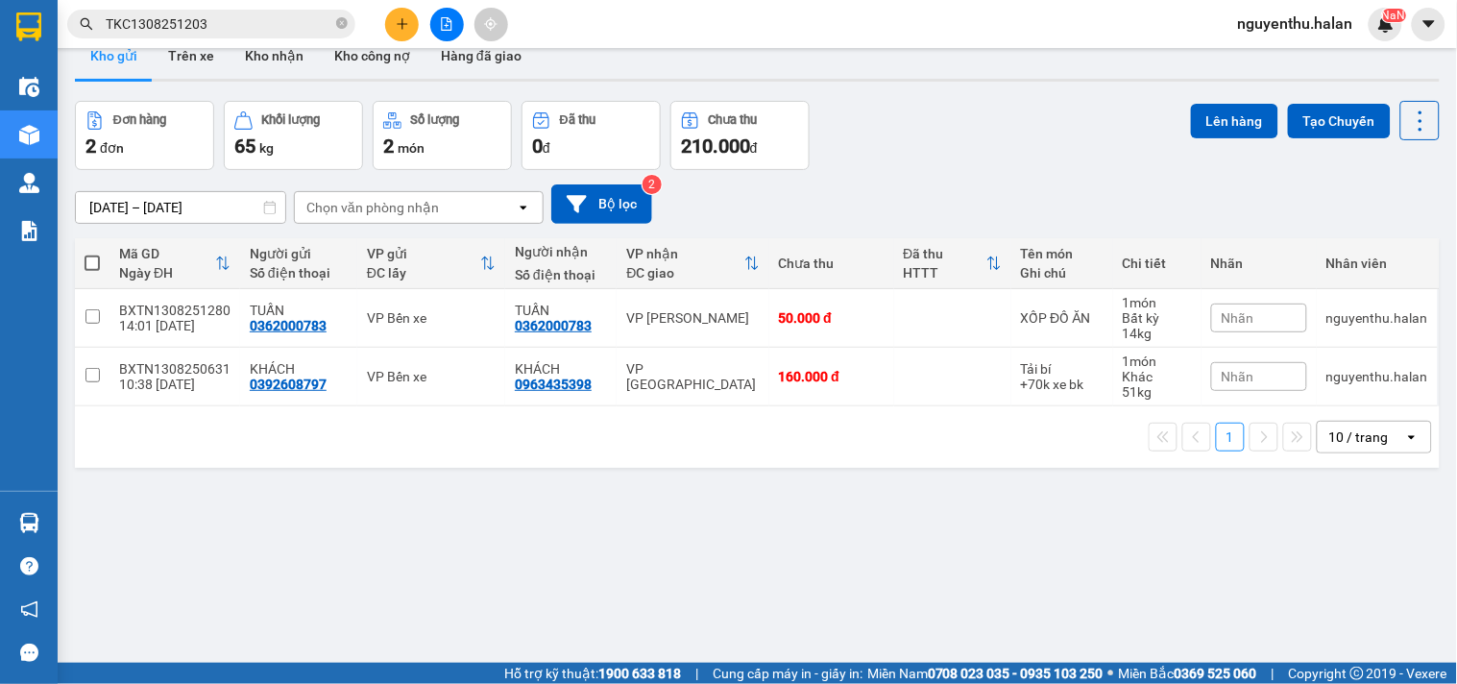
scroll to position [88, 0]
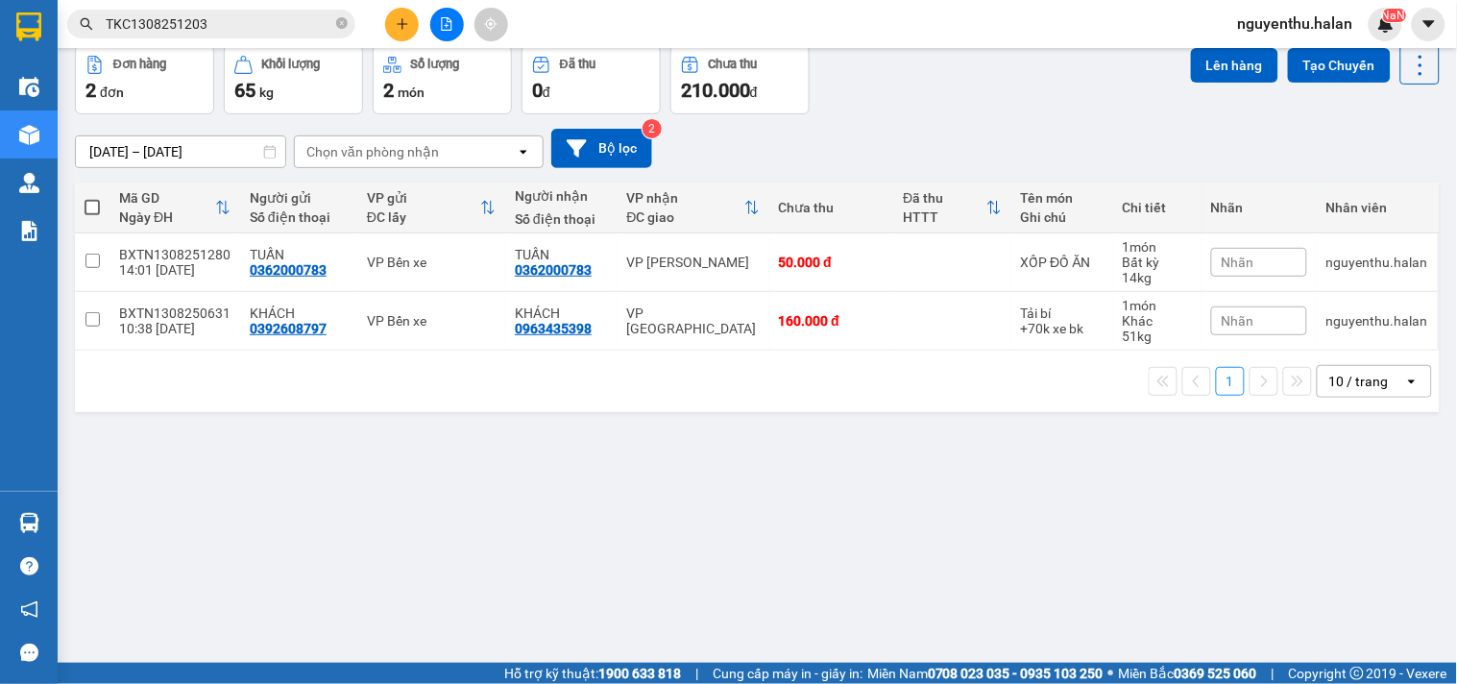
click at [254, 27] on input "TKC1308251203" at bounding box center [219, 23] width 227 height 21
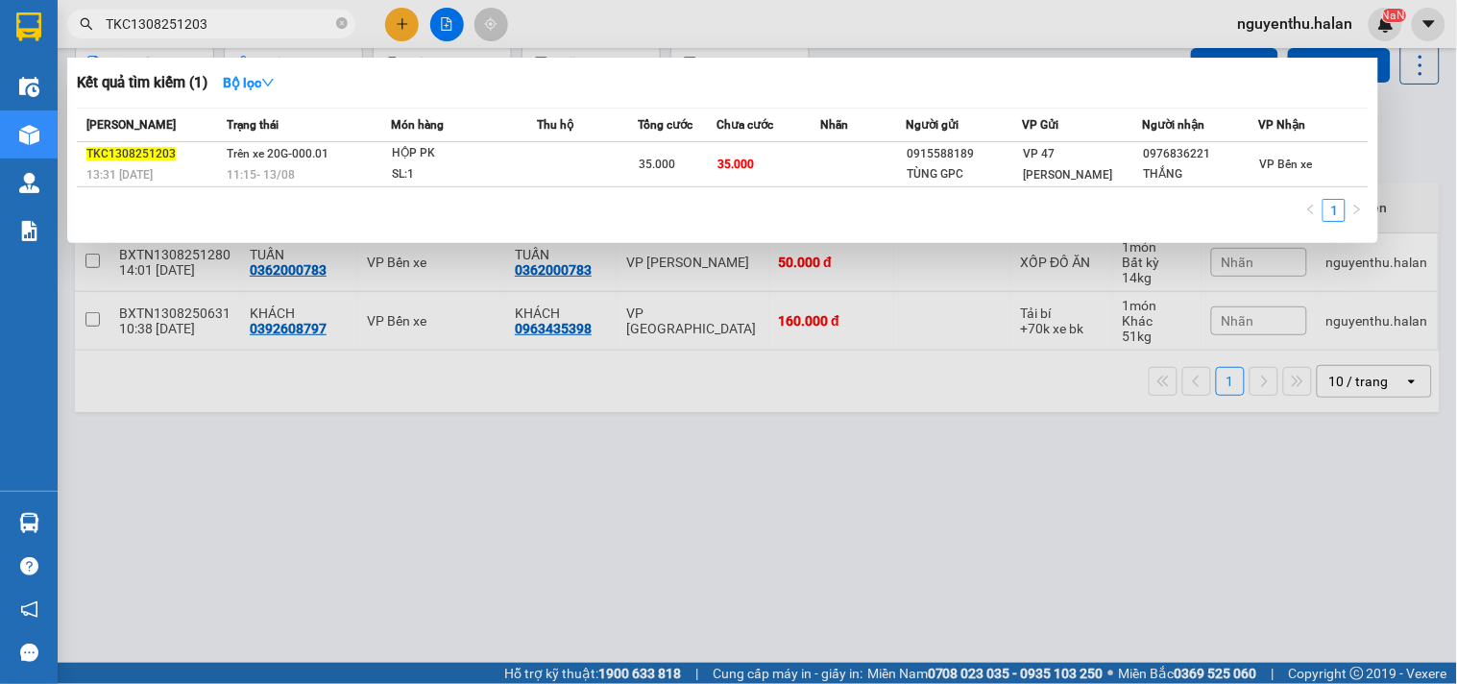
click at [254, 27] on input "TKC1308251203" at bounding box center [219, 23] width 227 height 21
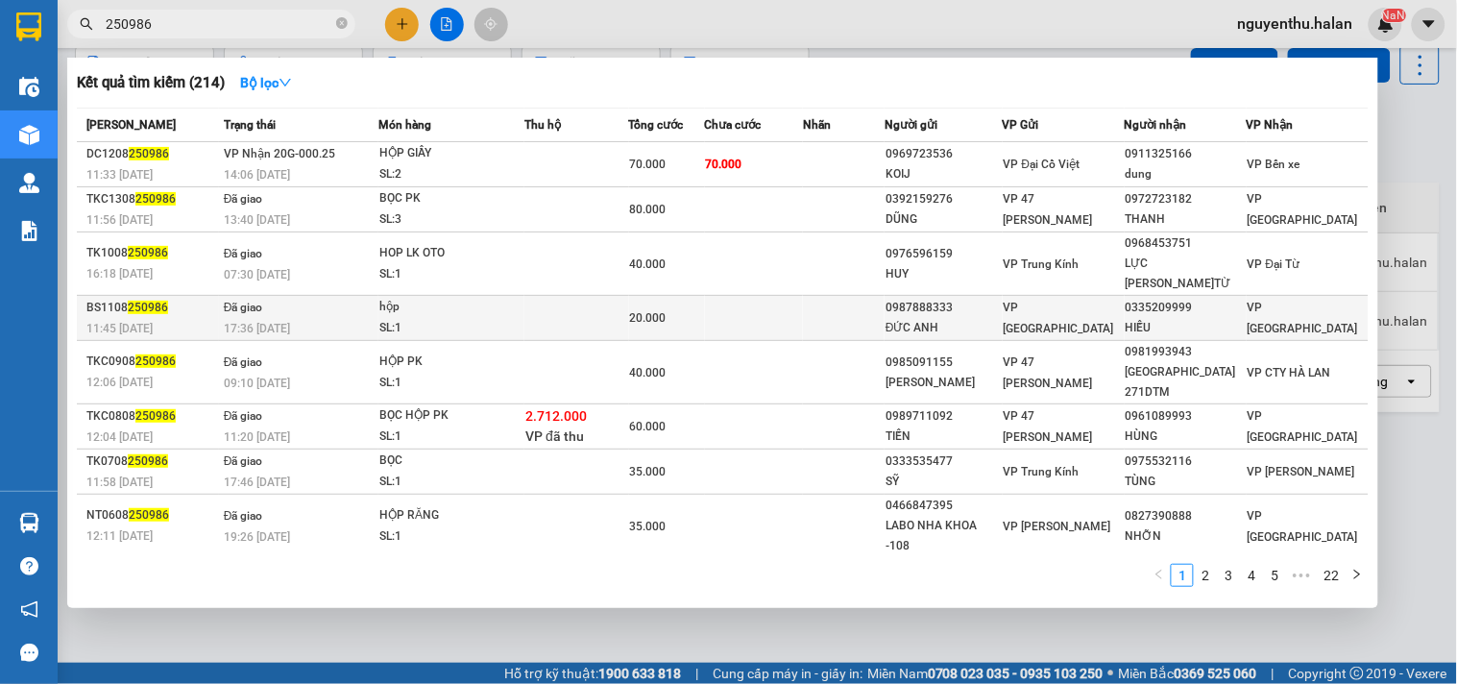
type input "250986"
click at [983, 318] on div "ĐỨC ANH" at bounding box center [942, 328] width 115 height 20
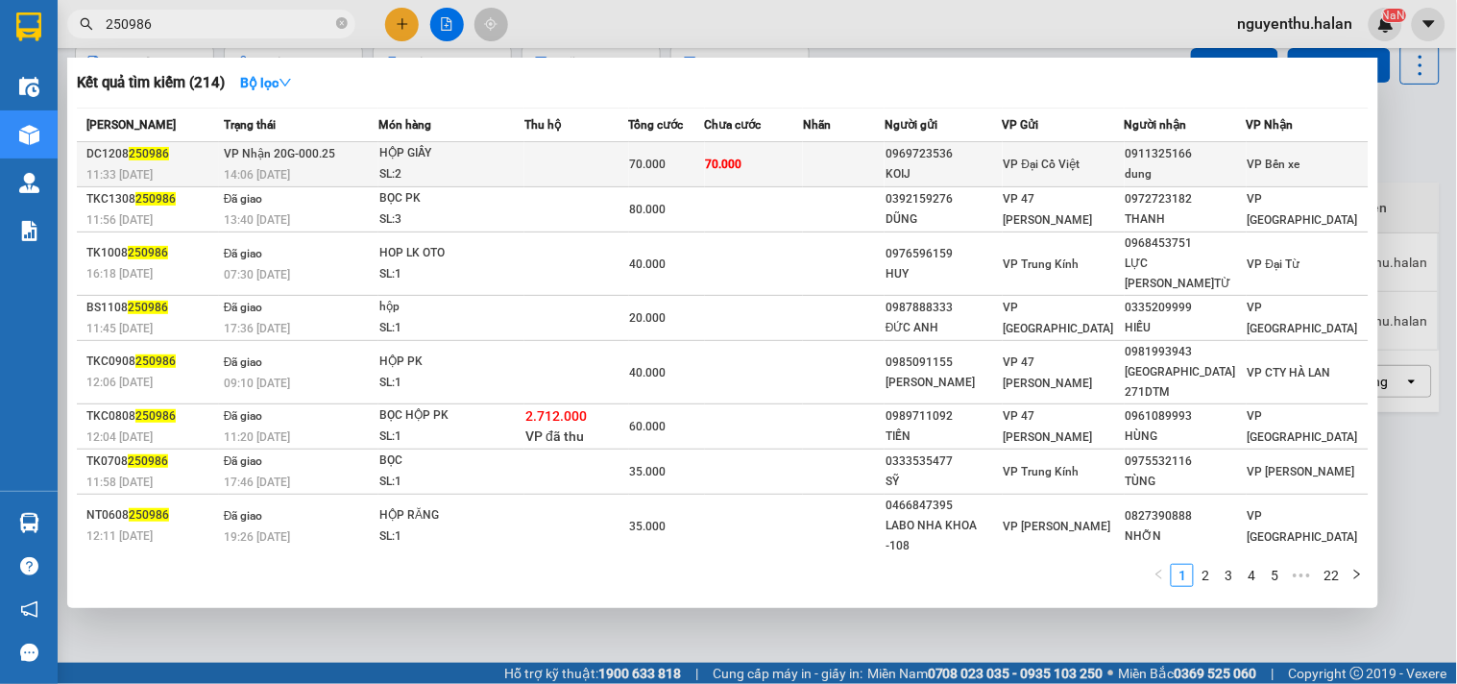
click at [475, 159] on div "HỘP GIẦY" at bounding box center [451, 153] width 144 height 21
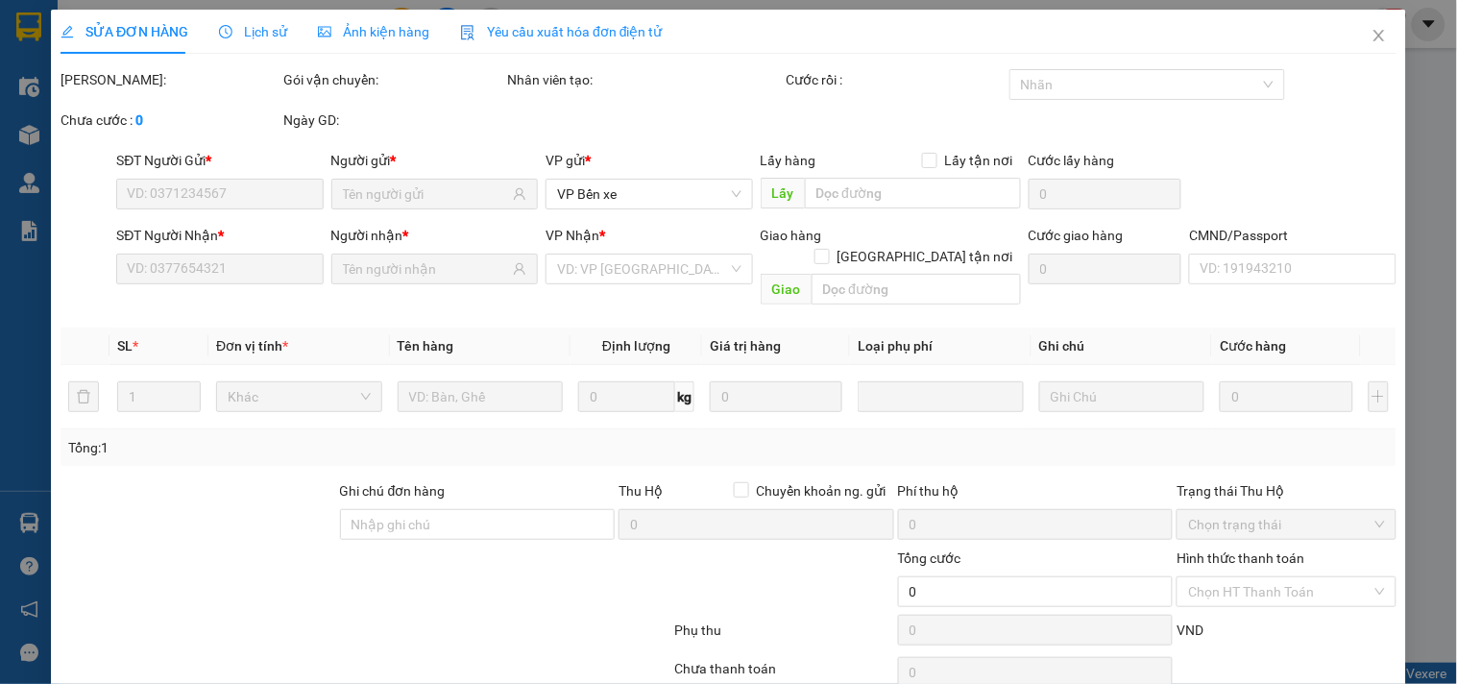
type input "0969723536"
type input "KOIJ"
type input "0911325166"
type input "dung"
type input "70.000"
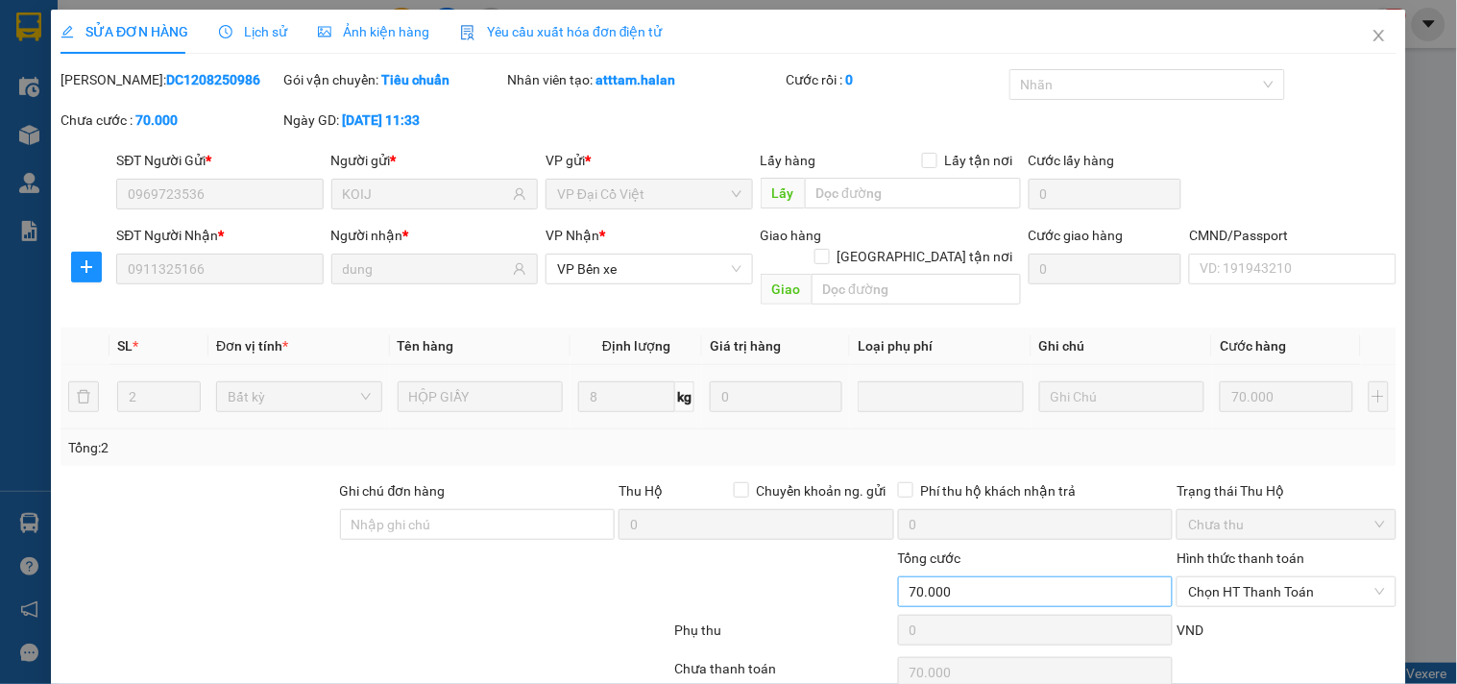
scroll to position [69, 0]
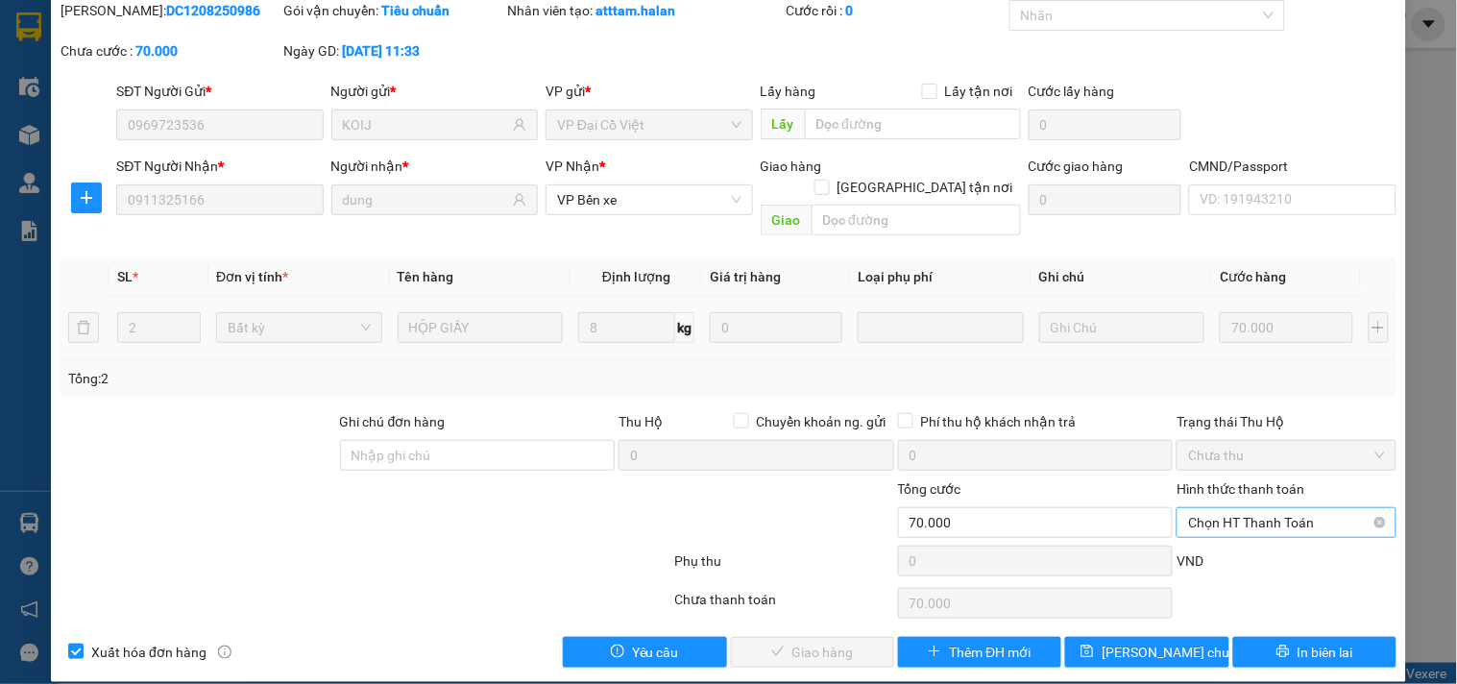
click at [1216, 508] on span "Chọn HT Thanh Toán" at bounding box center [1286, 522] width 196 height 29
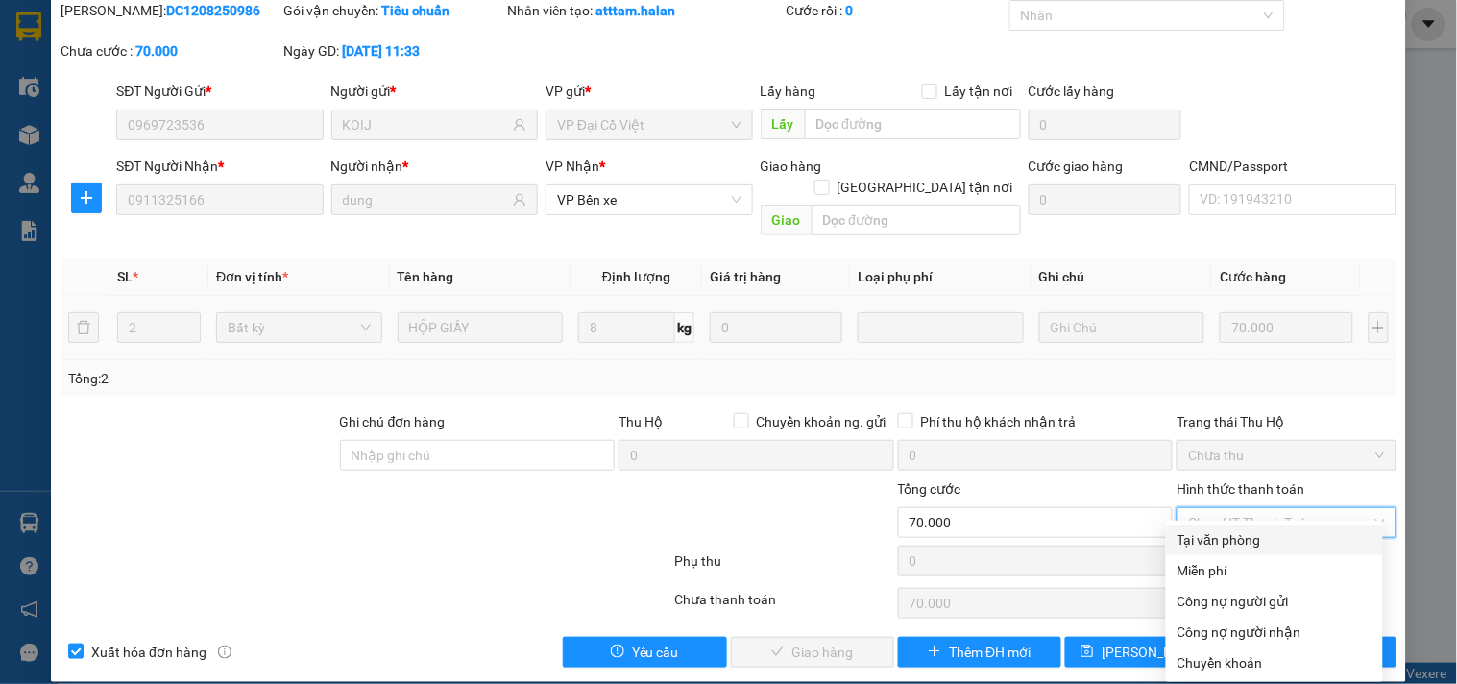
click at [1210, 540] on div "Tại văn phòng" at bounding box center [1274, 539] width 194 height 21
type input "0"
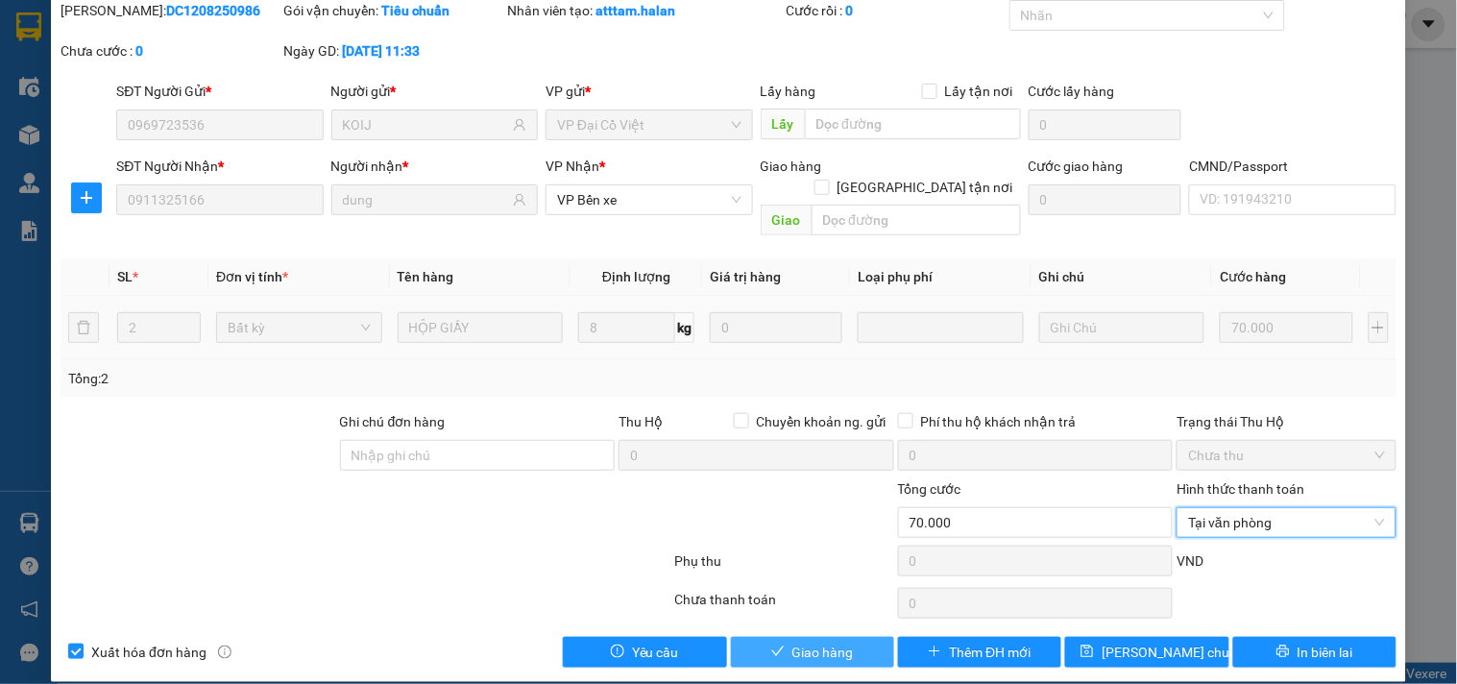
click at [838, 642] on span "Giao hàng" at bounding box center [822, 652] width 61 height 21
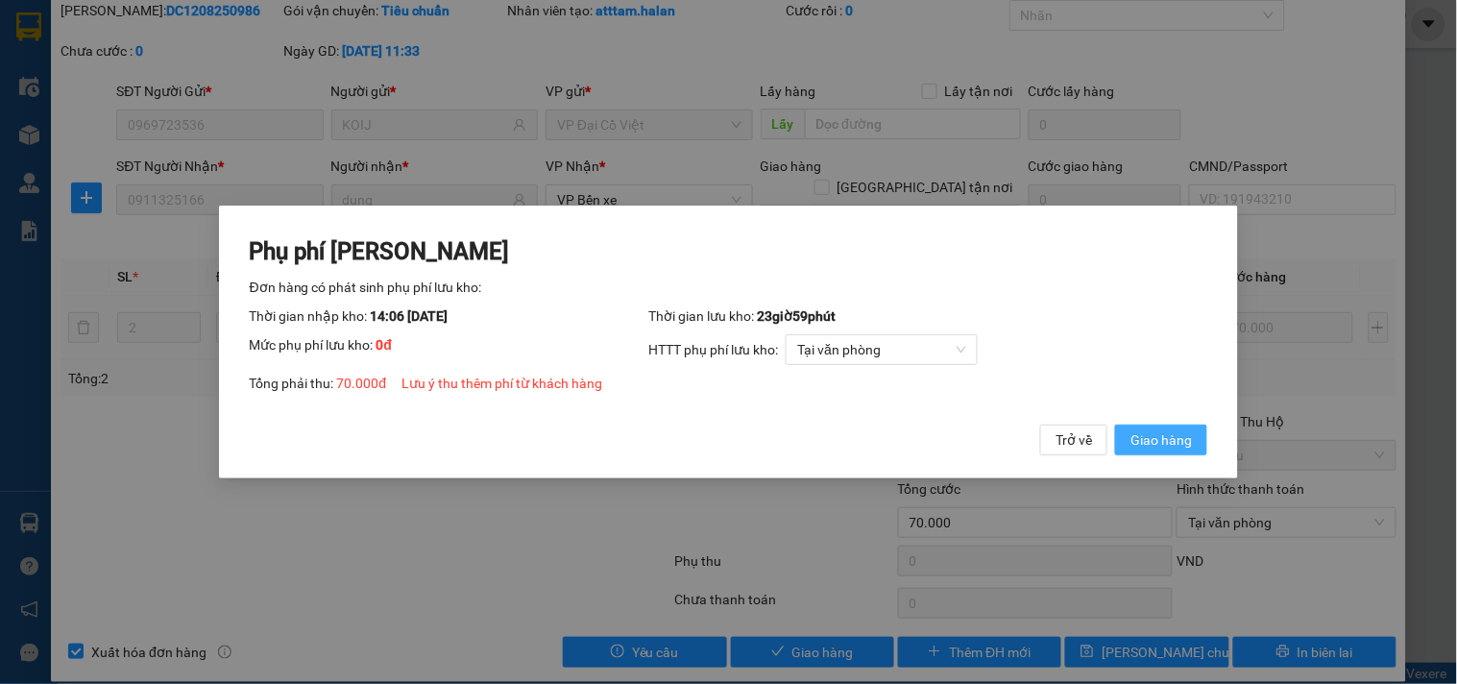
click at [1154, 438] on span "Giao hàng" at bounding box center [1160, 439] width 61 height 21
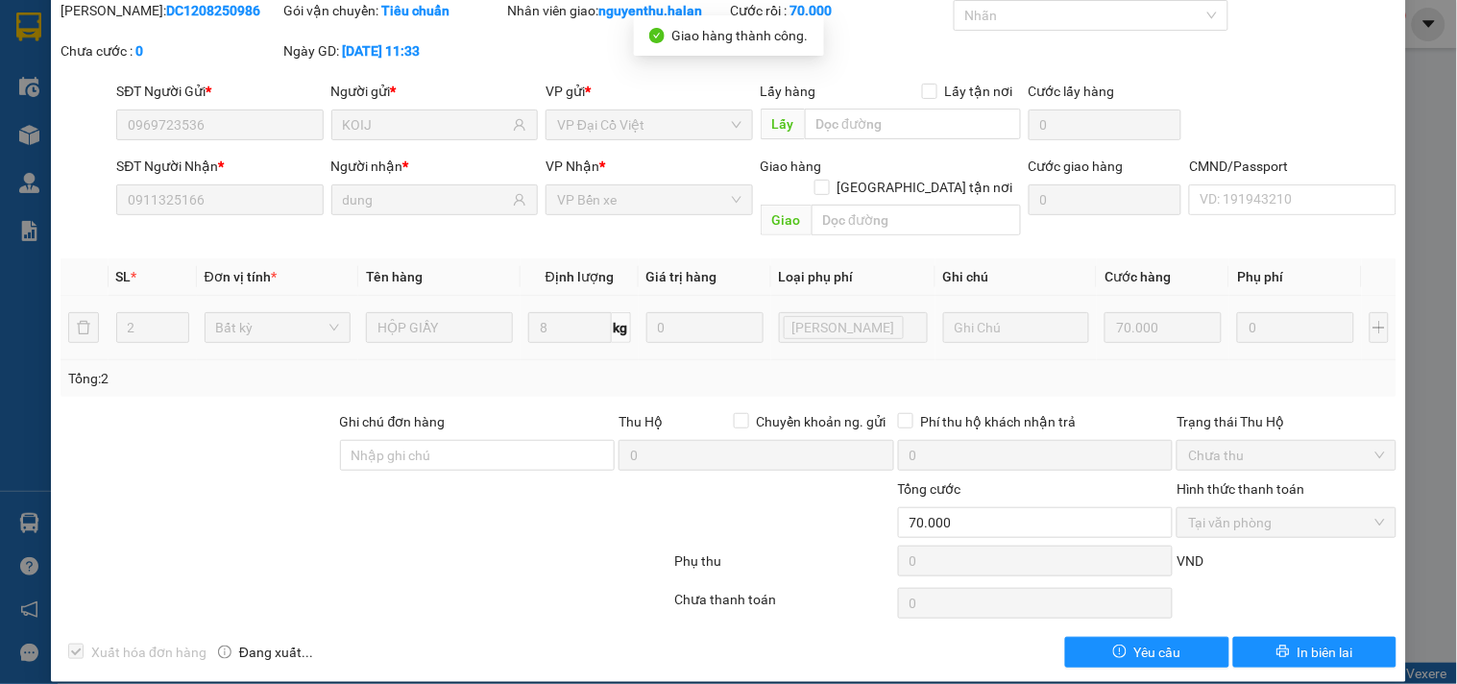
scroll to position [0, 0]
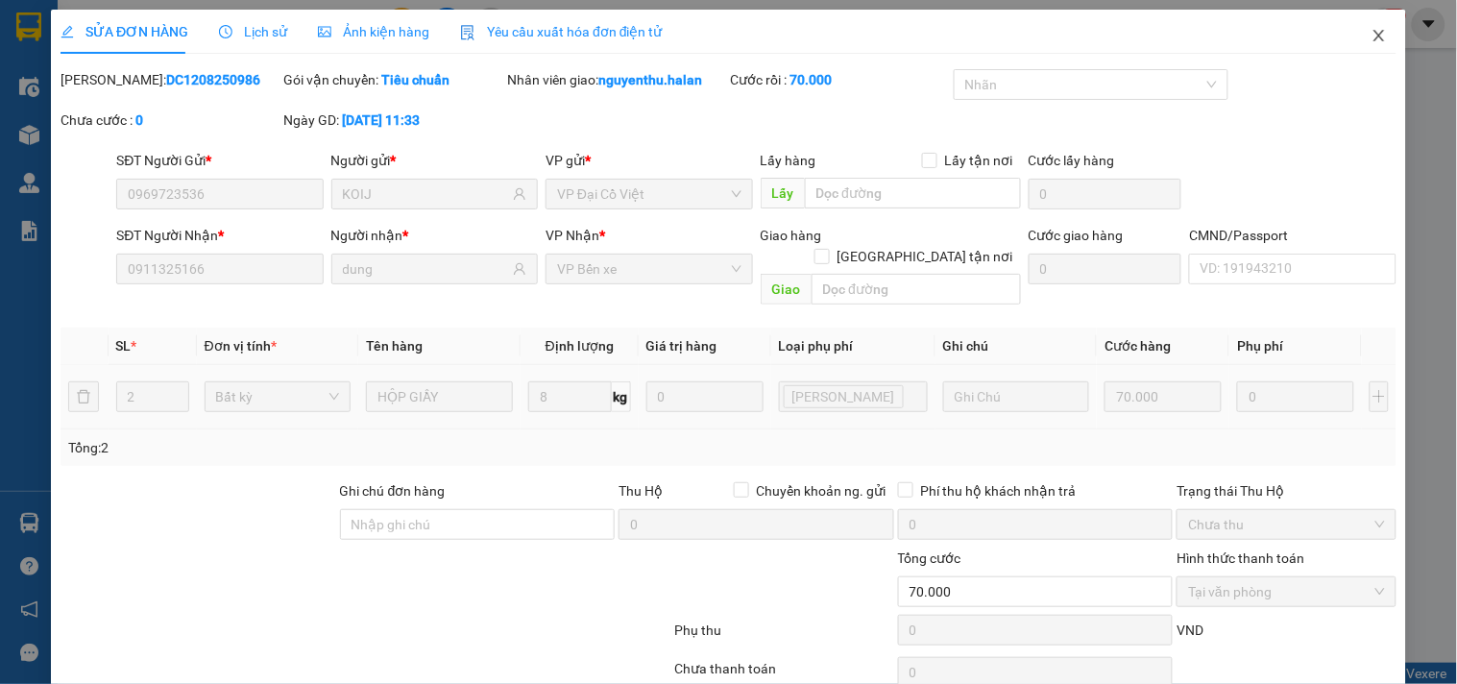
click at [1371, 38] on icon "close" at bounding box center [1378, 35] width 15 height 15
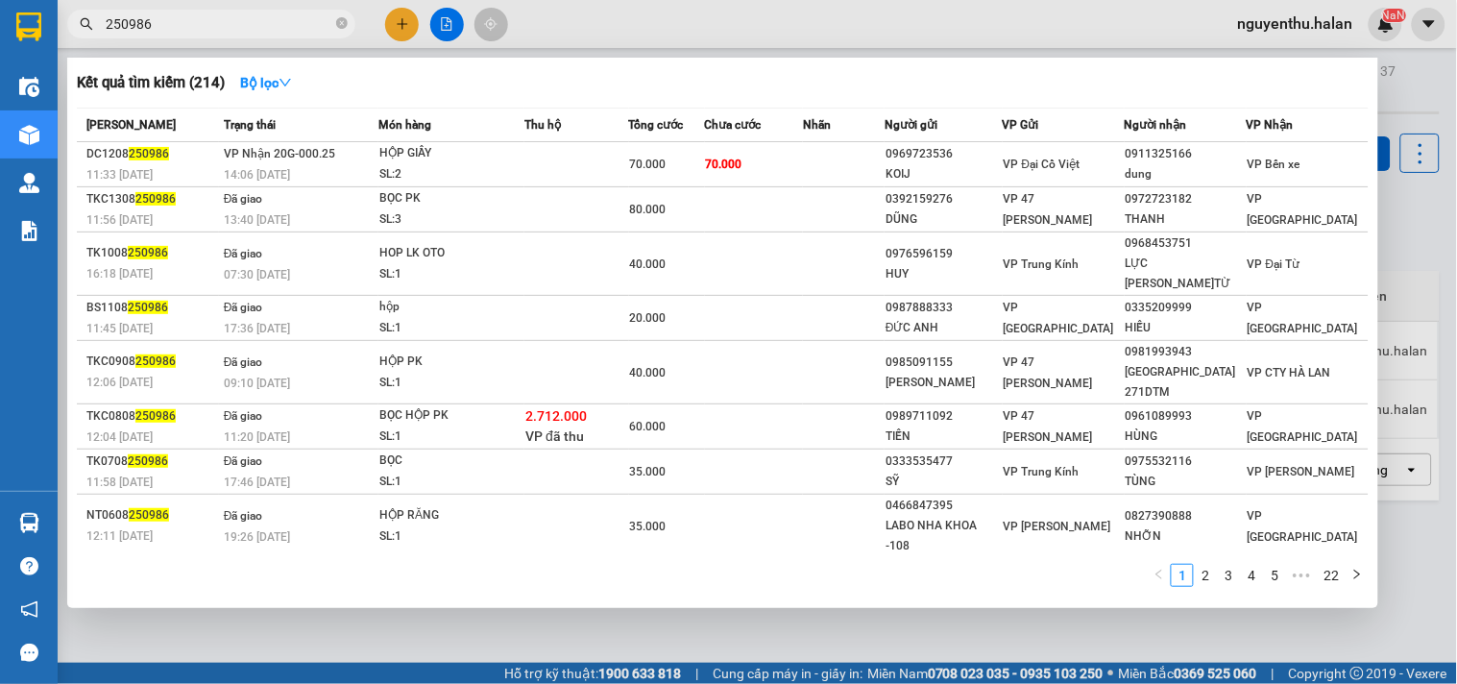
click at [264, 27] on input "250986" at bounding box center [219, 23] width 227 height 21
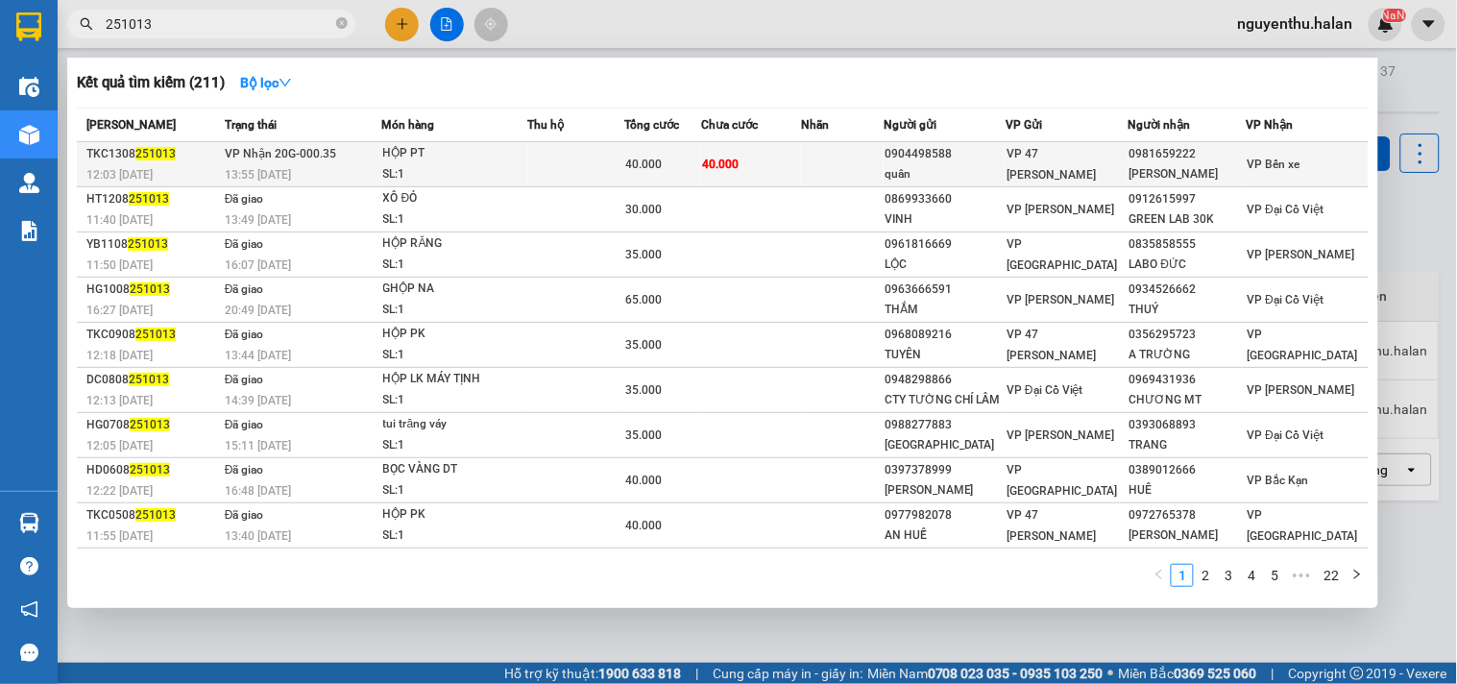
type input "251013"
click at [484, 164] on div "SL: 1" at bounding box center [455, 174] width 144 height 21
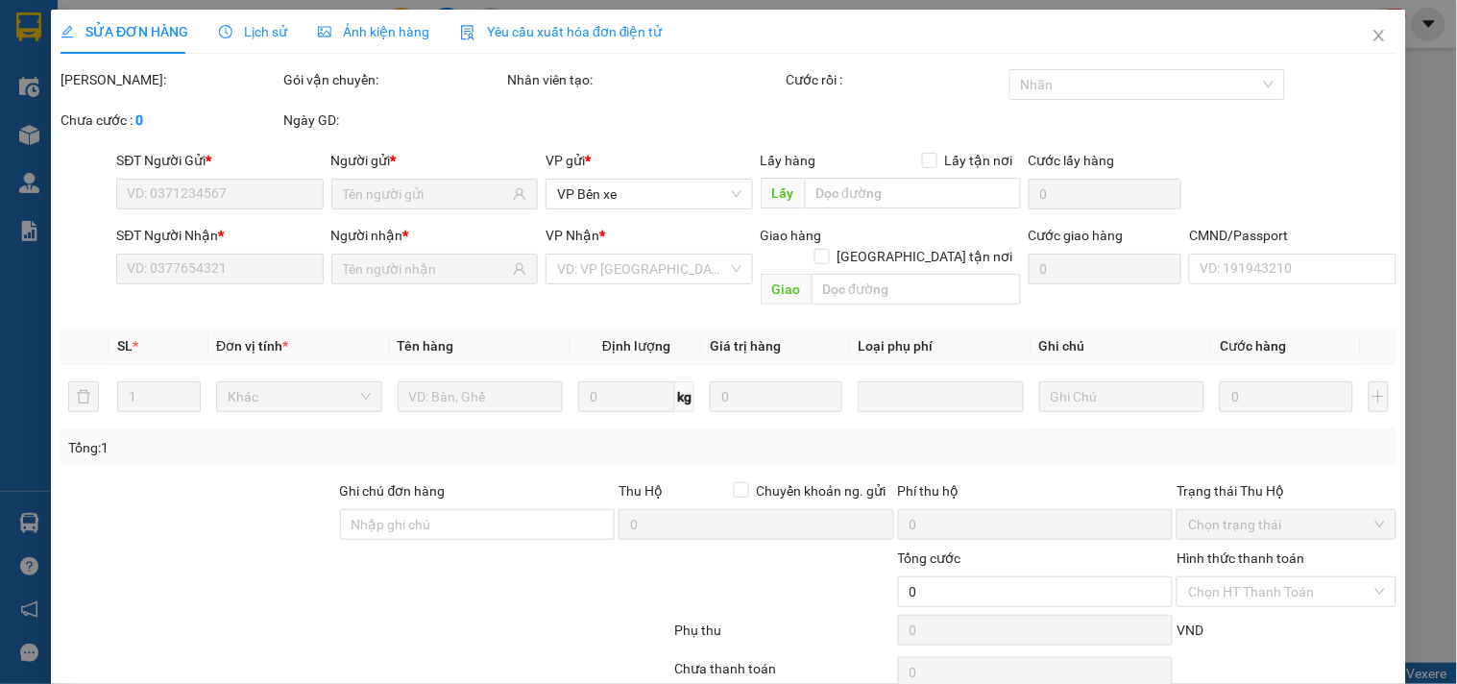
type input "0904498588"
type input "quân"
type input "0981659222"
type input "[PERSON_NAME]"
type input "40.000"
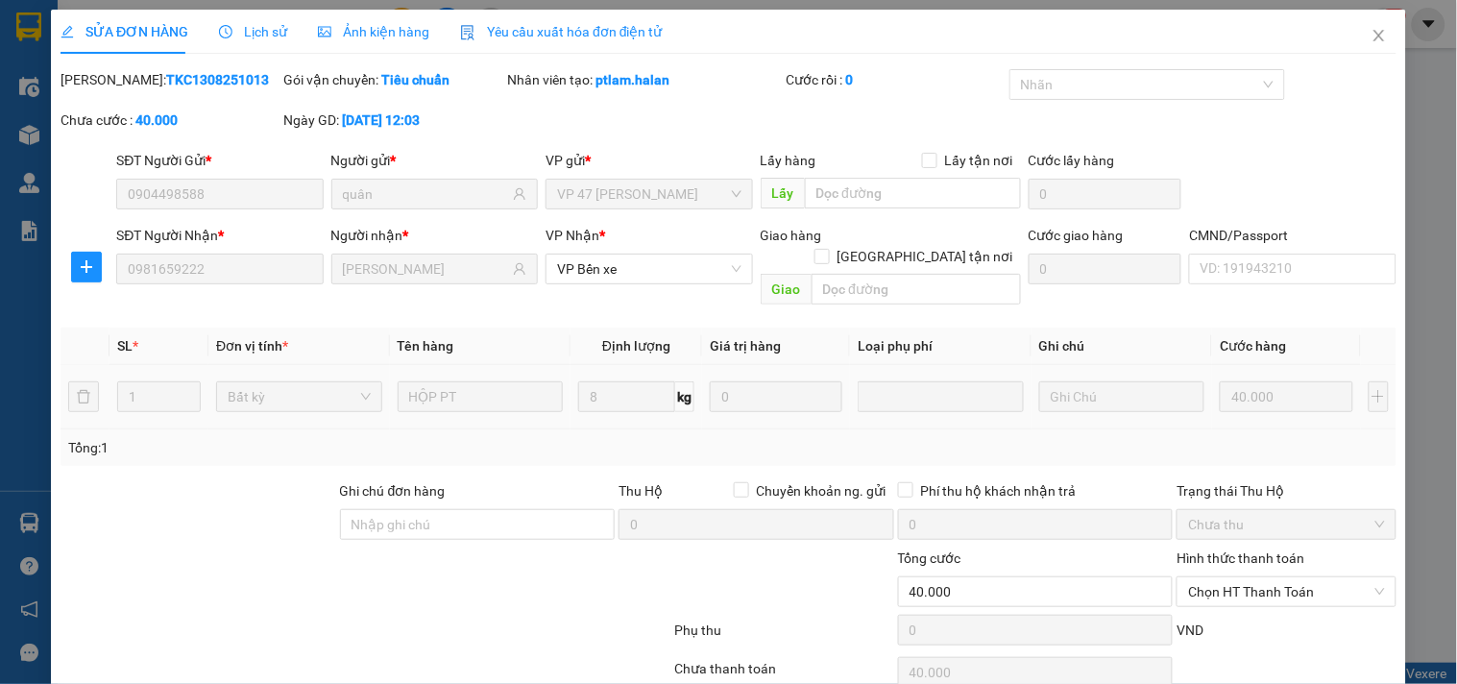
scroll to position [69, 0]
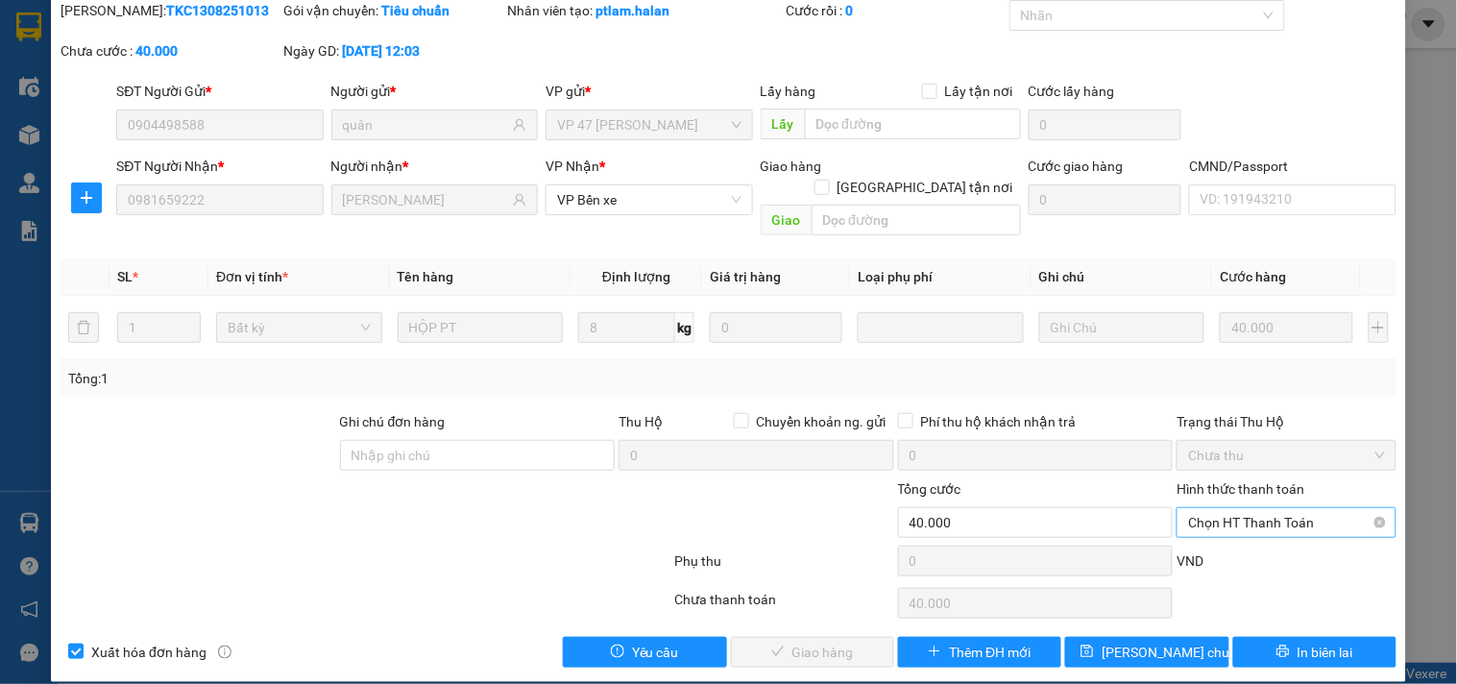
click at [1197, 508] on span "Chọn HT Thanh Toán" at bounding box center [1286, 522] width 196 height 29
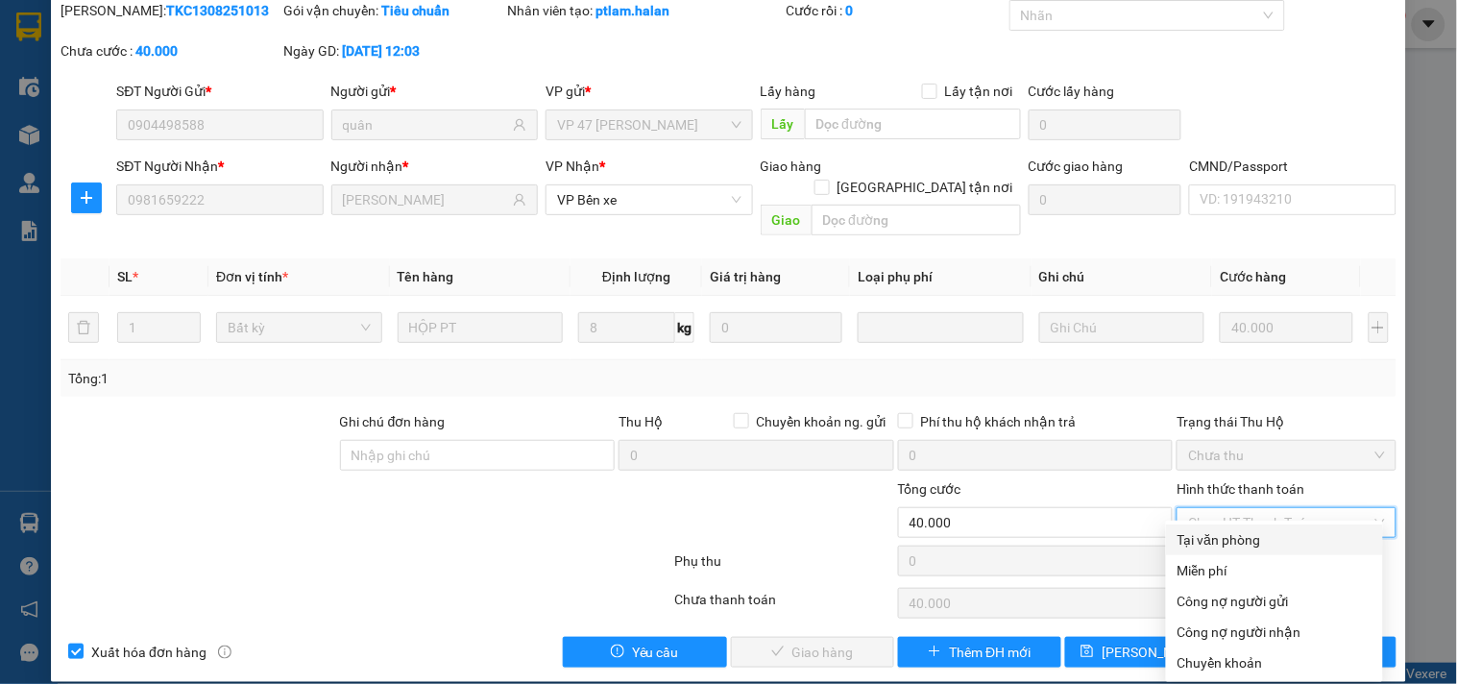
click at [1221, 535] on div "Tại văn phòng" at bounding box center [1274, 539] width 194 height 21
type input "0"
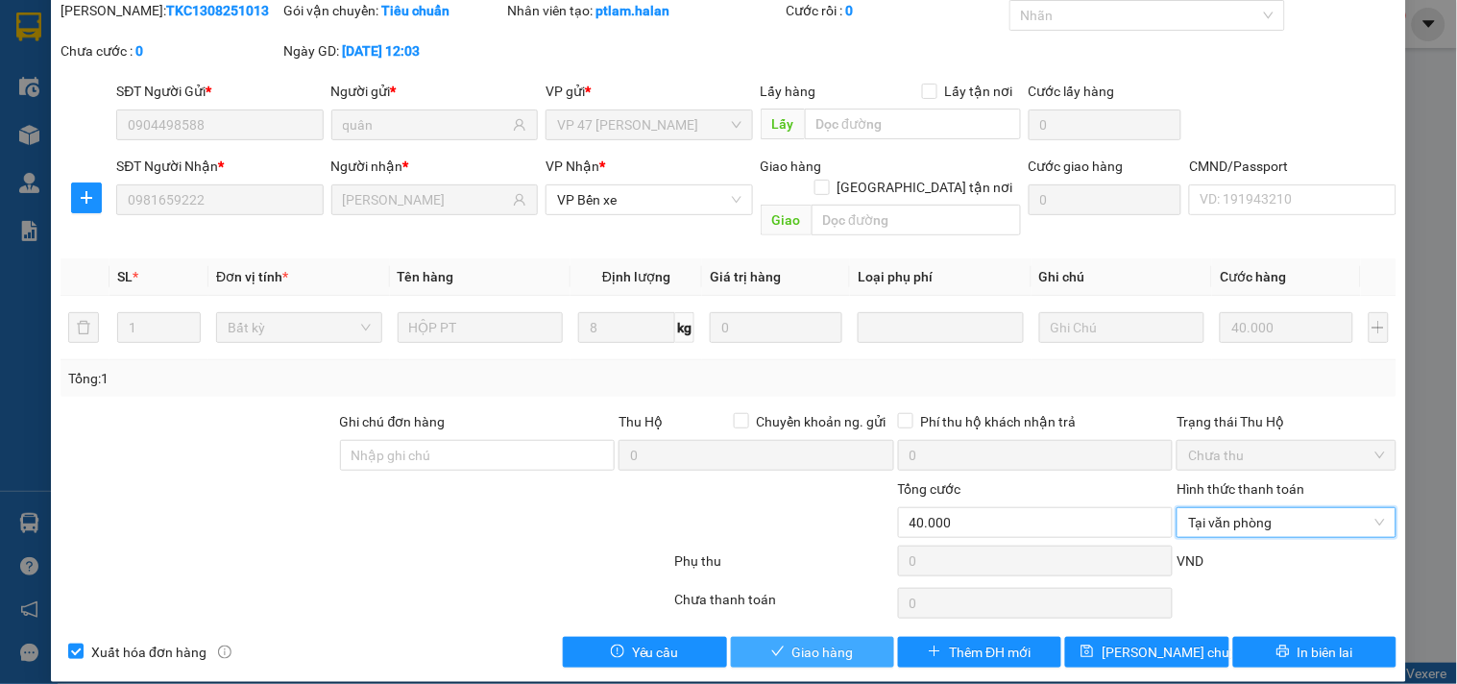
click at [839, 642] on span "Giao hàng" at bounding box center [822, 652] width 61 height 21
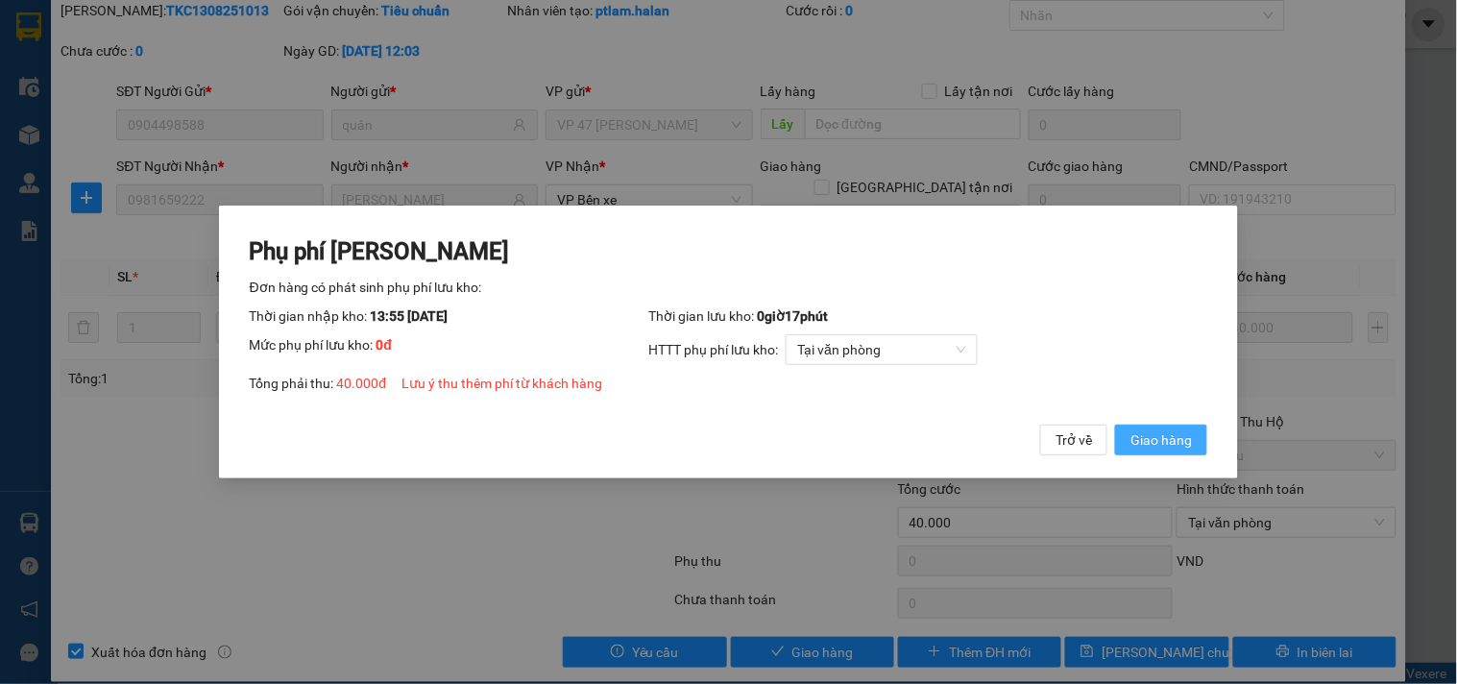
click at [1160, 438] on span "Giao hàng" at bounding box center [1160, 439] width 61 height 21
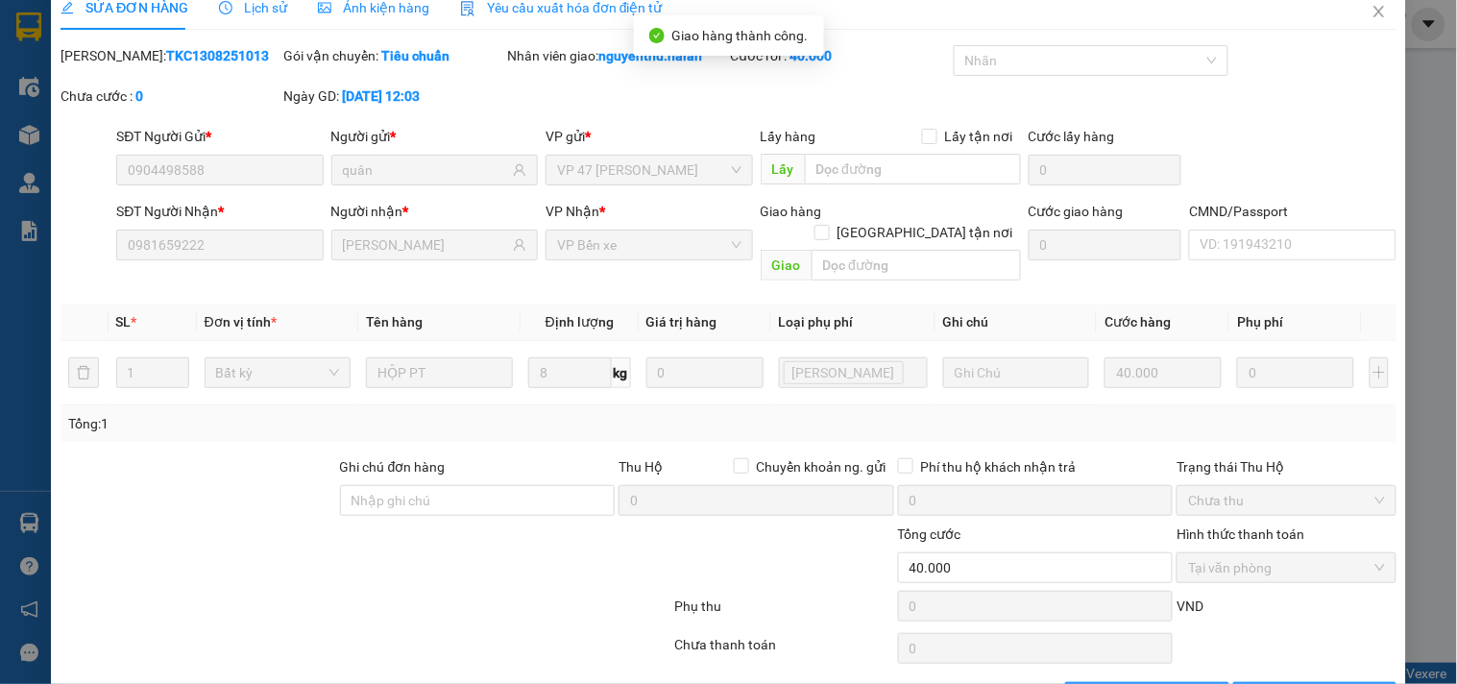
scroll to position [0, 0]
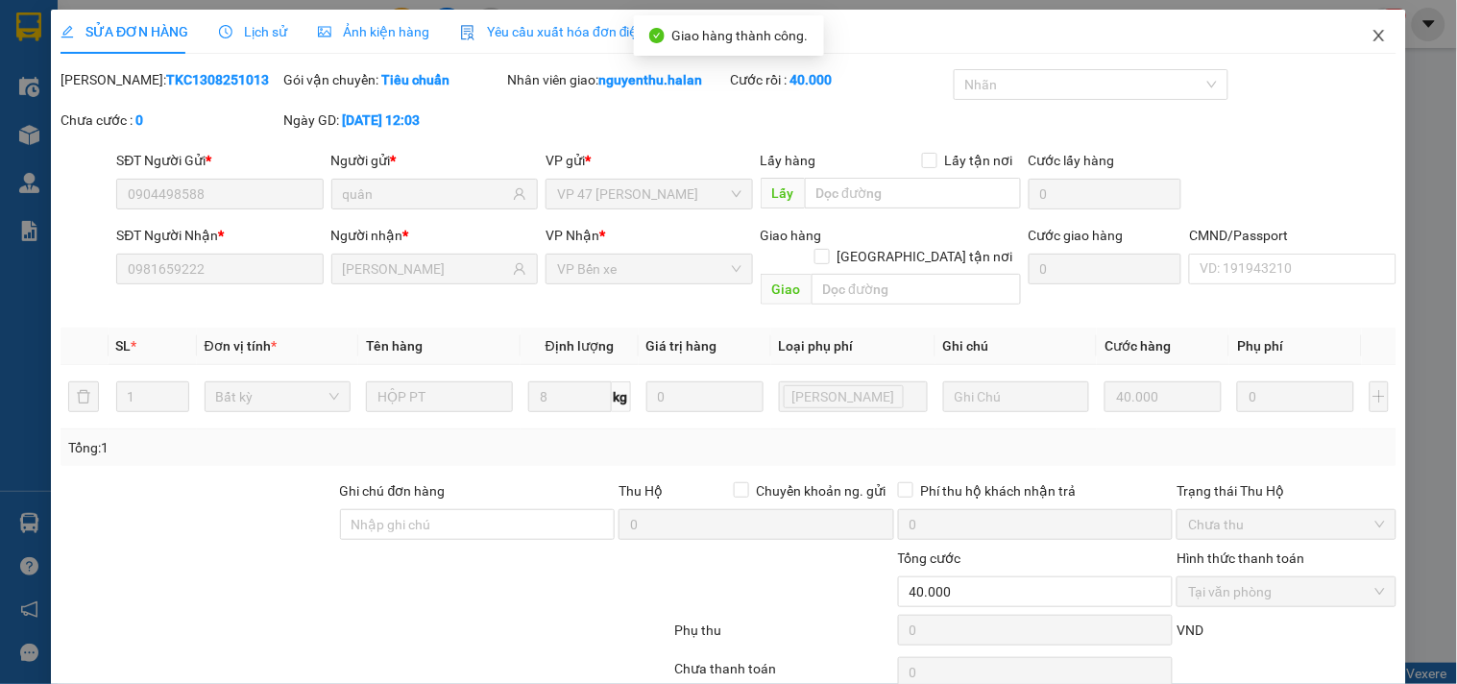
click at [1373, 36] on icon "close" at bounding box center [1378, 36] width 11 height 12
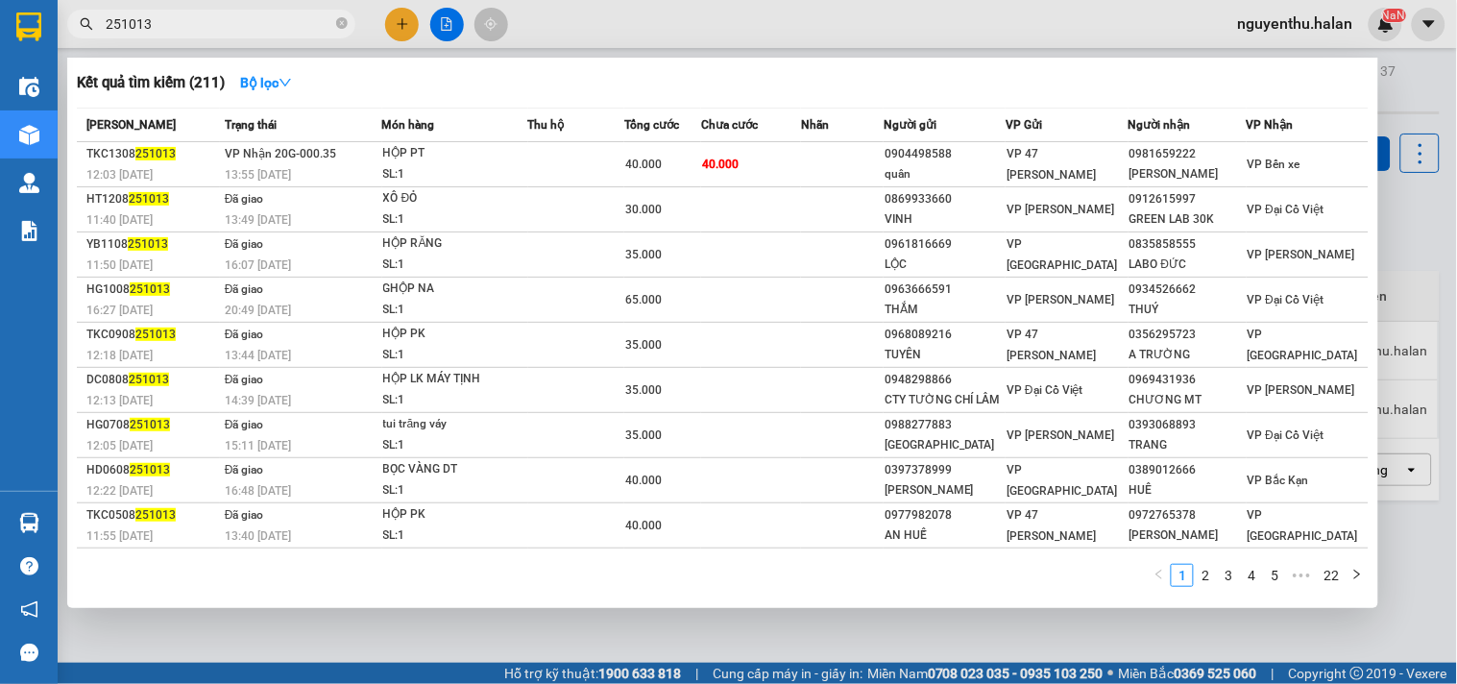
click at [279, 23] on input "251013" at bounding box center [219, 23] width 227 height 21
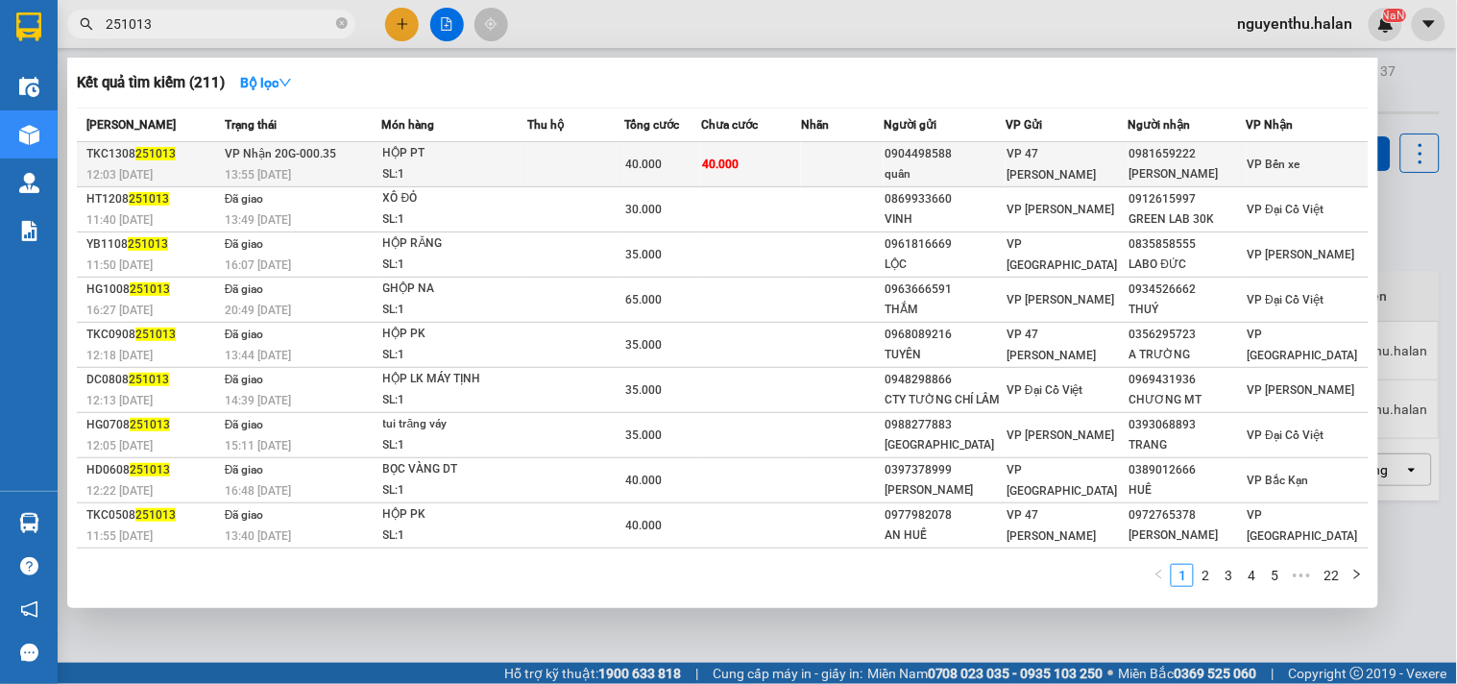
click at [506, 164] on div "SL: 1" at bounding box center [455, 174] width 144 height 21
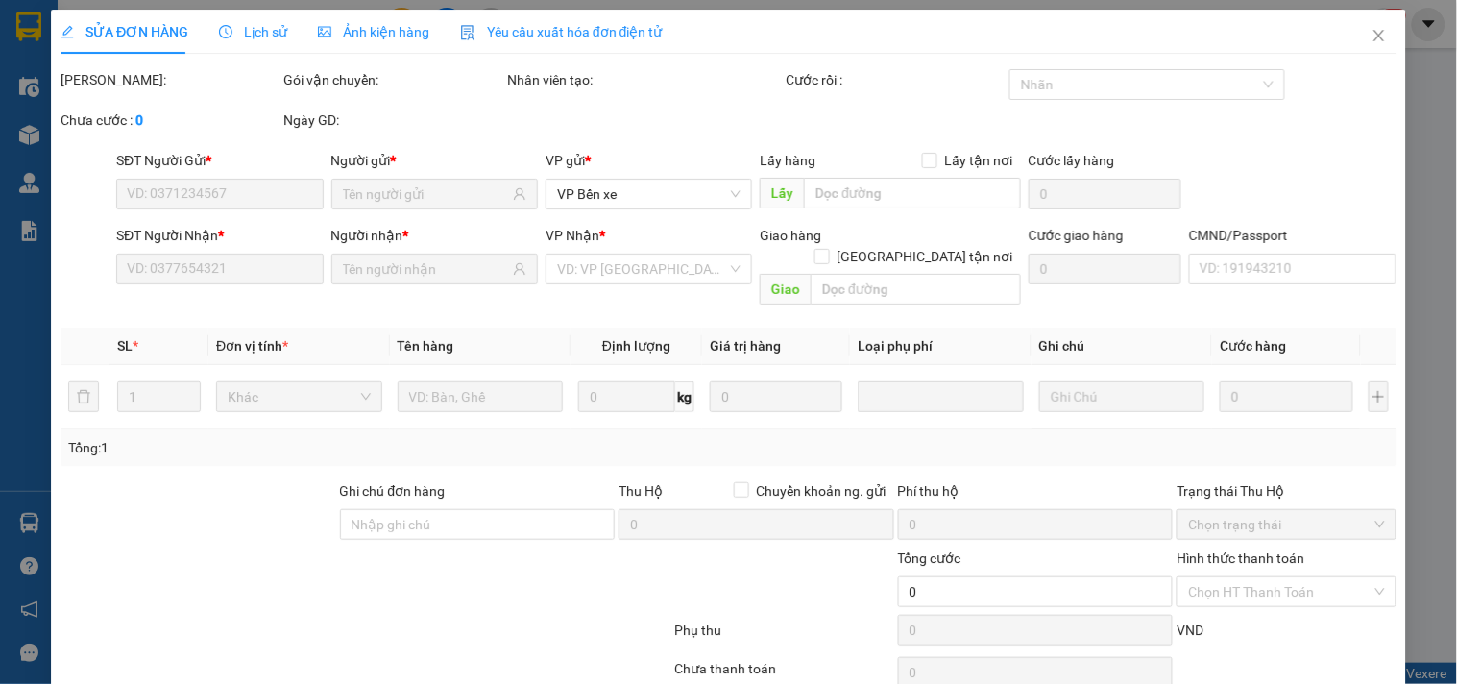
type input "0904498588"
type input "quân"
type input "0981659222"
type input "[PERSON_NAME]"
type input "40.000"
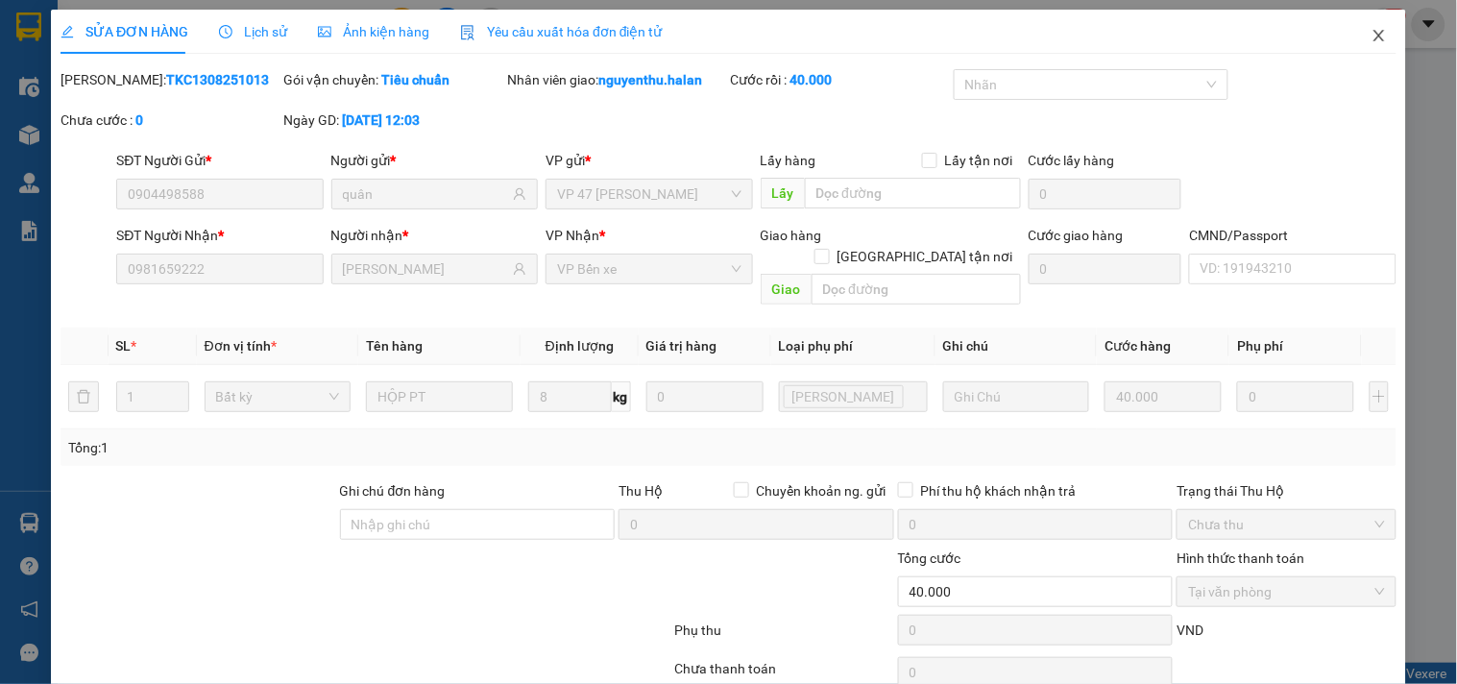
click at [1371, 40] on icon "close" at bounding box center [1378, 35] width 15 height 15
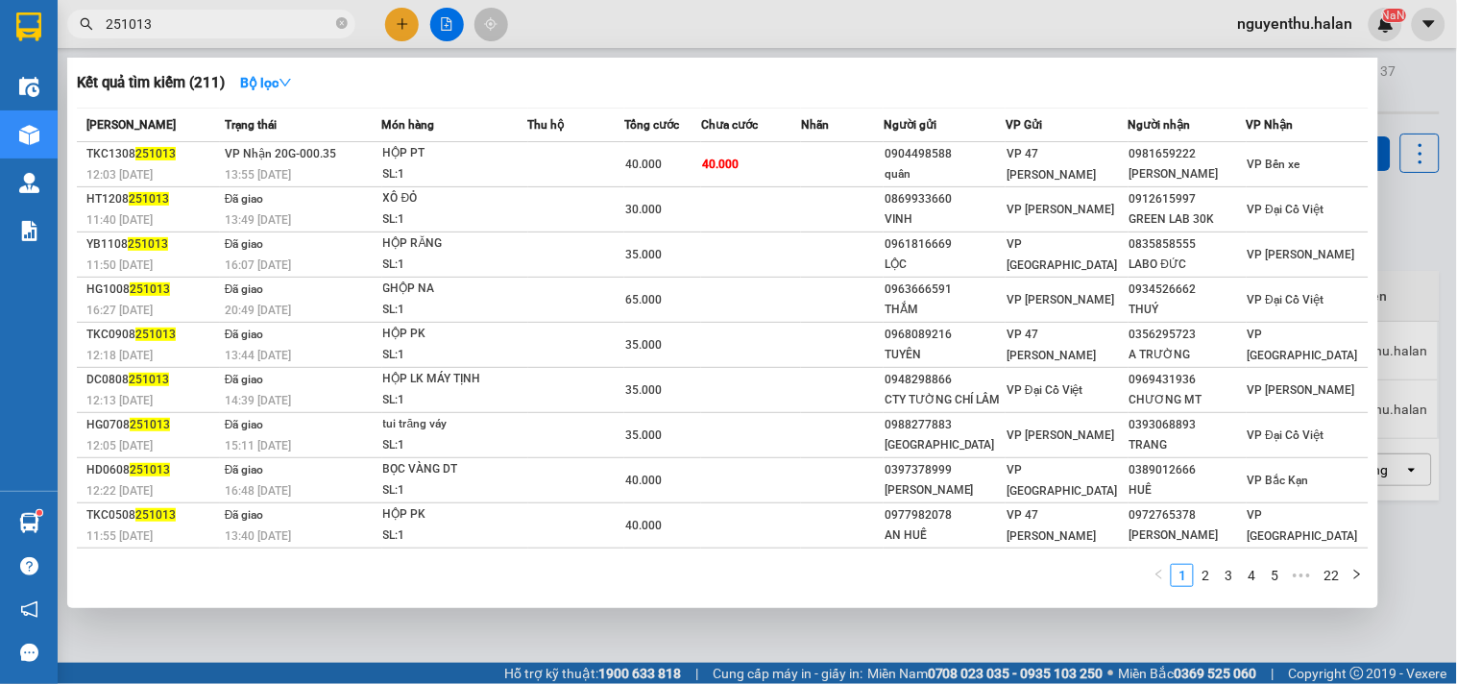
click at [262, 22] on input "251013" at bounding box center [219, 23] width 227 height 21
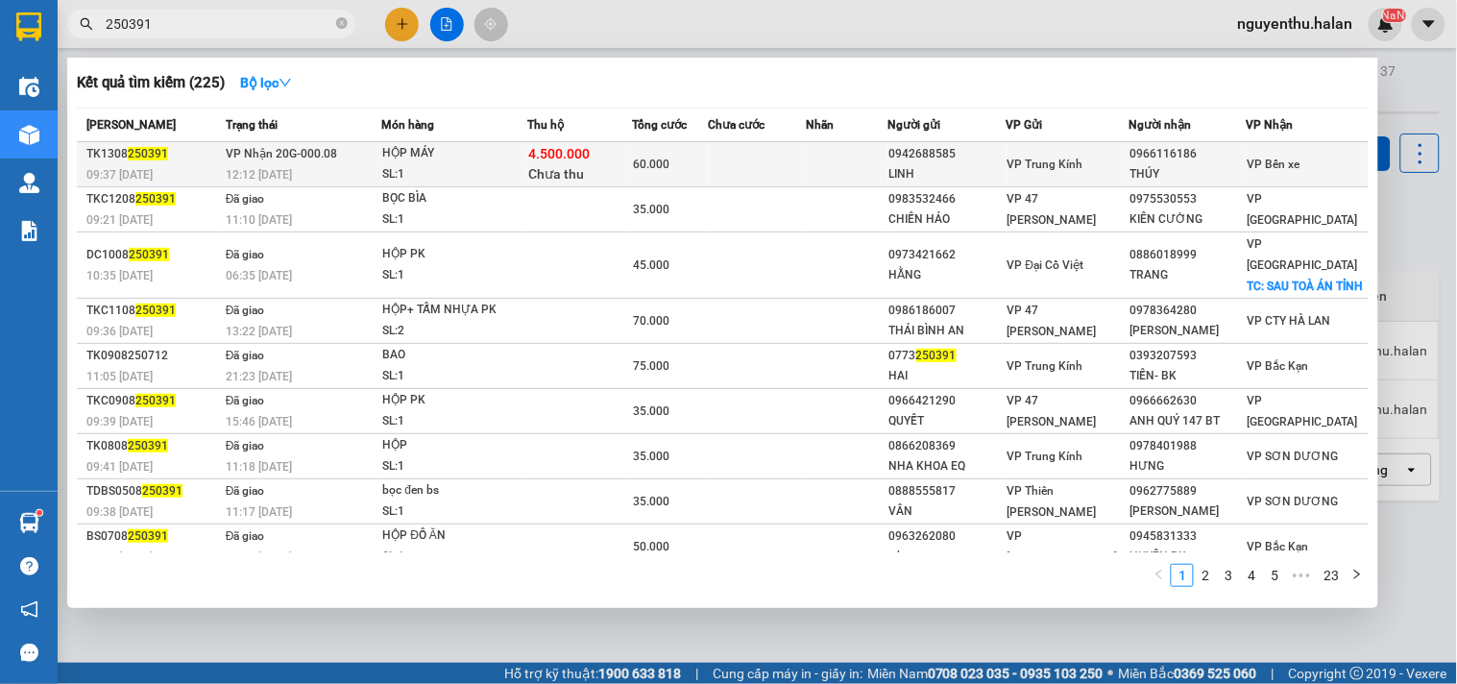
type input "250391"
click at [752, 165] on td at bounding box center [757, 164] width 97 height 45
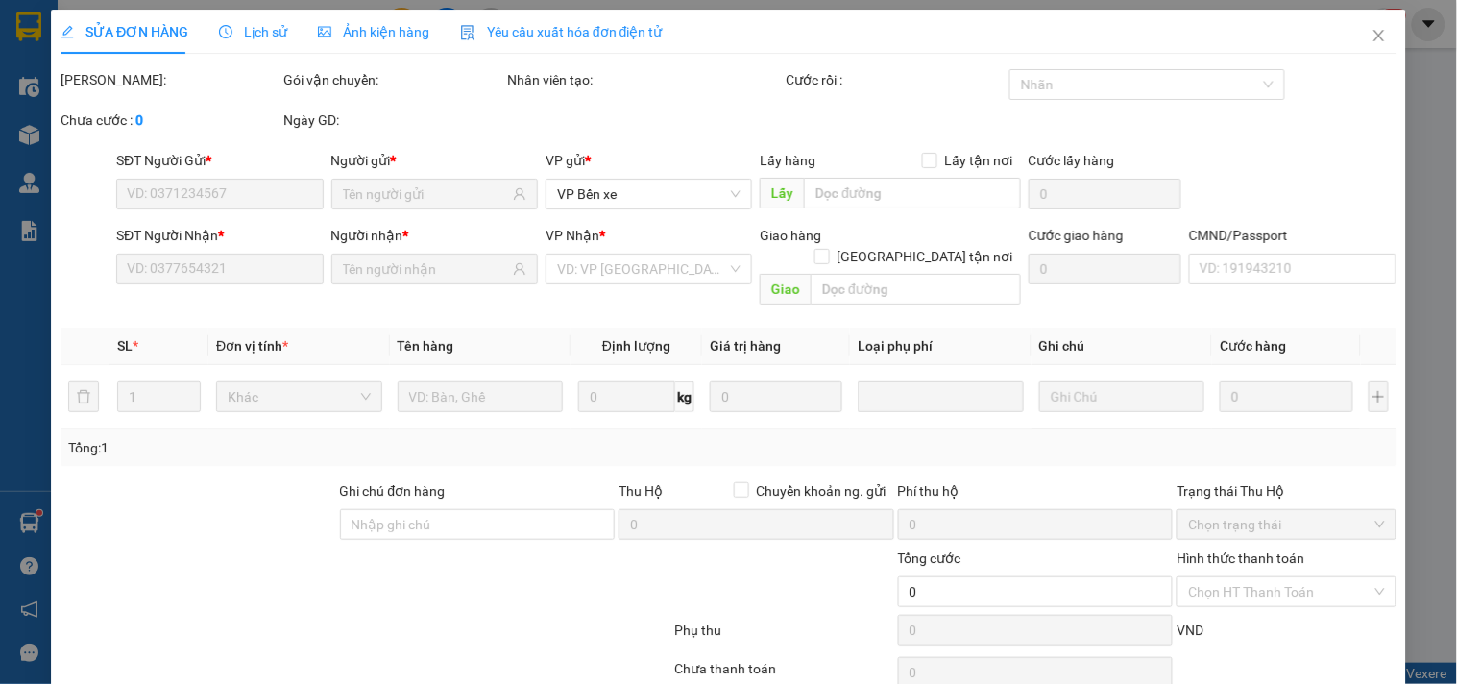
type input "0942688585"
type input "LINH"
type input "0966116186"
type input "THÚY"
checkbox input "true"
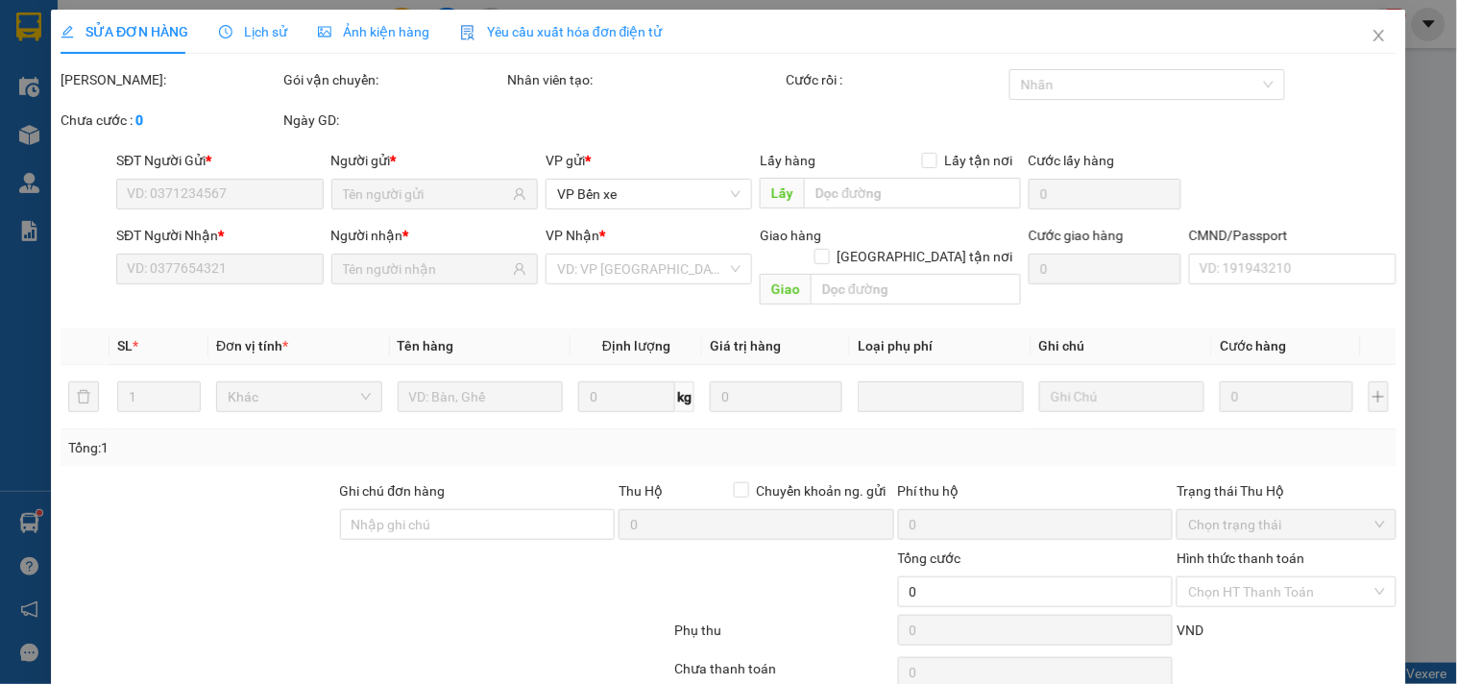
type input "4.500.000"
type input "40.000"
type input "60.000"
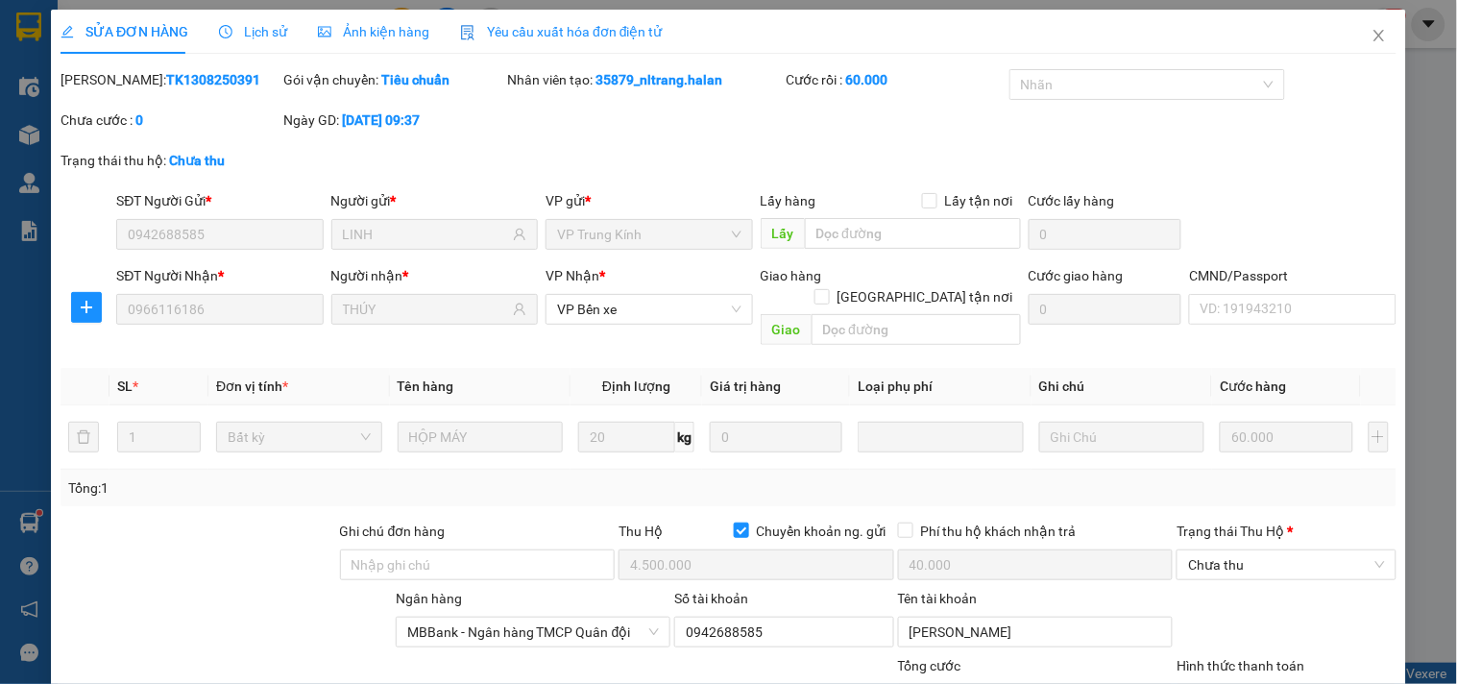
scroll to position [177, 0]
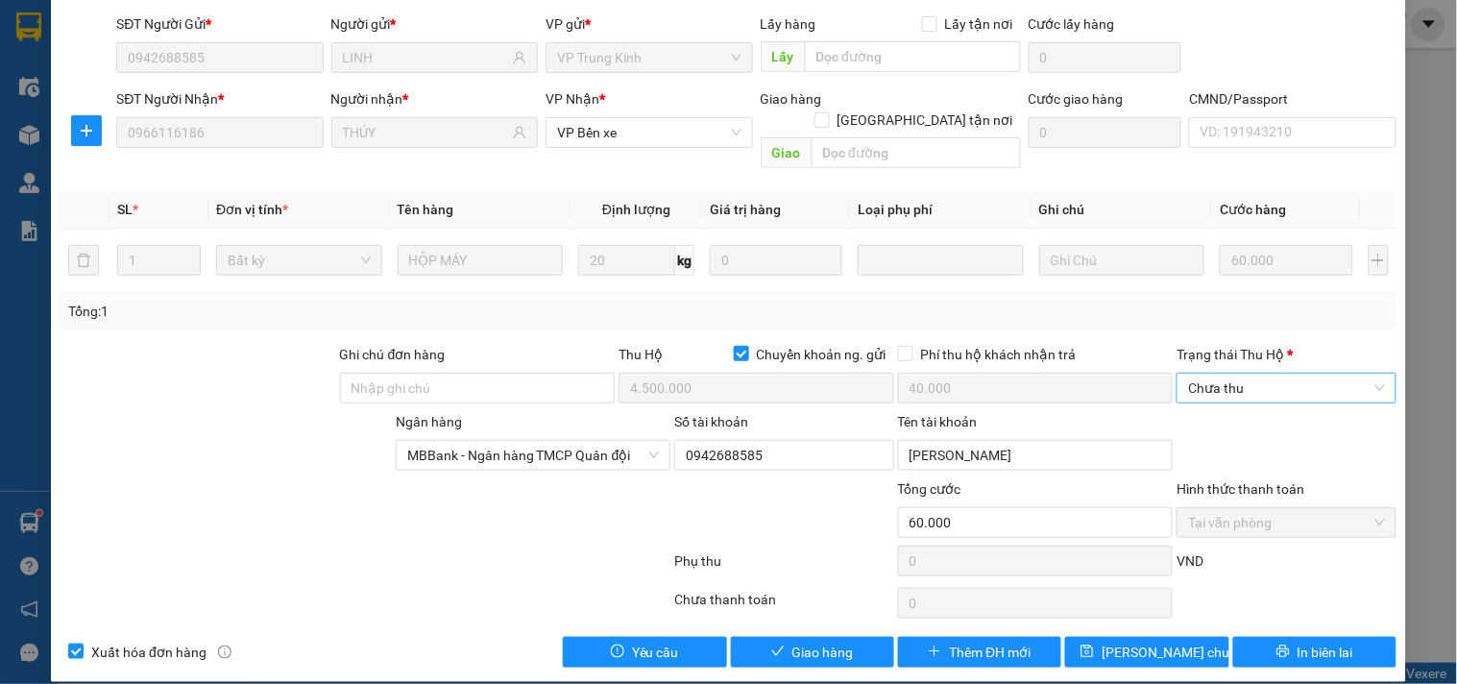
click at [1246, 374] on span "Chưa thu" at bounding box center [1286, 388] width 196 height 29
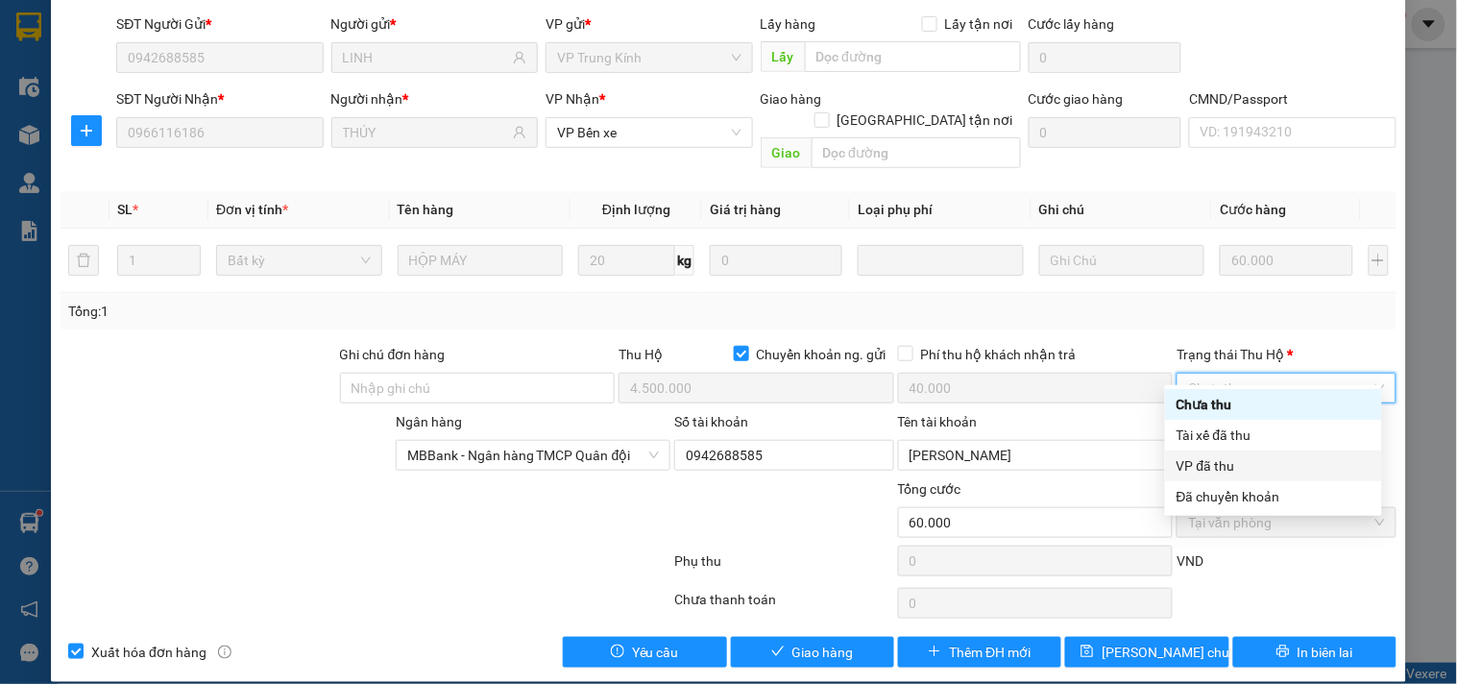
click at [1231, 465] on div "VP đã thu" at bounding box center [1273, 465] width 194 height 21
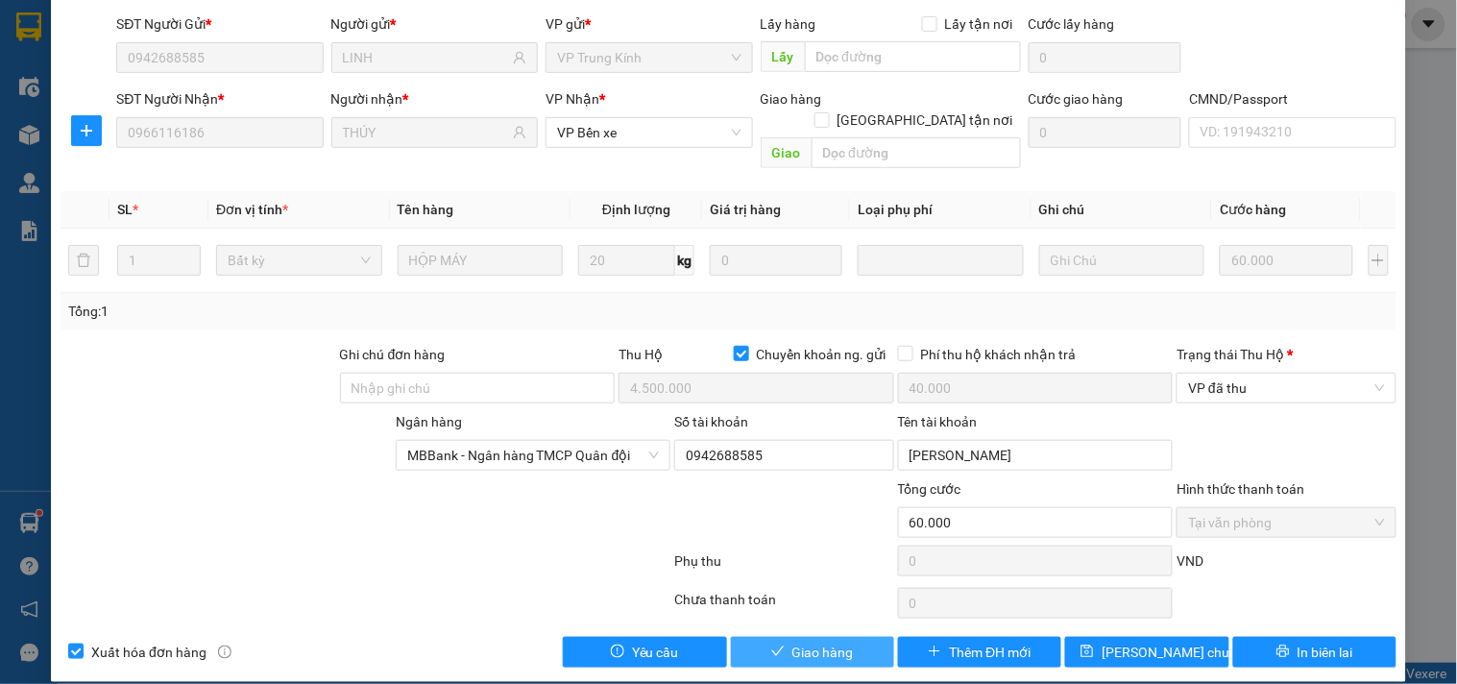
click at [833, 642] on span "Giao hàng" at bounding box center [822, 652] width 61 height 21
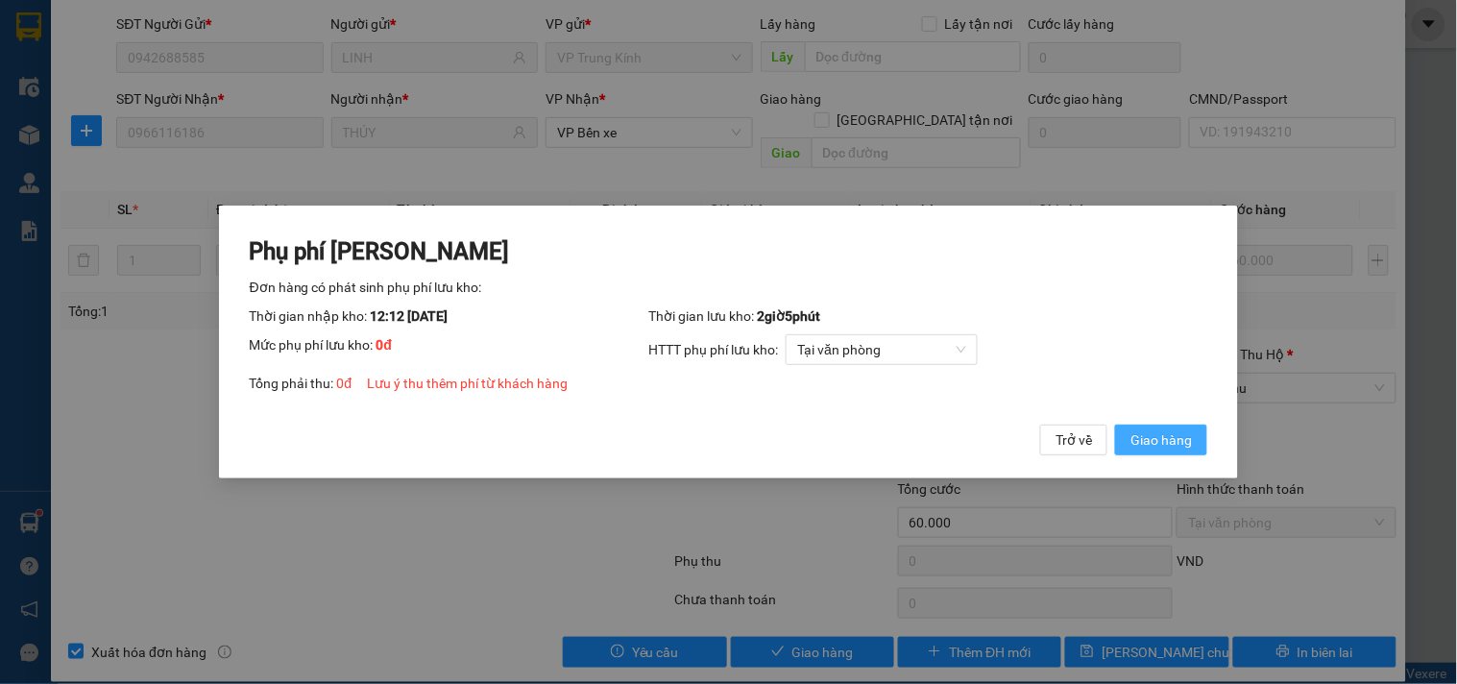
click at [1155, 442] on span "Giao hàng" at bounding box center [1160, 439] width 61 height 21
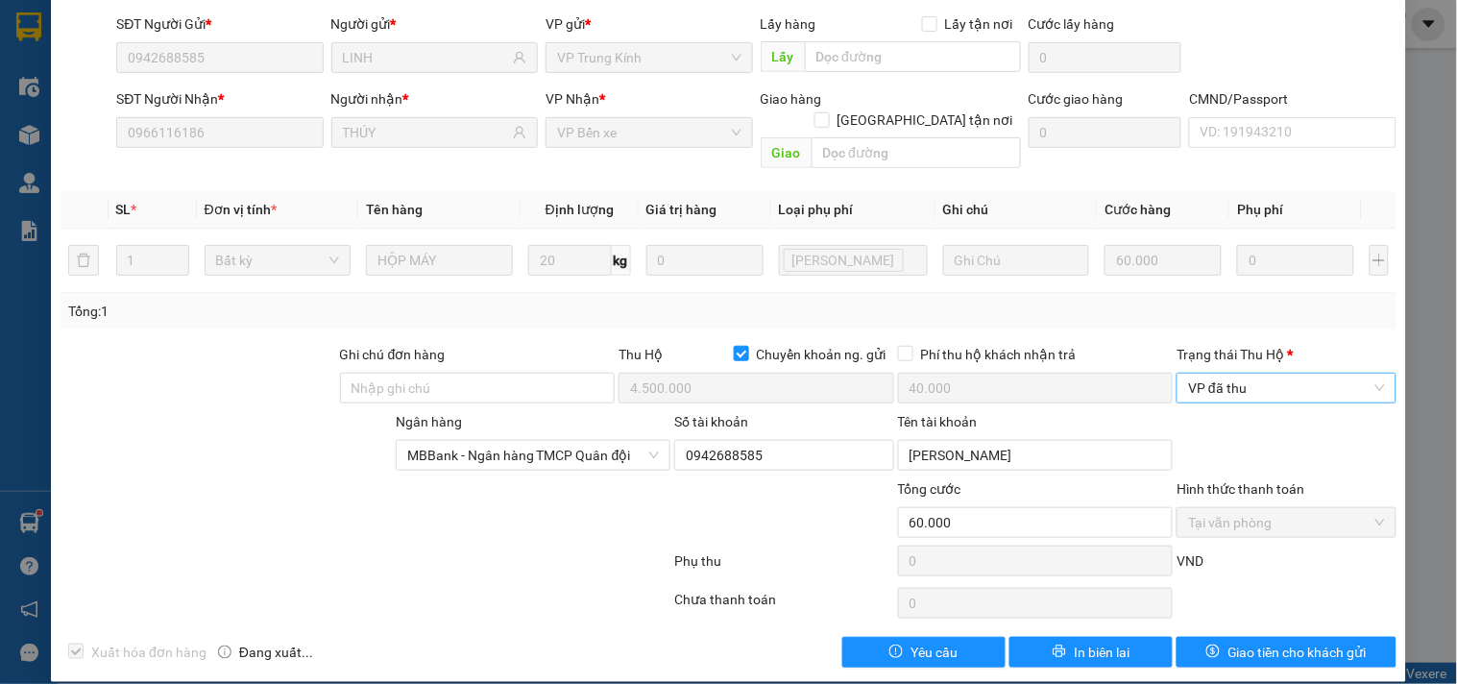
scroll to position [0, 0]
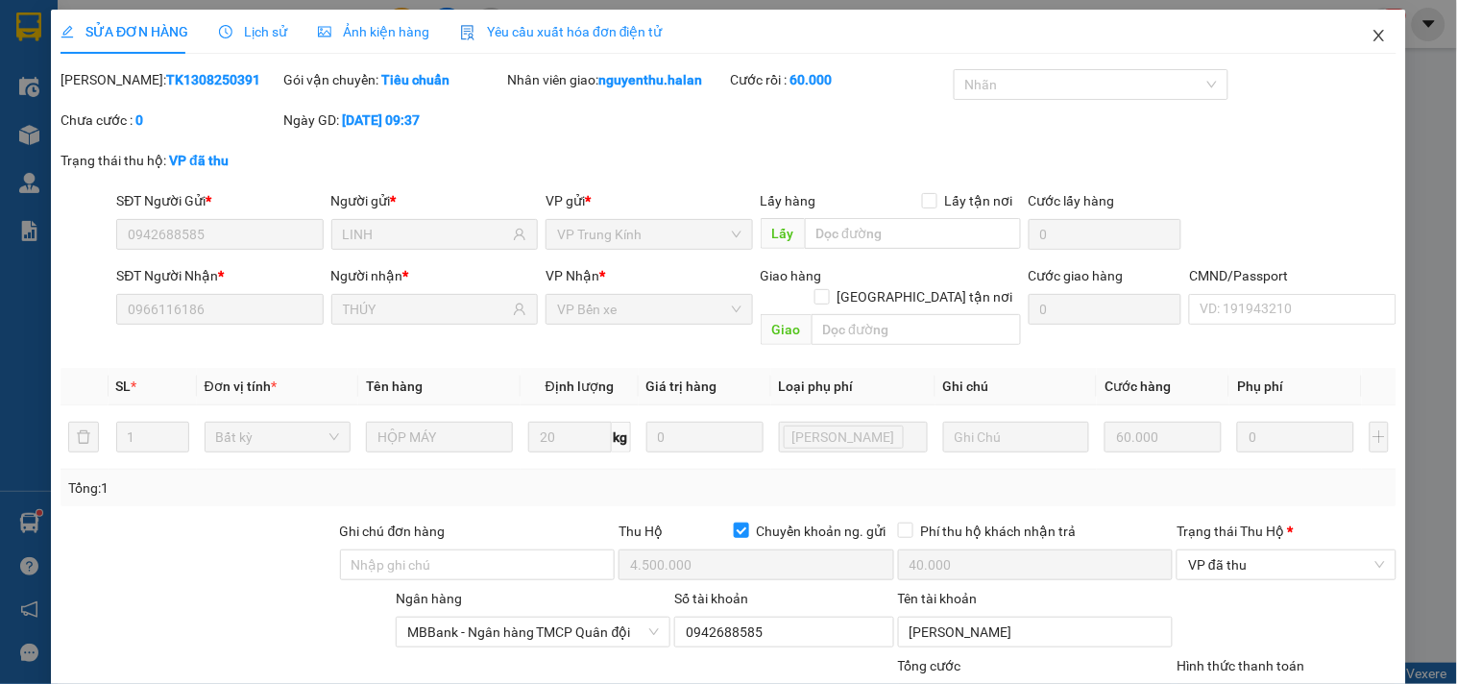
click at [1371, 34] on icon "close" at bounding box center [1378, 35] width 15 height 15
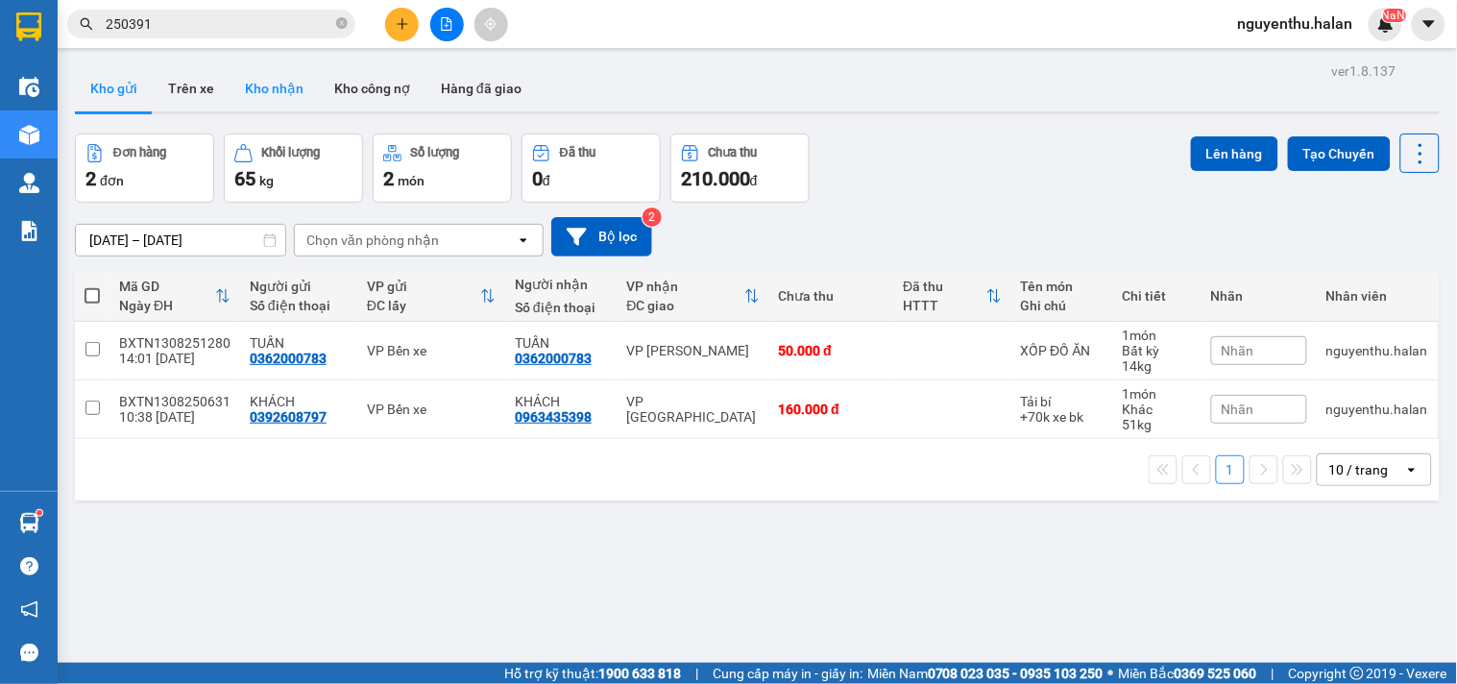
click at [276, 86] on button "Kho nhận" at bounding box center [274, 88] width 89 height 46
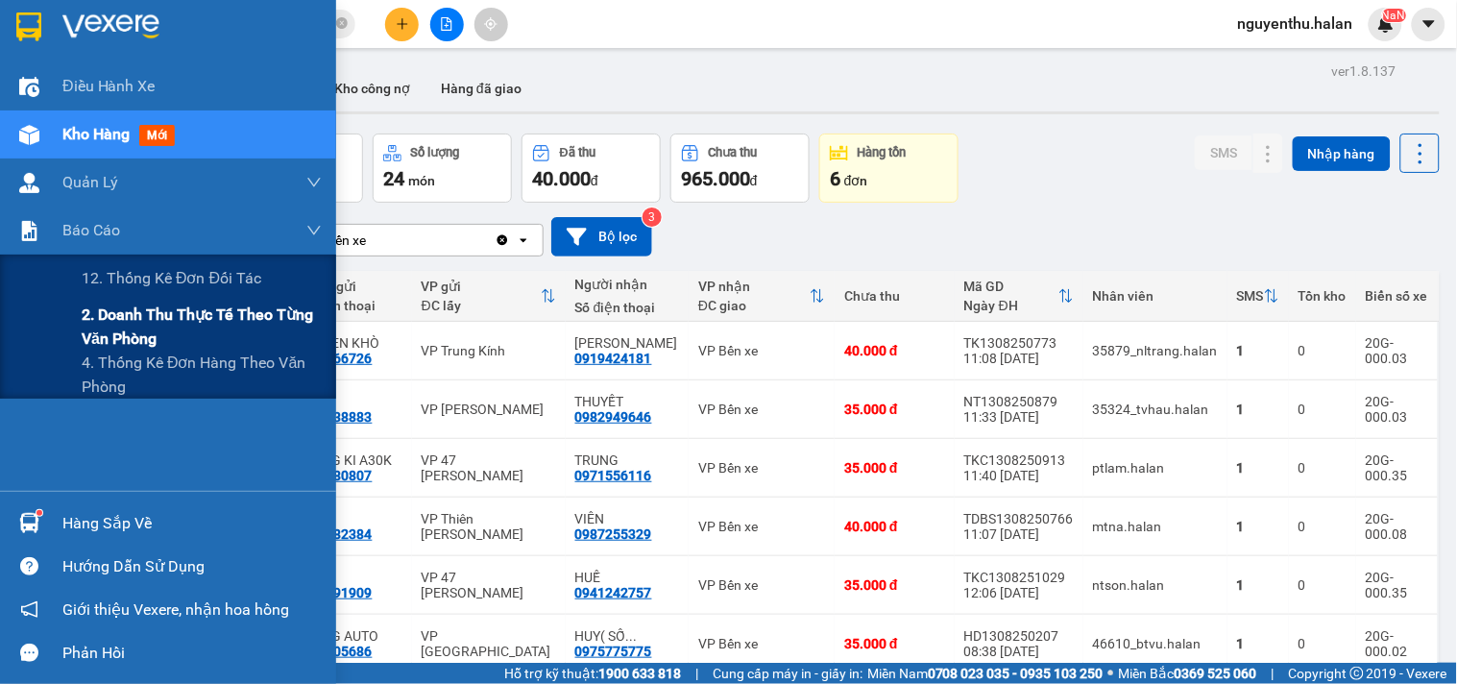
click at [128, 338] on span "2. Doanh thu thực tế theo từng văn phòng" at bounding box center [202, 327] width 240 height 48
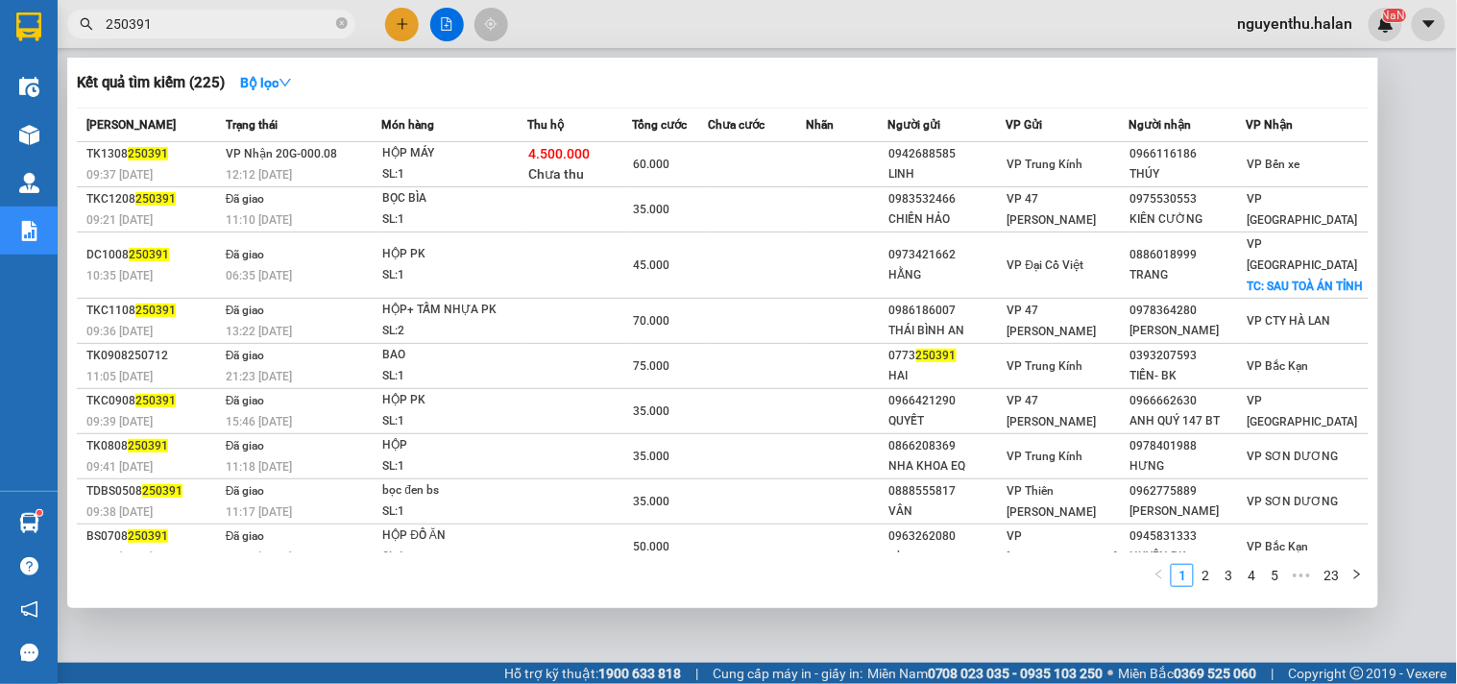
click at [234, 17] on input "250391" at bounding box center [219, 23] width 227 height 21
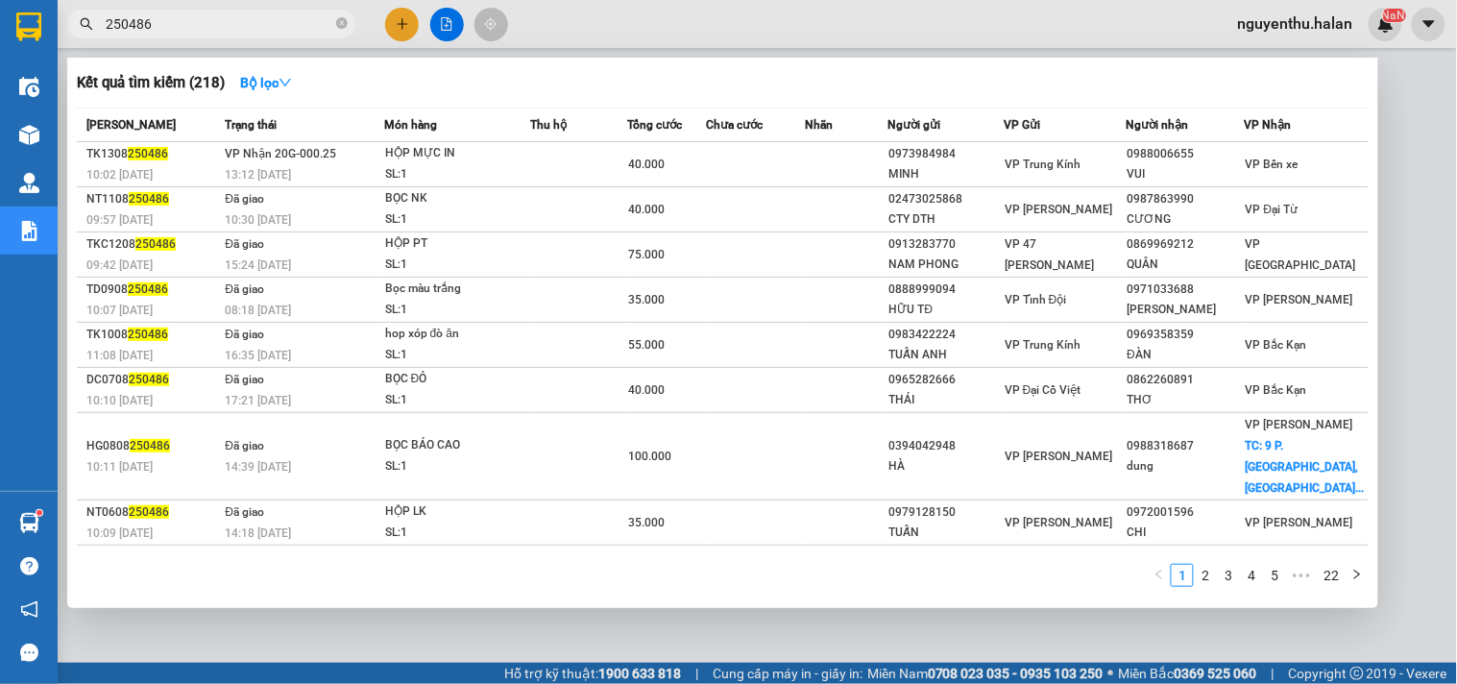
type input "250486"
click at [1456, 370] on div at bounding box center [728, 342] width 1457 height 684
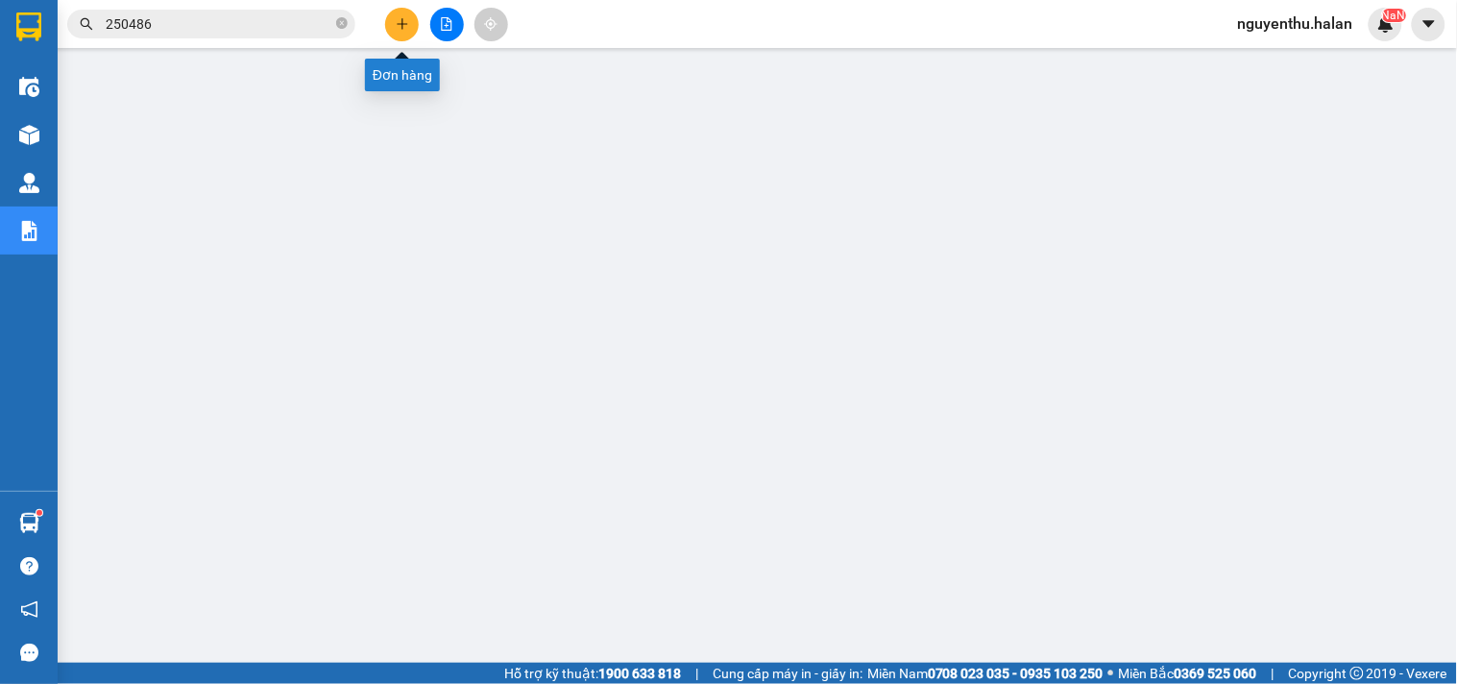
click at [400, 21] on icon "plus" at bounding box center [402, 23] width 13 height 13
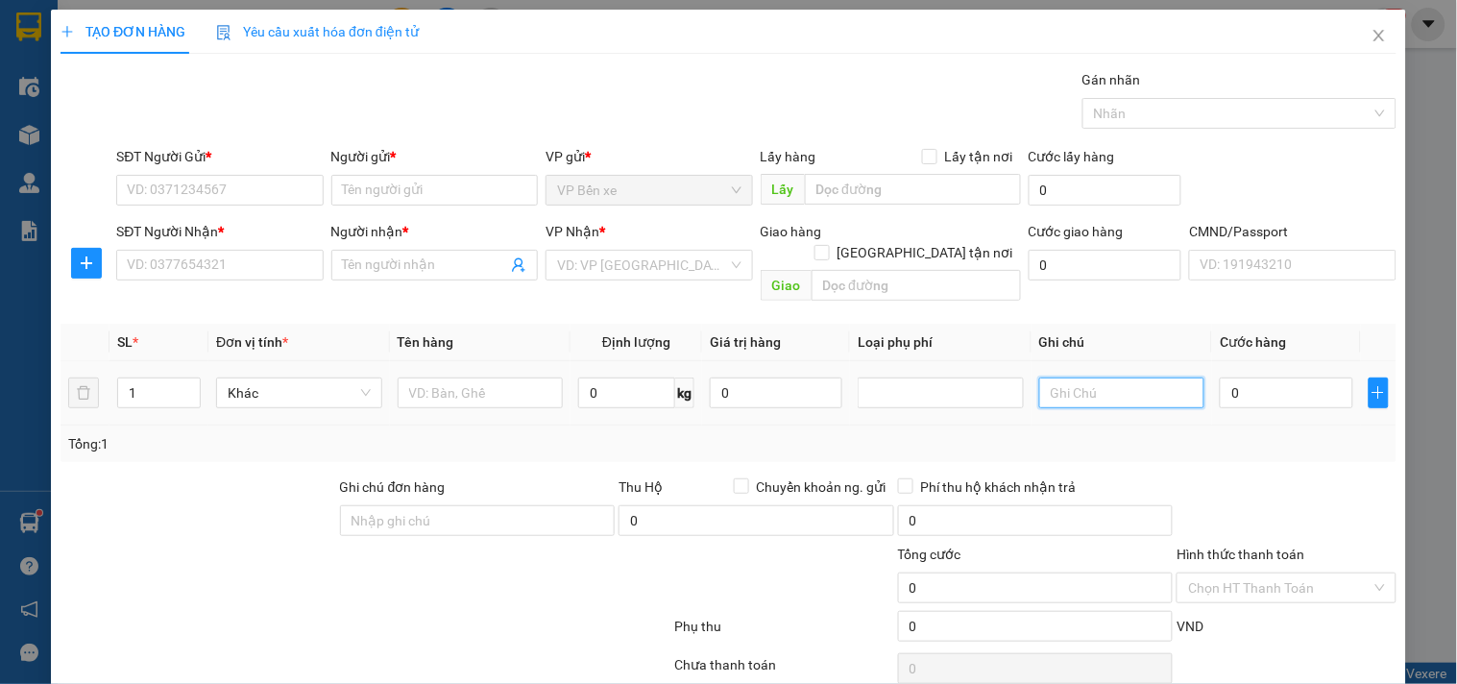
click at [1092, 377] on input "text" at bounding box center [1122, 392] width 166 height 31
type input "12+"
click at [200, 189] on input "SĐT Người Gửi *" at bounding box center [219, 190] width 206 height 31
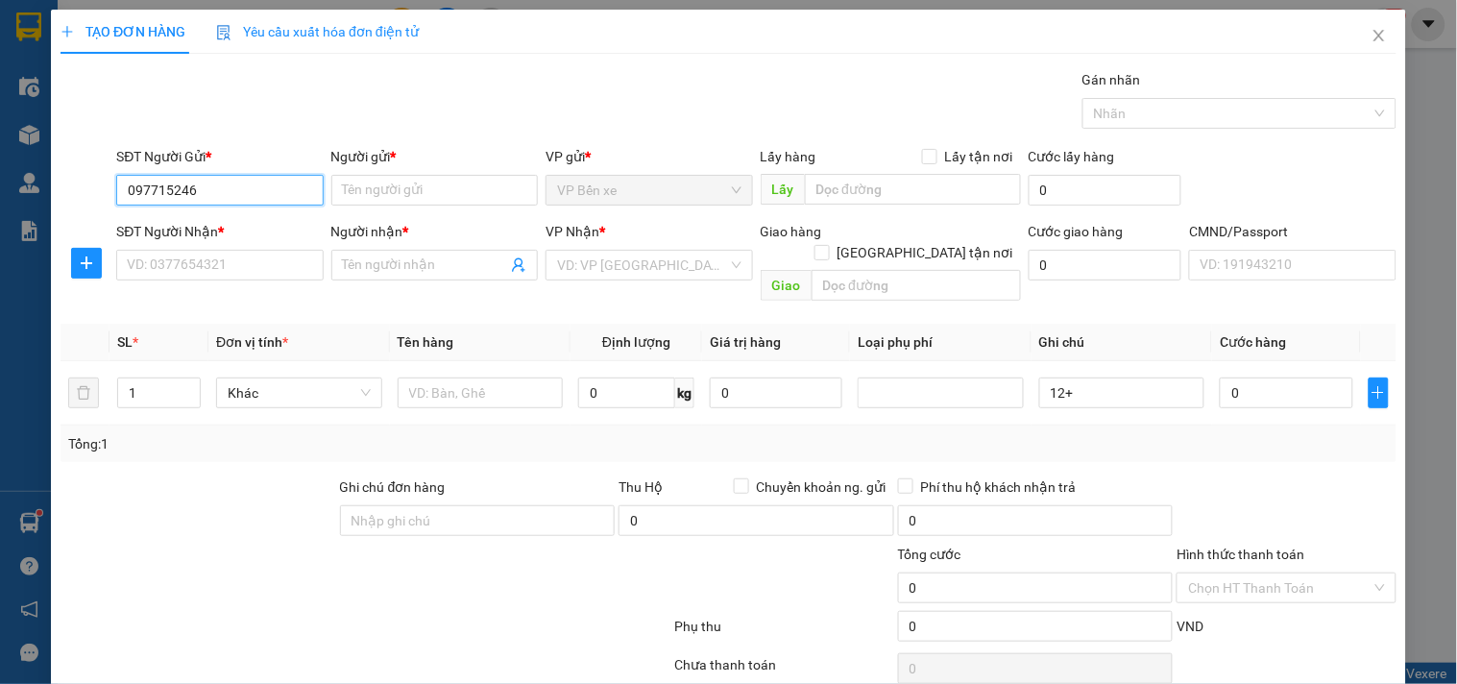
type input "0977152466"
click at [200, 189] on input "0977152466" at bounding box center [219, 190] width 206 height 31
click at [236, 229] on div "0977152466 - [PERSON_NAME]" at bounding box center [221, 228] width 189 height 21
type input "PHƯƠNG ANH"
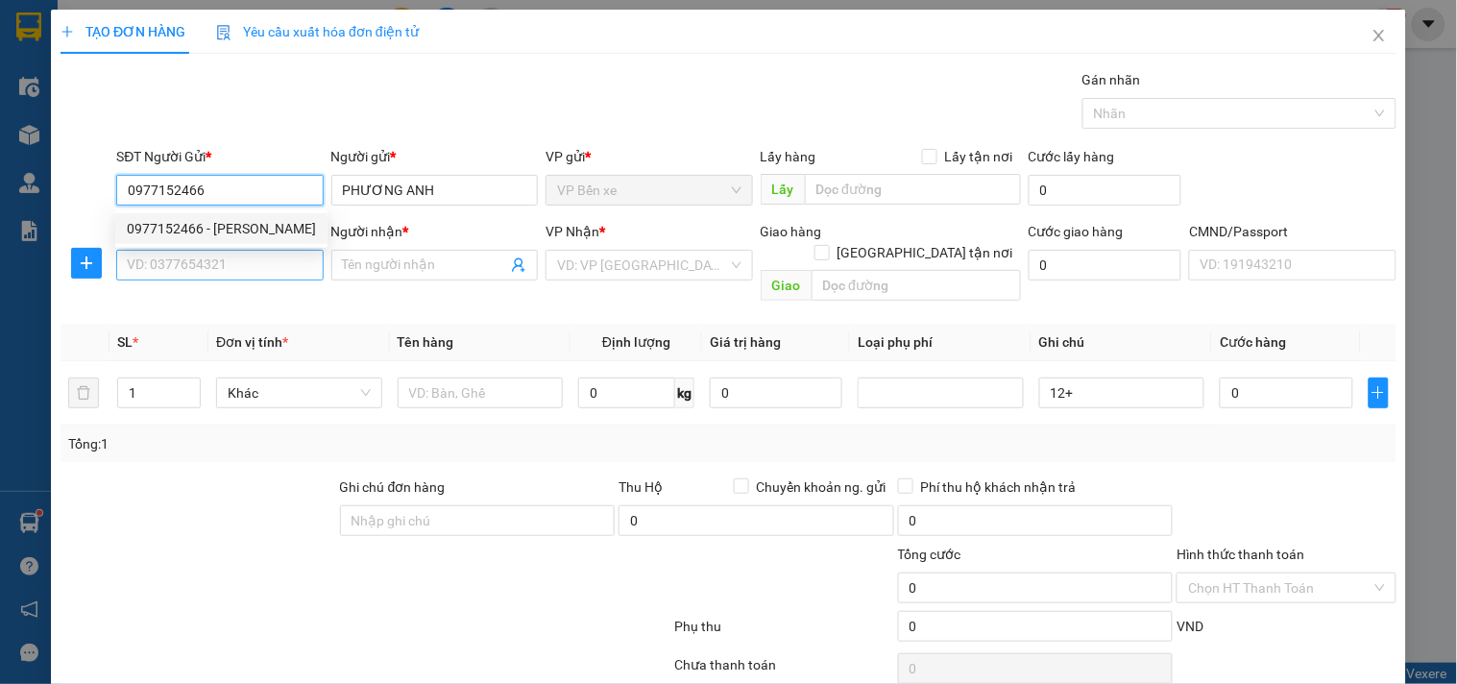
type input "0977152466"
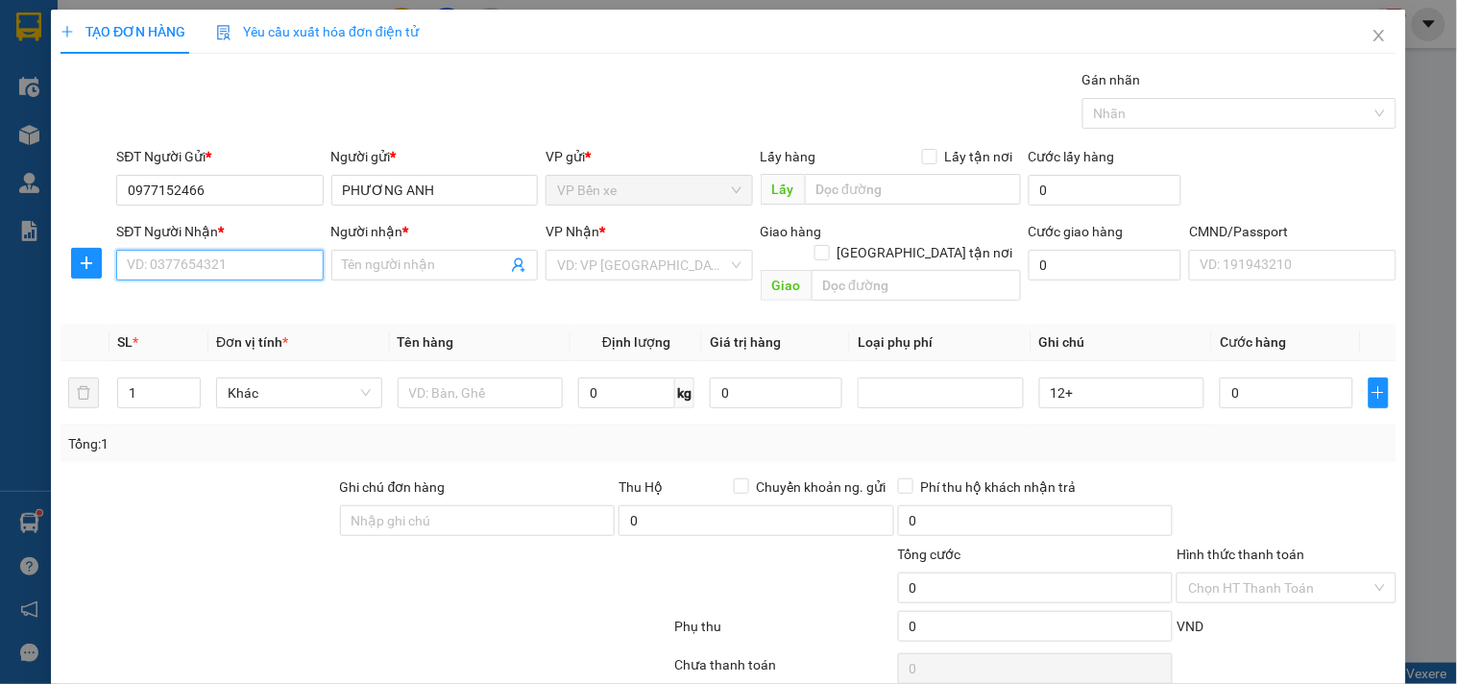
click at [222, 265] on input "SĐT Người Nhận *" at bounding box center [219, 265] width 206 height 31
type input "0835251977"
click at [176, 308] on div "0835251977 - nam" at bounding box center [218, 303] width 182 height 21
type input "nam"
checkbox input "true"
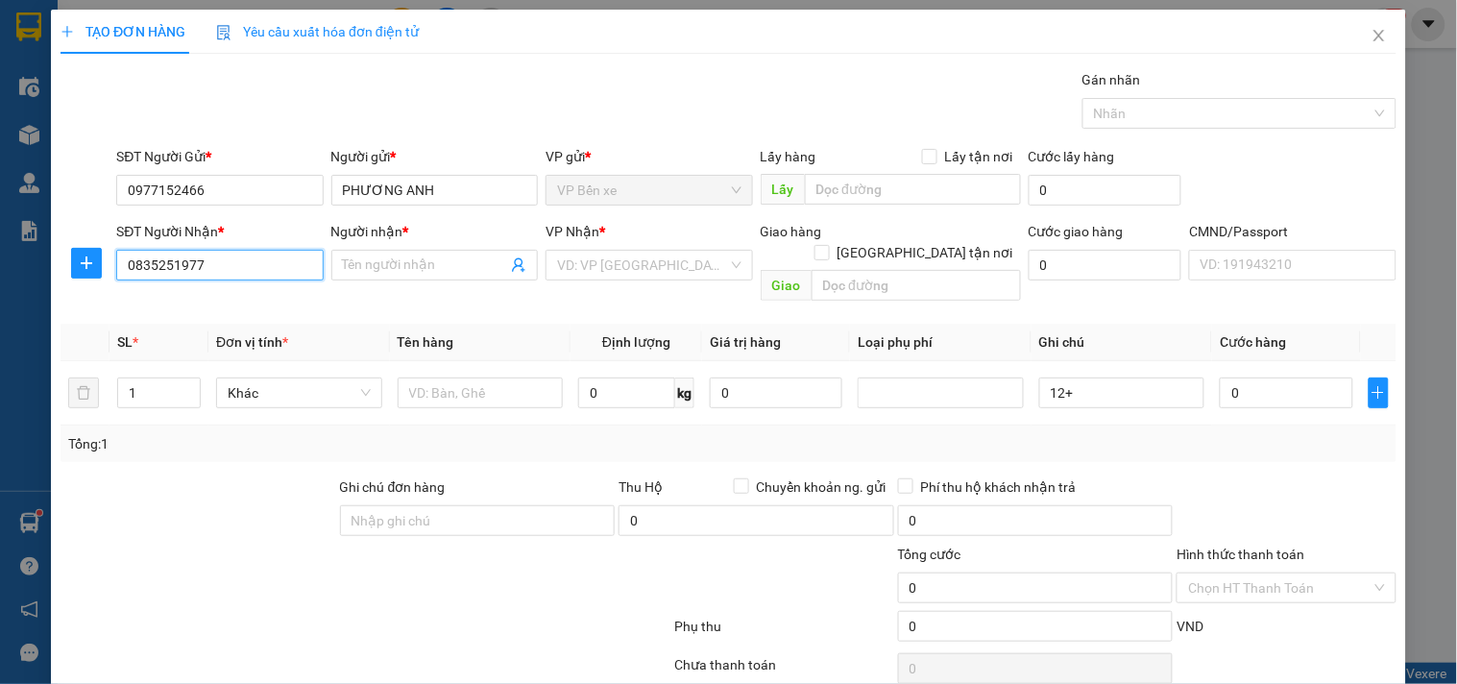
type input "6 Ng. 25 P. [PERSON_NAME], Bách Khoa, Hai Bà Trưng, [GEOGRAPHIC_DATA], [GEOGRAP…"
type input "40.000"
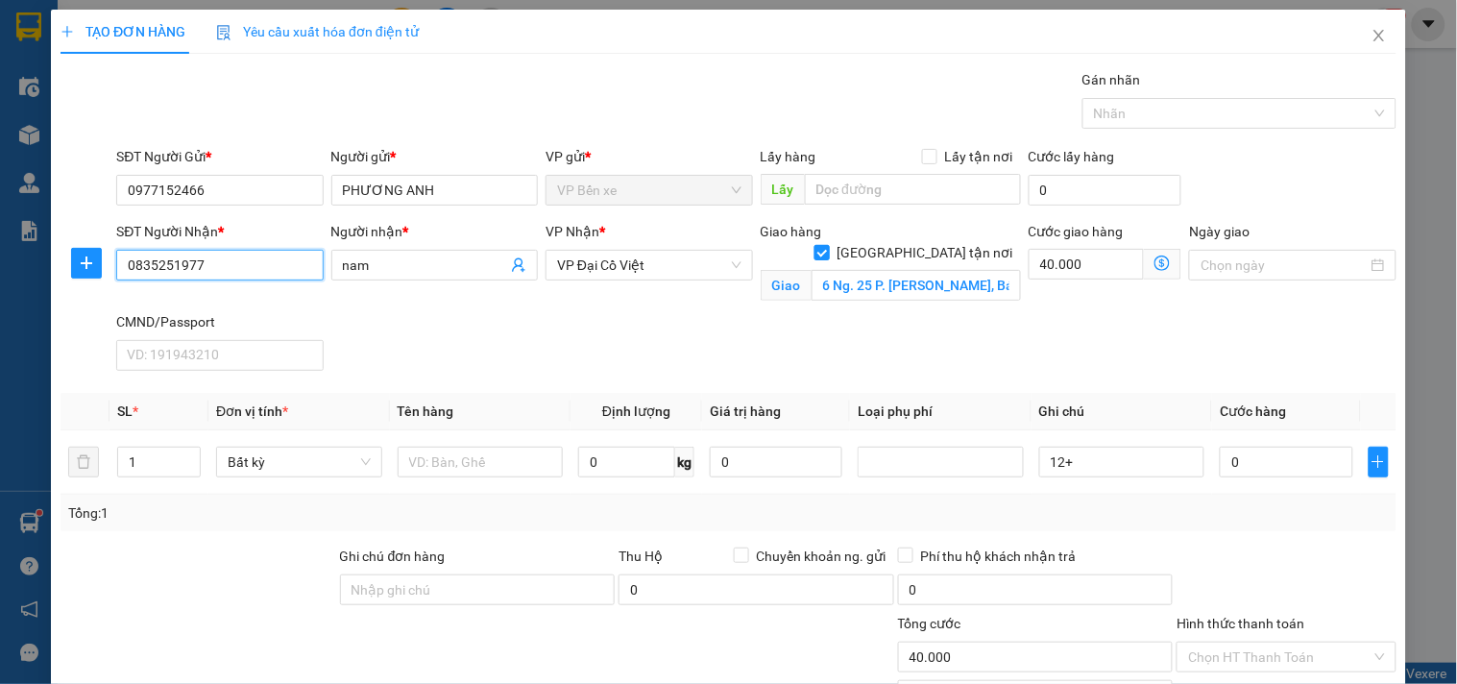
type input "0835251977"
click at [828, 245] on input "[GEOGRAPHIC_DATA] tận nơi" at bounding box center [820, 251] width 13 height 13
checkbox input "false"
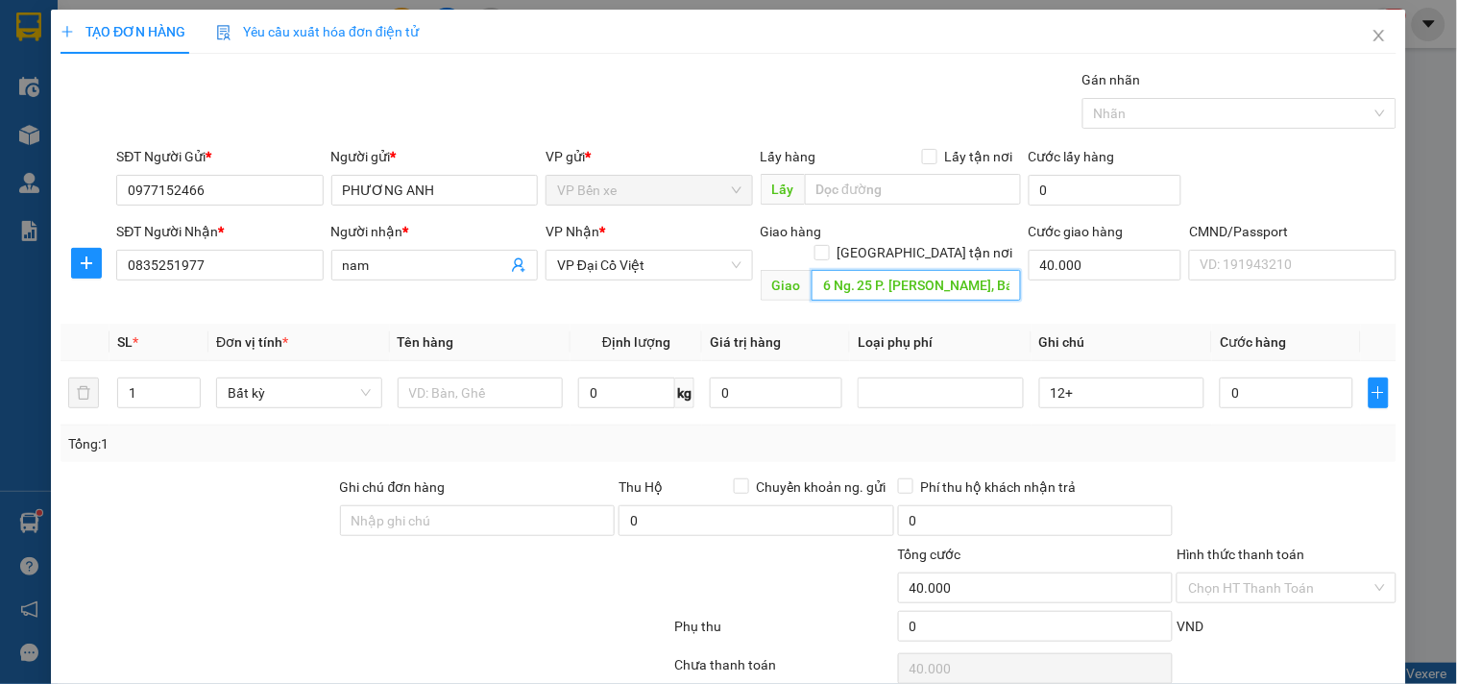
click at [949, 270] on input "6 Ng. 25 P. [PERSON_NAME], Bách Khoa, Hai Bà Trưng, [GEOGRAPHIC_DATA], [GEOGRAP…" at bounding box center [915, 285] width 209 height 31
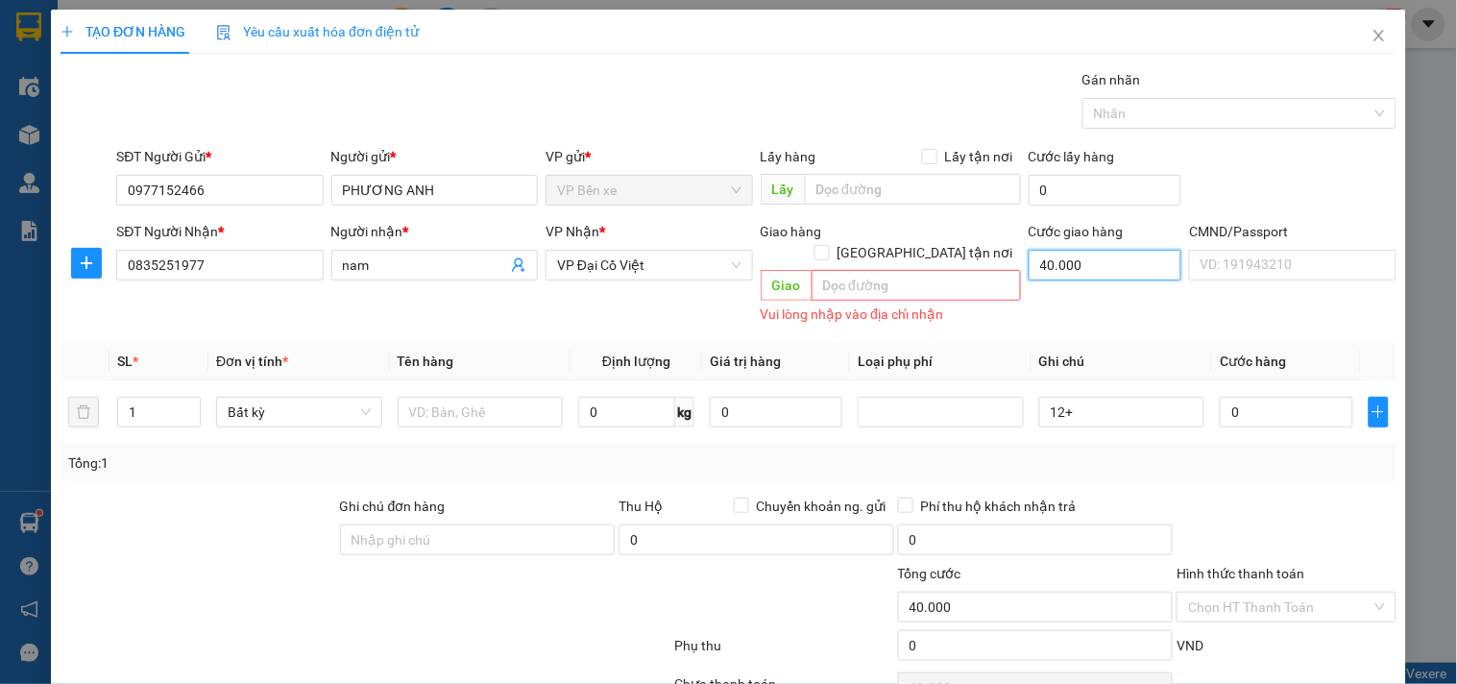
click at [1104, 269] on input "40.000" at bounding box center [1106, 265] width 154 height 31
type input "0"
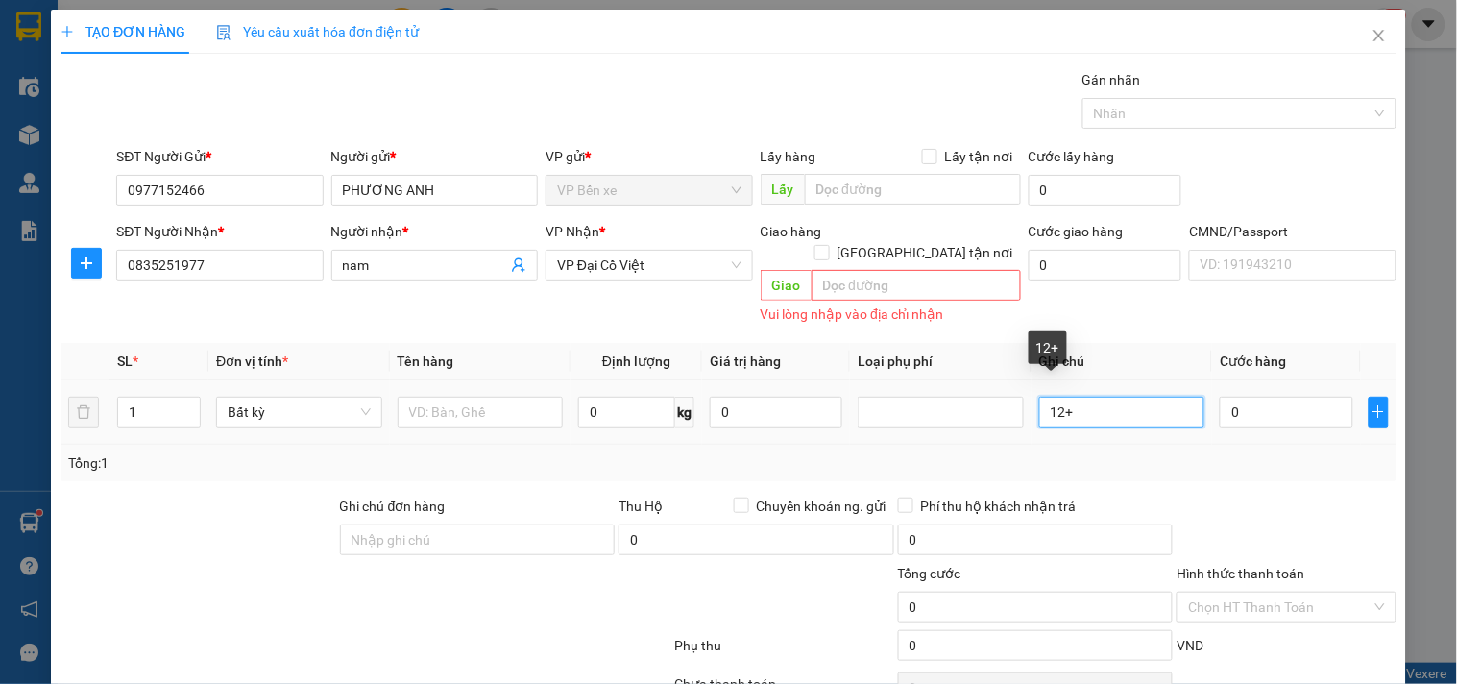
click at [1097, 397] on input "12+" at bounding box center [1122, 412] width 166 height 31
type input "12+9"
click at [1254, 397] on input "0" at bounding box center [1286, 412] width 133 height 31
type input "8"
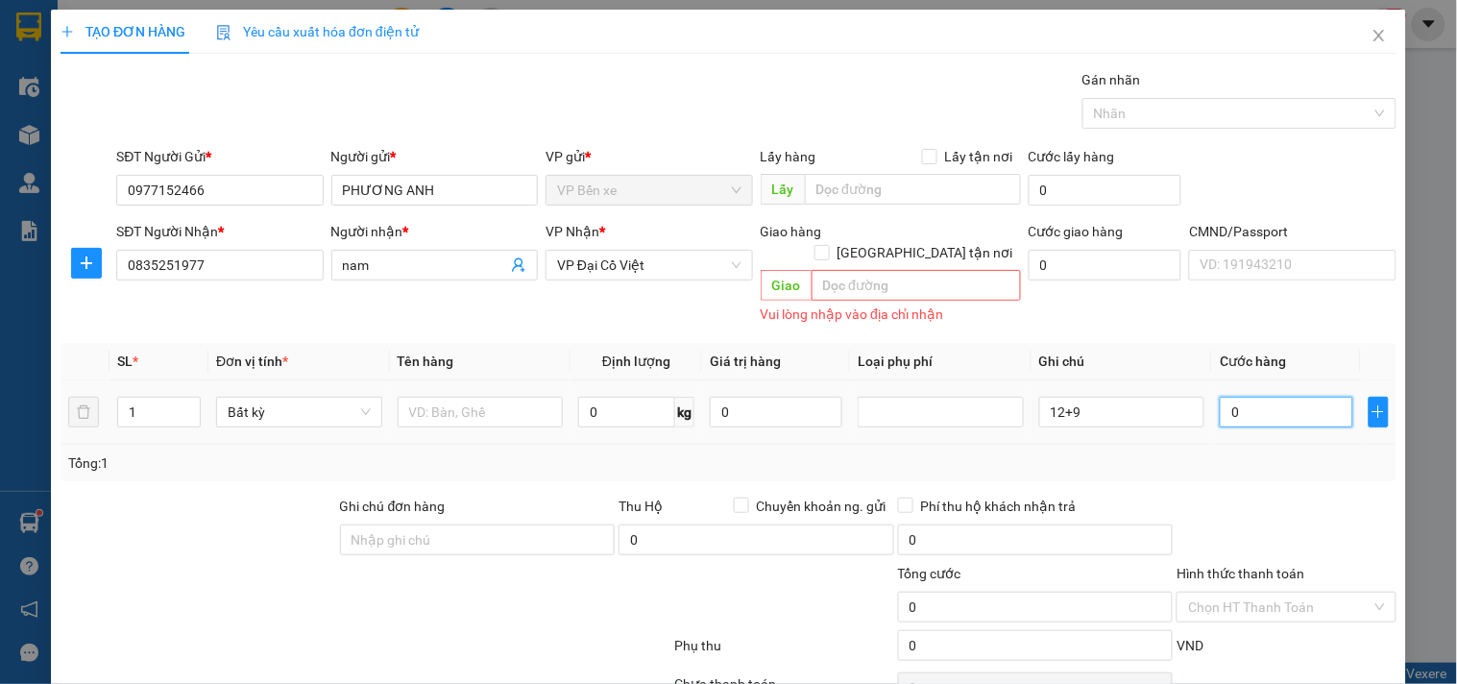
type input "8"
type input "80"
type input "800"
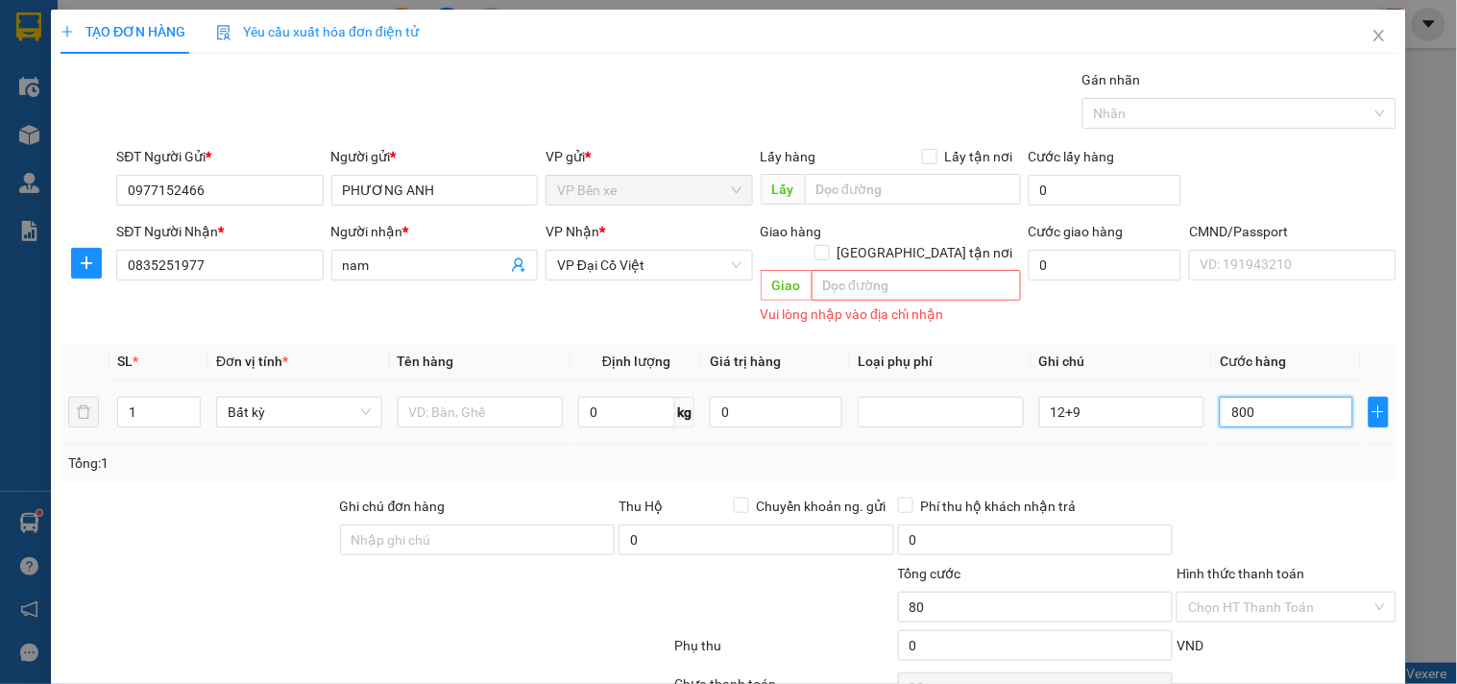
type input "800"
type input "8.000"
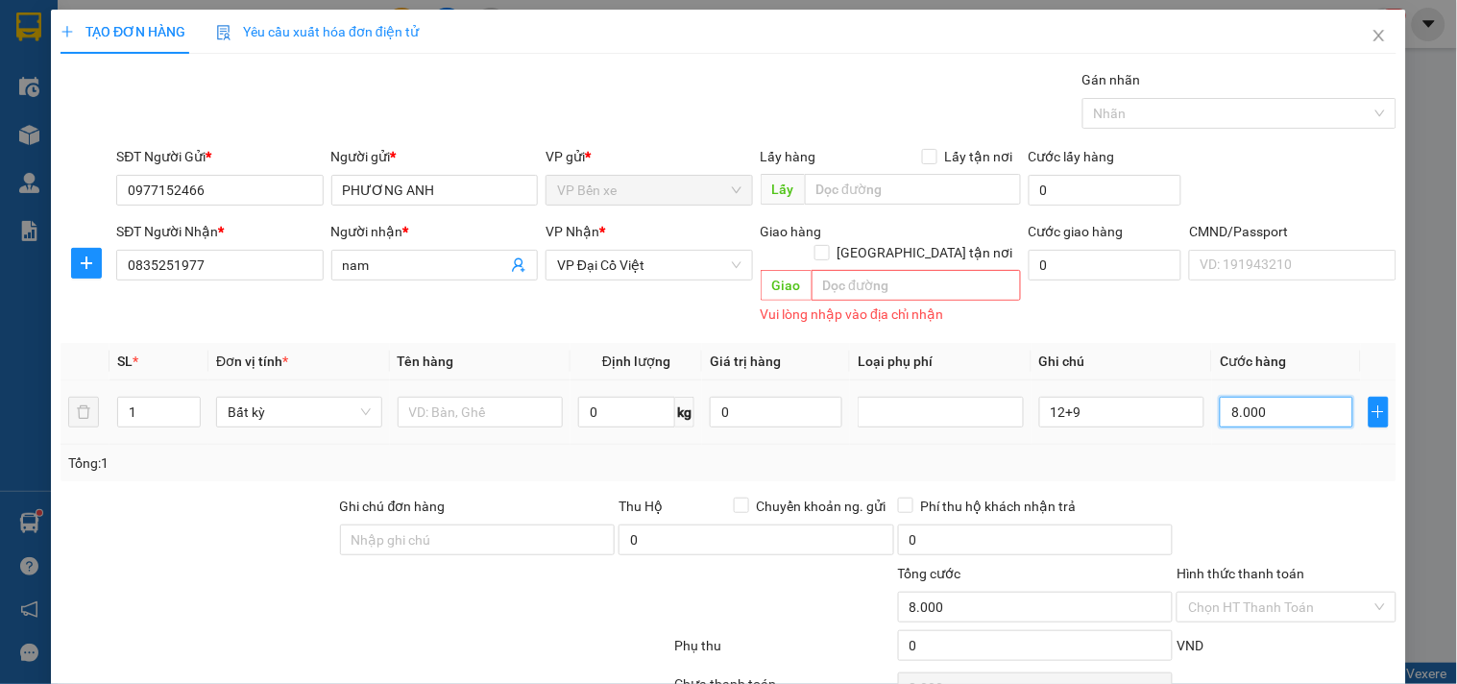
type input "80.000"
click at [453, 397] on input "text" at bounding box center [481, 412] width 166 height 31
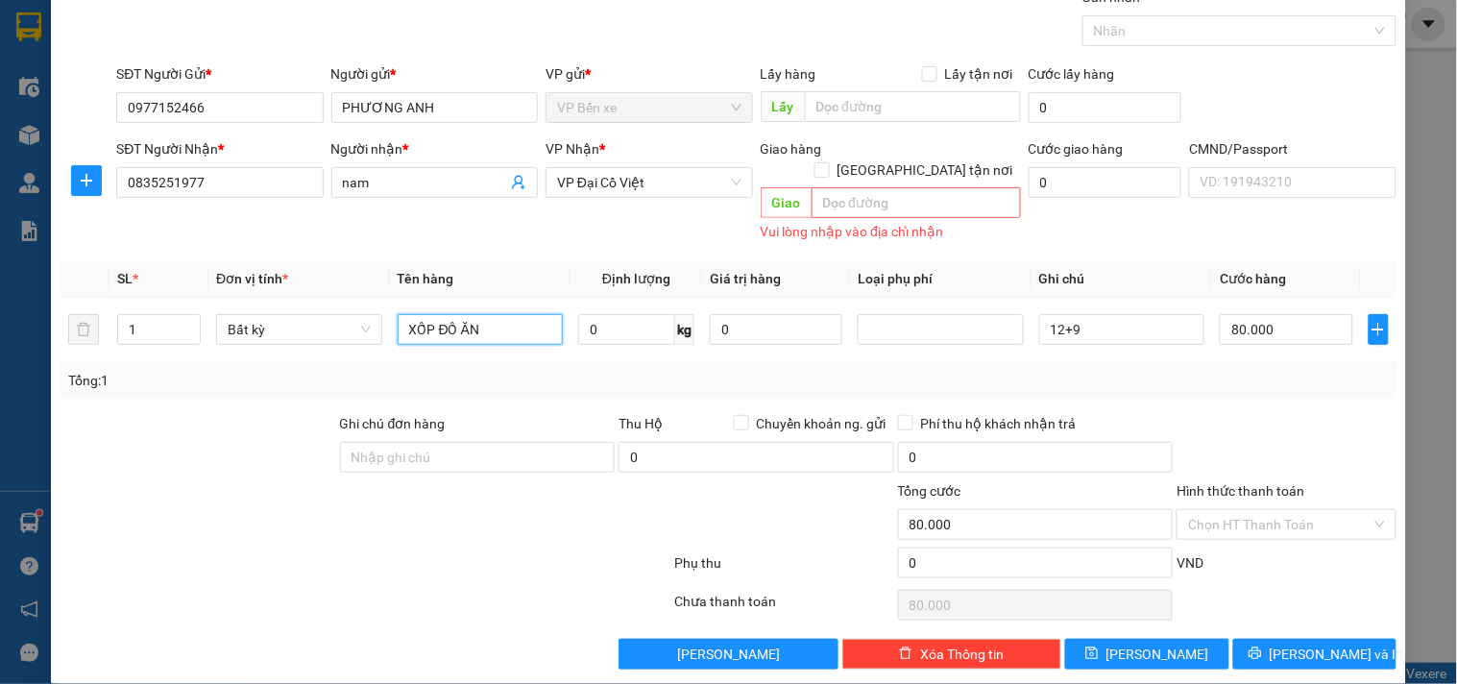
scroll to position [84, 0]
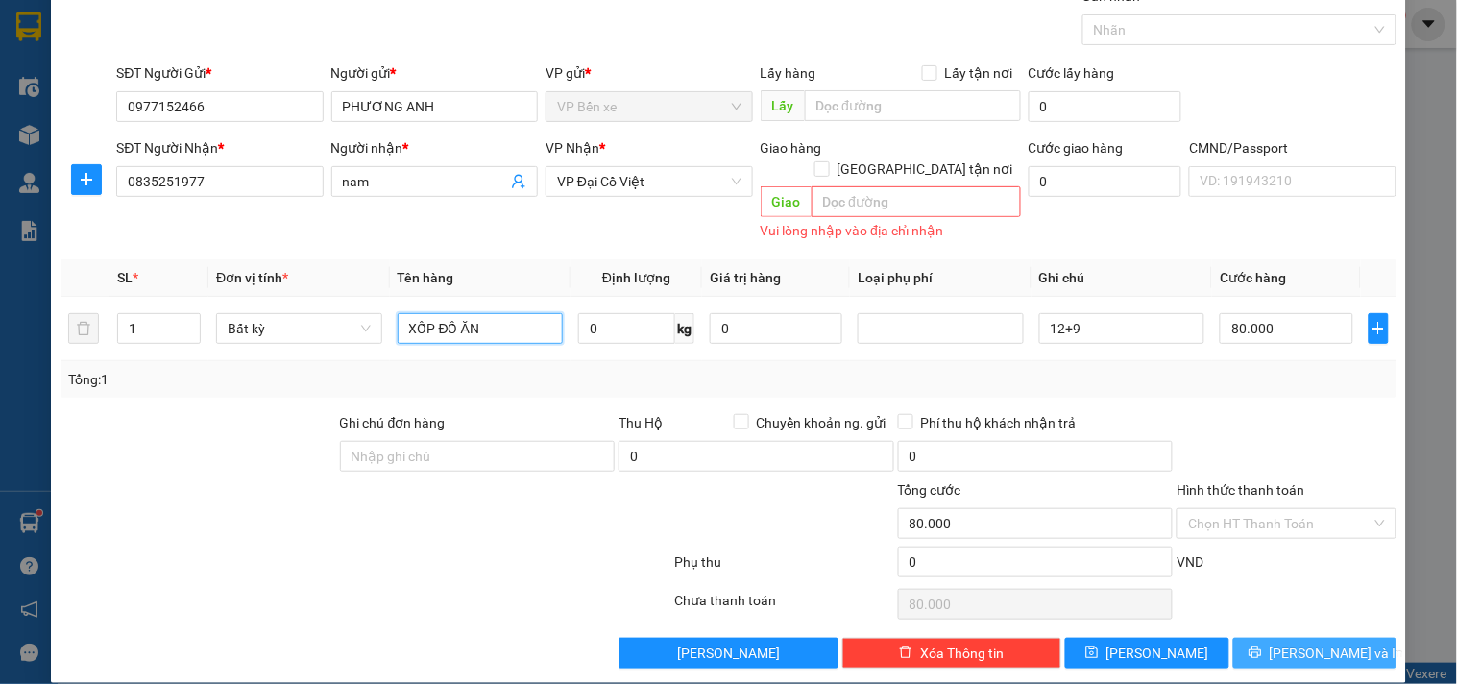
type input "XỐP ĐỒ ĂN"
click at [1298, 642] on span "[PERSON_NAME] và In" at bounding box center [1337, 652] width 134 height 21
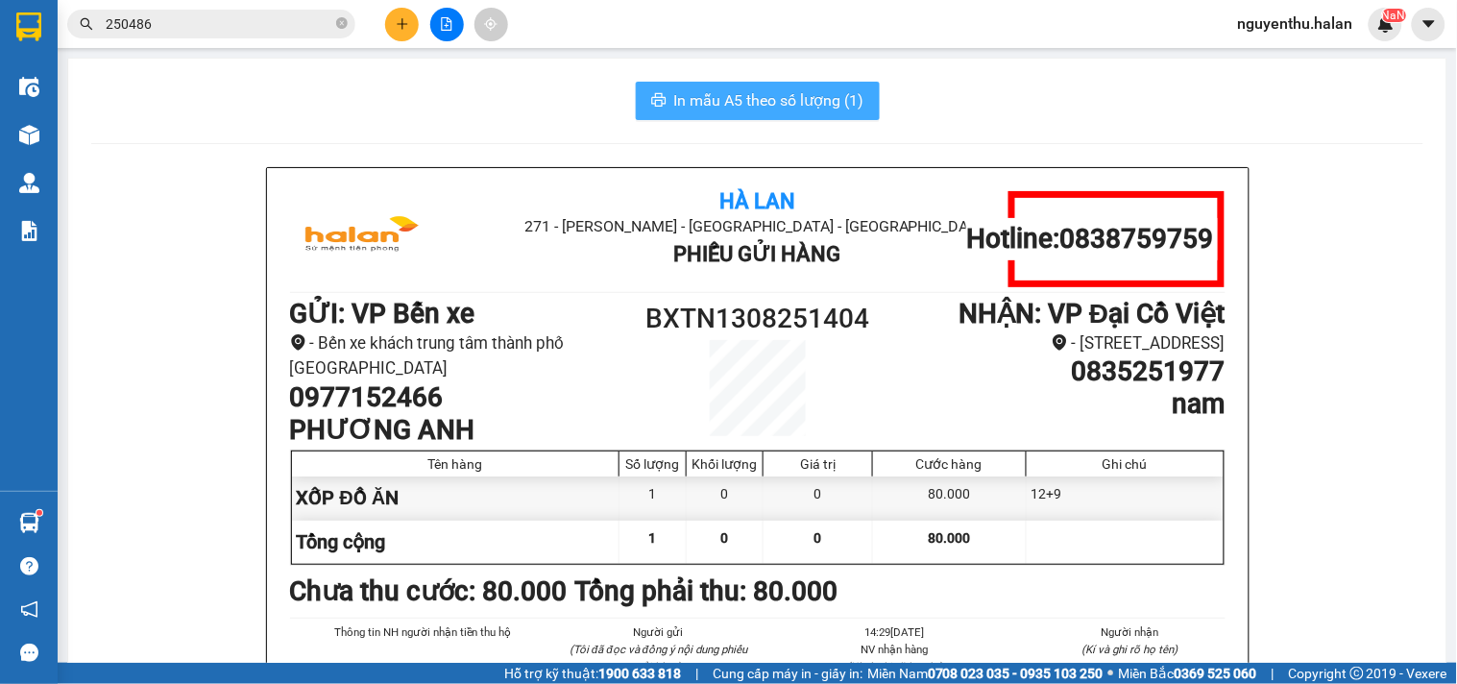
click at [765, 92] on span "In mẫu A5 theo số lượng (1)" at bounding box center [769, 100] width 190 height 24
click at [760, 97] on span "In mẫu A5 theo số lượng (1)" at bounding box center [769, 100] width 190 height 24
click at [791, 308] on h1 "BXTN1308251404" at bounding box center [758, 319] width 234 height 42
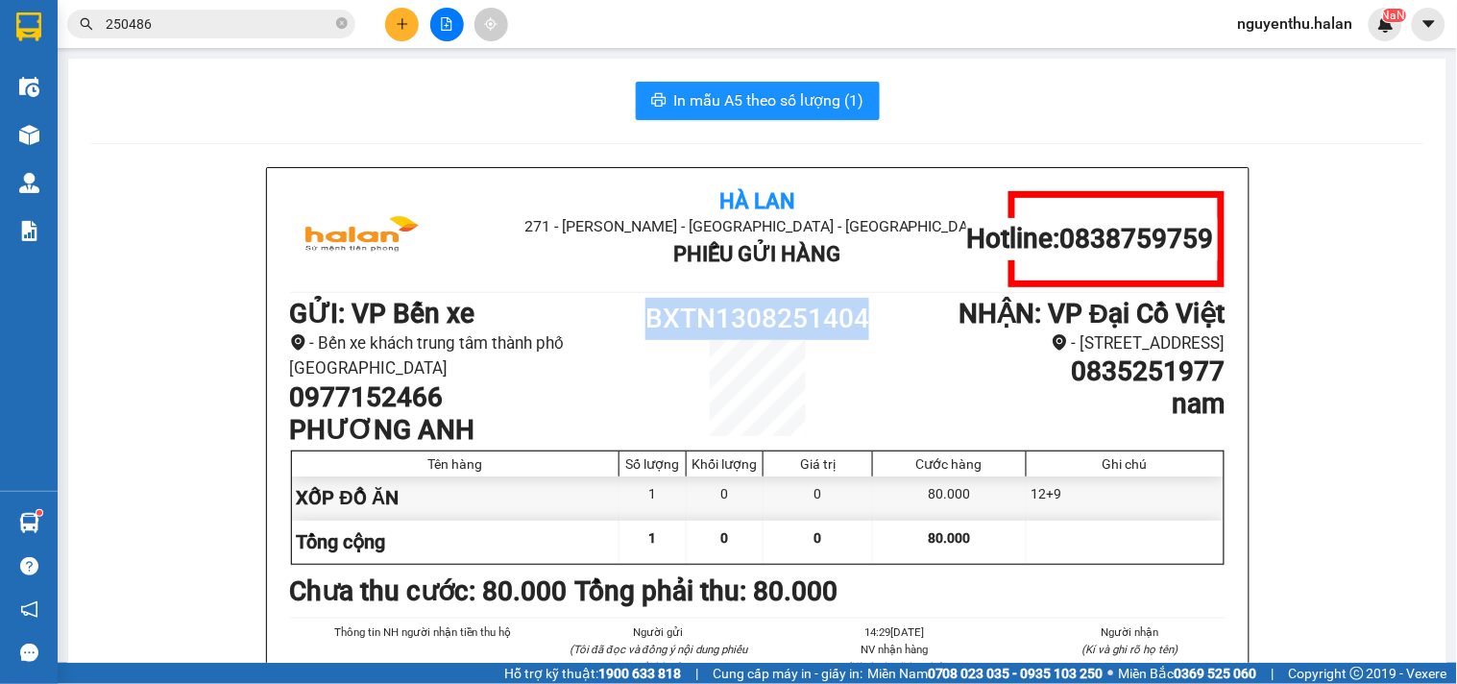
click at [791, 308] on h1 "BXTN1308251404" at bounding box center [758, 319] width 234 height 42
copy h1 "BXTN1308251404"
click at [266, 21] on input "250486" at bounding box center [219, 23] width 227 height 21
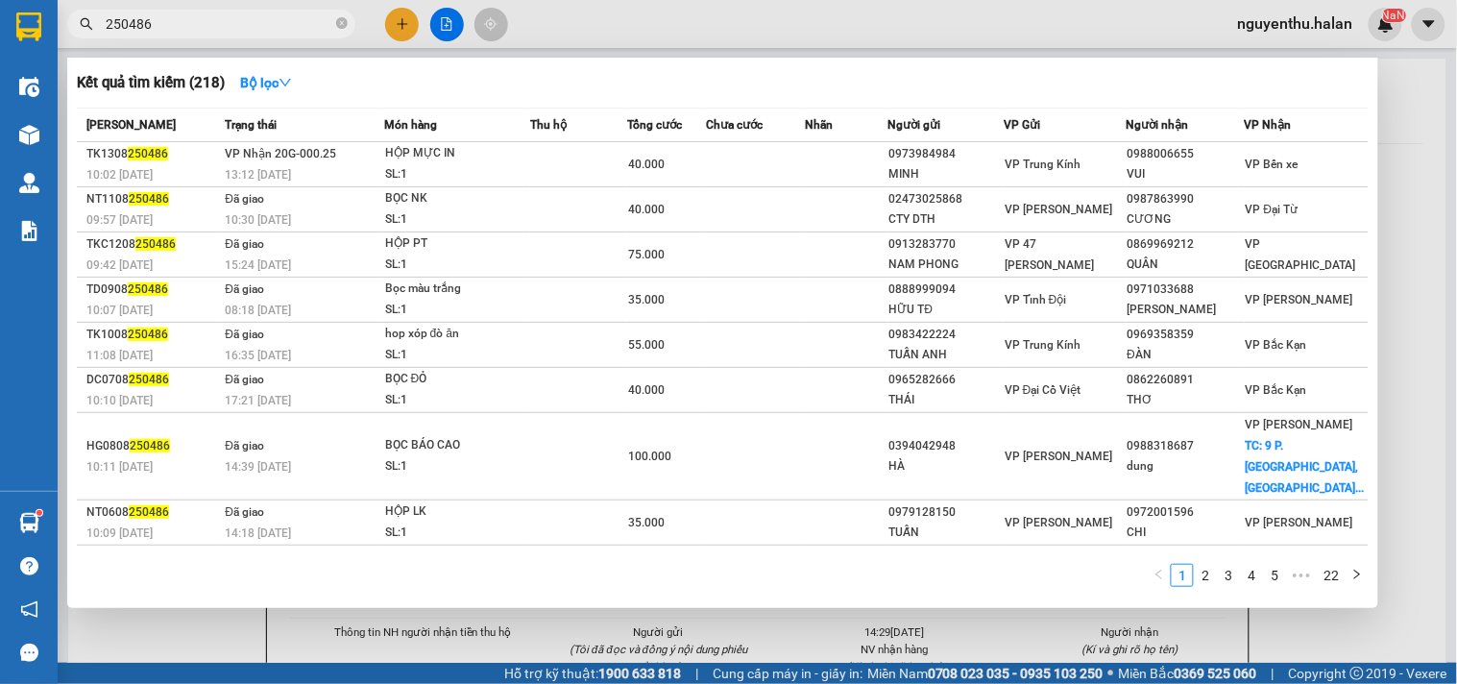
click at [266, 21] on input "250486" at bounding box center [219, 23] width 227 height 21
paste input "BXTN1308251404"
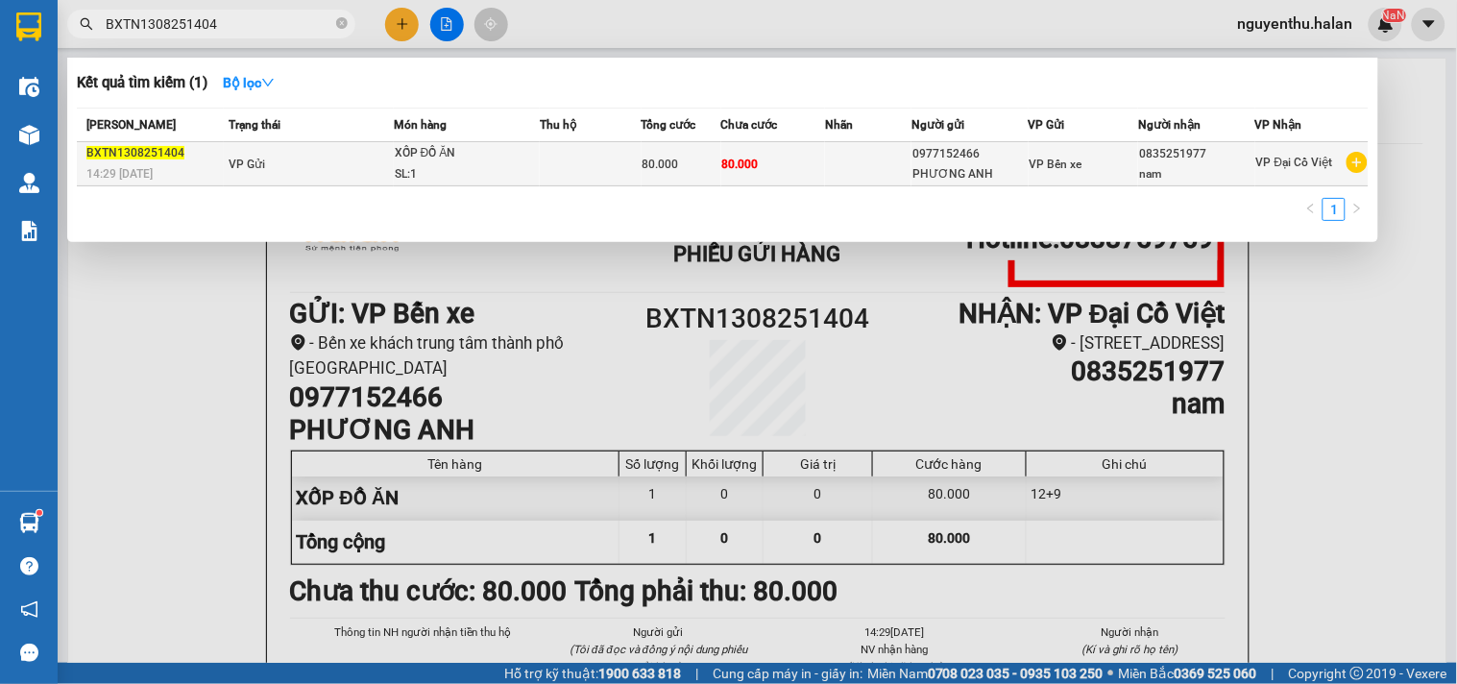
type input "BXTN1308251404"
click at [535, 169] on div "SL: 1" at bounding box center [467, 174] width 144 height 21
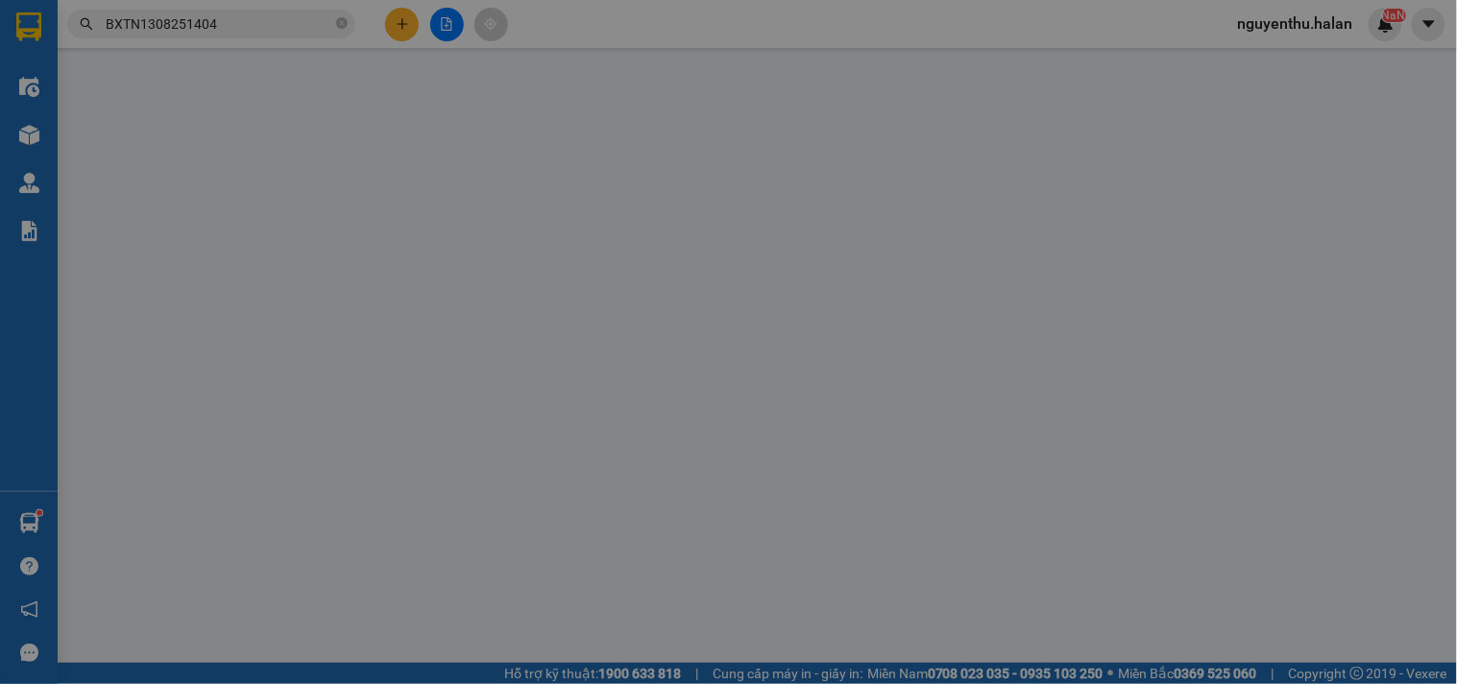
type input "0977152466"
type input "0835251977"
type input "80.000"
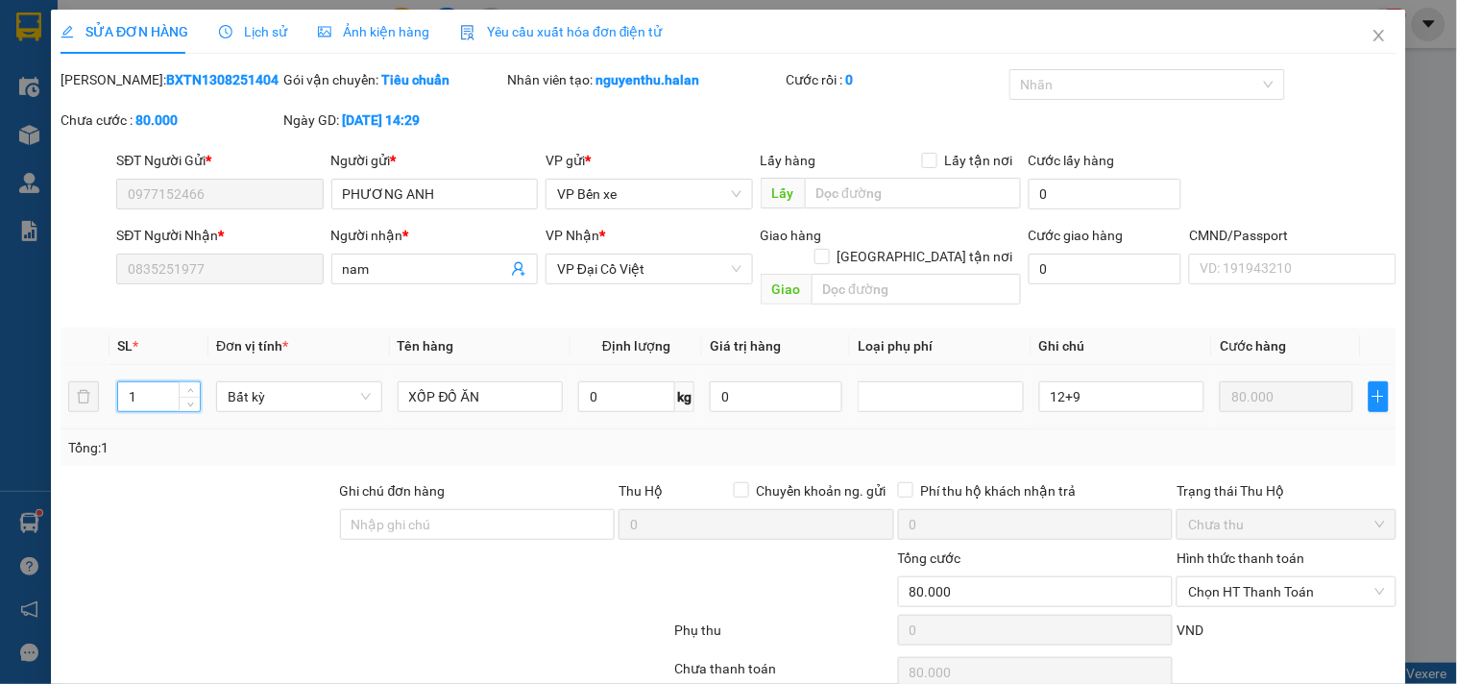
click at [149, 382] on input "1" at bounding box center [159, 396] width 82 height 29
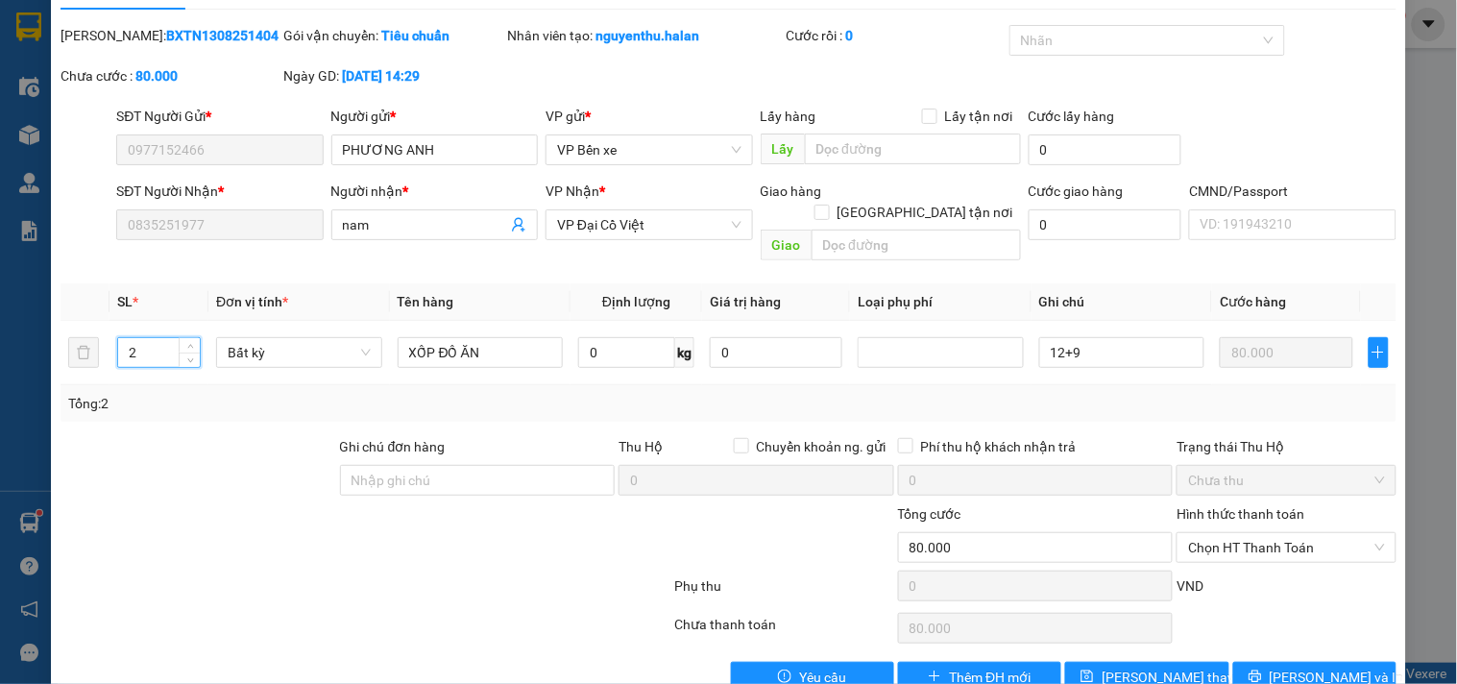
scroll to position [69, 0]
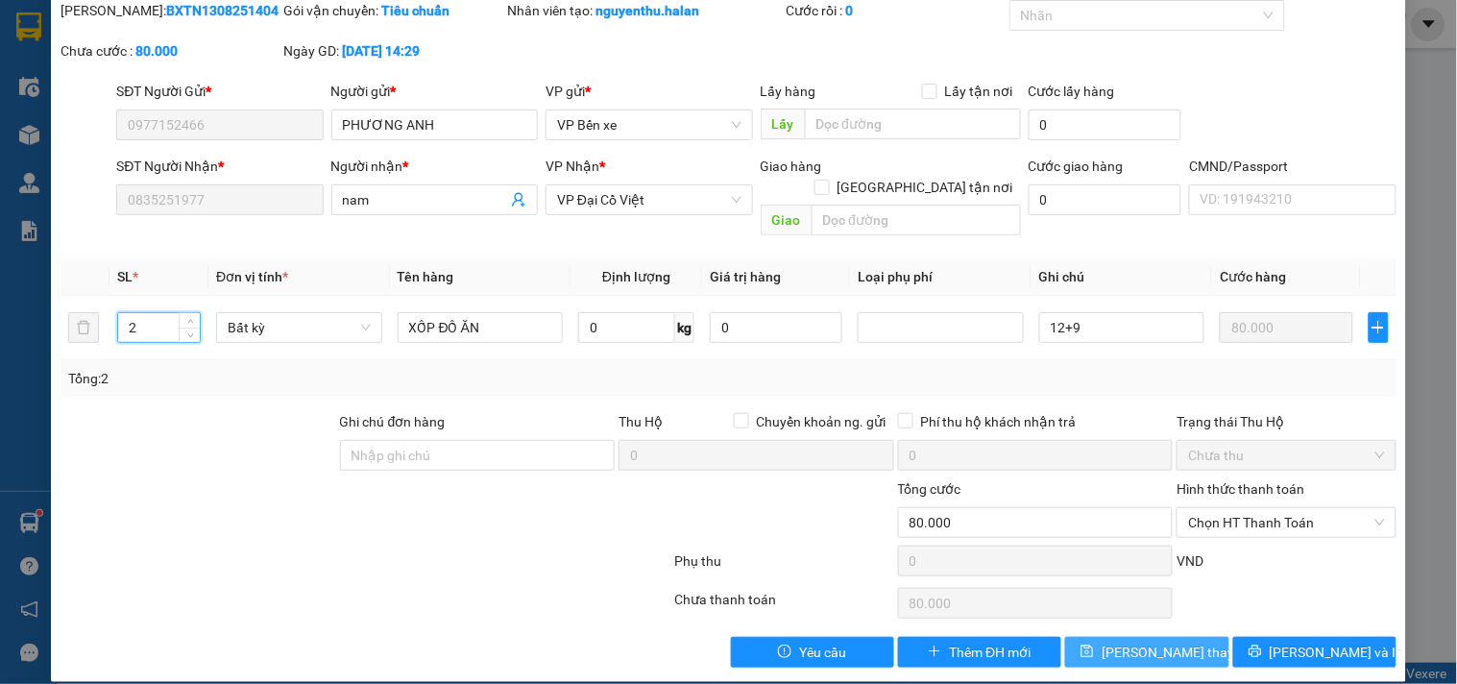
type input "2"
click at [1138, 642] on span "[PERSON_NAME] thay đổi" at bounding box center [1179, 652] width 154 height 21
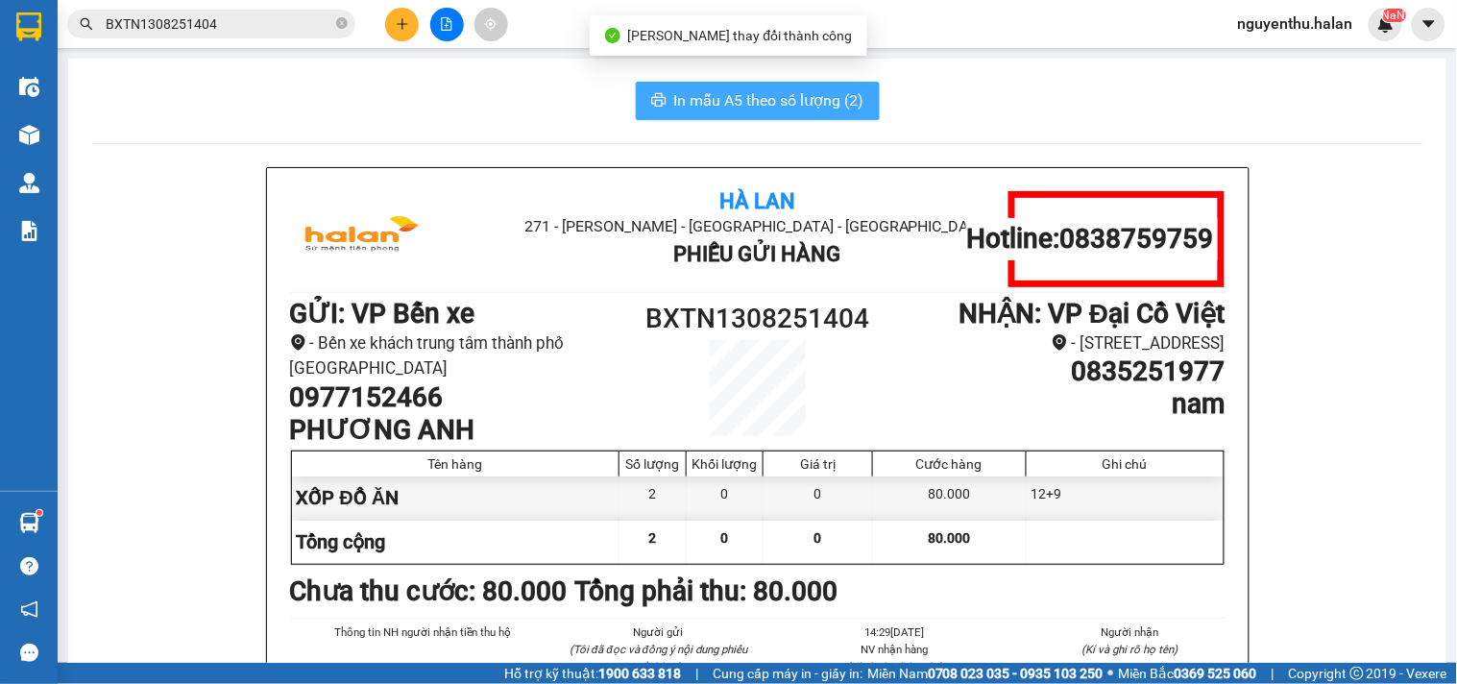
click at [760, 99] on span "In mẫu A5 theo số lượng (2)" at bounding box center [769, 100] width 190 height 24
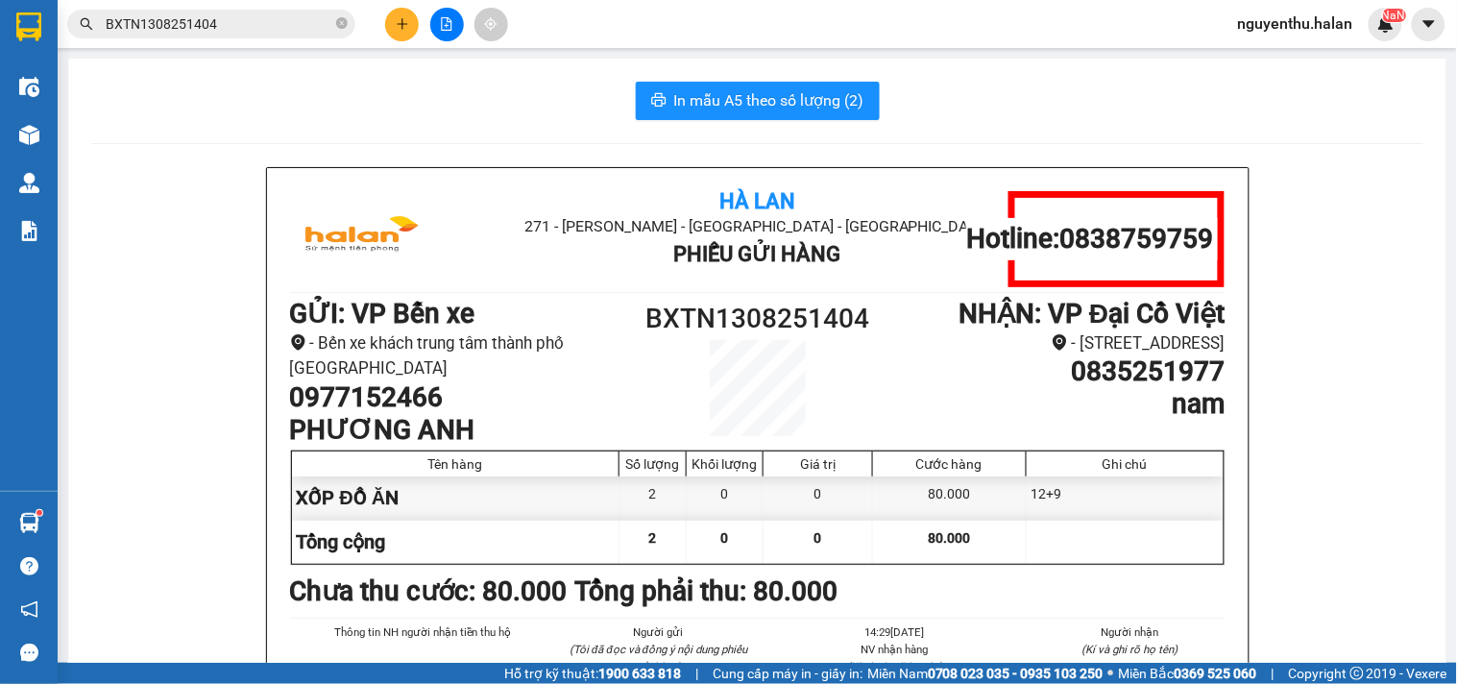
click at [953, 106] on div "In mẫu A5 theo số lượng (2)" at bounding box center [757, 101] width 1332 height 38
click at [401, 29] on icon "plus" at bounding box center [401, 23] width 1 height 11
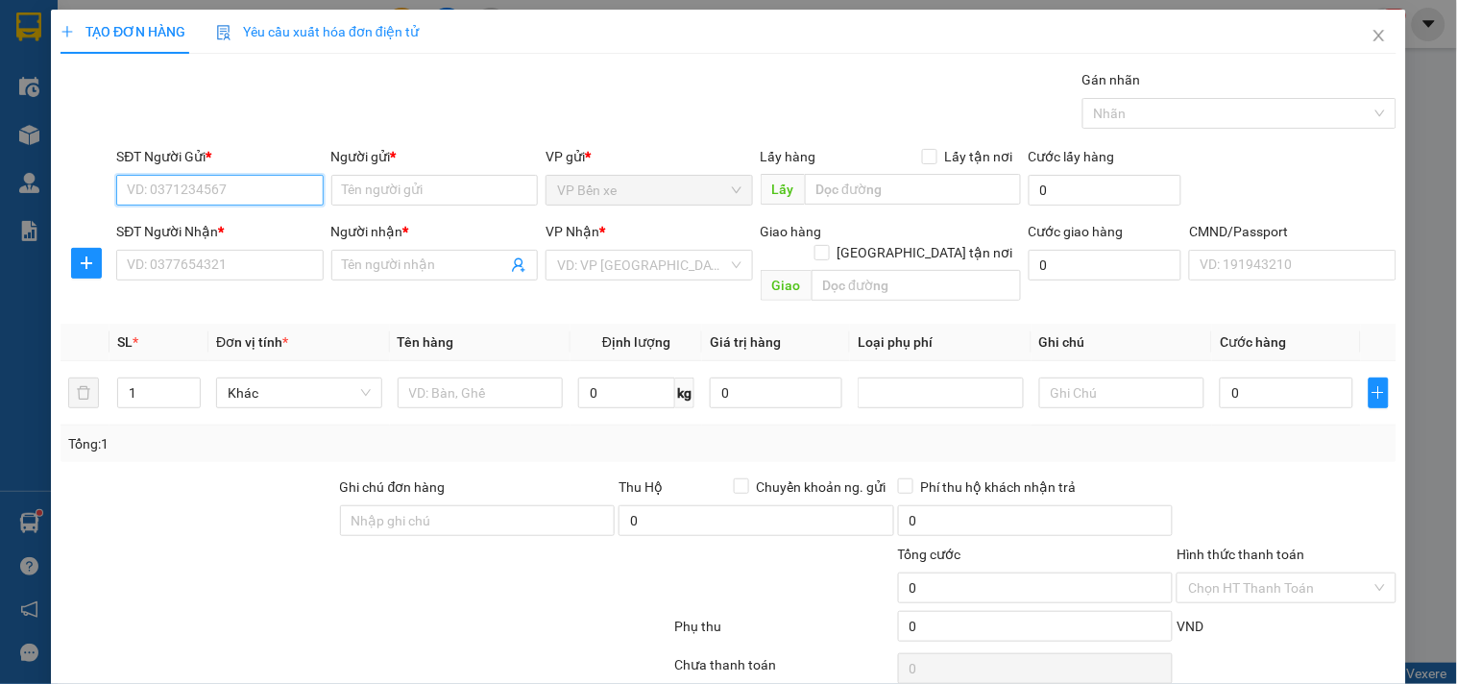
click at [284, 182] on input "SĐT Người Gửi *" at bounding box center [219, 190] width 206 height 31
click at [190, 229] on div "0374804093 - TRƯỜNG" at bounding box center [218, 228] width 182 height 21
type input "0374804093"
type input "TRƯỜNG"
type input "0374804093"
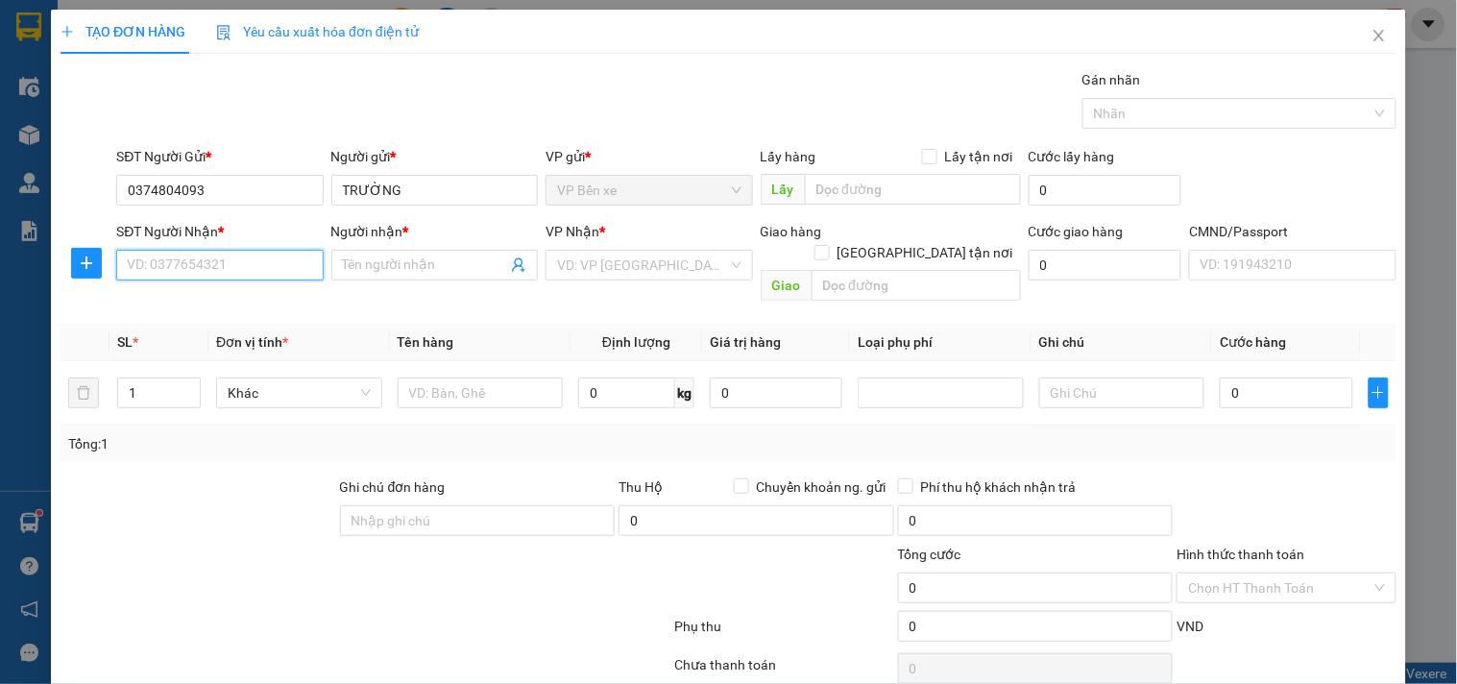
click at [165, 264] on input "SĐT Người Nhận *" at bounding box center [219, 265] width 206 height 31
click at [214, 260] on input "0969826688" at bounding box center [219, 265] width 206 height 31
type input "0969826688"
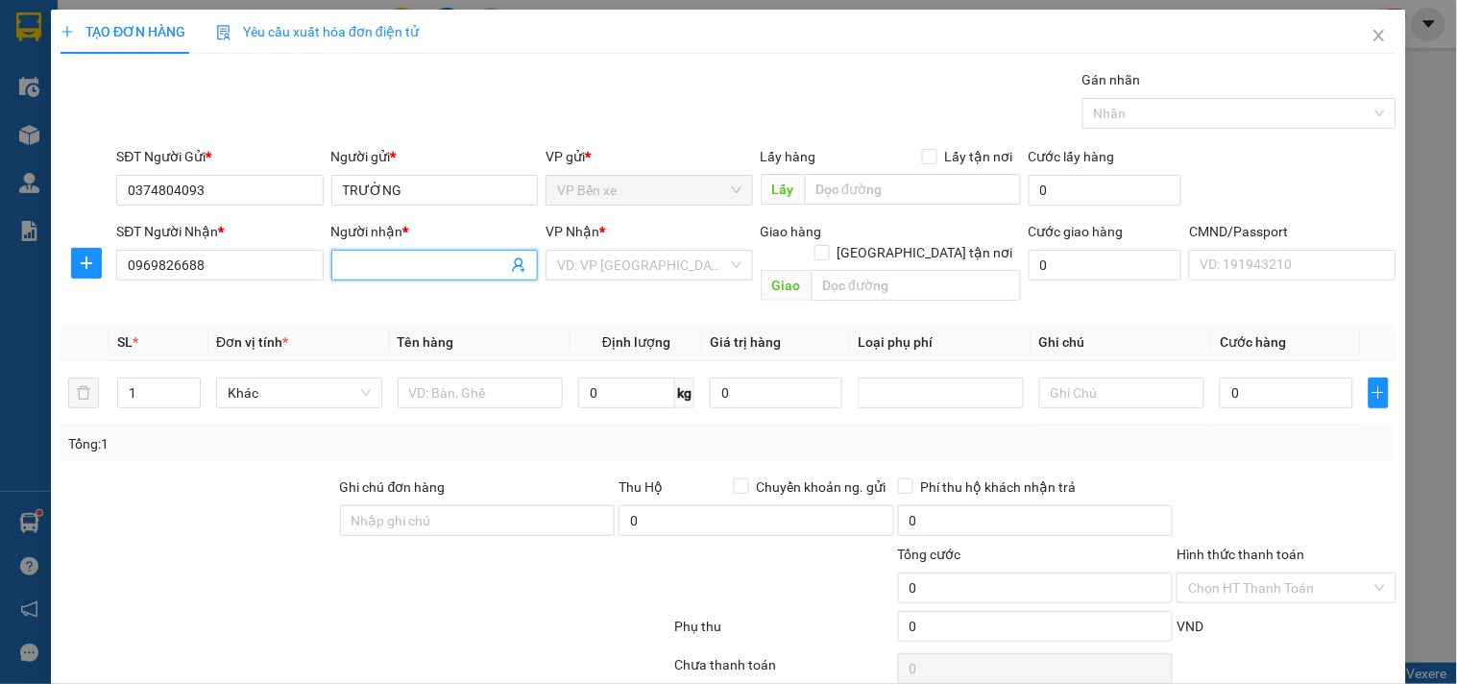
click at [385, 262] on input "Người nhận *" at bounding box center [425, 264] width 164 height 21
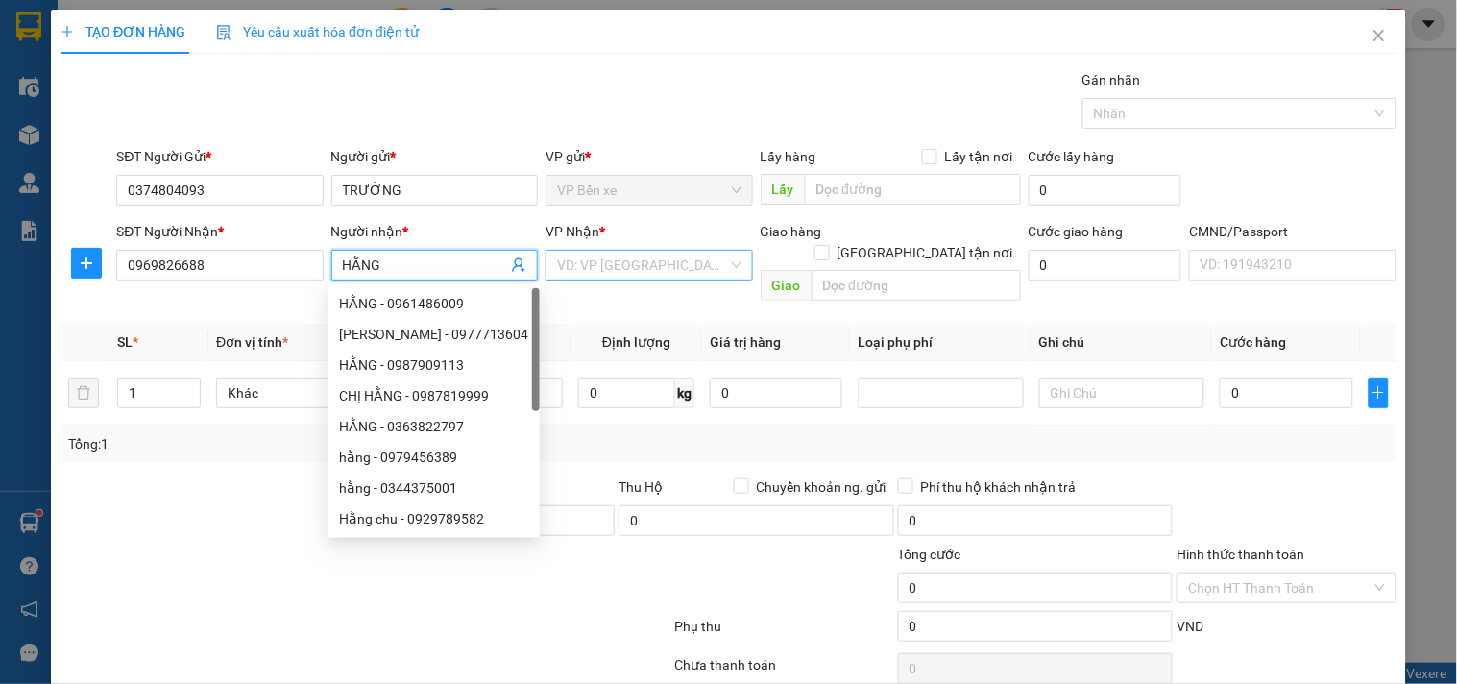
type input "HẰNG"
click at [613, 257] on input "search" at bounding box center [642, 265] width 170 height 29
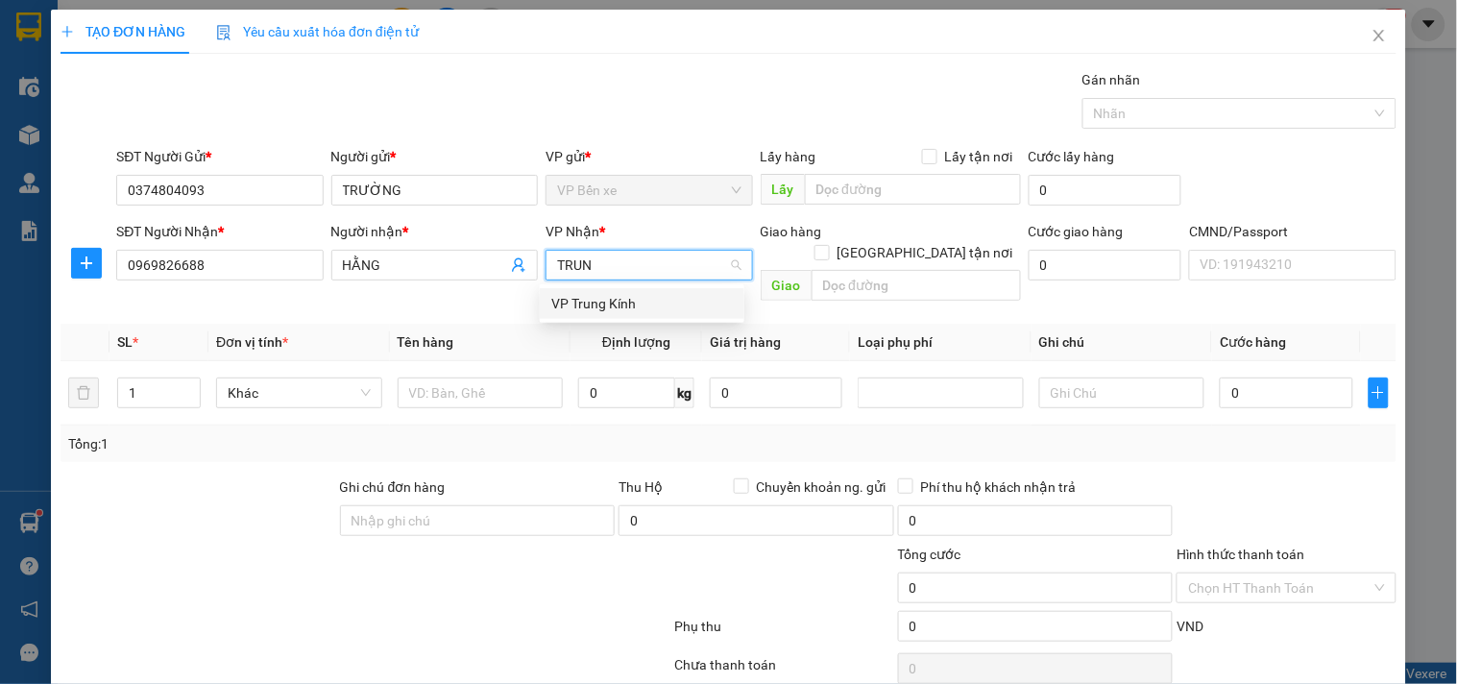
type input "TRUNG"
click at [606, 310] on div "VP Trung Kính" at bounding box center [642, 303] width 182 height 21
type input "B"
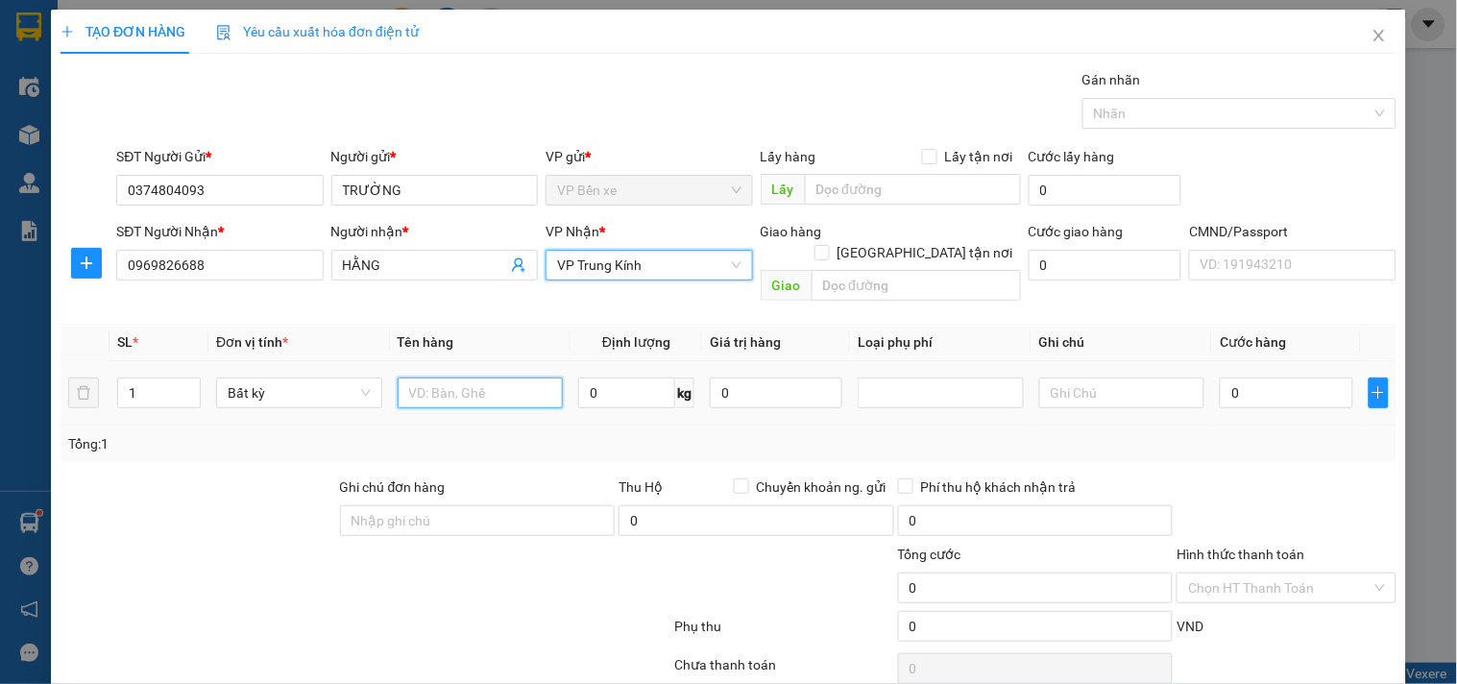
click at [487, 377] on input "text" at bounding box center [481, 392] width 166 height 31
type input "BỌC HỒNG ÁO"
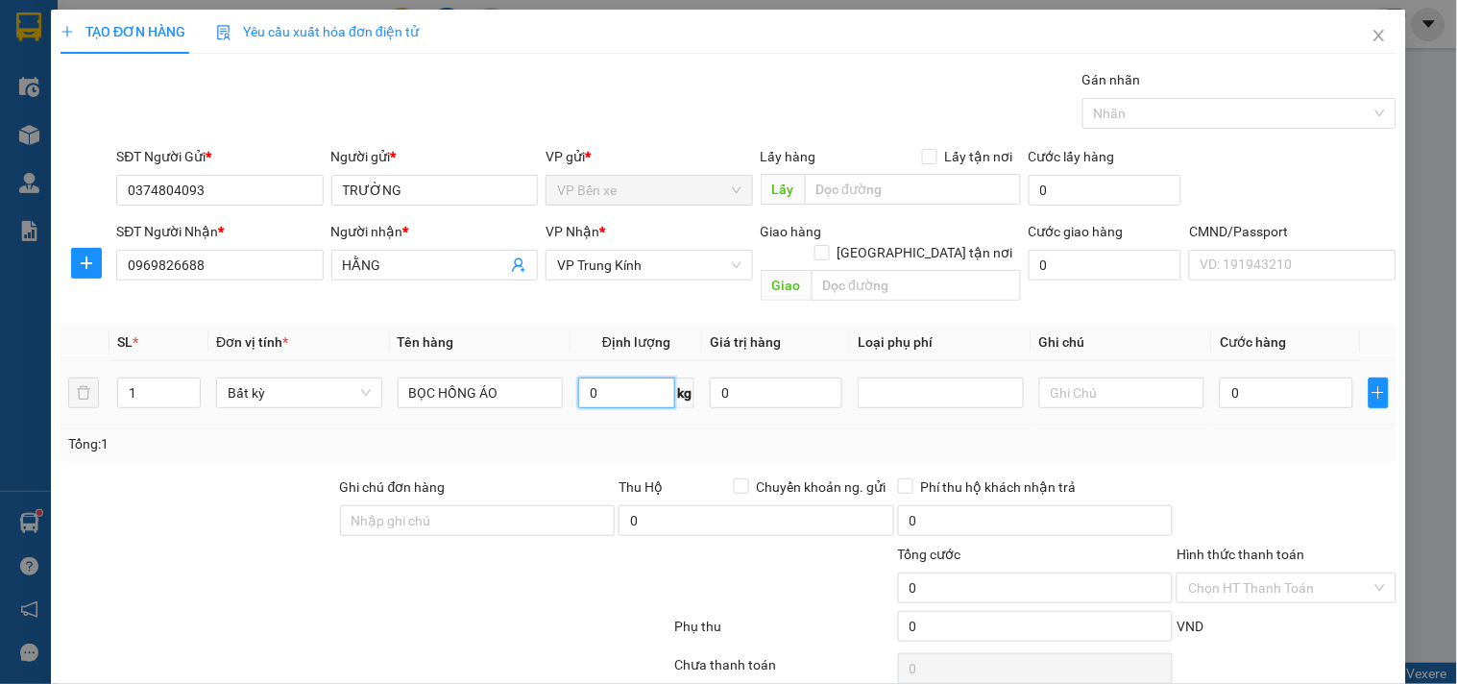
click at [657, 379] on input "0" at bounding box center [626, 392] width 97 height 31
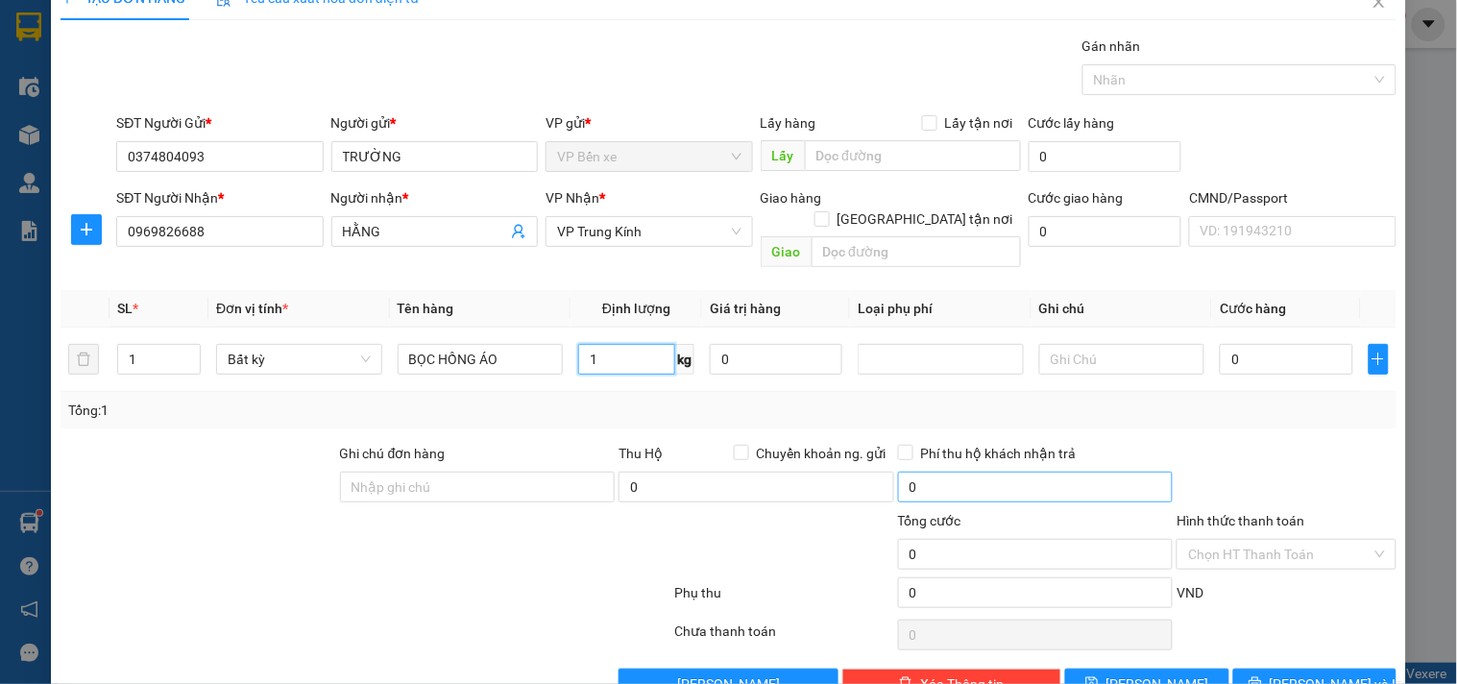
scroll to position [64, 0]
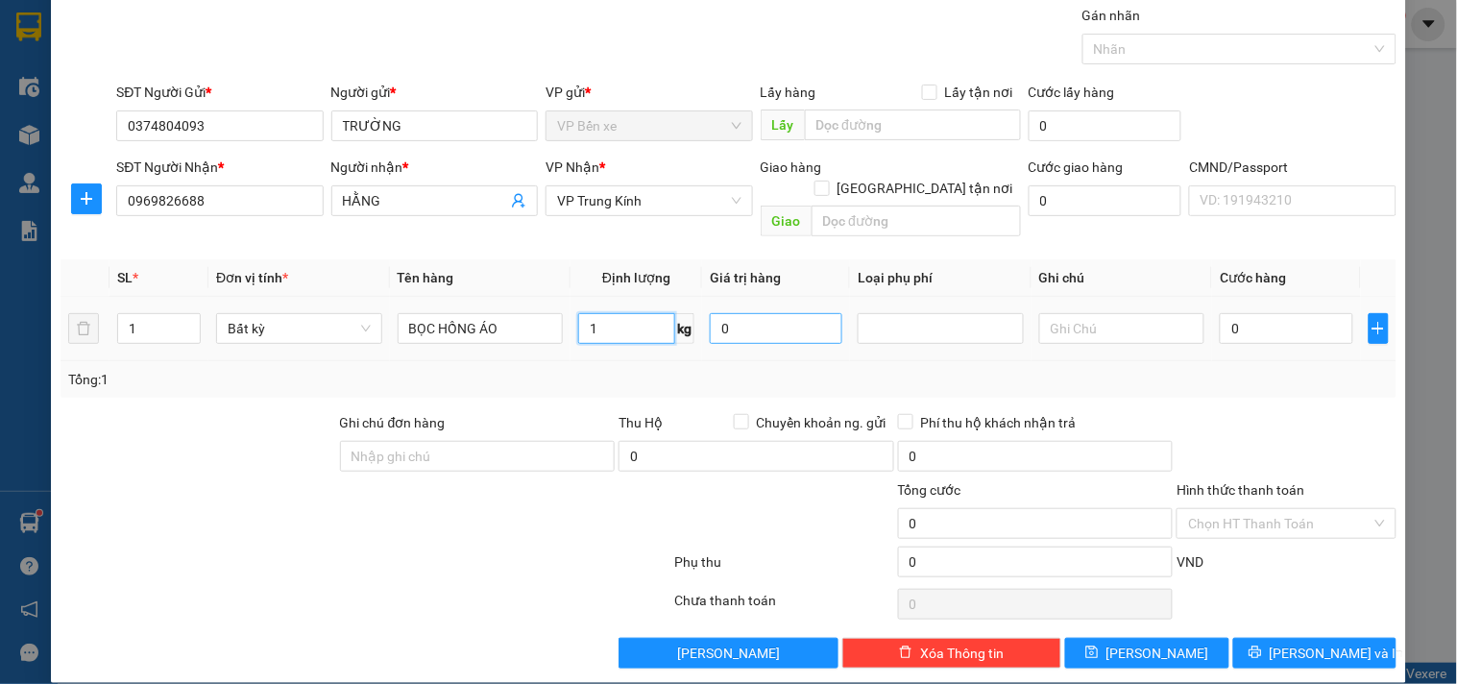
type input "1"
click at [731, 313] on input "0" at bounding box center [776, 328] width 133 height 31
type input "35.000"
click at [1284, 509] on input "Hình thức thanh toán" at bounding box center [1279, 523] width 182 height 29
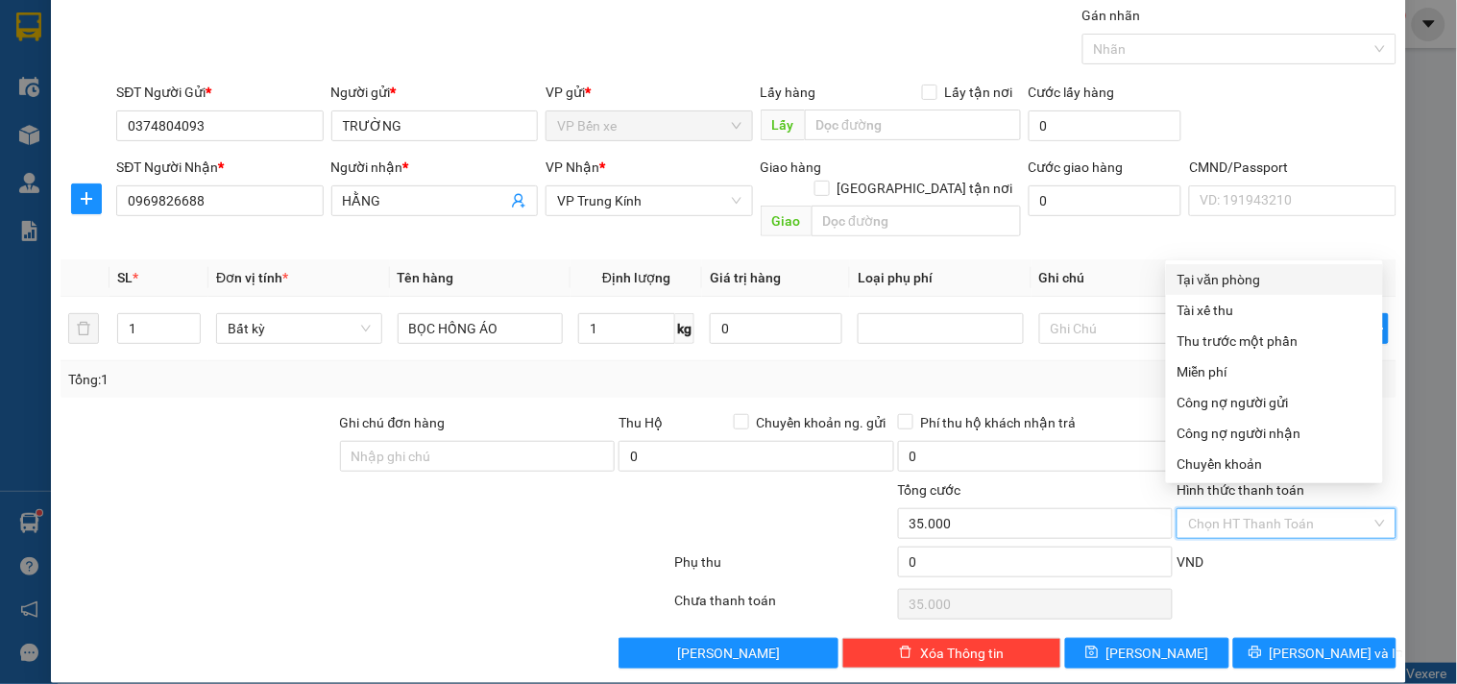
click at [1241, 283] on div "Tại văn phòng" at bounding box center [1274, 279] width 194 height 21
type input "0"
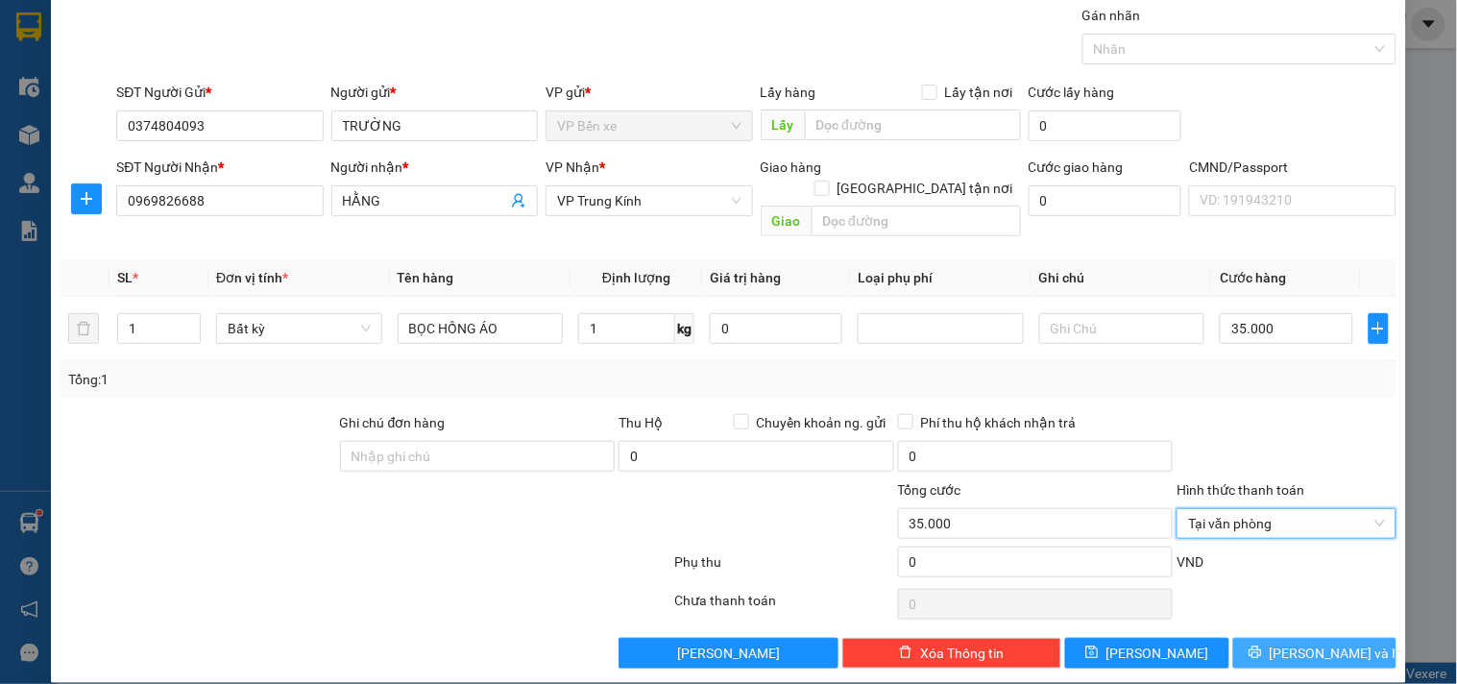
click at [1306, 642] on span "[PERSON_NAME] và In" at bounding box center [1337, 652] width 134 height 21
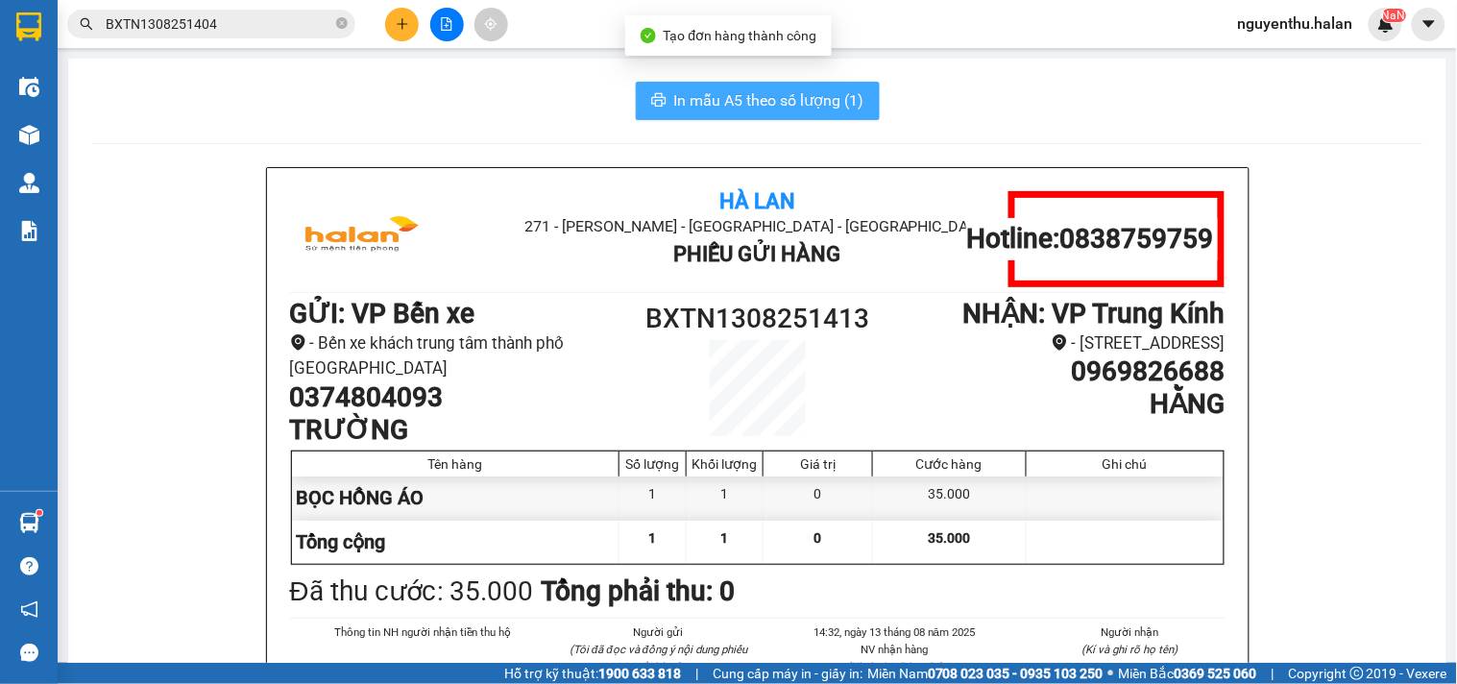
click at [792, 90] on span "In mẫu A5 theo số lượng (1)" at bounding box center [769, 100] width 190 height 24
click at [786, 93] on span "In mẫu A5 theo số lượng (1)" at bounding box center [769, 100] width 190 height 24
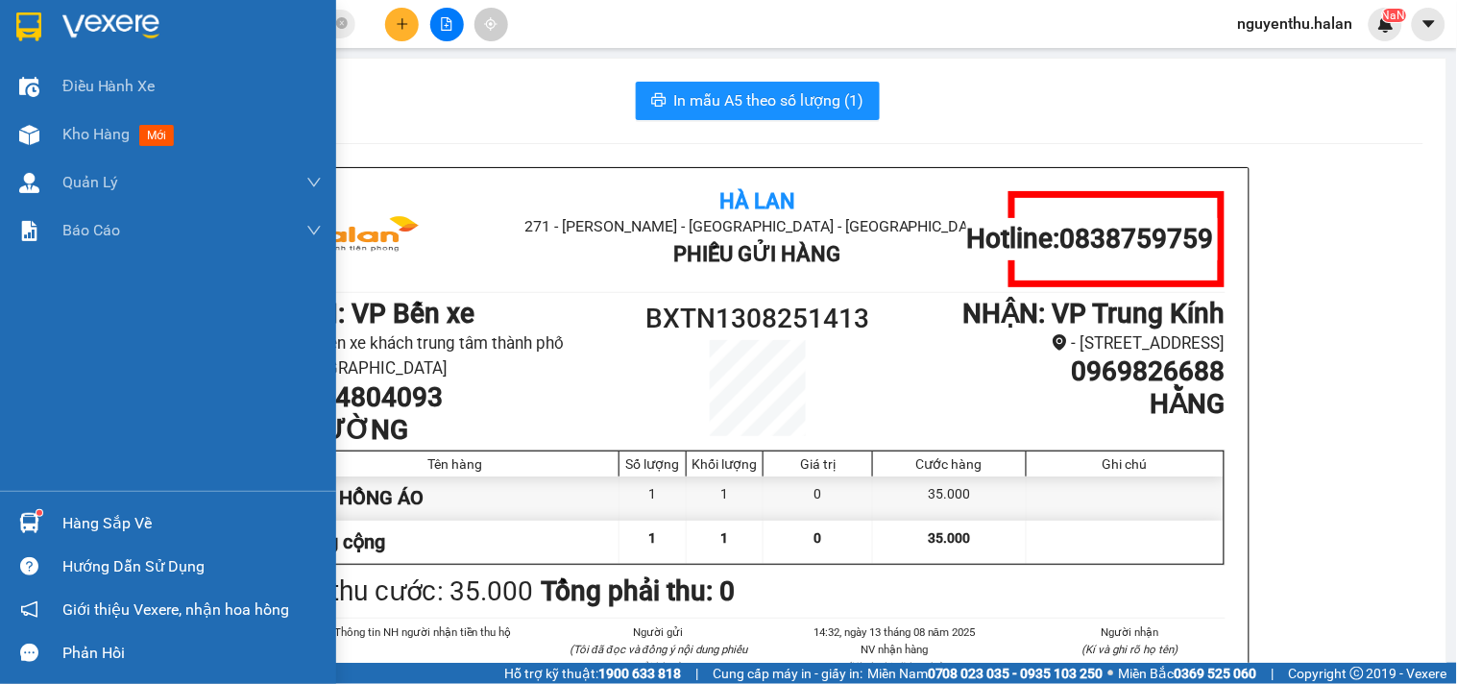
click at [82, 523] on div "Hàng sắp về" at bounding box center [191, 523] width 259 height 29
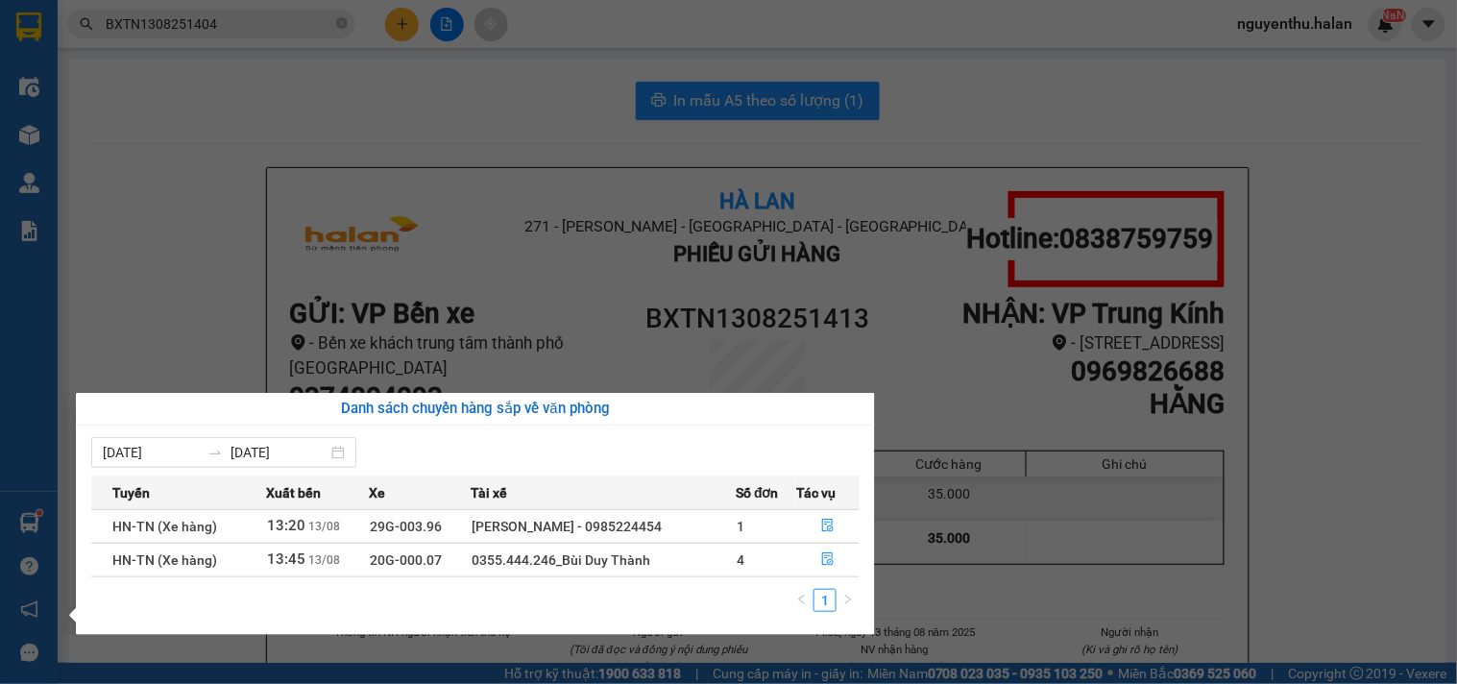
click at [195, 96] on section "Kết quả tìm kiếm ( 1 ) Bộ lọc Mã ĐH Trạng thái Món hàng Thu hộ Tổng cước Chưa c…" at bounding box center [728, 342] width 1457 height 684
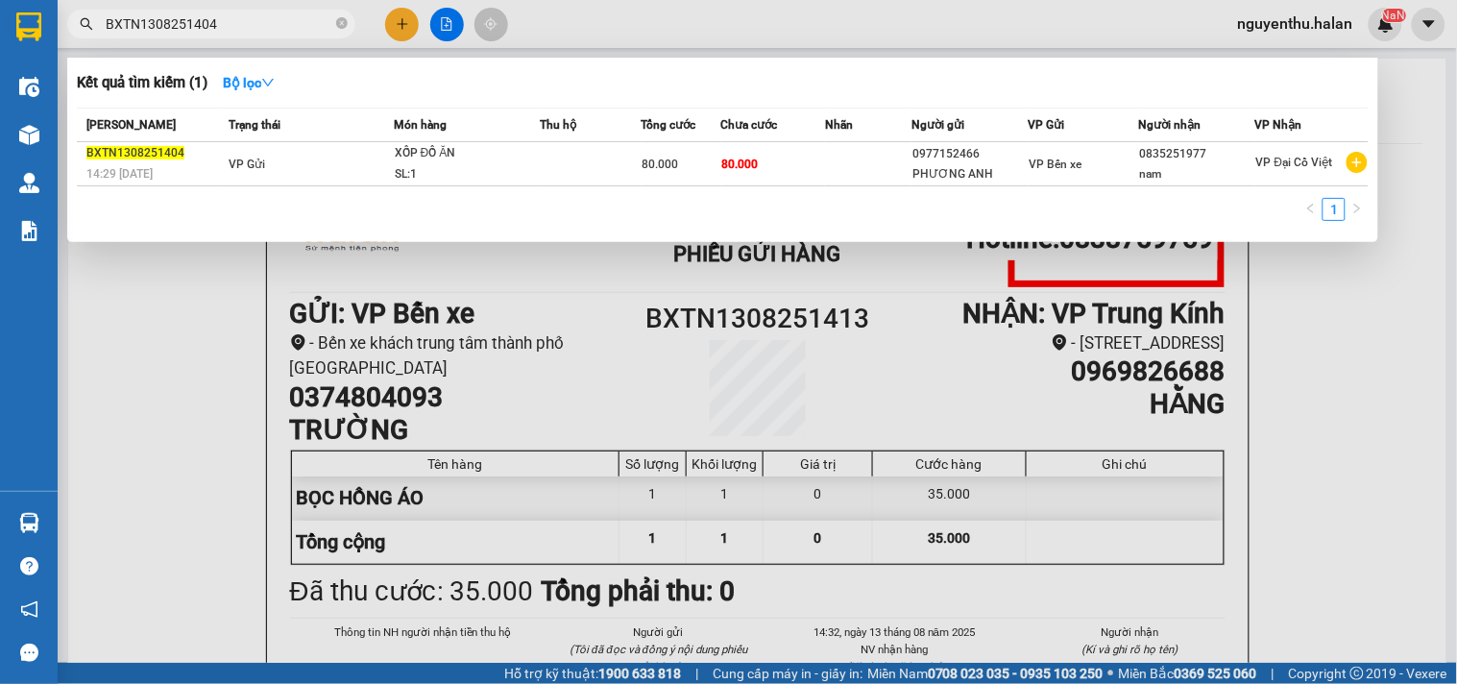
click at [246, 26] on input "BXTN1308251404" at bounding box center [219, 23] width 227 height 21
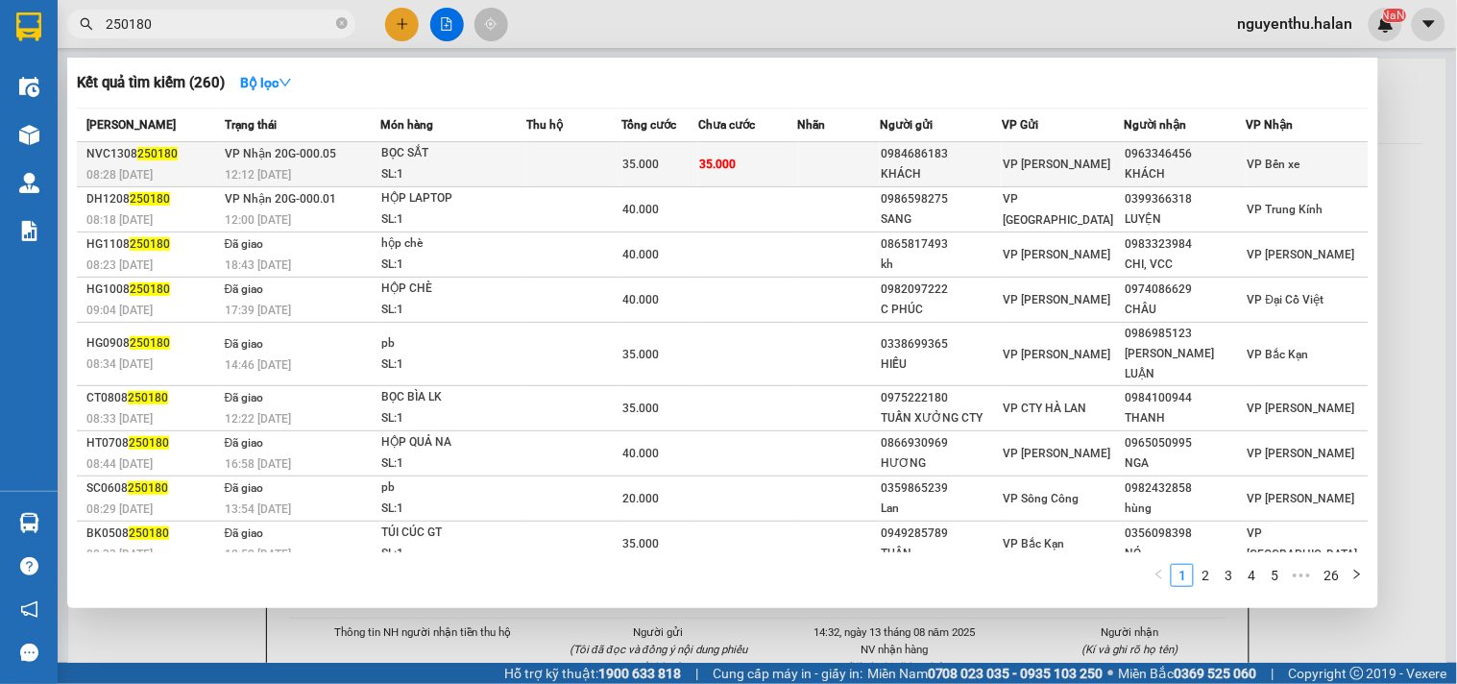
type input "250180"
click at [558, 175] on td at bounding box center [574, 164] width 96 height 45
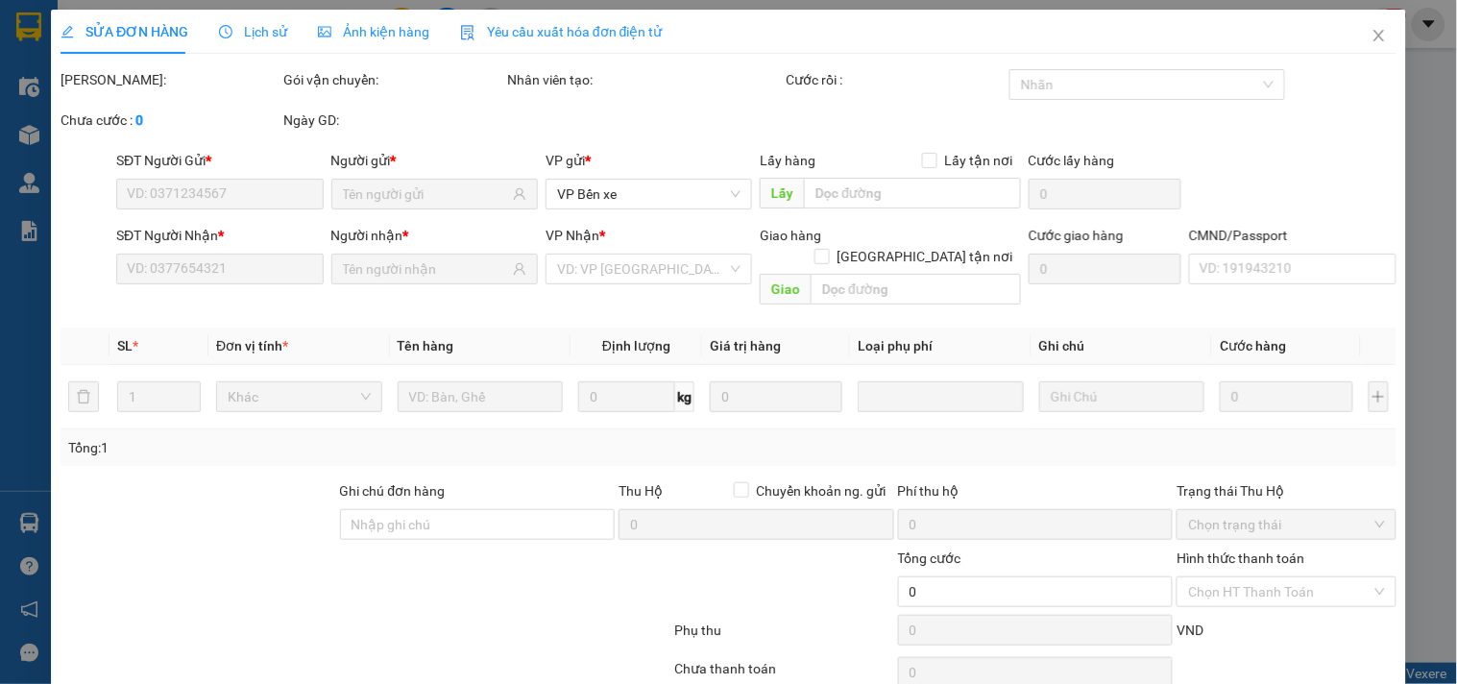
type input "0984686183"
type input "KHÁCH"
type input "0963346456"
type input "KHÁCH"
type input "35.000"
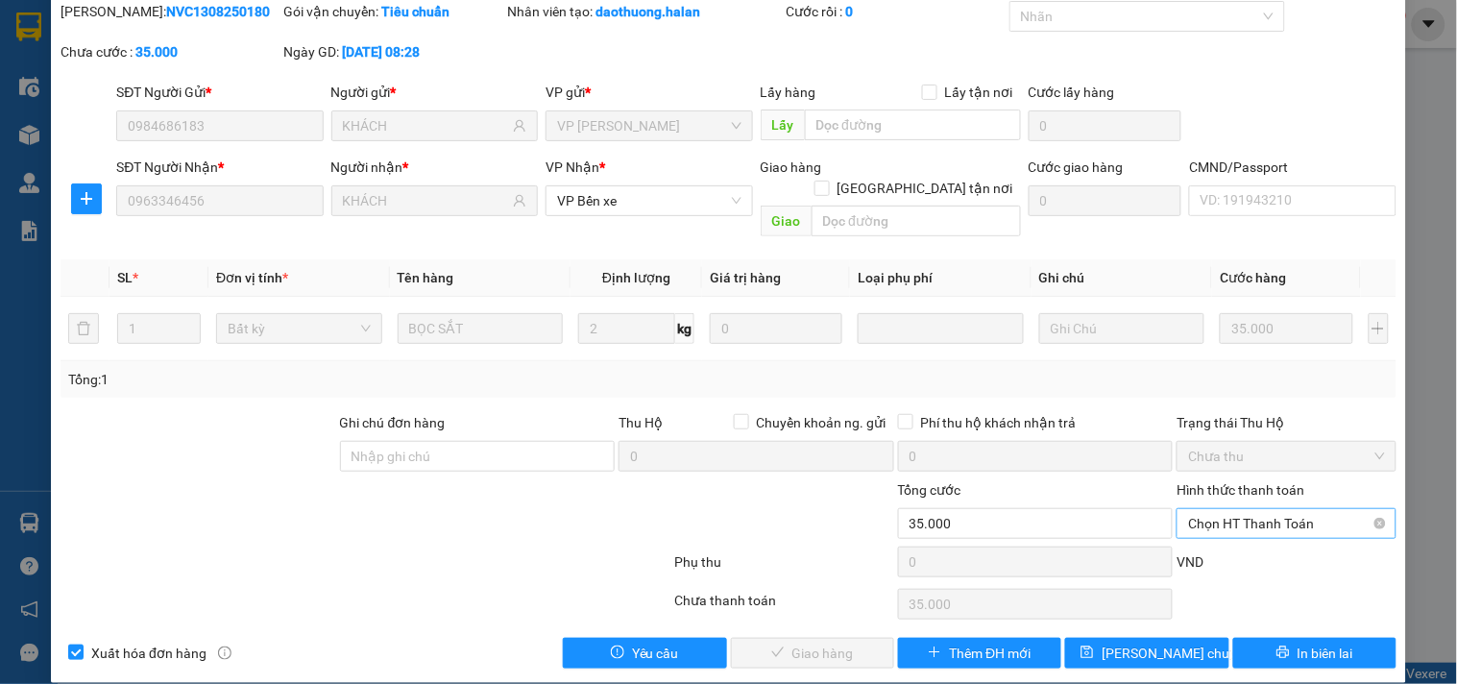
scroll to position [69, 0]
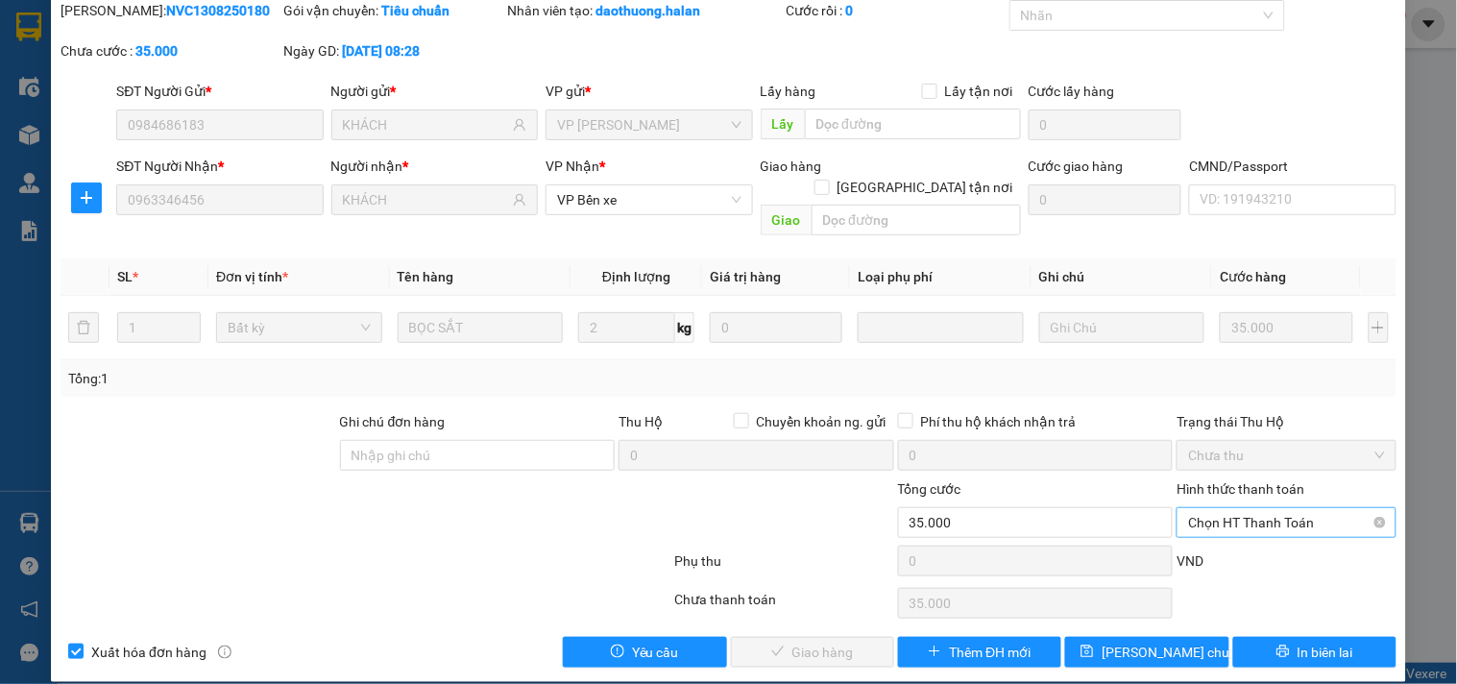
click at [1234, 508] on span "Chọn HT Thanh Toán" at bounding box center [1286, 522] width 196 height 29
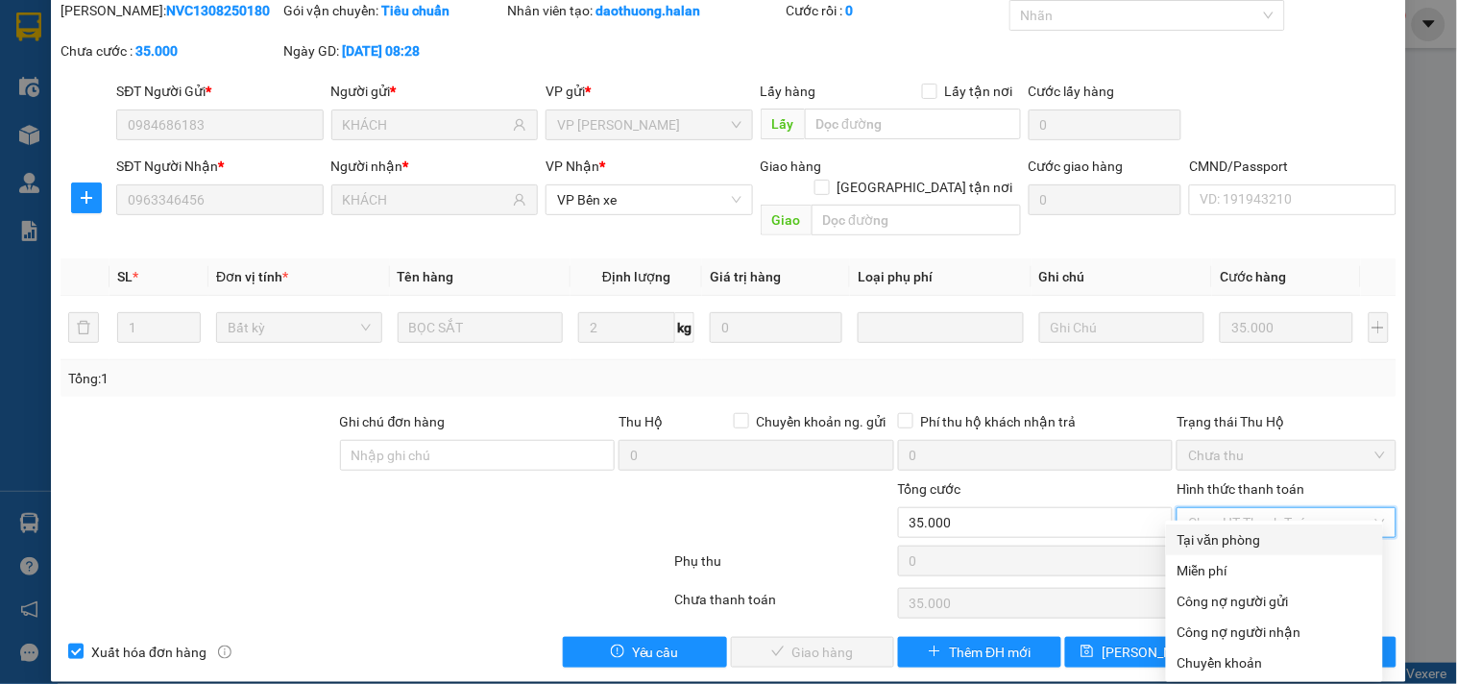
click at [1239, 542] on div "Tại văn phòng" at bounding box center [1274, 539] width 194 height 21
type input "0"
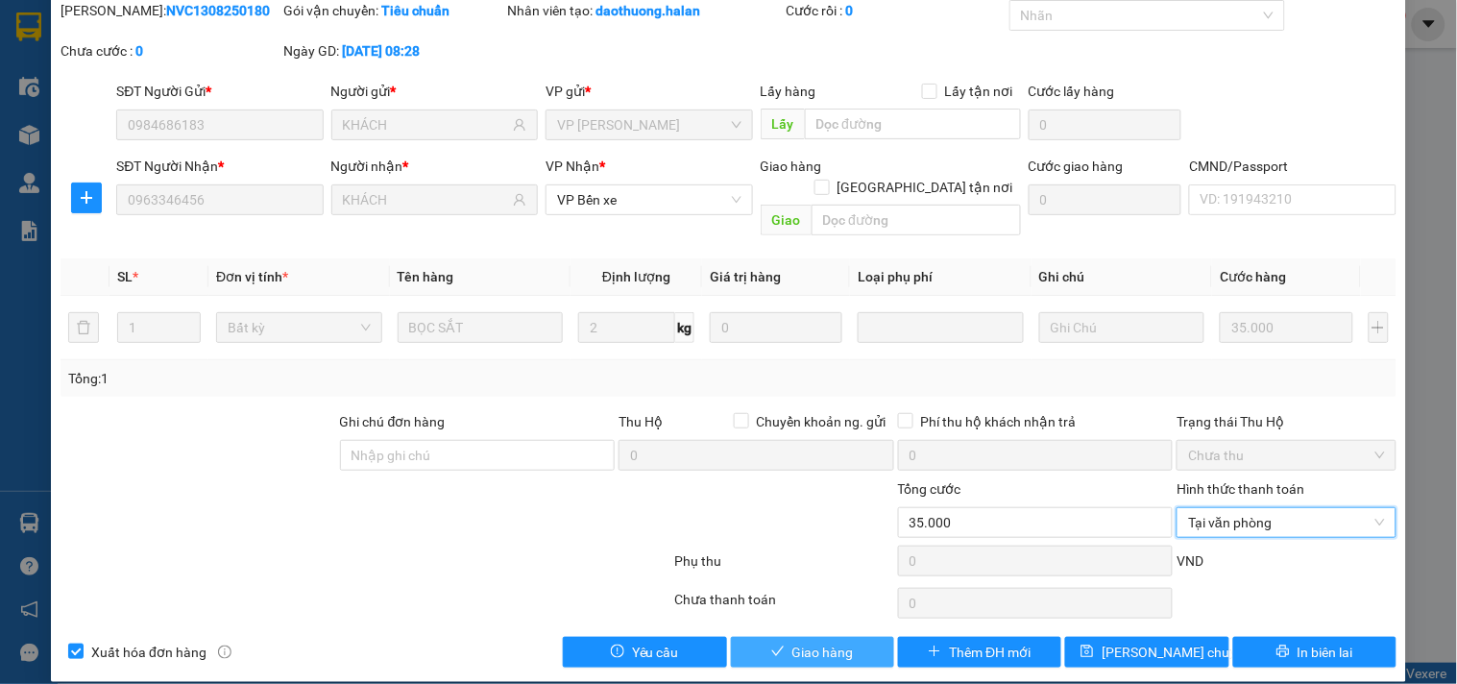
click at [842, 642] on span "Giao hàng" at bounding box center [822, 652] width 61 height 21
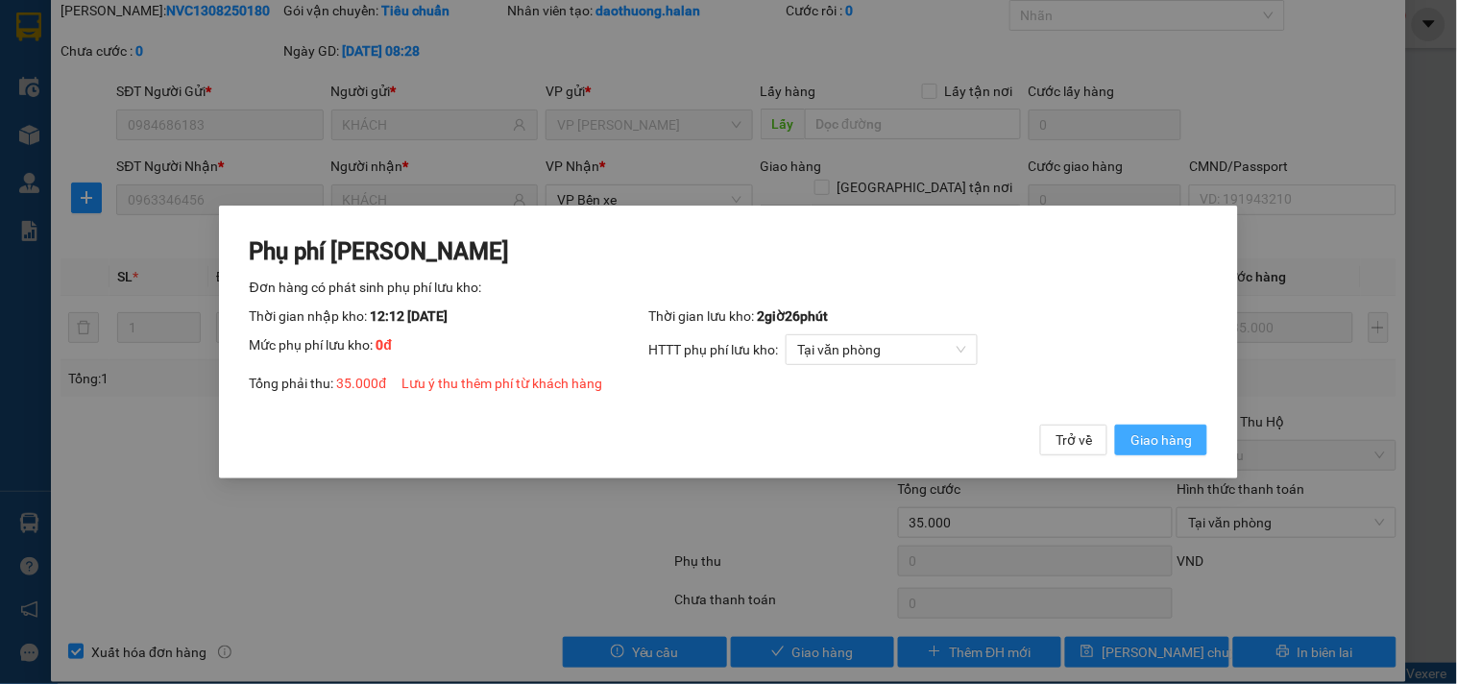
click at [1182, 439] on span "Giao hàng" at bounding box center [1160, 439] width 61 height 21
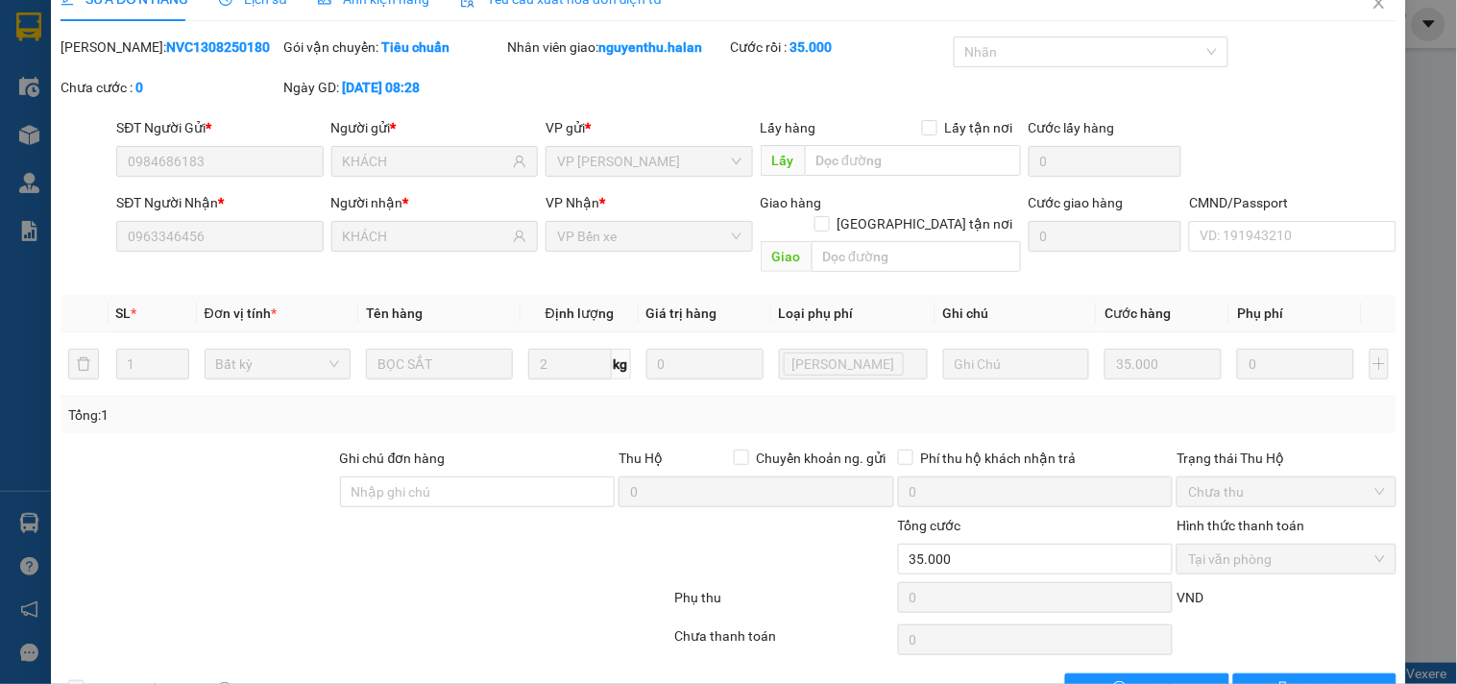
scroll to position [0, 0]
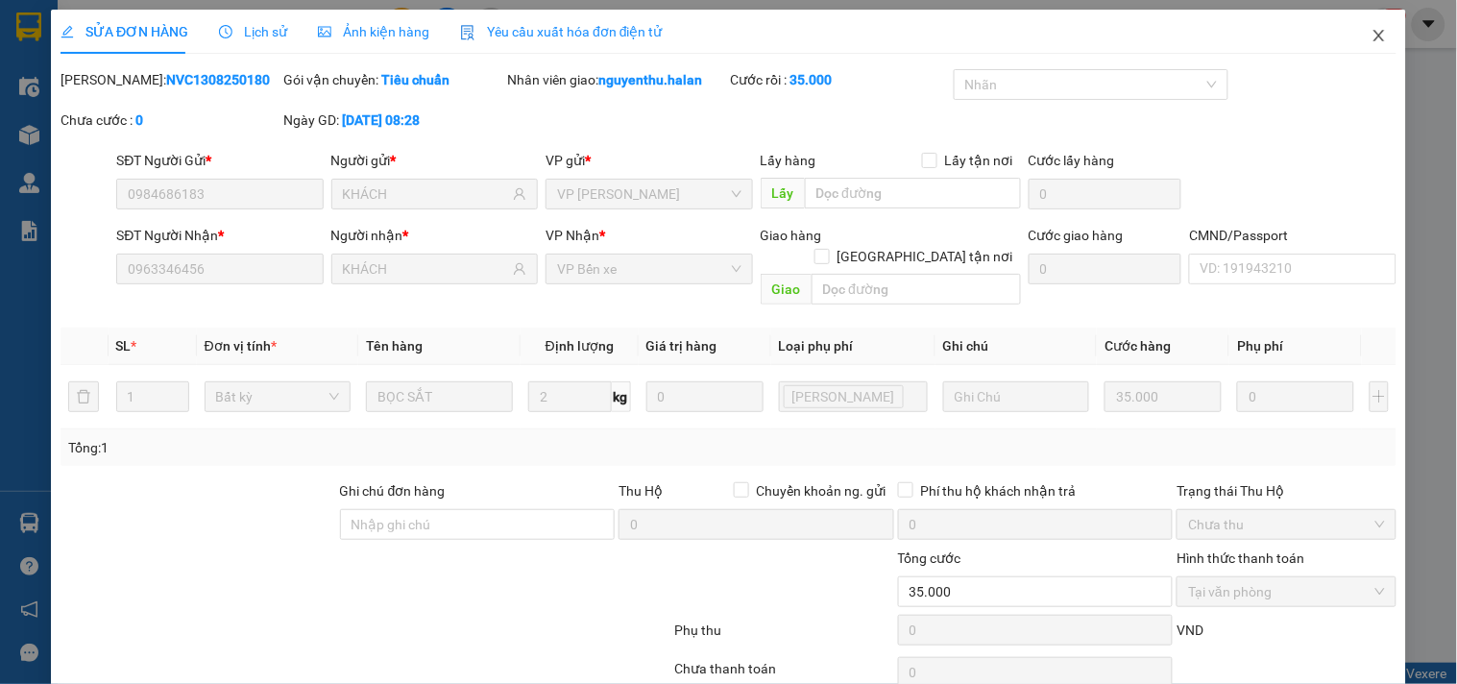
click at [1371, 36] on icon "close" at bounding box center [1378, 35] width 15 height 15
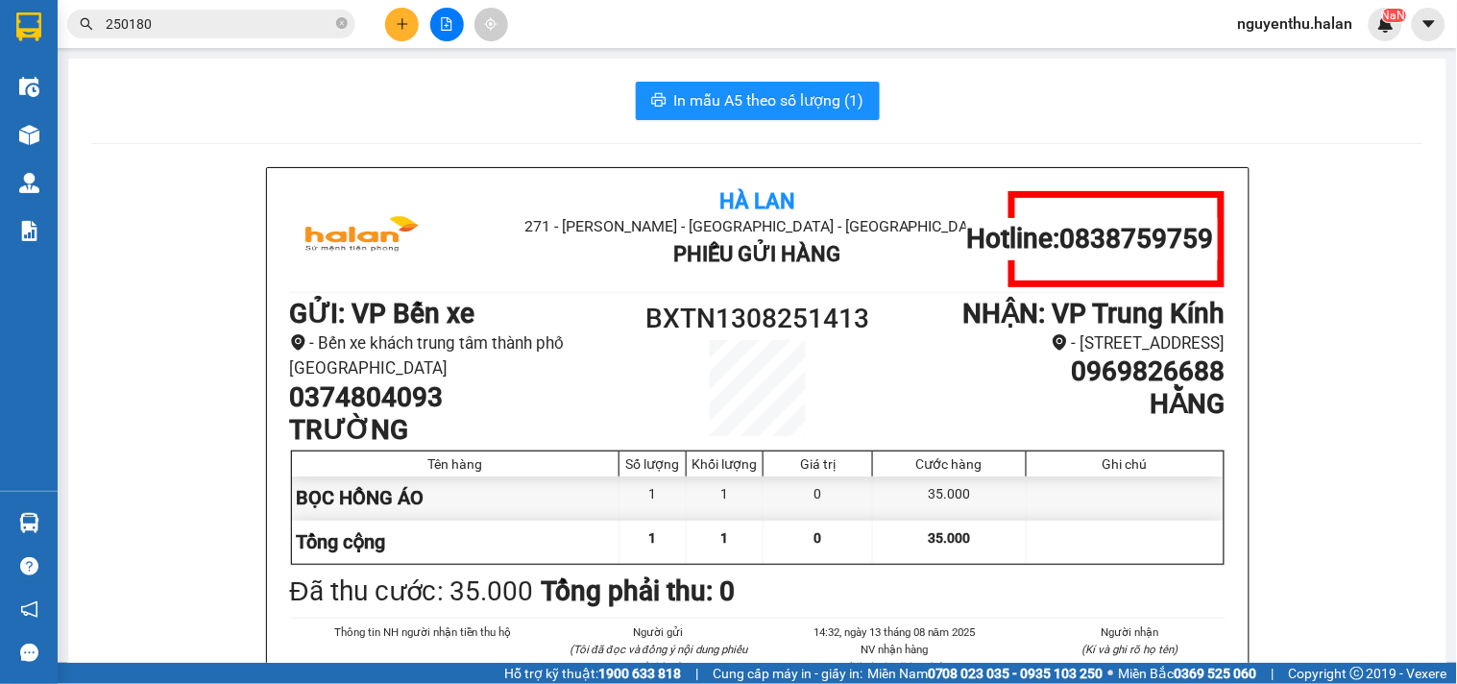
click at [223, 31] on input "250180" at bounding box center [219, 23] width 227 height 21
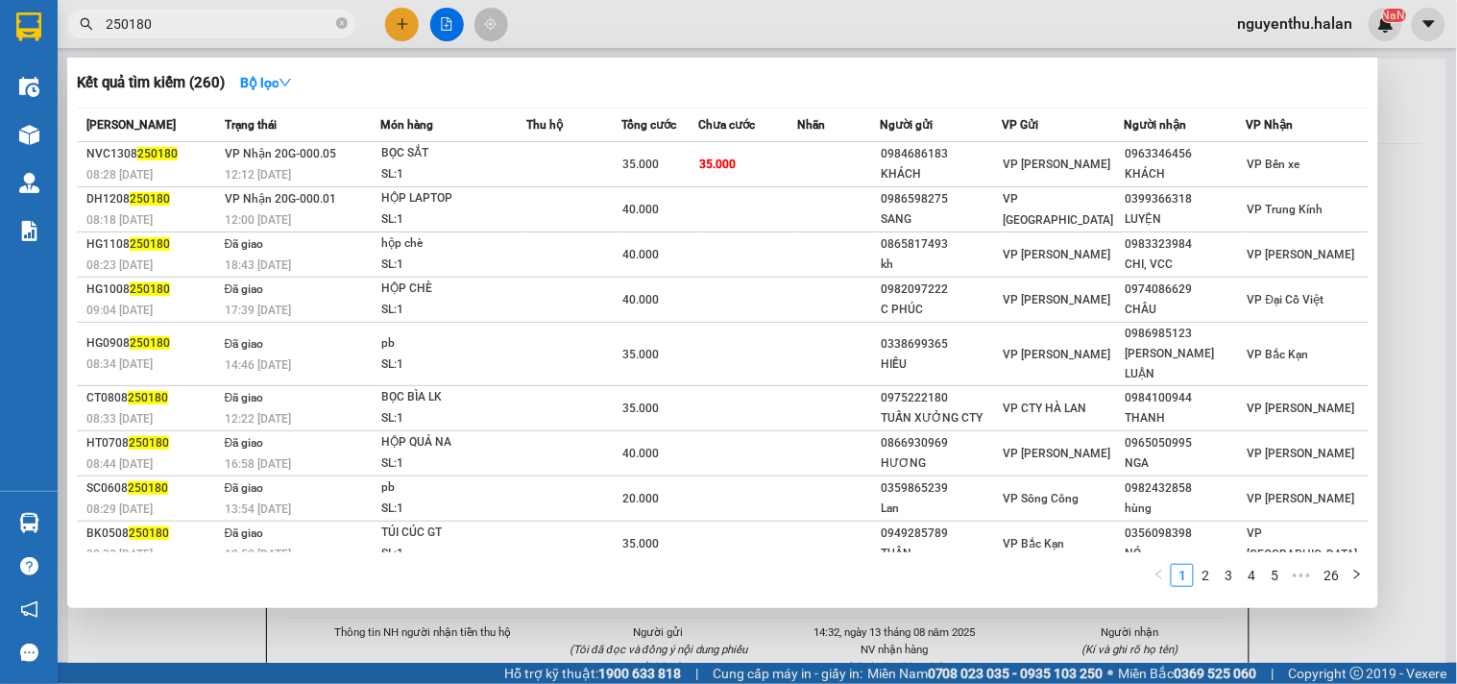
click at [223, 31] on input "250180" at bounding box center [219, 23] width 227 height 21
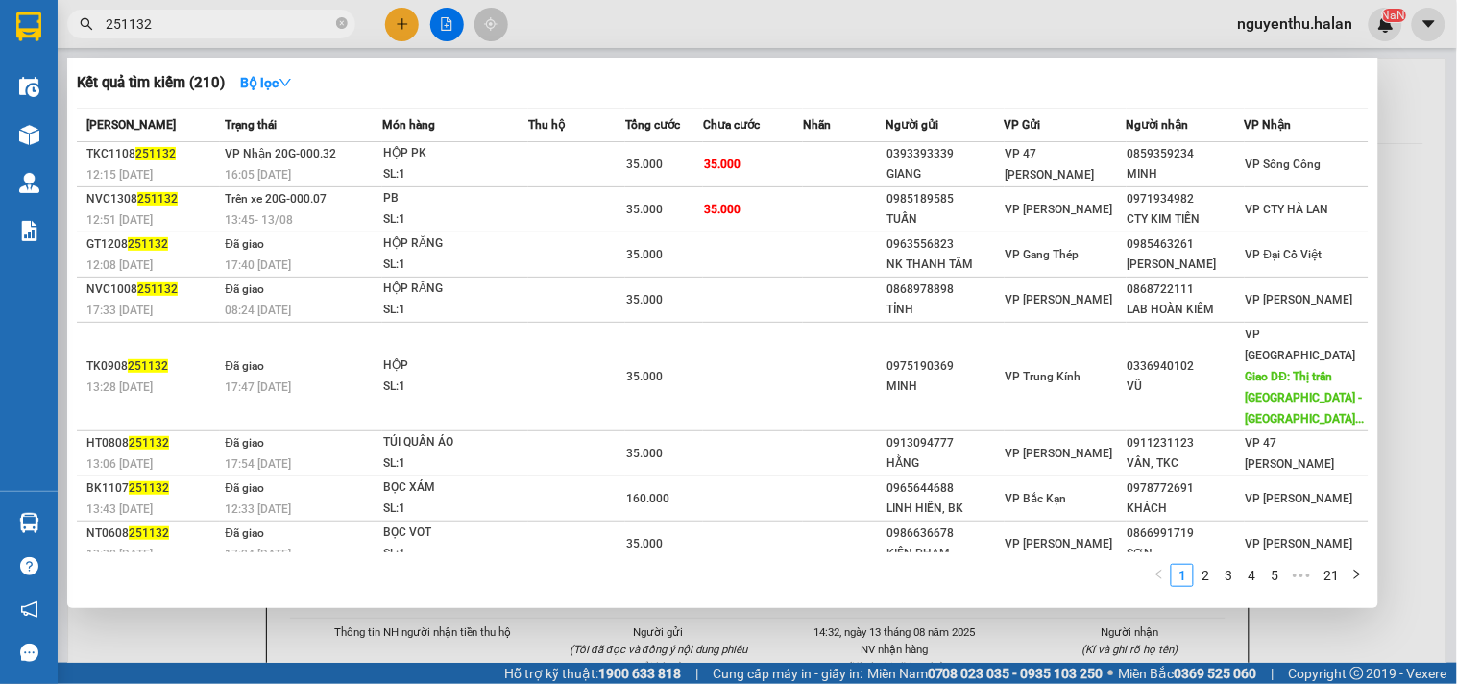
type input "251132"
click at [406, 31] on div at bounding box center [728, 342] width 1457 height 684
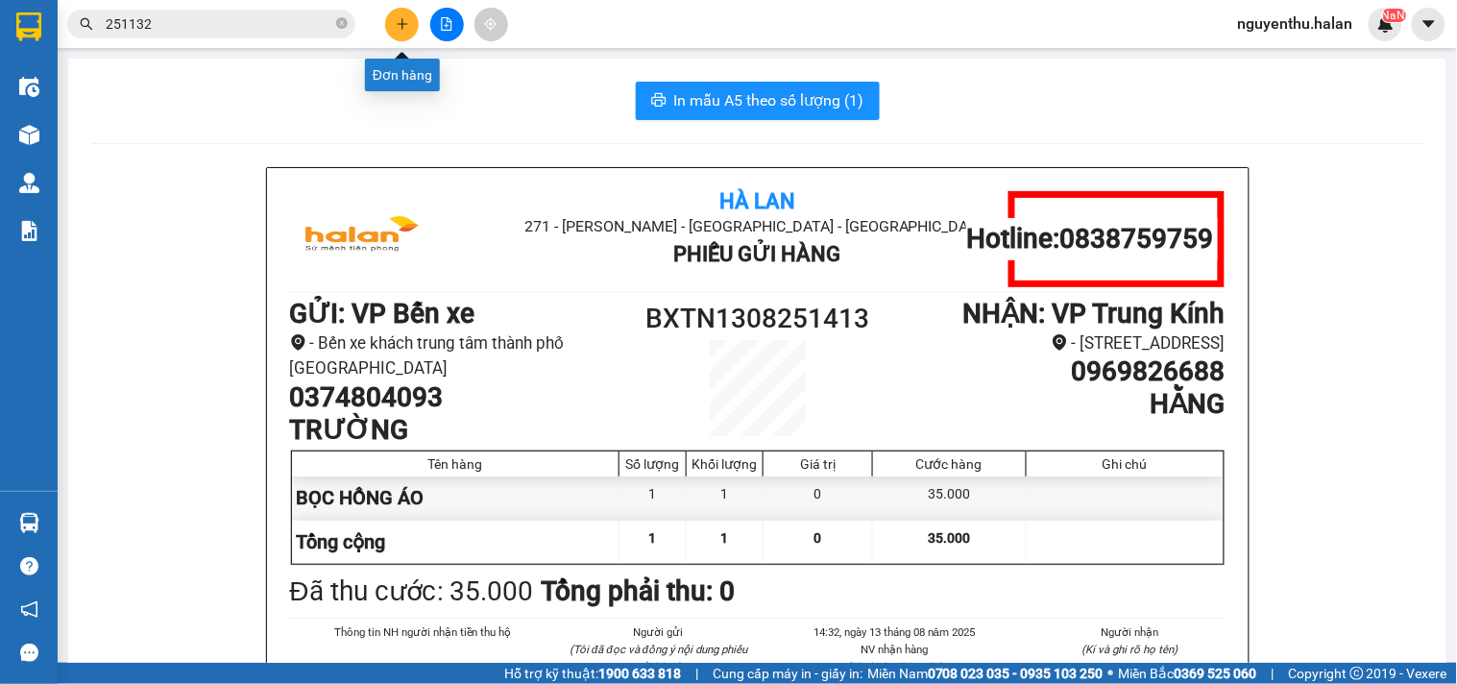
click at [406, 31] on button at bounding box center [402, 25] width 34 height 34
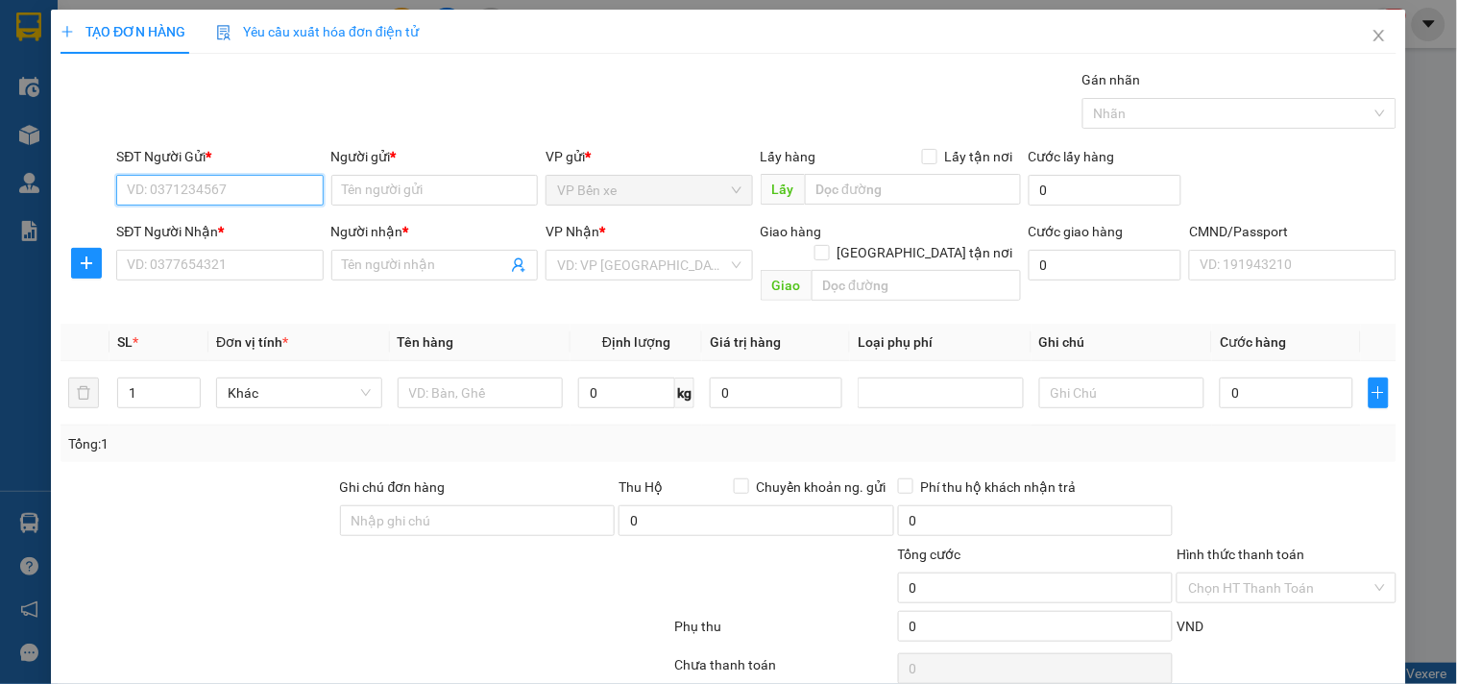
click at [288, 190] on input "SĐT Người Gửi *" at bounding box center [219, 190] width 206 height 31
click at [218, 184] on input "SĐT Người Gửi *" at bounding box center [219, 190] width 206 height 31
type input "0981322663"
click at [238, 233] on div "0981322663 - CHƯƠNG" at bounding box center [218, 228] width 182 height 21
type input "CHƯƠNG"
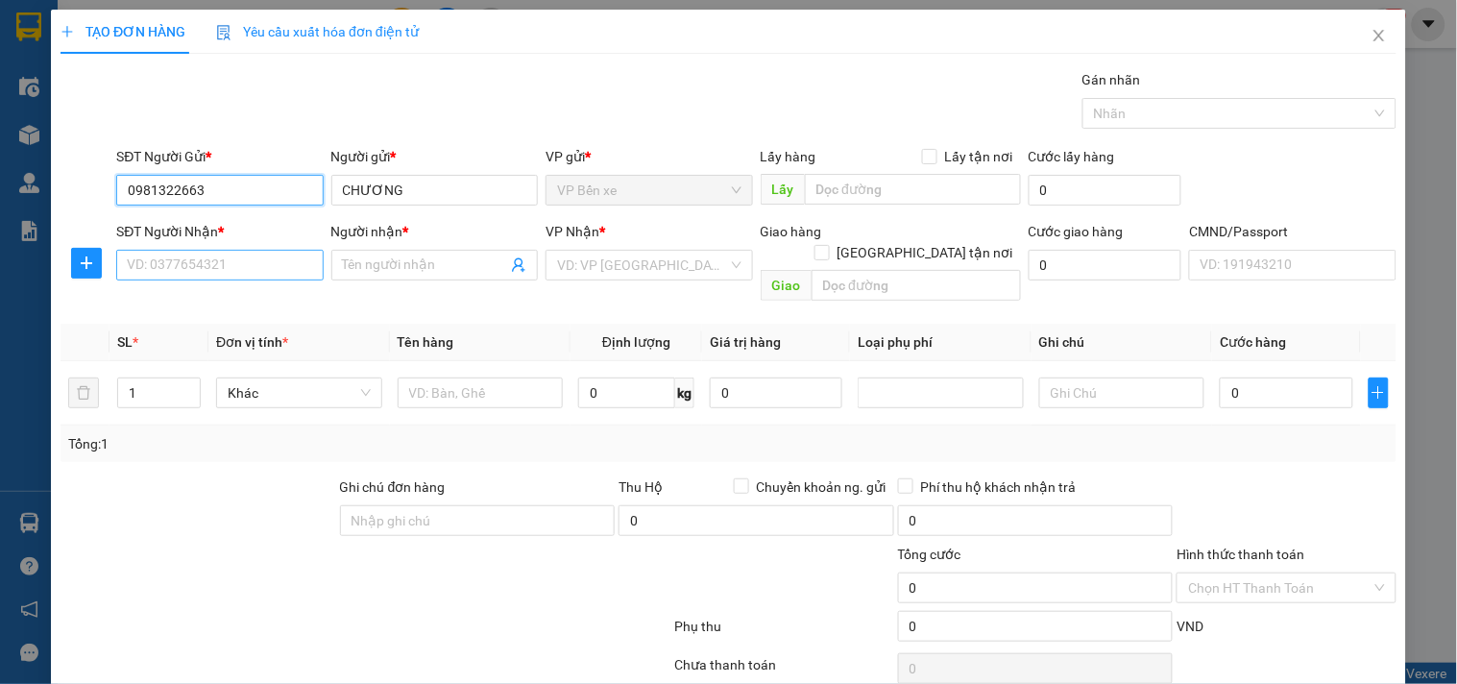
type input "0981322663"
click at [240, 263] on input "SĐT Người Nhận *" at bounding box center [219, 265] width 206 height 31
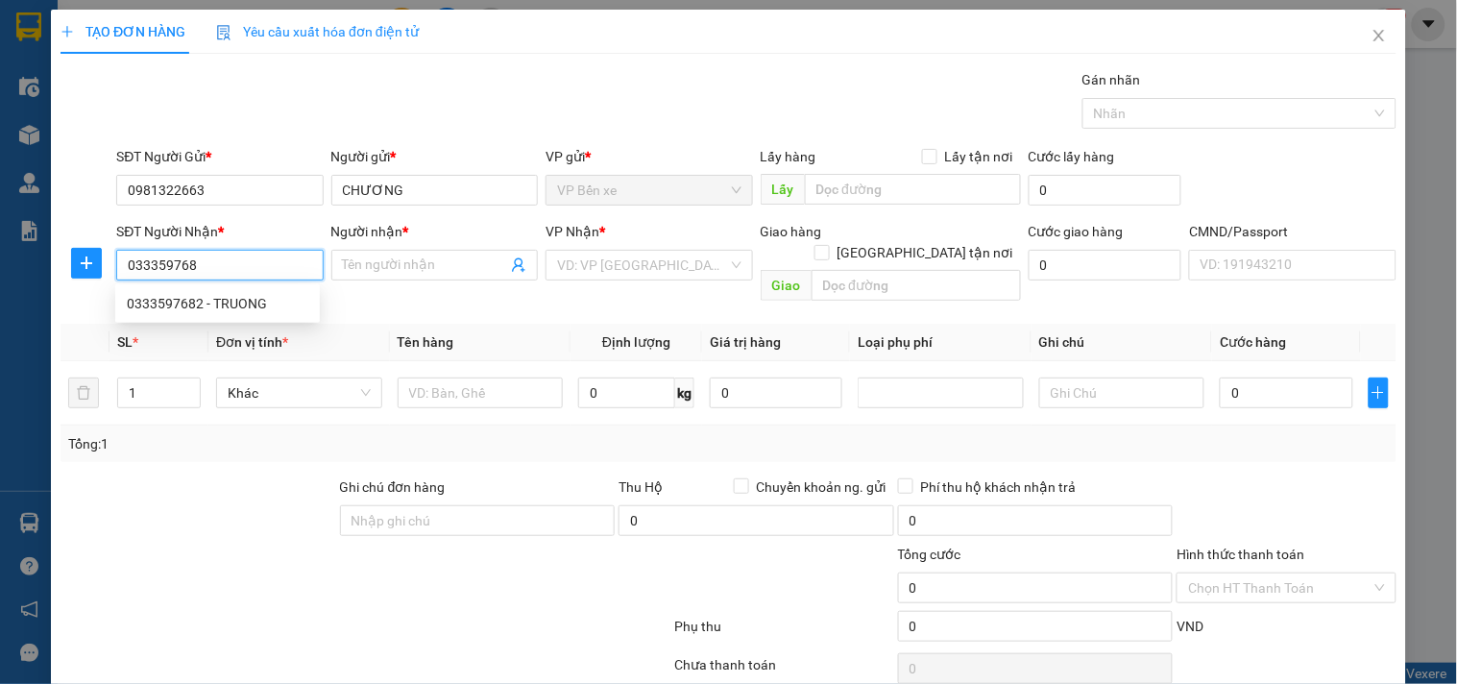
type input "0333597682"
click at [228, 304] on div "0333597682 - TRUONG" at bounding box center [218, 303] width 182 height 21
type input "TRUONG"
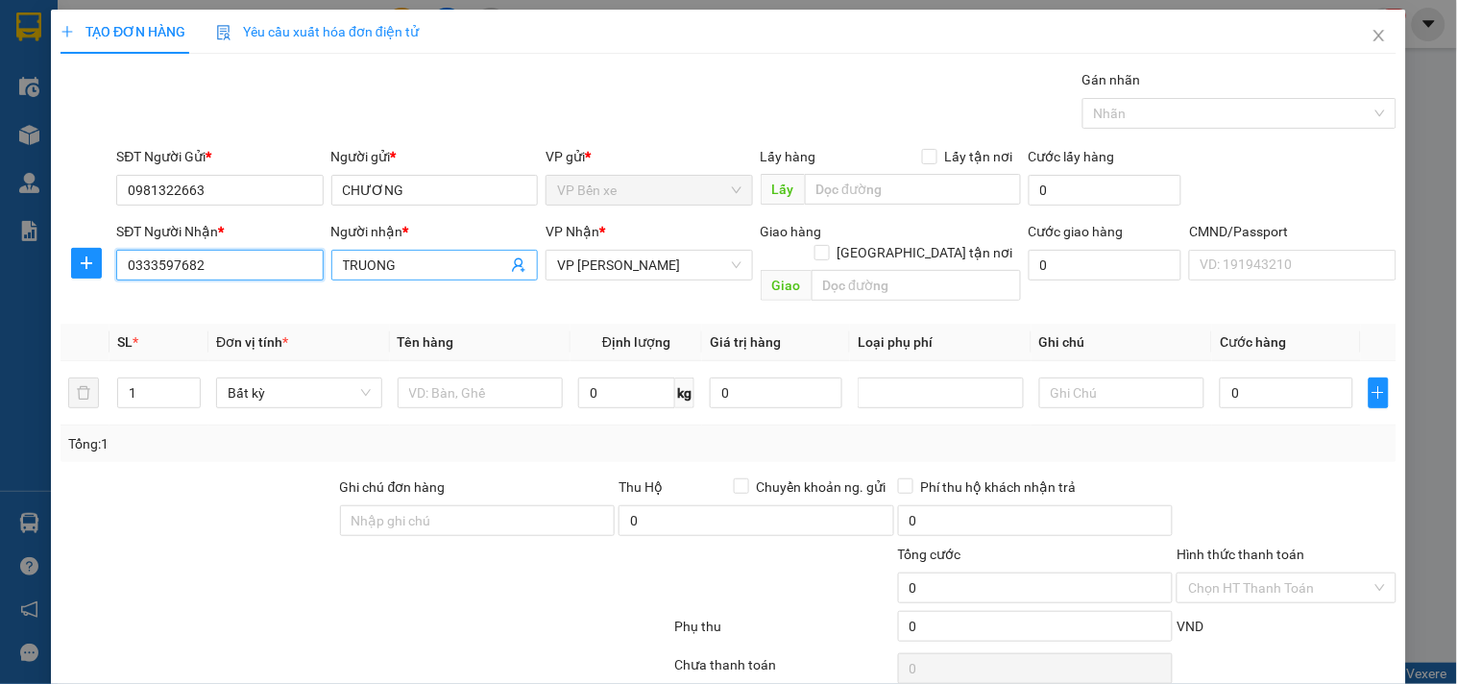
type input "0333597682"
click at [394, 265] on input "TRUONG" at bounding box center [425, 264] width 164 height 21
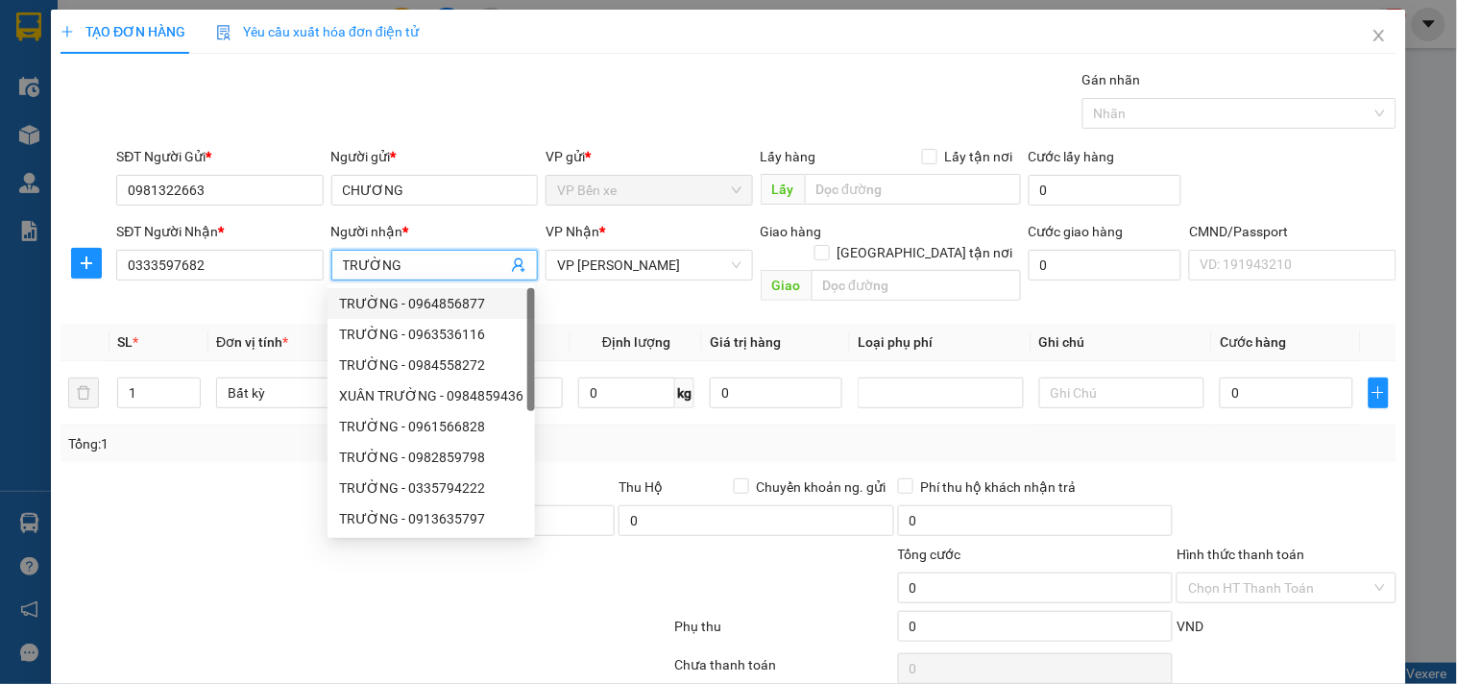
type input "TRƯỜNG"
click at [119, 481] on div at bounding box center [198, 509] width 279 height 67
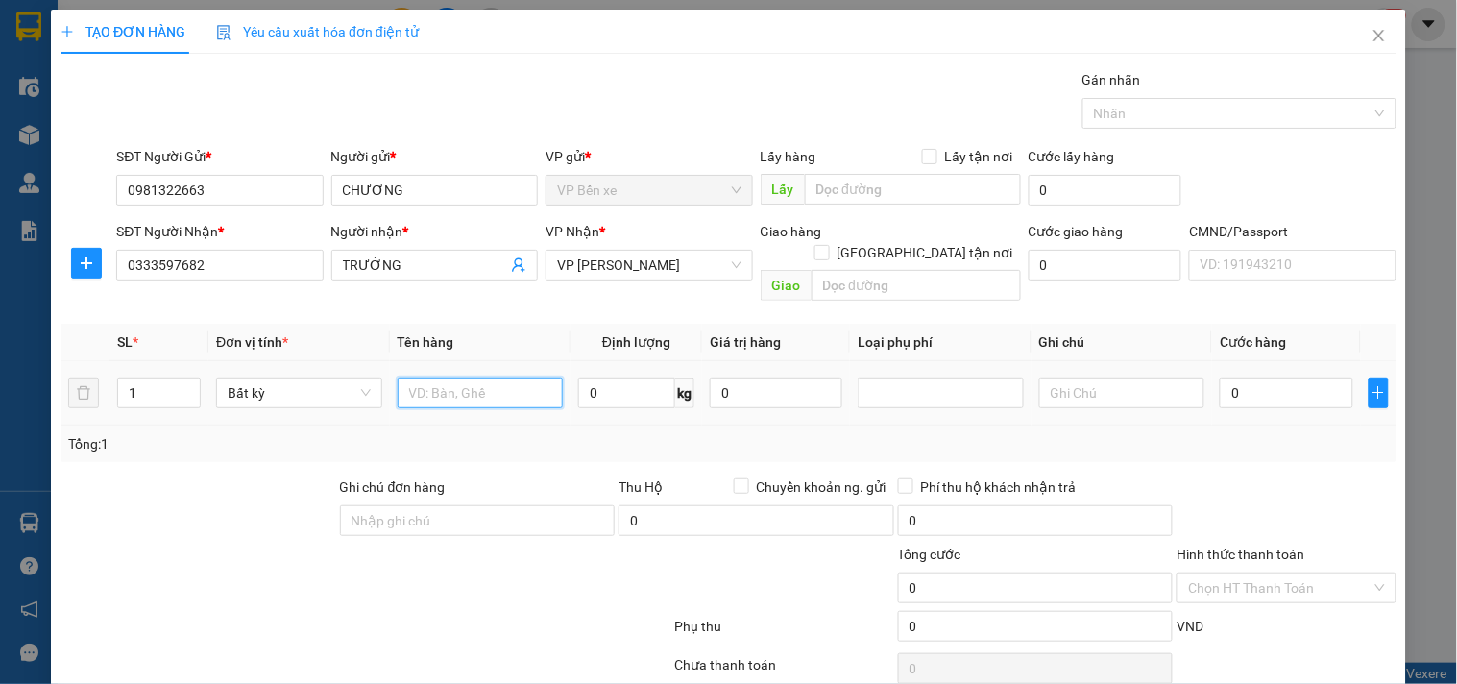
click at [463, 377] on input "text" at bounding box center [481, 392] width 166 height 31
type input "H"
type input "BỌC HỘP VÀNG ĐT"
click at [620, 377] on input "0" at bounding box center [626, 392] width 97 height 31
type input "1"
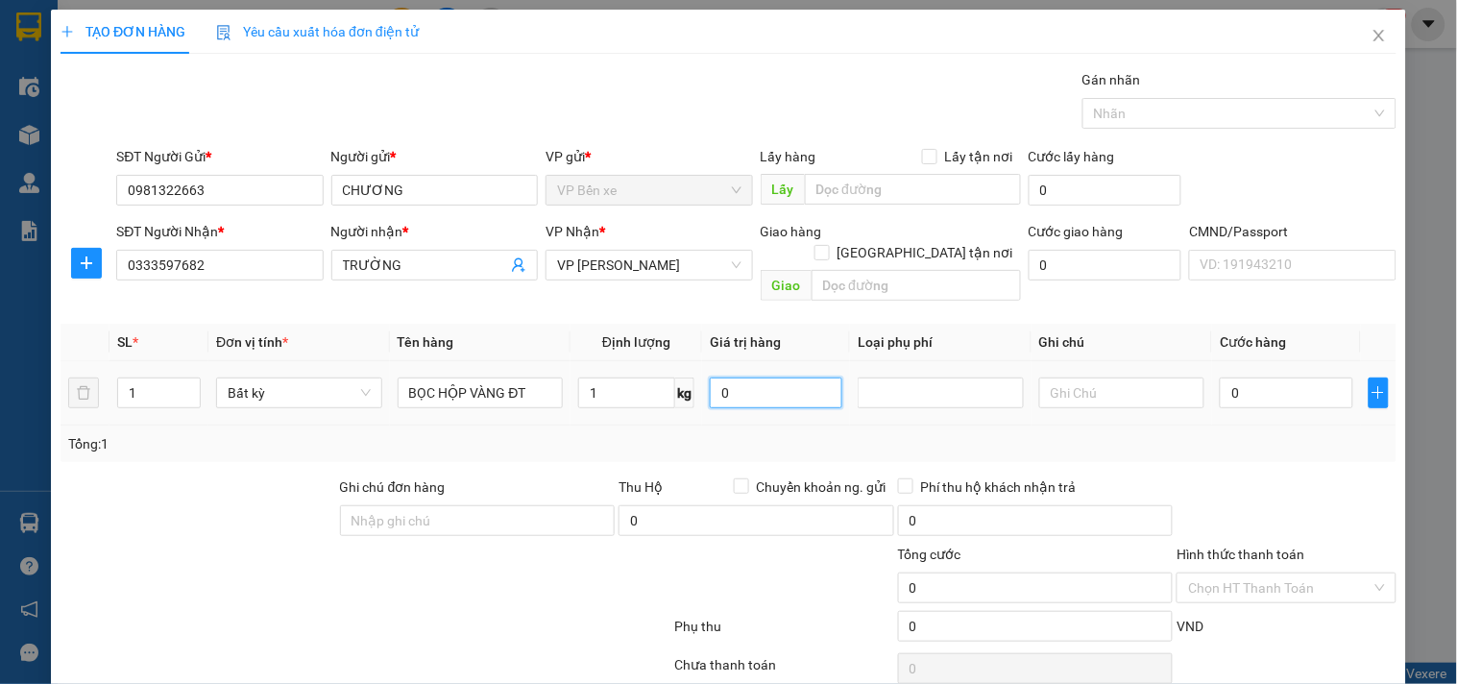
click at [742, 377] on input "0" at bounding box center [776, 392] width 133 height 31
type input "35.000"
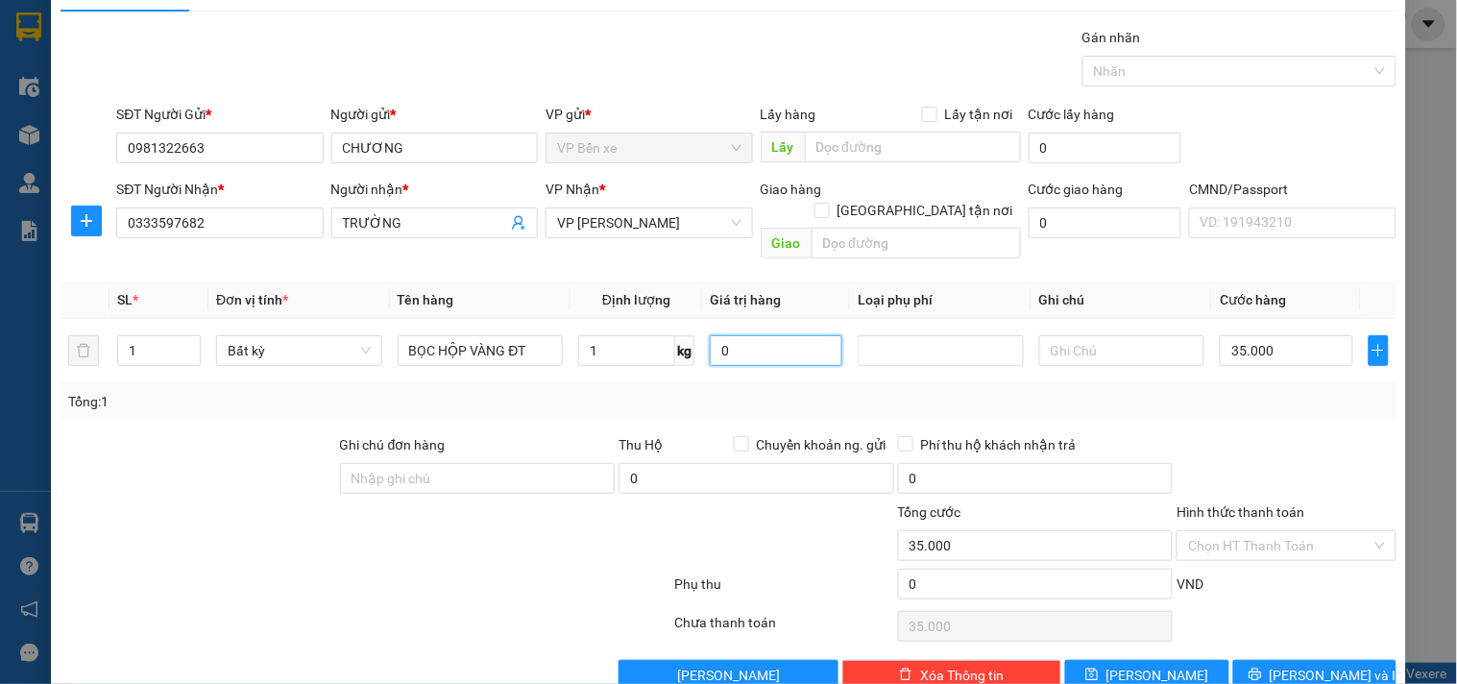
scroll to position [64, 0]
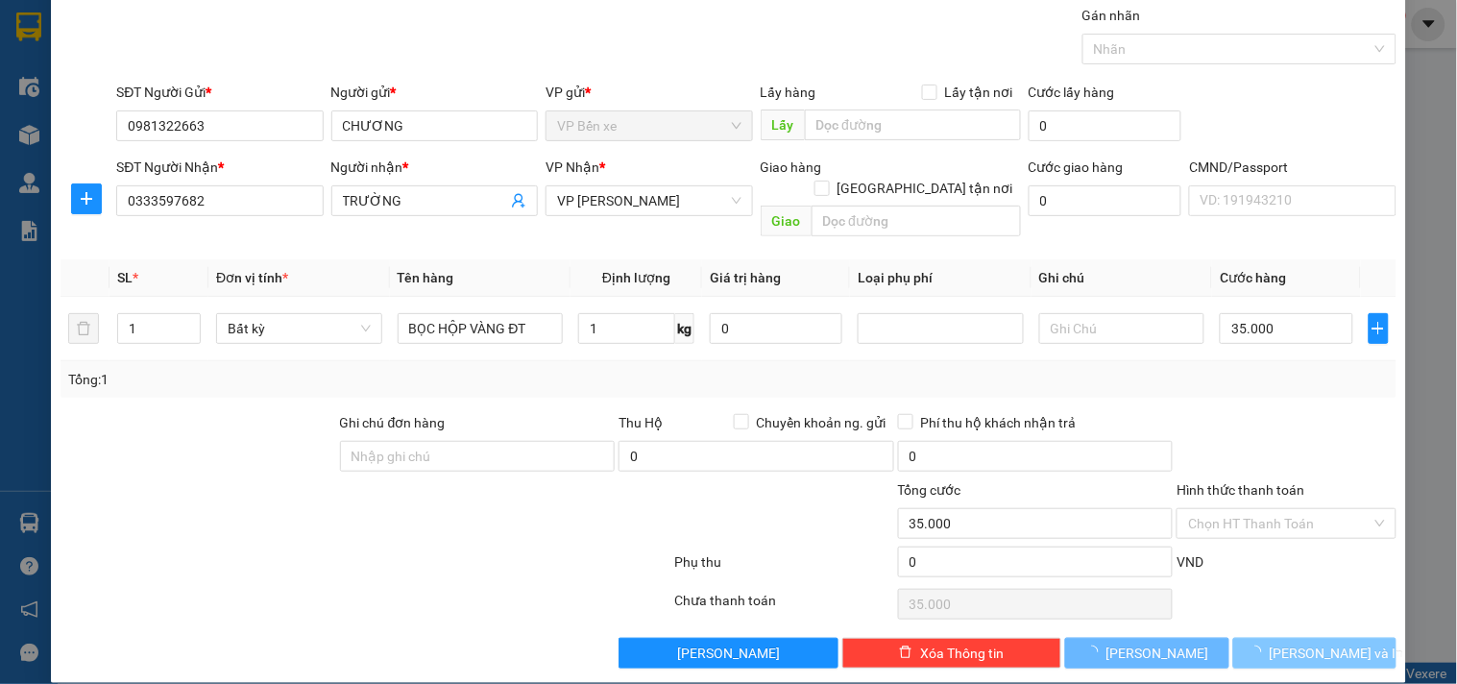
click at [1262, 638] on button "[PERSON_NAME] và In" at bounding box center [1314, 653] width 163 height 31
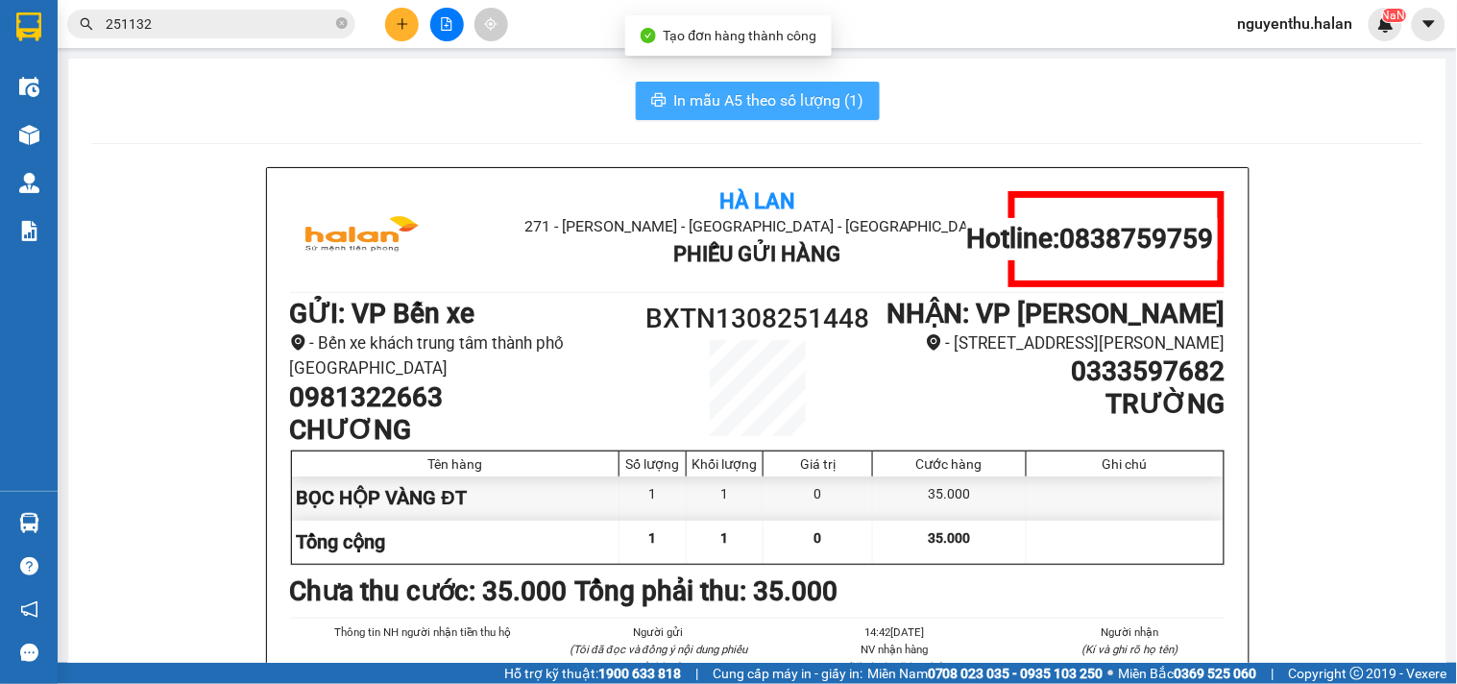
click at [744, 101] on span "In mẫu A5 theo số lượng (1)" at bounding box center [769, 100] width 190 height 24
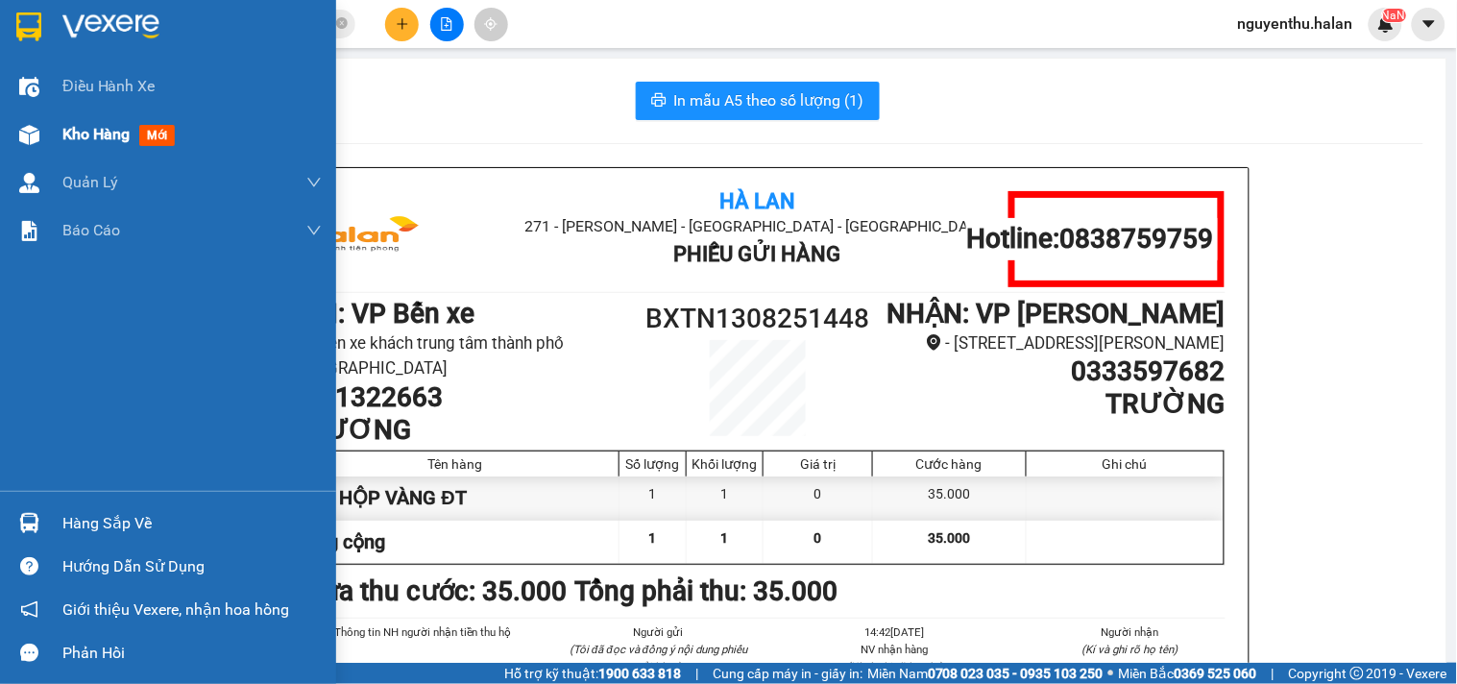
click at [91, 141] on span "Kho hàng" at bounding box center [95, 134] width 67 height 18
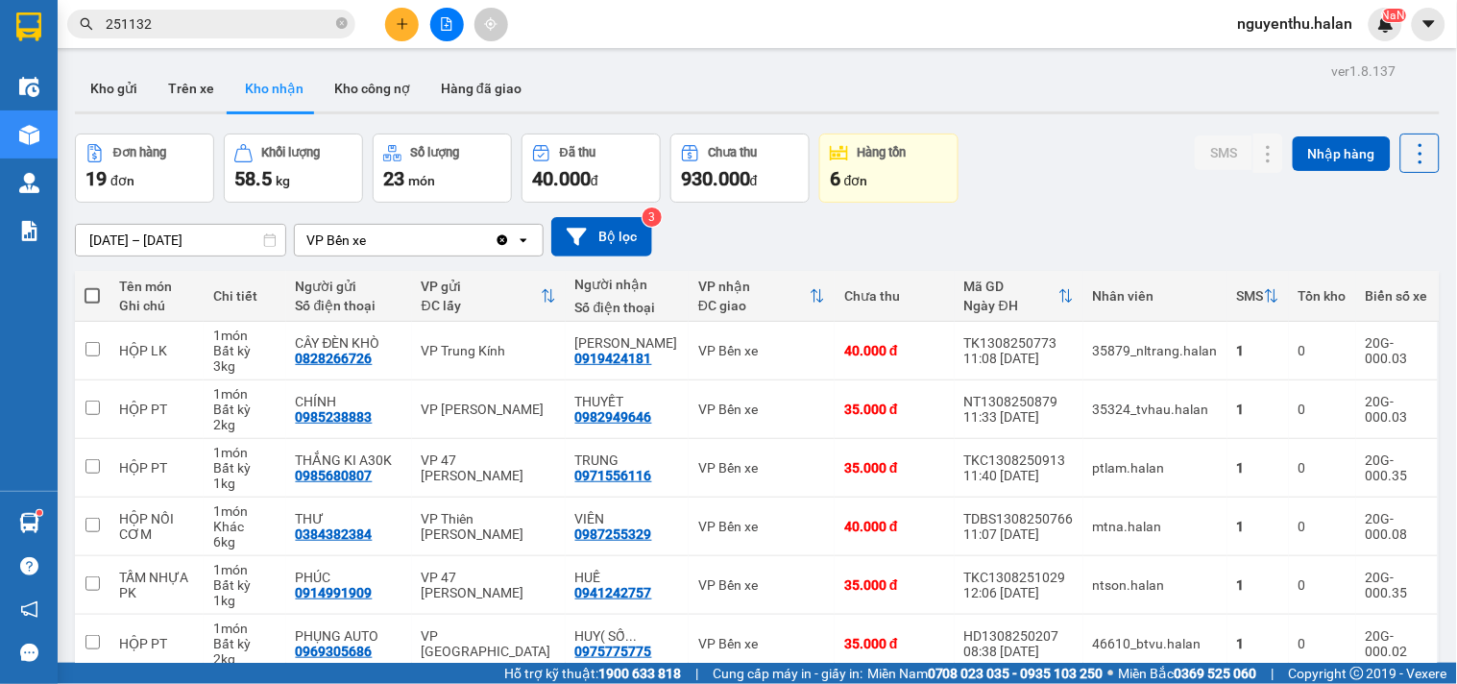
click at [592, 87] on div "Kho gửi Trên xe Kho nhận Kho công nợ Hàng đã giao" at bounding box center [757, 90] width 1365 height 51
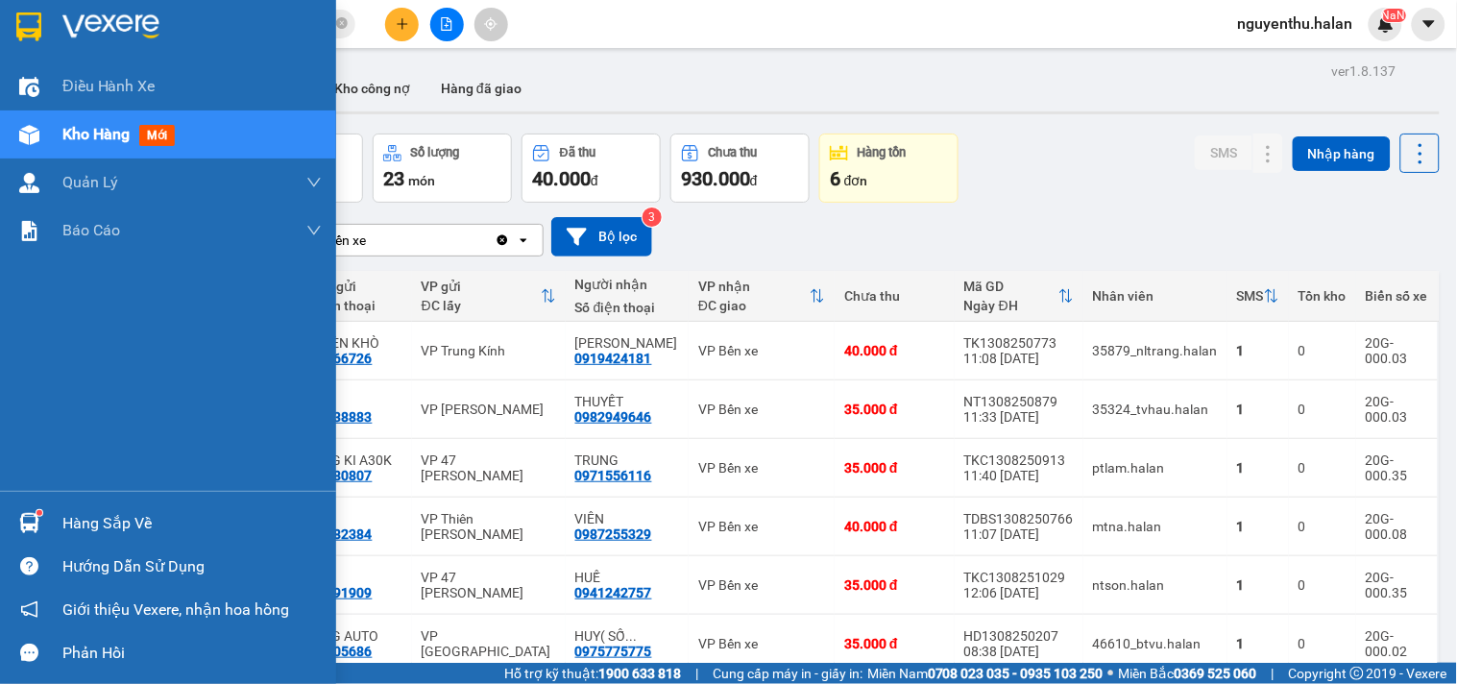
click at [109, 536] on div "Hàng sắp về" at bounding box center [191, 523] width 259 height 29
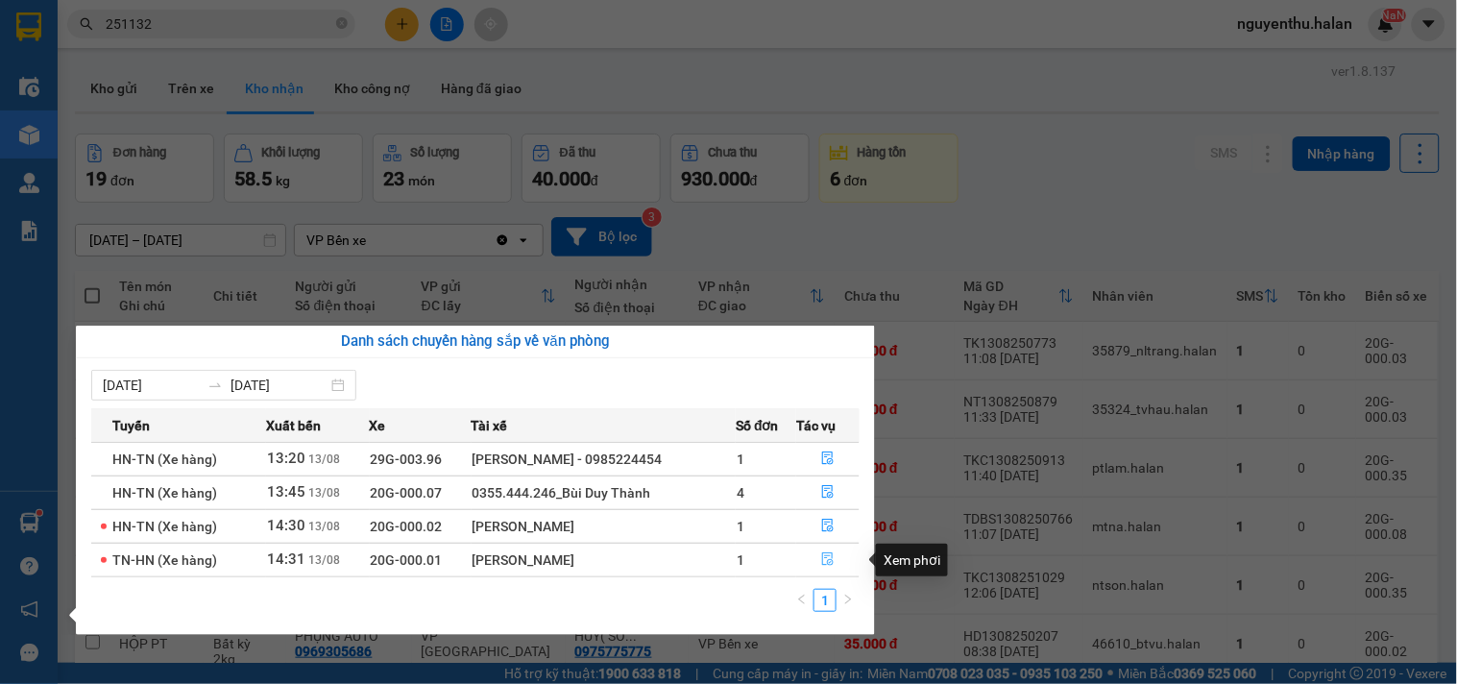
click at [824, 562] on icon "file-done" at bounding box center [827, 558] width 13 height 13
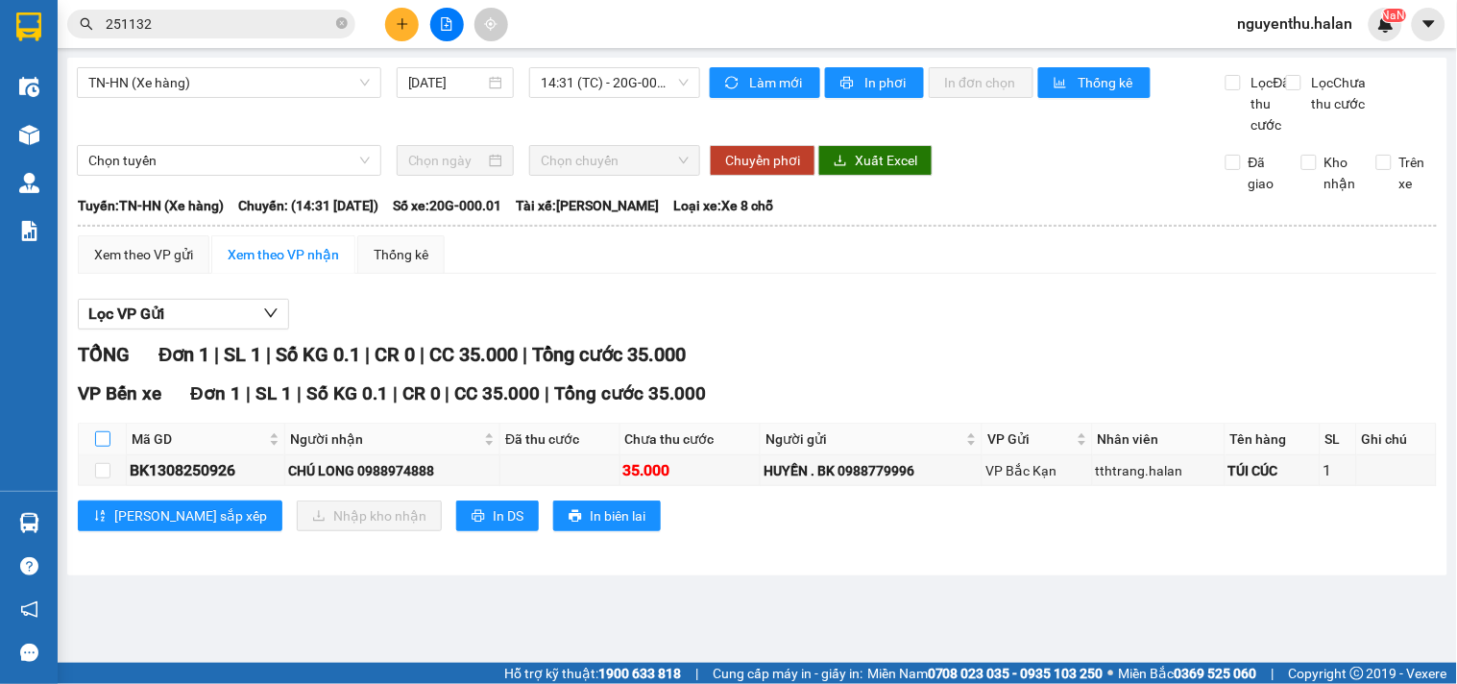
click at [107, 447] on input "checkbox" at bounding box center [102, 438] width 15 height 15
checkbox input "true"
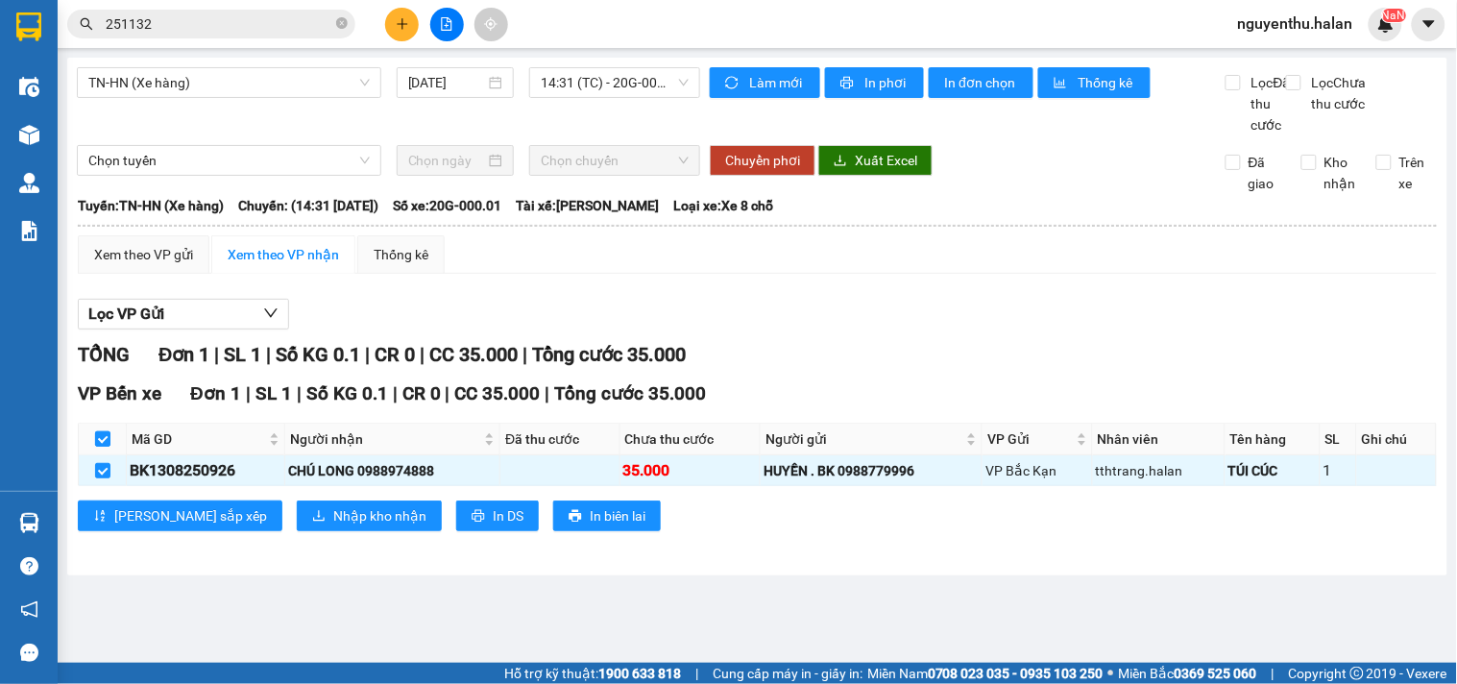
checkbox input "true"
click at [333, 526] on span "Nhập kho nhận" at bounding box center [379, 515] width 93 height 21
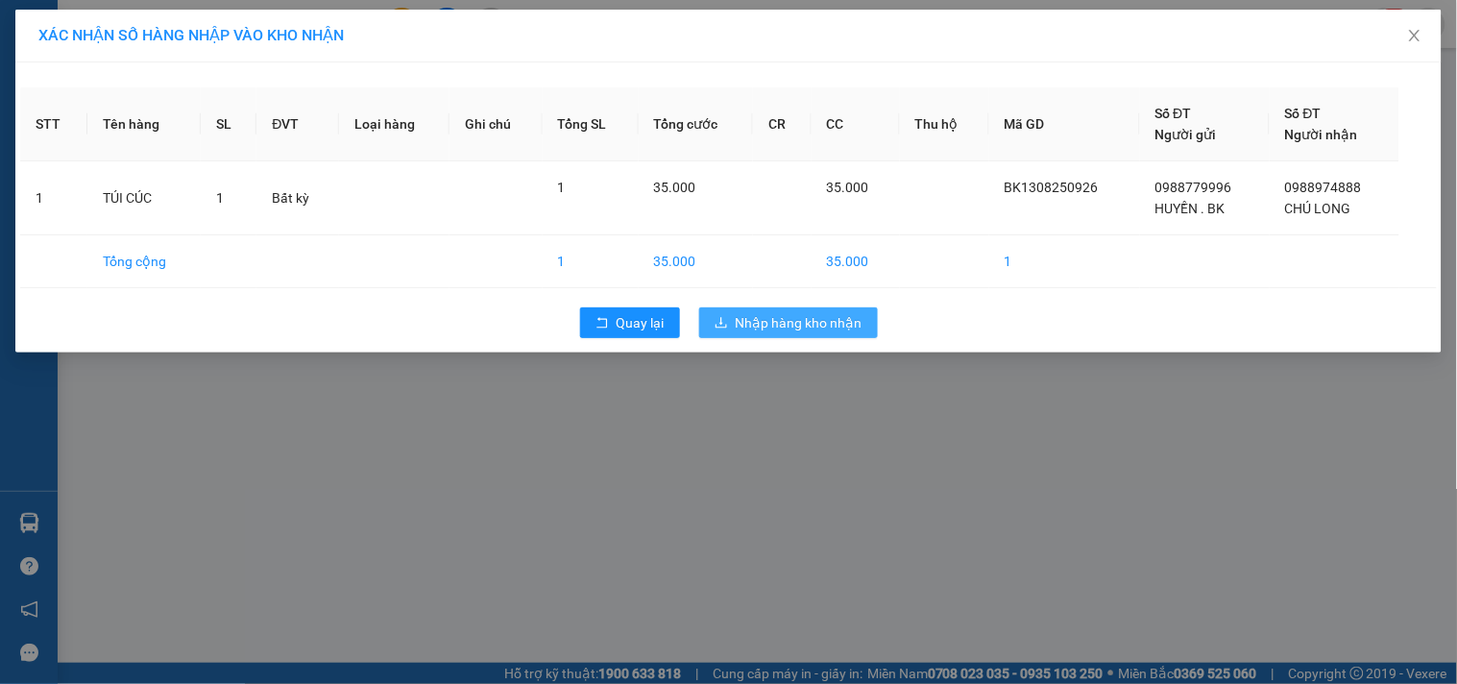
click at [775, 322] on span "Nhập hàng kho nhận" at bounding box center [799, 322] width 127 height 21
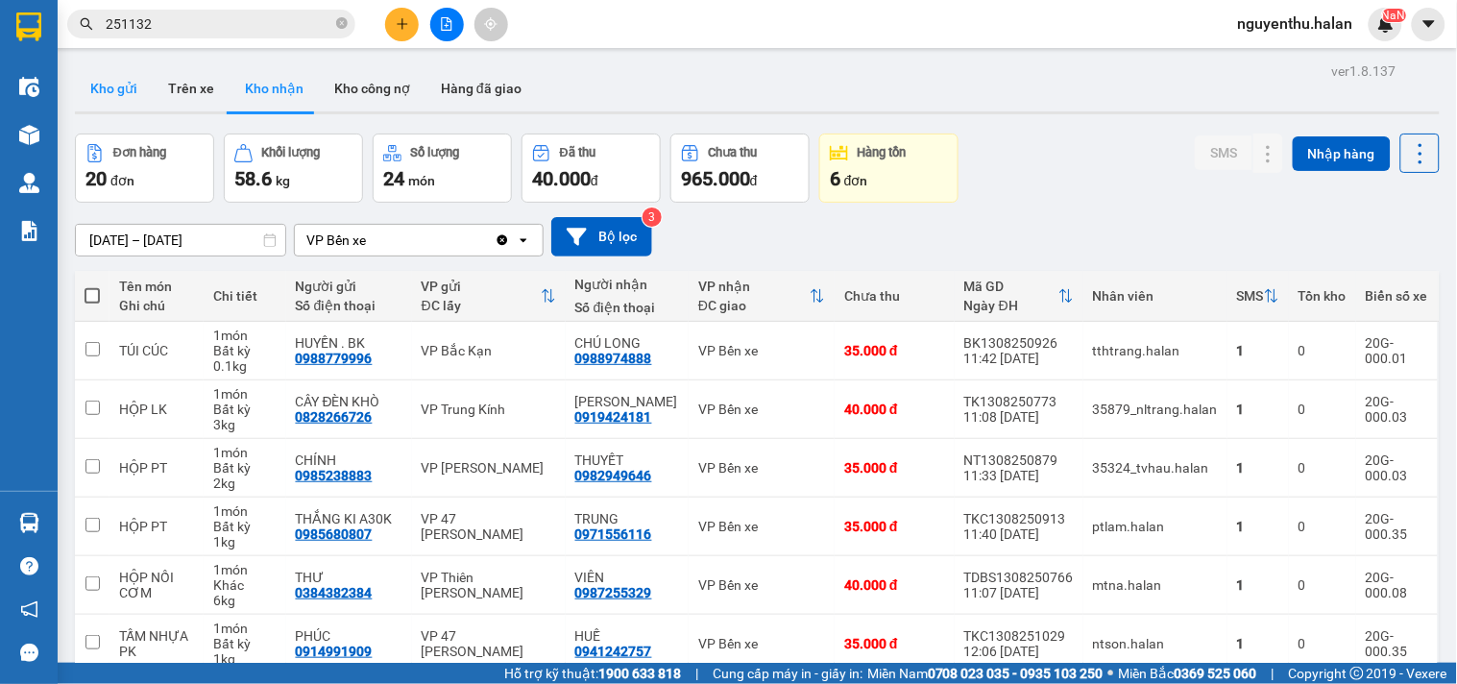
click at [121, 84] on button "Kho gửi" at bounding box center [114, 88] width 78 height 46
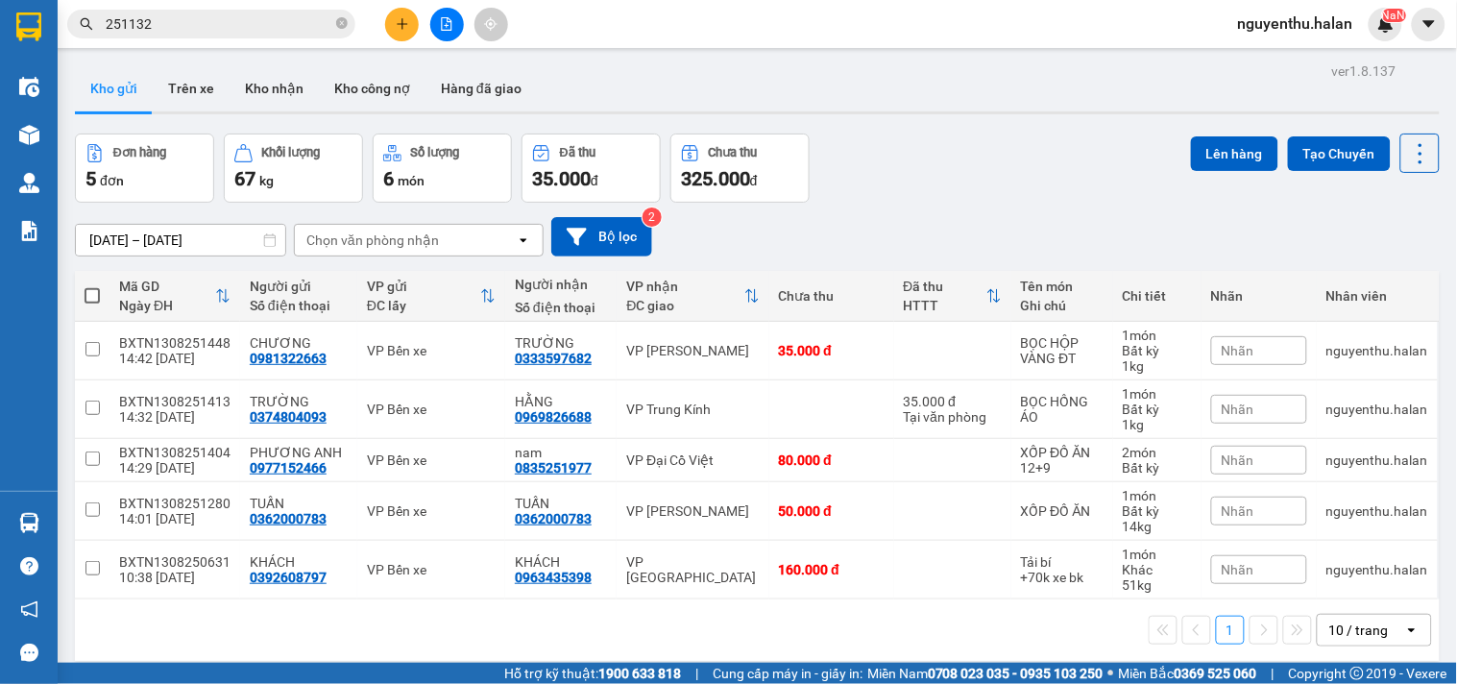
click at [93, 292] on span at bounding box center [92, 295] width 15 height 15
click at [92, 286] on input "checkbox" at bounding box center [92, 286] width 0 height 0
checkbox input "true"
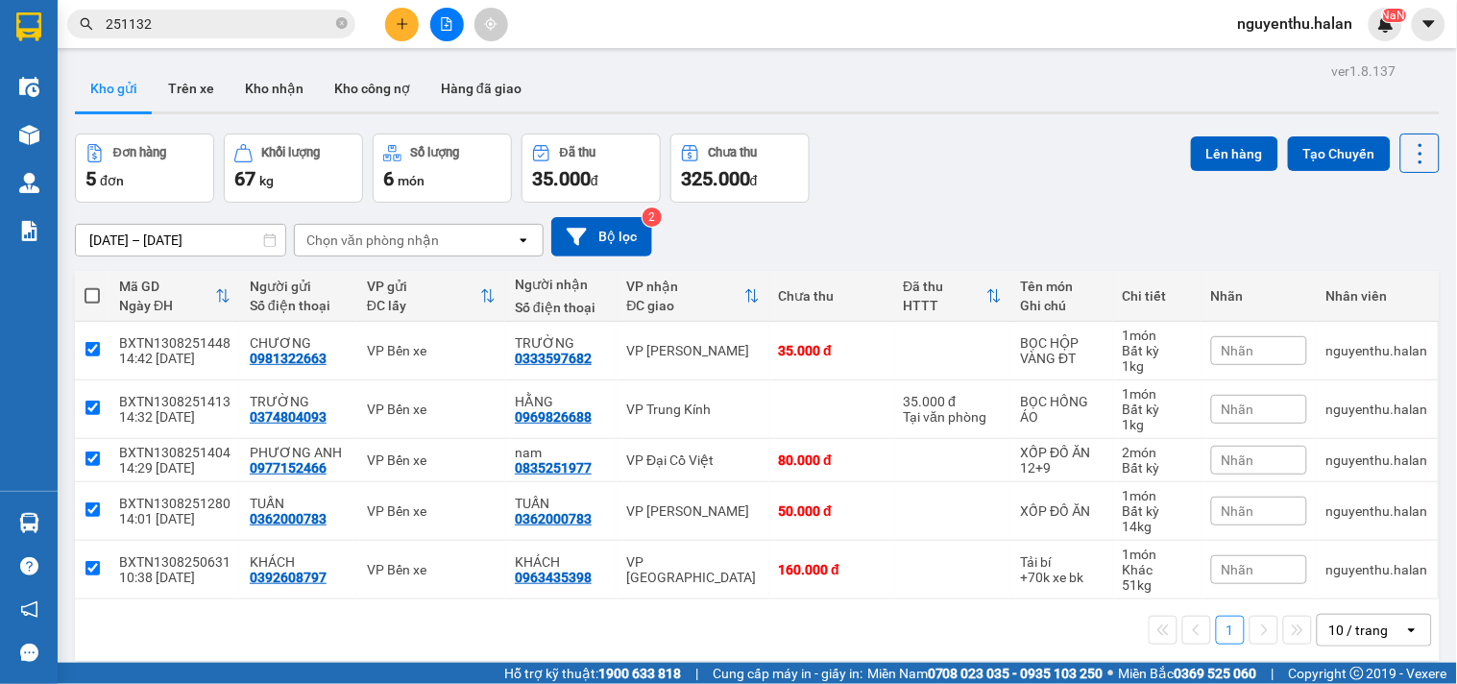
checkbox input "true"
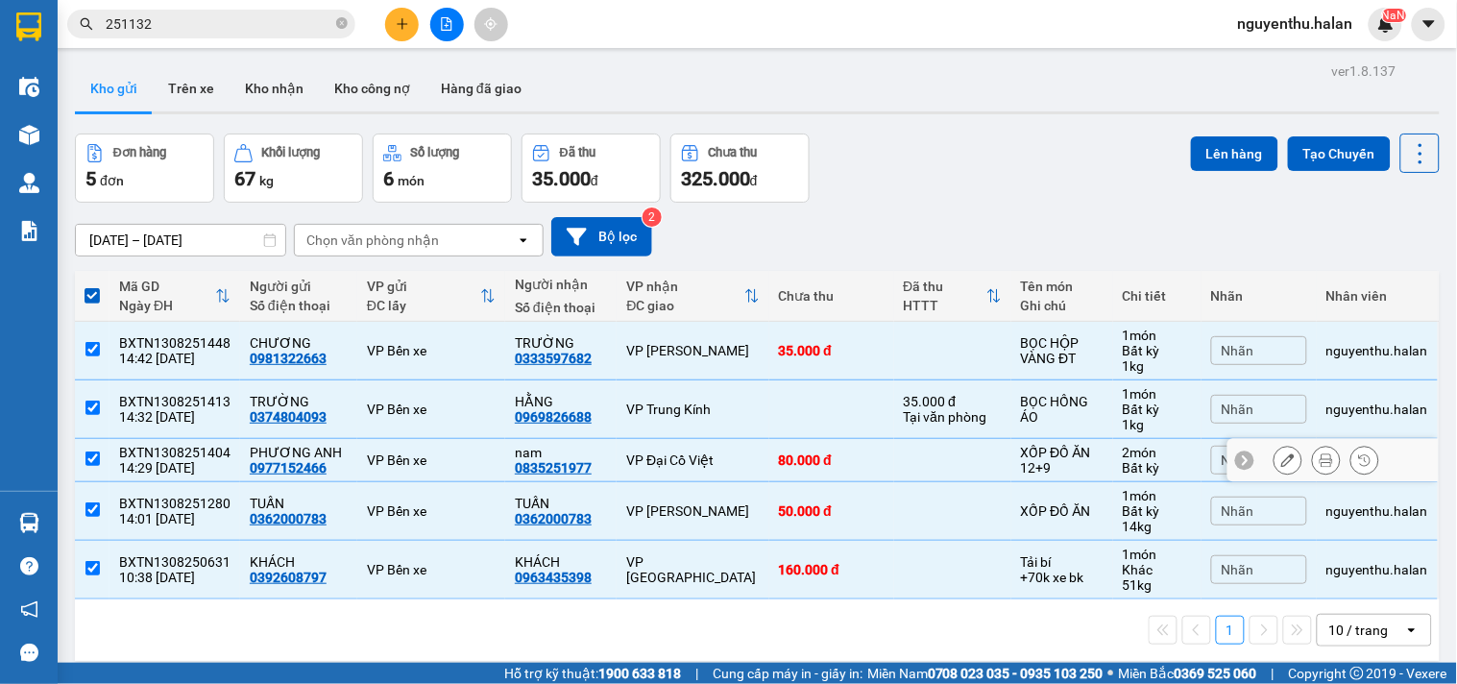
click at [85, 462] on input "checkbox" at bounding box center [92, 458] width 14 height 14
checkbox input "false"
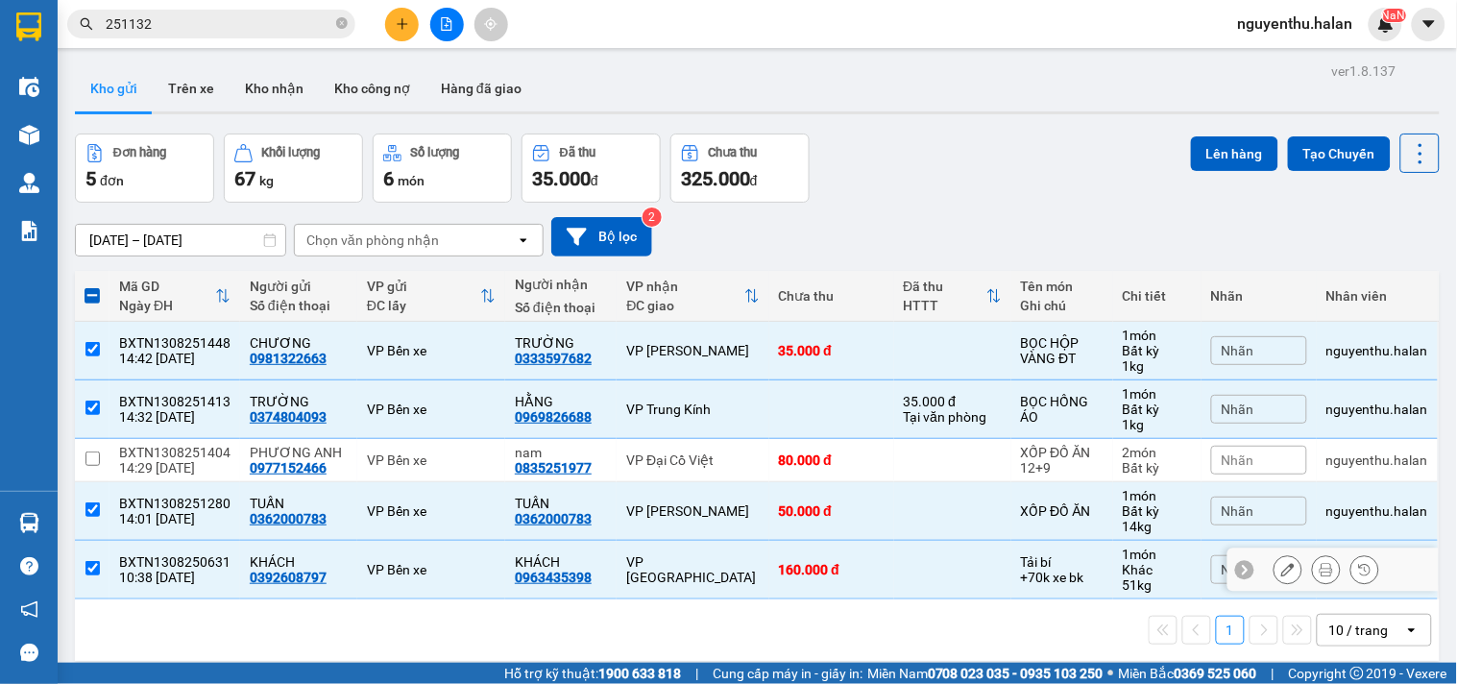
click at [99, 568] on input "checkbox" at bounding box center [92, 568] width 14 height 14
checkbox input "false"
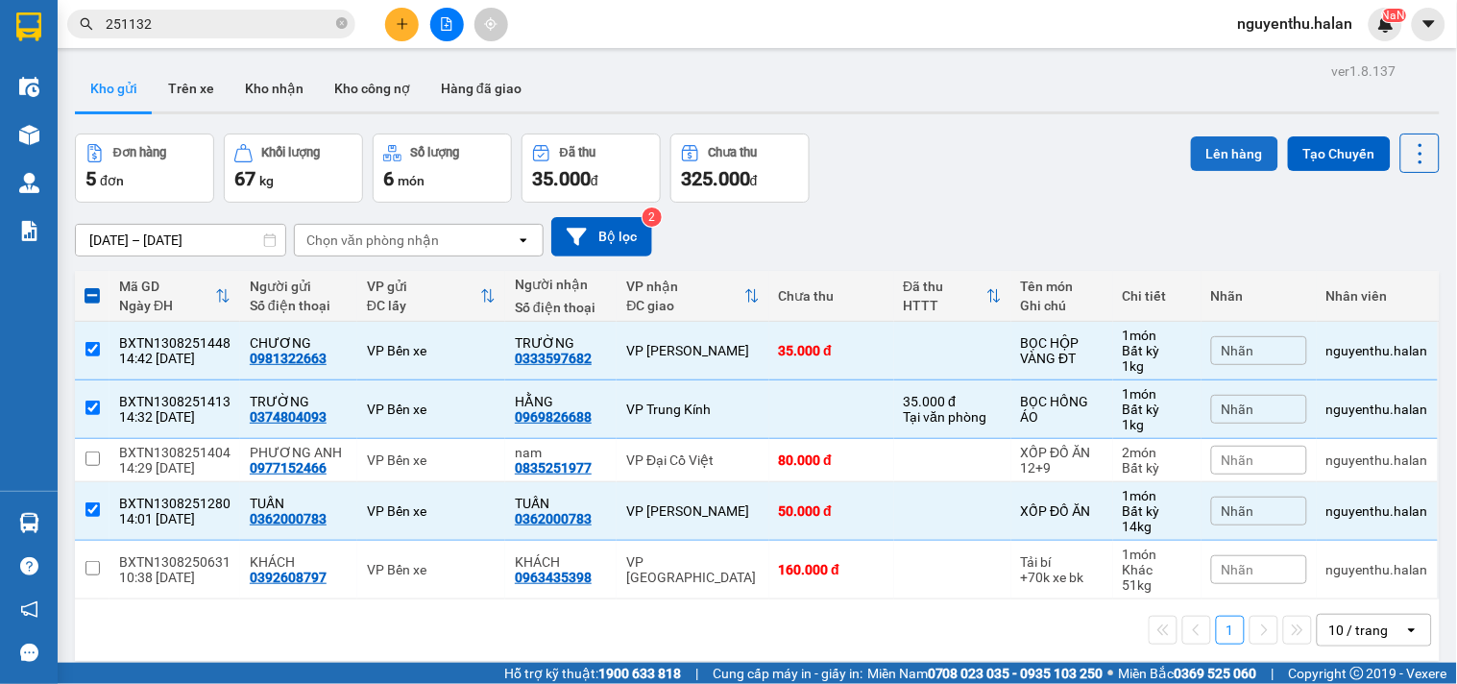
click at [1203, 149] on button "Lên hàng" at bounding box center [1234, 153] width 87 height 35
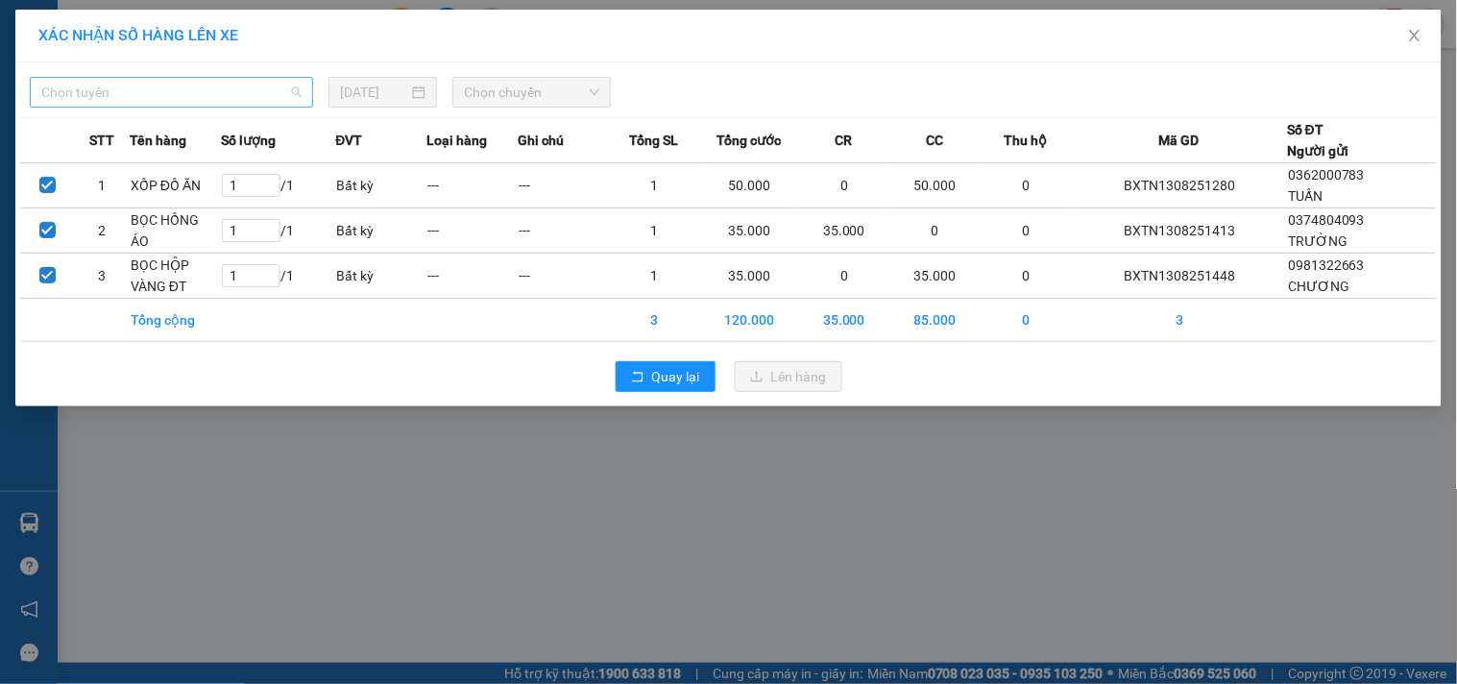
click at [235, 86] on span "Chọn tuyến" at bounding box center [171, 92] width 260 height 29
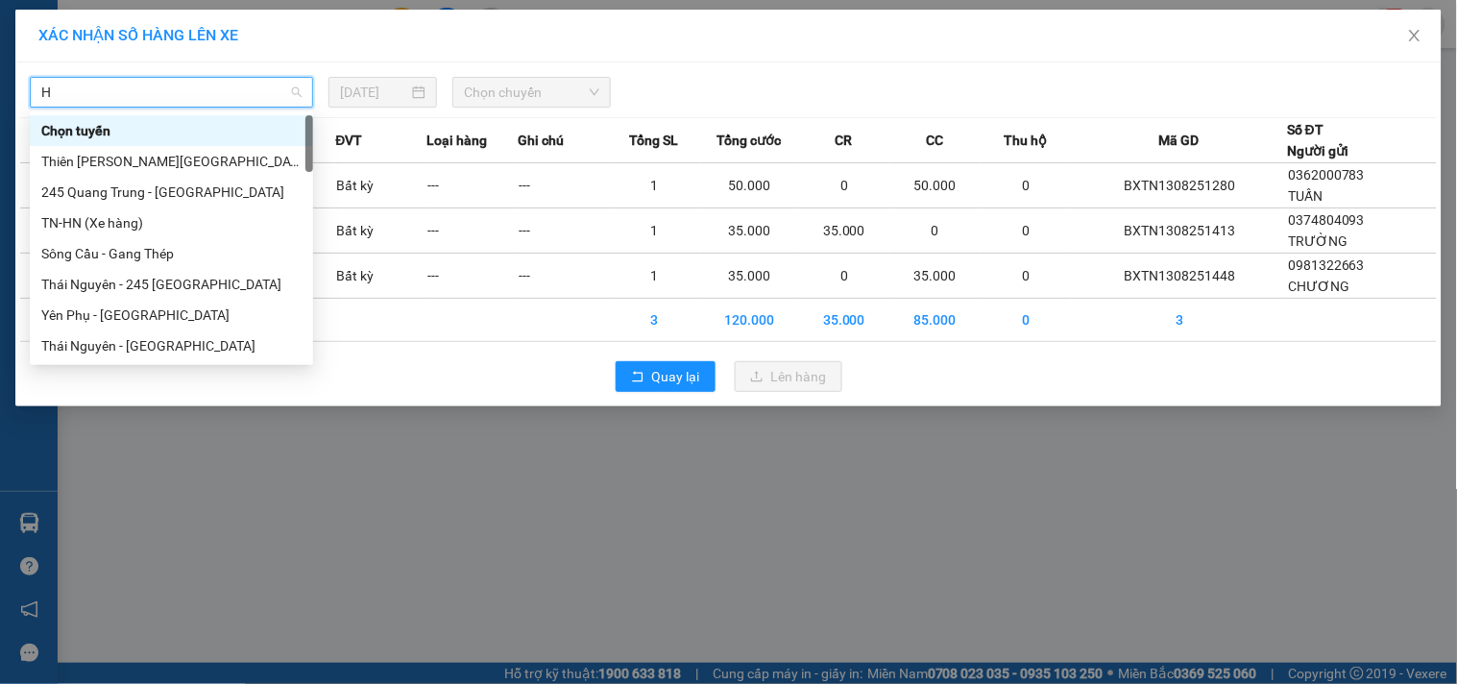
type input "HN"
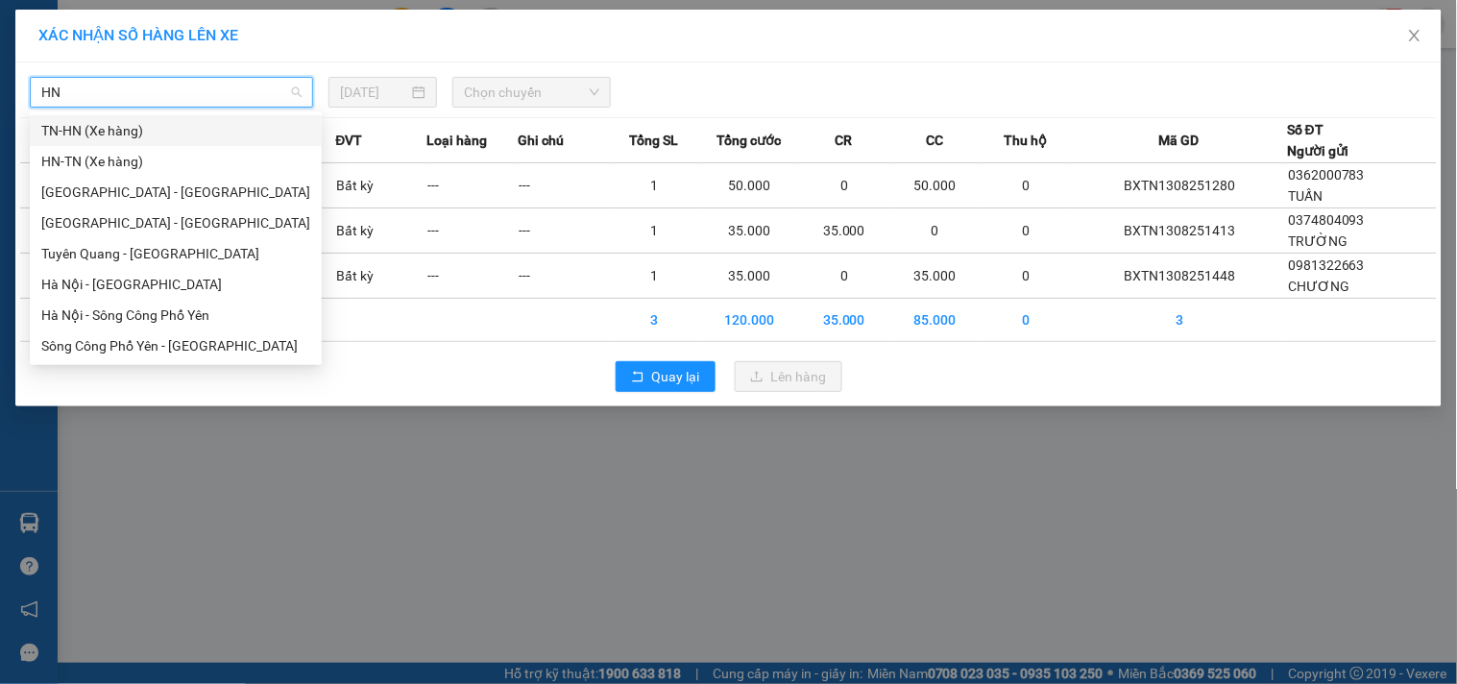
click at [86, 135] on div "TN-HN (Xe hàng)" at bounding box center [175, 130] width 269 height 21
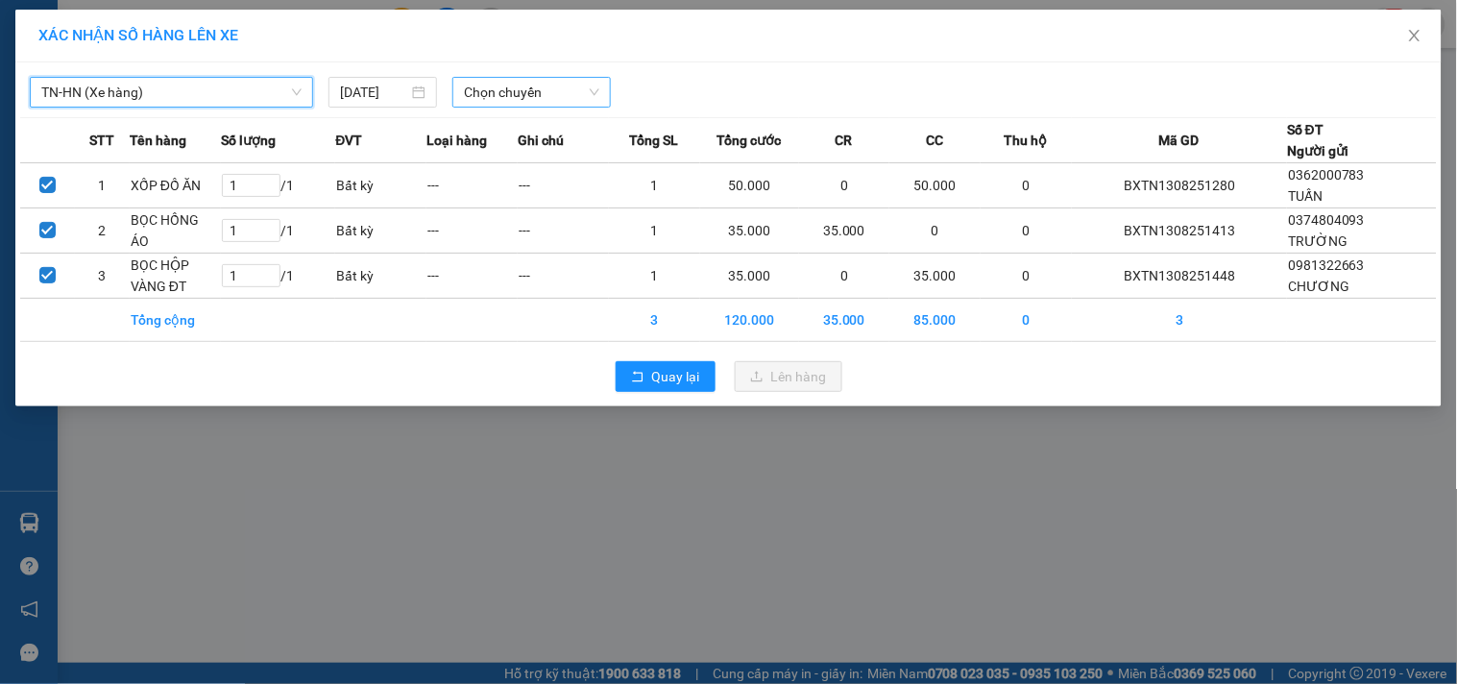
click at [485, 91] on span "Chọn chuyến" at bounding box center [531, 92] width 135 height 29
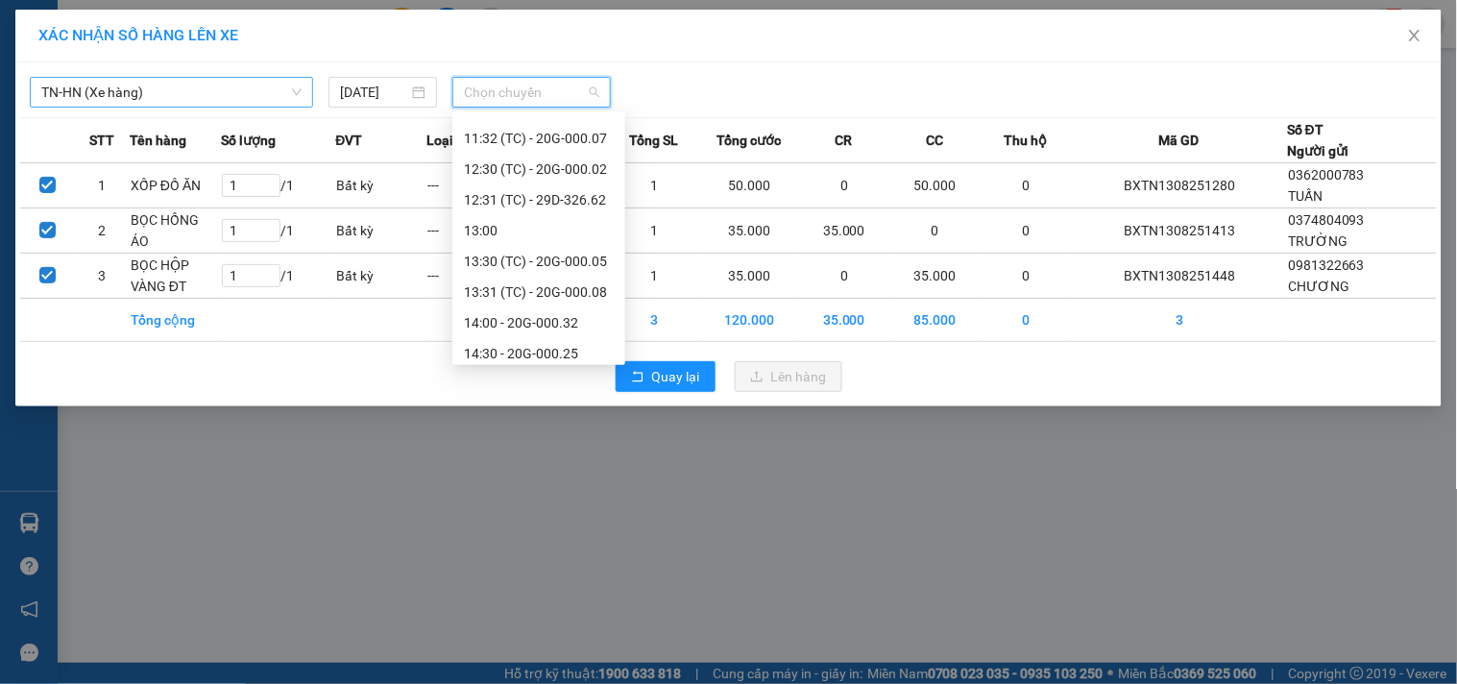
scroll to position [737, 0]
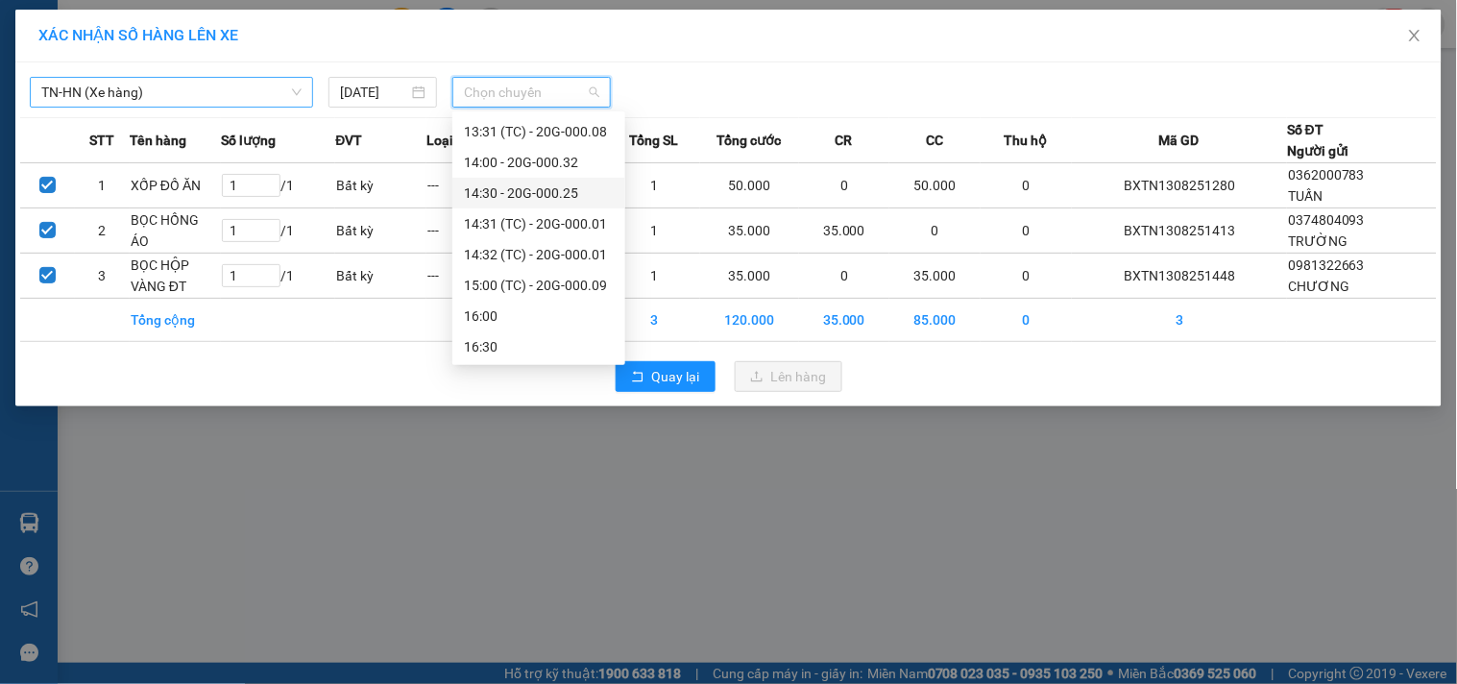
click at [545, 192] on div "14:30 - 20G-000.25" at bounding box center [539, 192] width 150 height 21
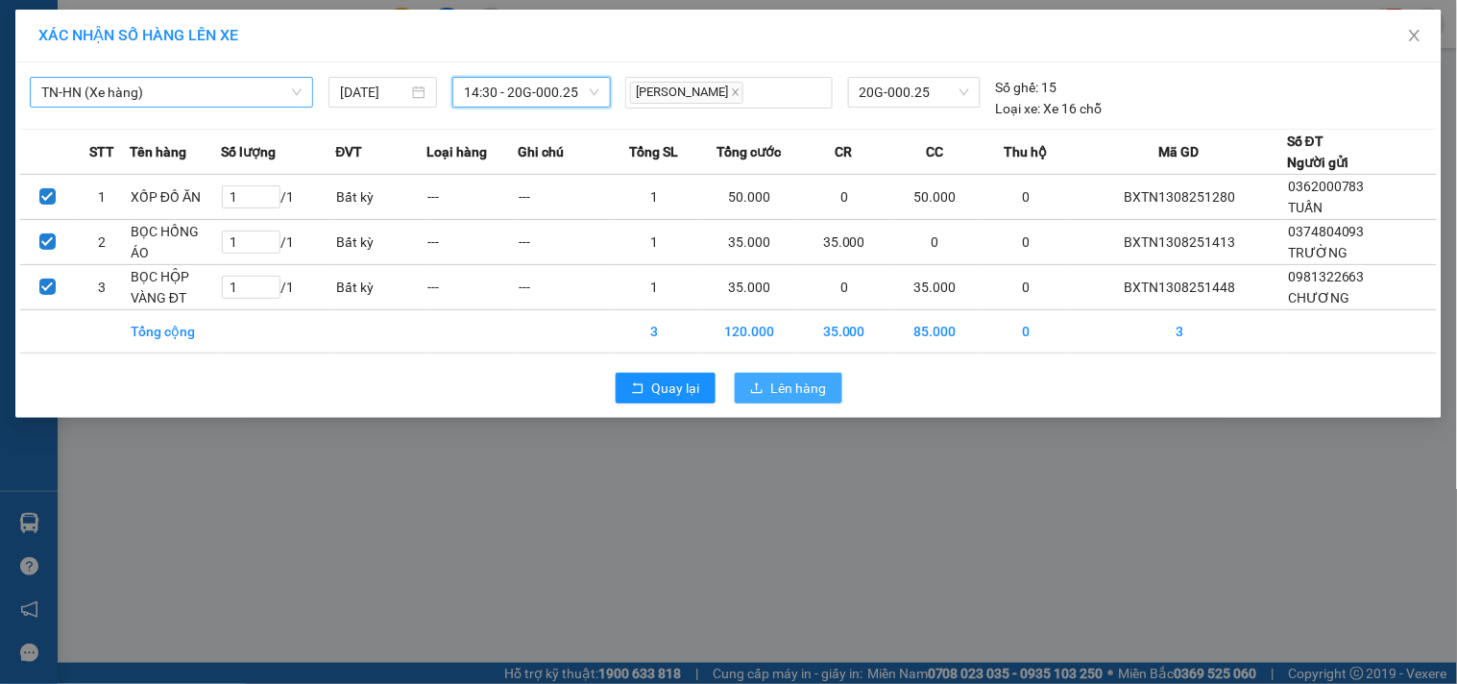
click at [807, 392] on span "Lên hàng" at bounding box center [799, 387] width 56 height 21
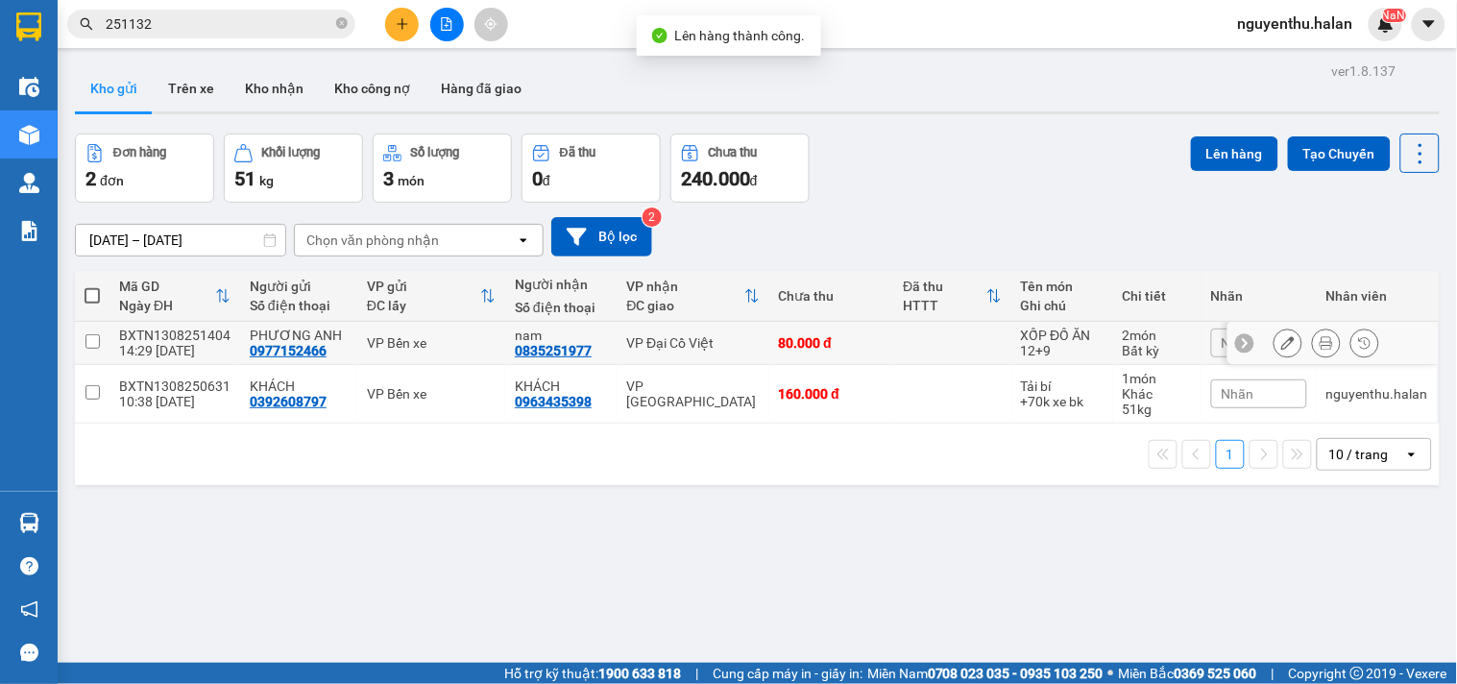
click at [91, 347] on input "checkbox" at bounding box center [92, 341] width 14 height 14
checkbox input "true"
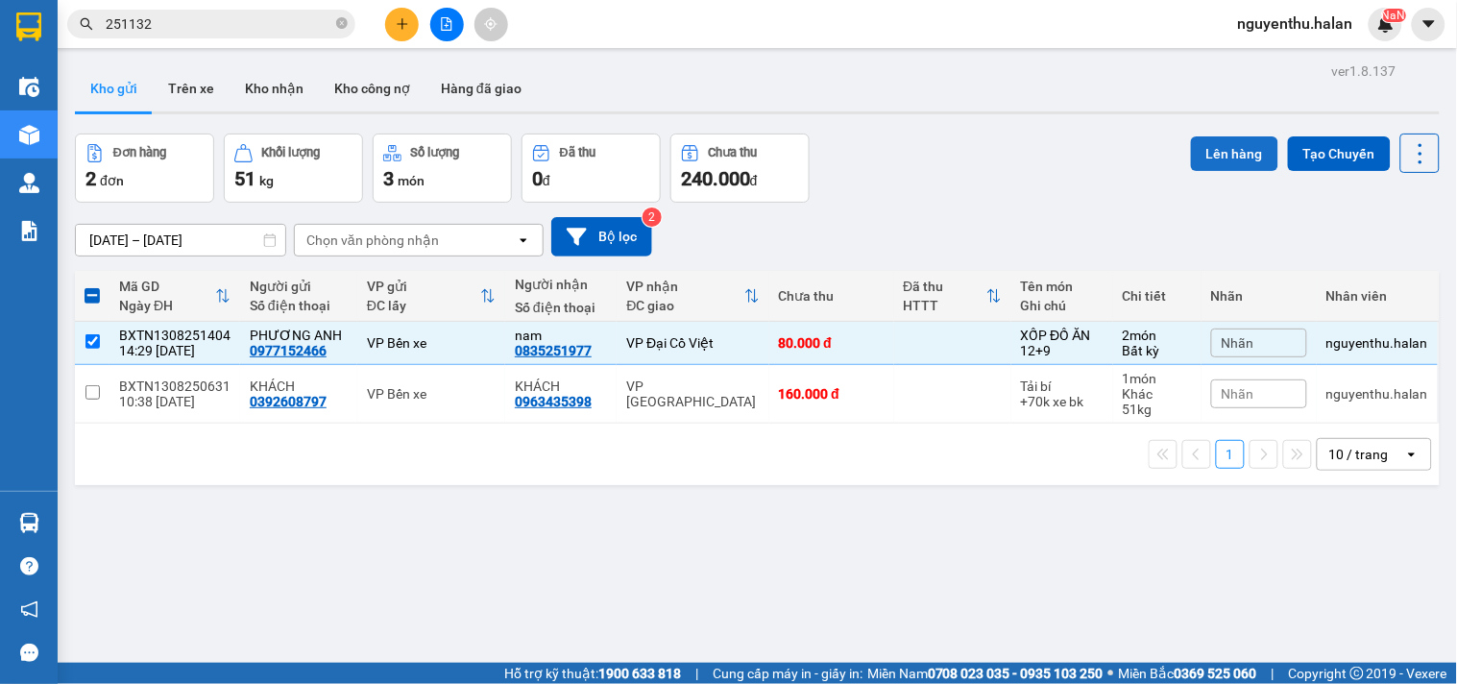
click at [1200, 147] on button "Lên hàng" at bounding box center [1234, 153] width 87 height 35
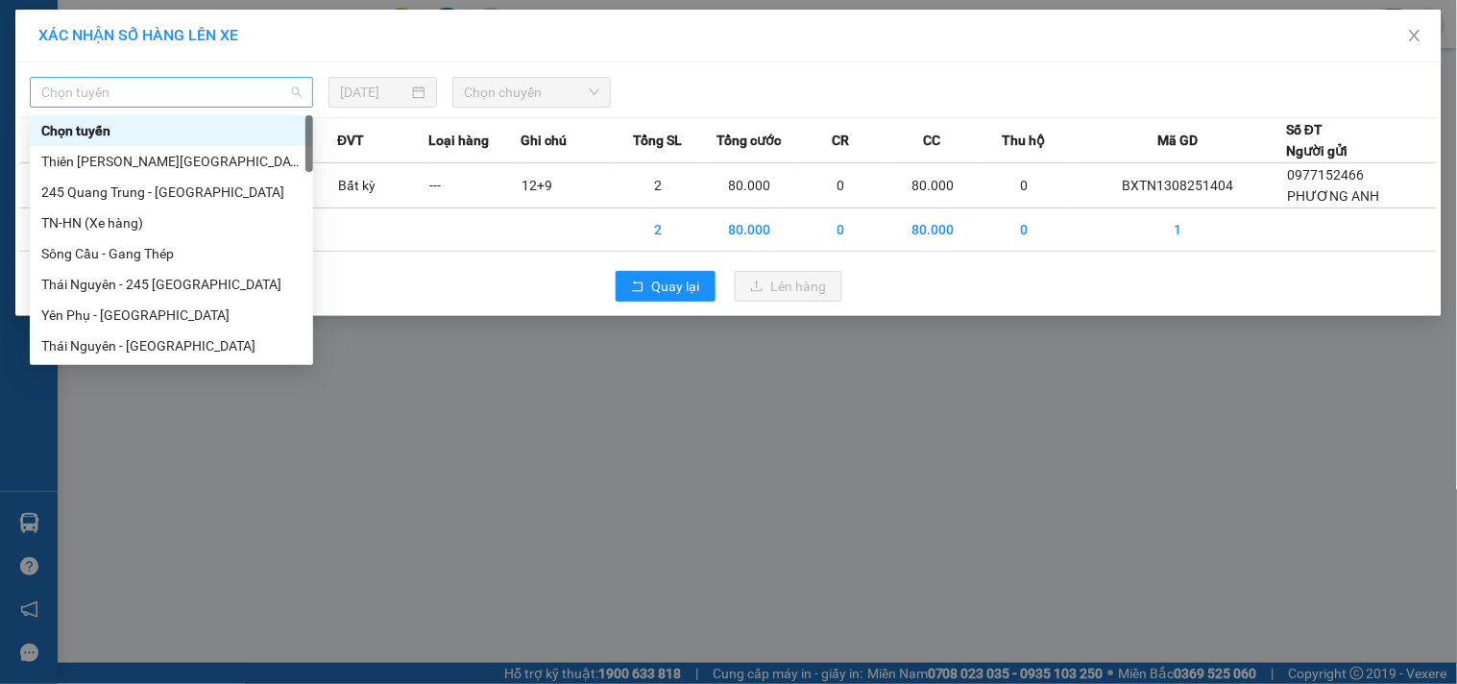
click at [131, 85] on span "Chọn tuyến" at bounding box center [171, 92] width 260 height 29
type input "HN"
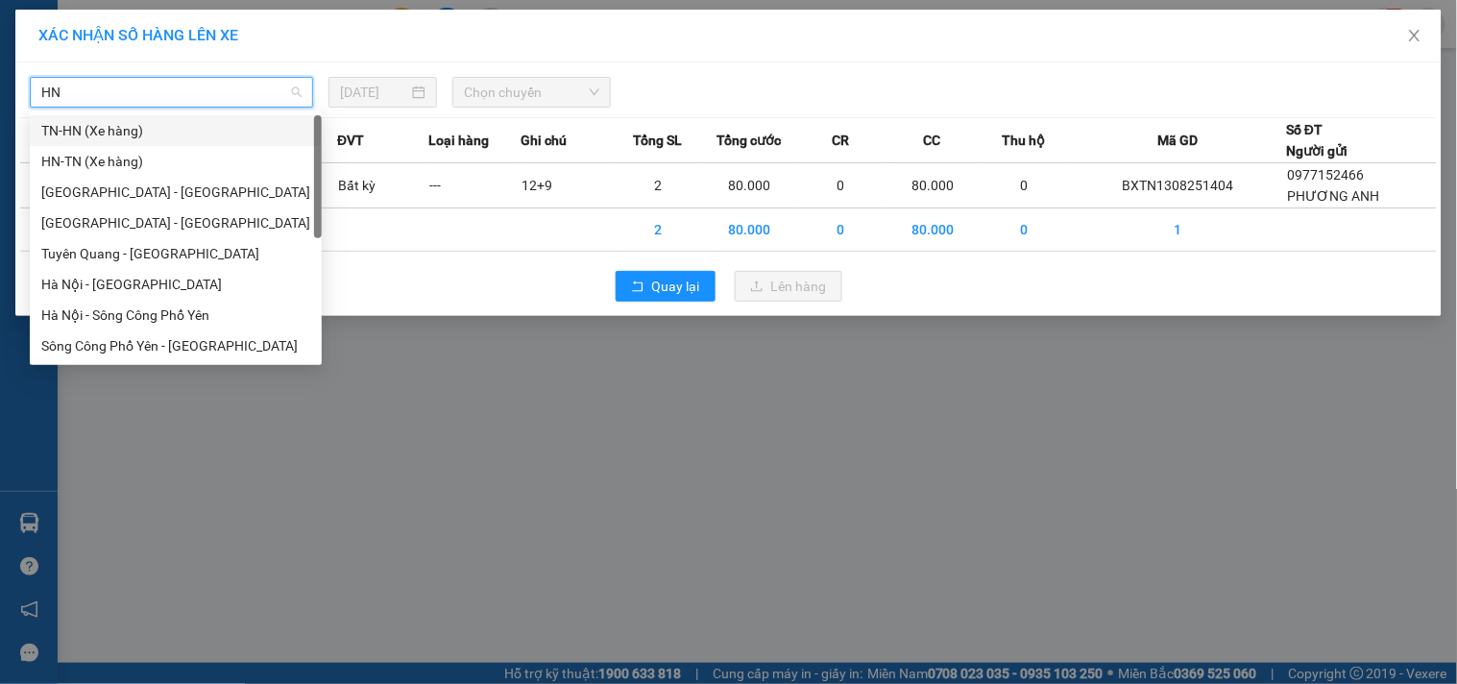
click at [115, 132] on div "TN-HN (Xe hàng)" at bounding box center [175, 130] width 269 height 21
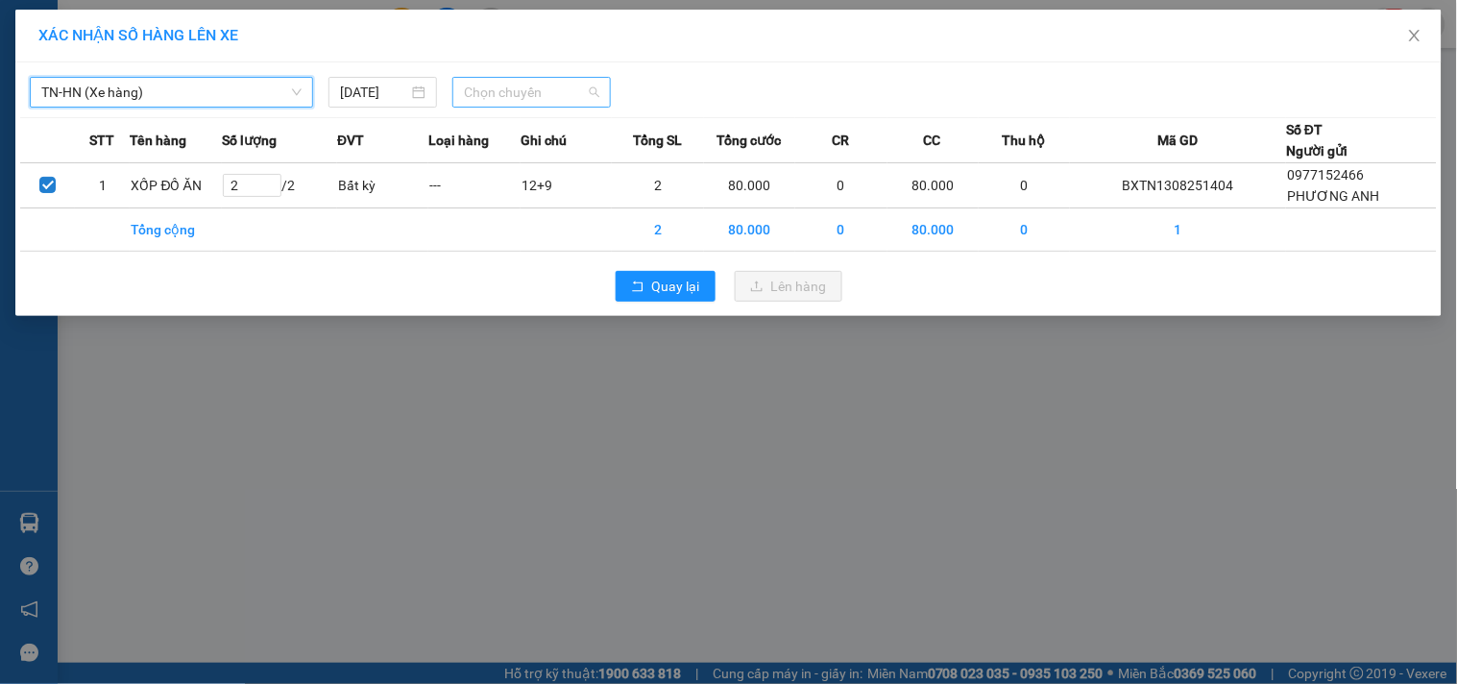
click at [471, 96] on span "Chọn chuyến" at bounding box center [531, 92] width 135 height 29
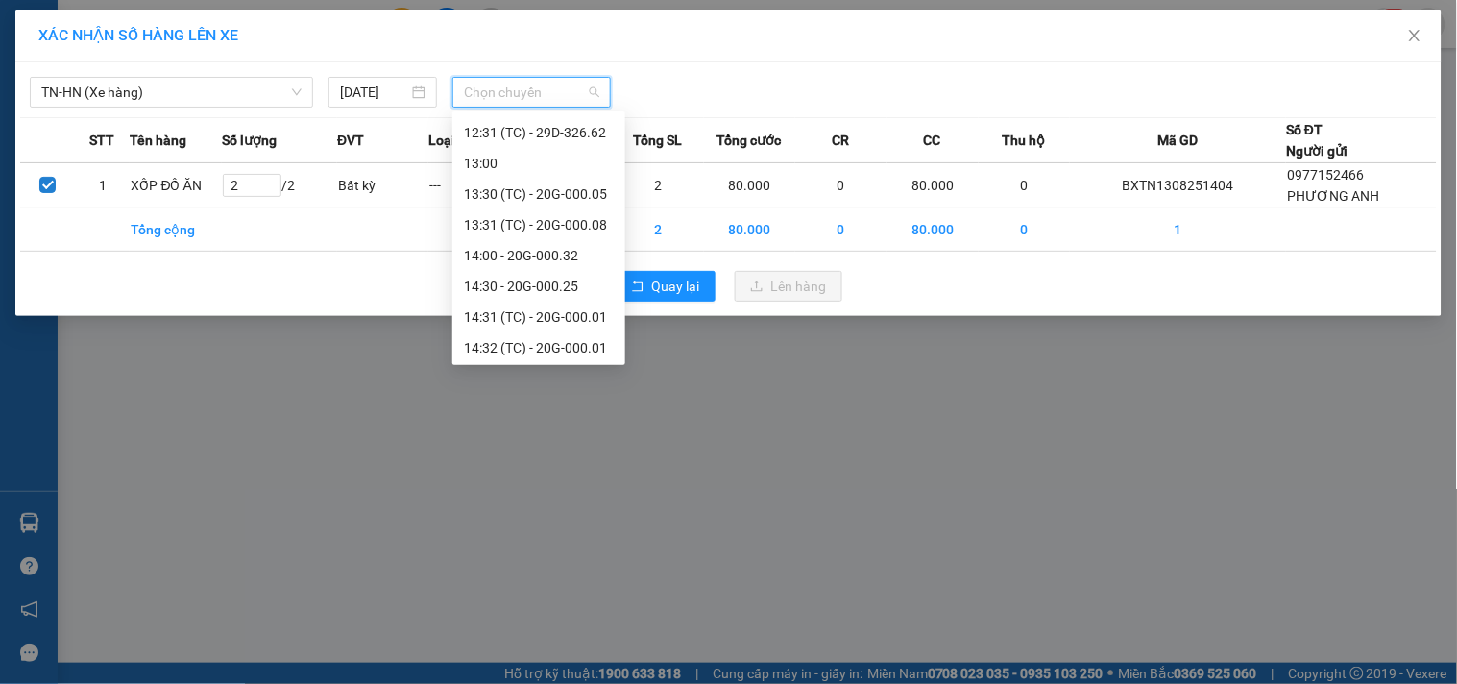
scroll to position [737, 0]
click at [565, 225] on div "14:31 (TC) - 20G-000.01" at bounding box center [539, 223] width 150 height 21
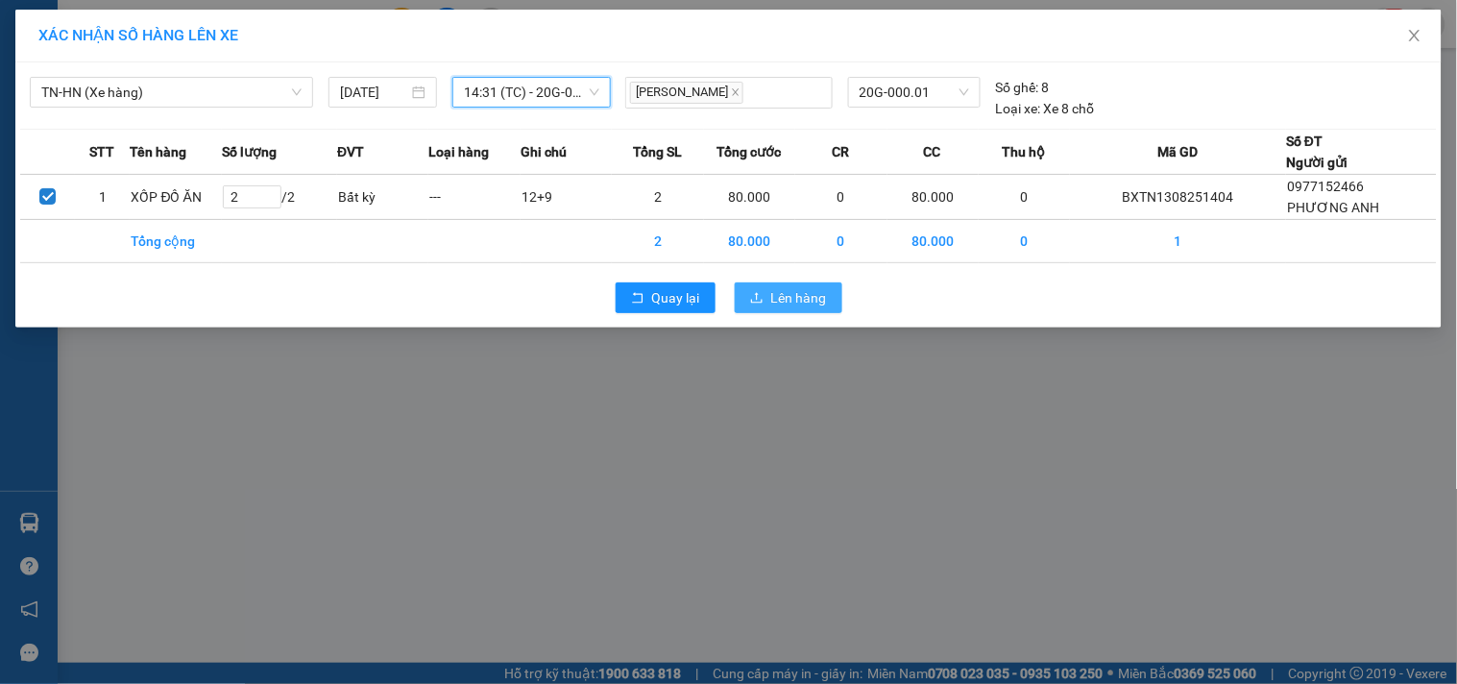
click at [763, 301] on icon "upload" at bounding box center [757, 297] width 12 height 11
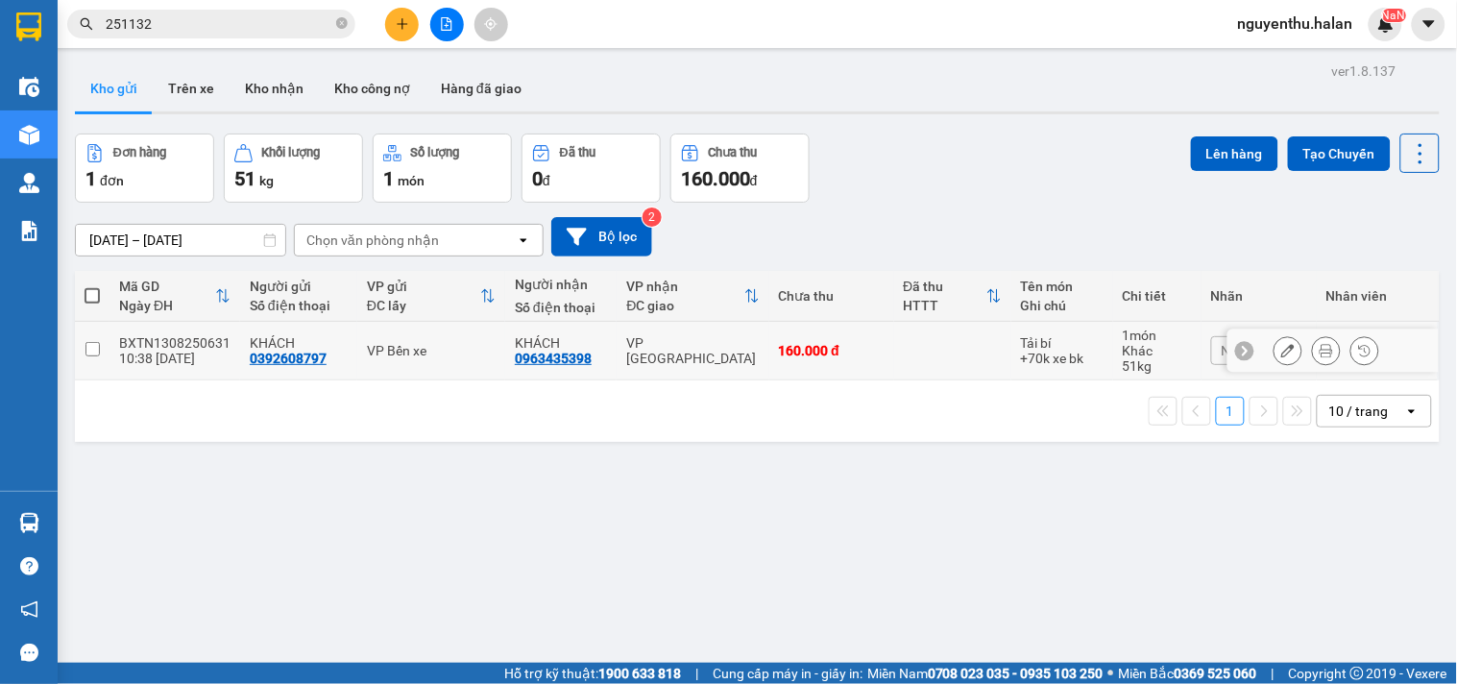
click at [94, 348] on input "checkbox" at bounding box center [92, 349] width 14 height 14
checkbox input "true"
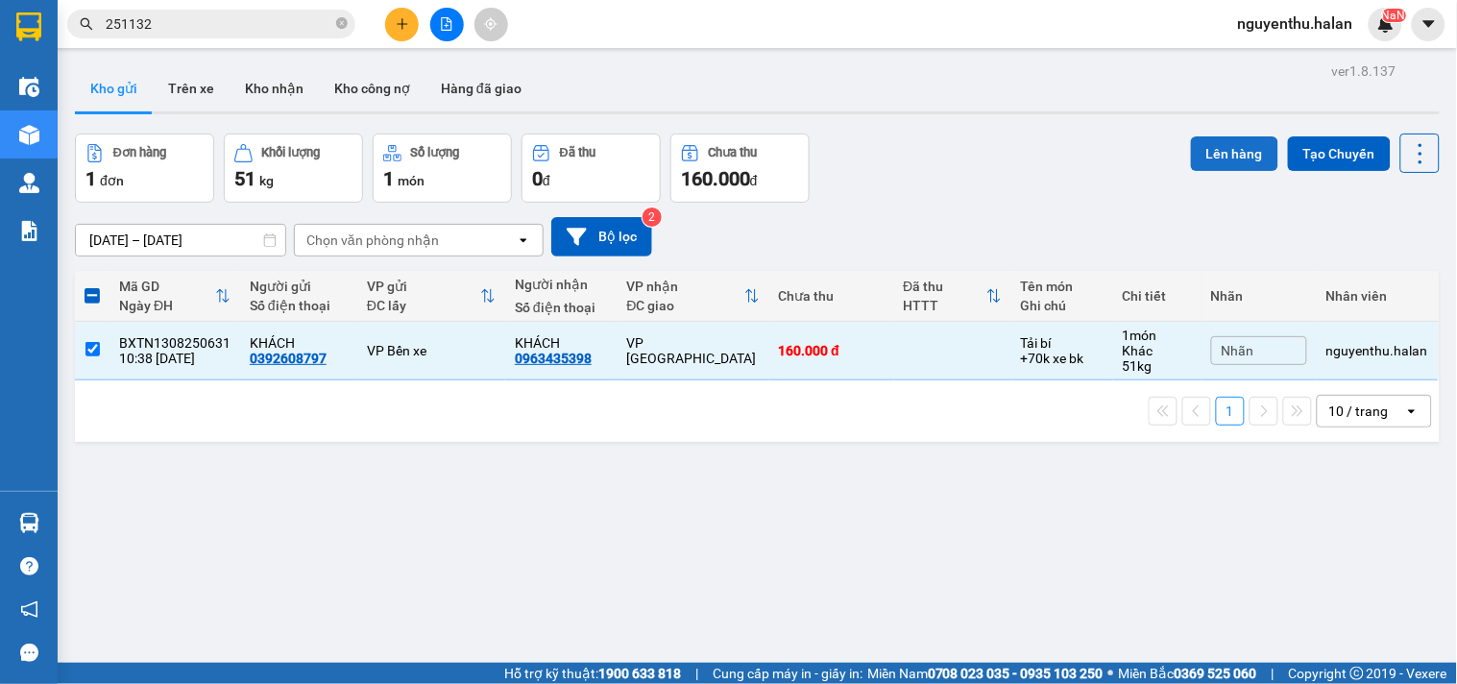
click at [1232, 157] on button "Lên hàng" at bounding box center [1234, 153] width 87 height 35
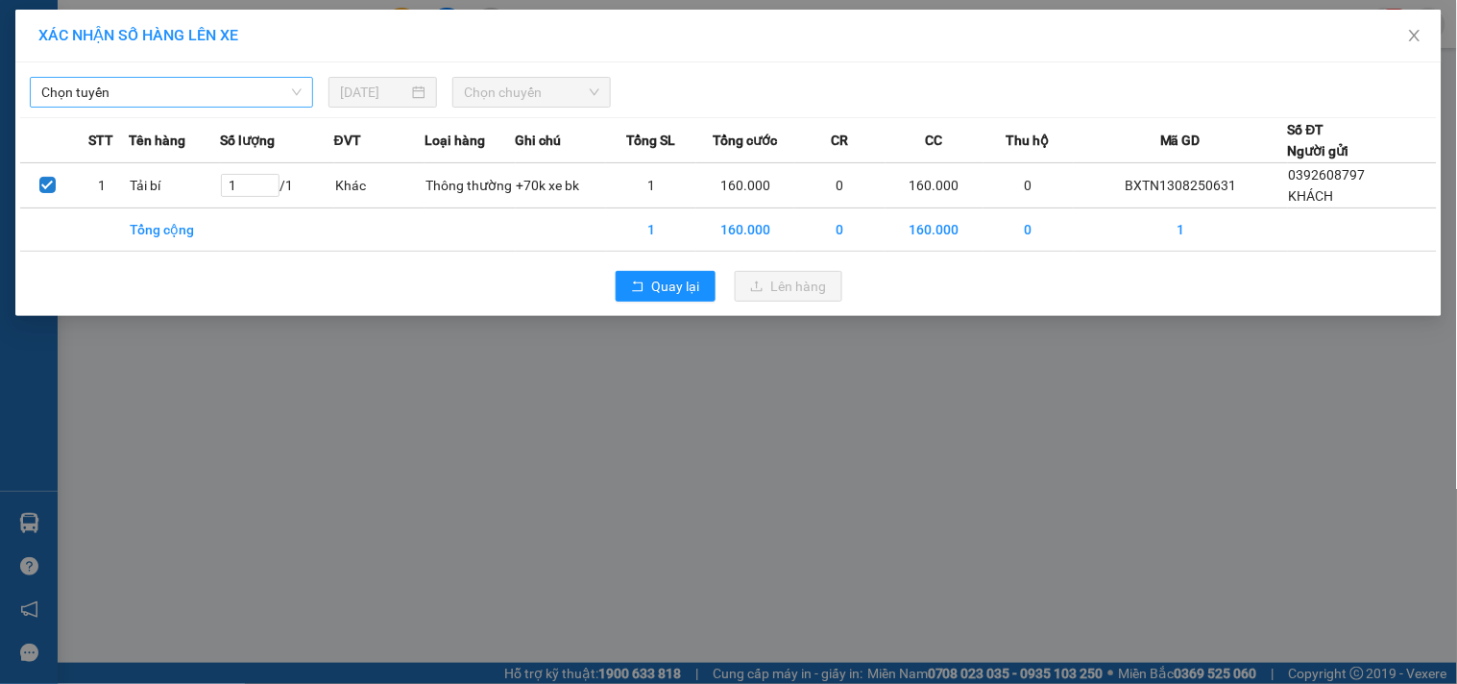
click at [119, 89] on span "Chọn tuyến" at bounding box center [171, 92] width 260 height 29
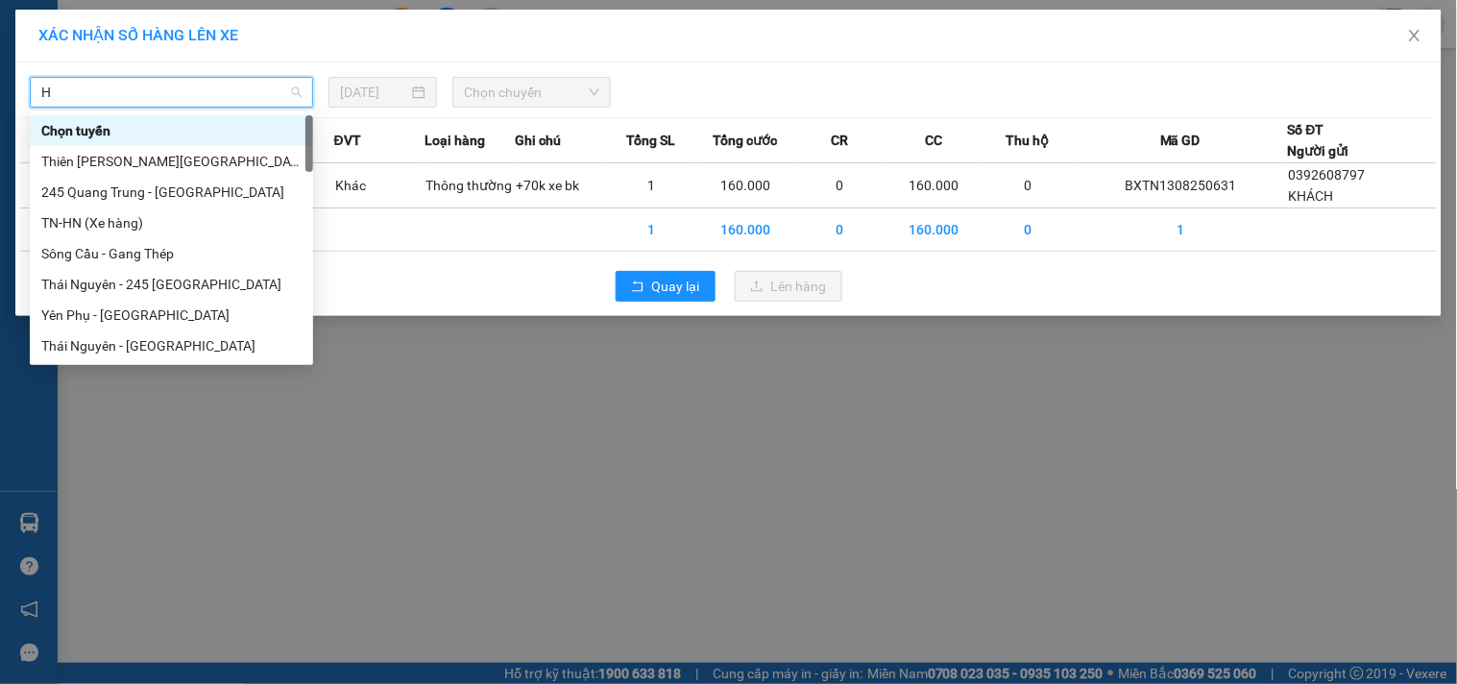
type input "HN"
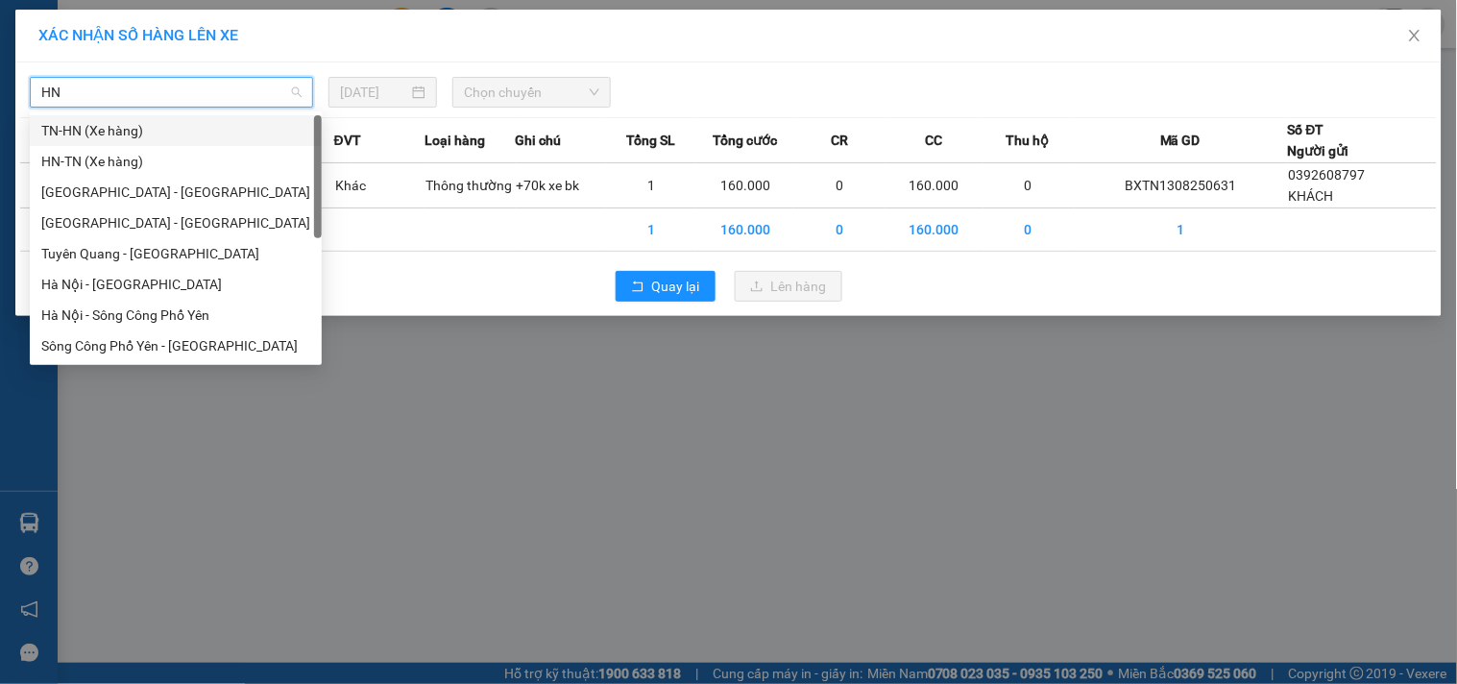
click at [73, 136] on div "TN-HN (Xe hàng)" at bounding box center [175, 130] width 269 height 21
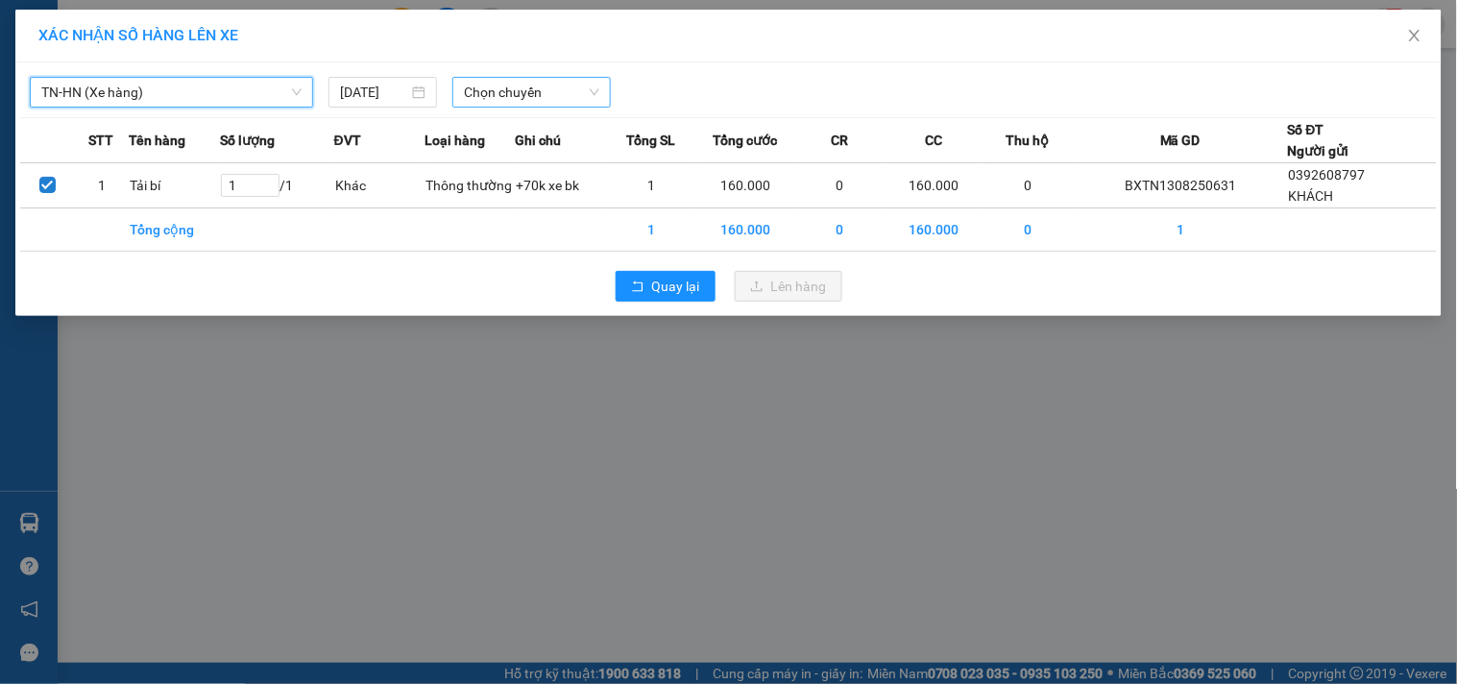
click at [513, 85] on span "Chọn chuyến" at bounding box center [531, 92] width 135 height 29
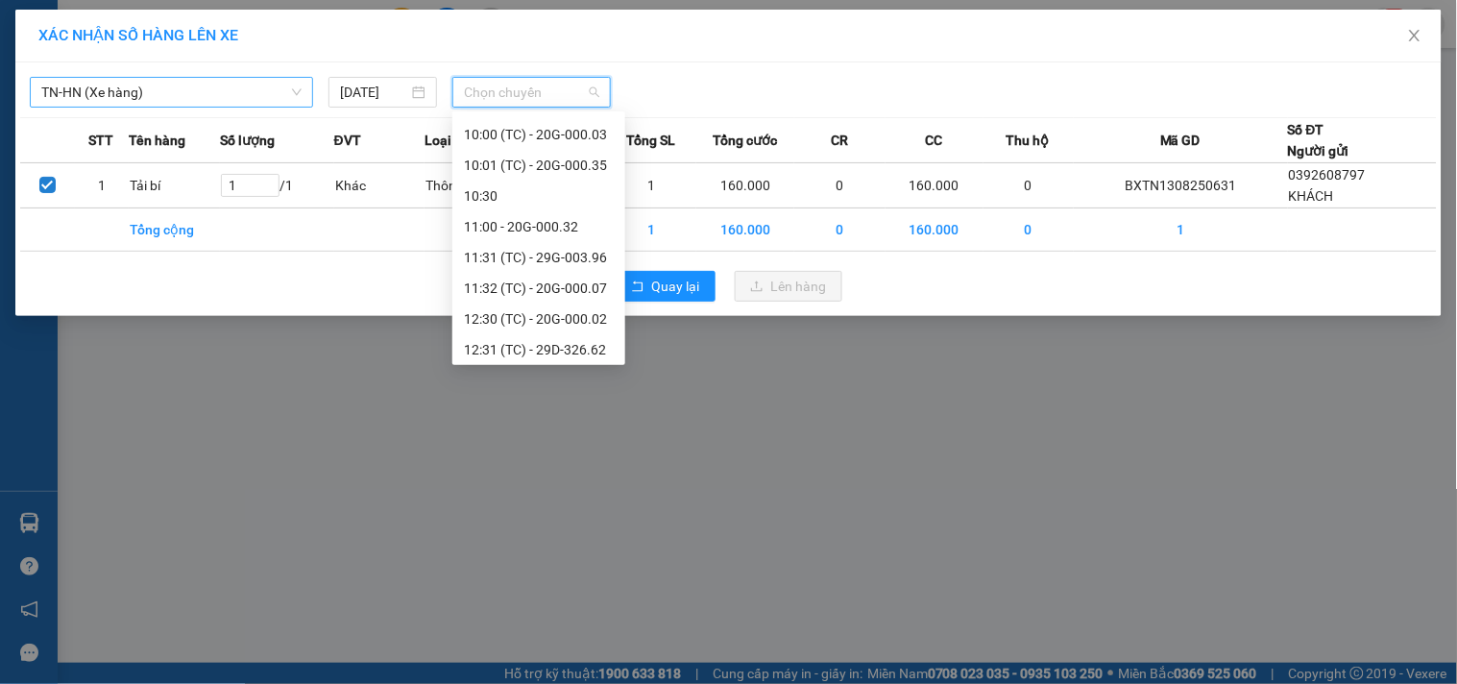
scroll to position [737, 0]
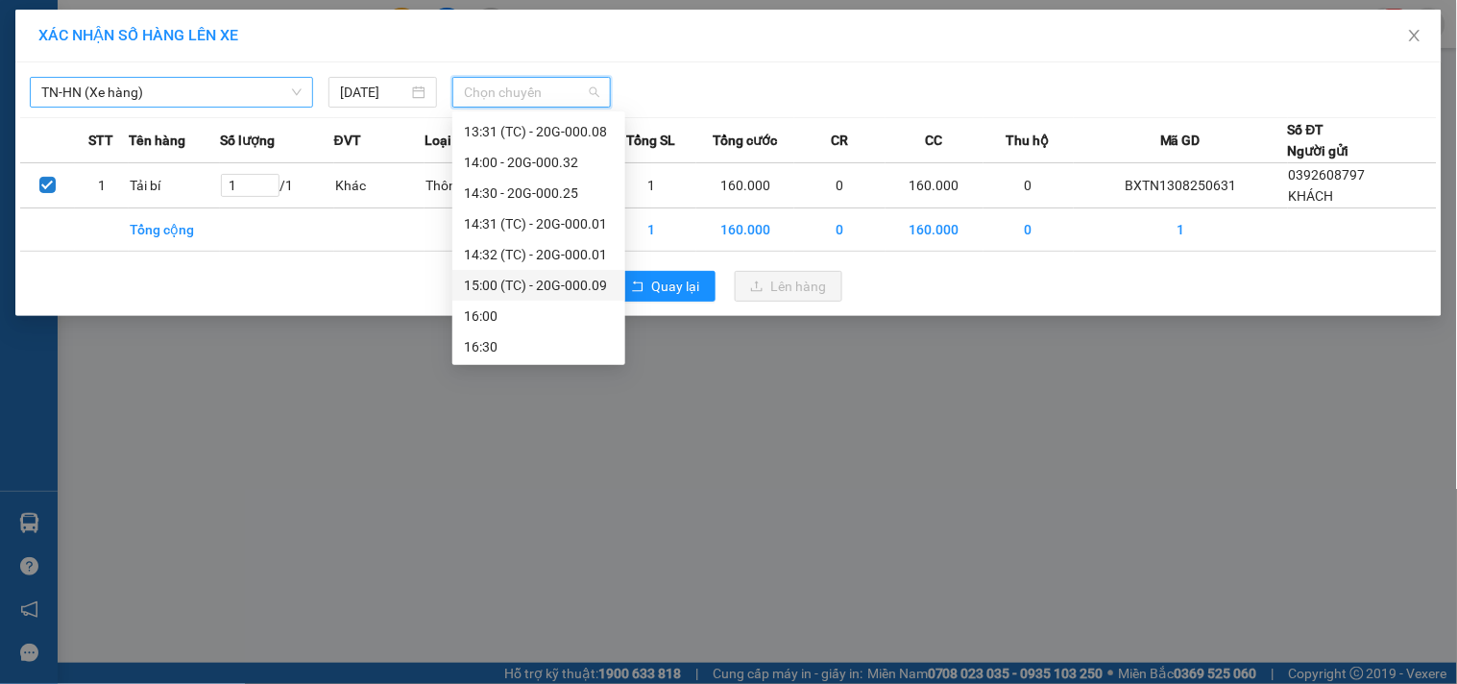
click at [547, 284] on div "15:00 (TC) - 20G-000.09" at bounding box center [539, 285] width 150 height 21
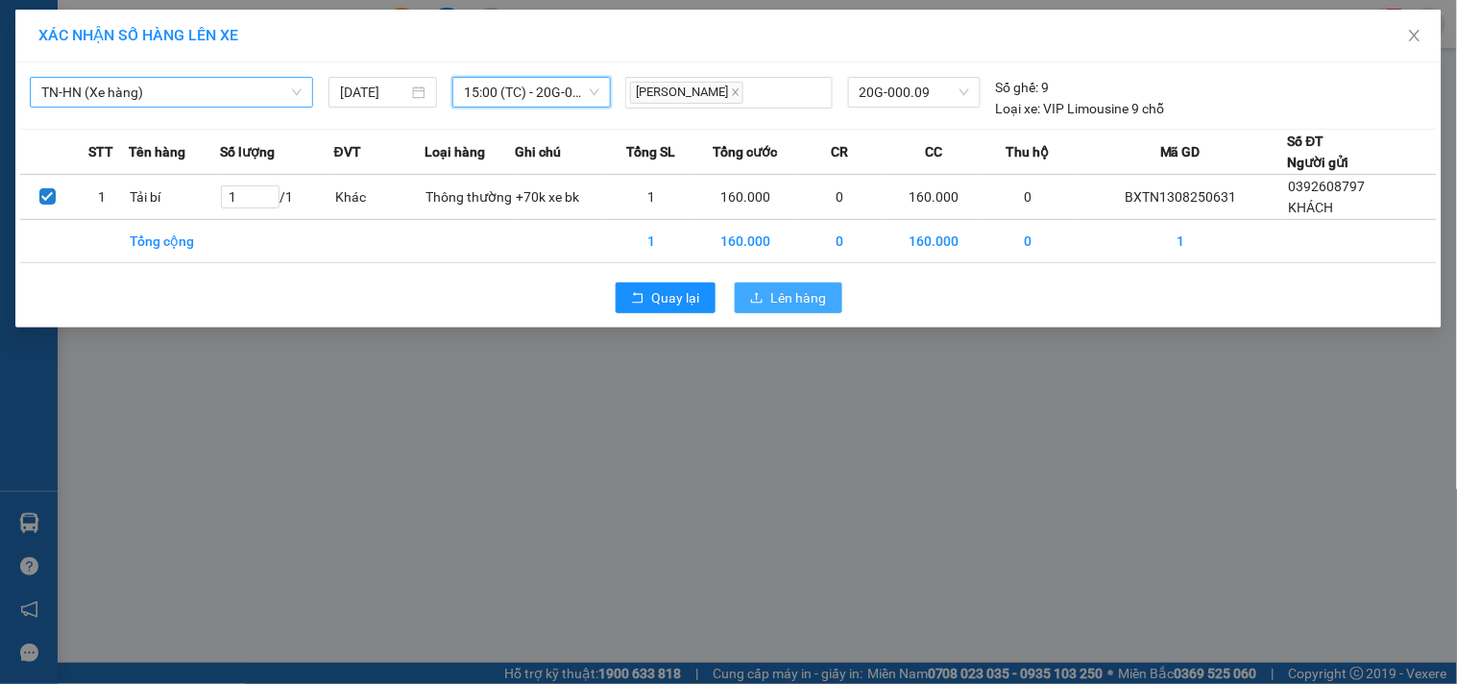
click at [773, 292] on span "Lên hàng" at bounding box center [799, 297] width 56 height 21
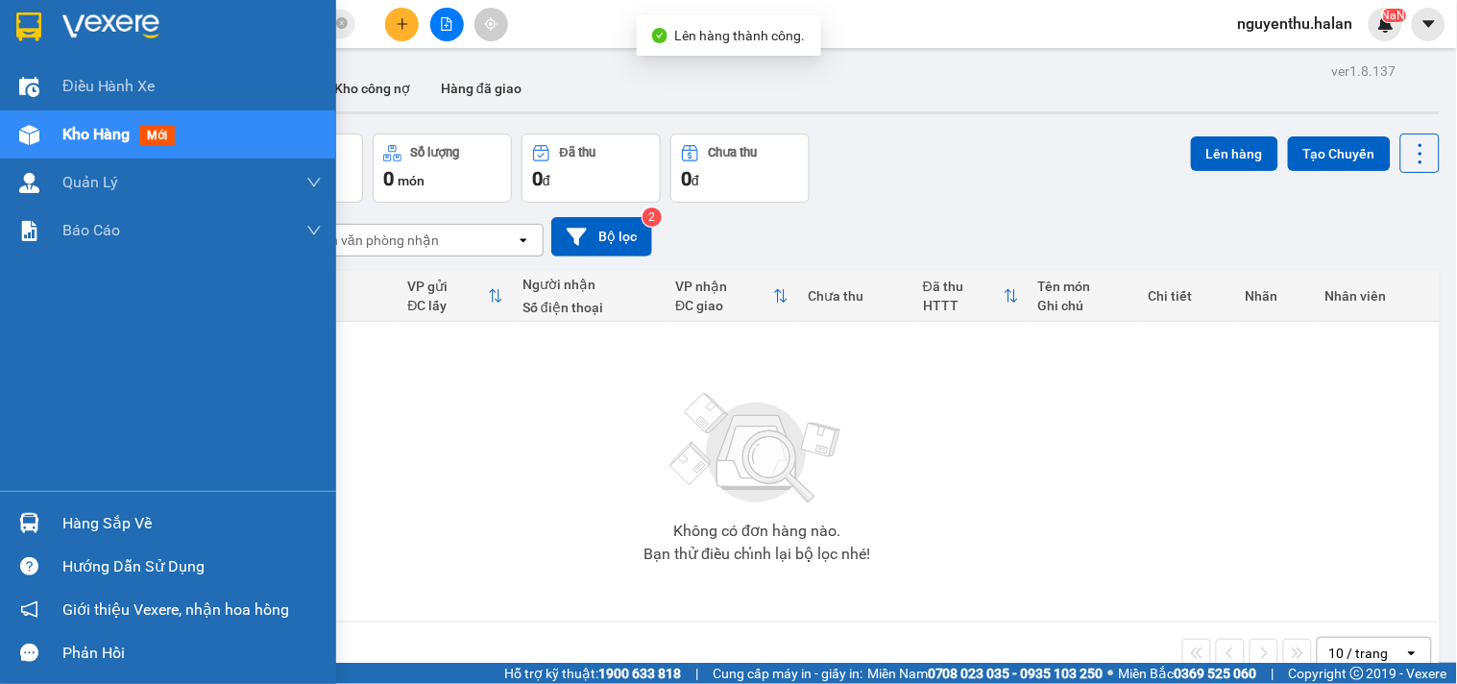
click at [75, 367] on div "Điều hành xe Kho hàng mới Quản [PERSON_NAME] lý chuyến Quản lý kiểm kho Báo cáo…" at bounding box center [168, 276] width 336 height 428
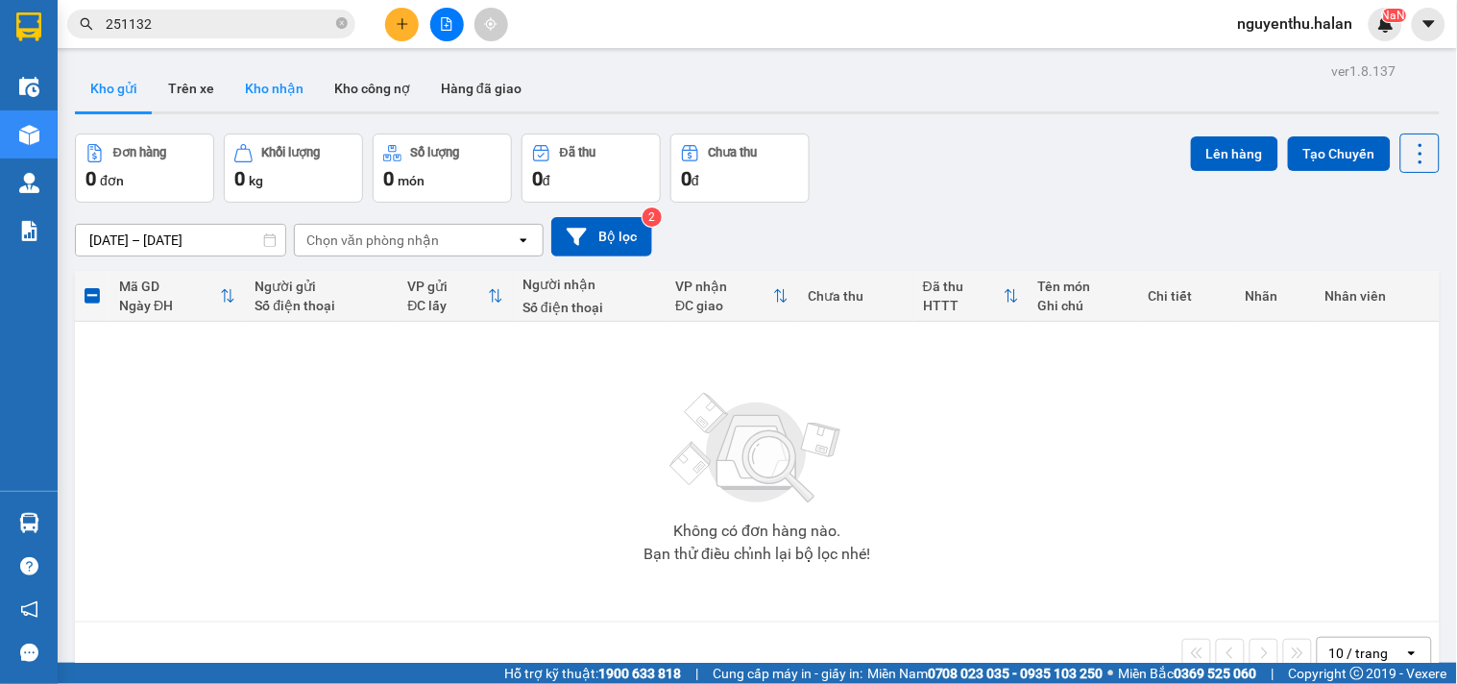
click at [270, 86] on button "Kho nhận" at bounding box center [274, 88] width 89 height 46
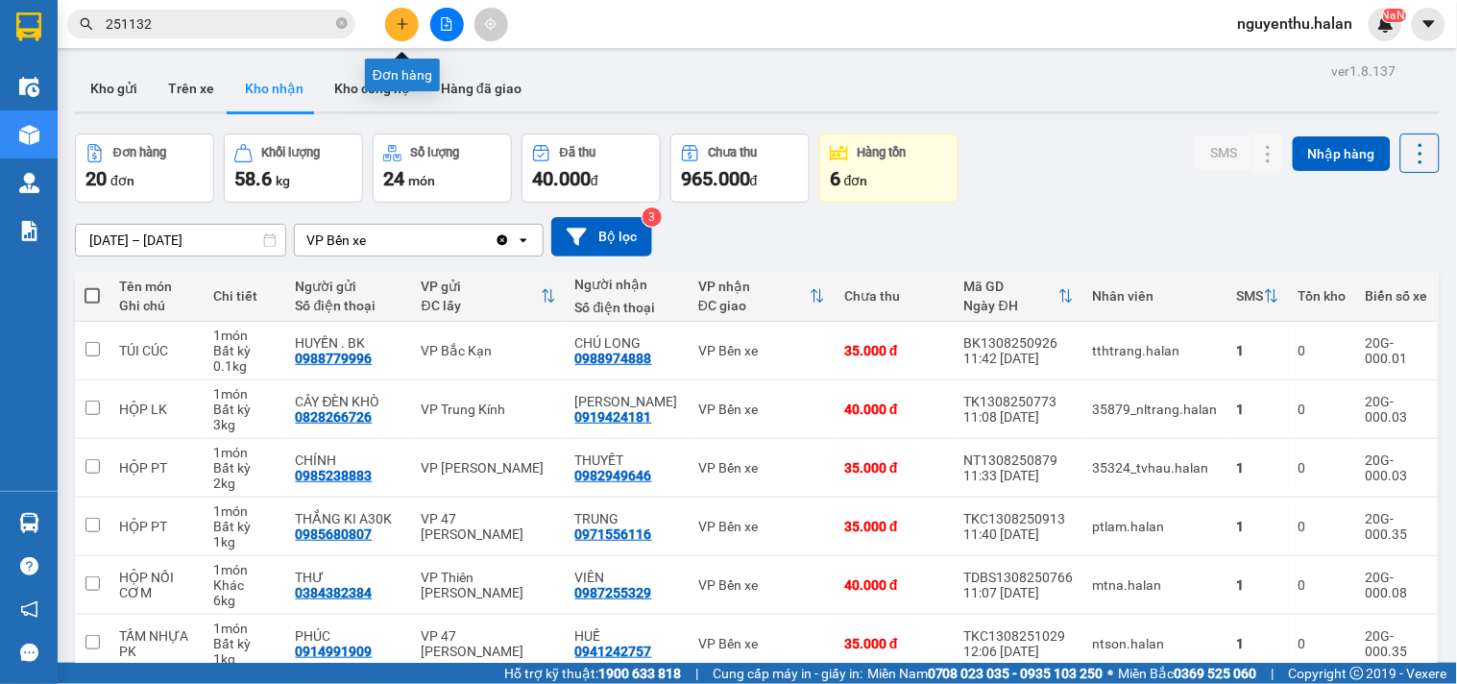
click at [407, 22] on icon "plus" at bounding box center [402, 23] width 13 height 13
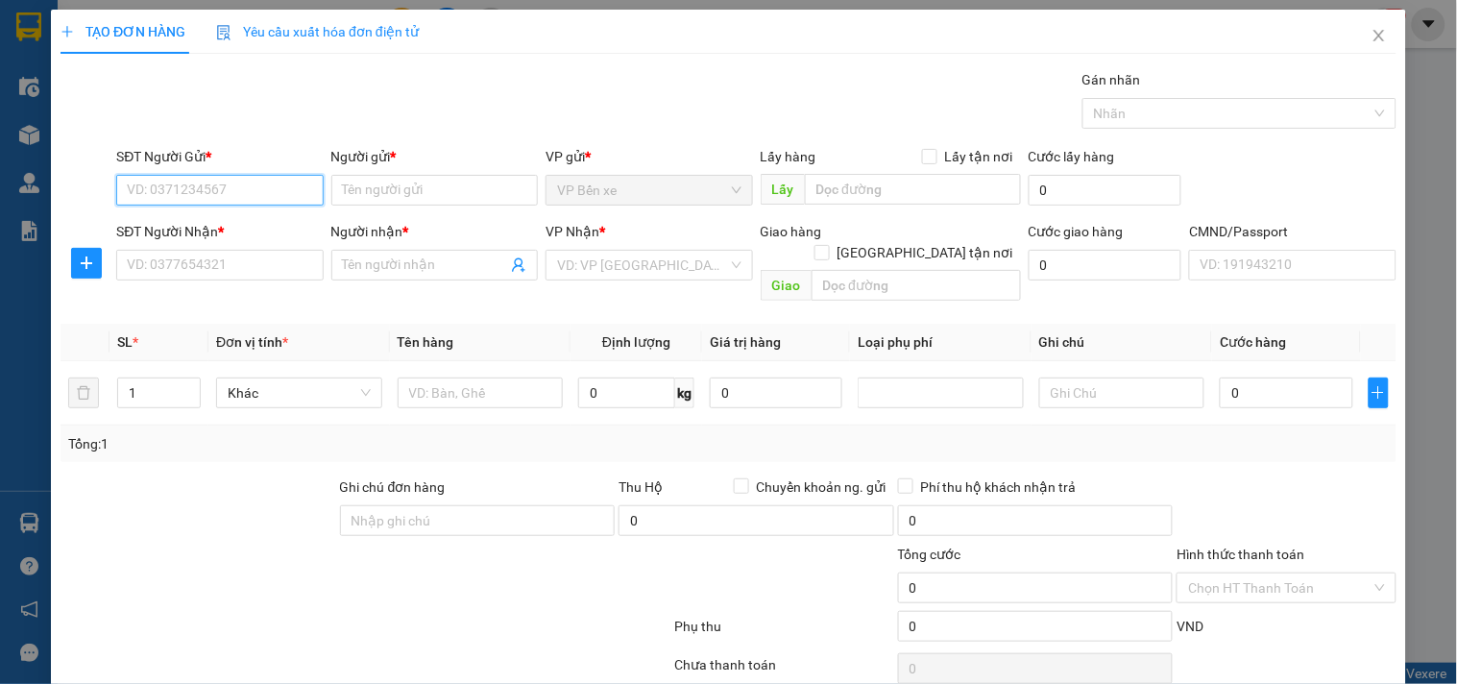
click at [242, 188] on input "SĐT Người Gửi *" at bounding box center [219, 190] width 206 height 31
type input "0911000838"
click at [179, 225] on div "0911000838 - LIÊN" at bounding box center [218, 228] width 182 height 21
type input "LIÊN"
type input "0911000838"
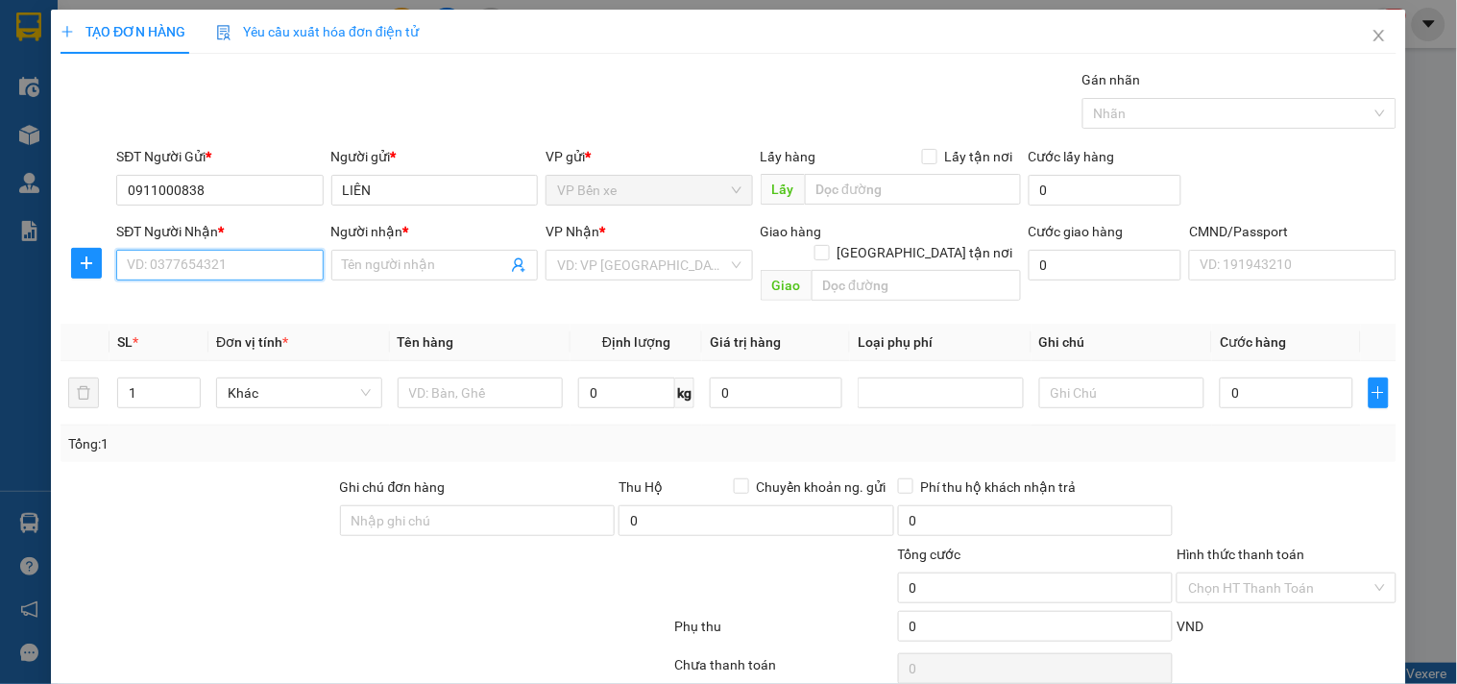
click at [193, 270] on input "SĐT Người Nhận *" at bounding box center [219, 265] width 206 height 31
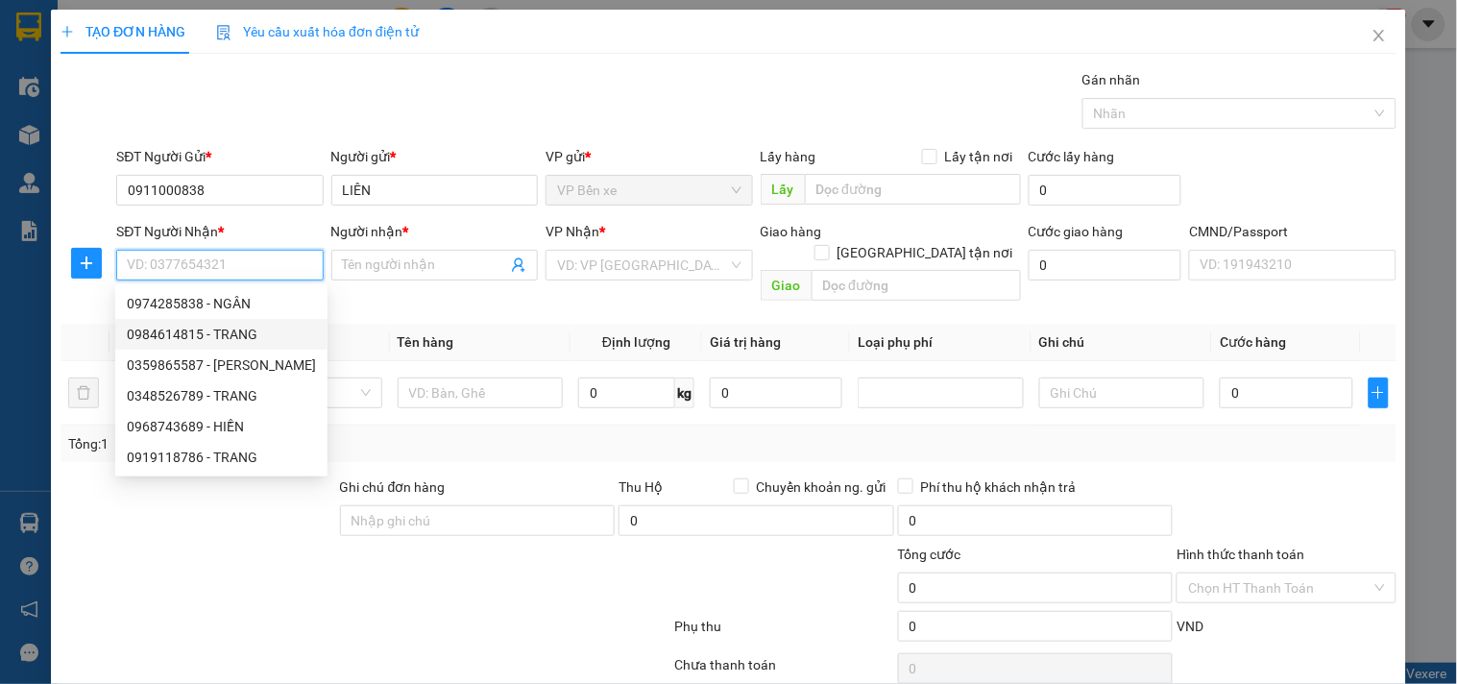
click at [176, 334] on div "0984614815 - TRANG" at bounding box center [221, 334] width 189 height 21
type input "0984614815"
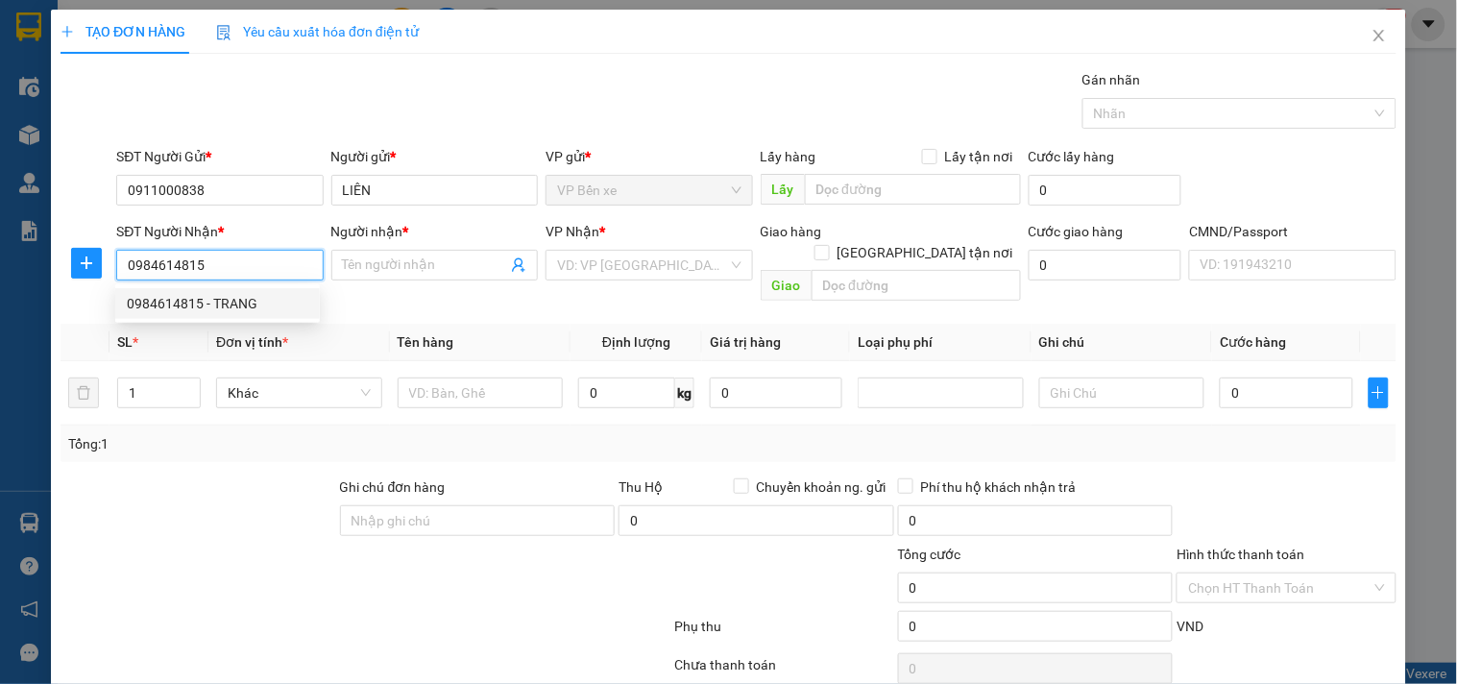
type input "TRANG"
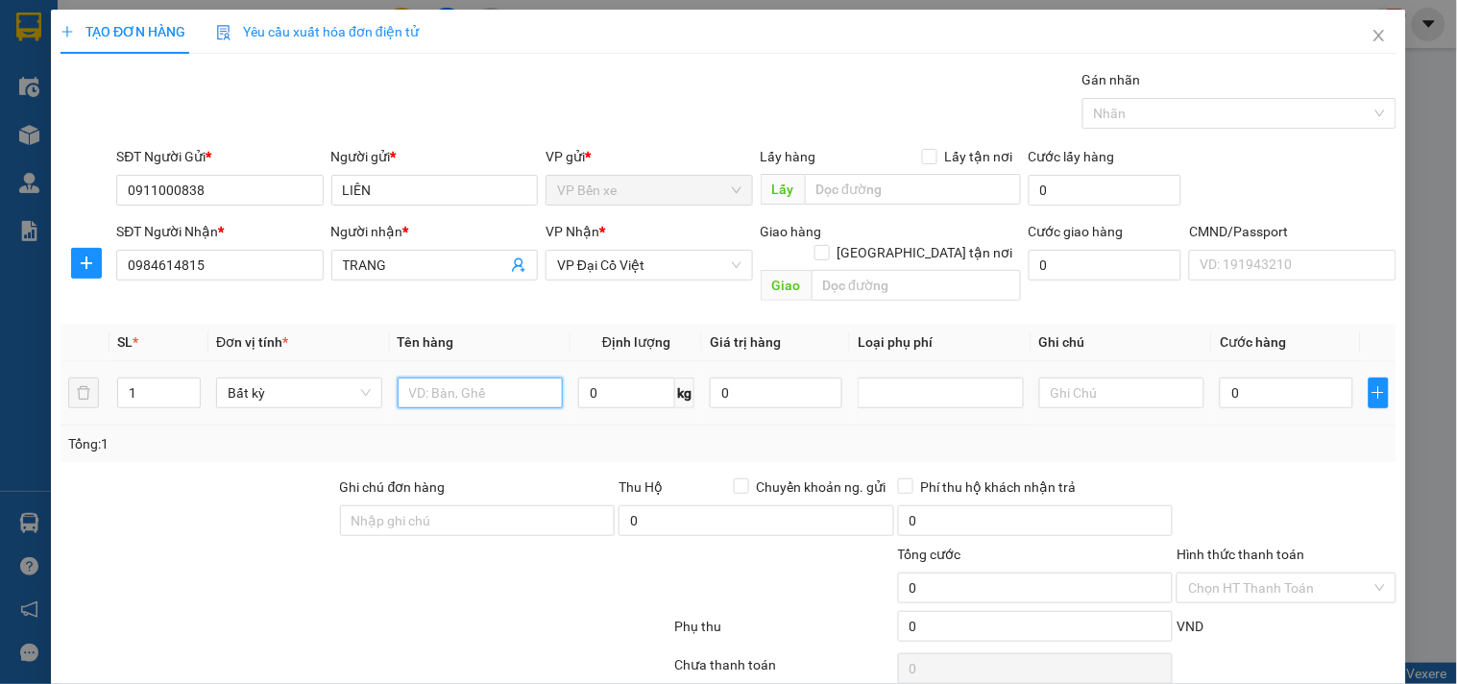
click at [466, 377] on input "text" at bounding box center [481, 392] width 166 height 31
type input "HỘP HẠT SEN"
click at [612, 377] on input "0" at bounding box center [626, 392] width 97 height 31
type input "14"
click at [721, 377] on input "0" at bounding box center [776, 392] width 133 height 31
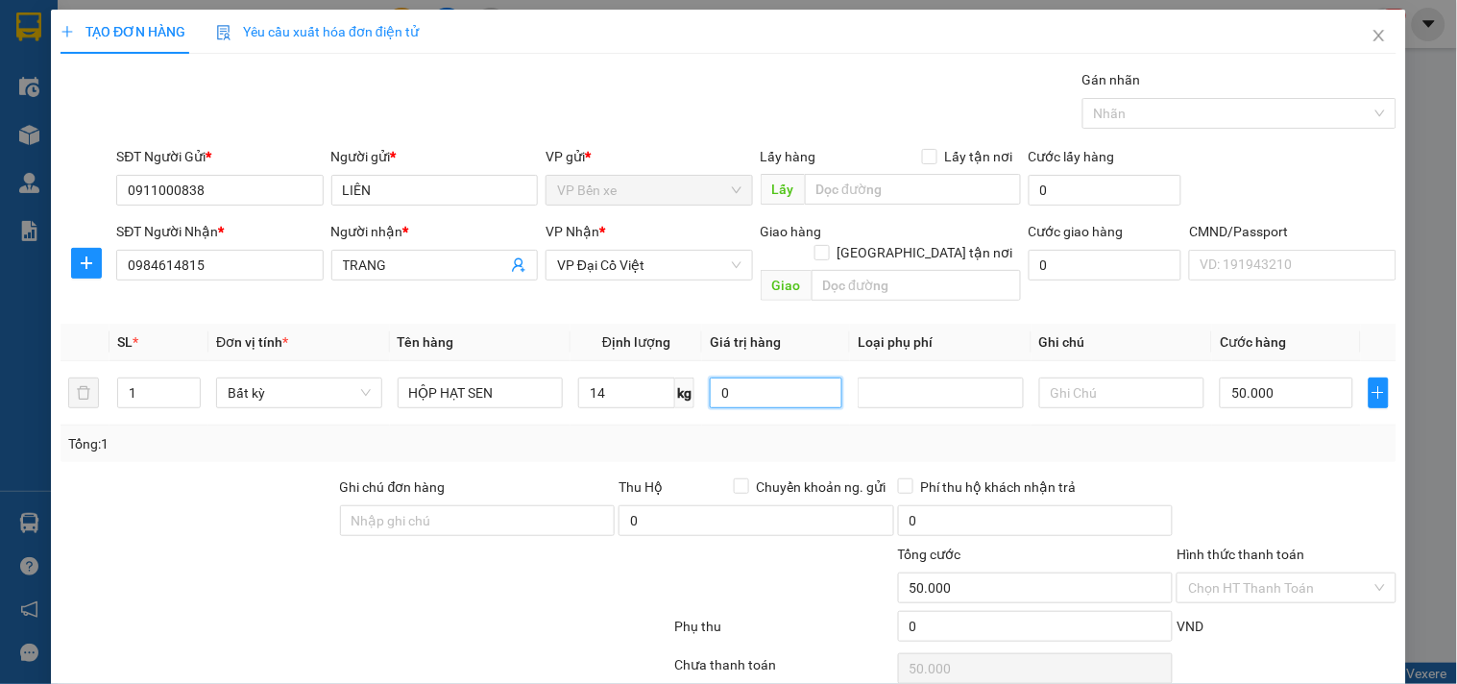
type input "50.000"
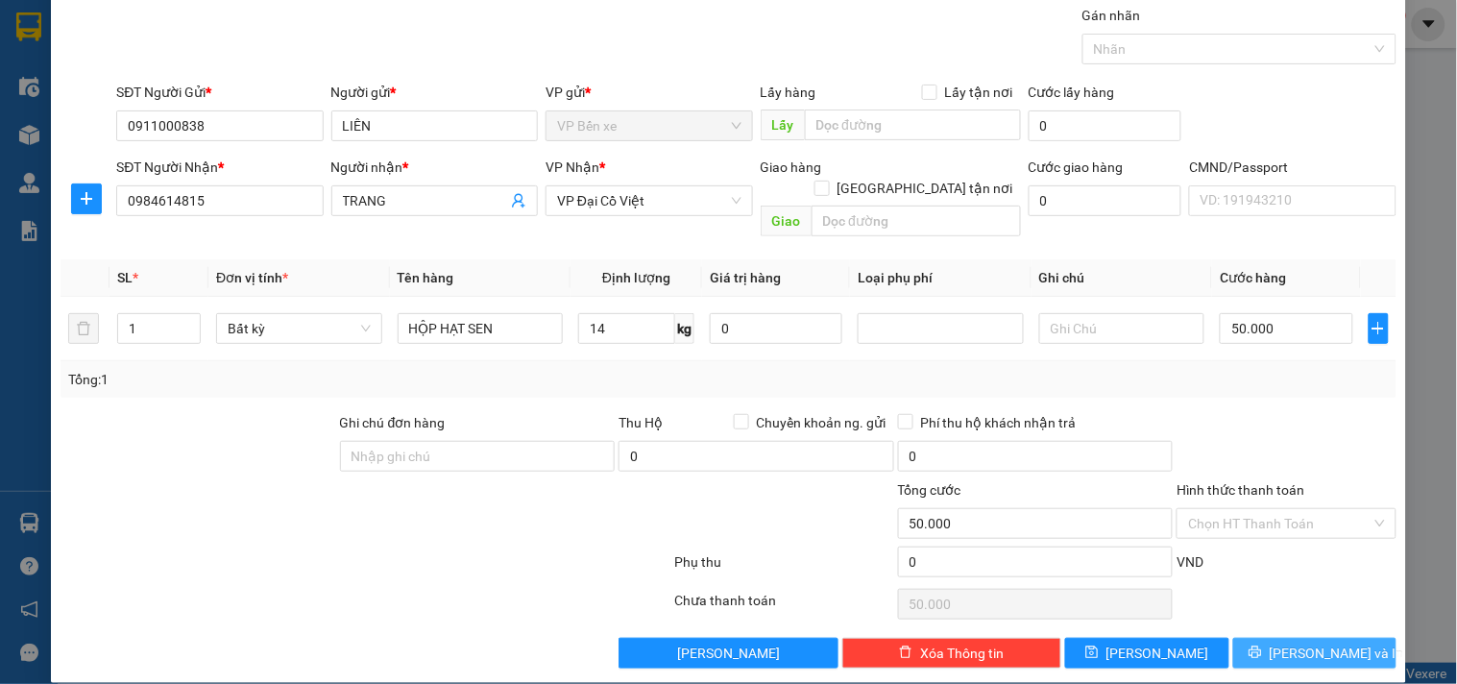
click at [1261, 646] on icon "printer" at bounding box center [1254, 652] width 12 height 12
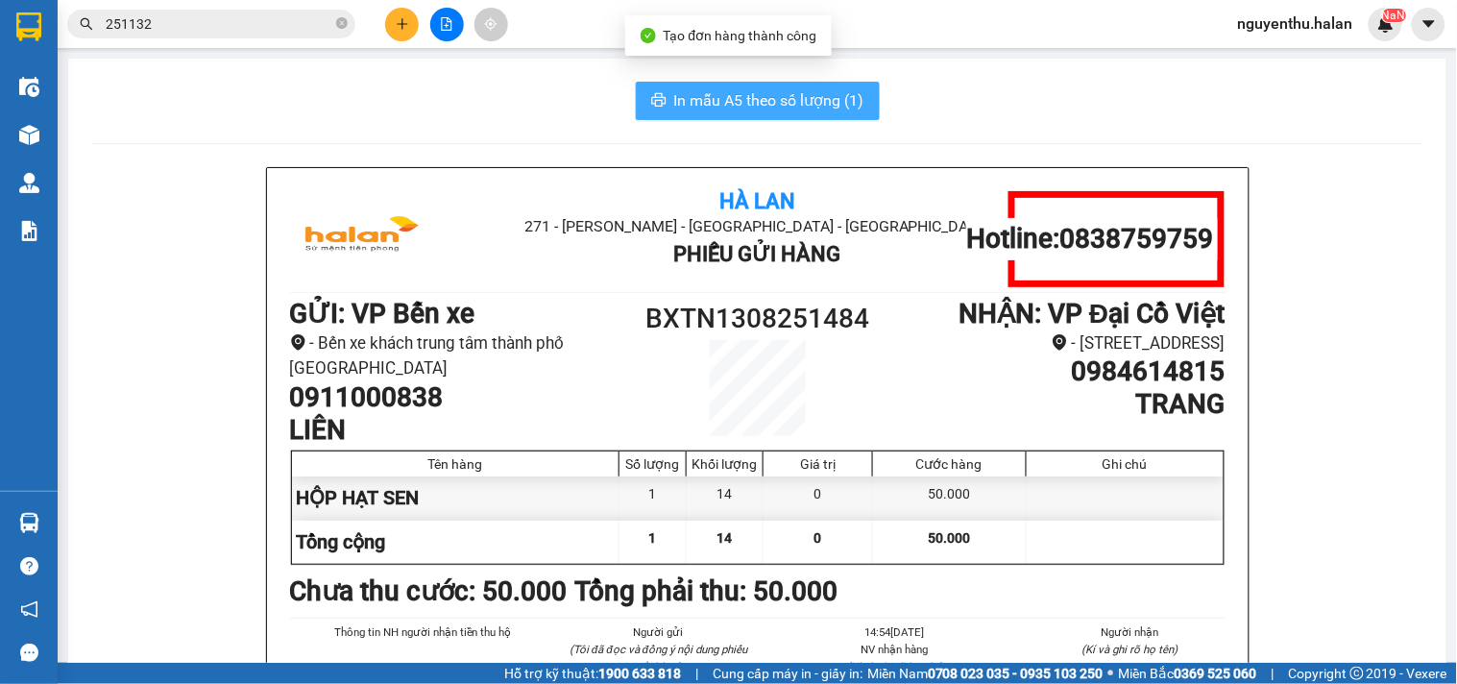
click at [779, 102] on span "In mẫu A5 theo số lượng (1)" at bounding box center [769, 100] width 190 height 24
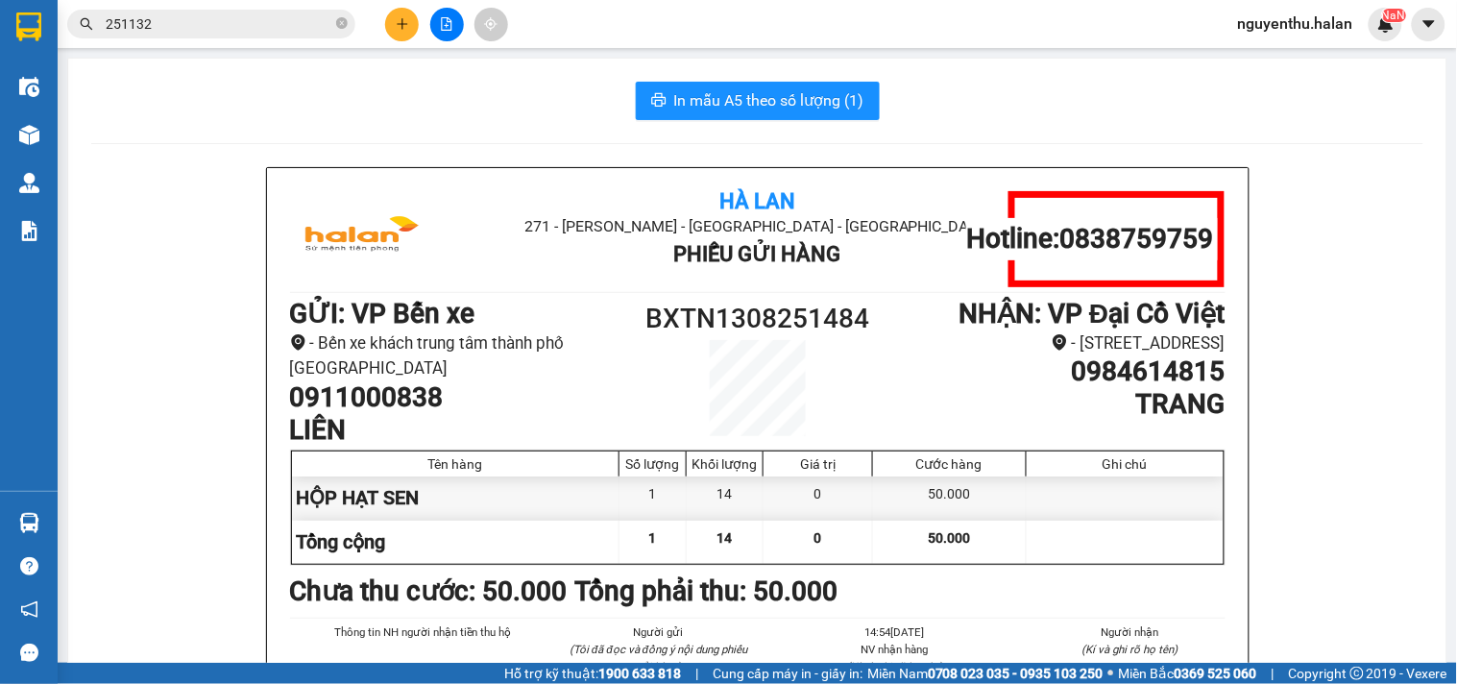
click at [987, 88] on div "In mẫu A5 theo số lượng (1)" at bounding box center [757, 101] width 1332 height 38
click at [283, 22] on input "251132" at bounding box center [219, 23] width 227 height 21
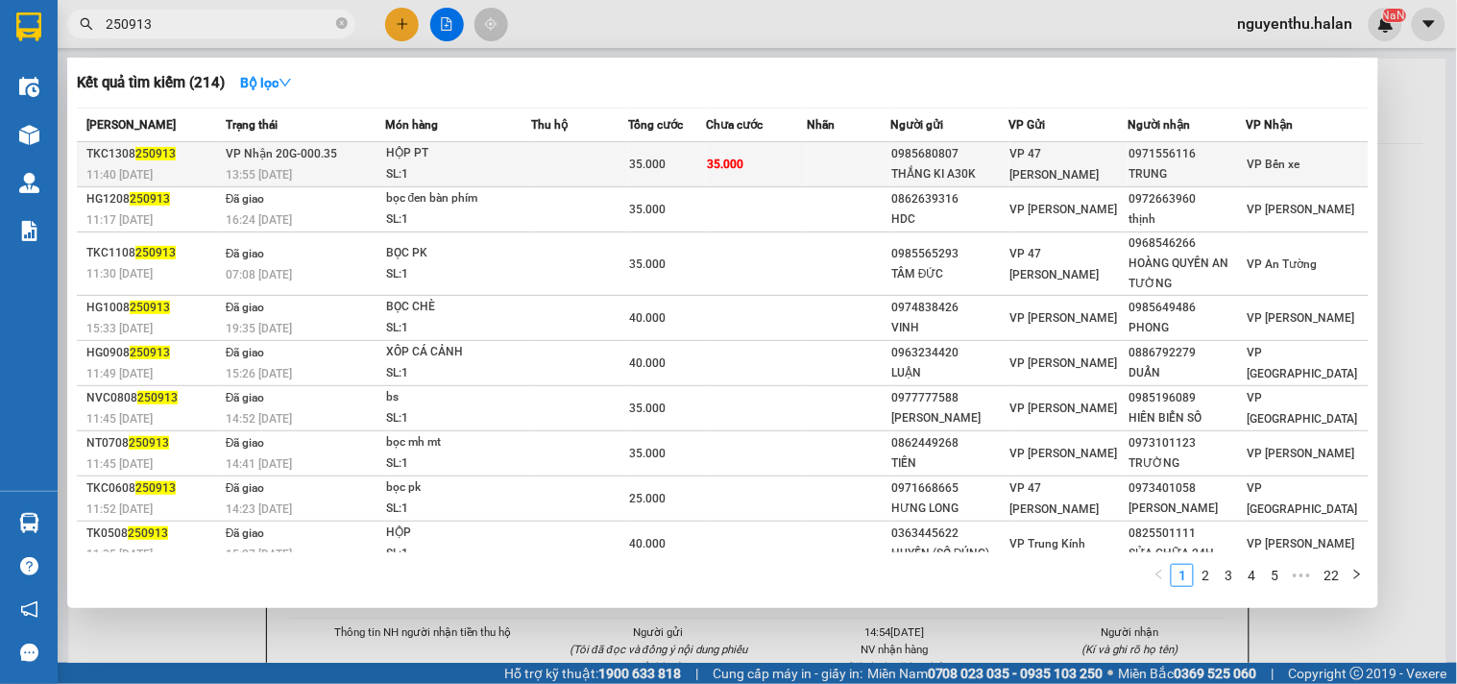
type input "250913"
click at [555, 158] on td at bounding box center [580, 164] width 98 height 45
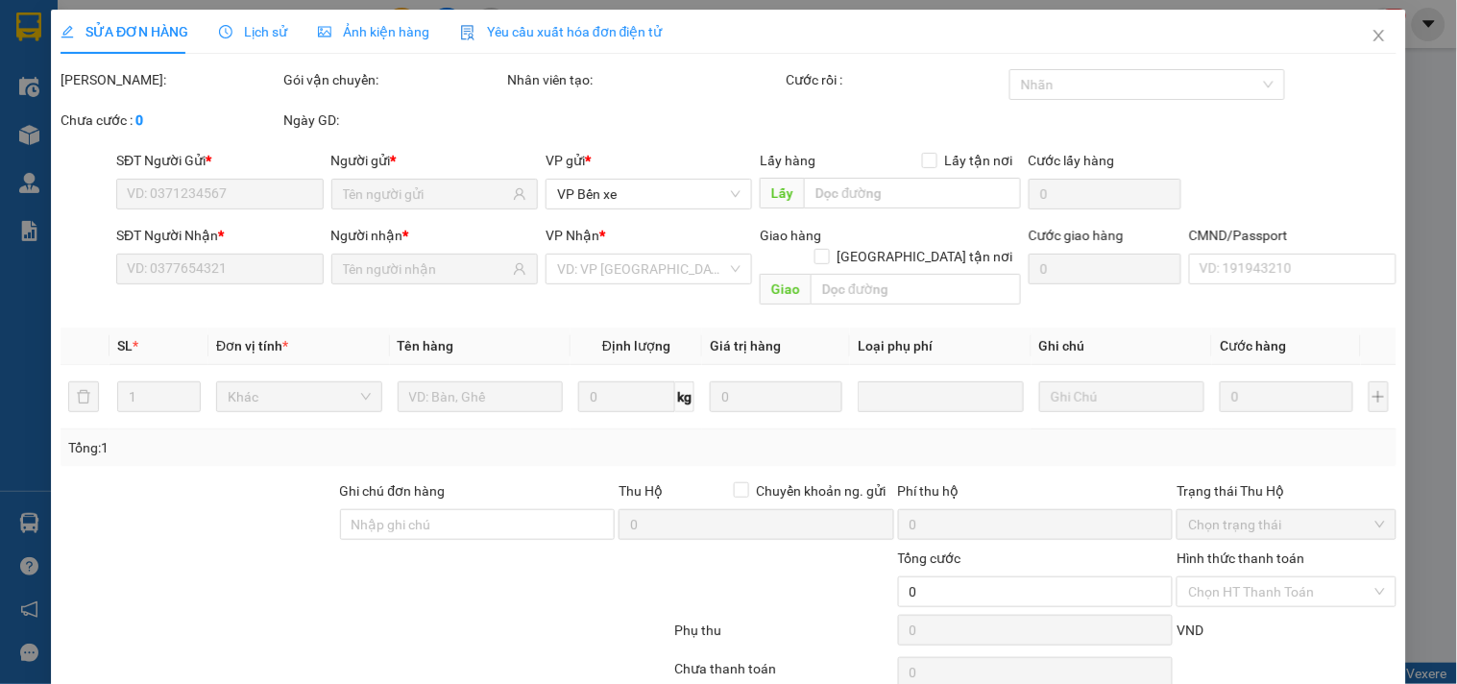
type input "0985680807"
type input "THẮNG KI A30K"
type input "0971556116"
type input "TRUNG"
type input "35.000"
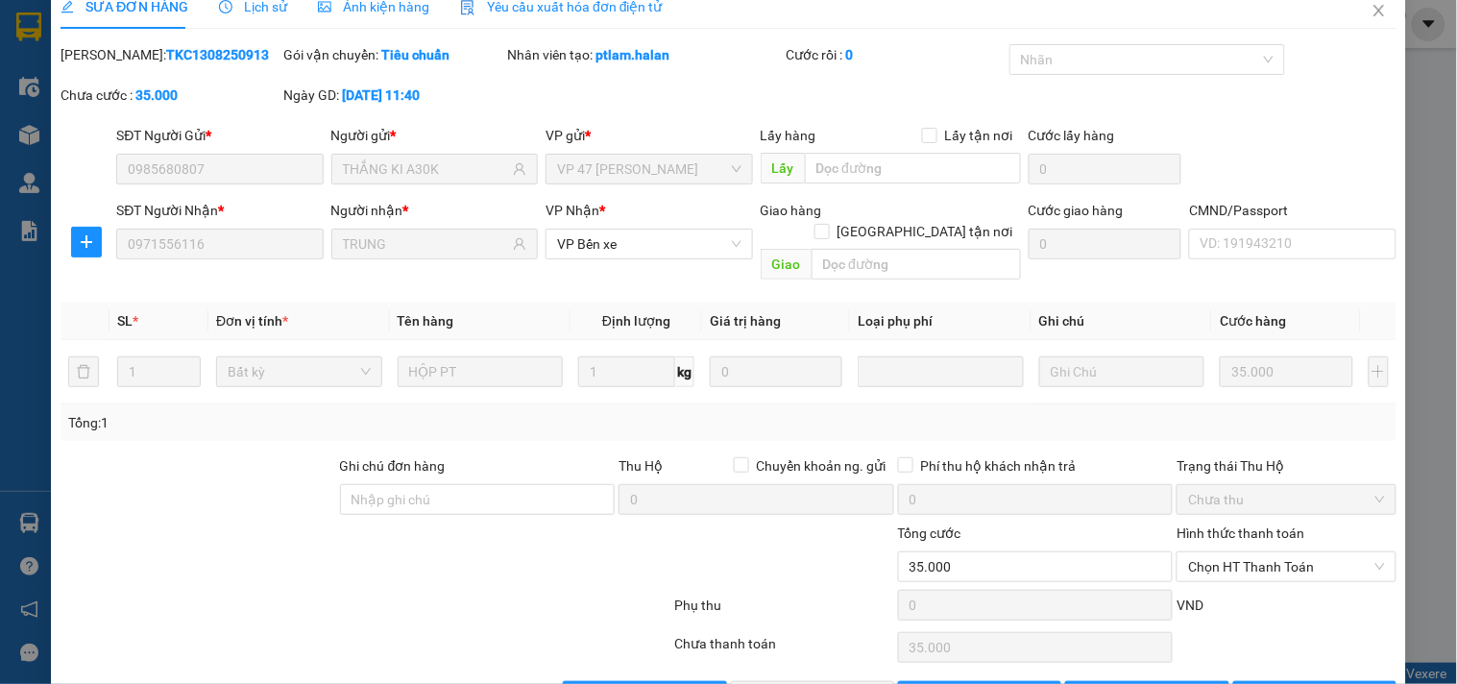
scroll to position [69, 0]
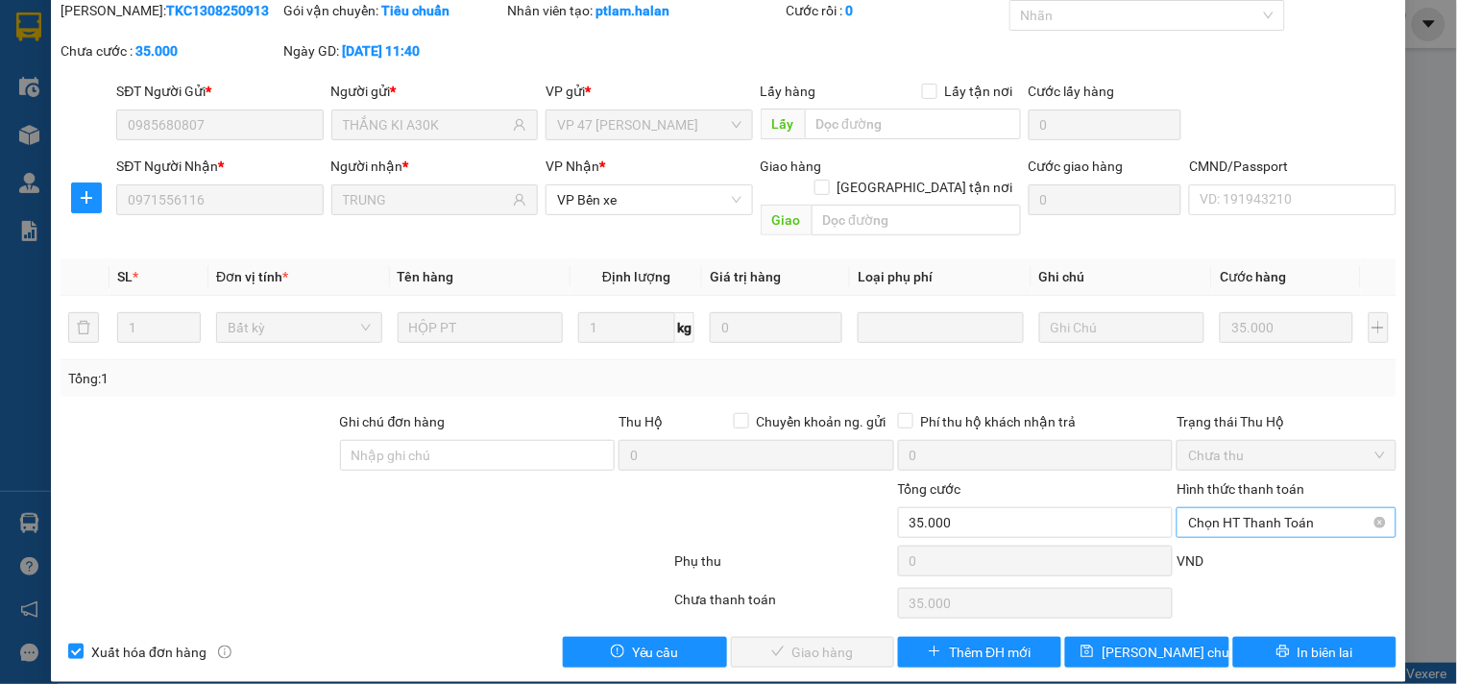
click at [1227, 508] on span "Chọn HT Thanh Toán" at bounding box center [1286, 522] width 196 height 29
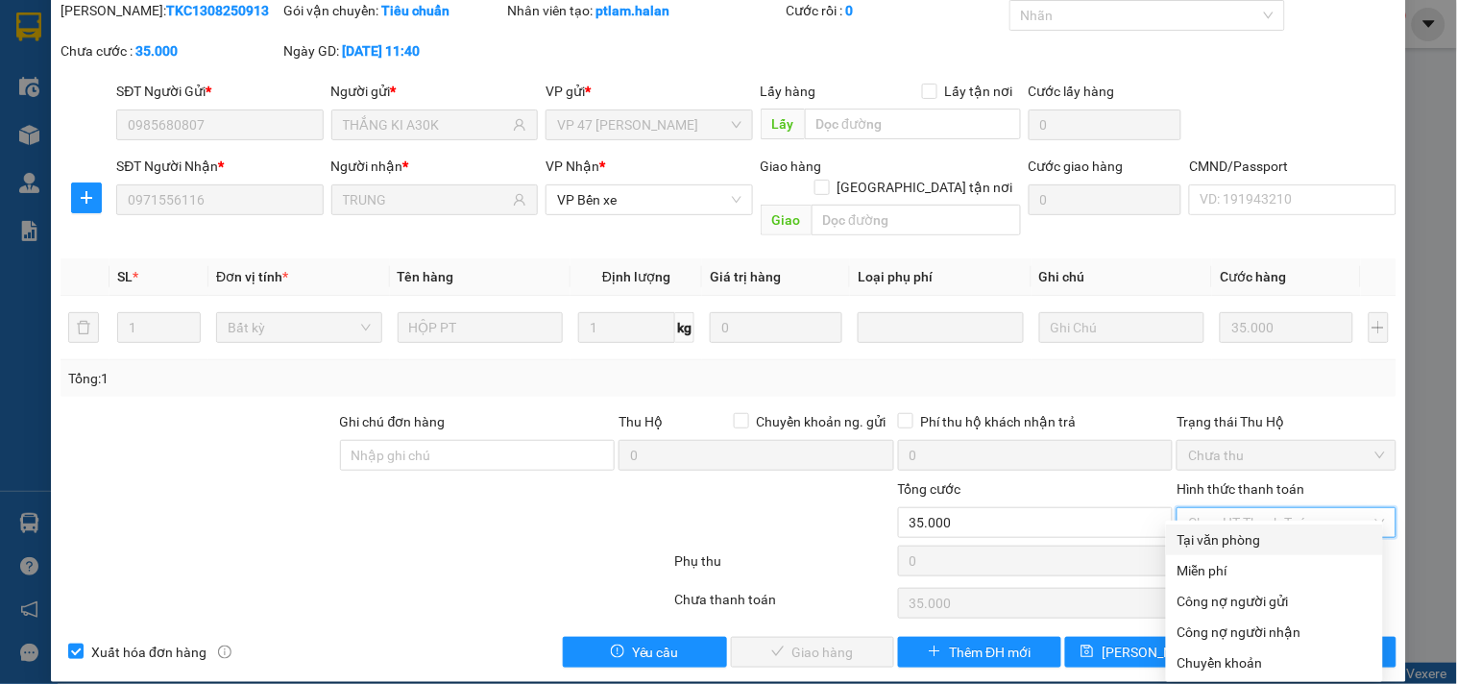
click at [1224, 535] on div "Tại văn phòng" at bounding box center [1274, 539] width 194 height 21
type input "0"
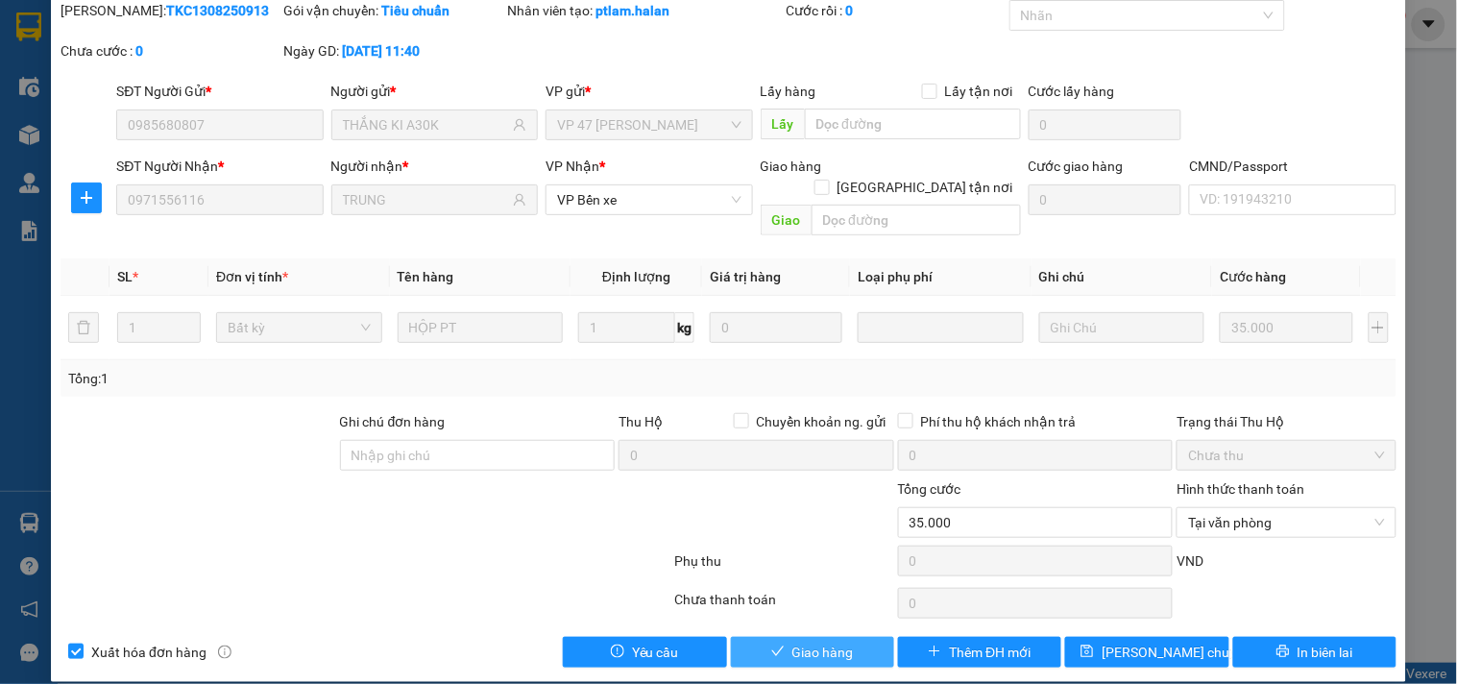
click at [828, 642] on span "Giao hàng" at bounding box center [822, 652] width 61 height 21
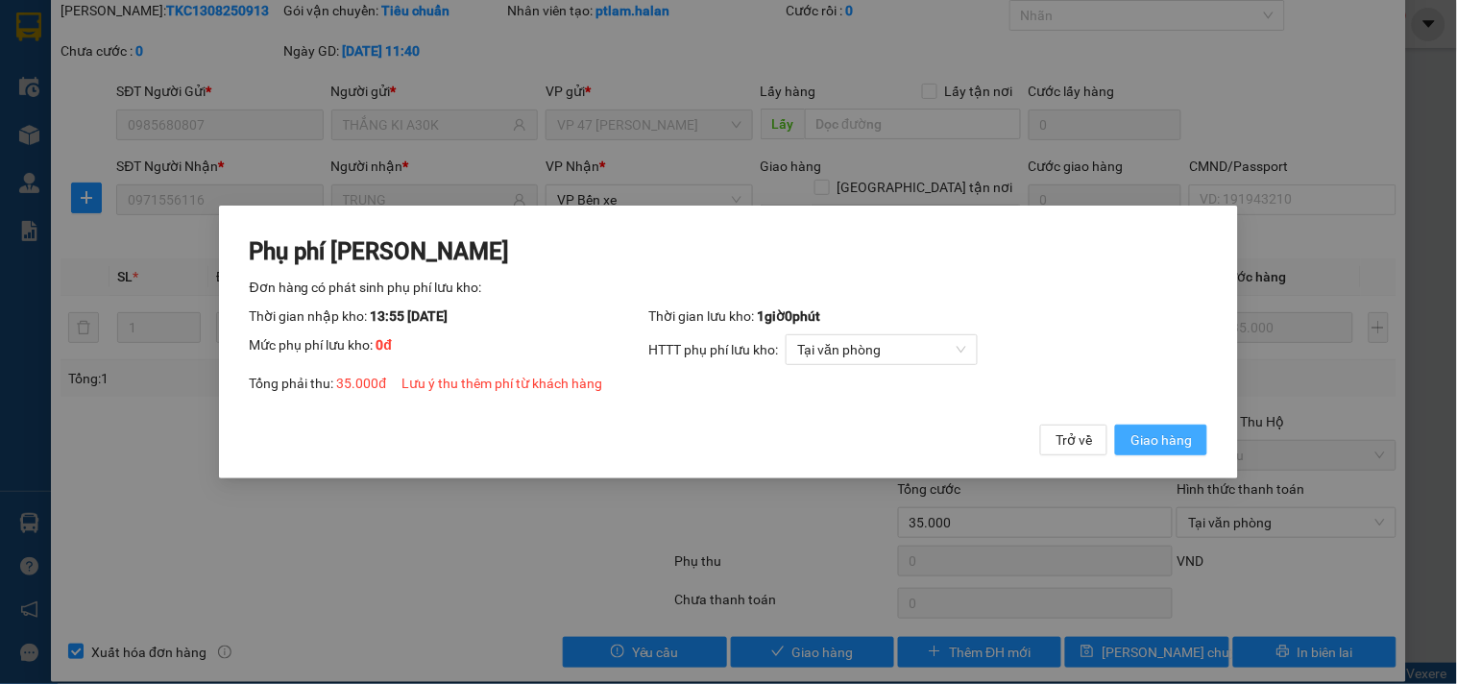
click at [1149, 438] on span "Giao hàng" at bounding box center [1160, 439] width 61 height 21
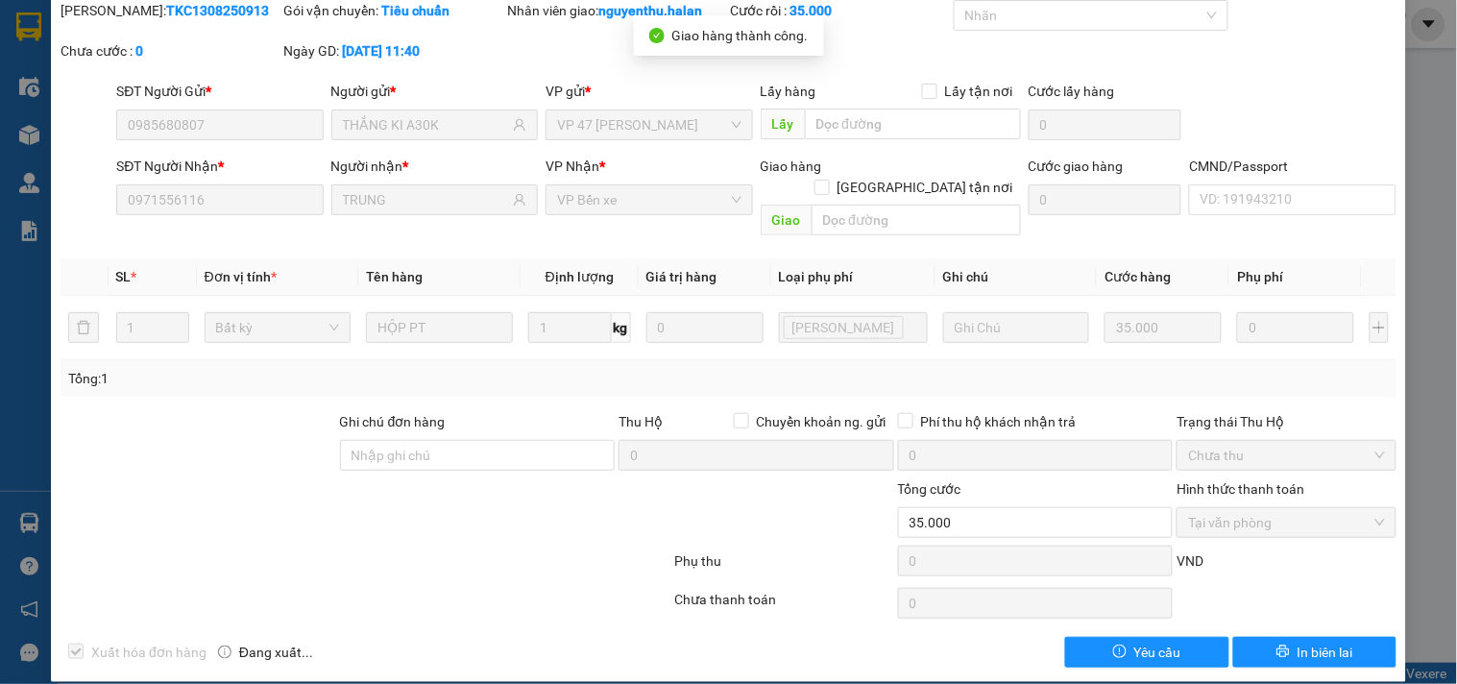
scroll to position [0, 0]
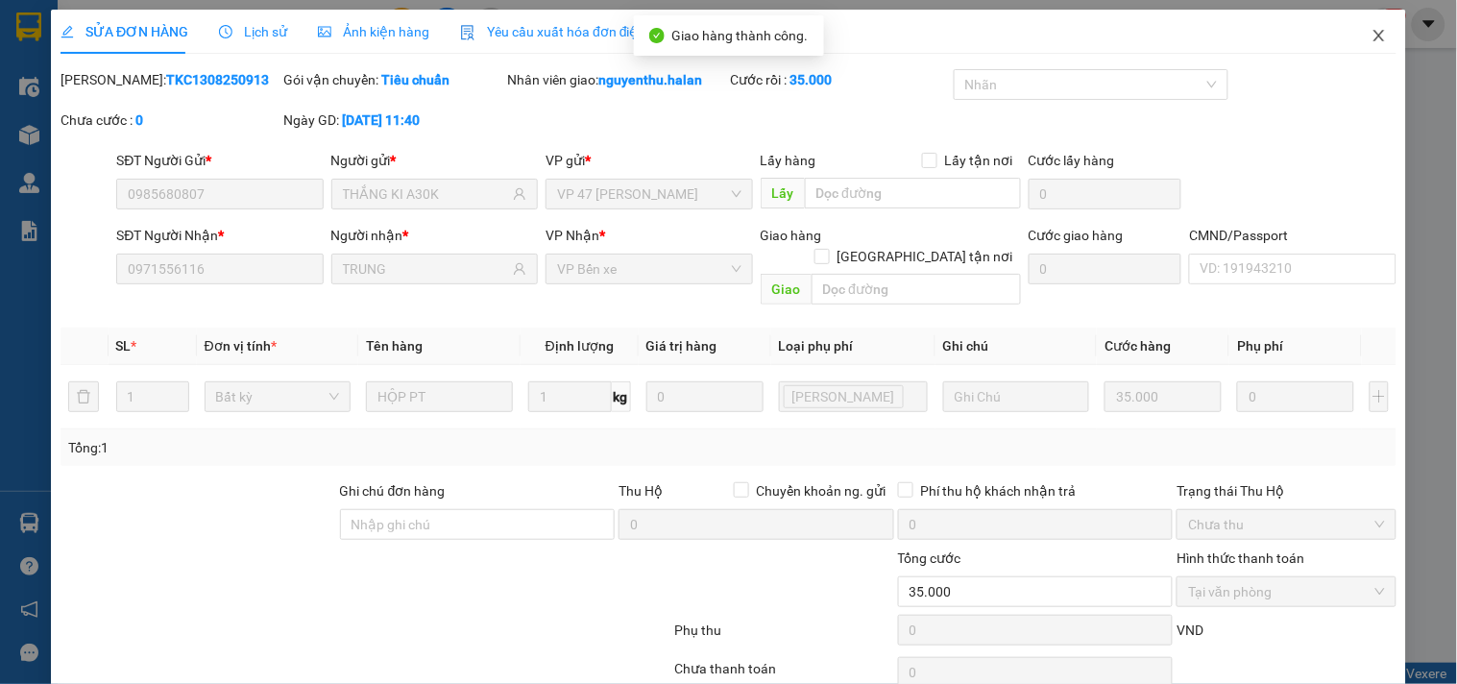
click at [1371, 36] on icon "close" at bounding box center [1378, 35] width 15 height 15
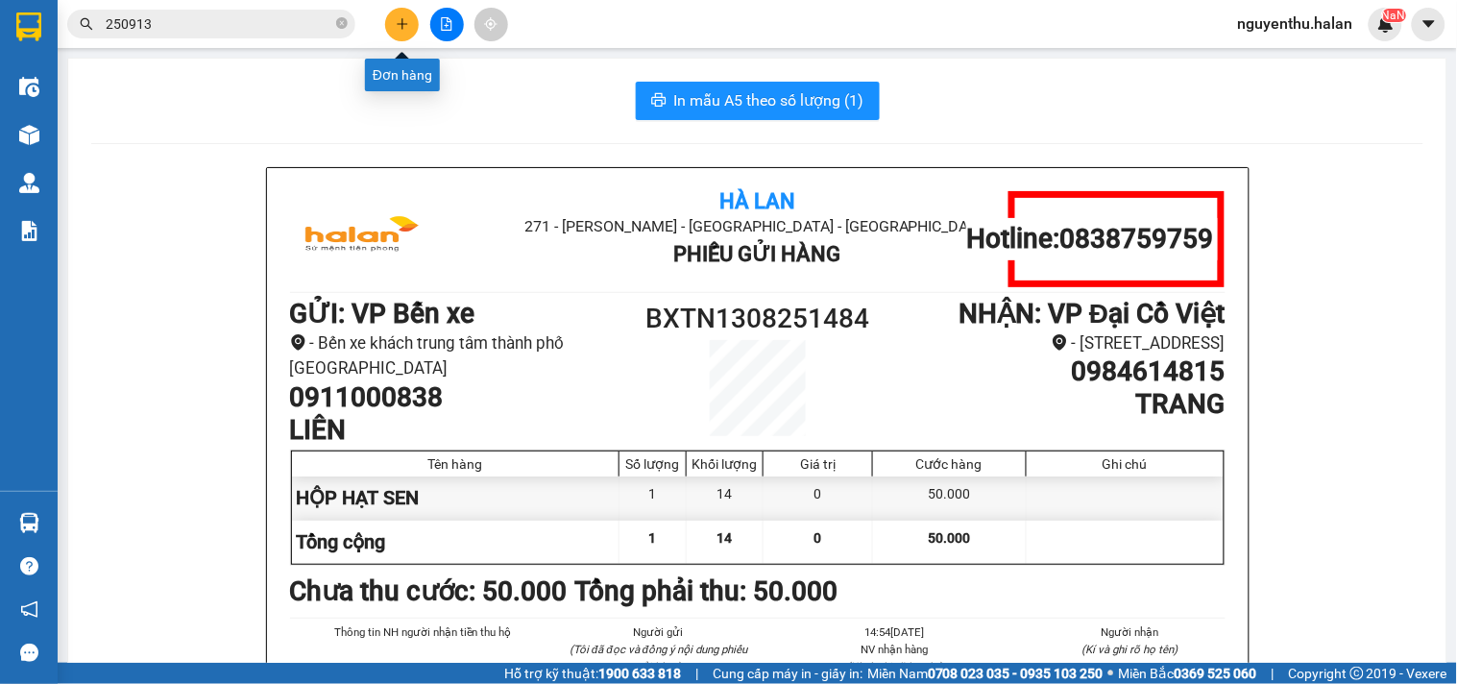
click at [414, 21] on button at bounding box center [402, 25] width 34 height 34
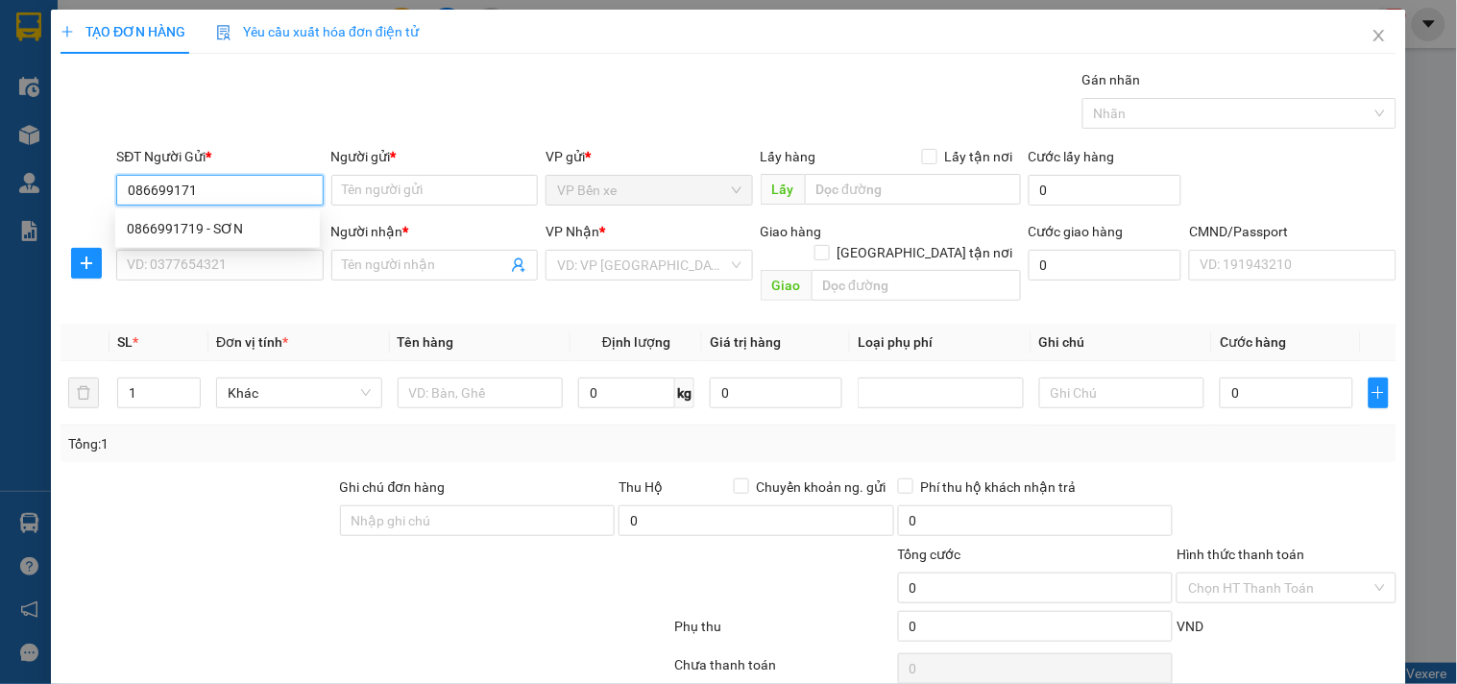
type input "0866991719"
click at [209, 232] on div "0866991719 - SƠN" at bounding box center [218, 228] width 182 height 21
type input "SƠN"
type input "0866991719"
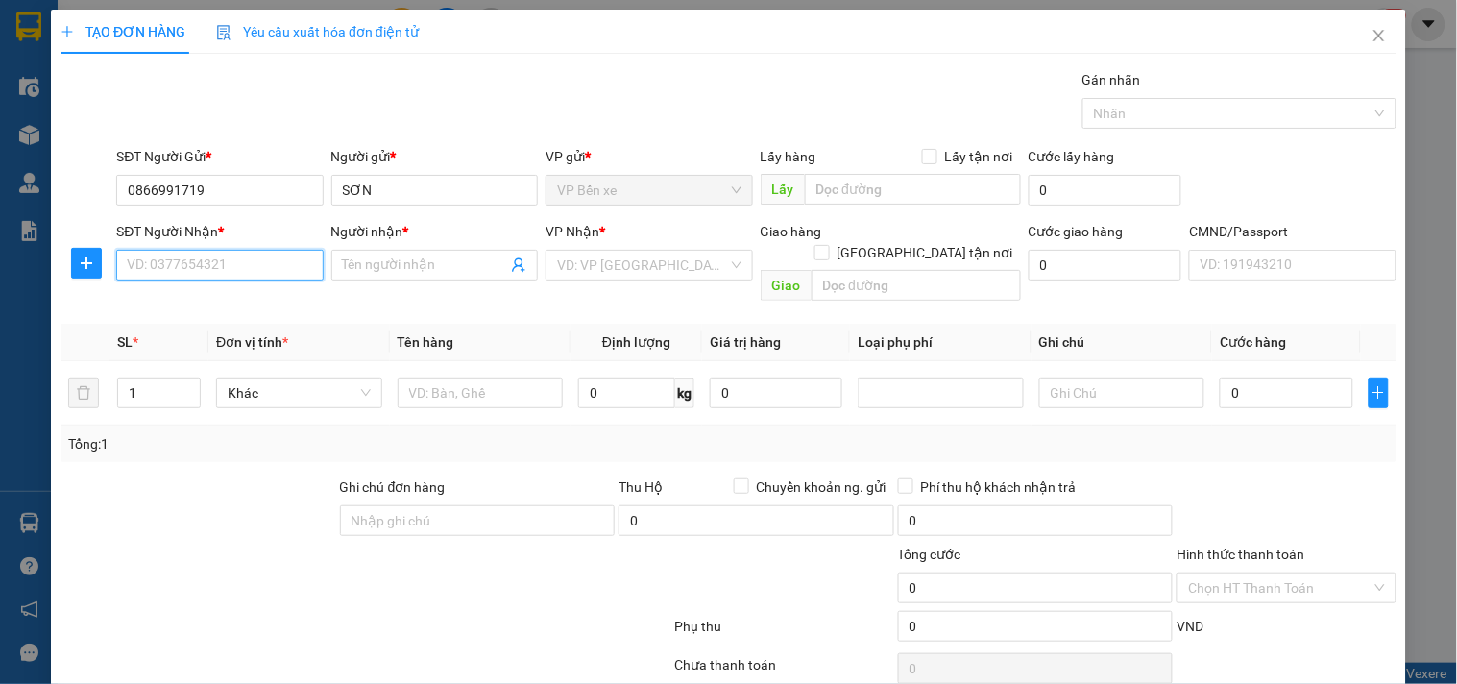
click at [242, 251] on input "SĐT Người Nhận *" at bounding box center [219, 265] width 206 height 31
type input "0985291988"
click at [219, 309] on div "0985291988 - KHÁCH" at bounding box center [218, 303] width 182 height 21
type input "KHÁCH"
type input "0985291988"
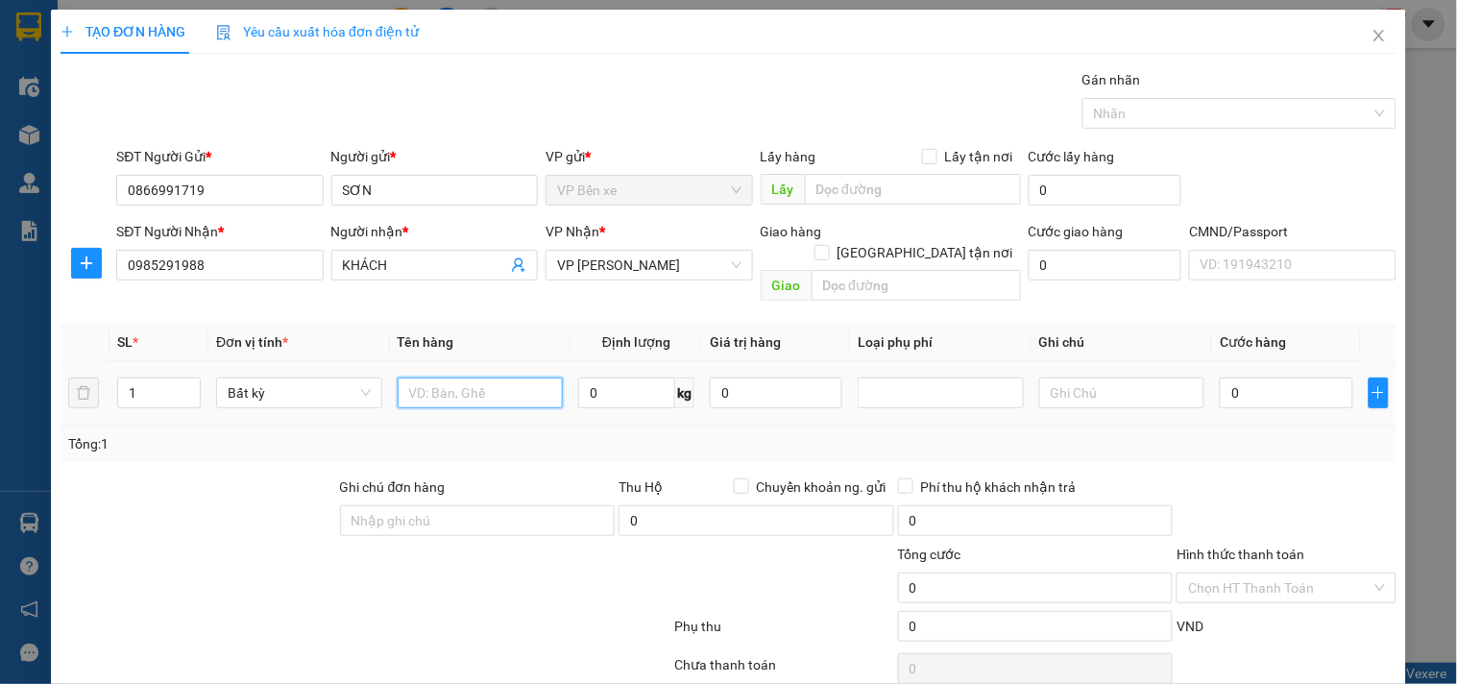
click at [432, 377] on input "text" at bounding box center [481, 392] width 166 height 31
type input "HỘP VỢT"
click at [638, 377] on input "0" at bounding box center [626, 392] width 97 height 31
type input "1"
click at [755, 377] on input "0" at bounding box center [776, 392] width 133 height 31
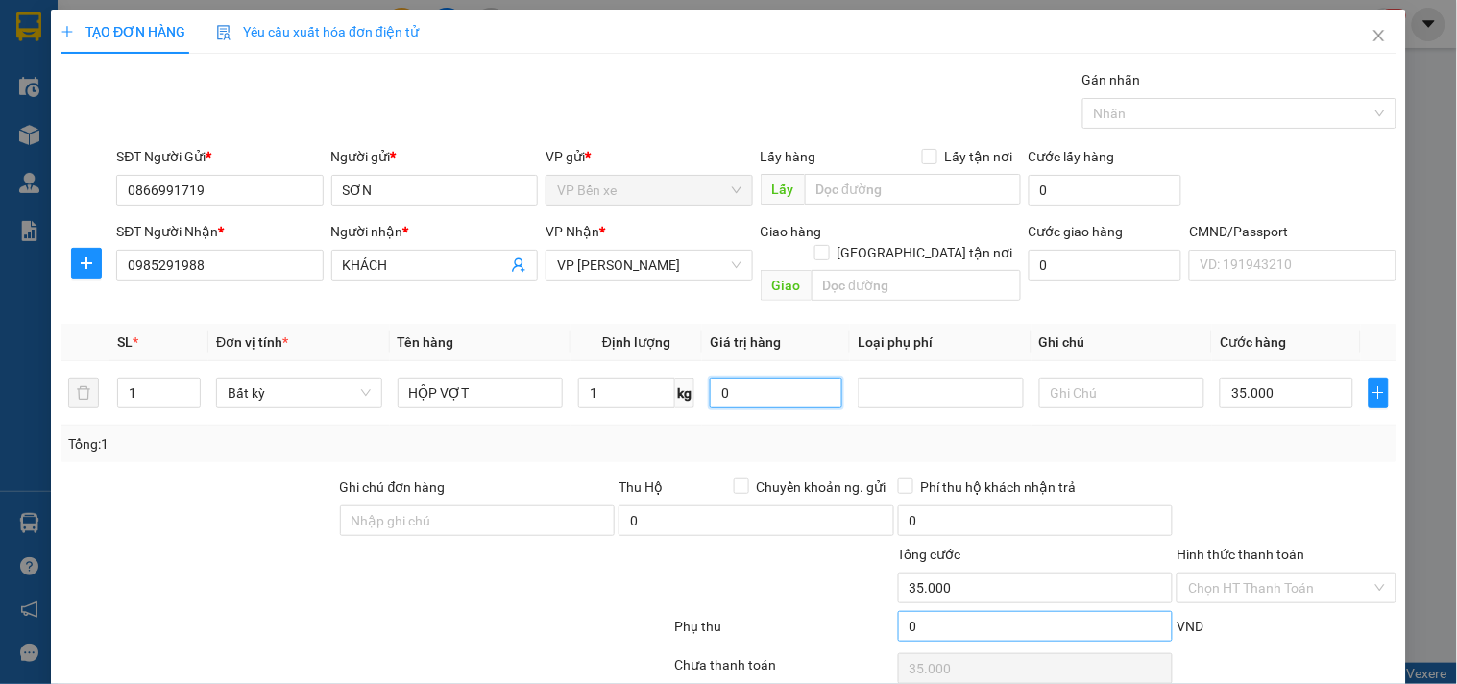
type input "35.000"
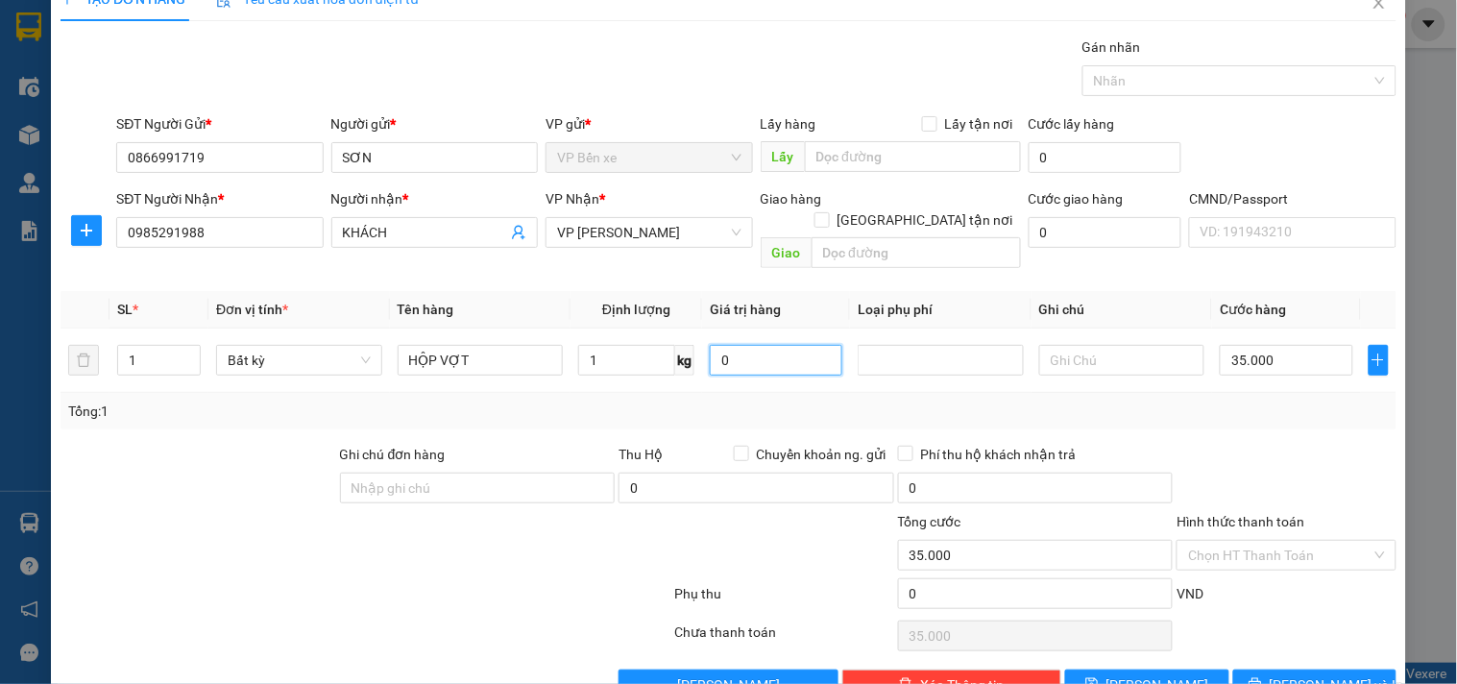
scroll to position [64, 0]
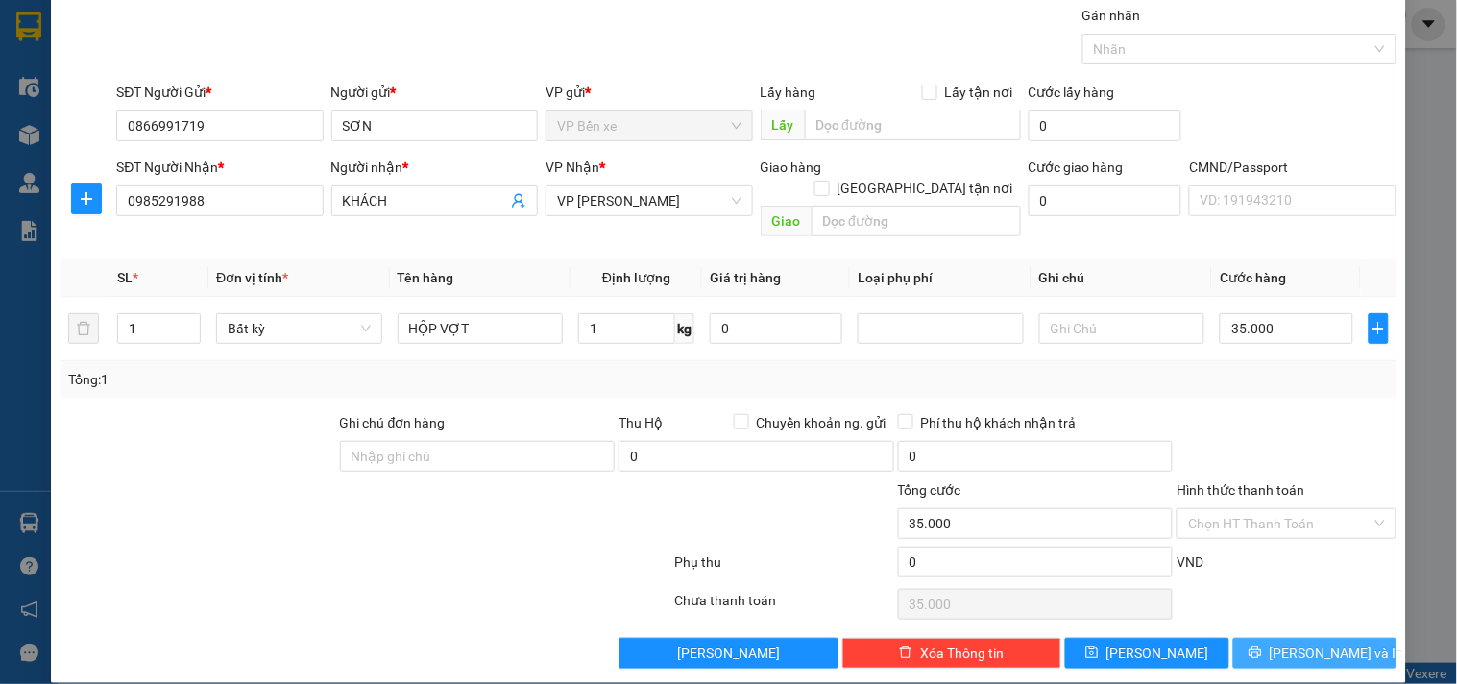
click at [1299, 642] on span "[PERSON_NAME] và In" at bounding box center [1337, 652] width 134 height 21
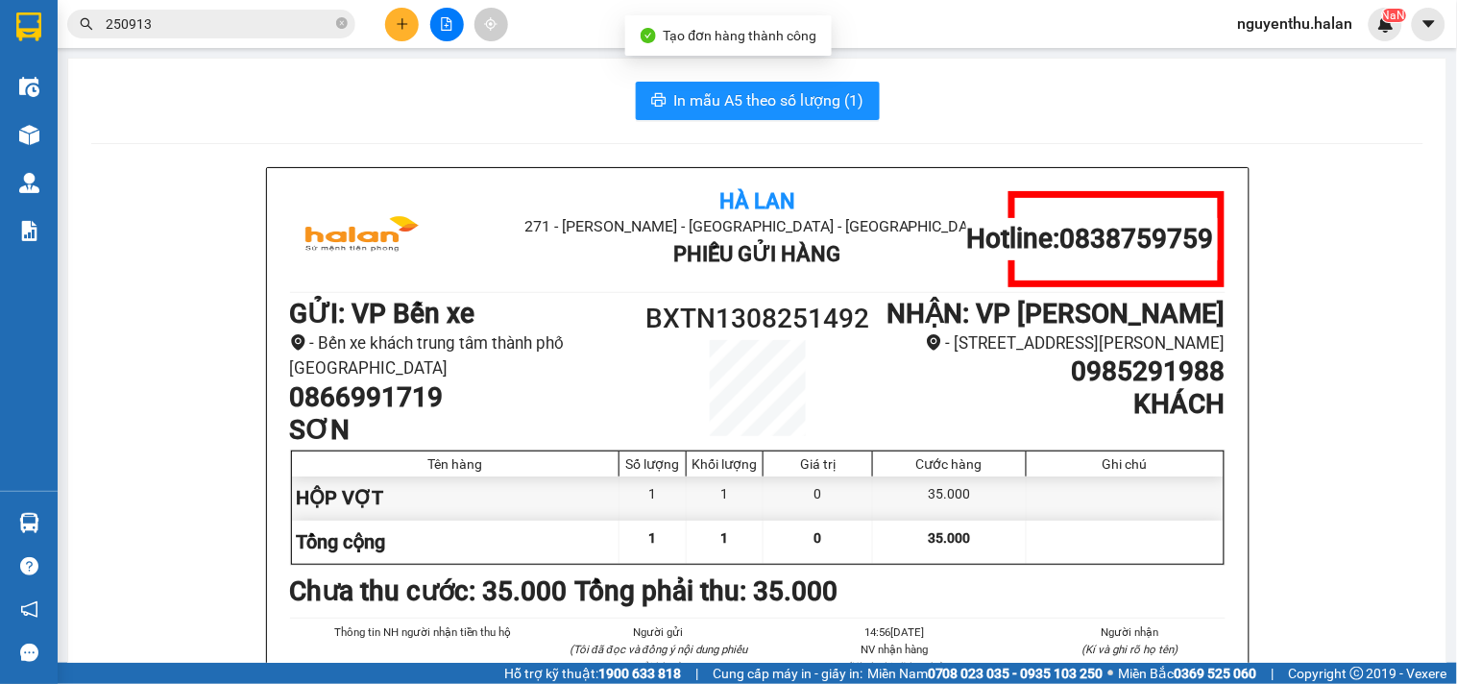
click at [802, 100] on span "In mẫu A5 theo số lượng (1)" at bounding box center [769, 100] width 190 height 24
click at [407, 17] on icon "plus" at bounding box center [402, 23] width 13 height 13
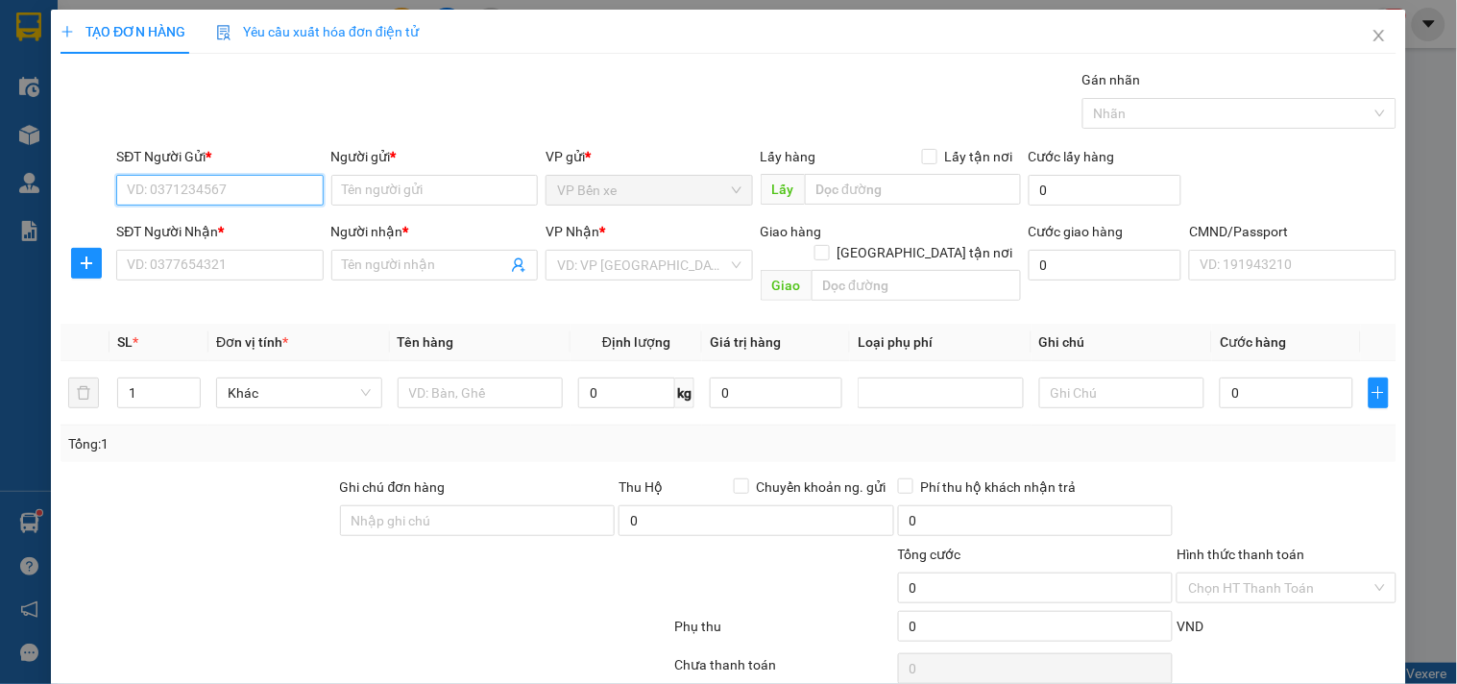
click at [262, 189] on input "SĐT Người Gửi *" at bounding box center [219, 190] width 206 height 31
click at [238, 228] on div "0374804093 - TRƯỜNG" at bounding box center [218, 228] width 182 height 21
type input "0374804093"
type input "TRƯỜNG"
type input "0374804093"
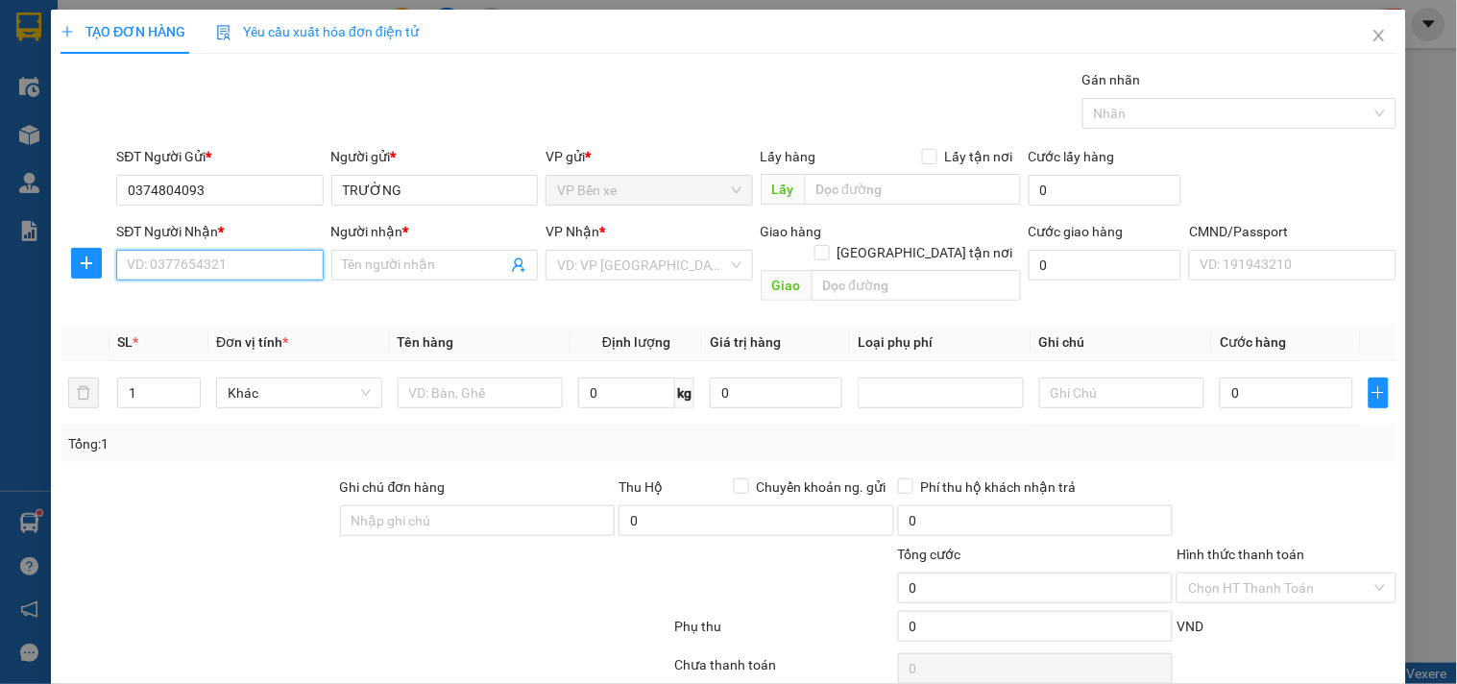
click at [254, 266] on input "SĐT Người Nhận *" at bounding box center [219, 265] width 206 height 31
type input "0914778735"
click at [226, 300] on div "0914778735 - CÔ HÀ. ĐCV" at bounding box center [218, 303] width 182 height 21
type input "CÔ HÀ. ĐCV"
type input "0914778735"
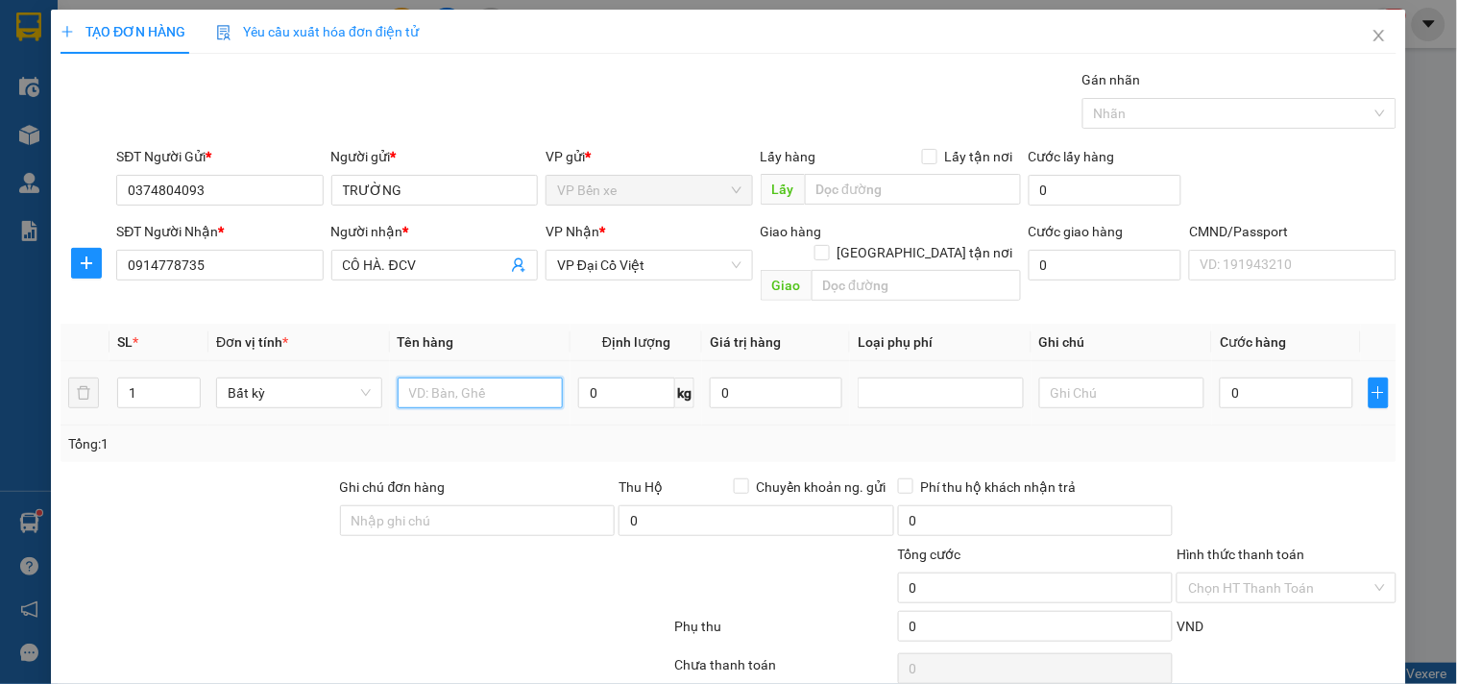
click at [448, 377] on input "text" at bounding box center [481, 392] width 166 height 31
type input "BỌC HỒNG ÁO"
click at [629, 377] on input "0" at bounding box center [626, 392] width 97 height 31
type input "1"
click at [764, 377] on input "0" at bounding box center [776, 392] width 133 height 31
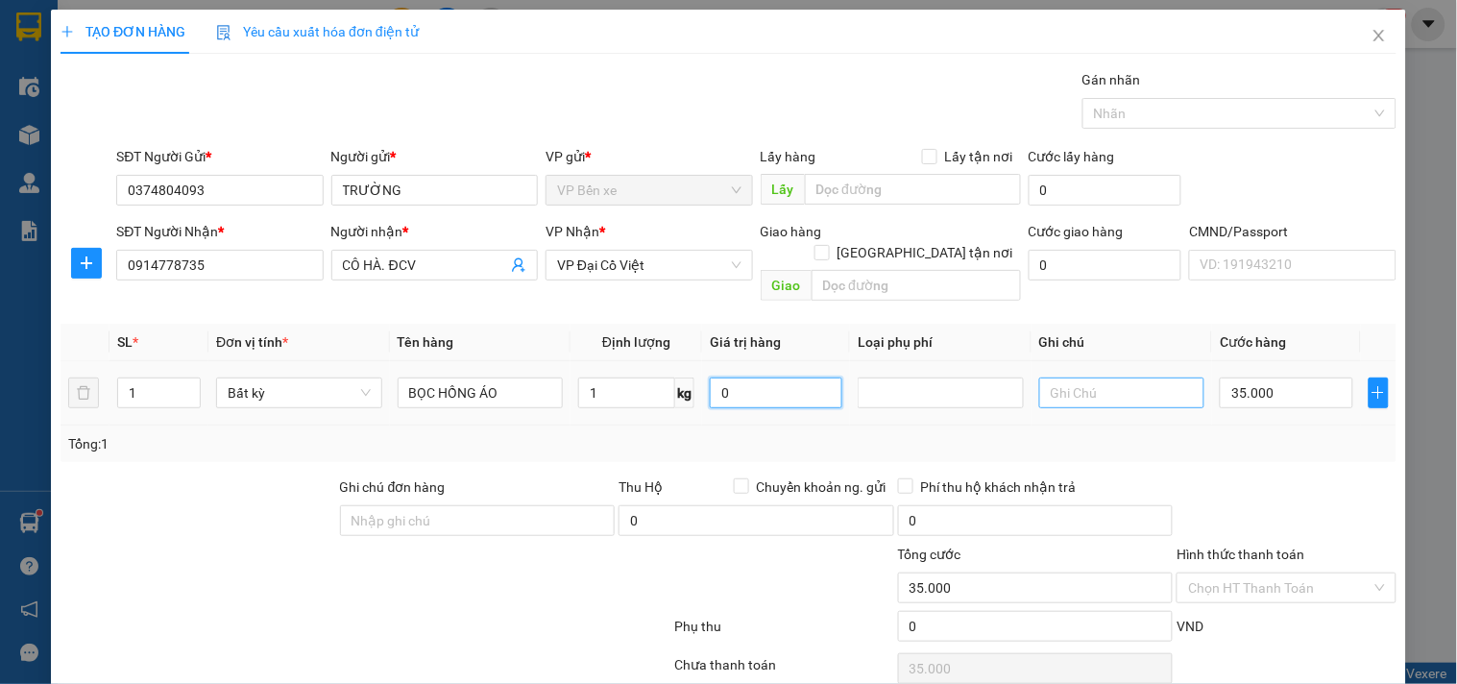
type input "35.000"
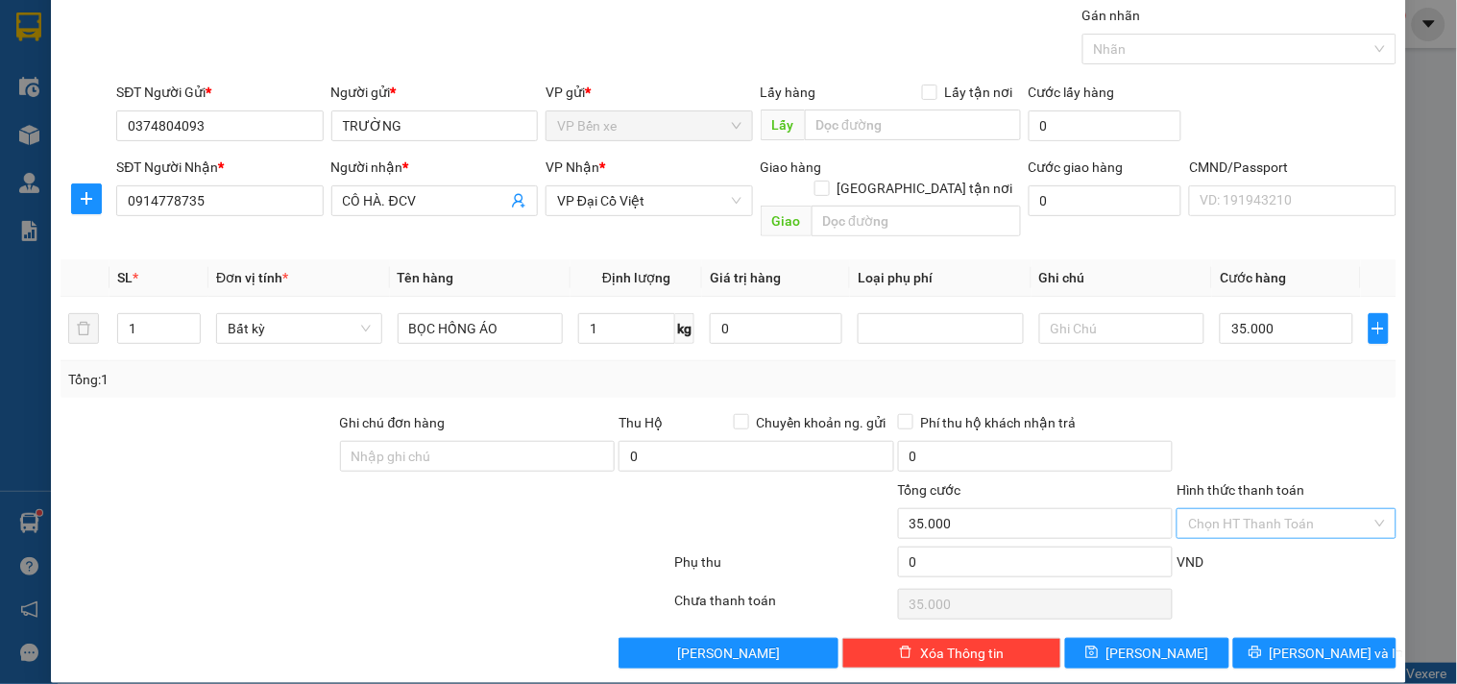
click at [1304, 510] on input "Hình thức thanh toán" at bounding box center [1279, 523] width 182 height 29
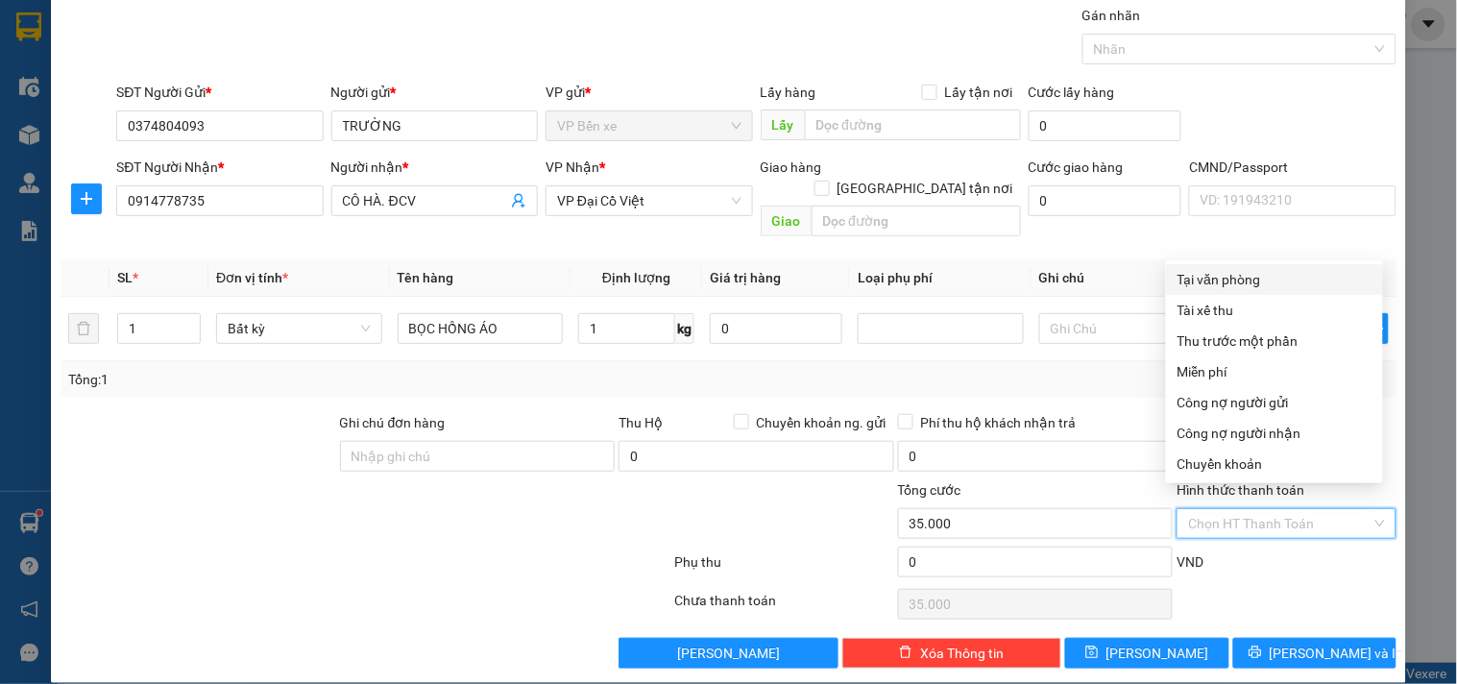
click at [1216, 274] on div "Tại văn phòng" at bounding box center [1274, 279] width 194 height 21
type input "0"
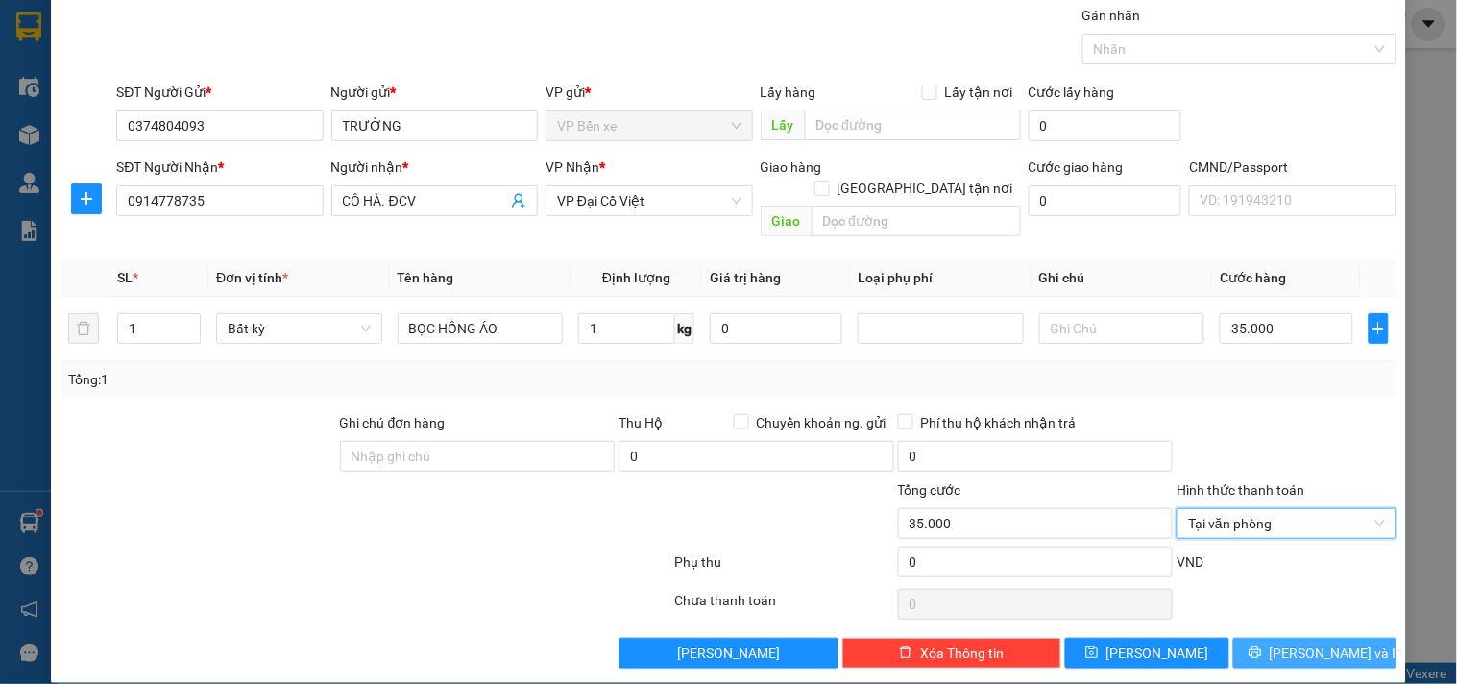
click at [1262, 645] on icon "printer" at bounding box center [1254, 651] width 13 height 13
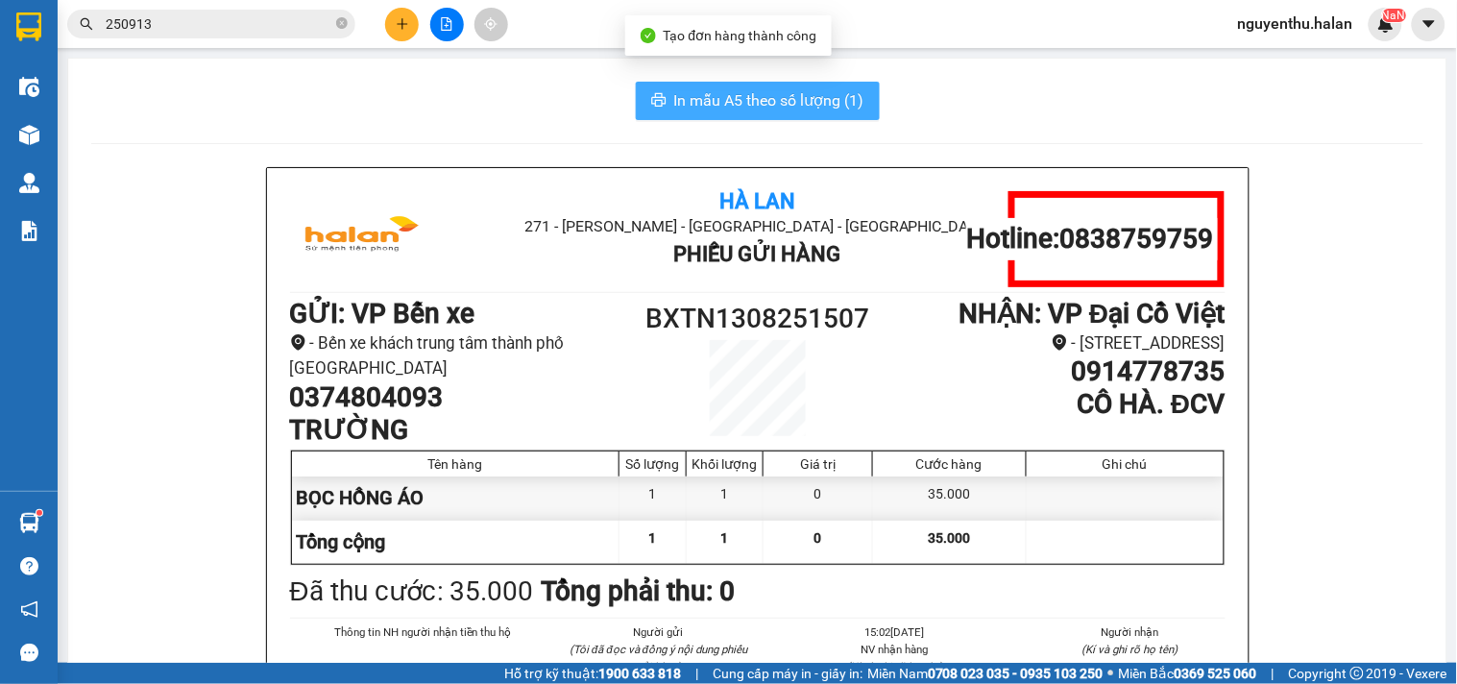
click at [763, 97] on span "In mẫu A5 theo số lượng (1)" at bounding box center [769, 100] width 190 height 24
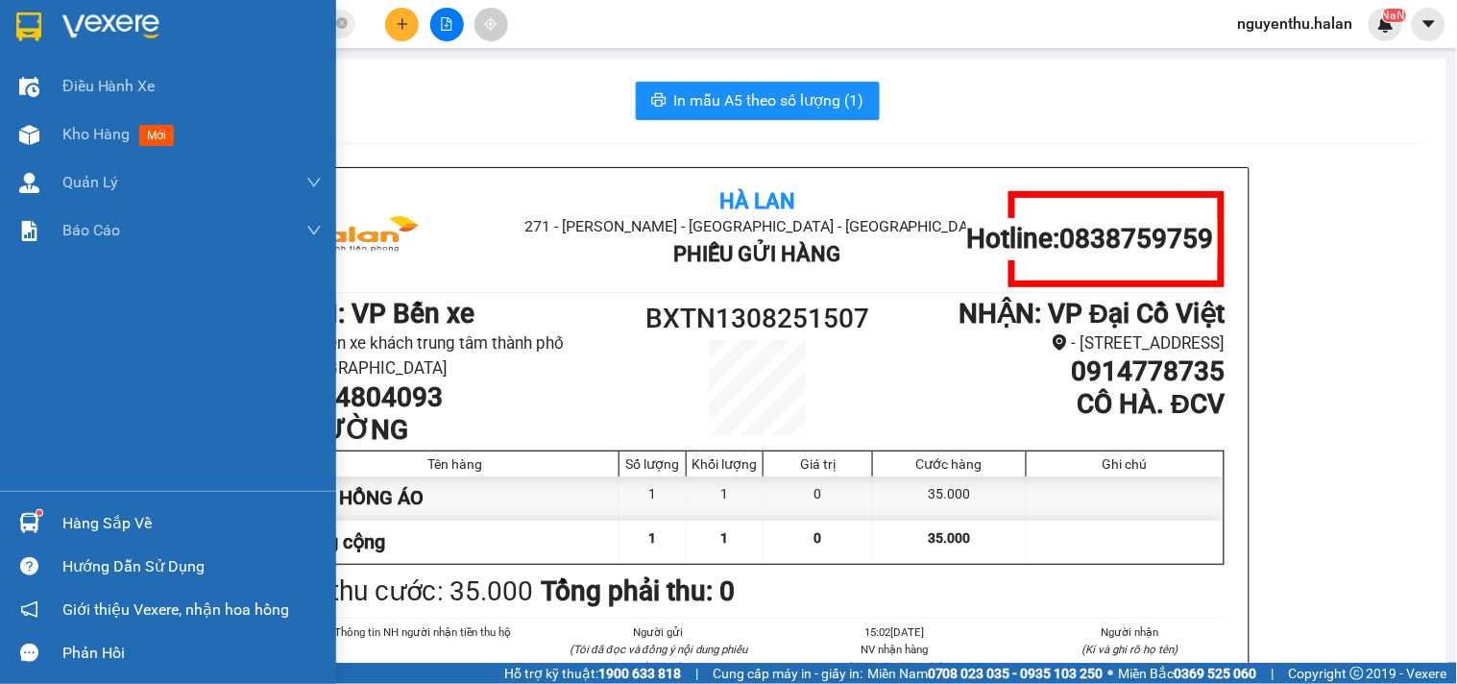
click at [62, 528] on div "Hàng sắp về" at bounding box center [191, 523] width 259 height 29
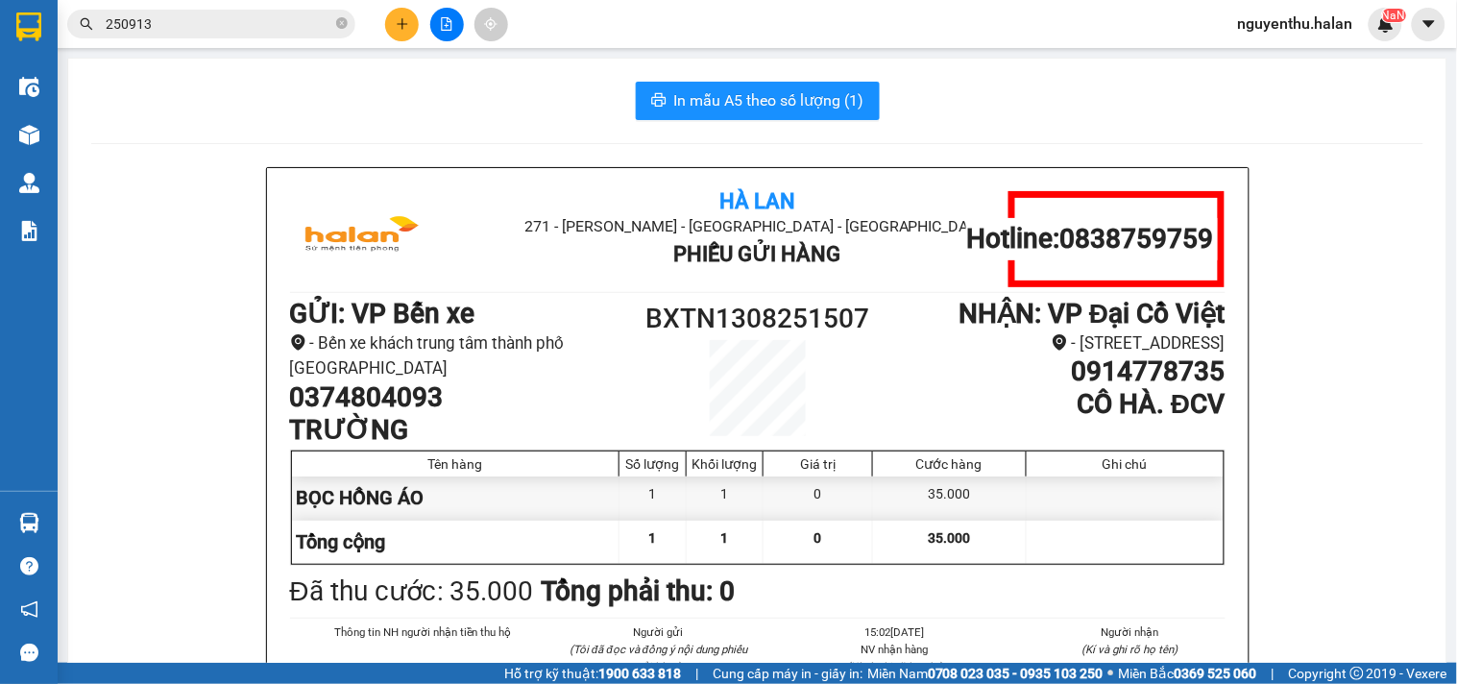
click at [400, 94] on section "Kết quả tìm kiếm ( 214 ) Bộ lọc Mã ĐH Trạng thái Món hàng Thu hộ Tổng cước Chưa…" at bounding box center [728, 342] width 1457 height 684
click at [290, 23] on input "250913" at bounding box center [219, 23] width 227 height 21
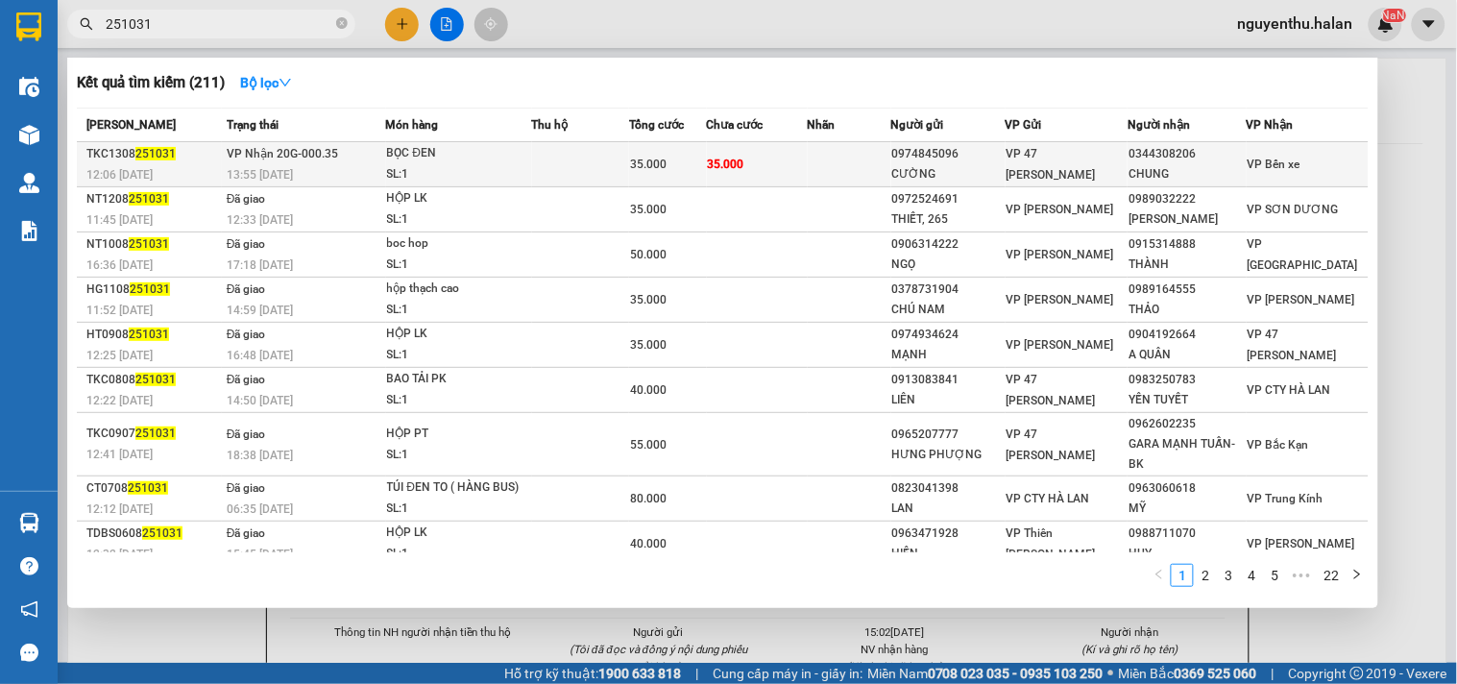
type input "251031"
click at [956, 152] on div "0974845096" at bounding box center [948, 154] width 112 height 20
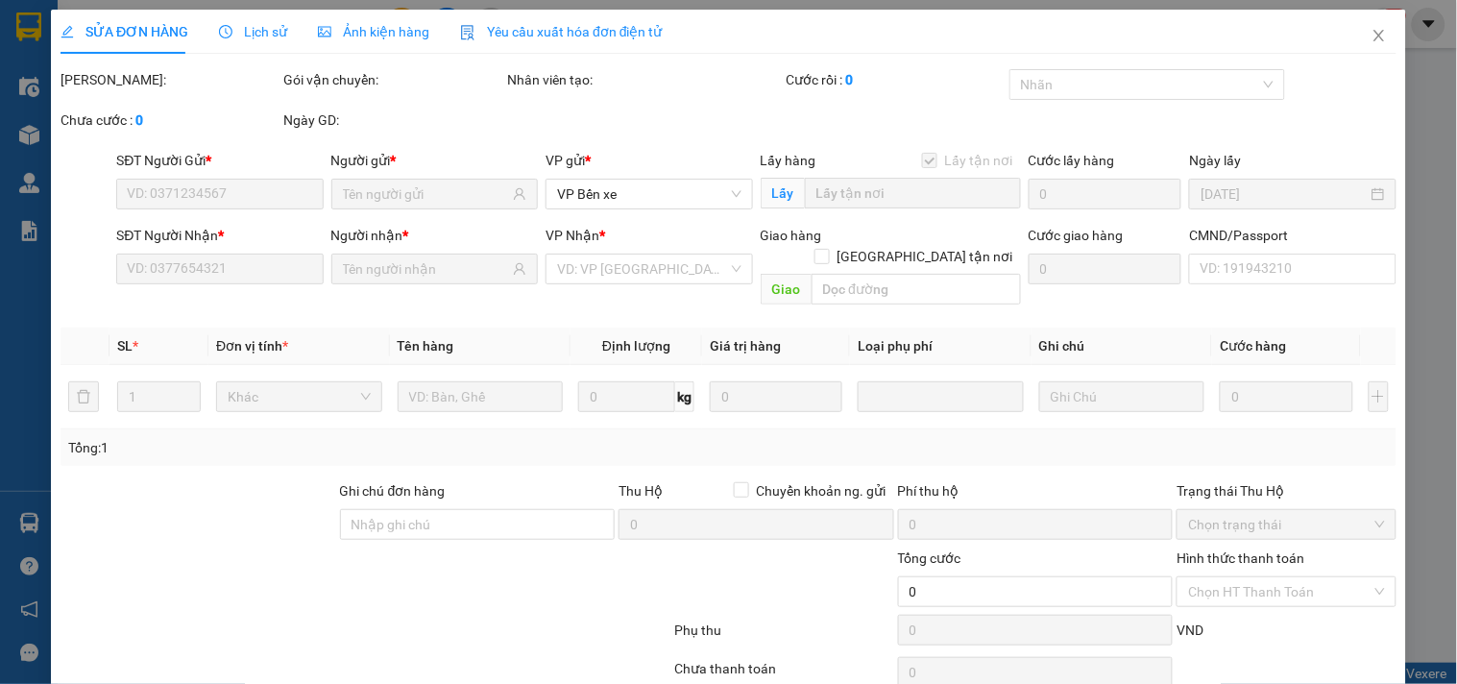
type input "0974845096"
type input "CƯỜNG"
checkbox input "false"
type input "0344308206"
type input "CHUNG"
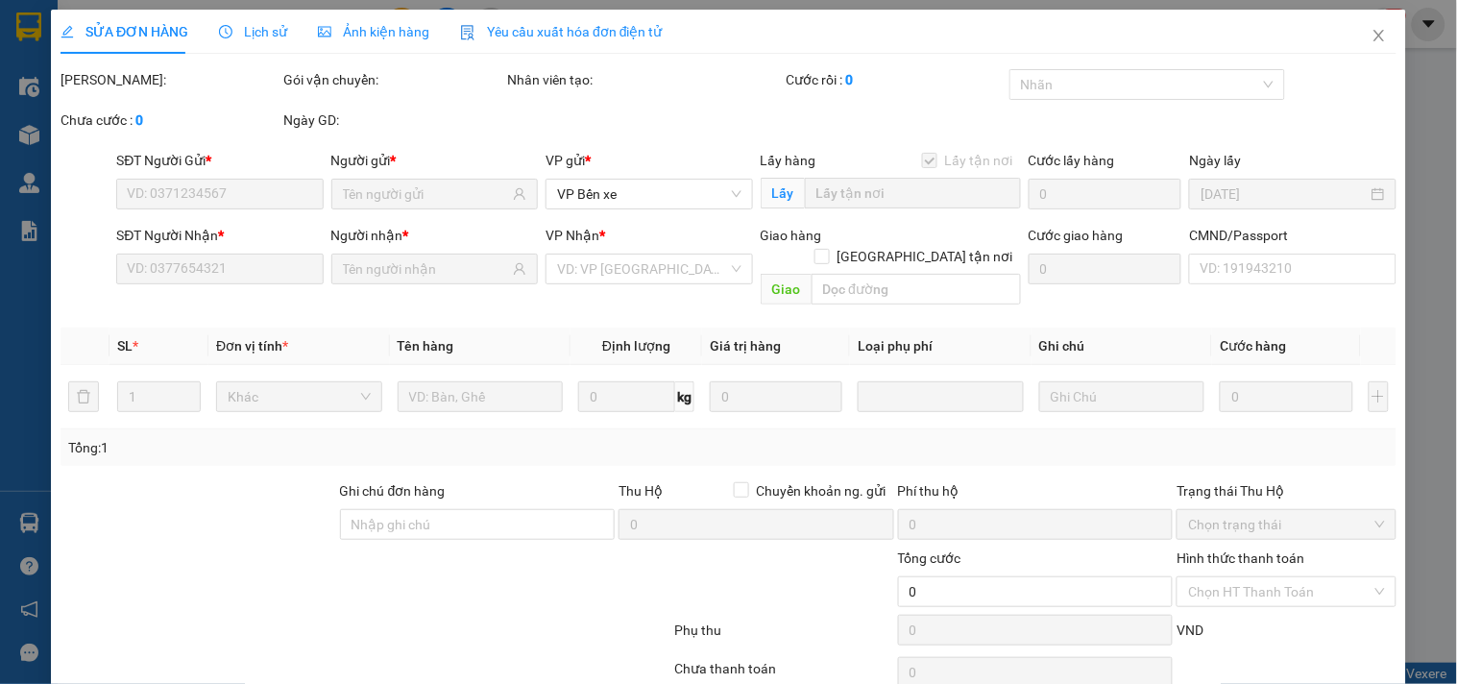
type input "35.000"
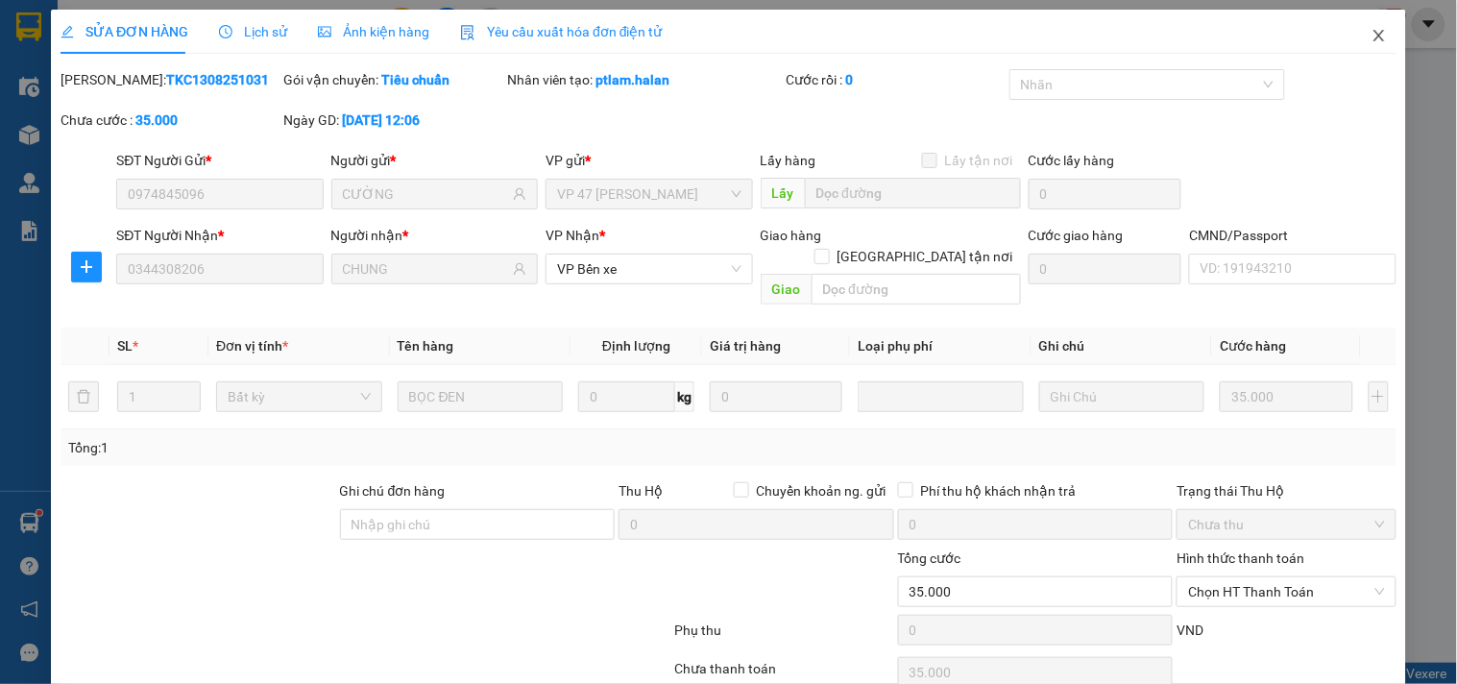
click at [1371, 34] on icon "close" at bounding box center [1378, 35] width 15 height 15
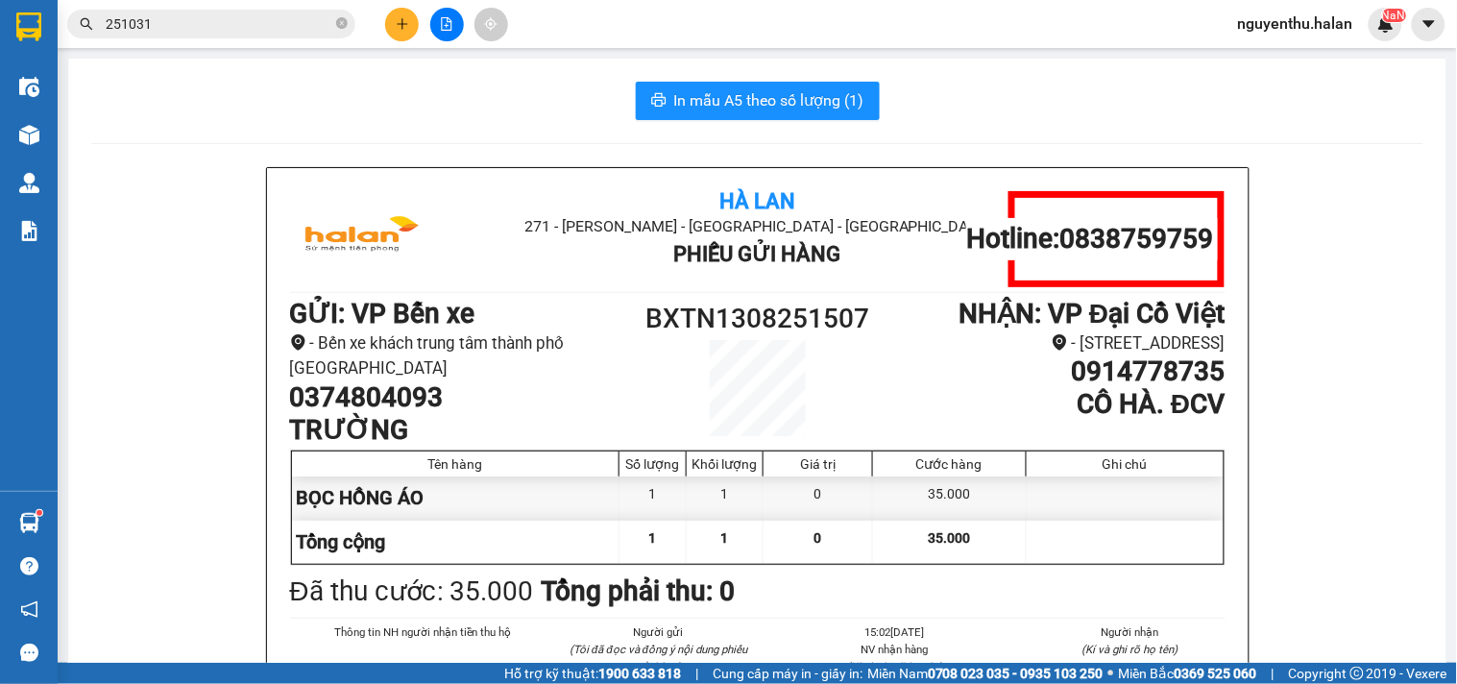
click at [206, 26] on input "251031" at bounding box center [219, 23] width 227 height 21
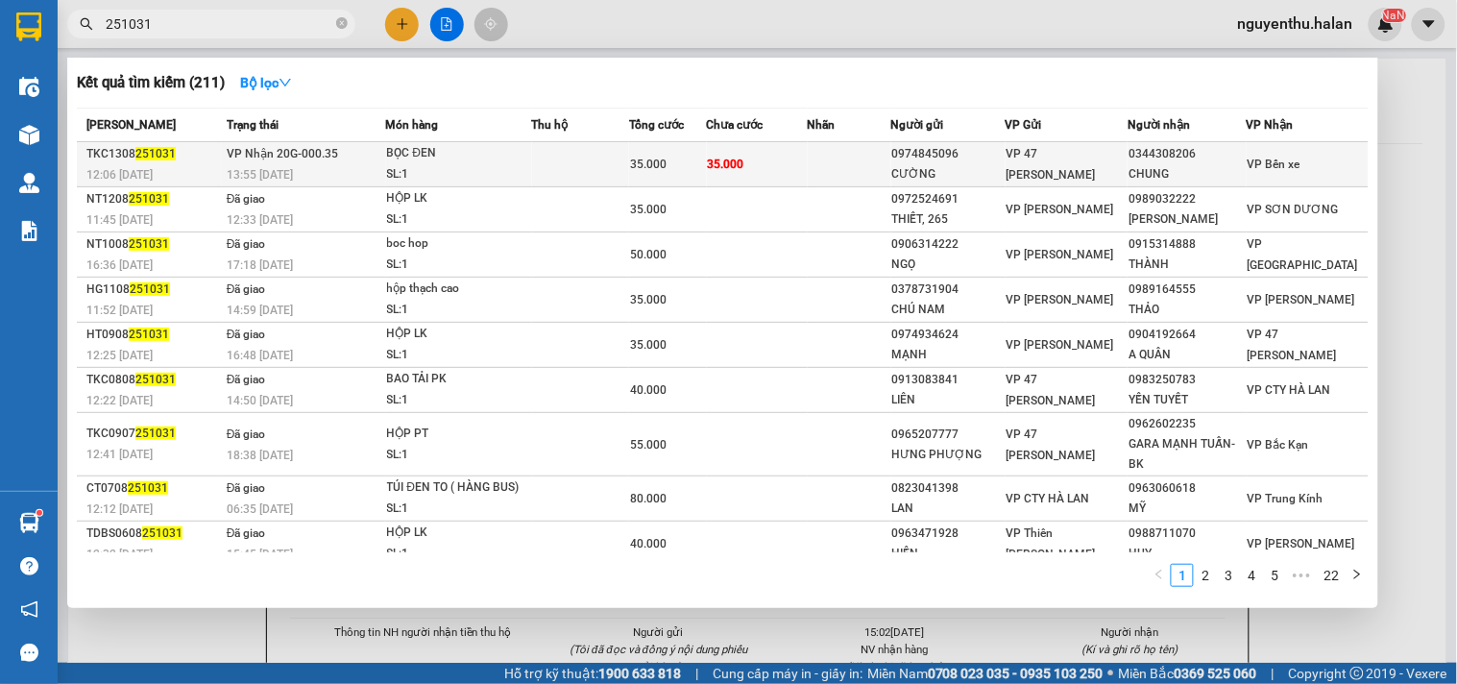
click at [481, 155] on div "BỌC ĐEN" at bounding box center [459, 153] width 144 height 21
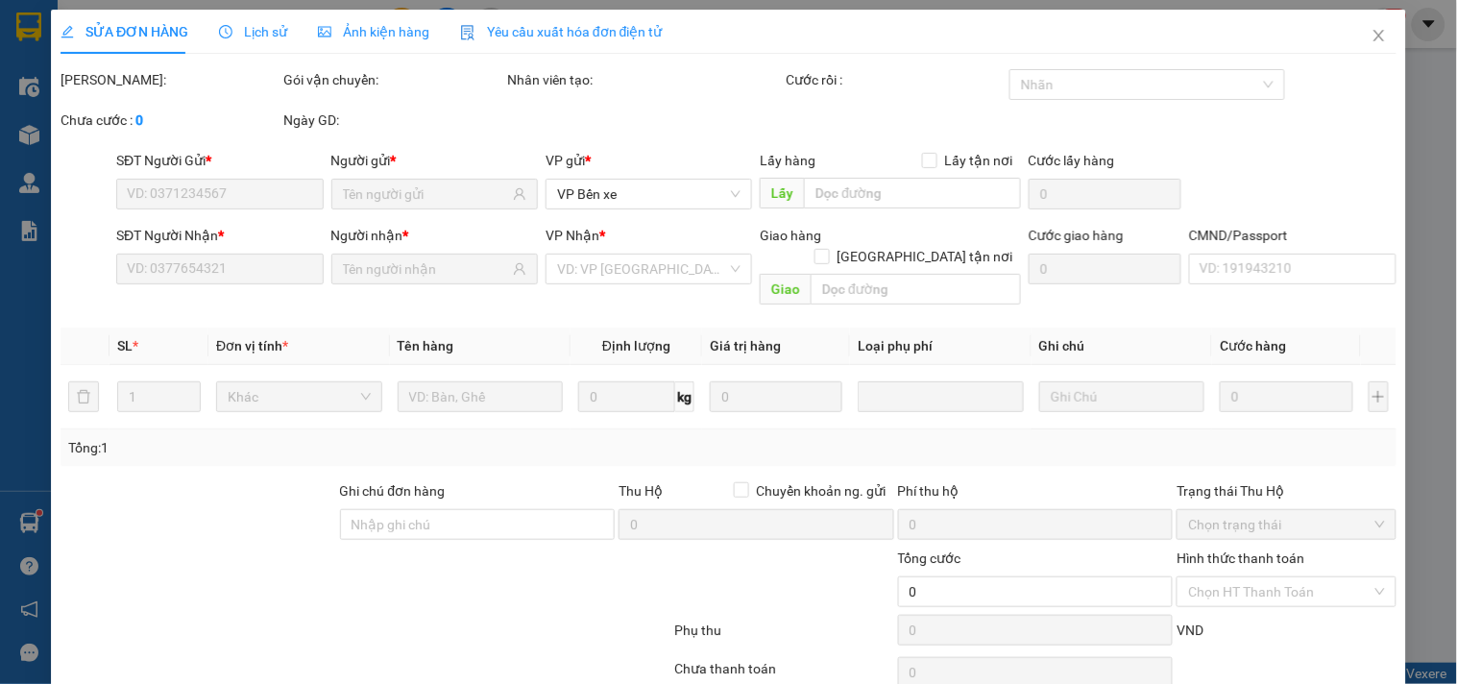
type input "0974845096"
type input "CƯỜNG"
type input "0344308206"
type input "CHUNG"
type input "35.000"
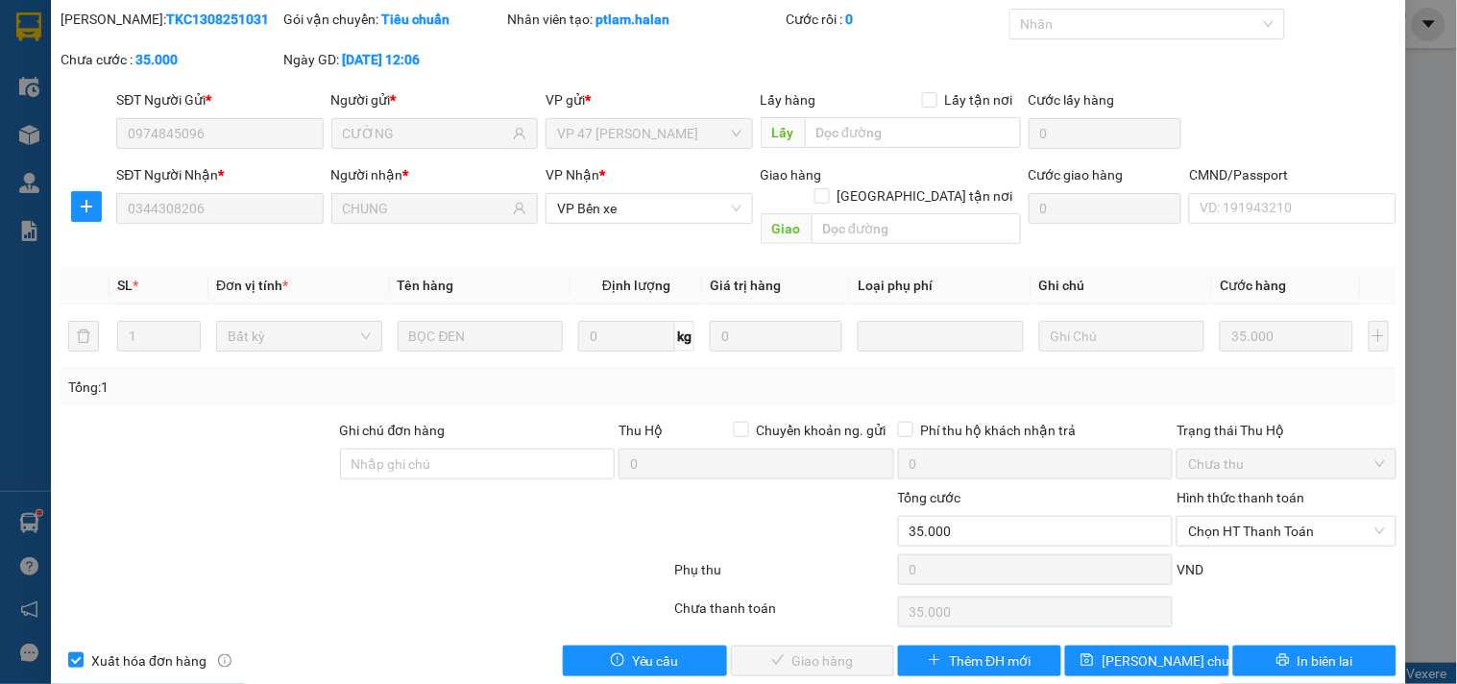
scroll to position [69, 0]
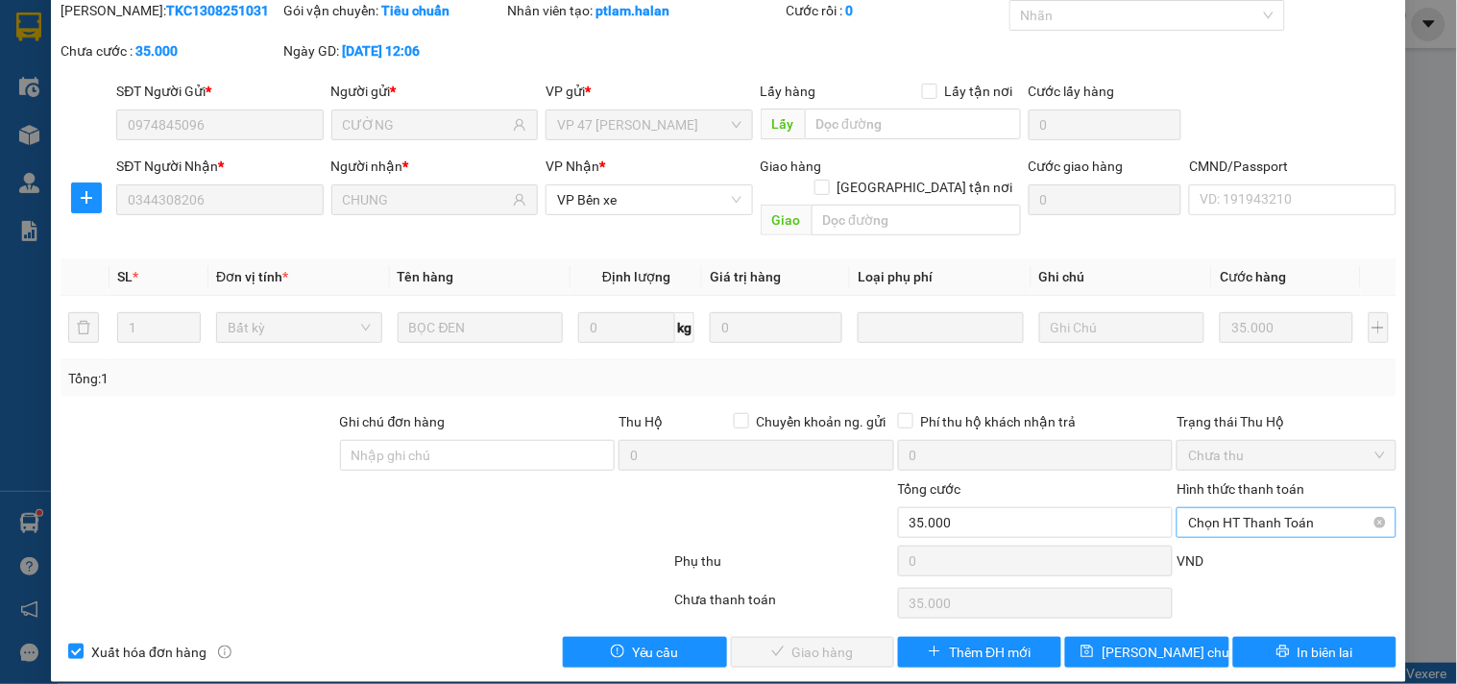
click at [1244, 508] on span "Chọn HT Thanh Toán" at bounding box center [1286, 522] width 196 height 29
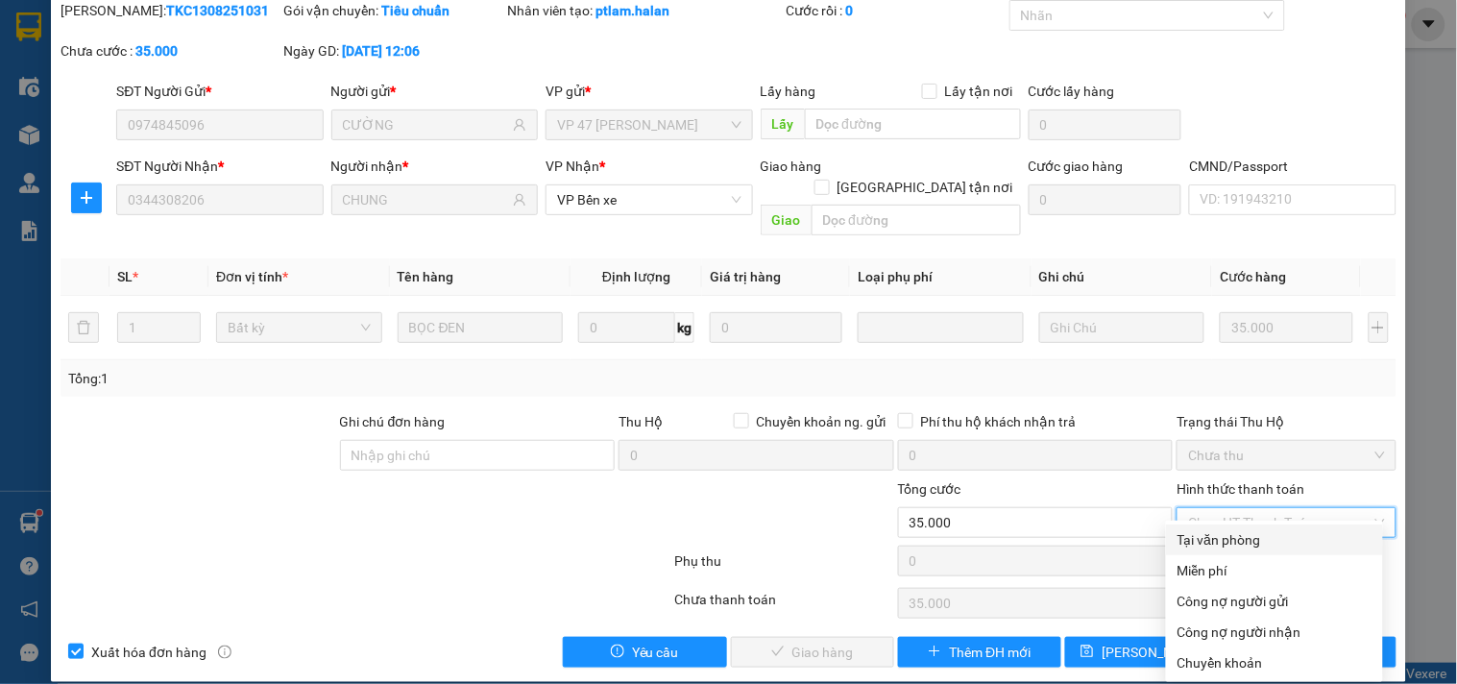
click at [1233, 541] on div "Tại văn phòng" at bounding box center [1274, 539] width 194 height 21
type input "0"
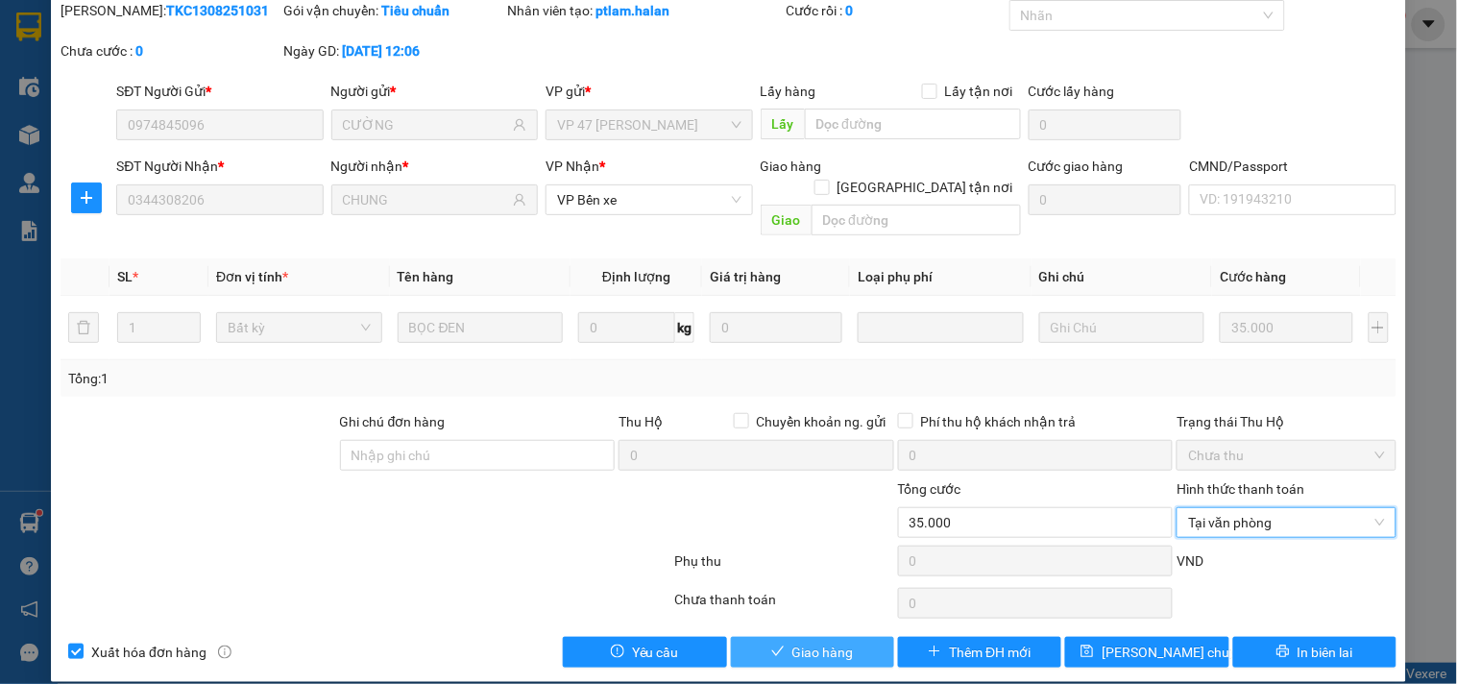
click at [778, 637] on button "Giao hàng" at bounding box center [812, 652] width 163 height 31
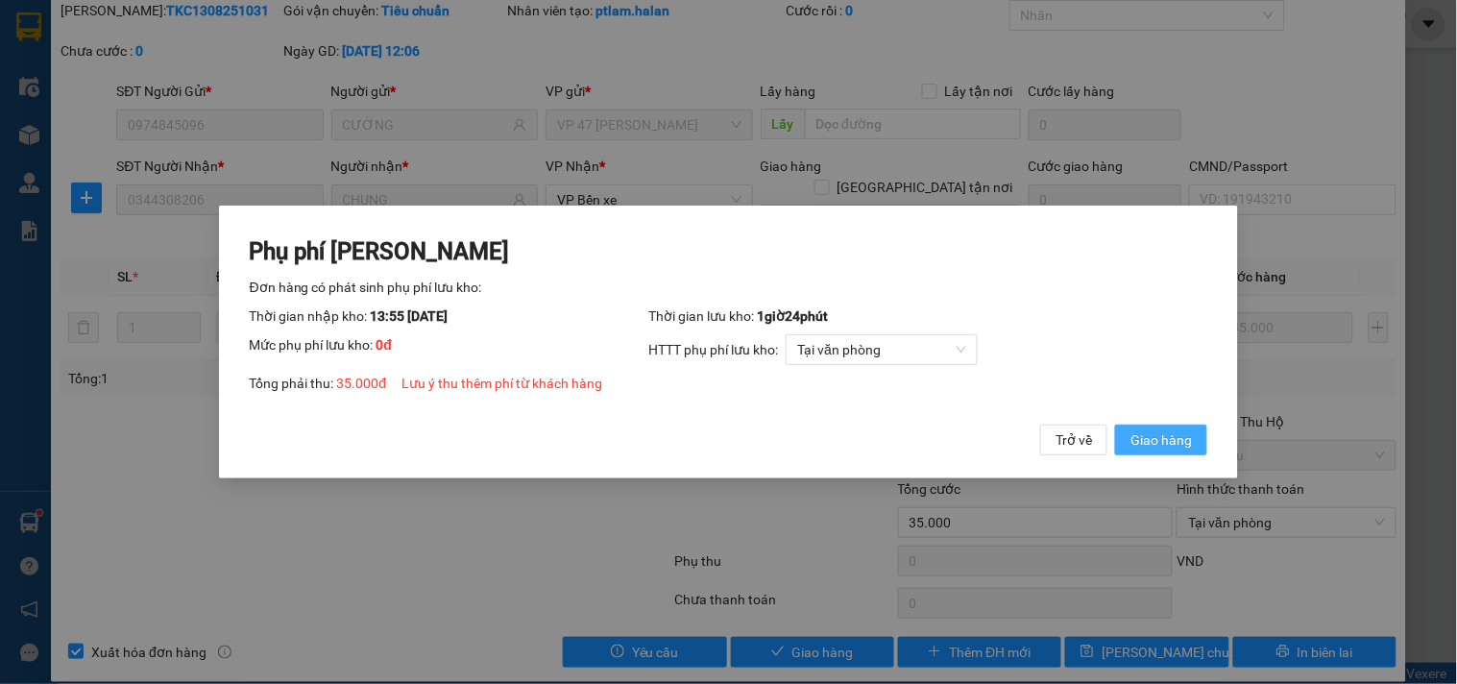
click at [1121, 439] on button "Giao hàng" at bounding box center [1161, 439] width 92 height 31
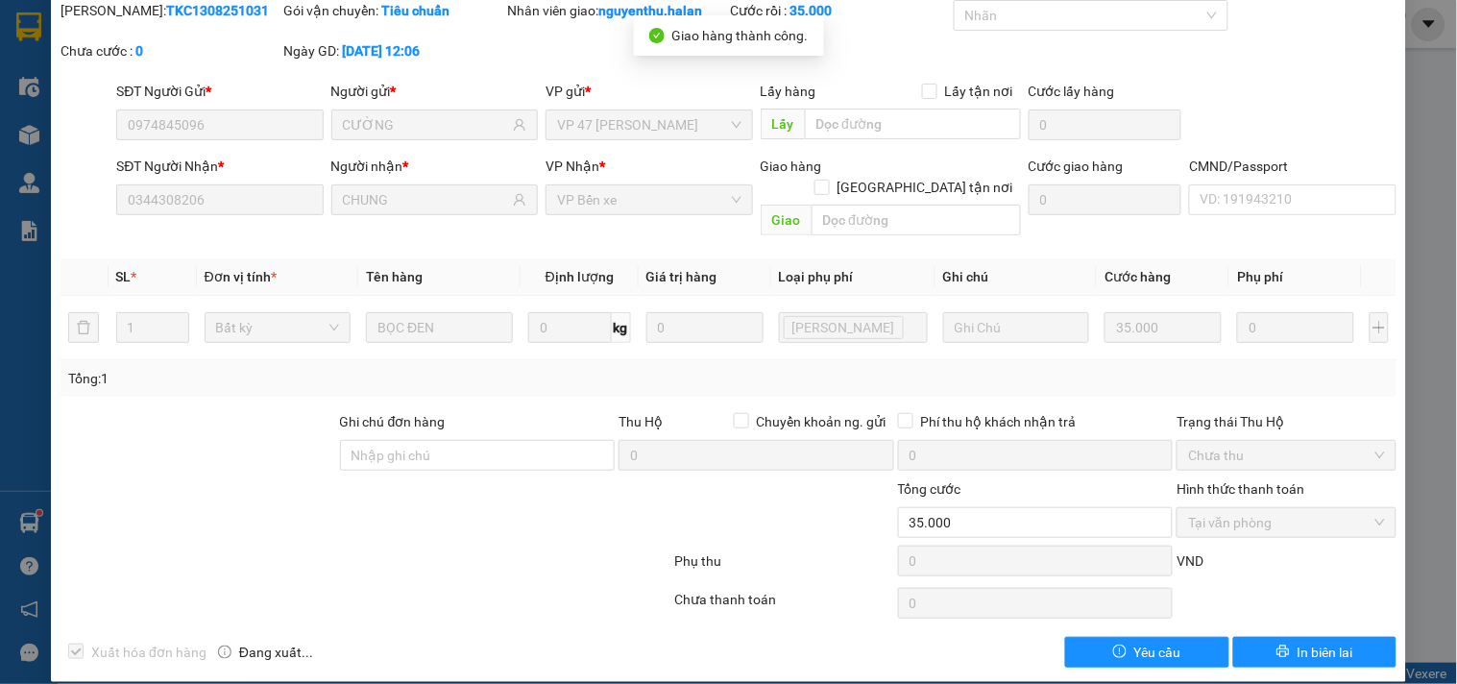
scroll to position [0, 0]
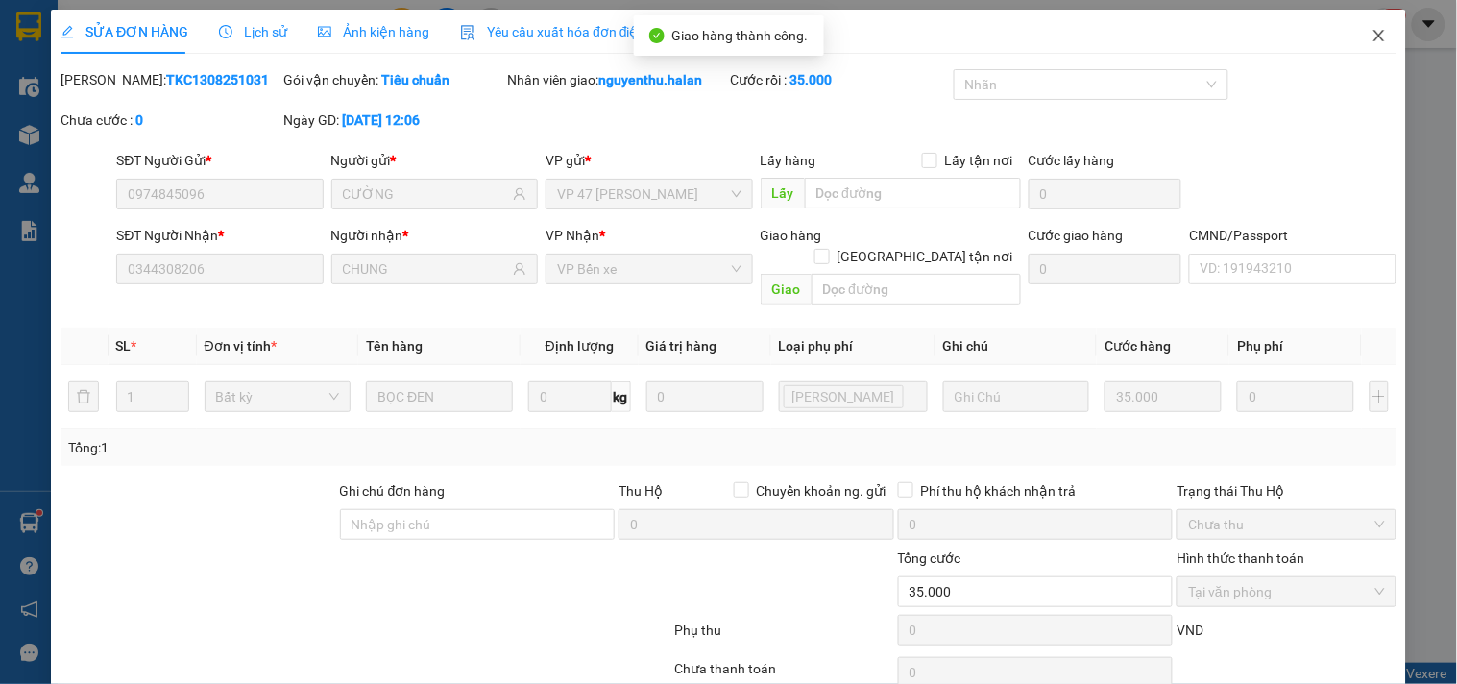
click at [1371, 33] on icon "close" at bounding box center [1378, 35] width 15 height 15
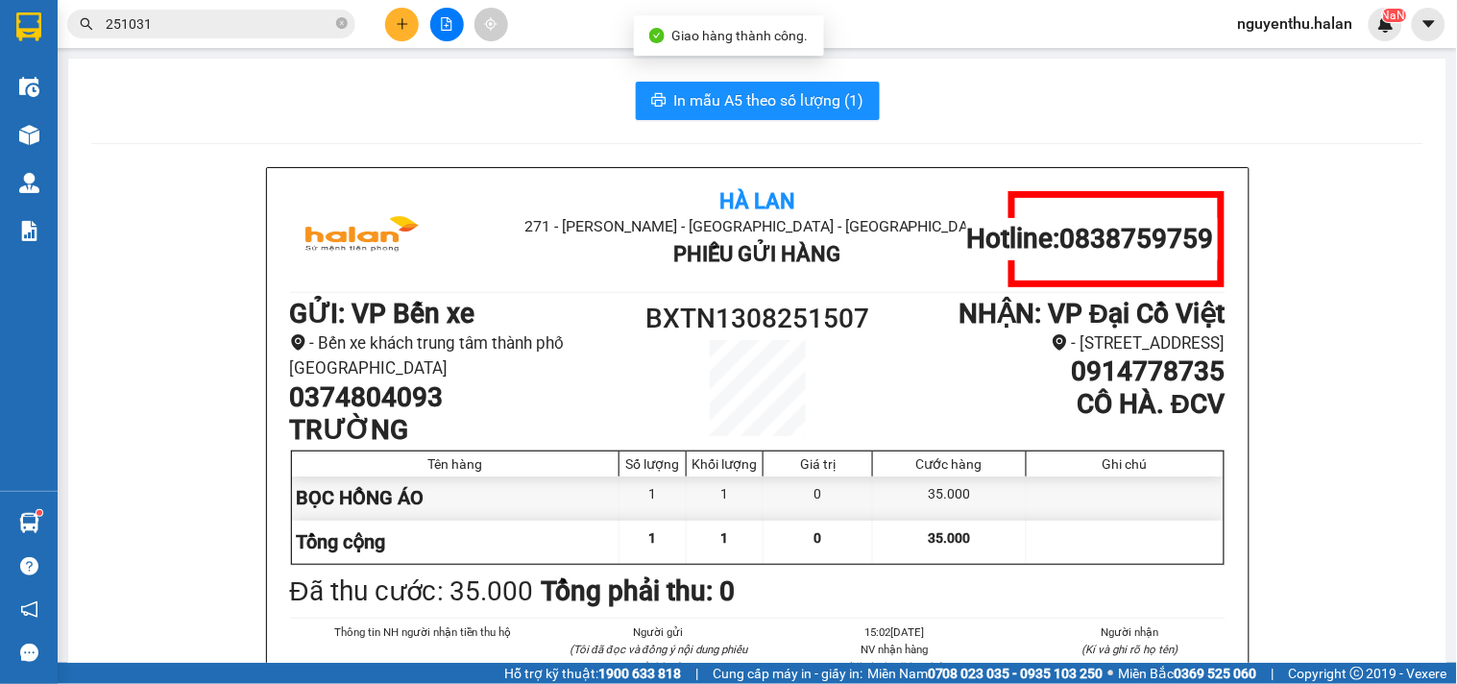
click at [227, 30] on input "251031" at bounding box center [219, 23] width 227 height 21
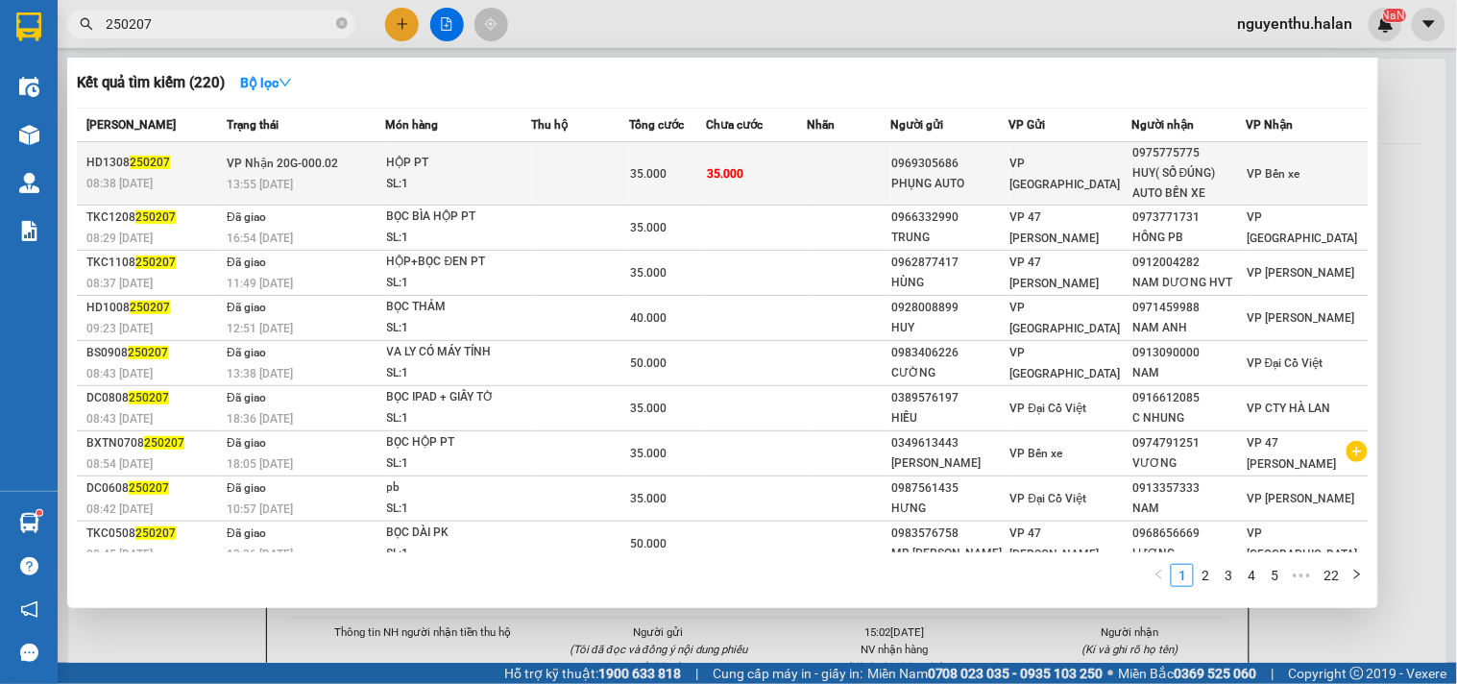
type input "250207"
click at [492, 190] on div "SL: 1" at bounding box center [459, 184] width 144 height 21
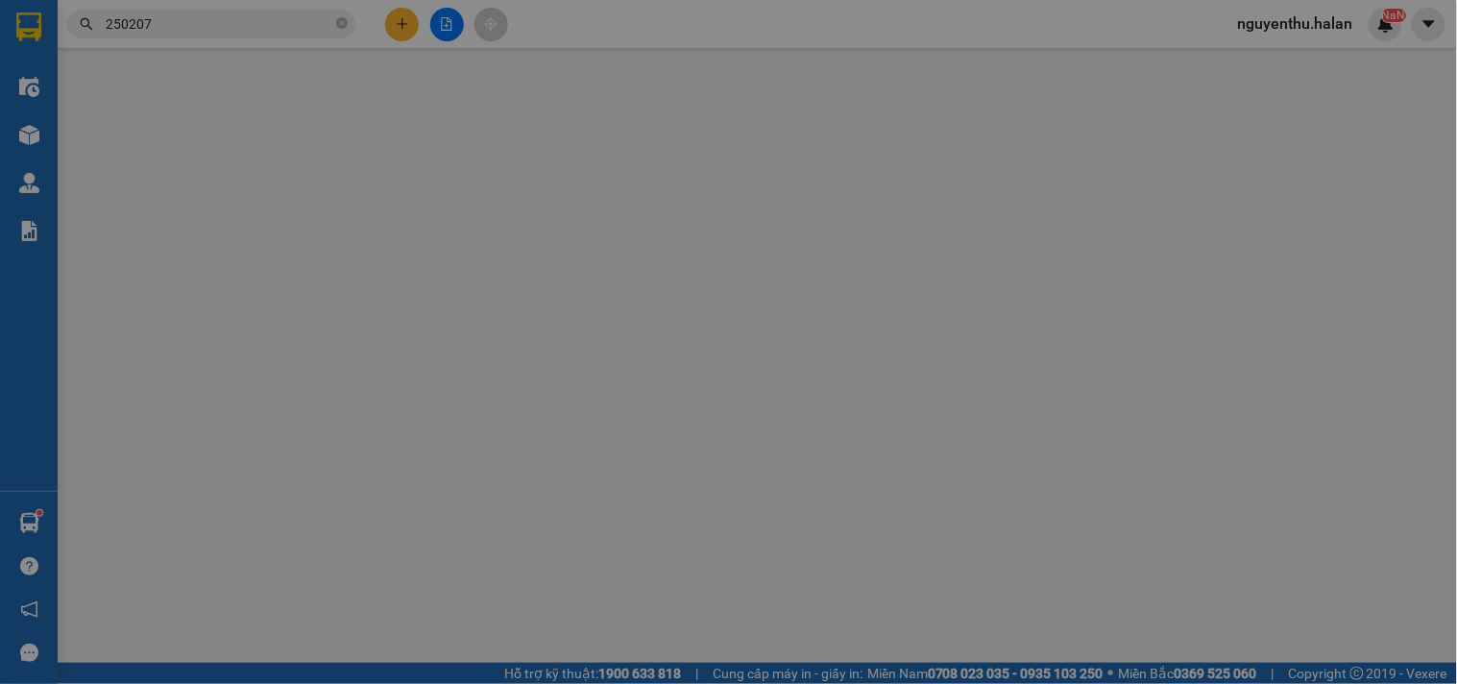
type input "0969305686"
type input "PHỤNG AUTO"
type input "0975775775"
type input "HUY( SỐ ĐÚNG) AUTO BẾN XE"
type input "35.000"
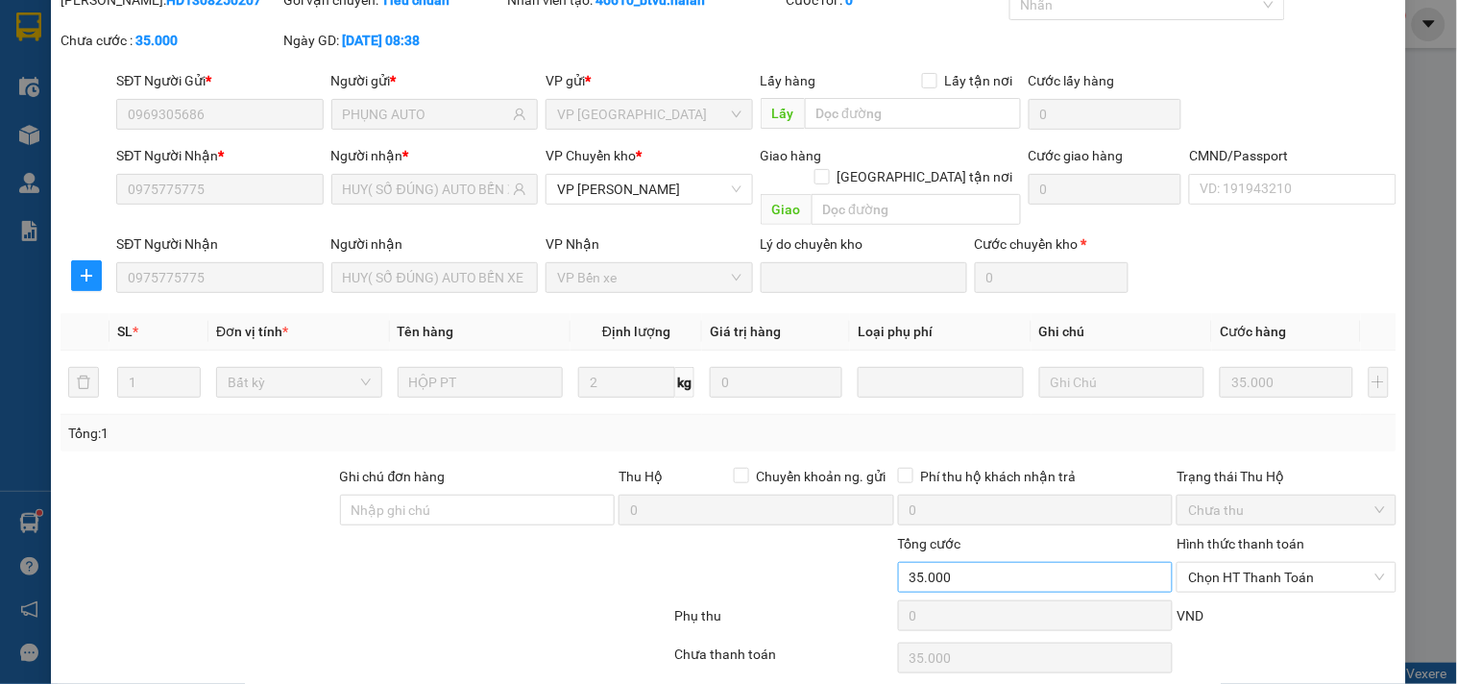
scroll to position [134, 0]
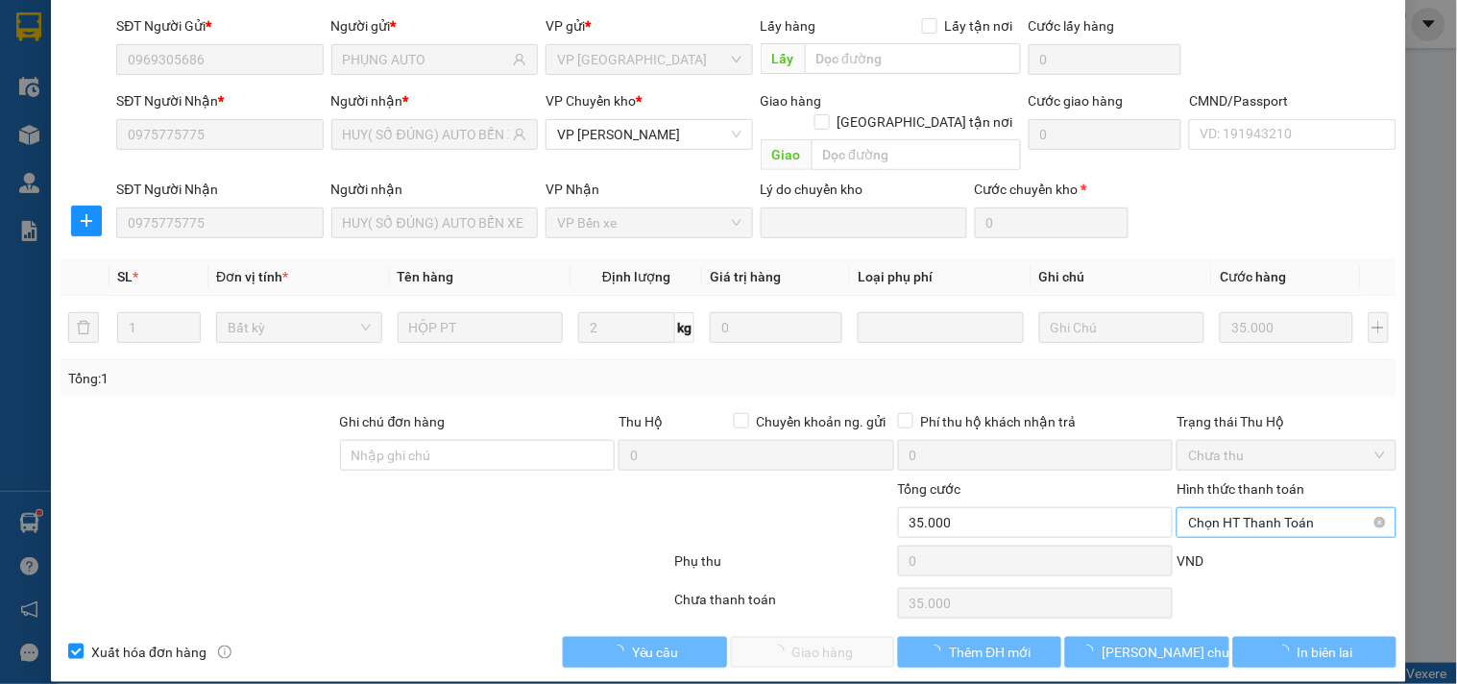
click at [1223, 508] on span "Chọn HT Thanh Toán" at bounding box center [1286, 522] width 196 height 29
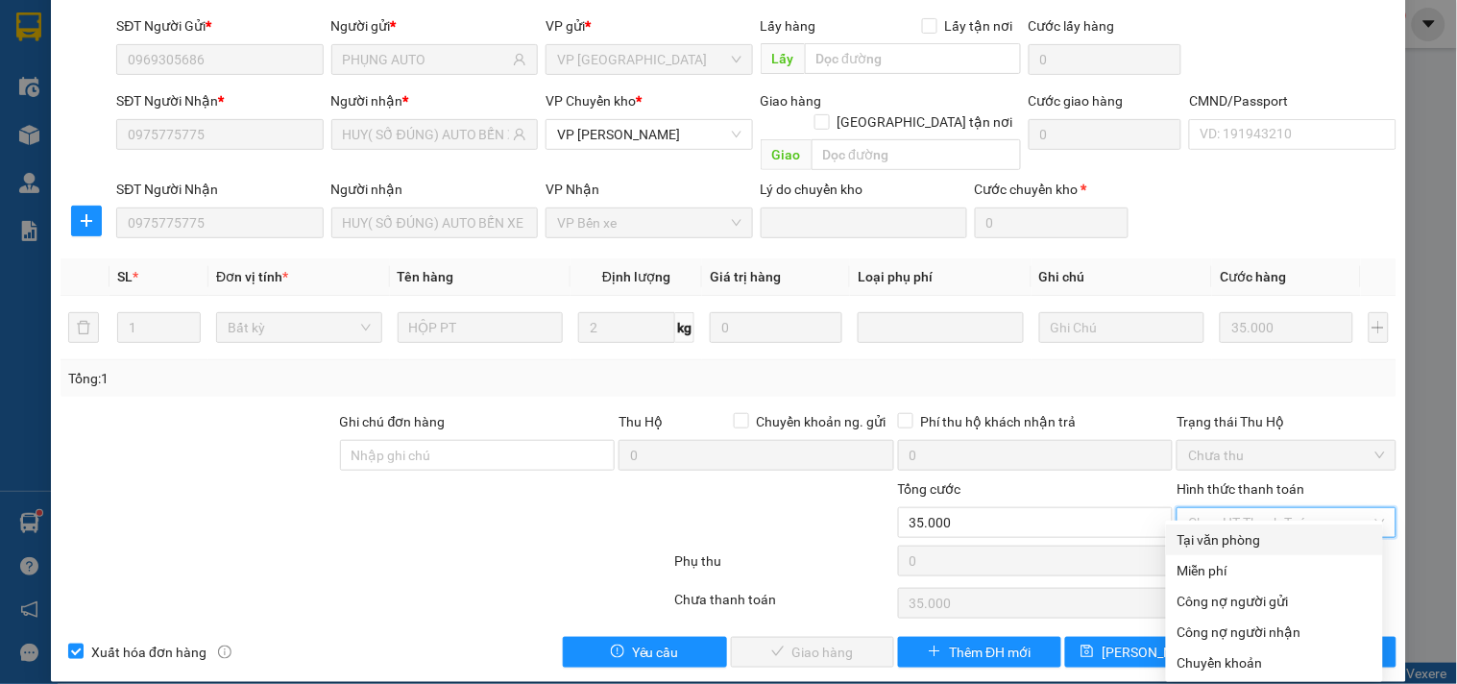
click at [1220, 539] on div "Tại văn phòng" at bounding box center [1274, 539] width 194 height 21
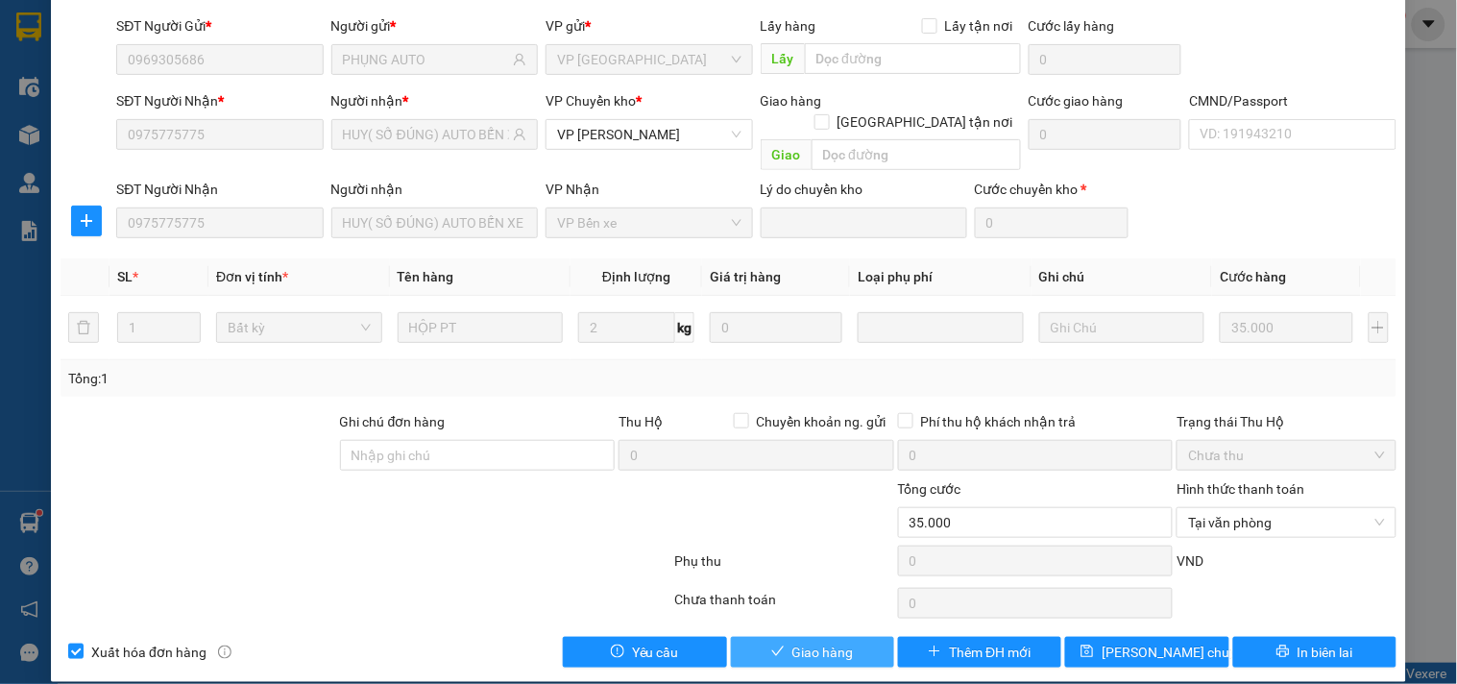
click at [823, 642] on span "Giao hàng" at bounding box center [822, 652] width 61 height 21
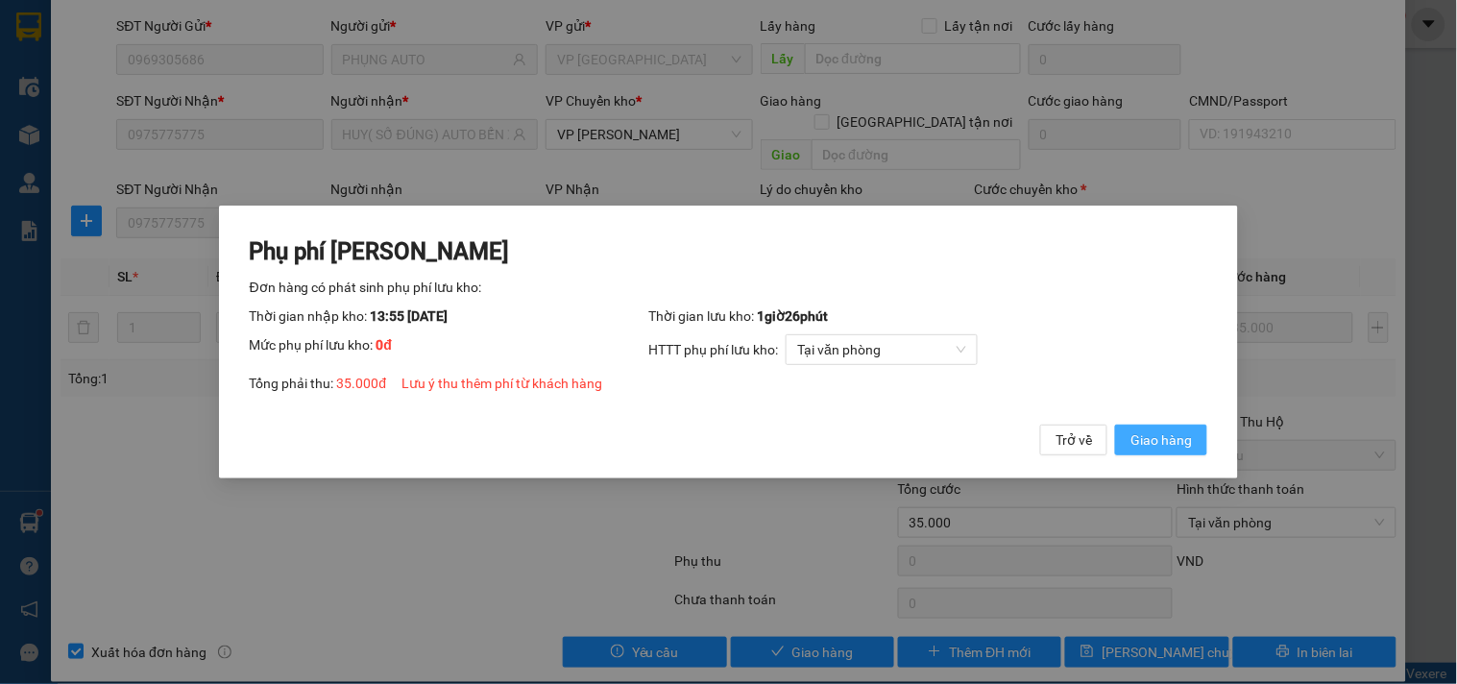
click at [1150, 434] on span "Giao hàng" at bounding box center [1160, 439] width 61 height 21
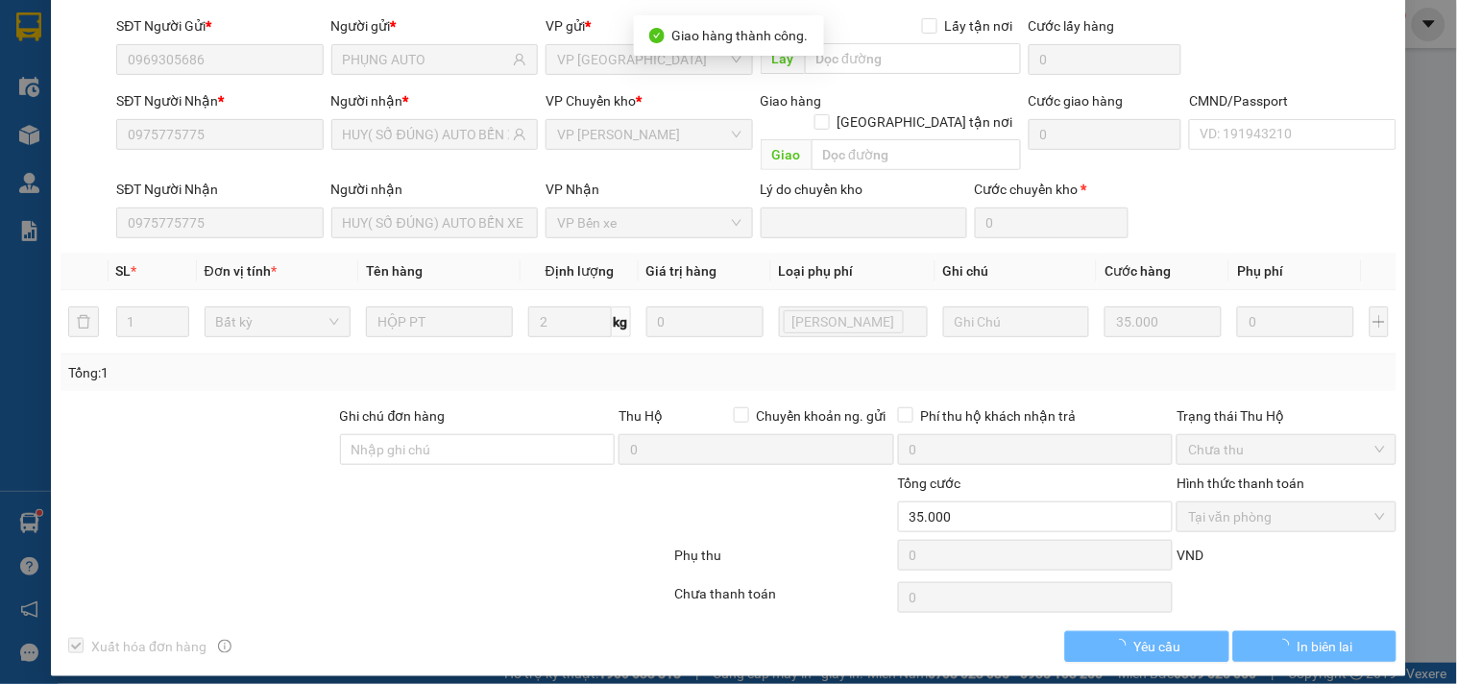
scroll to position [0, 0]
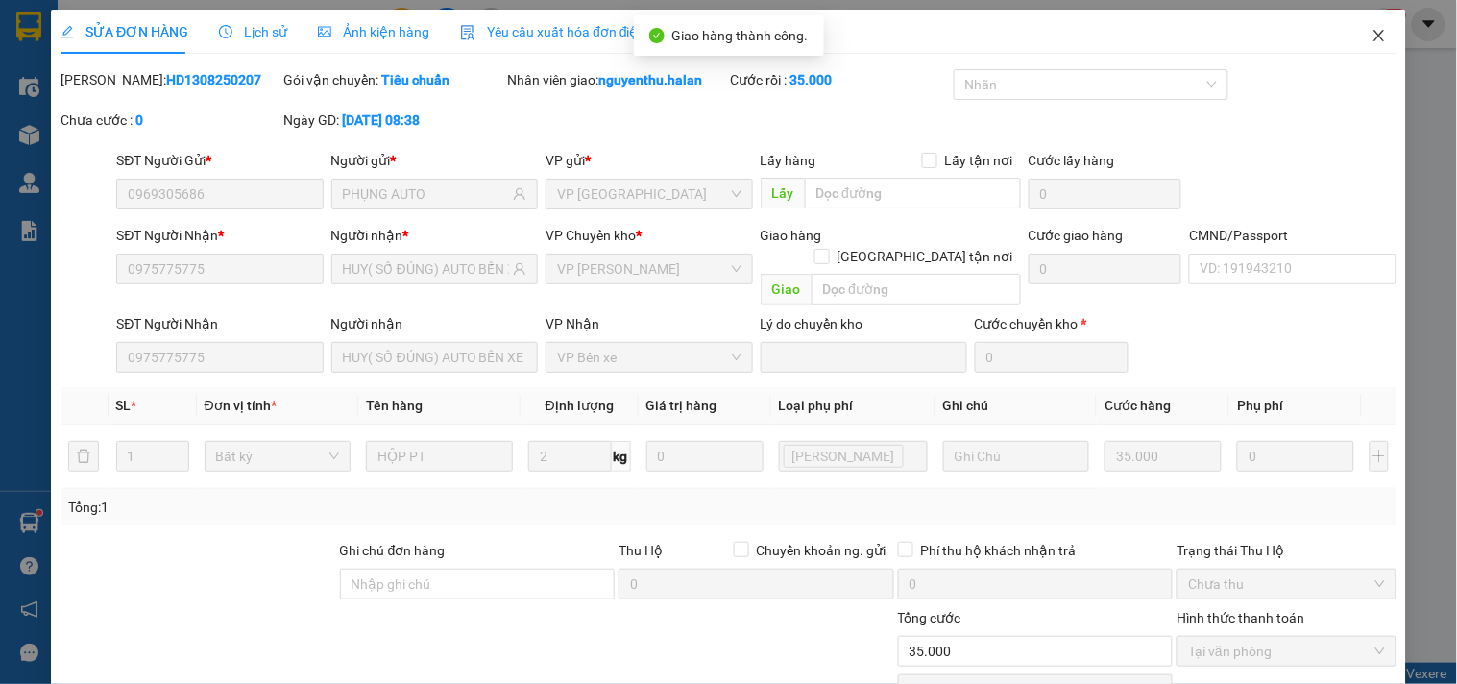
click at [1371, 38] on icon "close" at bounding box center [1378, 35] width 15 height 15
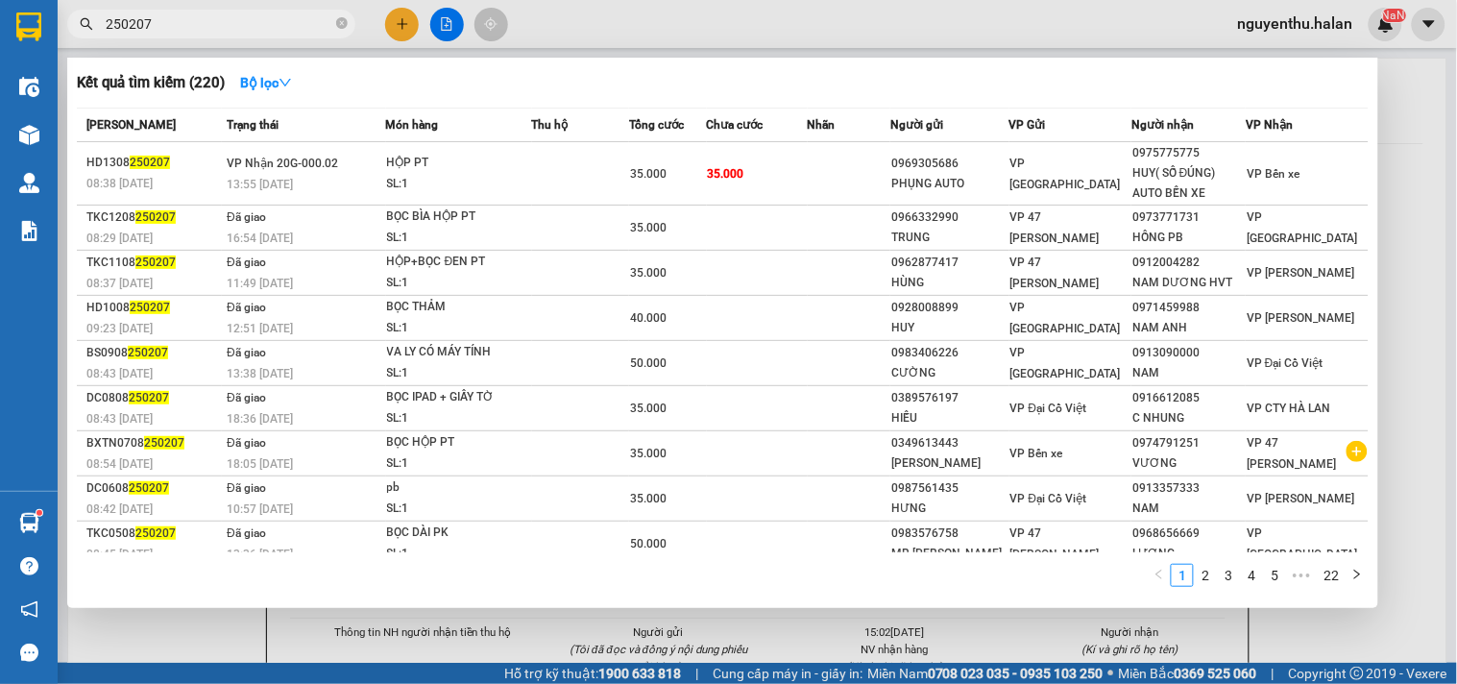
click at [254, 27] on input "250207" at bounding box center [219, 23] width 227 height 21
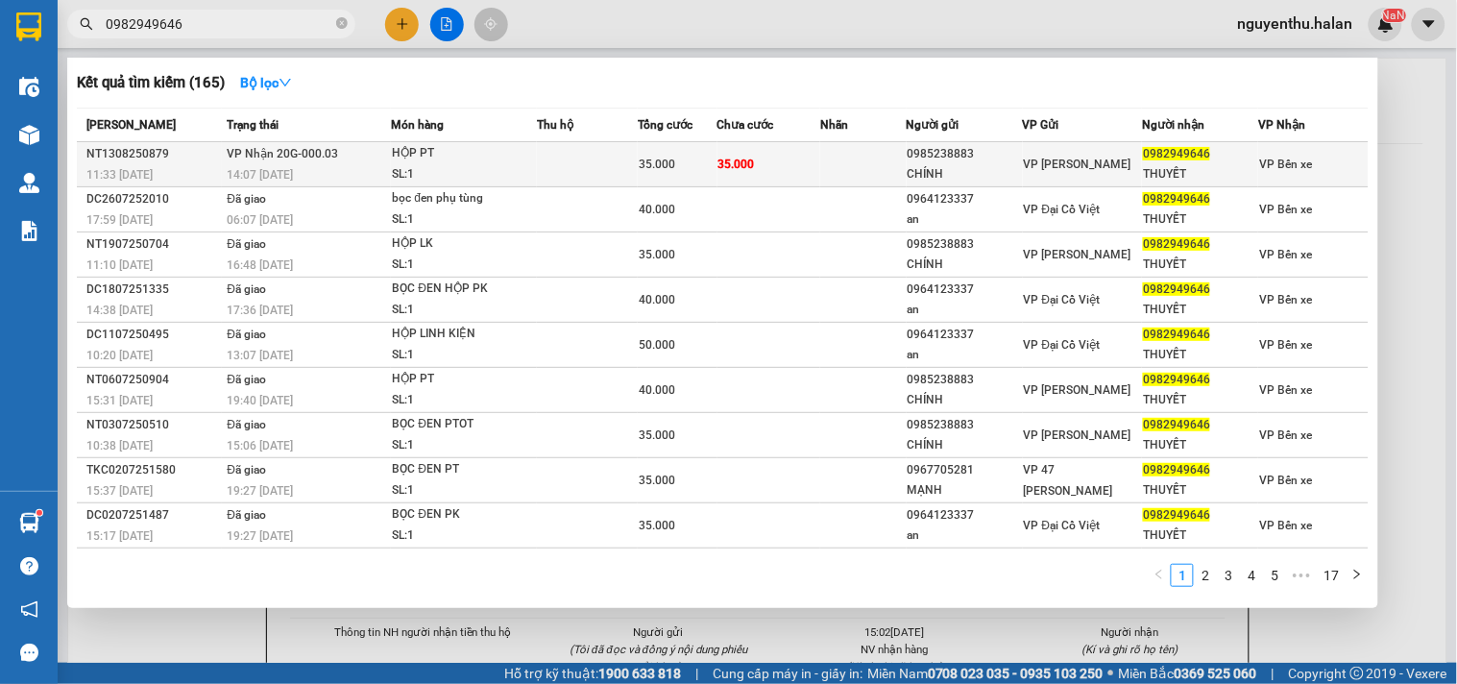
click at [440, 174] on div "SL: 1" at bounding box center [464, 174] width 144 height 21
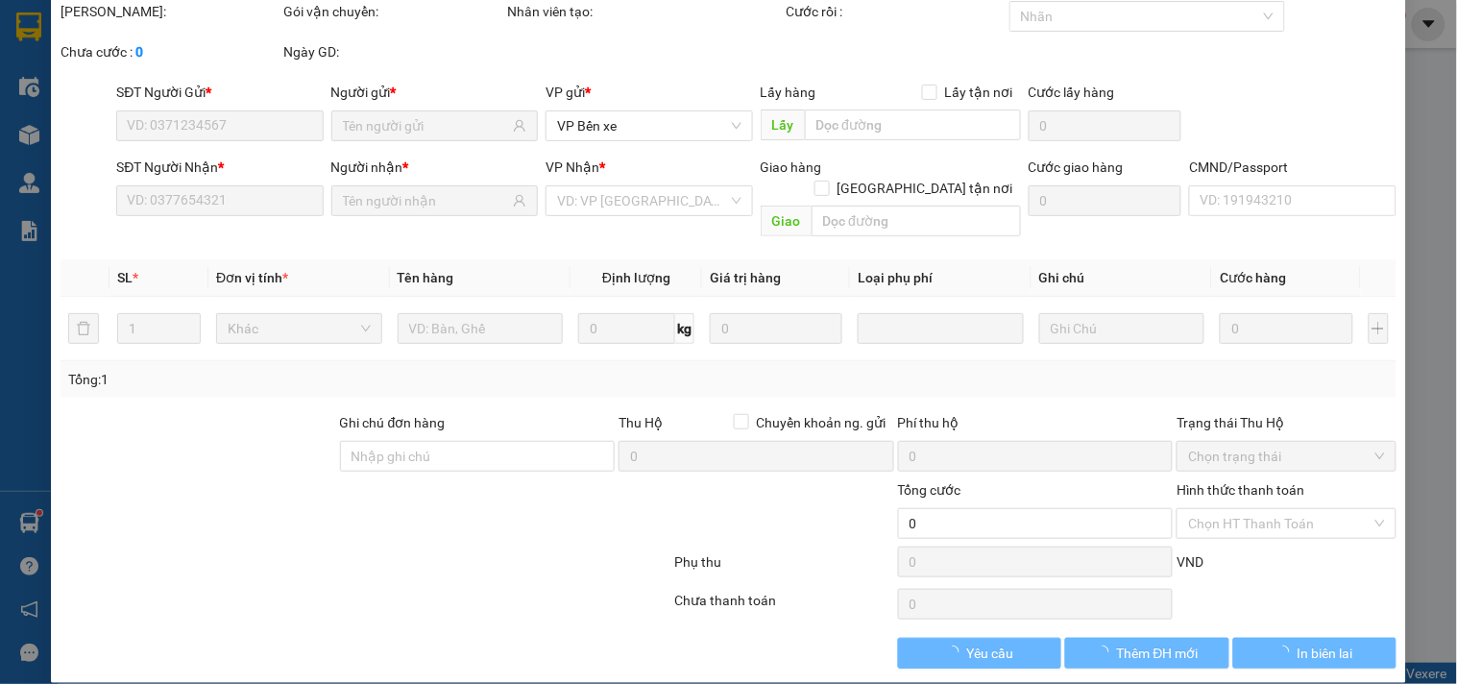
scroll to position [69, 0]
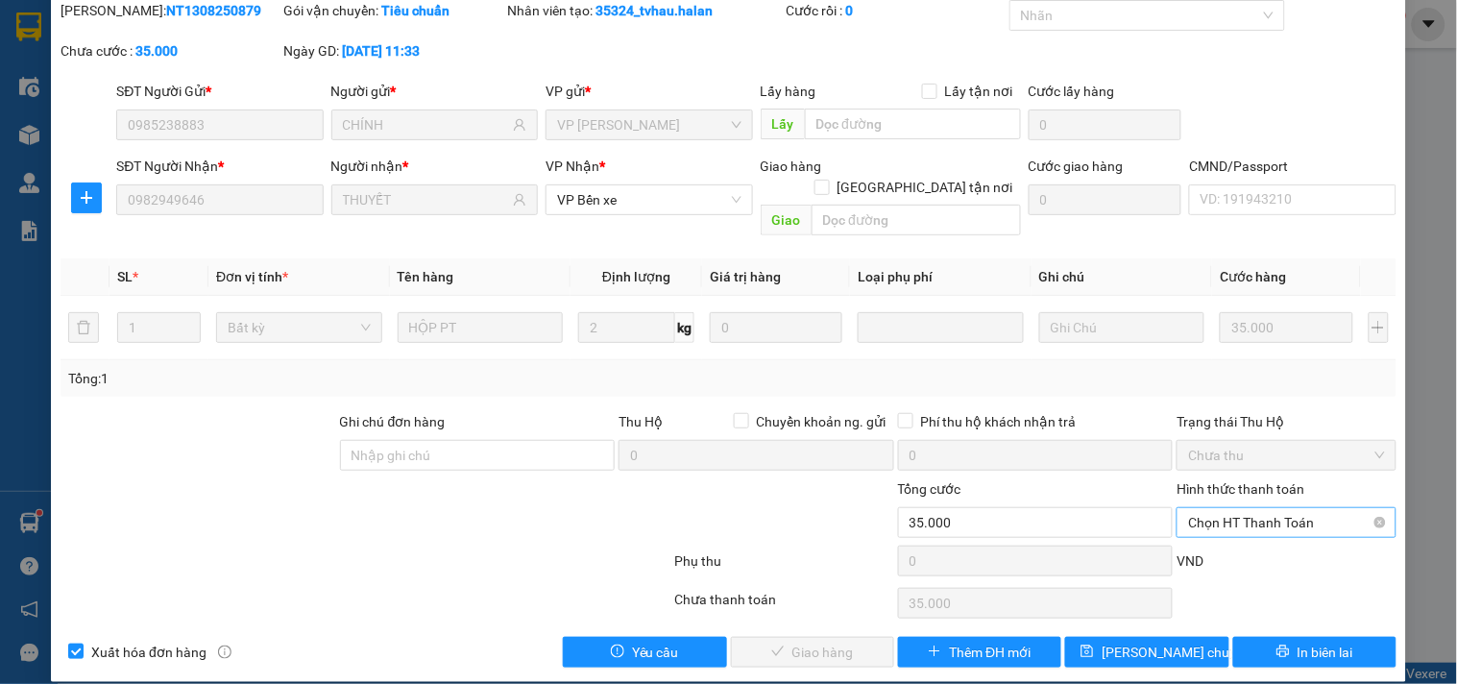
click at [1211, 508] on span "Chọn HT Thanh Toán" at bounding box center [1286, 522] width 196 height 29
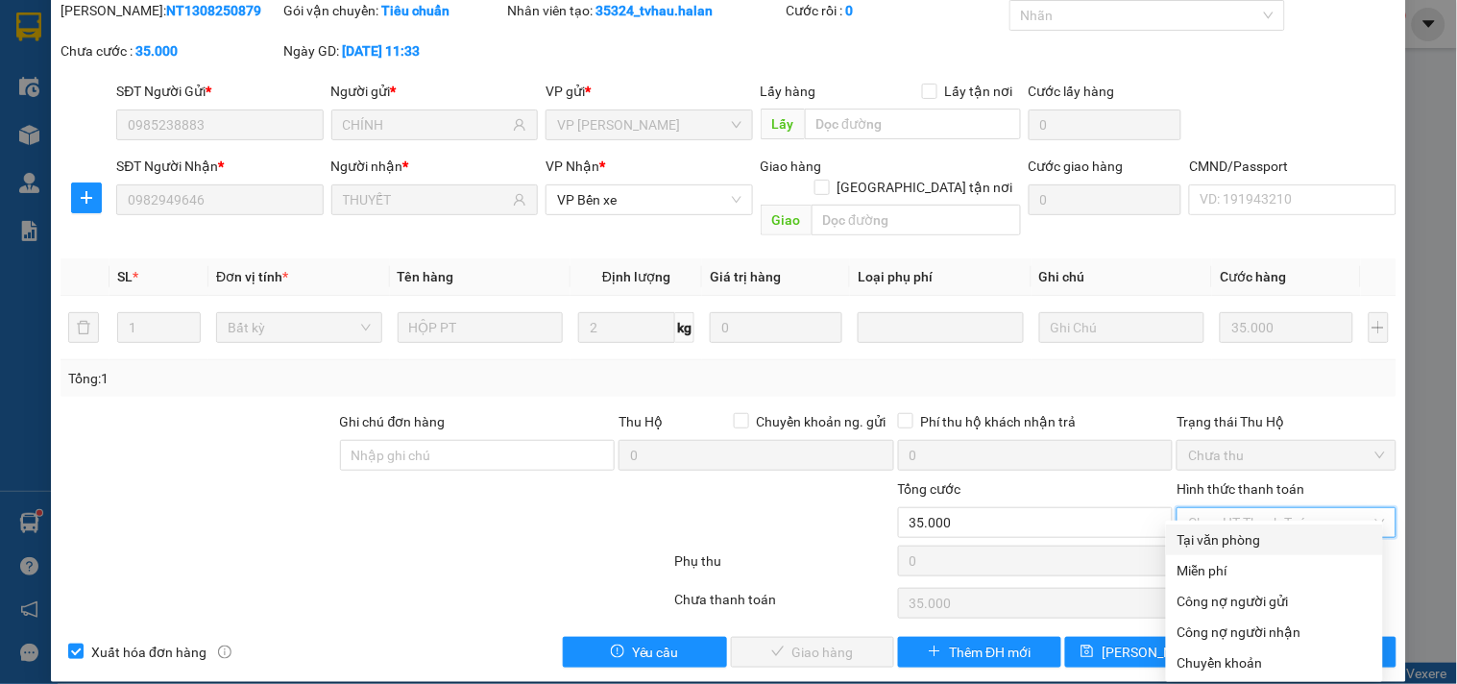
click at [1210, 532] on div "Tại văn phòng" at bounding box center [1274, 539] width 194 height 21
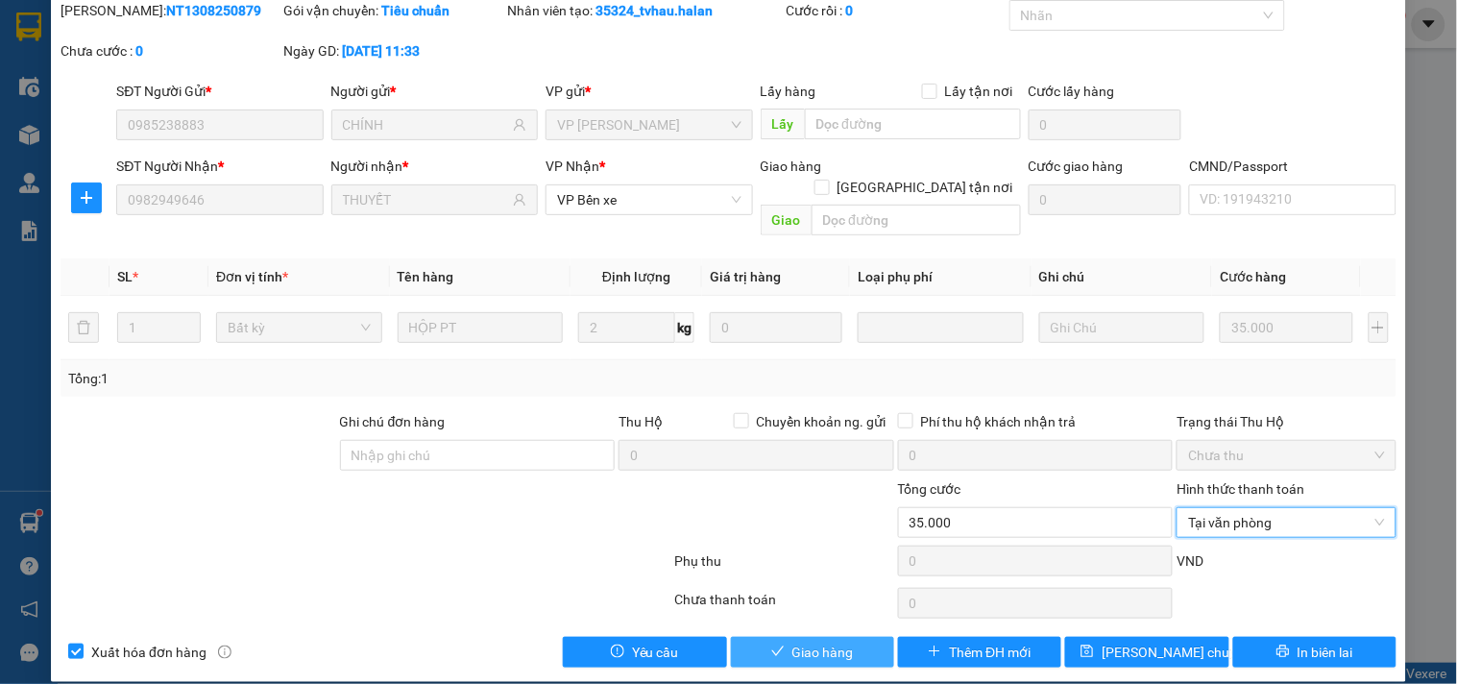
click at [820, 642] on span "Giao hàng" at bounding box center [822, 652] width 61 height 21
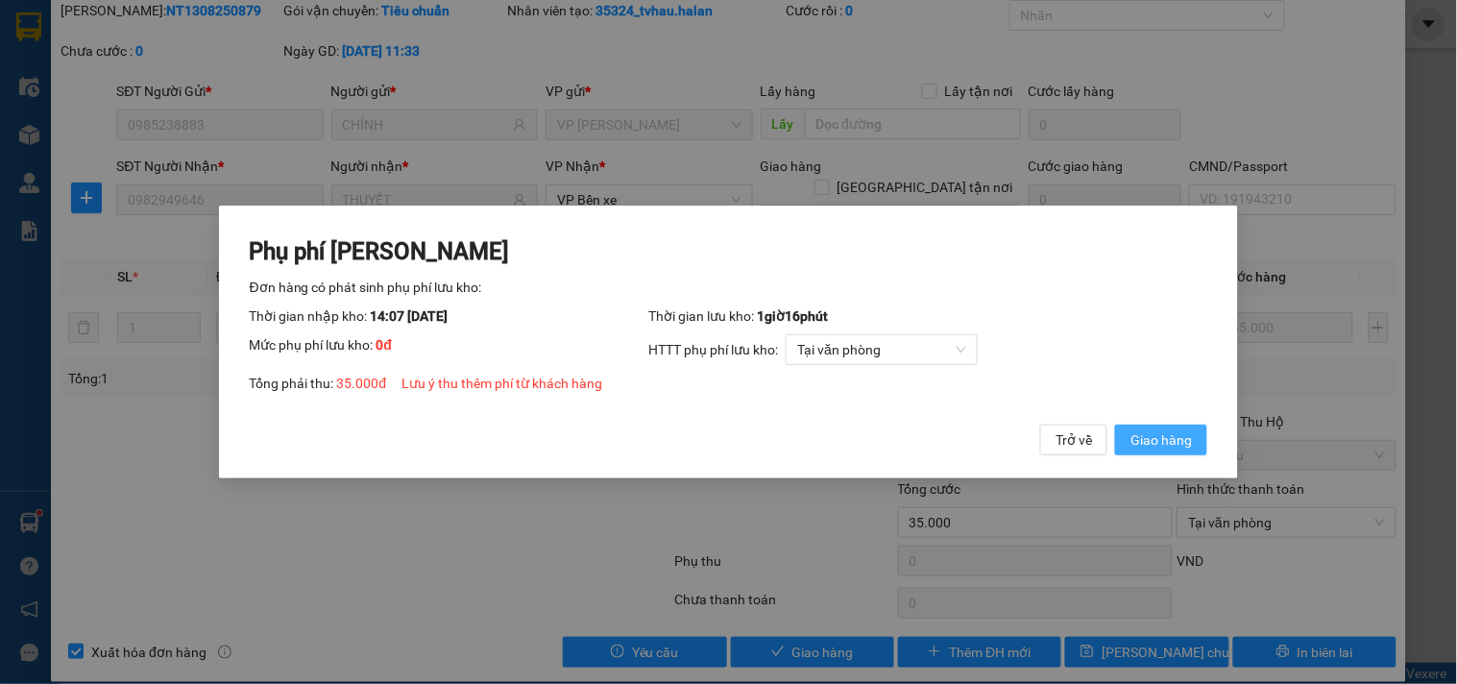
click at [1179, 438] on span "Giao hàng" at bounding box center [1160, 439] width 61 height 21
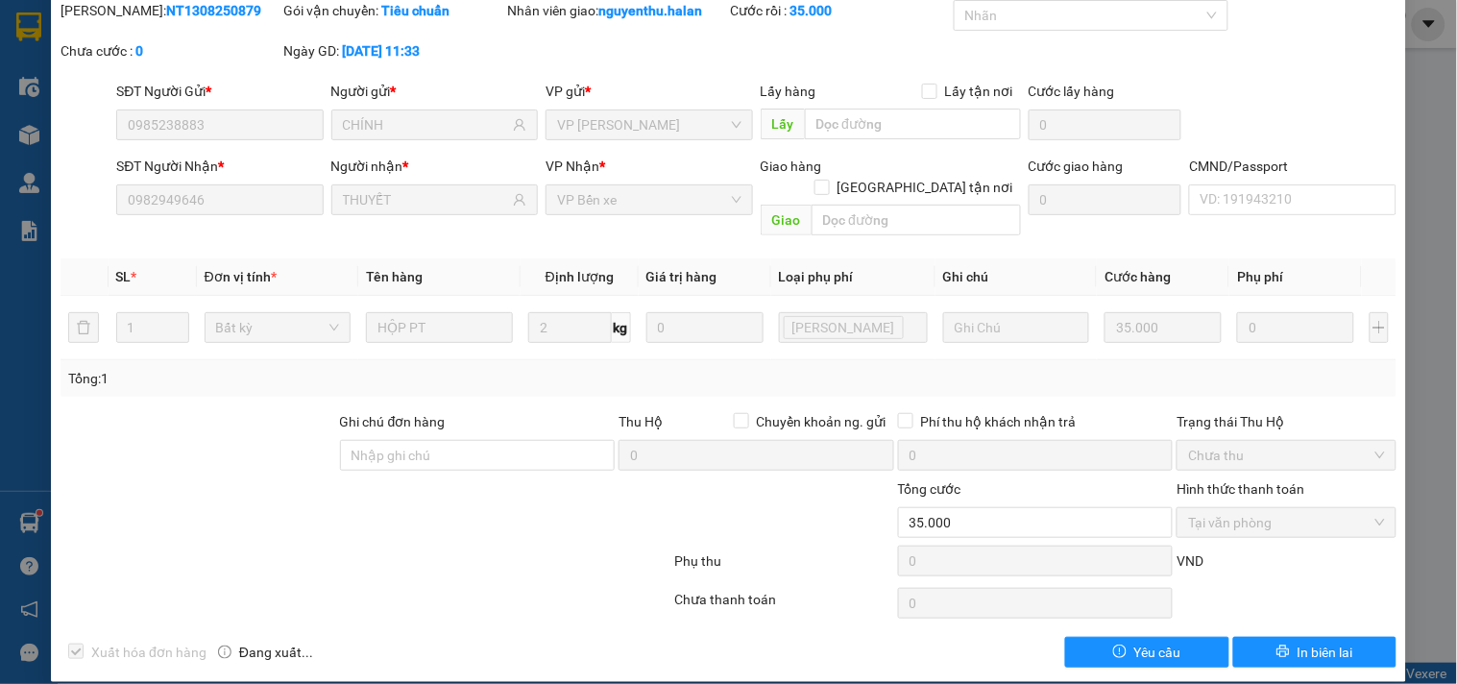
scroll to position [0, 0]
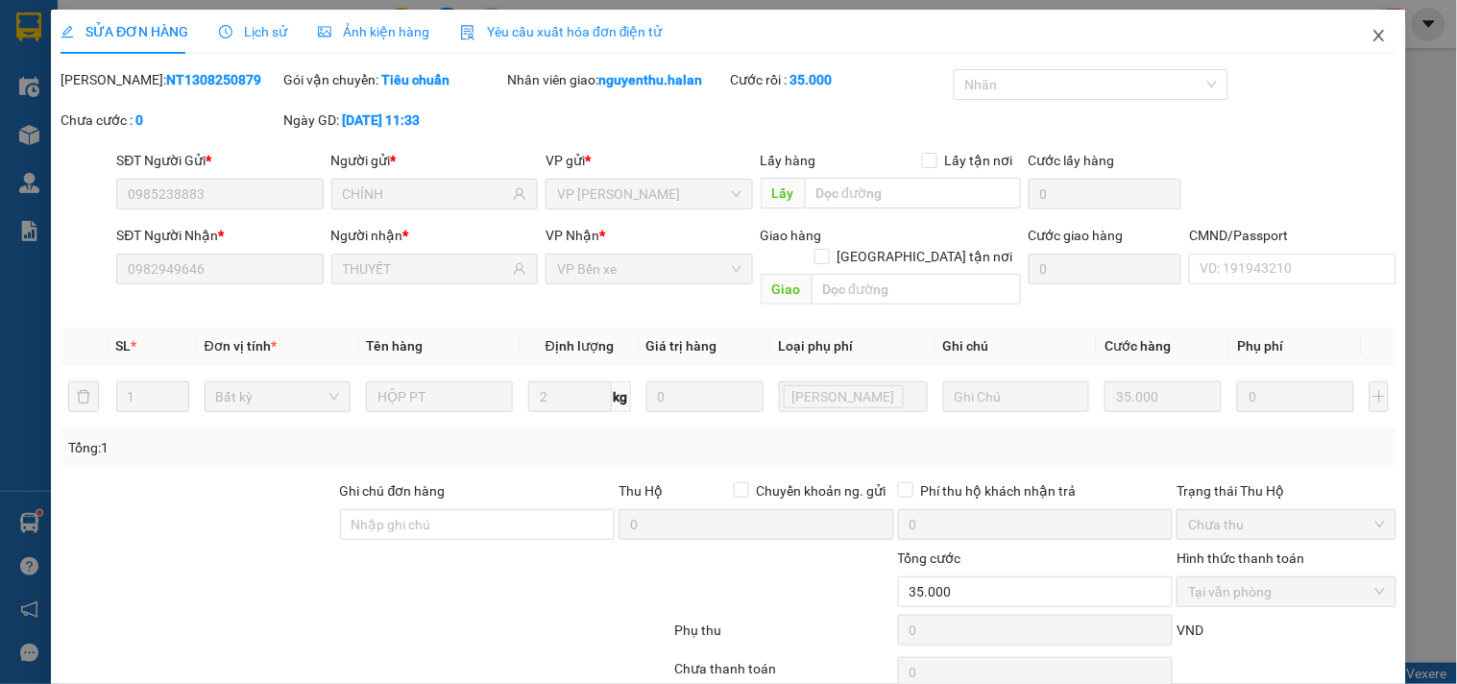
click at [1371, 33] on icon "close" at bounding box center [1378, 35] width 15 height 15
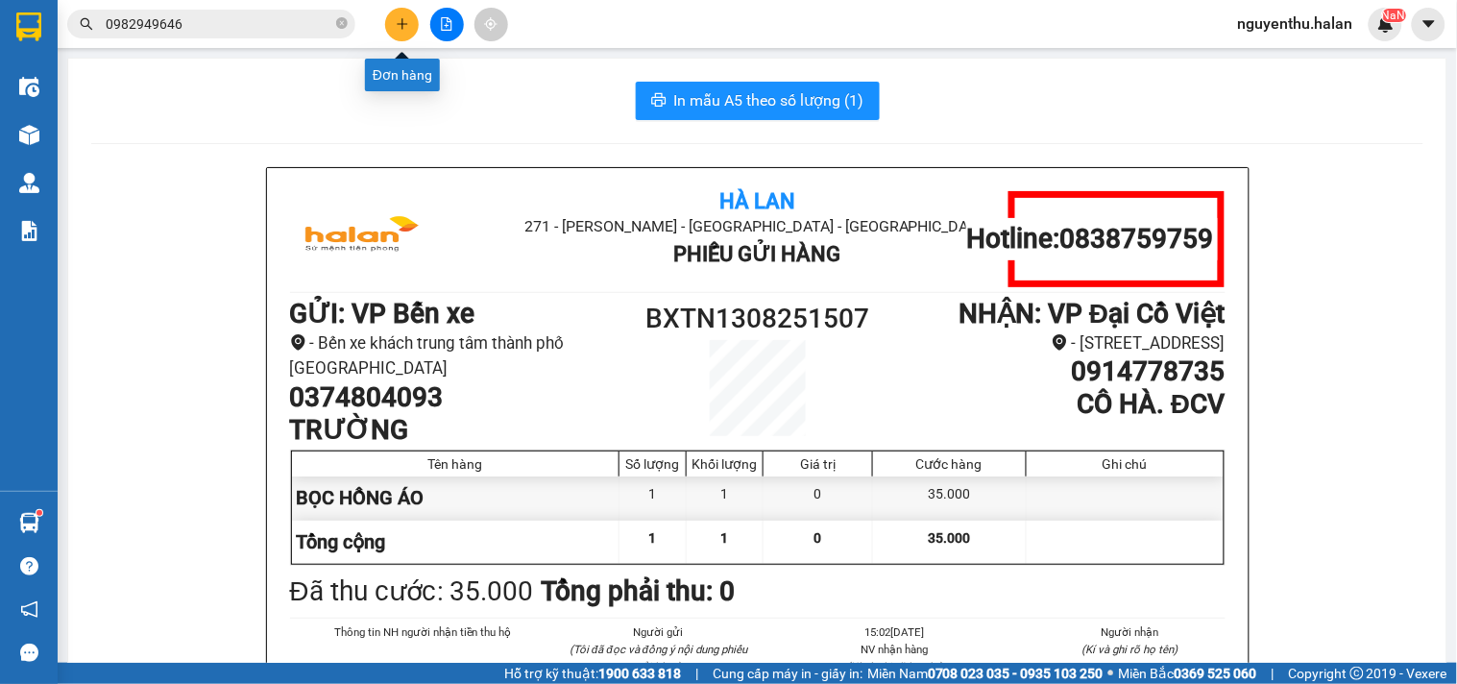
click at [399, 30] on icon "plus" at bounding box center [402, 23] width 13 height 13
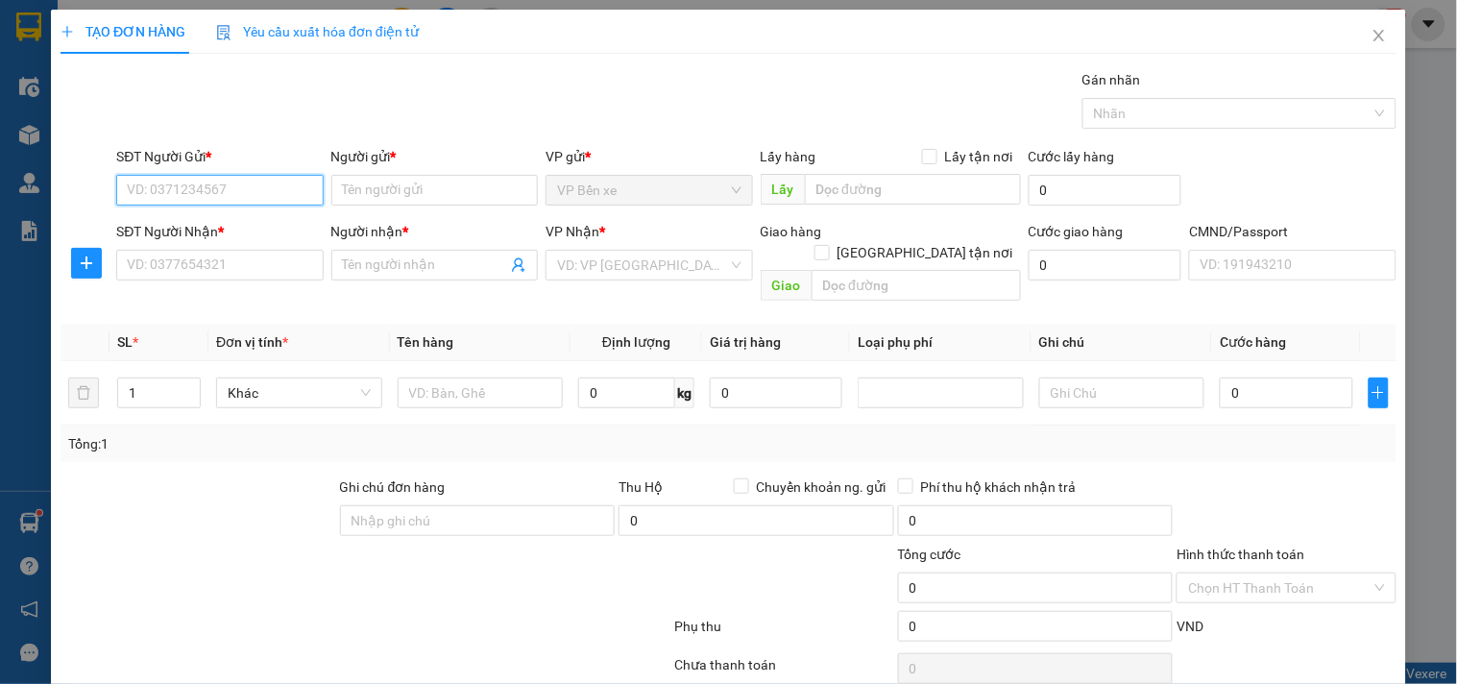
click at [240, 193] on input "SĐT Người Gửi *" at bounding box center [219, 190] width 206 height 31
click at [225, 228] on div "0915600267 - THẢO" at bounding box center [218, 228] width 182 height 21
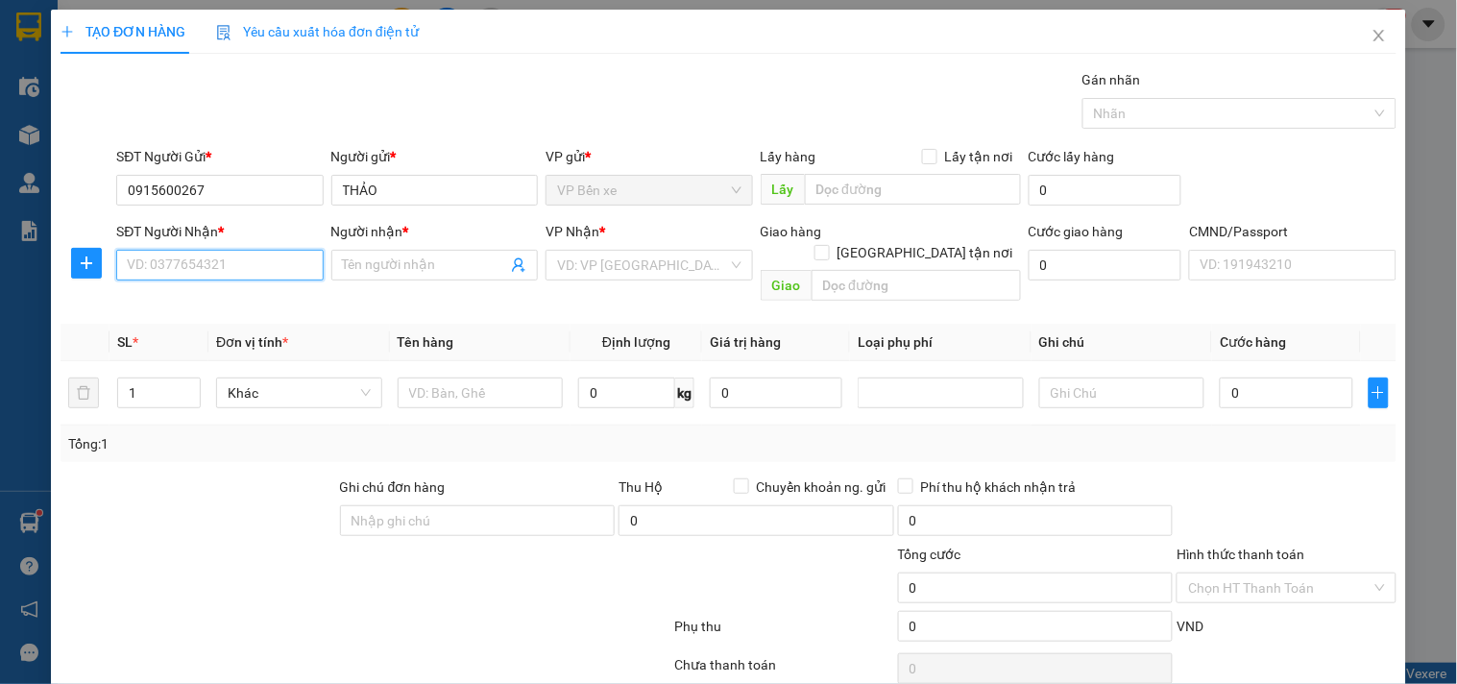
click at [222, 257] on input "SĐT Người Nhận *" at bounding box center [219, 265] width 206 height 31
click at [186, 340] on div "0927934444 - THUỶ" at bounding box center [218, 334] width 182 height 21
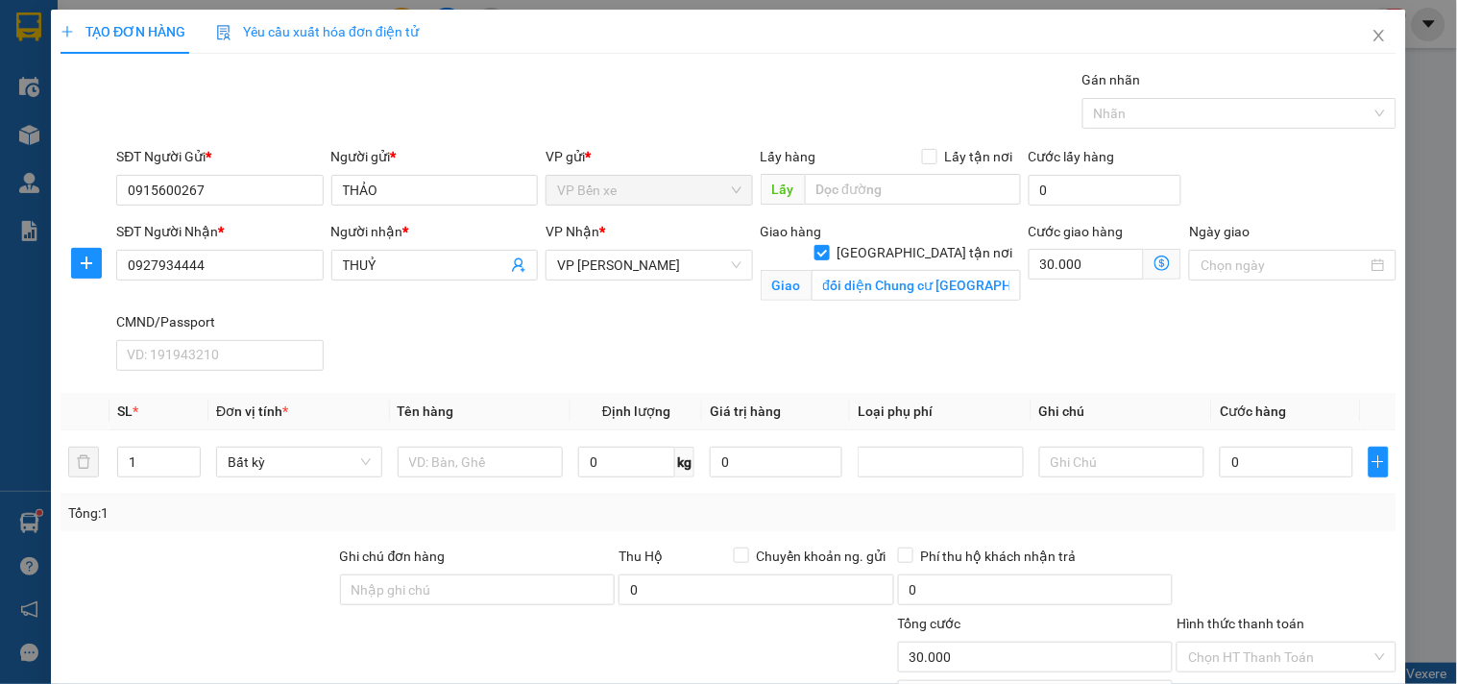
click at [1154, 266] on icon "dollar-circle" at bounding box center [1161, 262] width 15 height 15
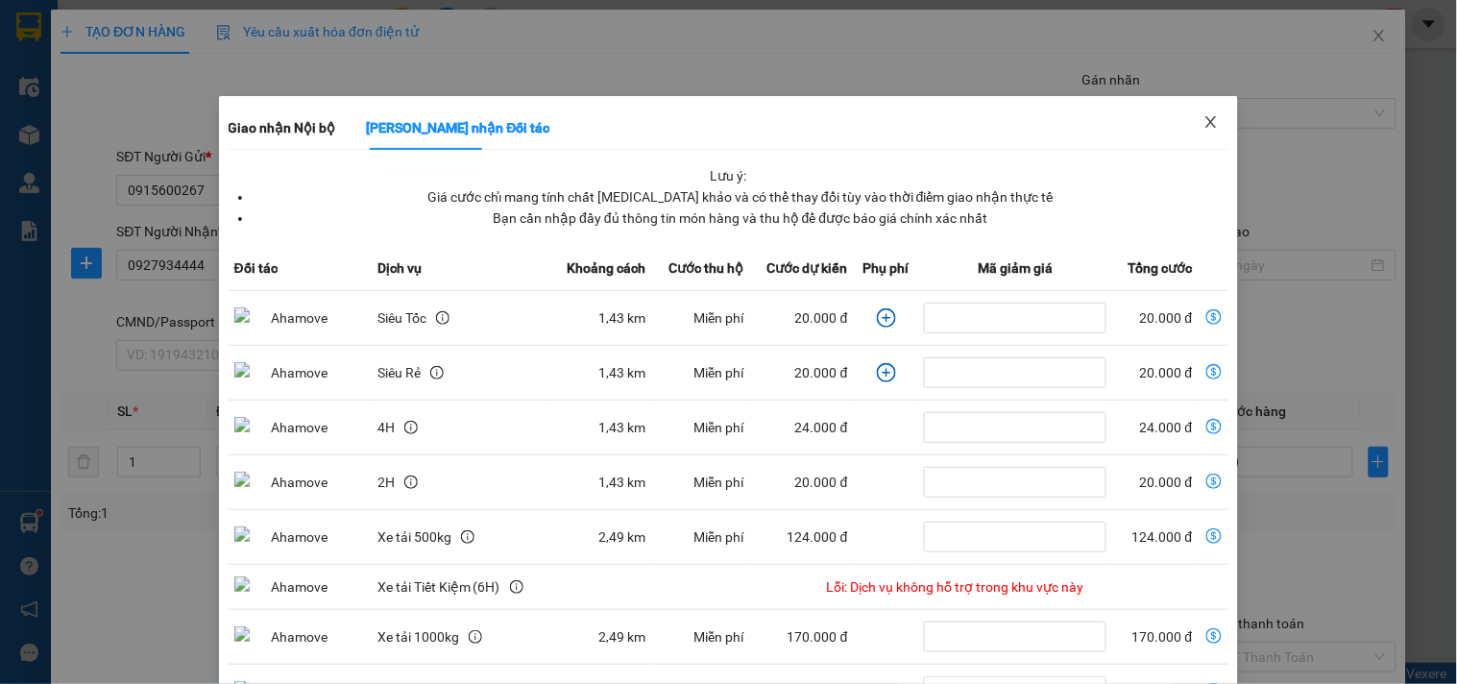
click at [1206, 122] on icon "close" at bounding box center [1211, 122] width 11 height 12
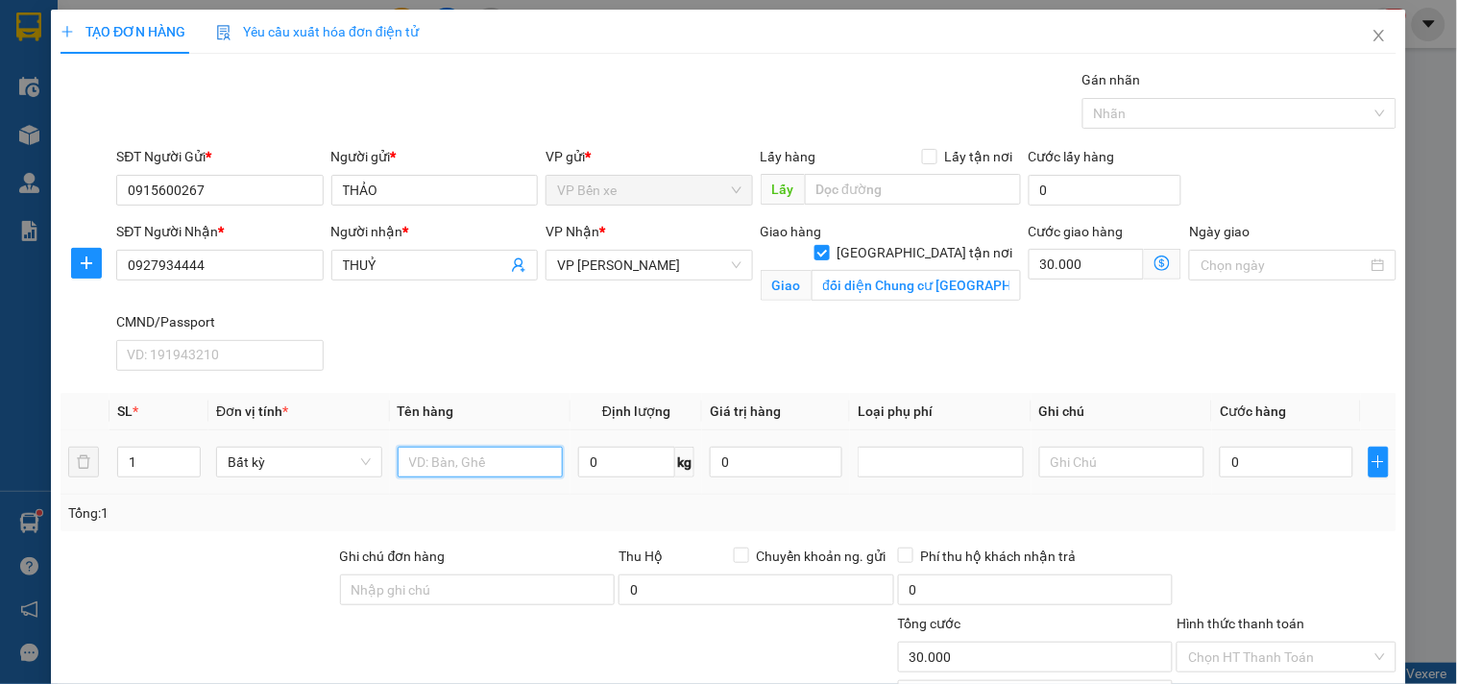
click at [491, 462] on input "text" at bounding box center [481, 462] width 166 height 31
click at [638, 459] on input "0" at bounding box center [626, 462] width 97 height 31
click at [802, 469] on input "0" at bounding box center [776, 462] width 133 height 31
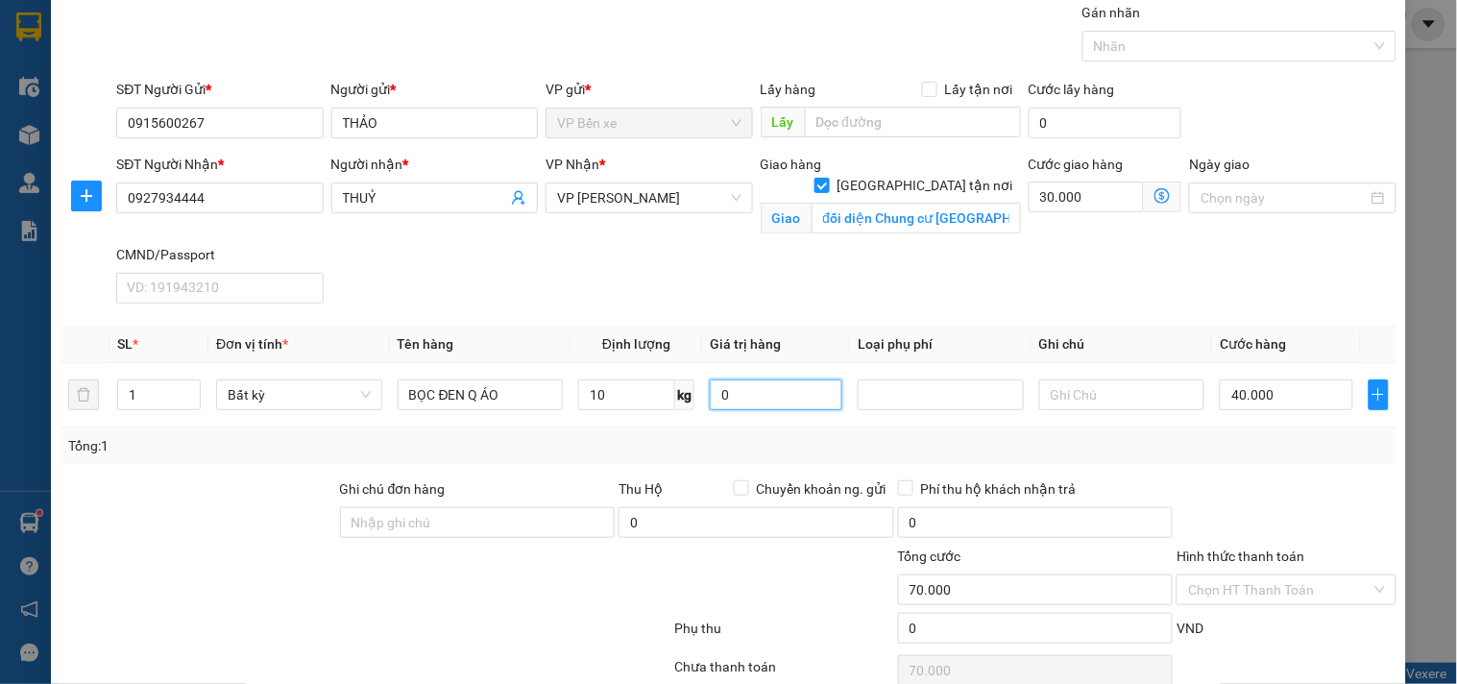
scroll to position [156, 0]
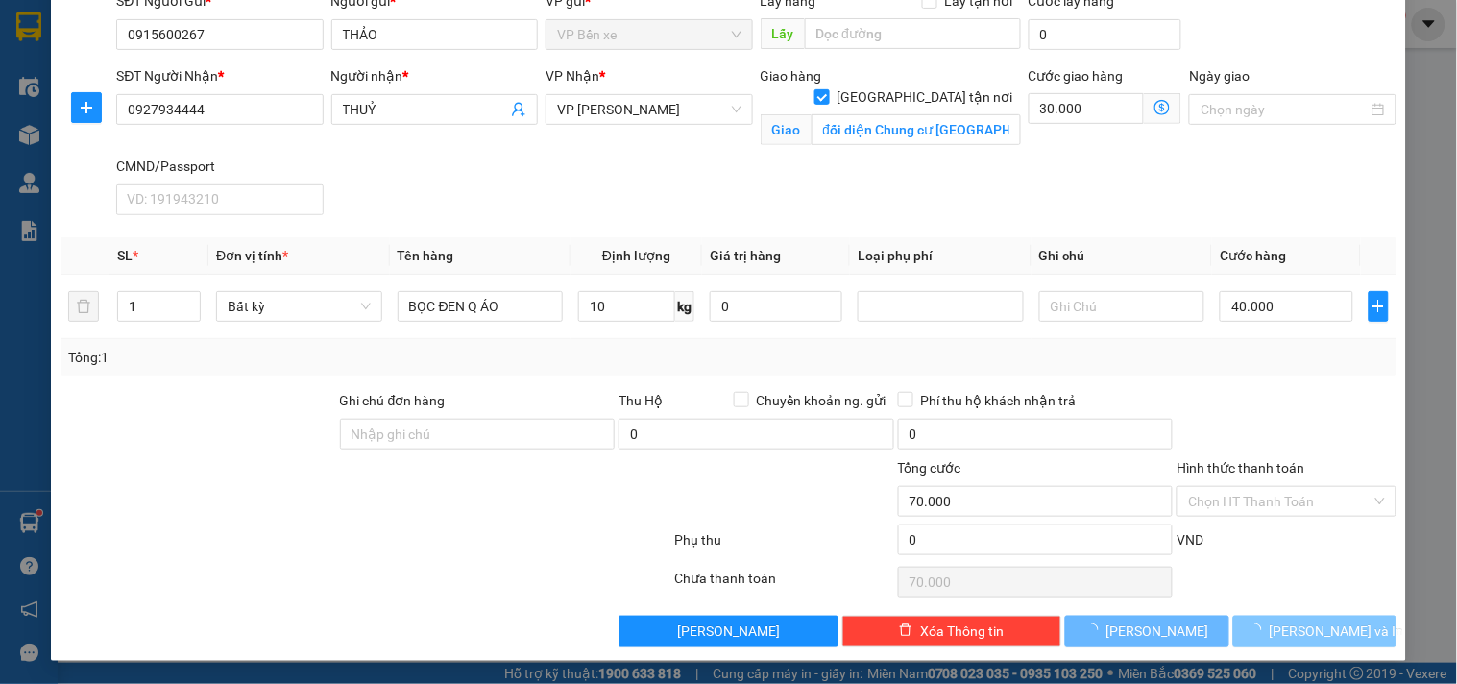
click at [1298, 629] on span "[PERSON_NAME] và In" at bounding box center [1337, 630] width 134 height 21
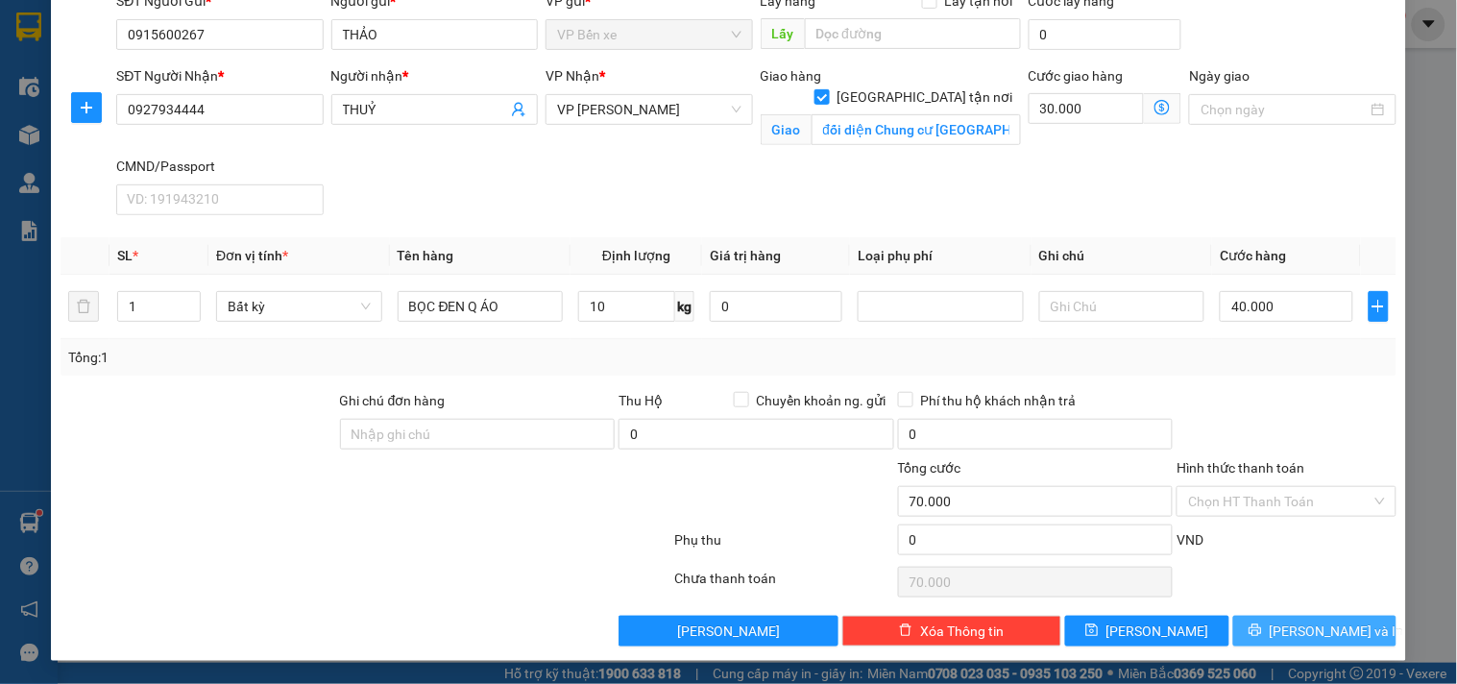
click at [1298, 629] on span "[PERSON_NAME] và In" at bounding box center [1337, 630] width 134 height 21
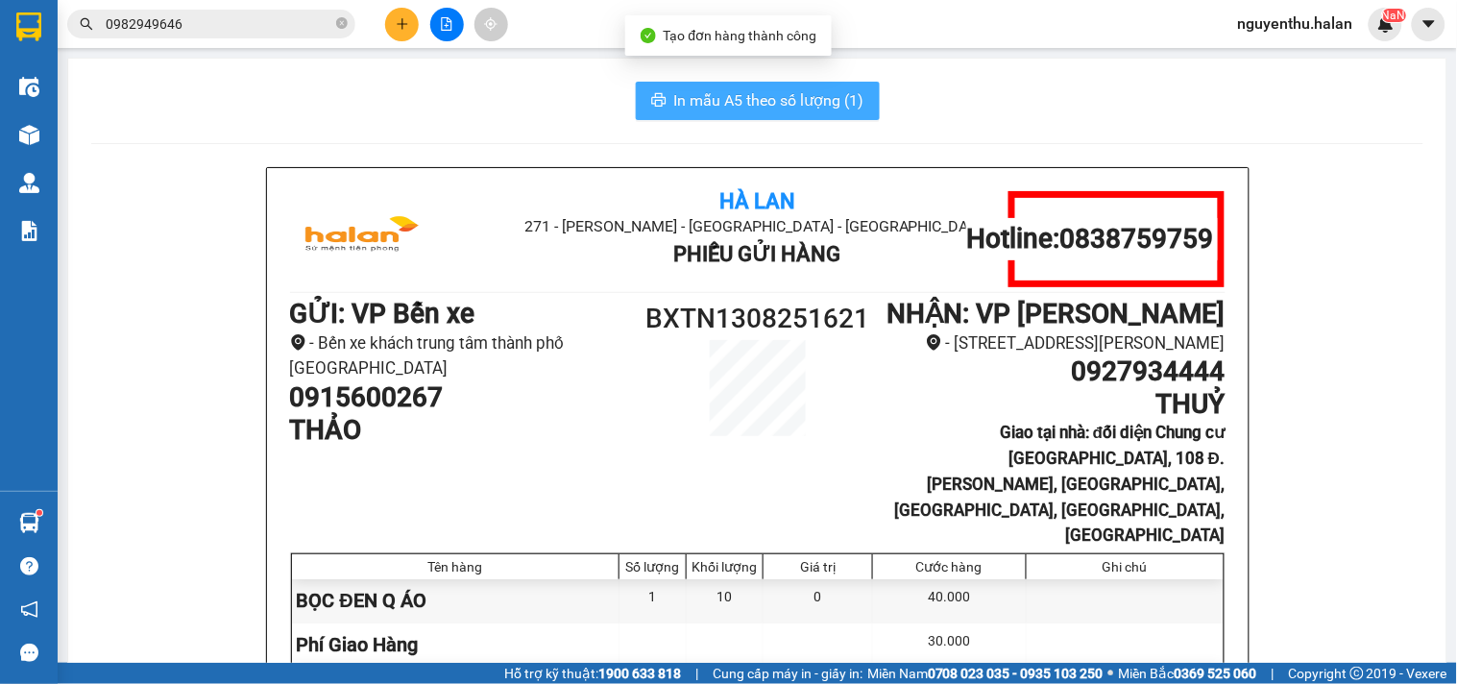
click at [752, 101] on span "In mẫu A5 theo số lượng (1)" at bounding box center [769, 100] width 190 height 24
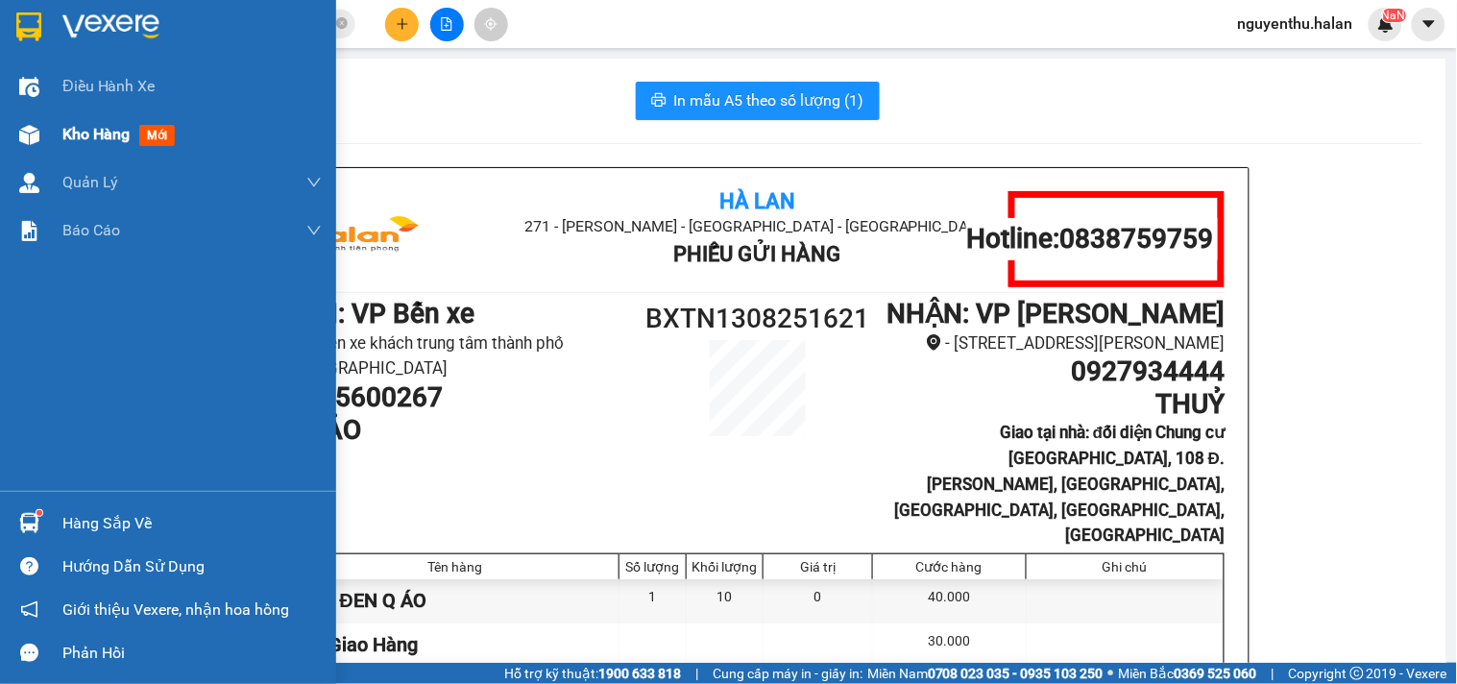
click at [81, 134] on span "Kho hàng" at bounding box center [95, 134] width 67 height 18
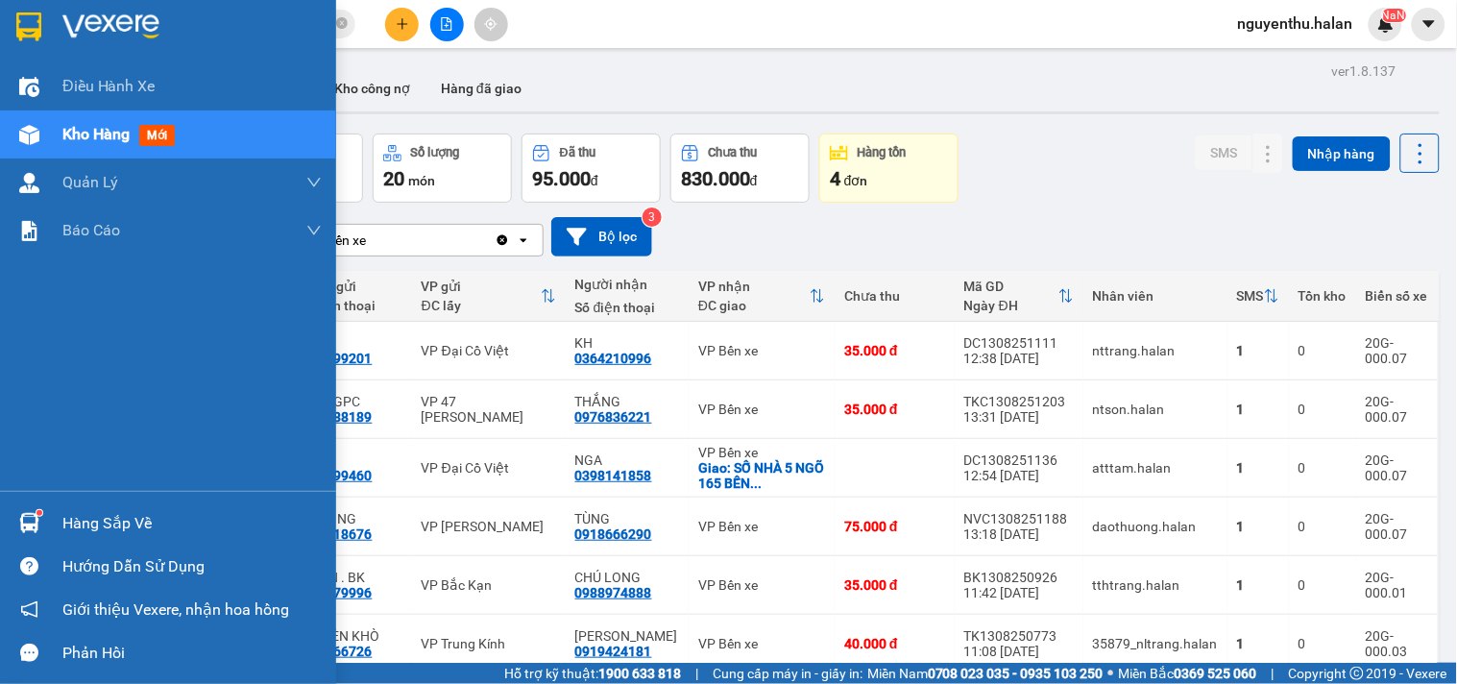
click at [84, 522] on div "Hàng sắp về" at bounding box center [191, 523] width 259 height 29
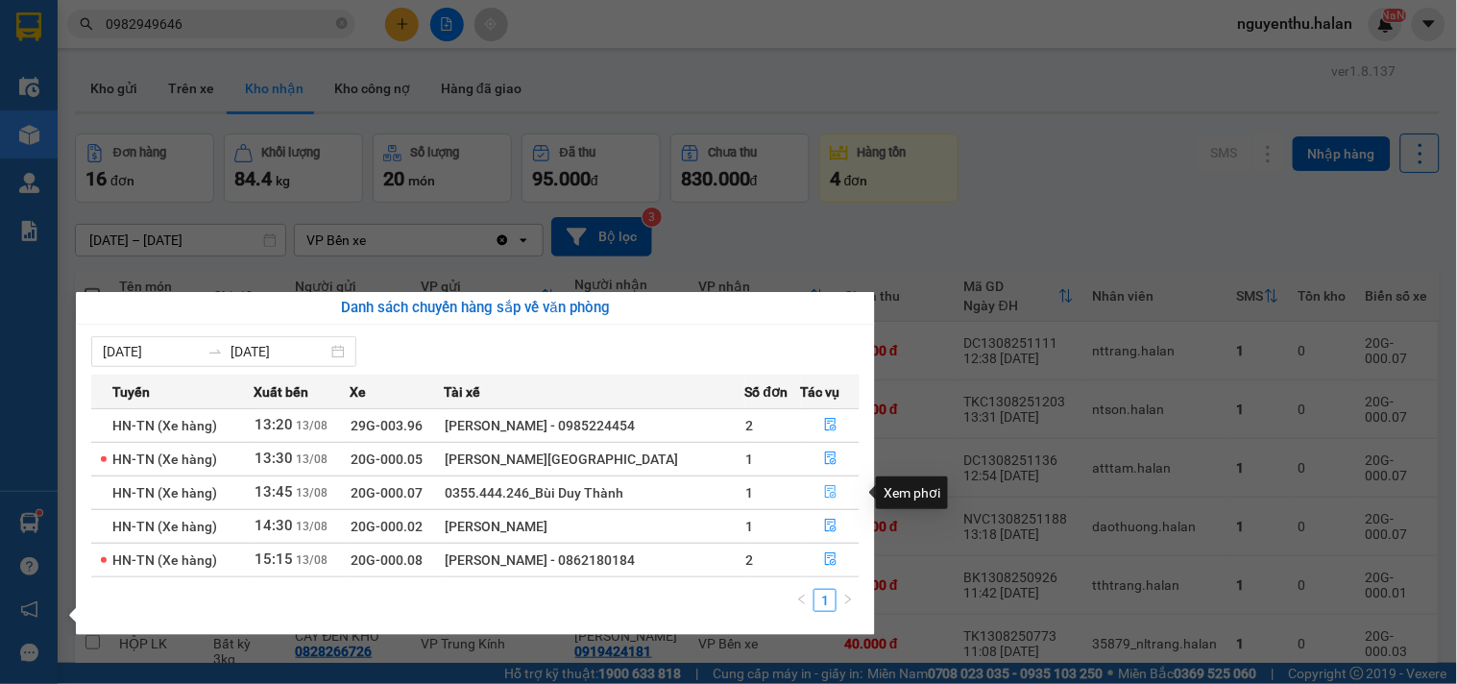
click at [827, 494] on icon "file-done" at bounding box center [830, 491] width 13 height 13
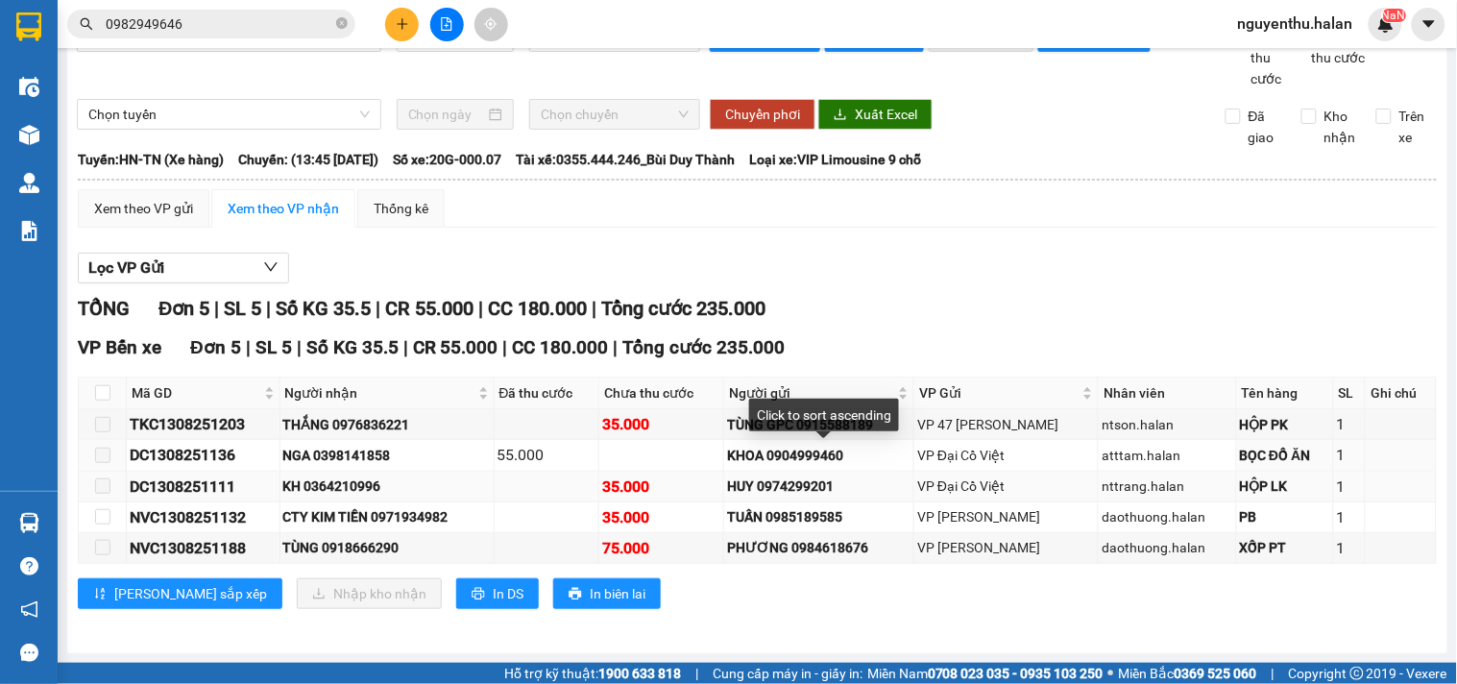
scroll to position [68, 0]
click at [102, 391] on input "checkbox" at bounding box center [102, 392] width 15 height 15
checkbox input "true"
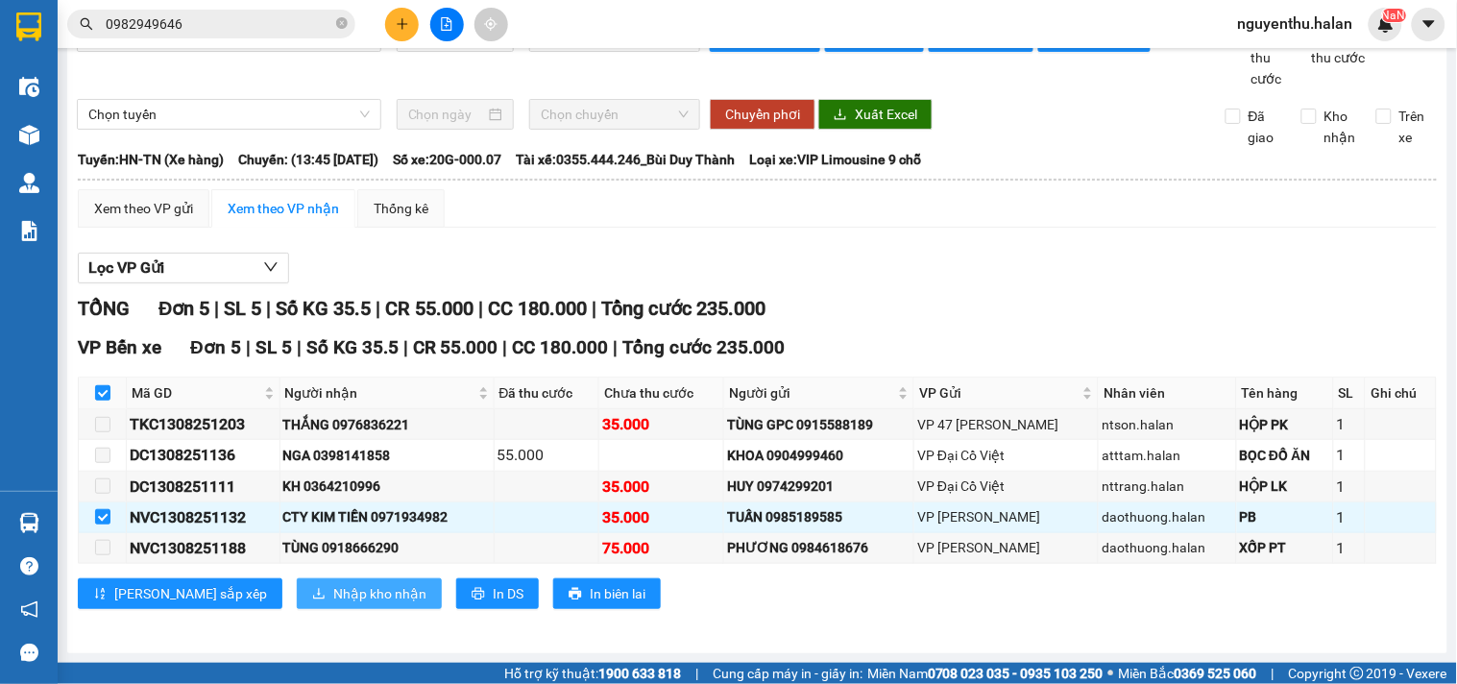
click at [333, 590] on span "Nhập kho nhận" at bounding box center [379, 593] width 93 height 21
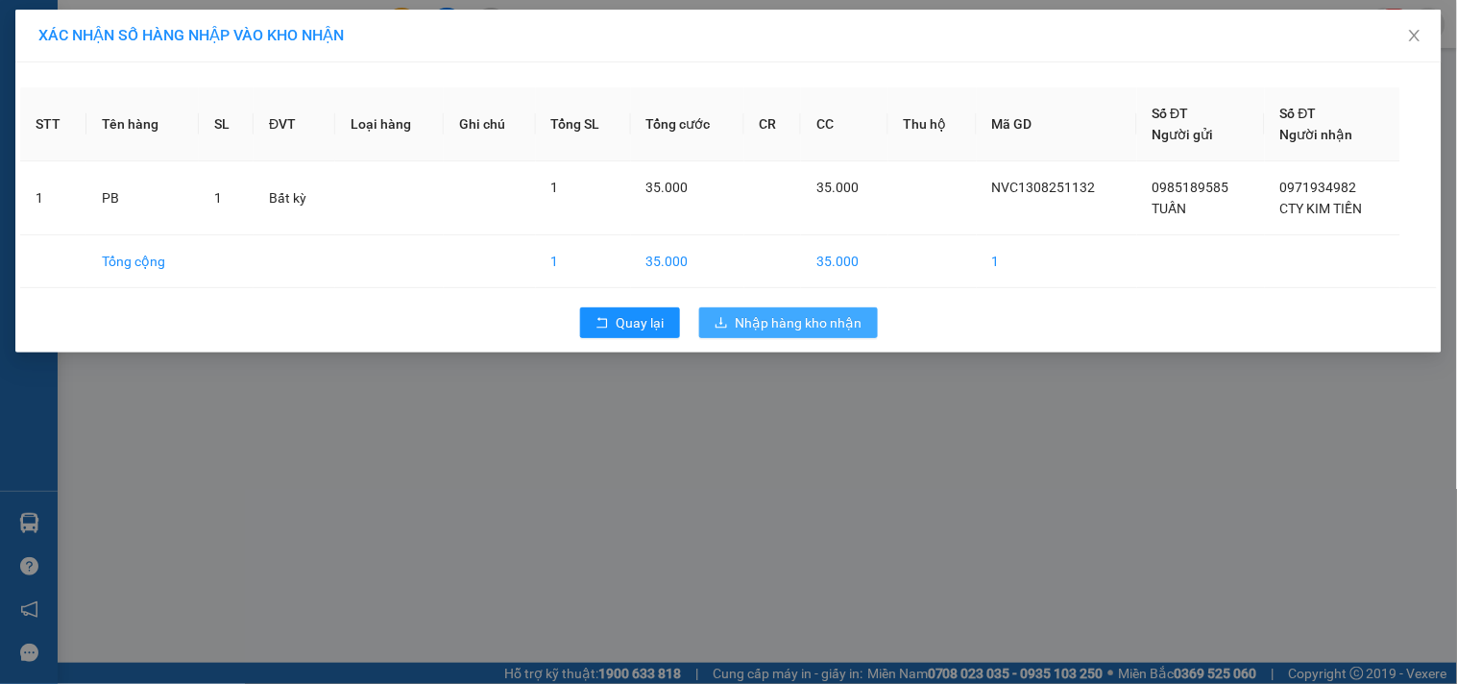
click at [770, 323] on span "Nhập hàng kho nhận" at bounding box center [799, 322] width 127 height 21
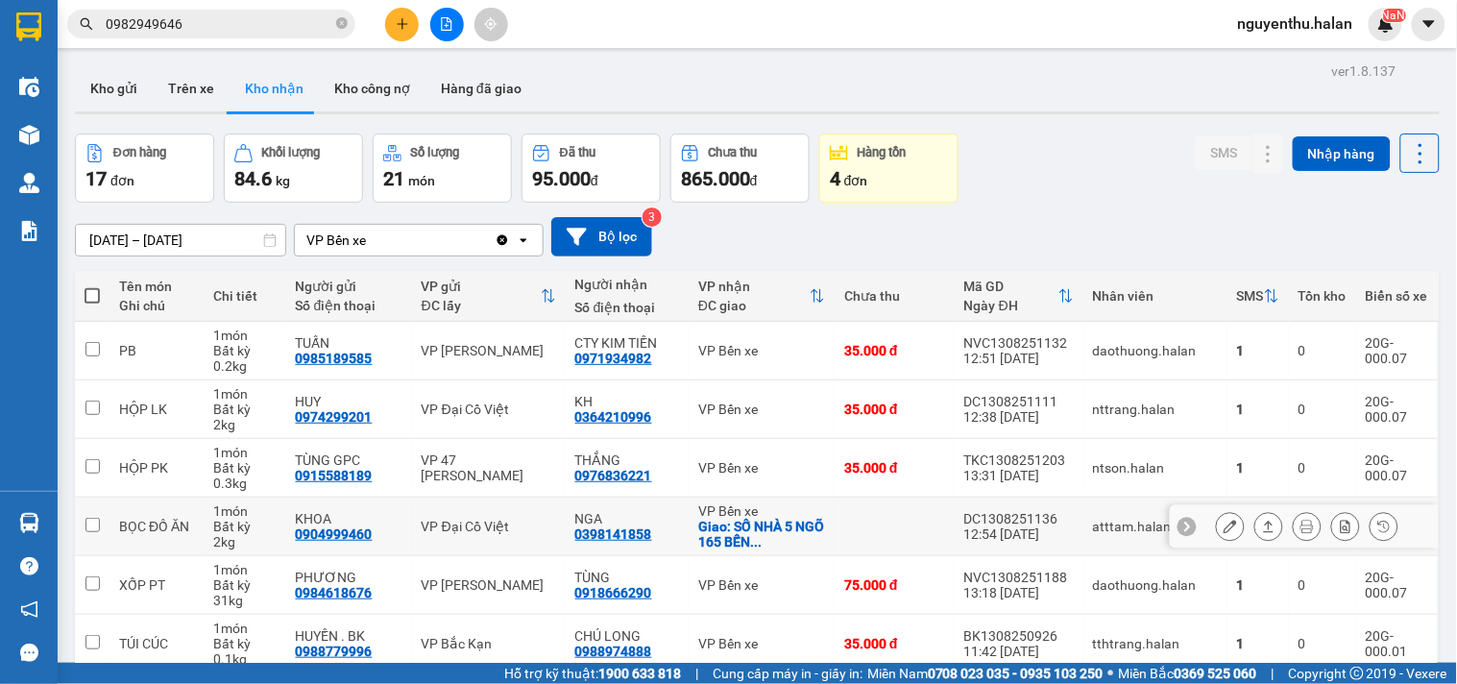
click at [994, 515] on div "DC1308251136" at bounding box center [1018, 518] width 109 height 15
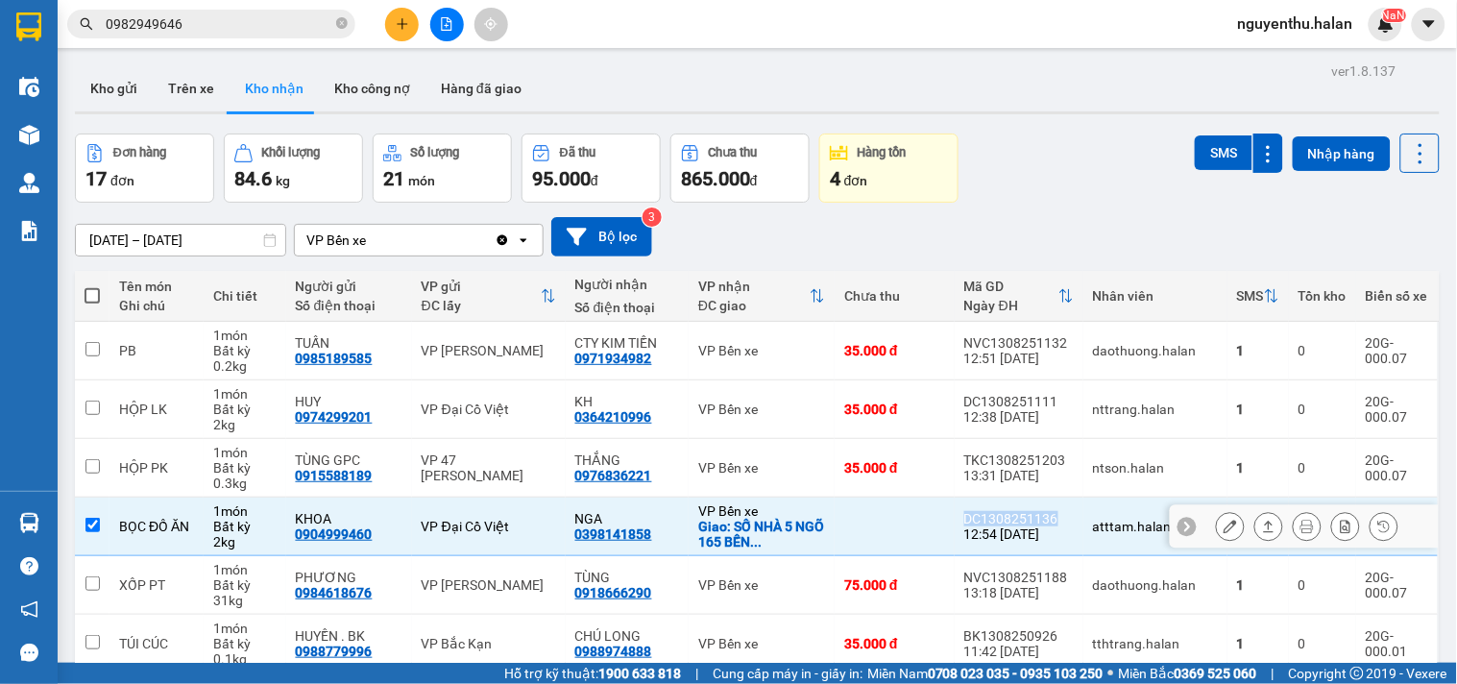
click at [994, 515] on div "DC1308251136" at bounding box center [1018, 518] width 109 height 15
checkbox input "false"
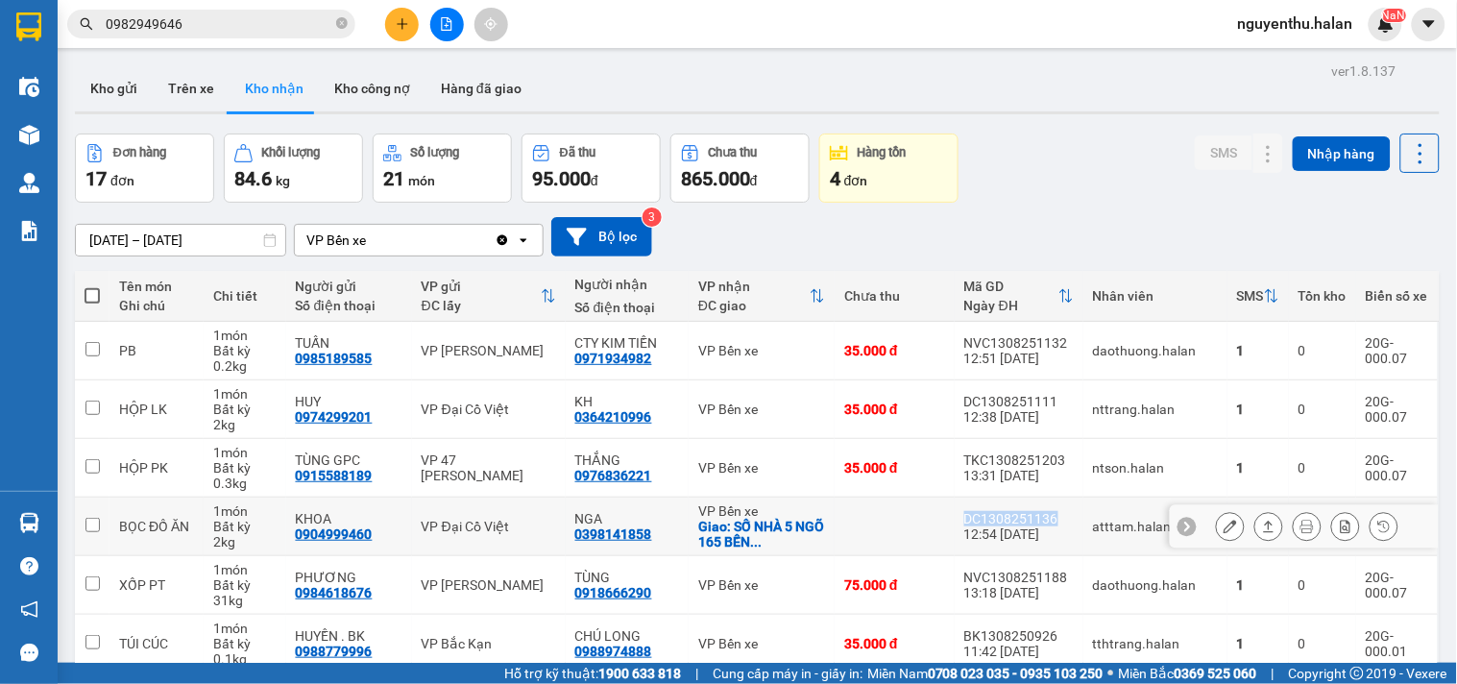
copy div "DC1308251136"
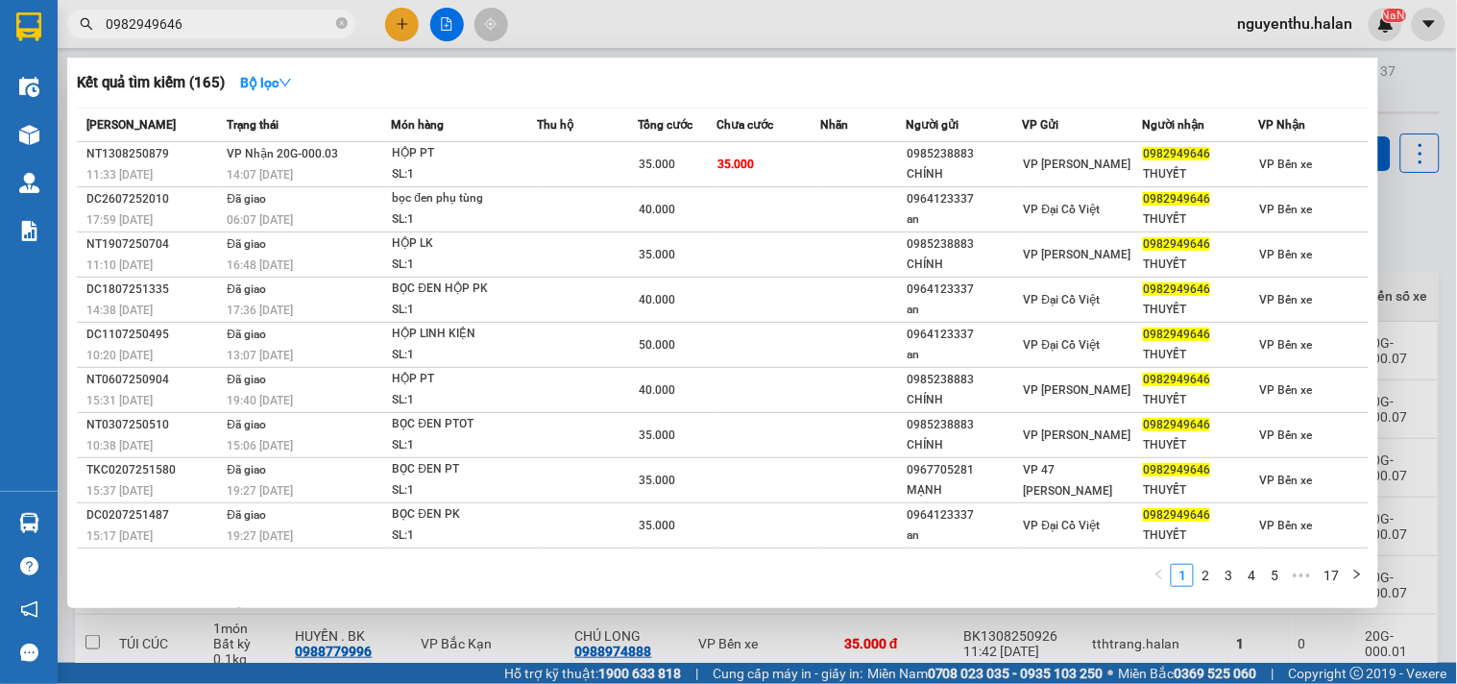
click at [222, 16] on input "0982949646" at bounding box center [219, 23] width 227 height 21
paste input "DC130825113"
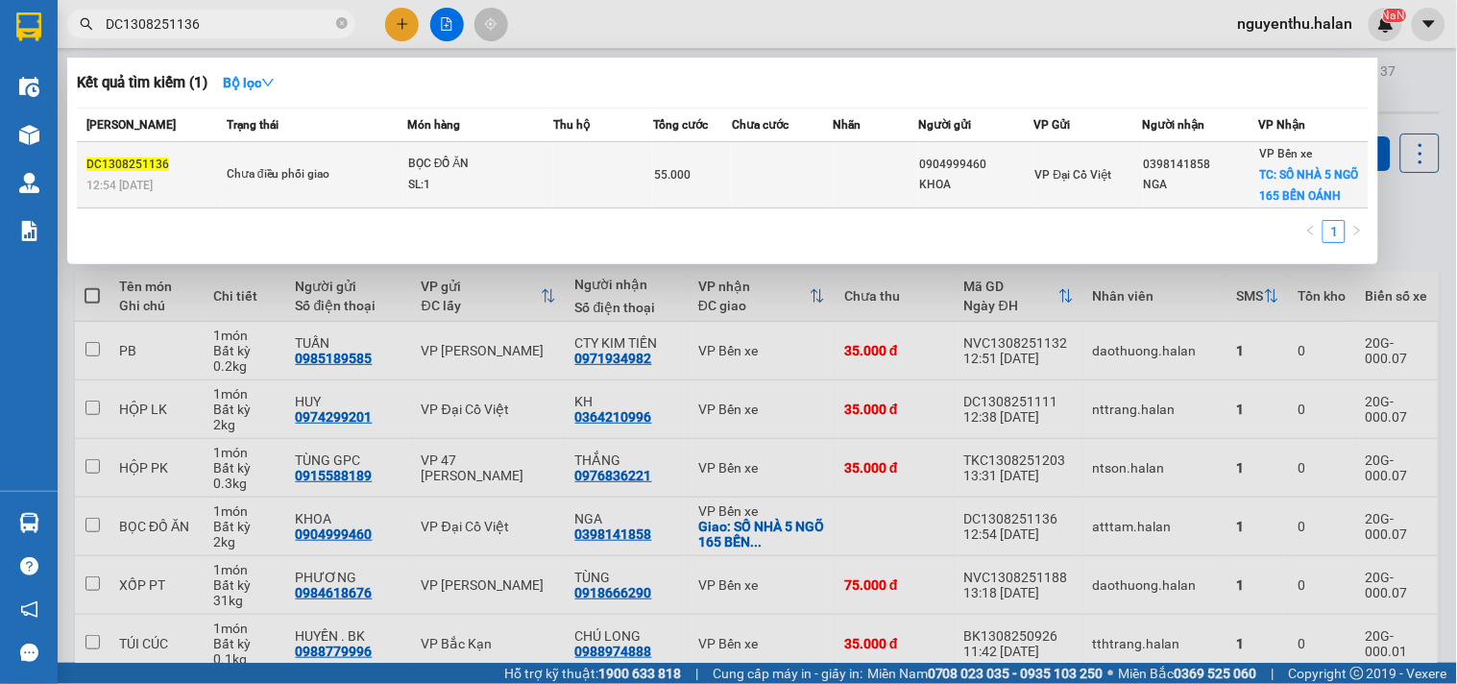
type input "DC1308251136"
click at [486, 161] on div "BỌC ĐỒ ĂN" at bounding box center [480, 164] width 144 height 21
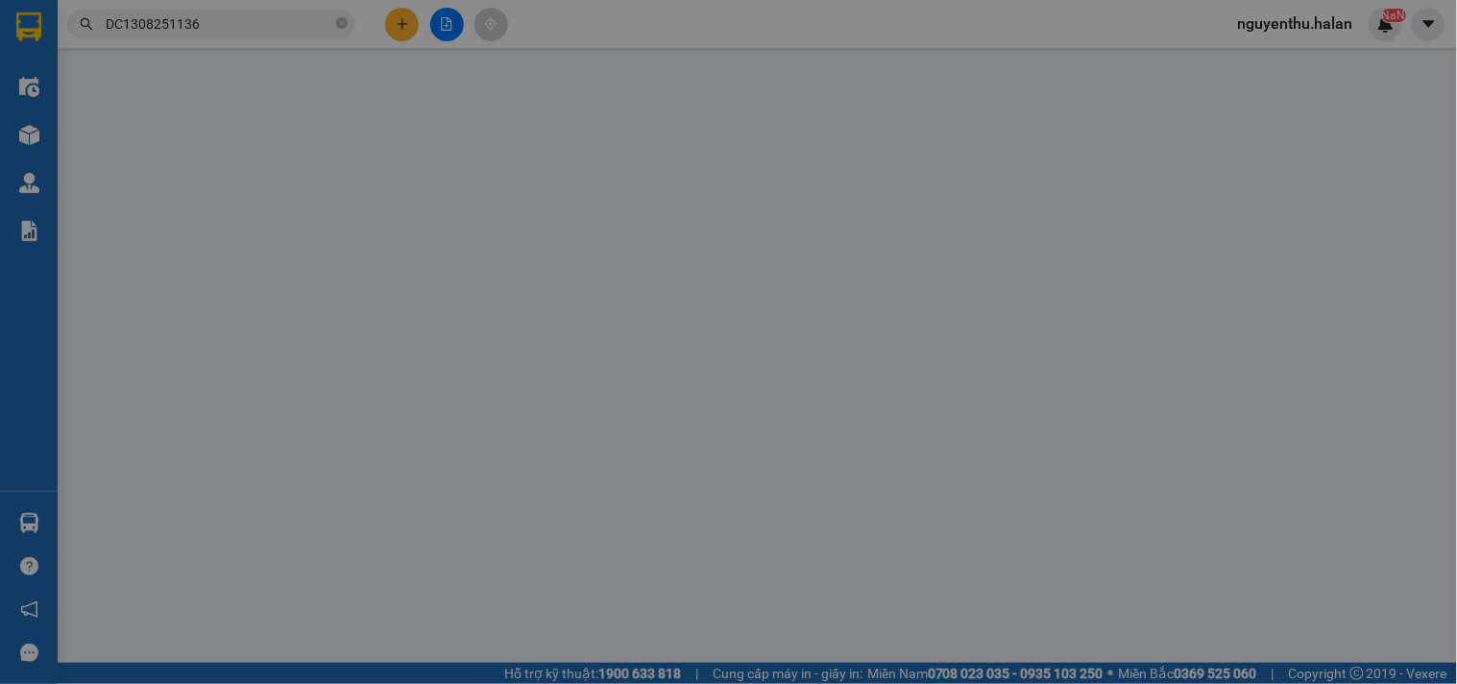
type input "0904999460"
type input "KHOA"
type input "0398141858"
type input "NGA"
checkbox input "true"
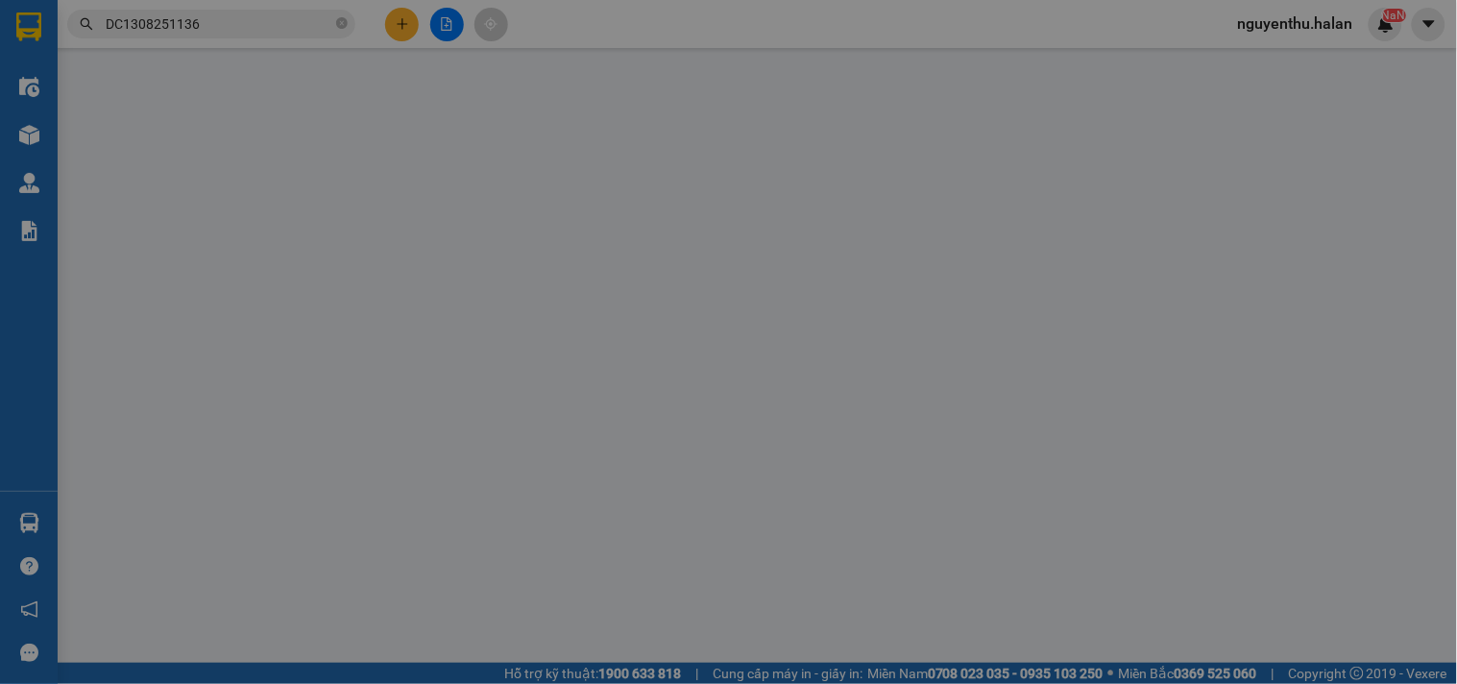
type input "SỐ NHÀ 5 NGÕ 165 BẾN OÁNH"
type input "20.000"
type input "55.000"
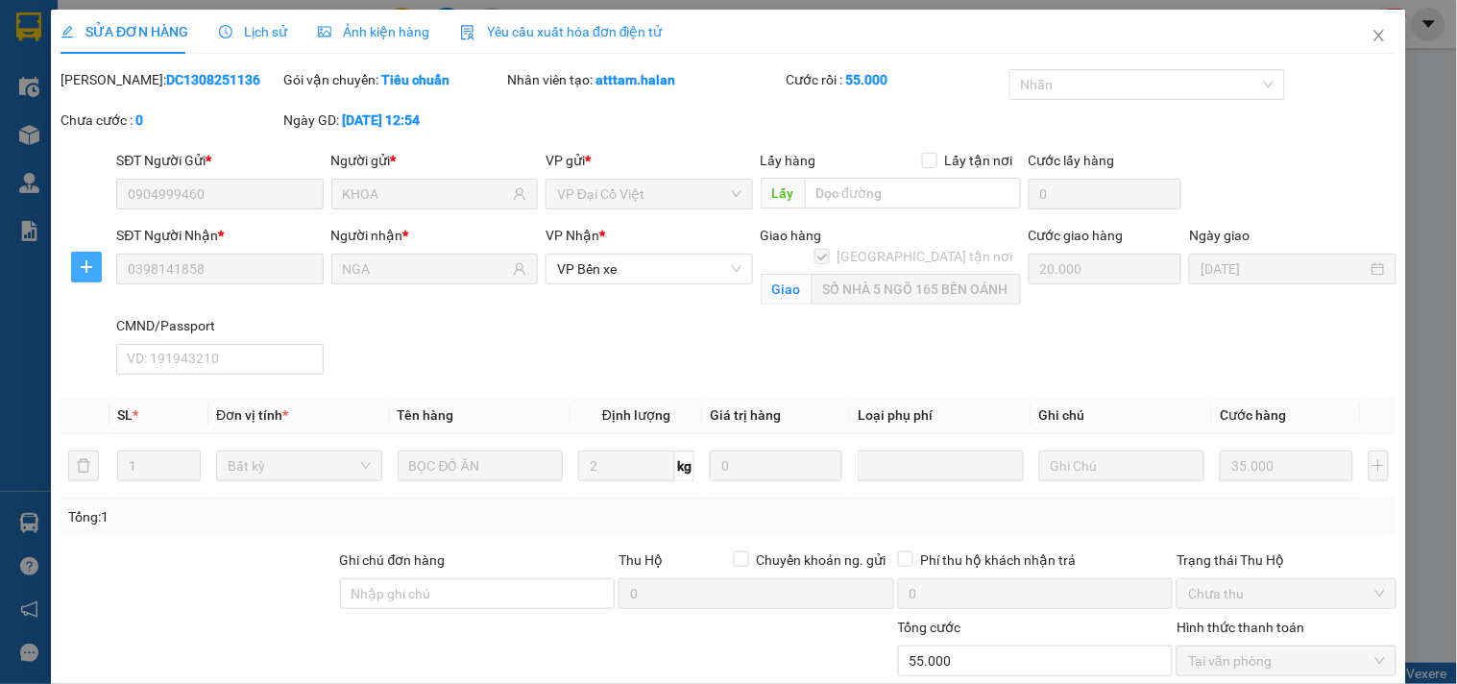
click at [83, 269] on icon "plus" at bounding box center [86, 266] width 15 height 15
click at [132, 302] on span "Chuyển kho" at bounding box center [121, 305] width 79 height 21
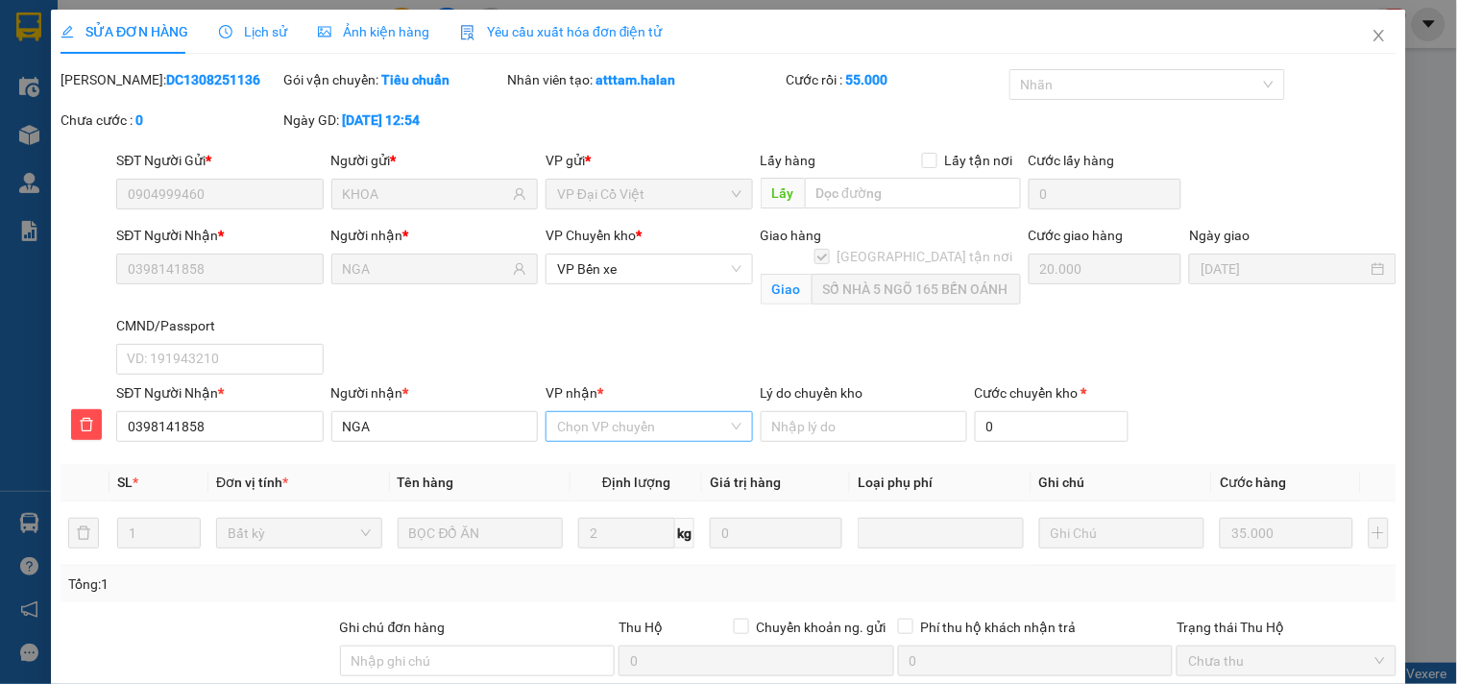
click at [583, 421] on input "VP nhận *" at bounding box center [642, 426] width 170 height 29
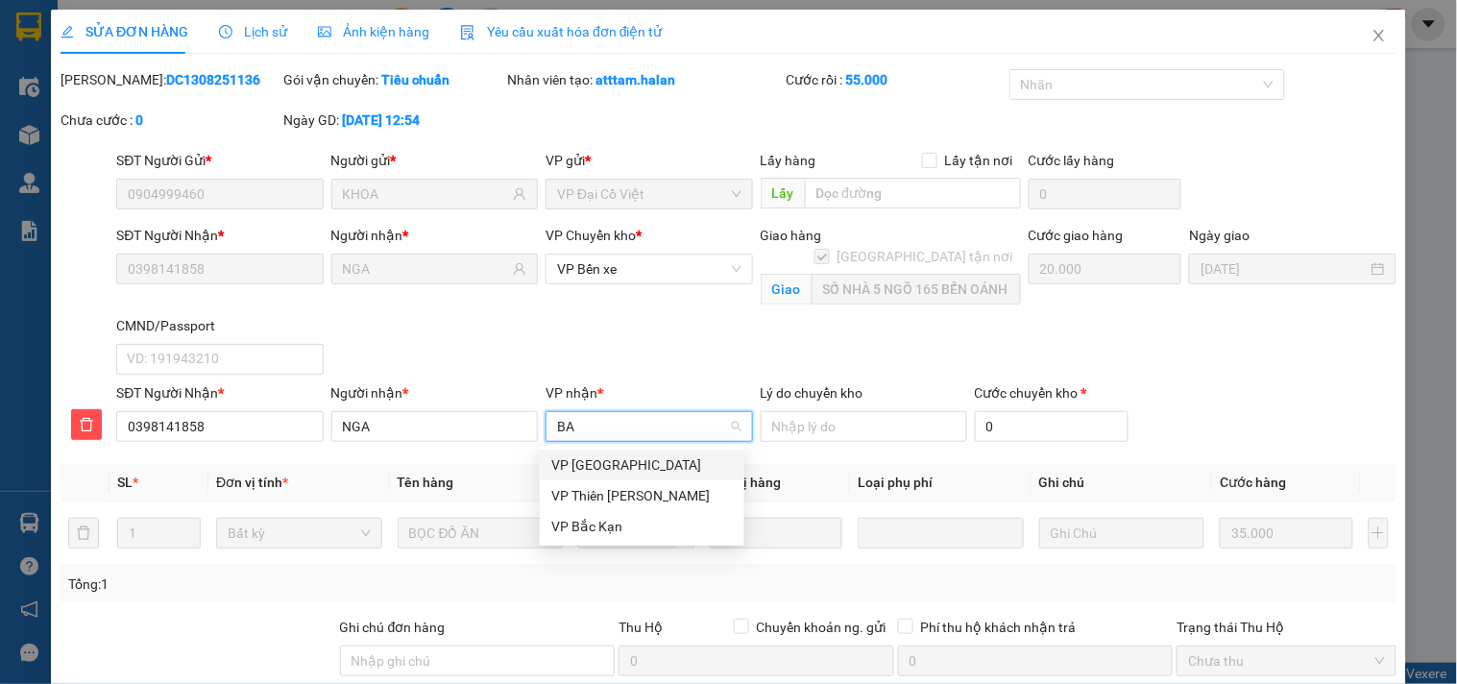
type input "BAC"
click at [569, 461] on div "VP [GEOGRAPHIC_DATA]" at bounding box center [642, 464] width 182 height 21
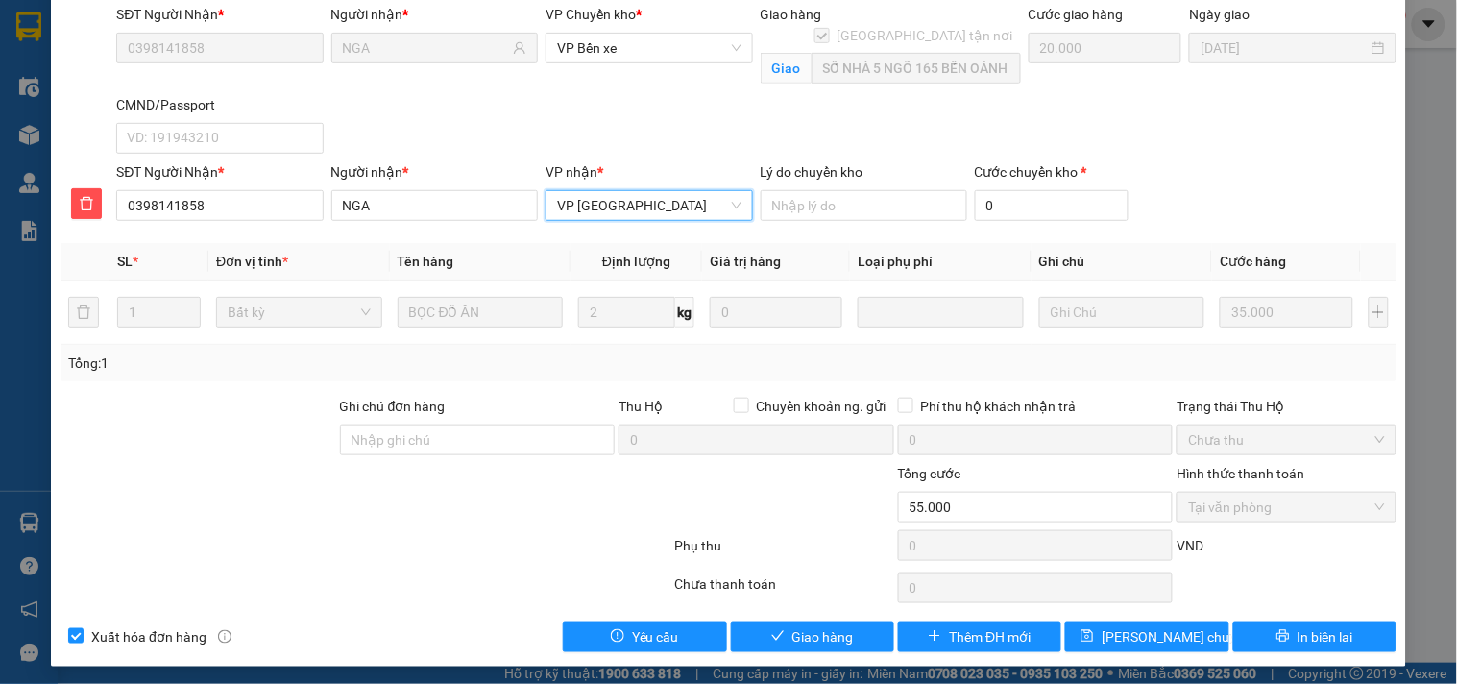
scroll to position [227, 0]
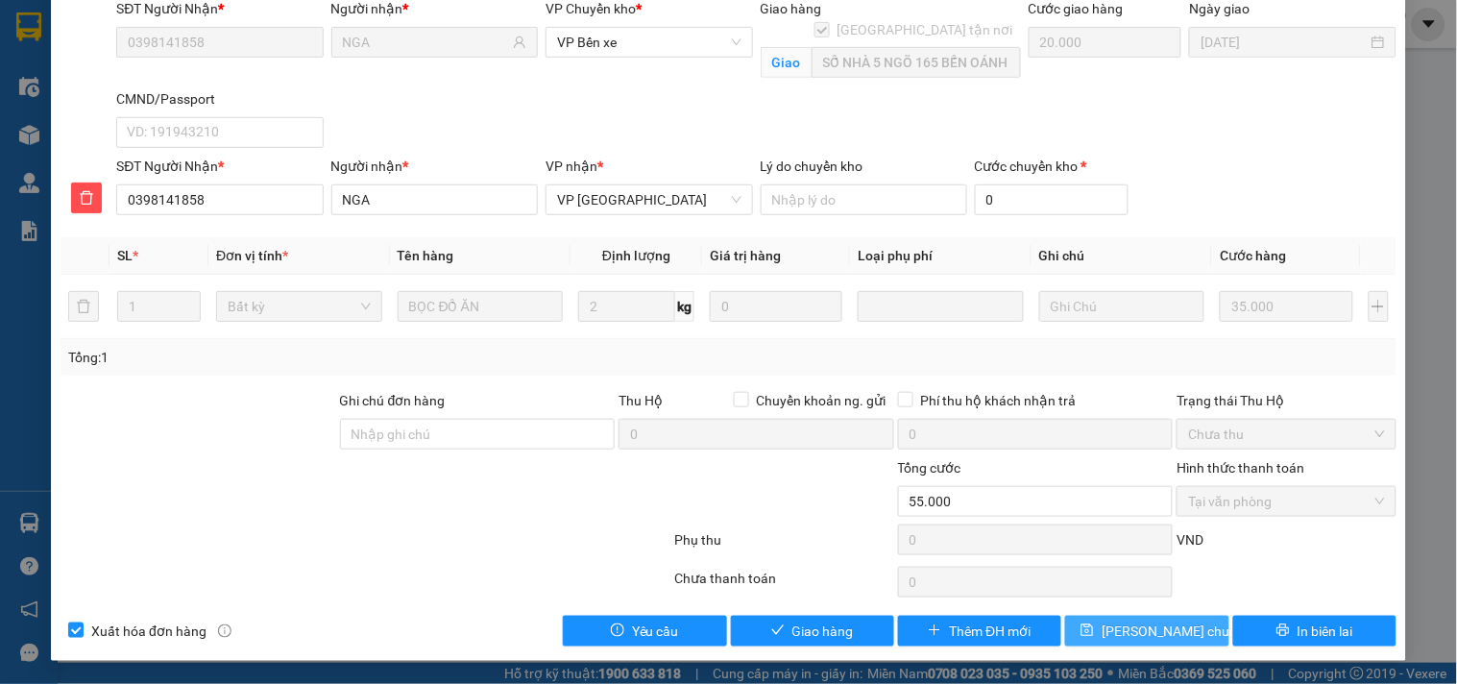
click at [1152, 629] on span "[PERSON_NAME] chuyển hoàn" at bounding box center [1193, 630] width 182 height 21
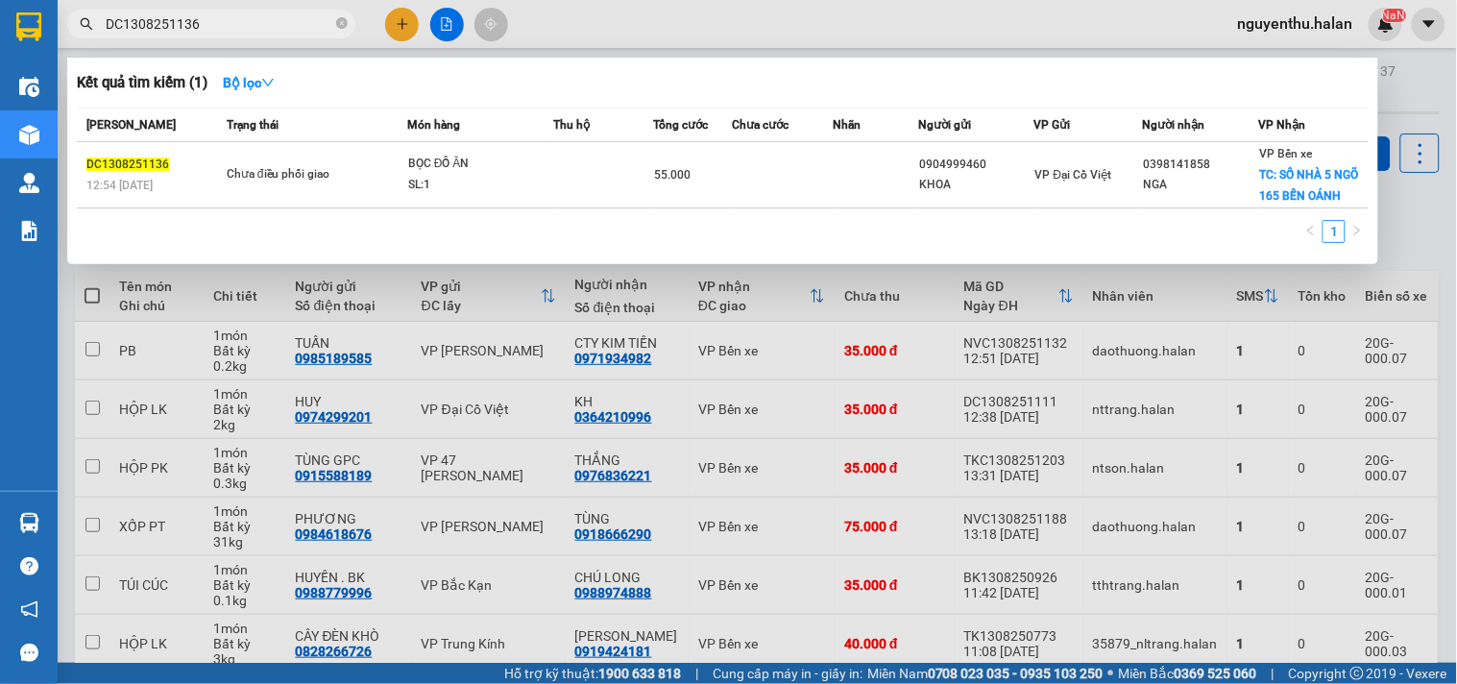
click at [216, 31] on input "DC1308251136" at bounding box center [219, 23] width 227 height 21
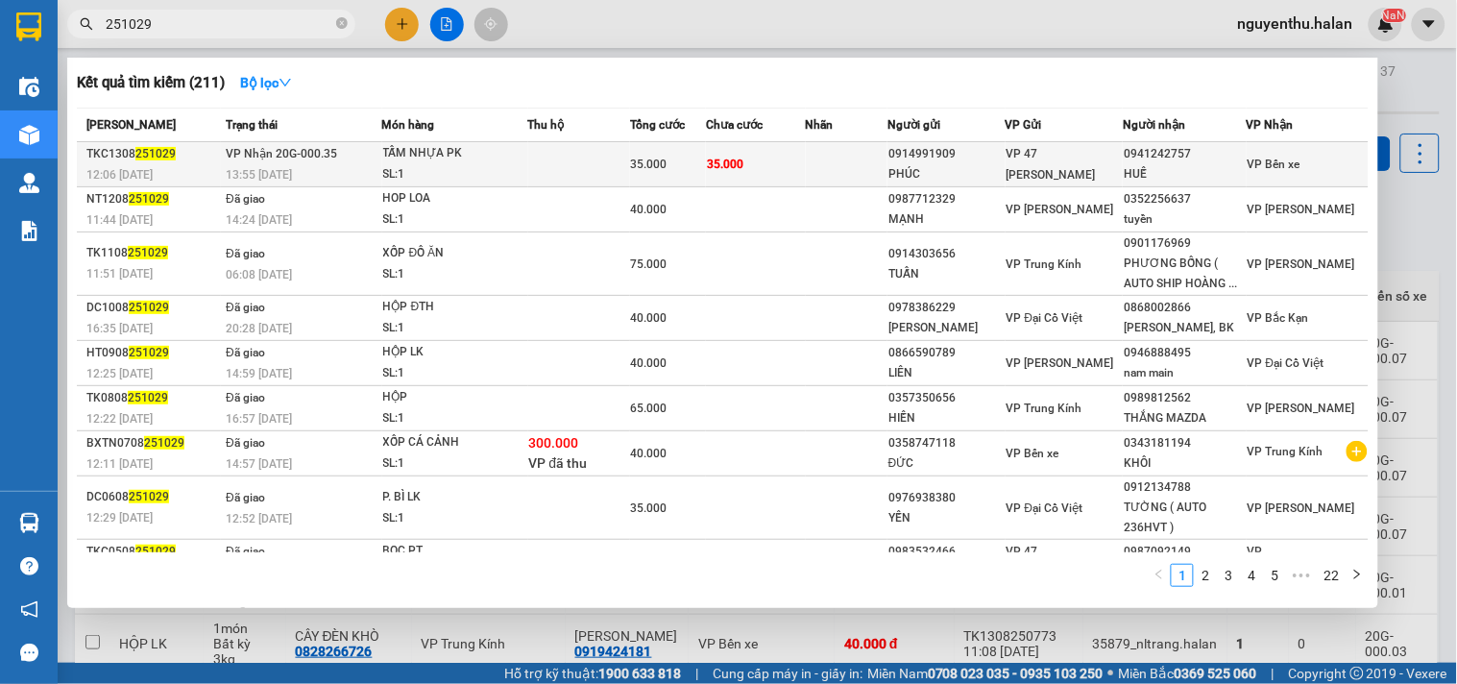
type input "251029"
click at [521, 167] on div "SL: 1" at bounding box center [455, 174] width 144 height 21
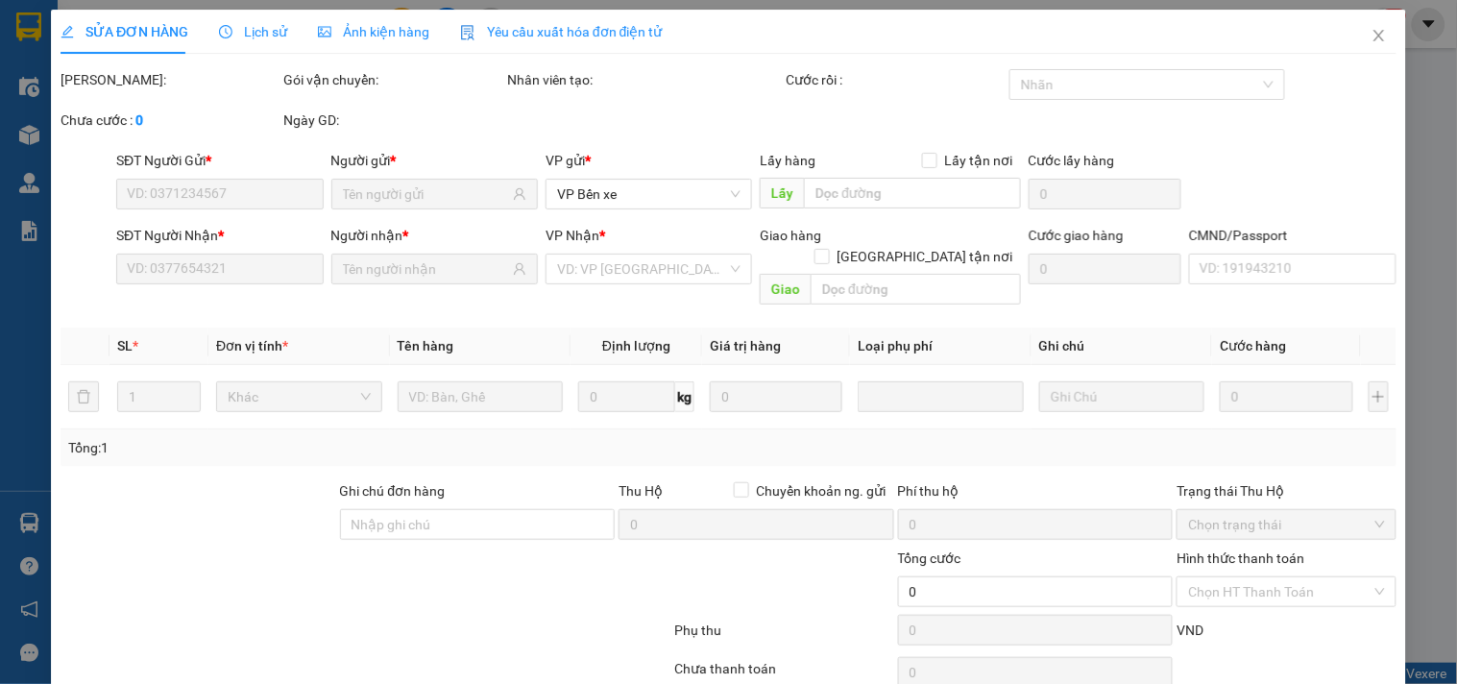
type input "0914991909"
type input "PHÚC"
type input "0941242757"
type input "HUẾ"
type input "35.000"
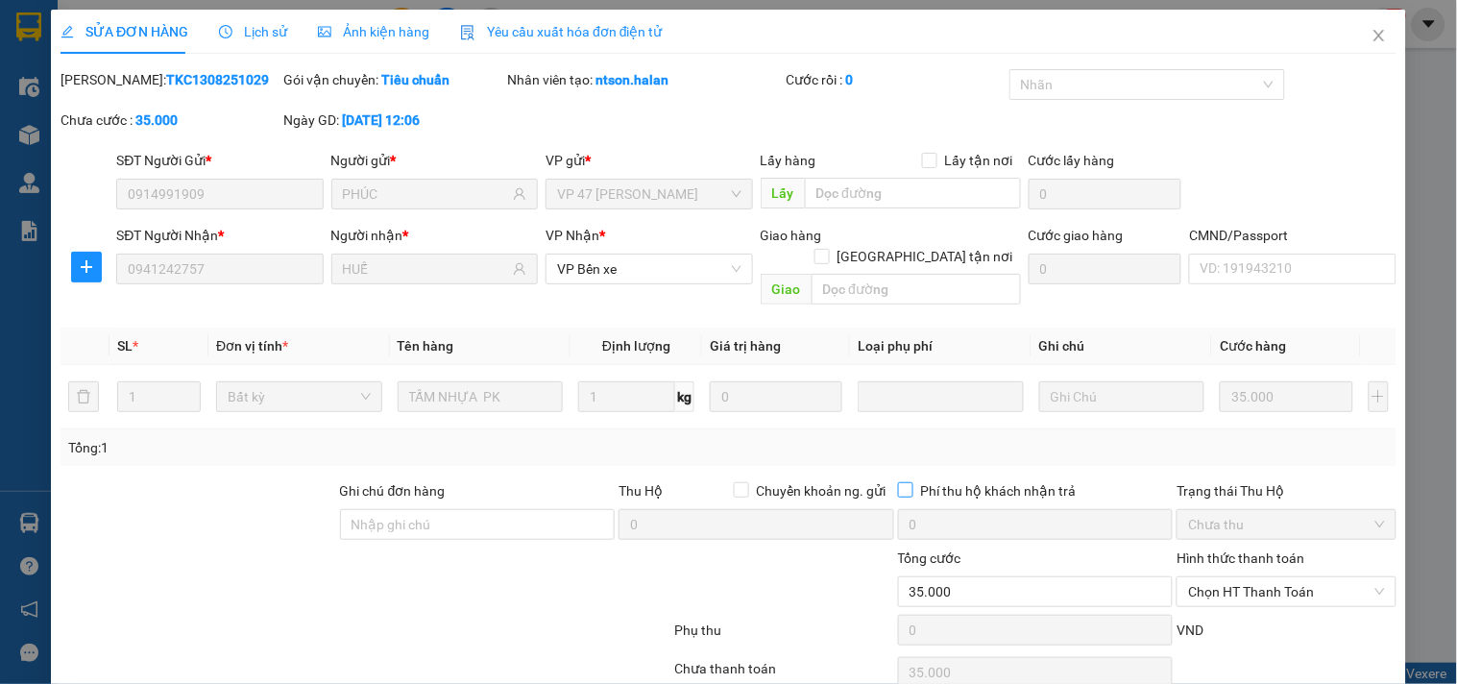
scroll to position [69, 0]
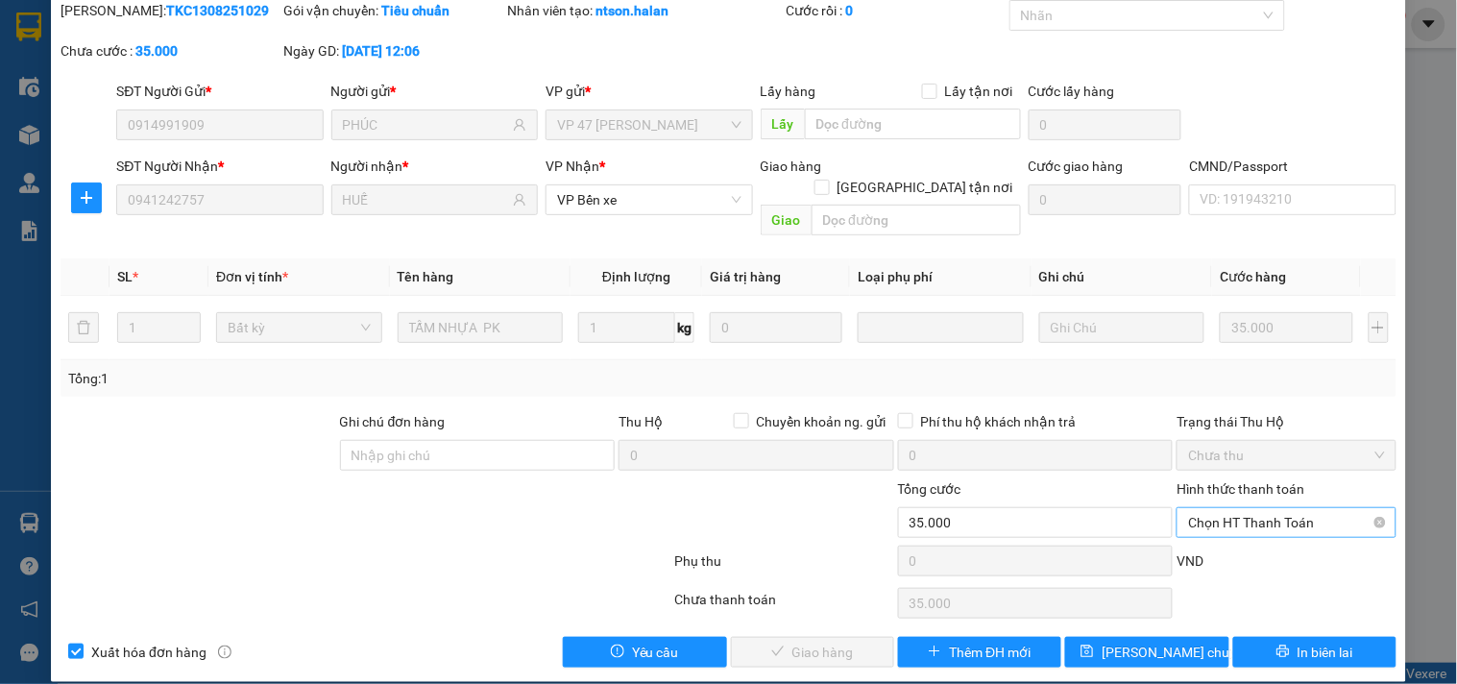
click at [1250, 508] on span "Chọn HT Thanh Toán" at bounding box center [1286, 522] width 196 height 29
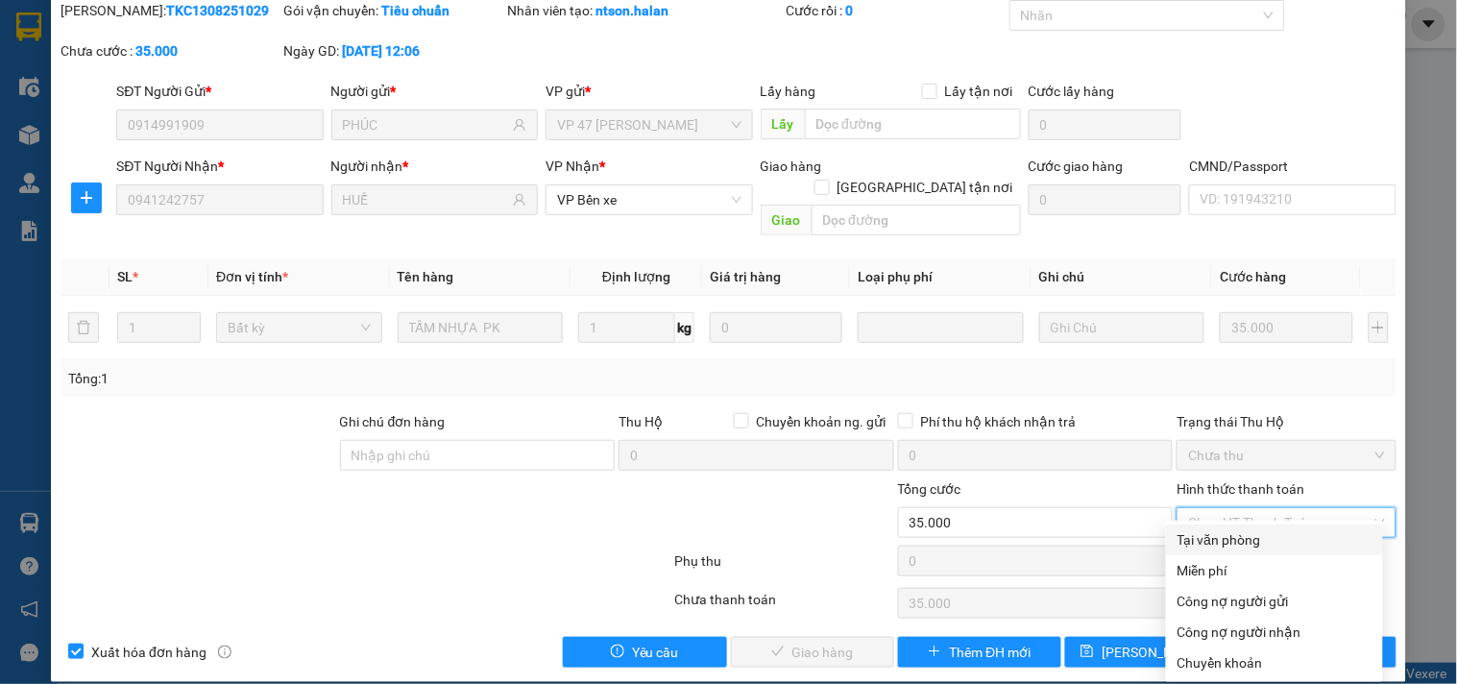
click at [1222, 530] on div "Tại văn phòng" at bounding box center [1274, 539] width 194 height 21
type input "0"
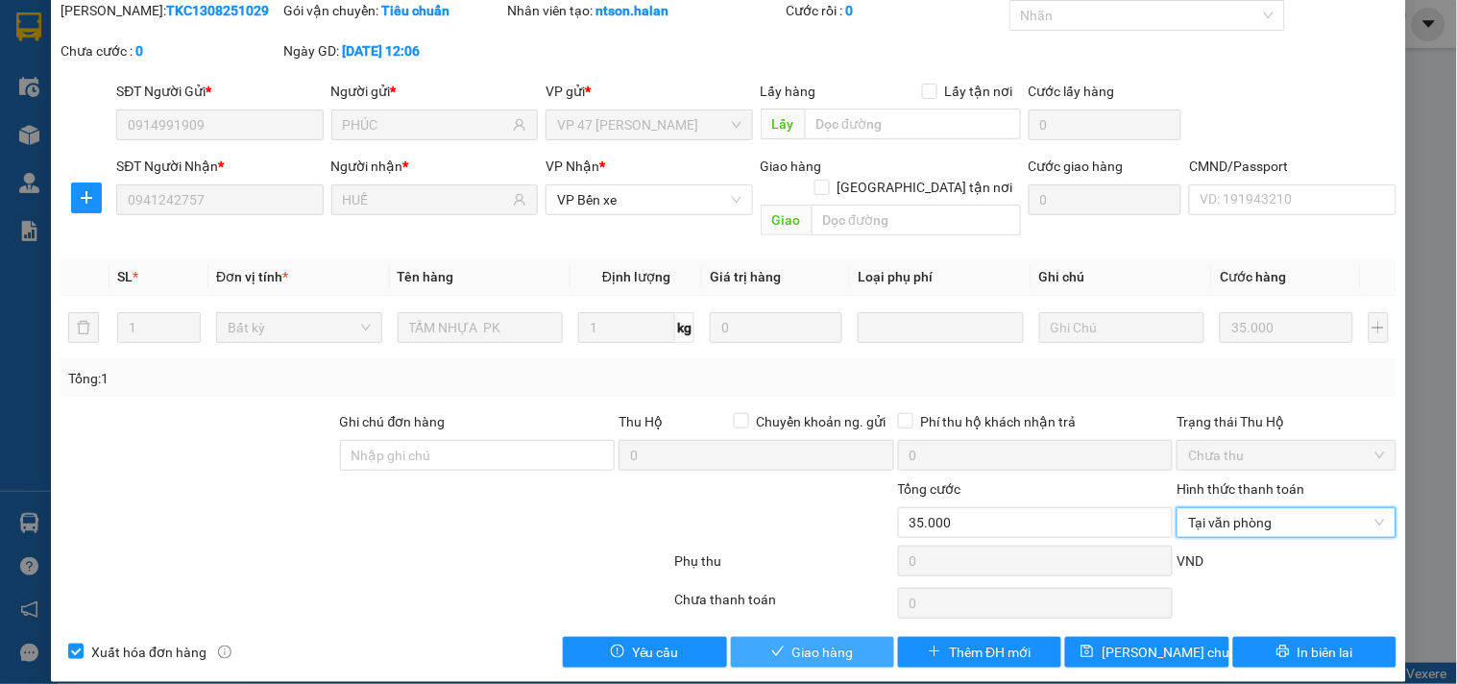
click at [824, 642] on span "Giao hàng" at bounding box center [822, 652] width 61 height 21
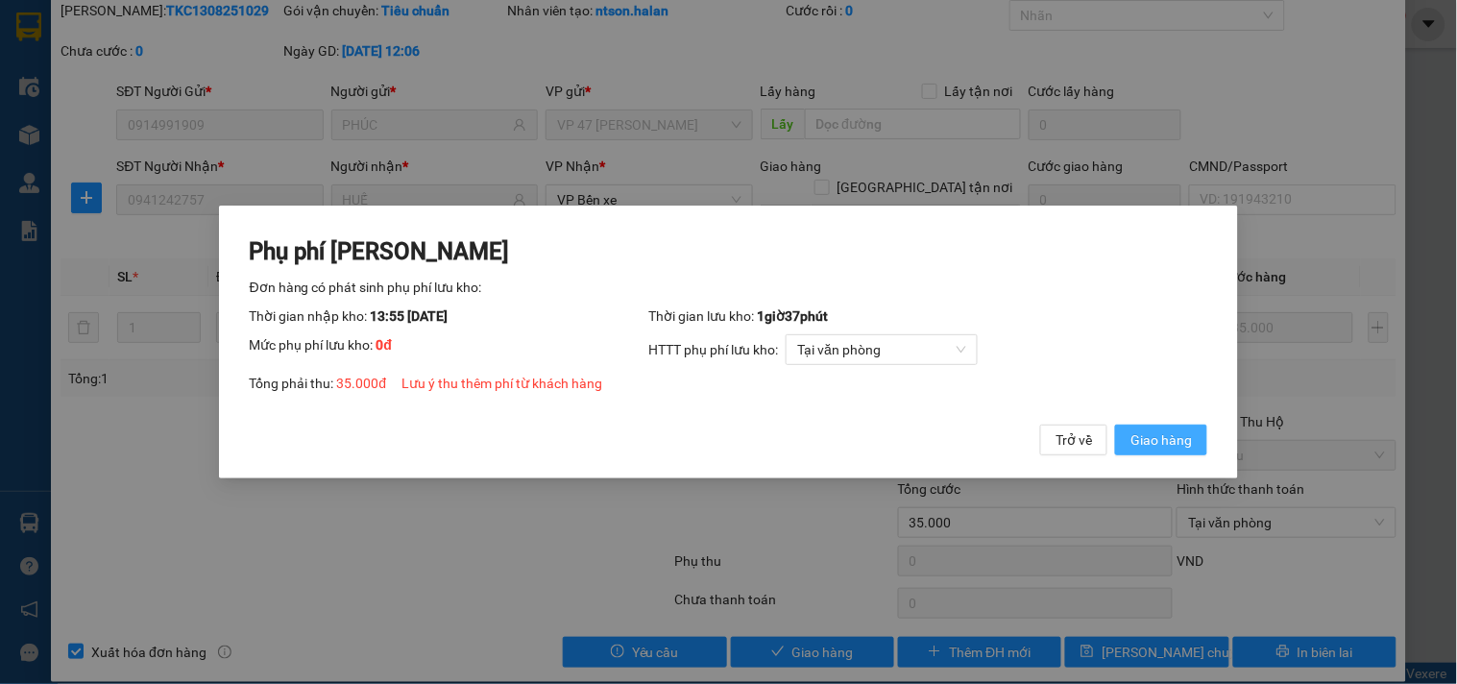
click at [1187, 446] on span "Giao hàng" at bounding box center [1160, 439] width 61 height 21
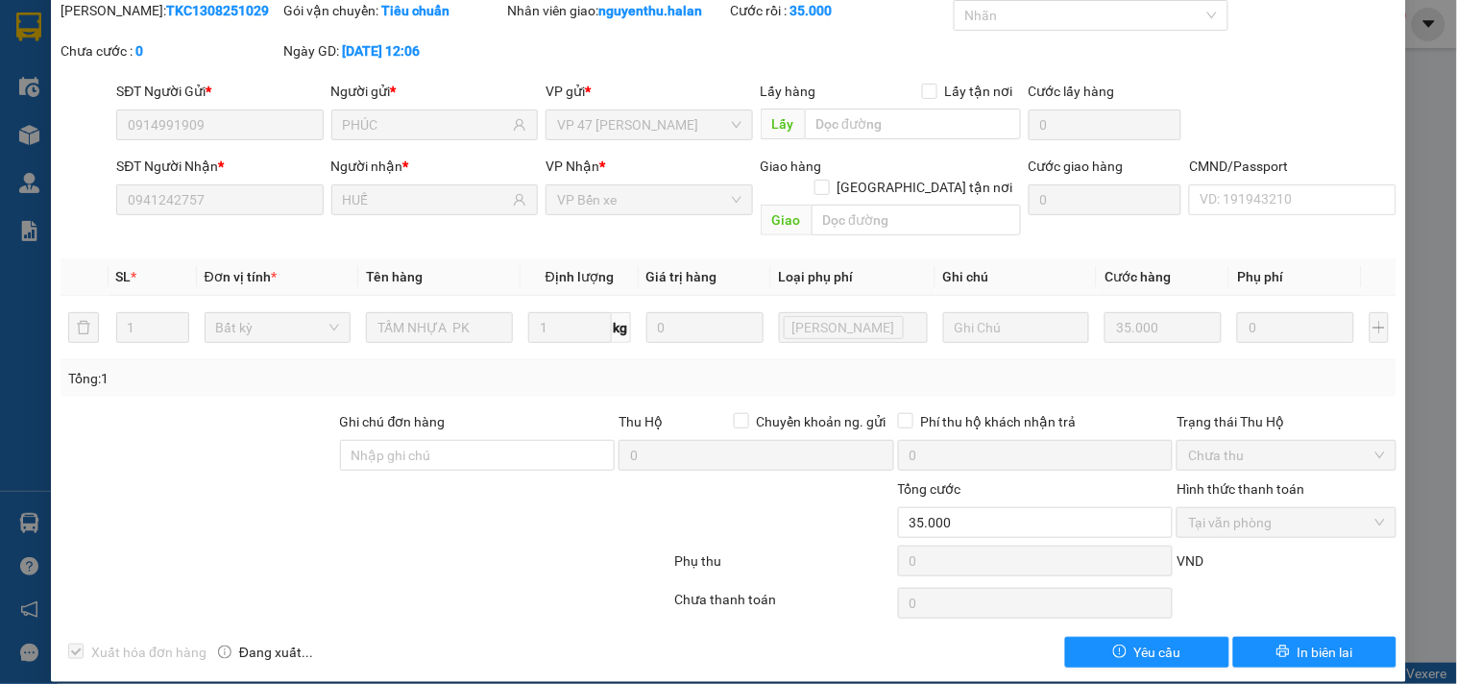
scroll to position [0, 0]
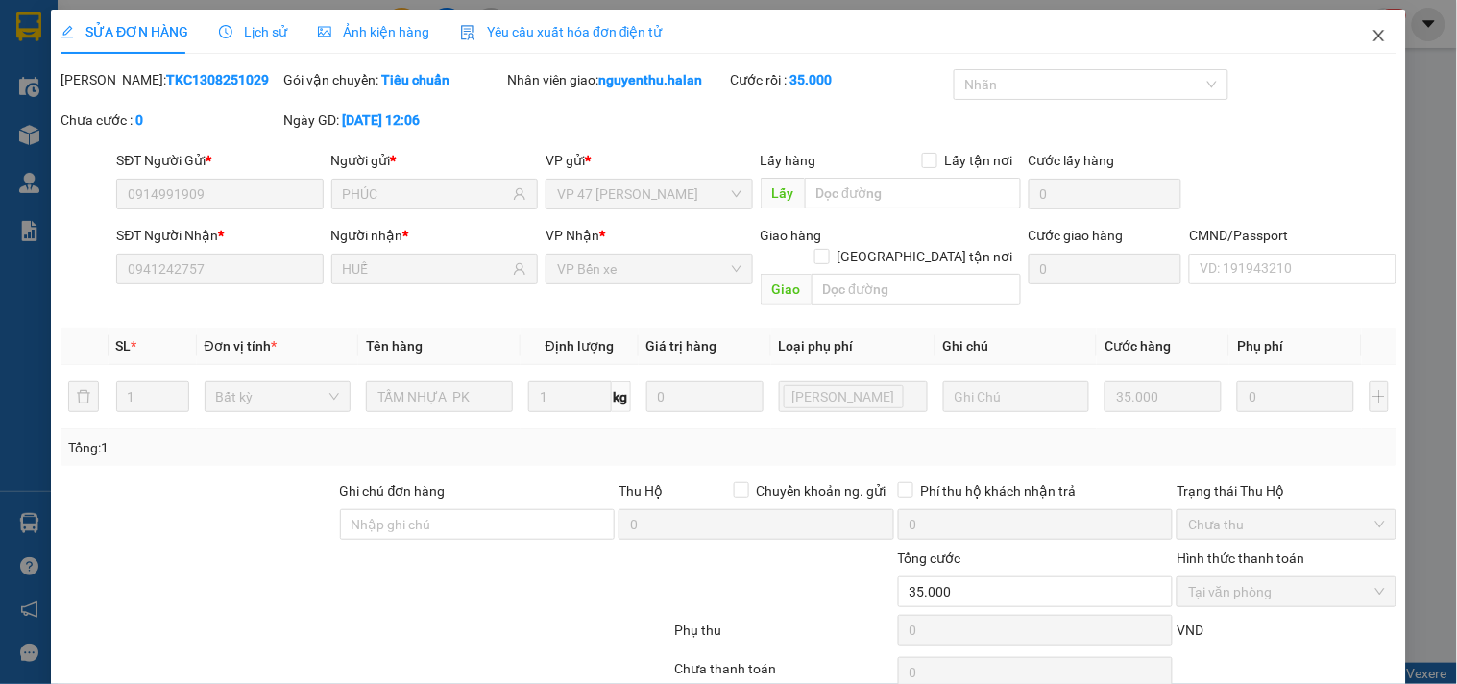
click at [1371, 34] on icon "close" at bounding box center [1378, 35] width 15 height 15
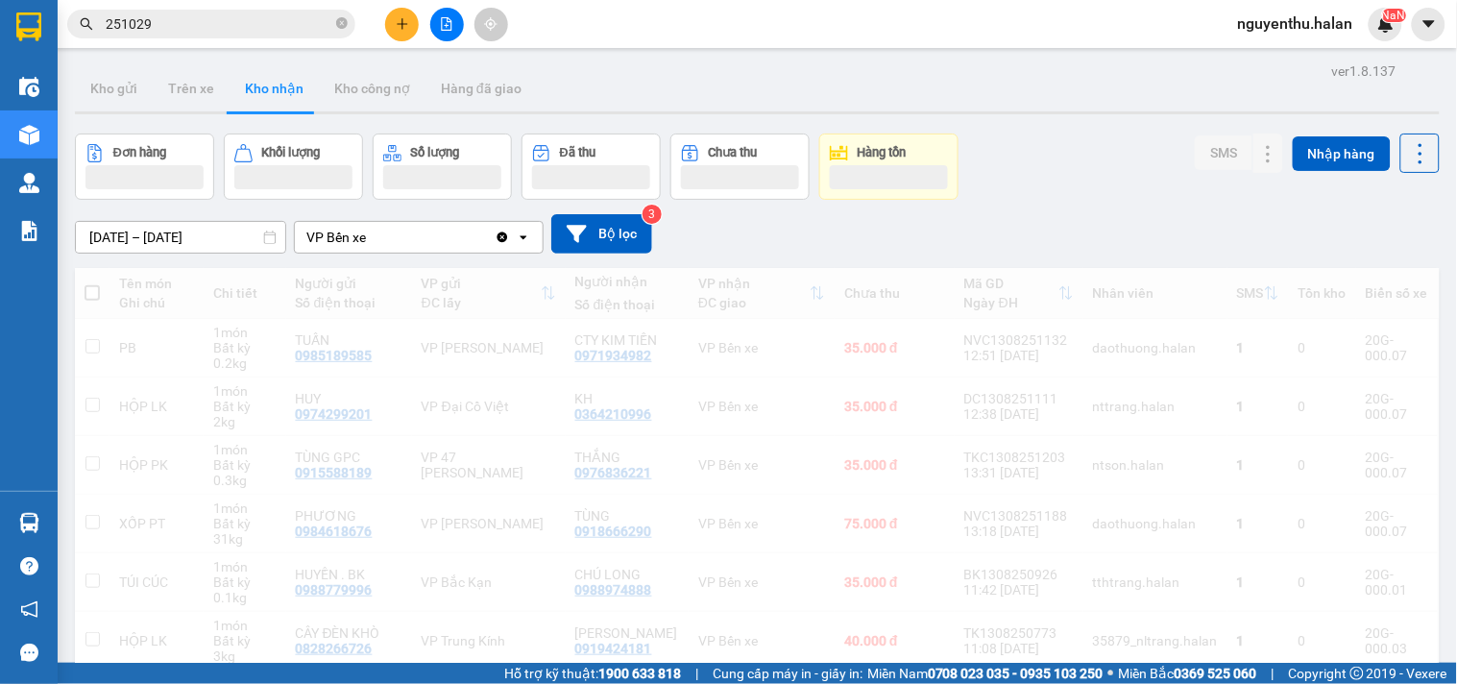
click at [1365, 34] on span "nguyenthu.halan" at bounding box center [1296, 24] width 146 height 24
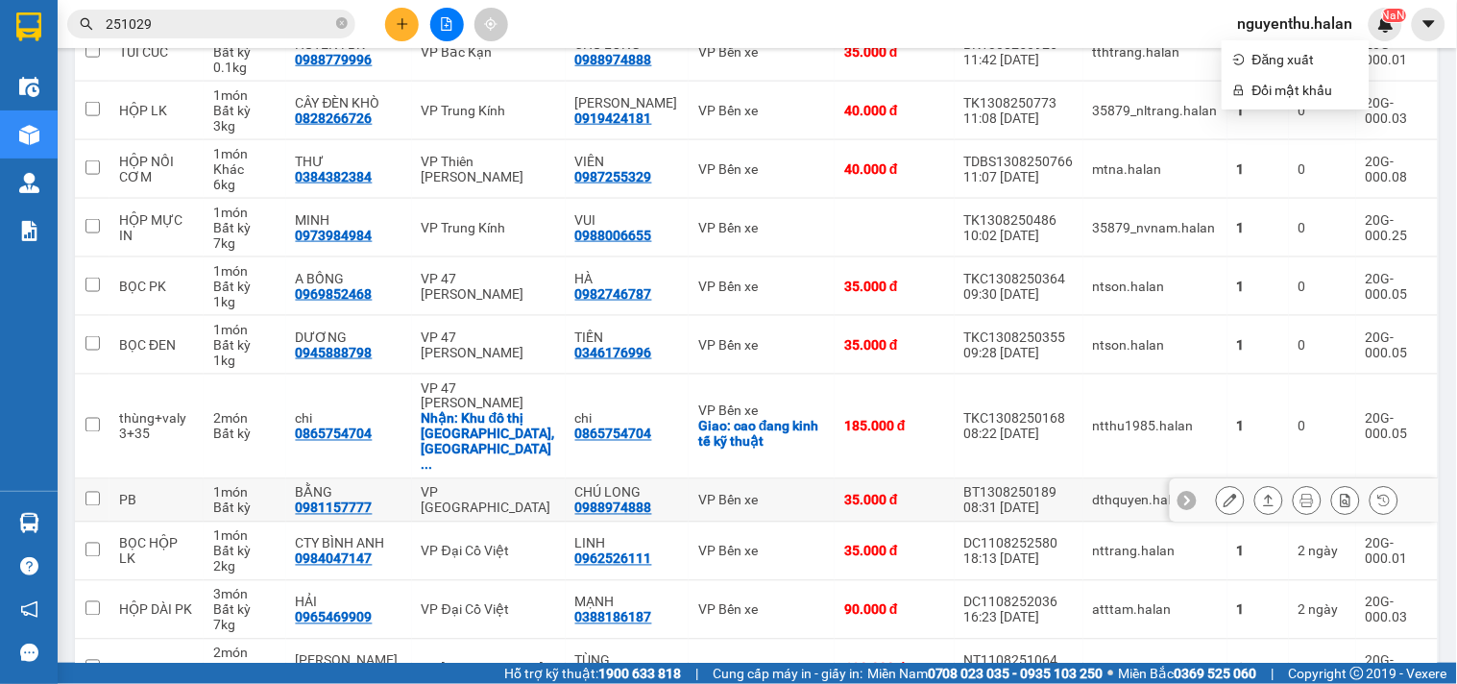
scroll to position [603, 0]
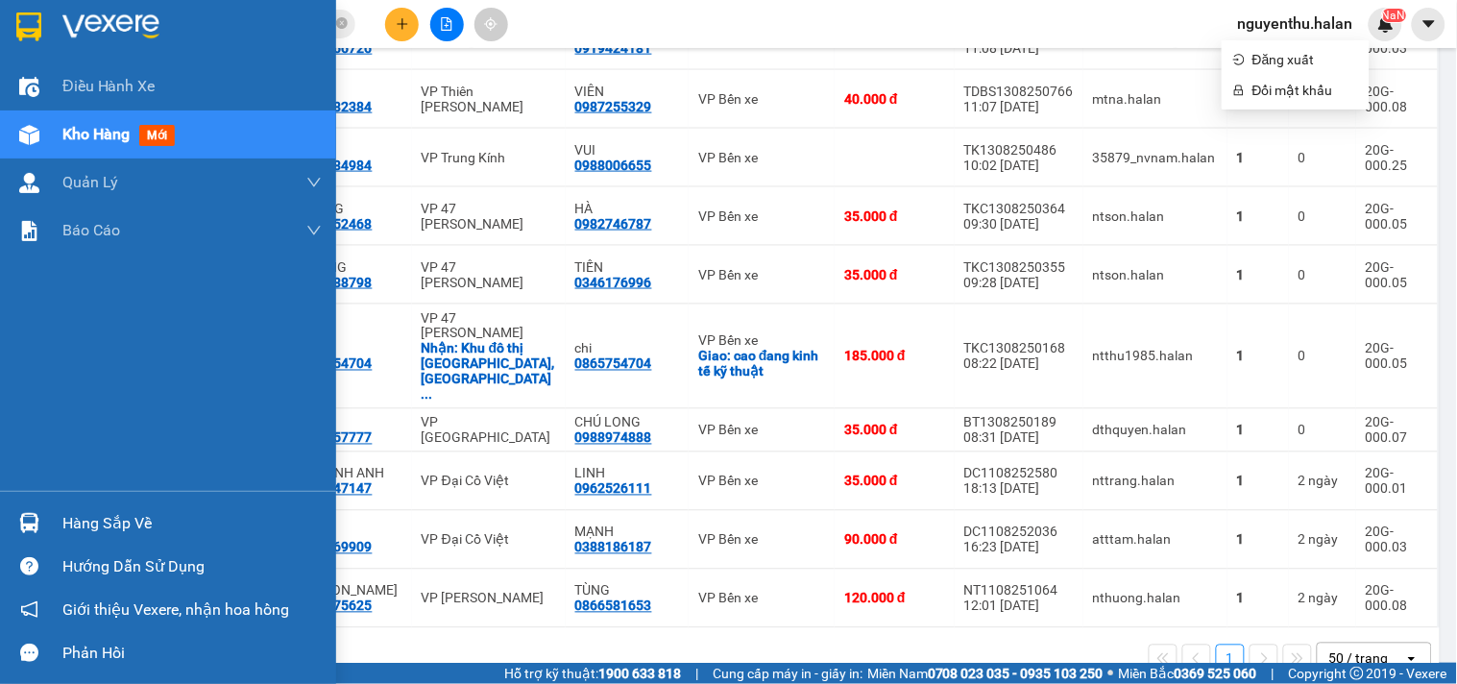
click at [87, 521] on div "Hàng sắp về" at bounding box center [191, 523] width 259 height 29
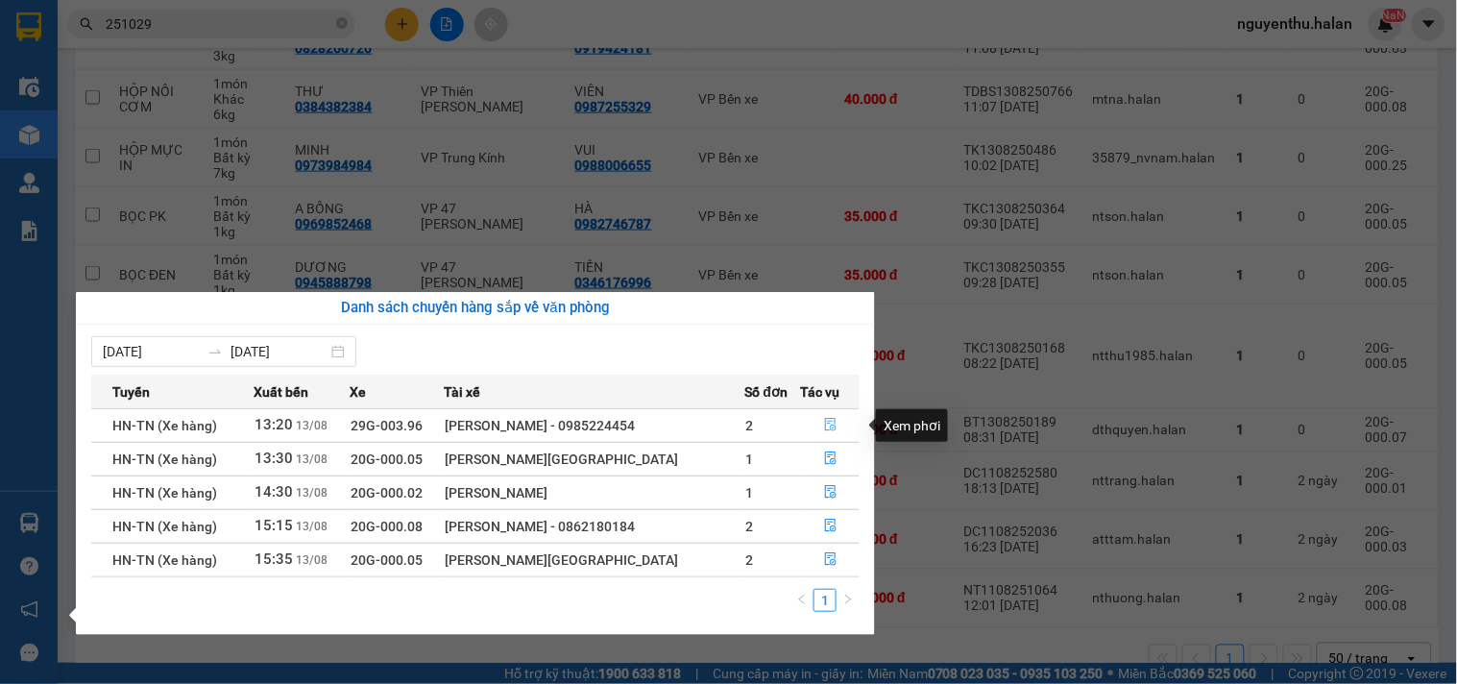
click at [832, 425] on icon "file-done" at bounding box center [830, 424] width 13 height 13
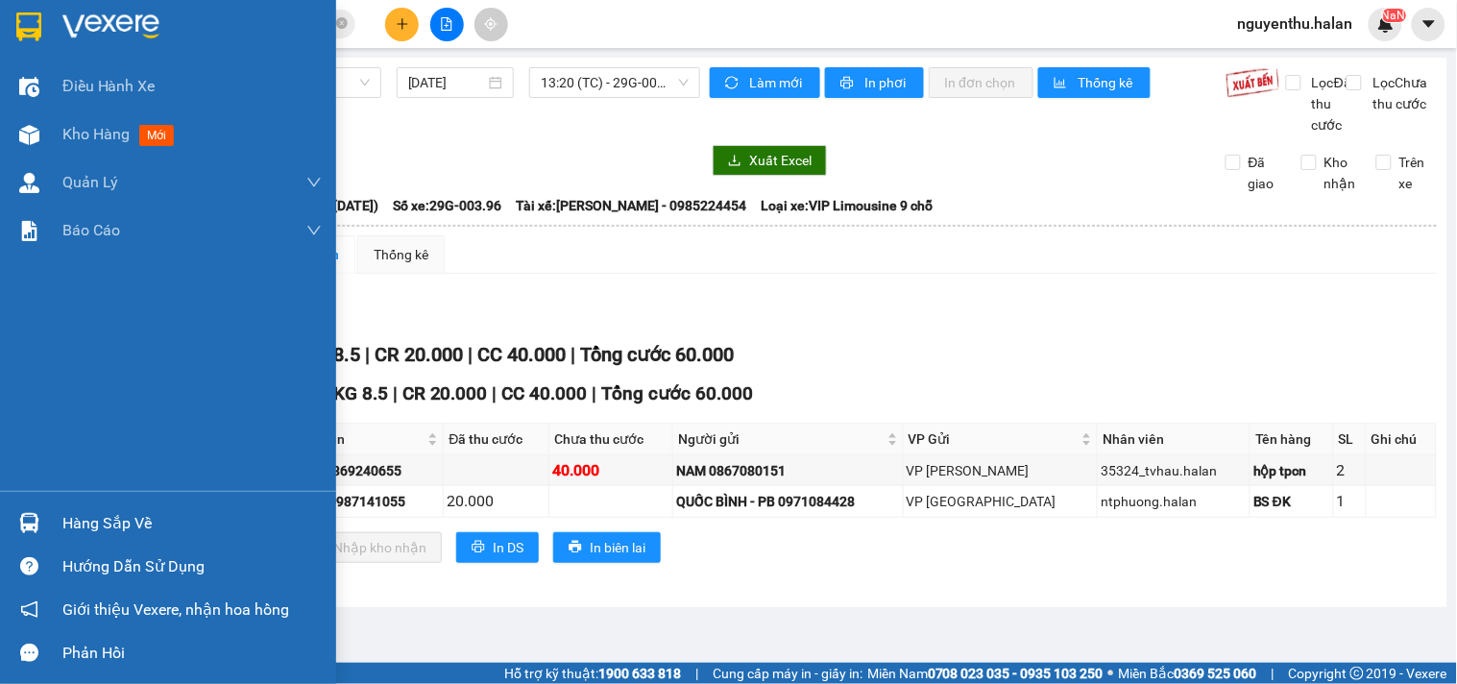
click at [110, 525] on div "Hàng sắp về" at bounding box center [191, 523] width 259 height 29
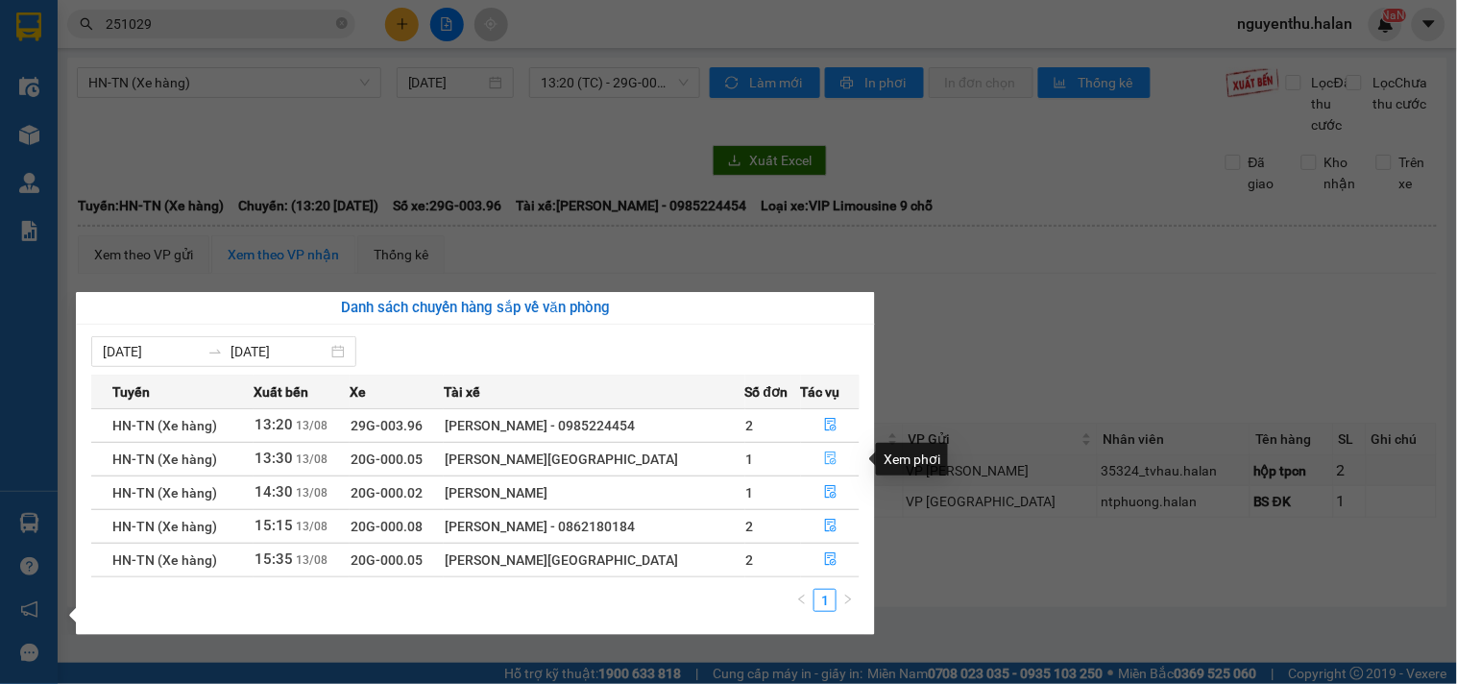
click at [832, 462] on icon "file-done" at bounding box center [831, 457] width 12 height 13
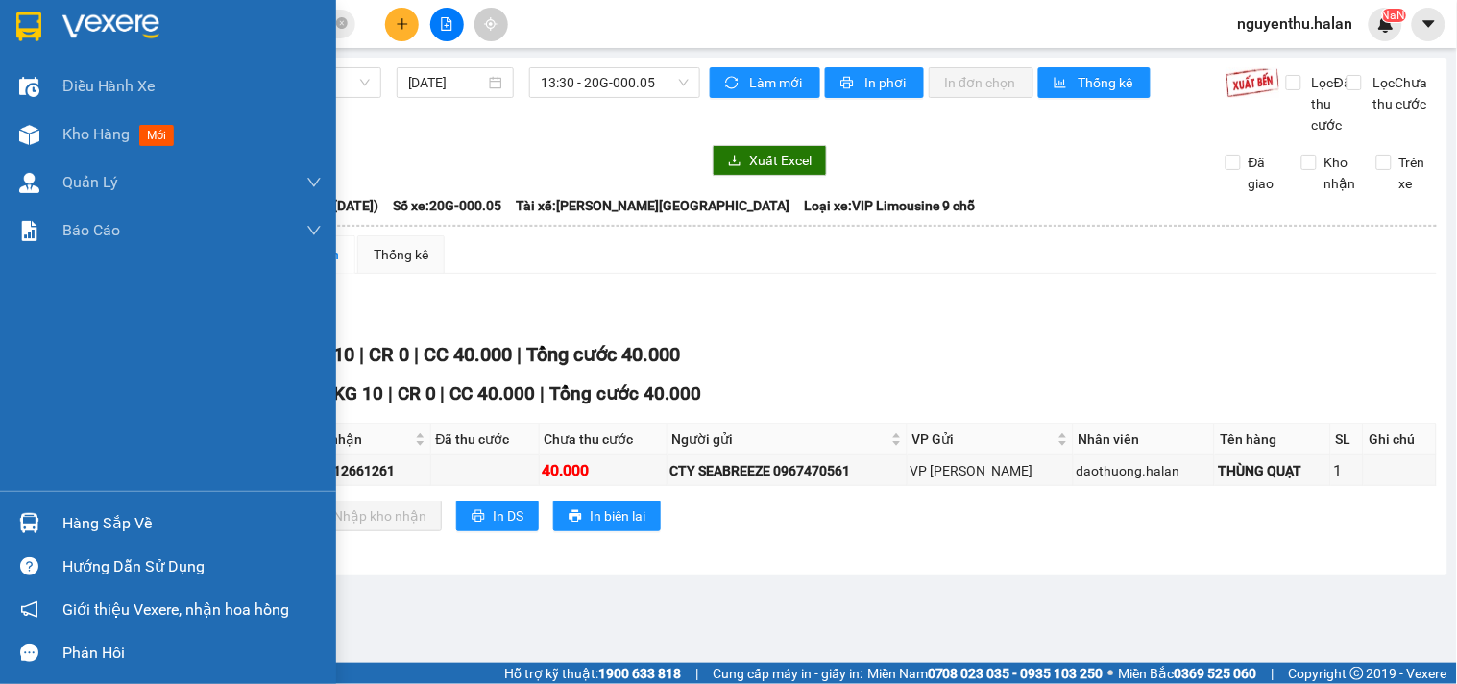
click at [69, 510] on div "Hàng sắp về" at bounding box center [191, 523] width 259 height 29
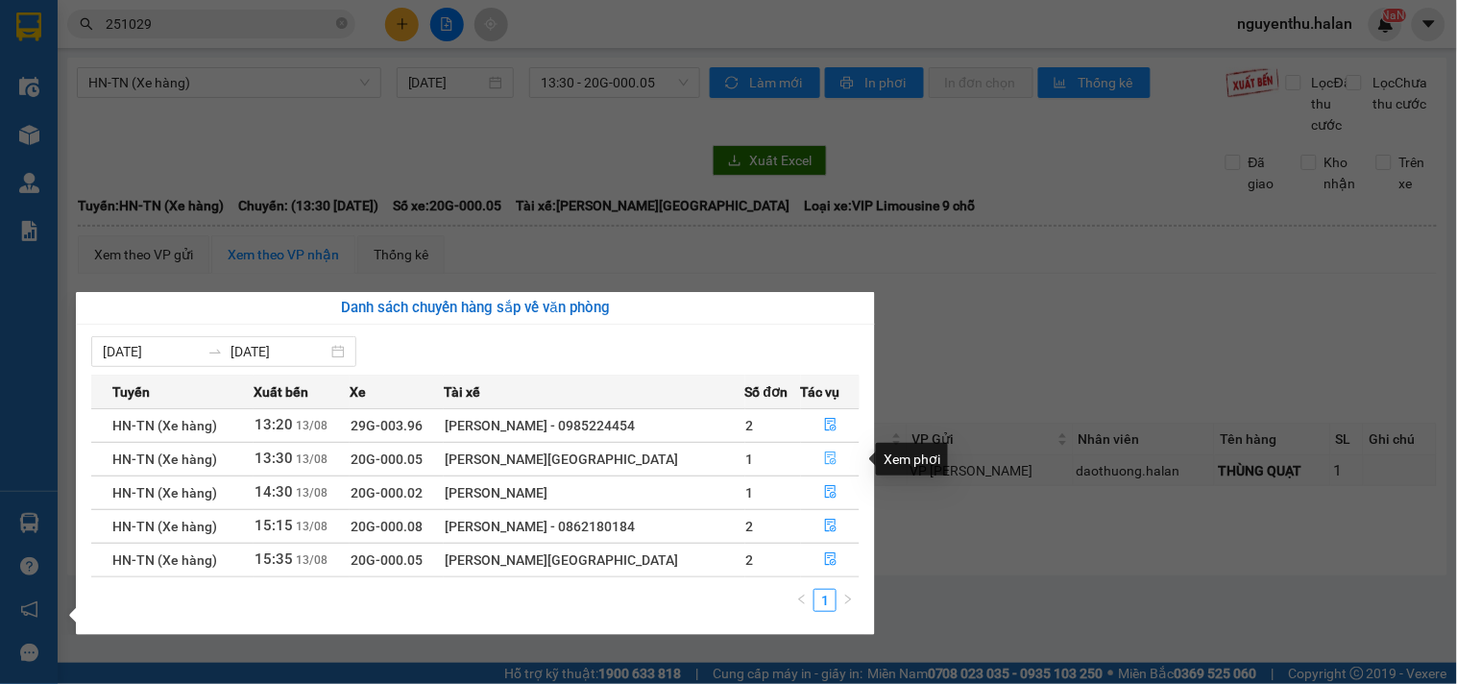
click at [824, 457] on icon "file-done" at bounding box center [830, 457] width 13 height 13
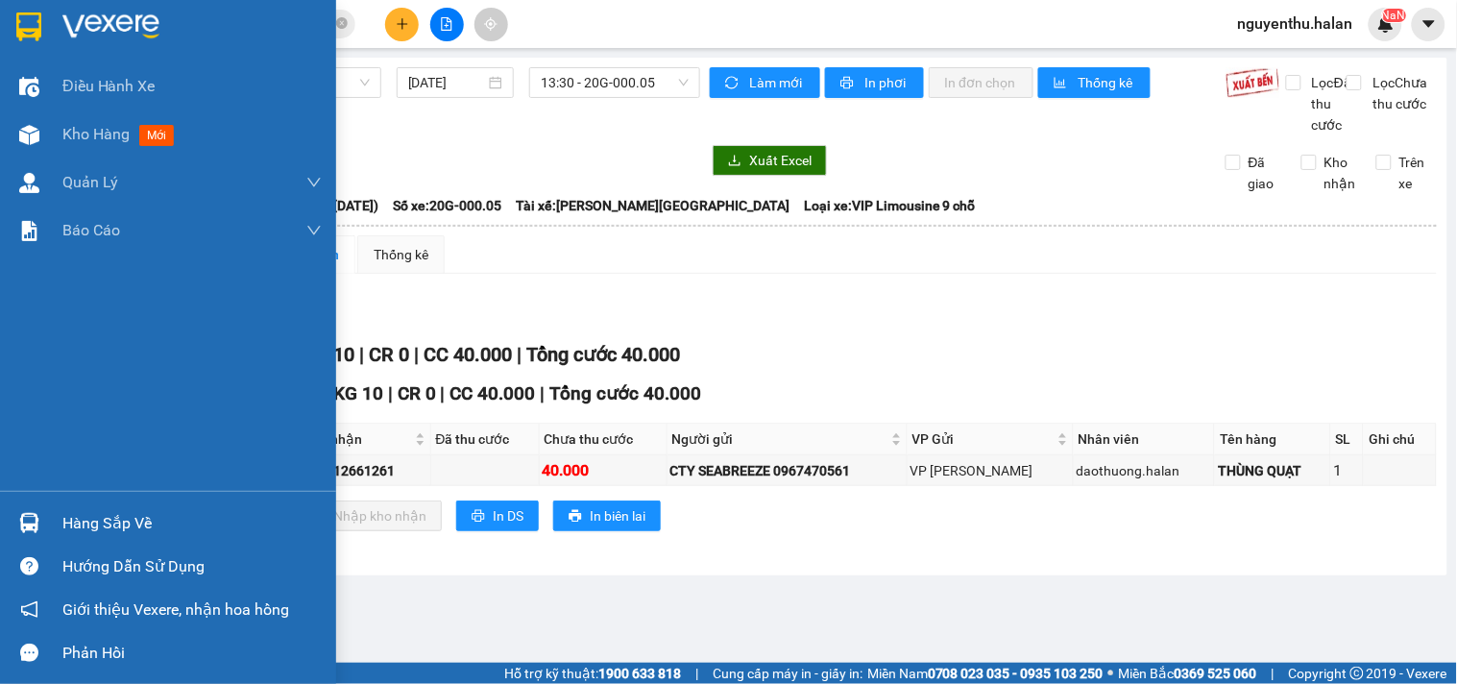
click at [71, 522] on div "Hàng sắp về" at bounding box center [191, 523] width 259 height 29
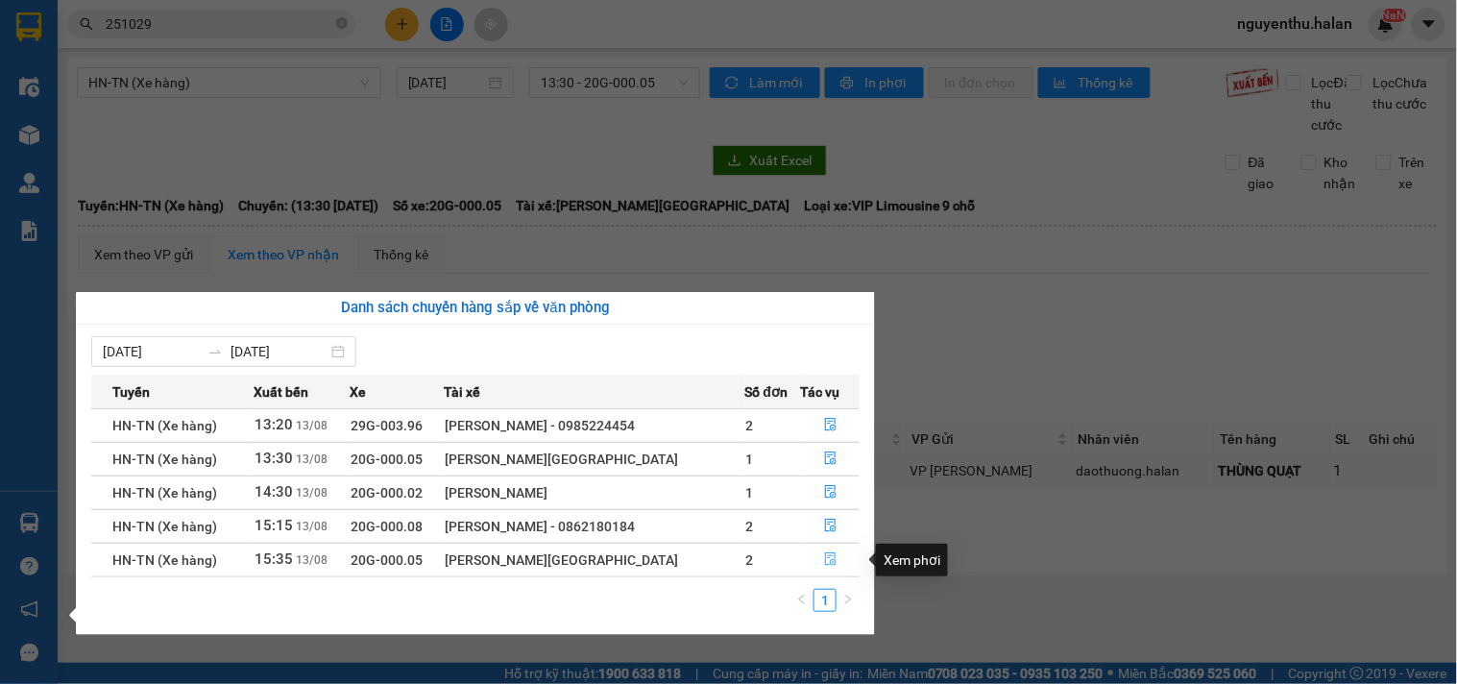
click at [830, 565] on icon "file-done" at bounding box center [831, 558] width 12 height 13
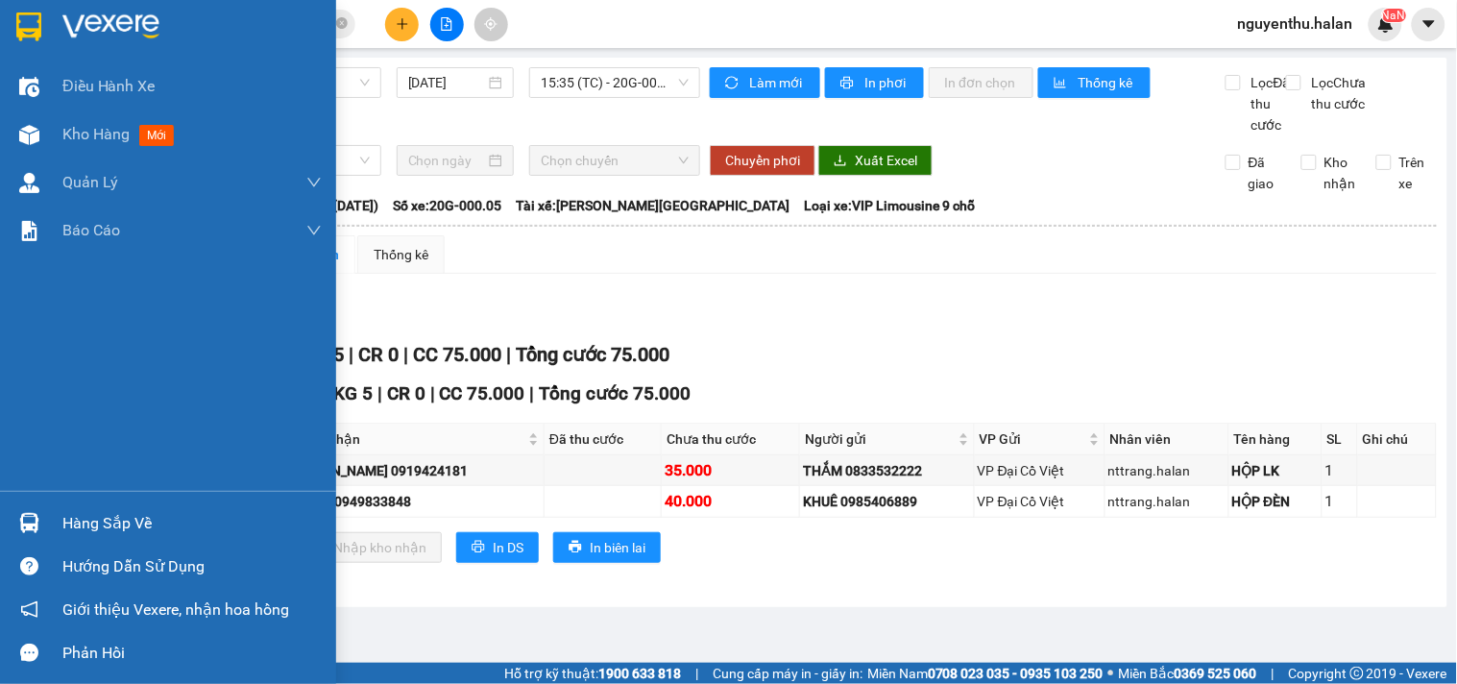
click at [80, 524] on div "Hàng sắp về" at bounding box center [191, 523] width 259 height 29
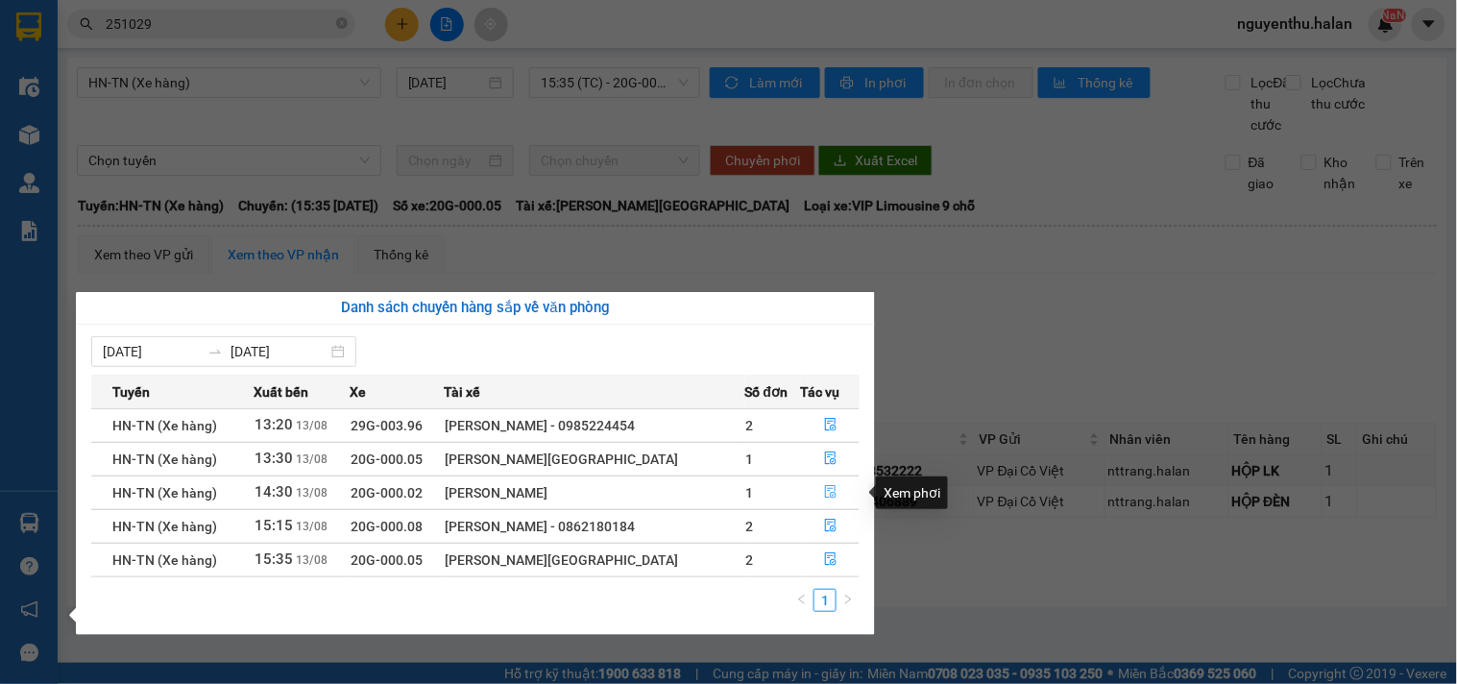
click at [827, 493] on icon "file-done" at bounding box center [830, 491] width 13 height 13
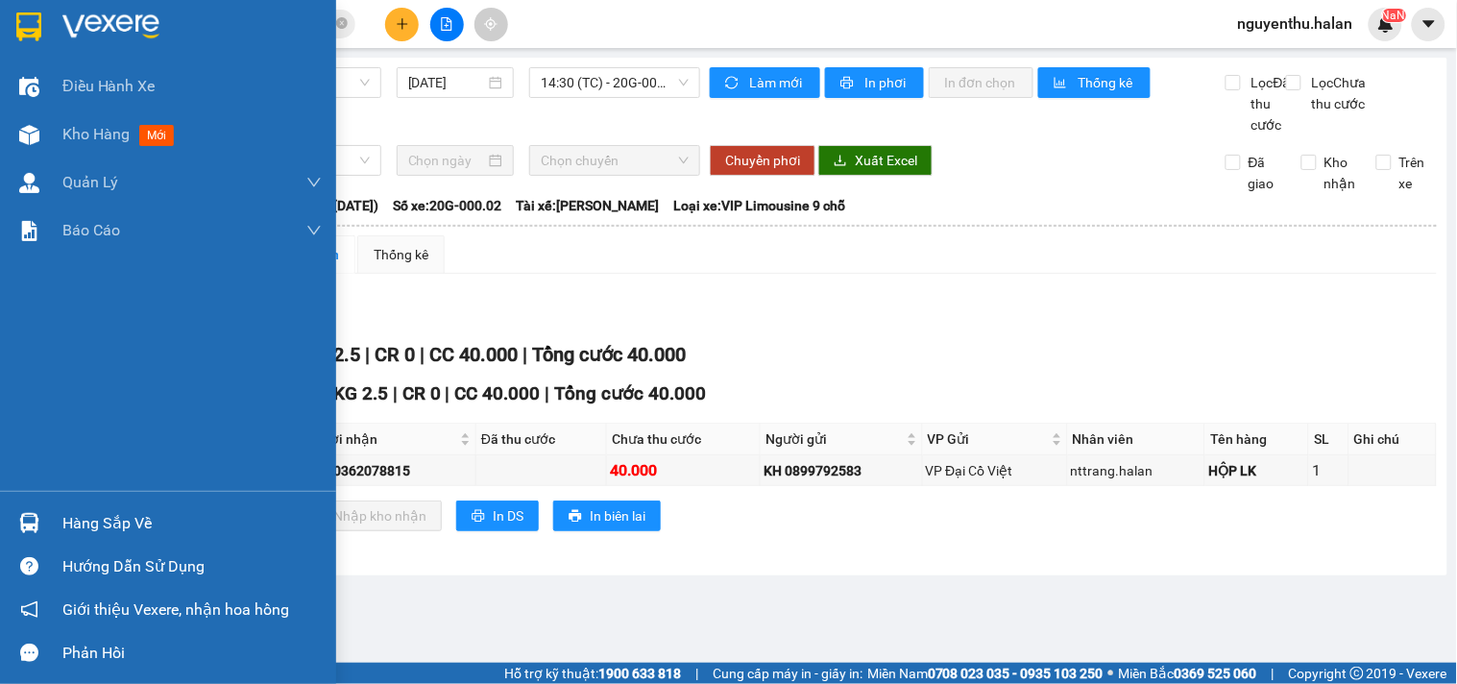
click at [90, 511] on div "Hàng sắp về" at bounding box center [191, 523] width 259 height 29
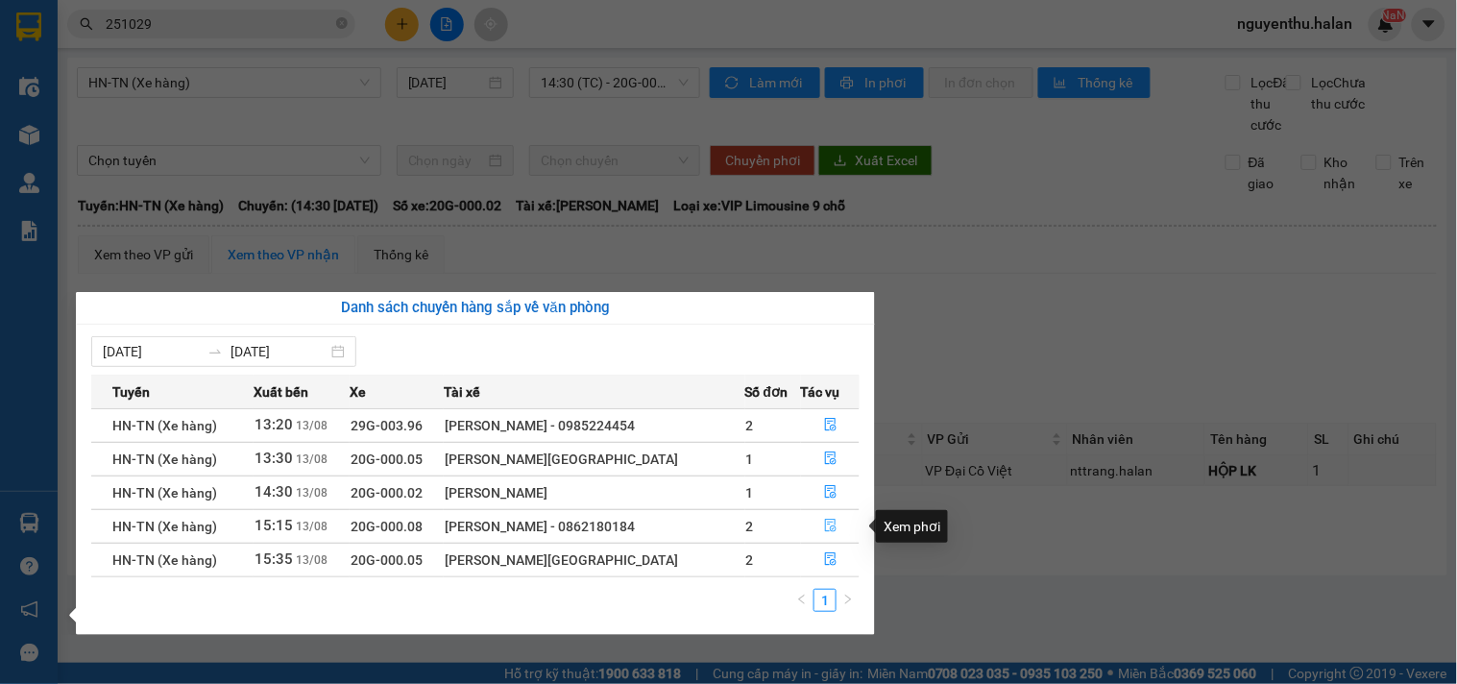
click at [829, 526] on icon "file-done" at bounding box center [830, 525] width 13 height 13
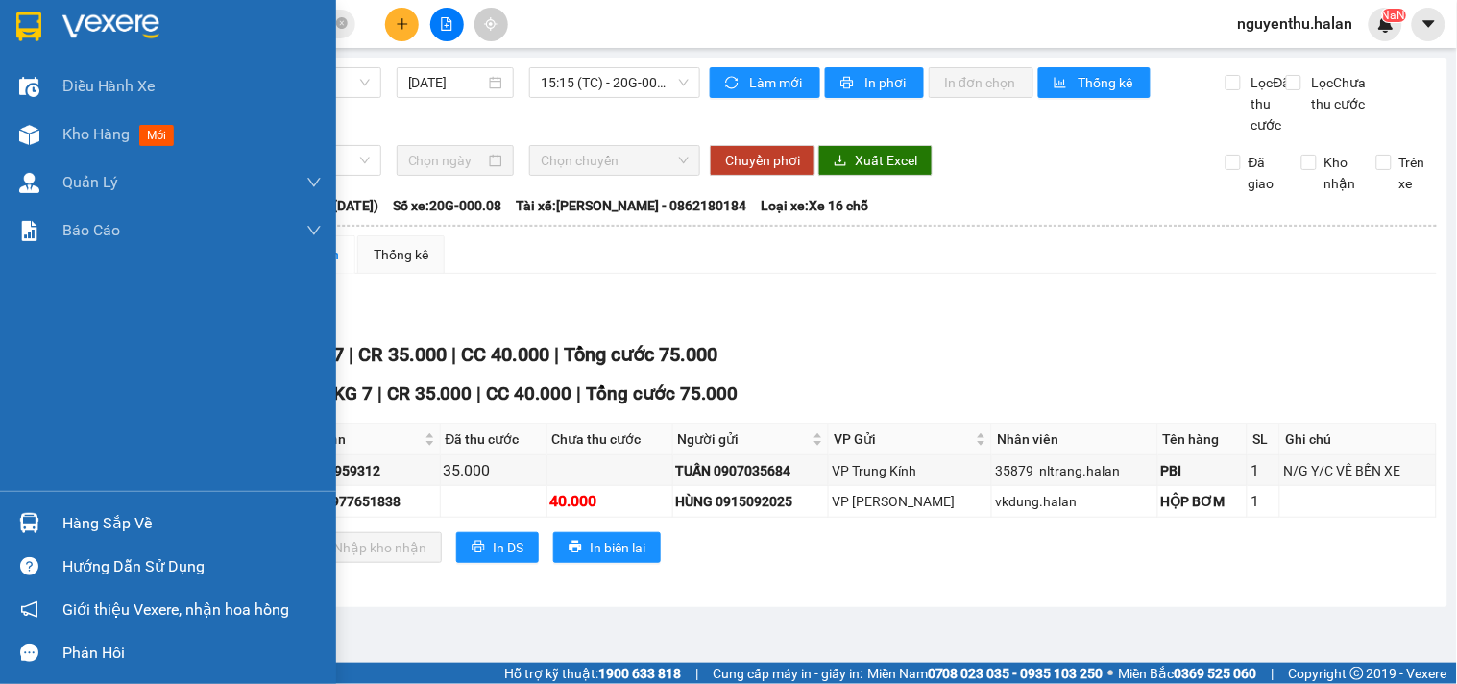
click at [94, 521] on div "Hàng sắp về" at bounding box center [191, 523] width 259 height 29
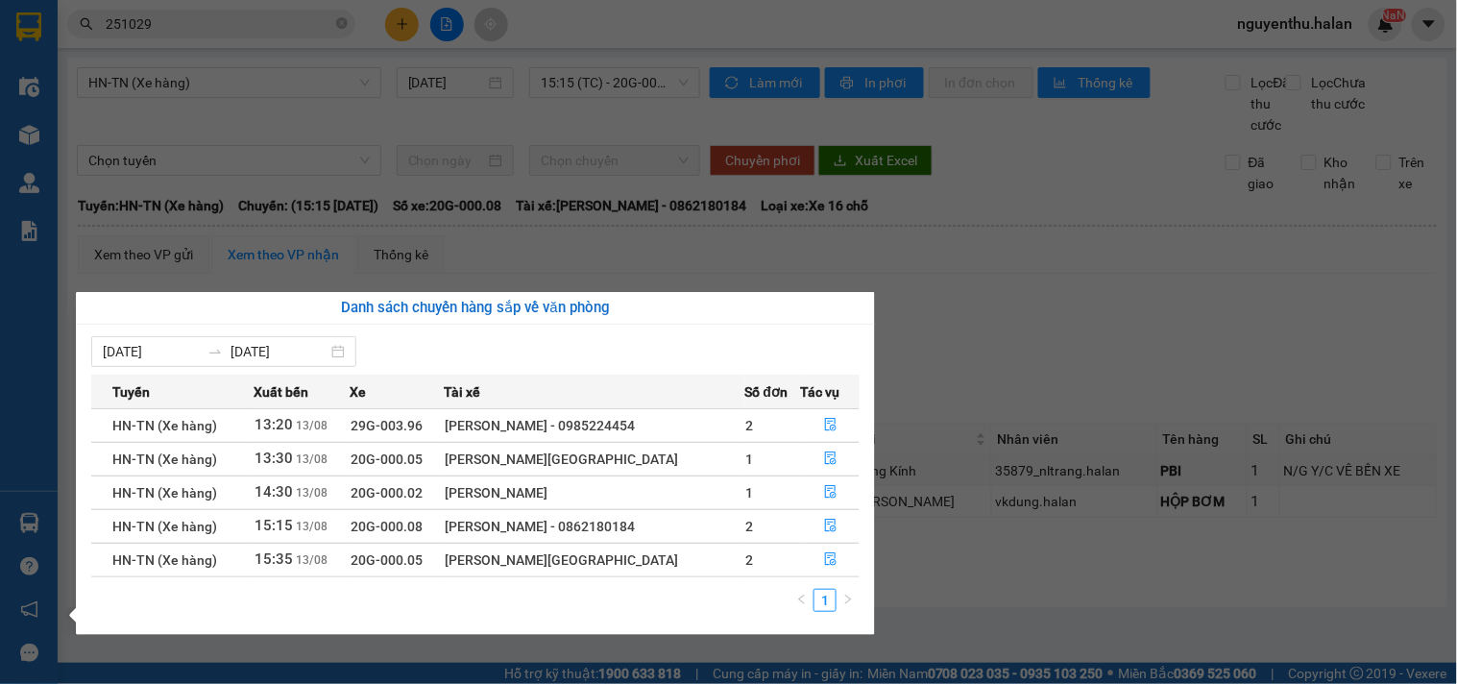
click at [1073, 377] on section "Kết quả tìm kiếm ( 211 ) Bộ lọc Mã ĐH Trạng thái Món hàng Thu hộ Tổng cước Chưa…" at bounding box center [728, 342] width 1457 height 684
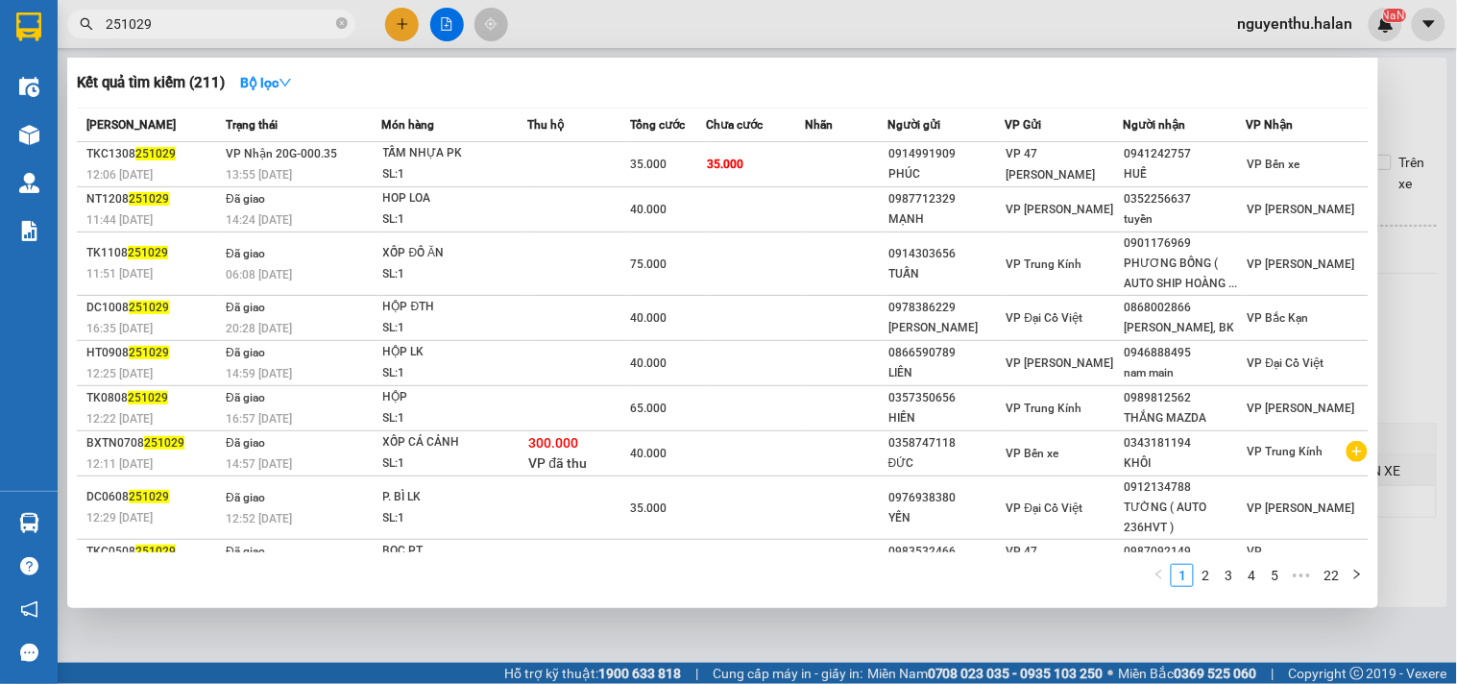
click at [186, 17] on input "251029" at bounding box center [219, 23] width 227 height 21
click at [185, 17] on input "251029" at bounding box center [219, 23] width 227 height 21
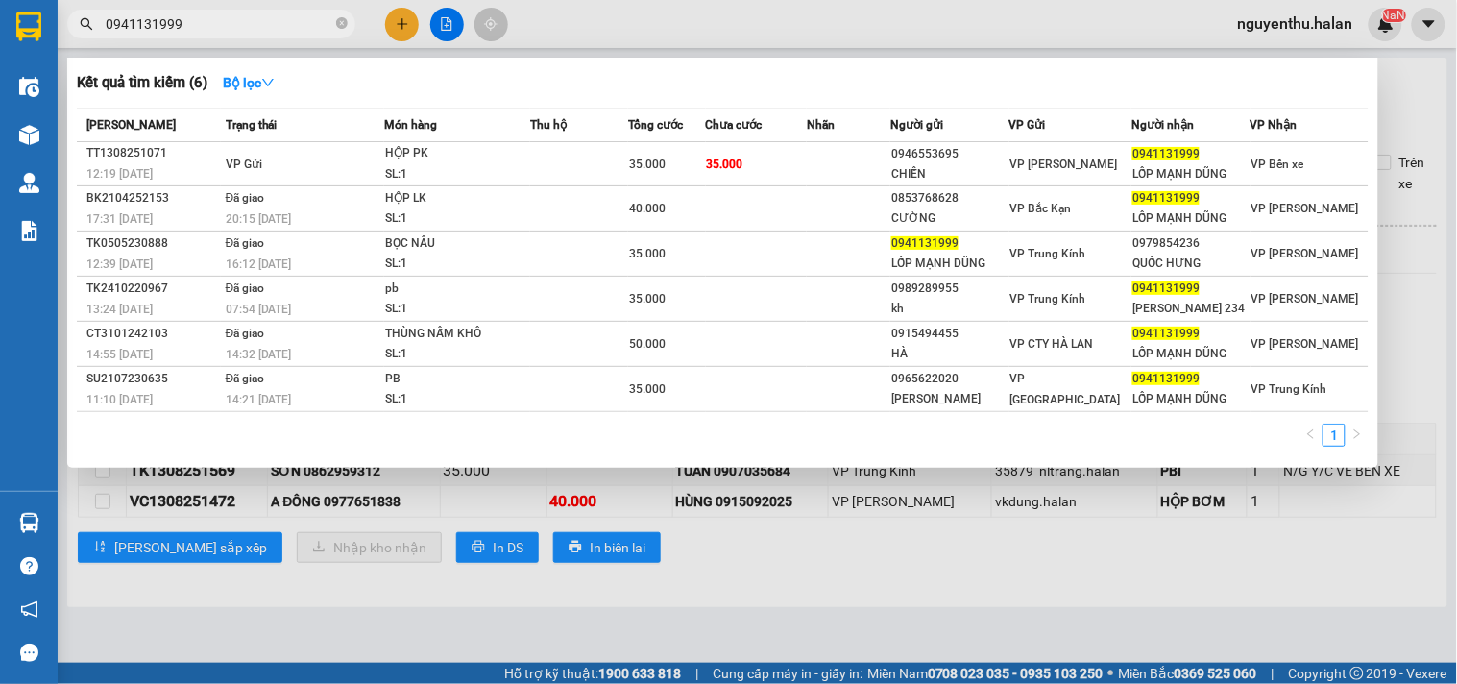
type input "0941131999"
click at [706, 617] on div at bounding box center [728, 342] width 1457 height 684
